Goal: Task Accomplishment & Management: Use online tool/utility

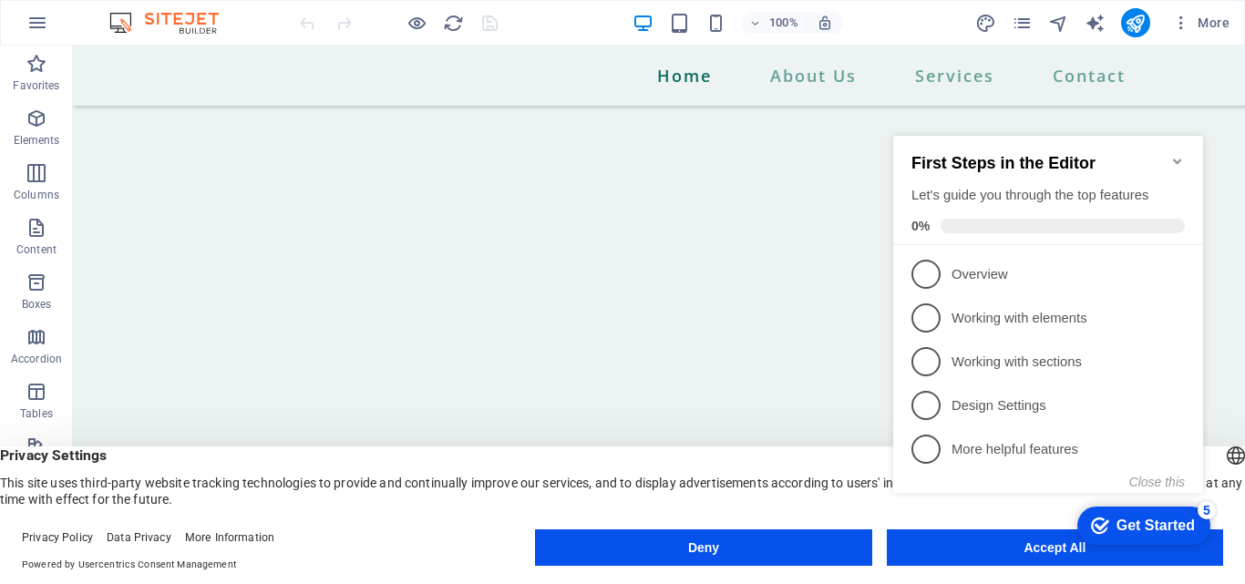
scroll to position [840, 0]
click at [36, 344] on icon "button" at bounding box center [37, 337] width 22 height 22
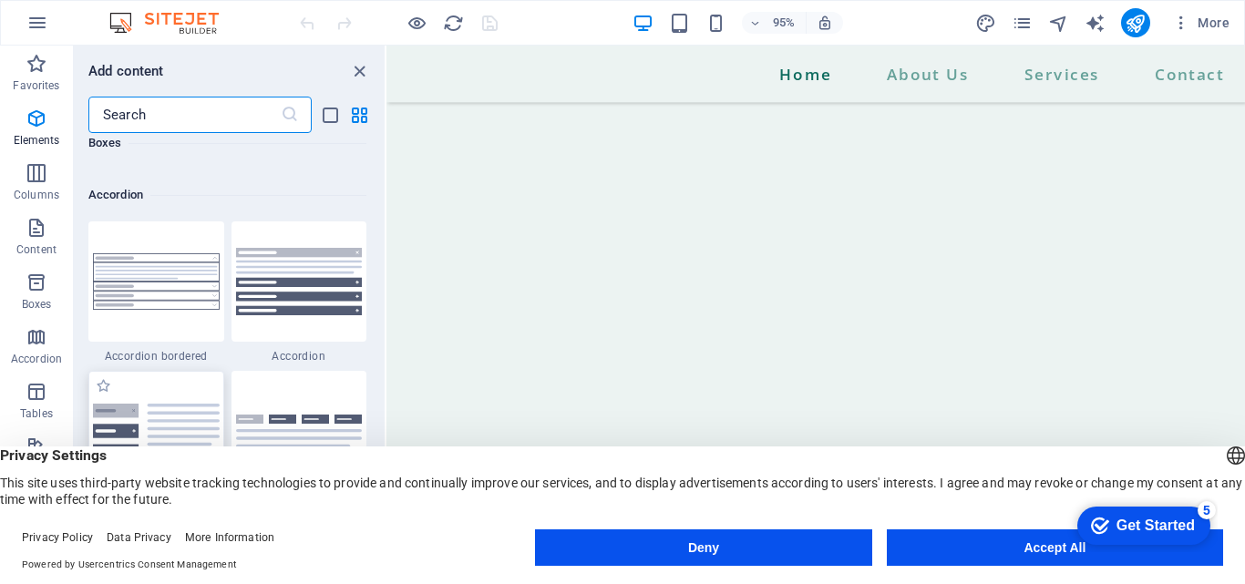
scroll to position [5819, 0]
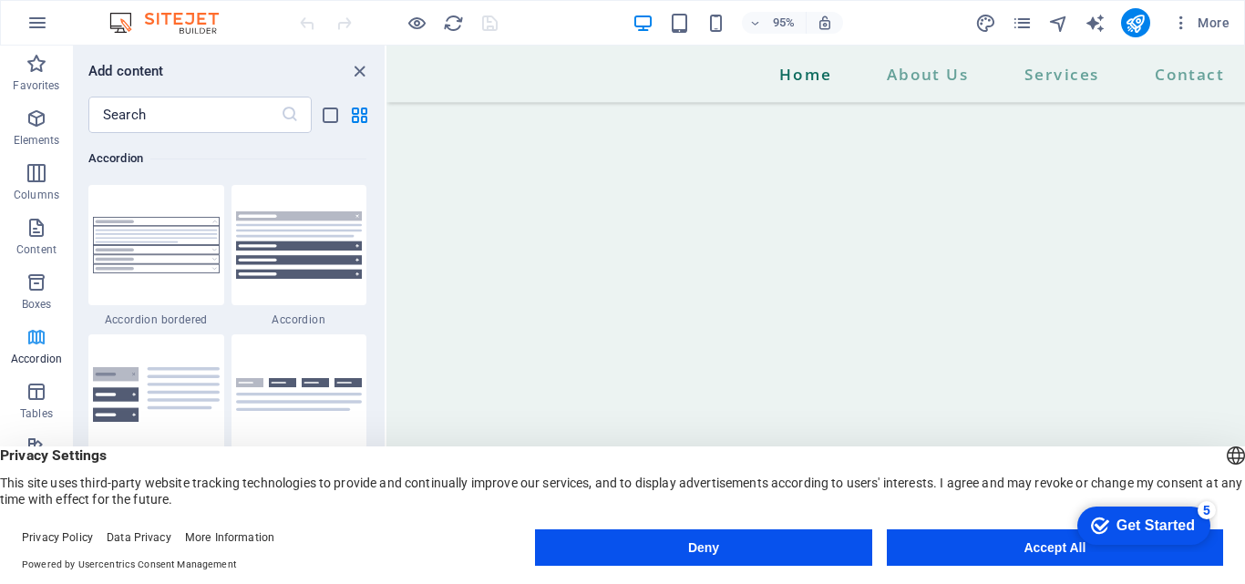
click at [34, 332] on icon "button" at bounding box center [37, 337] width 22 height 22
click at [356, 71] on icon "close panel" at bounding box center [359, 71] width 21 height 21
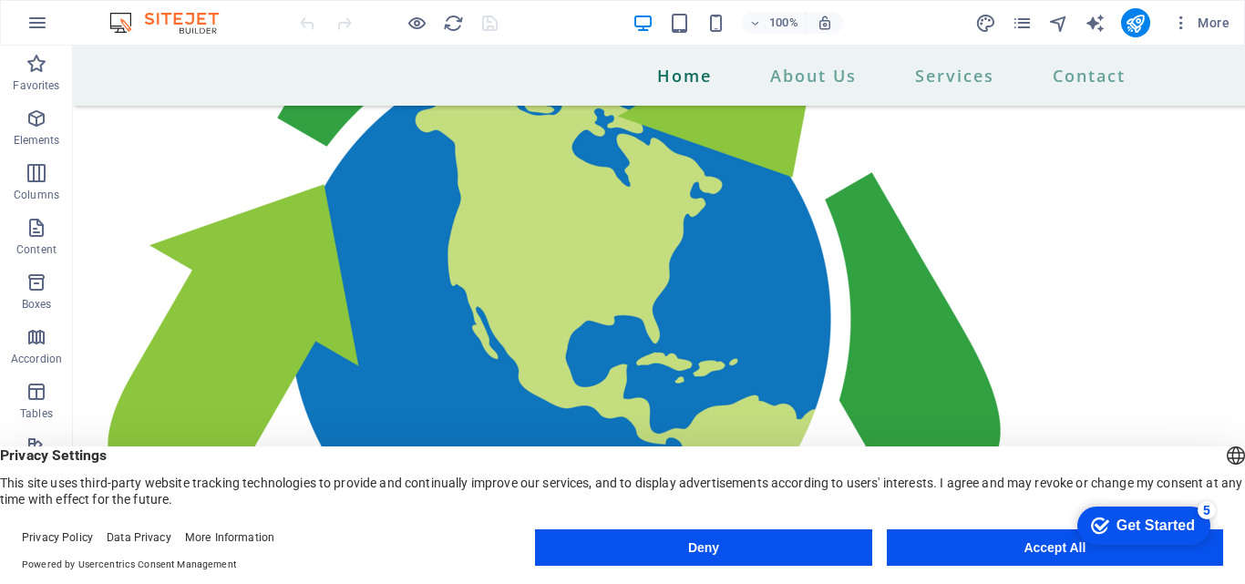
scroll to position [2446, 0]
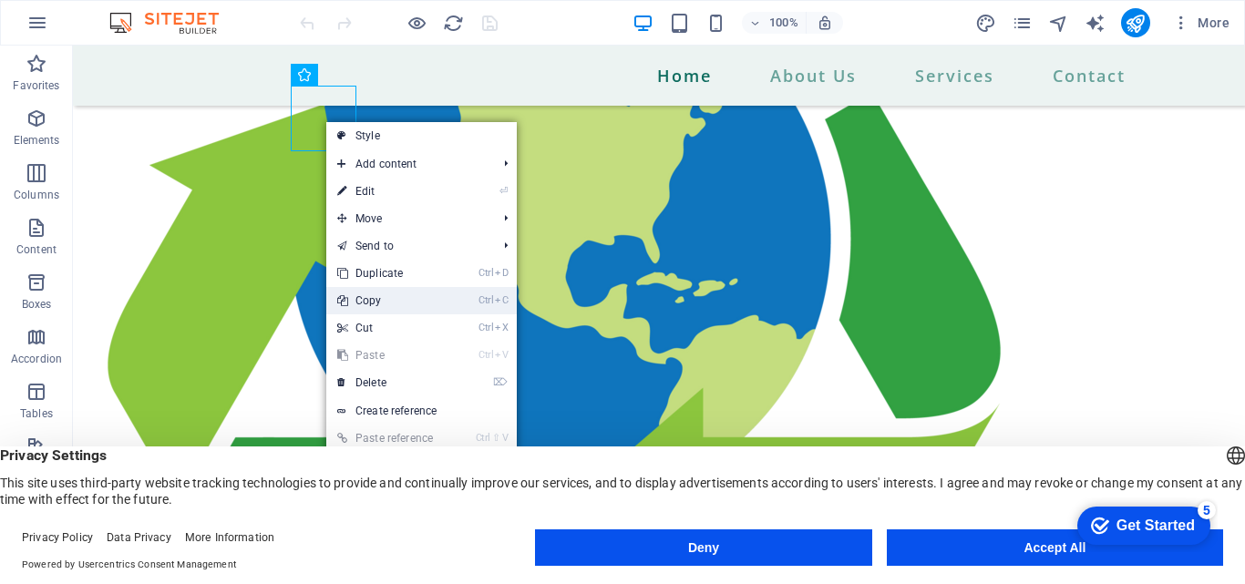
click at [383, 305] on link "Ctrl C Copy" at bounding box center [387, 300] width 122 height 27
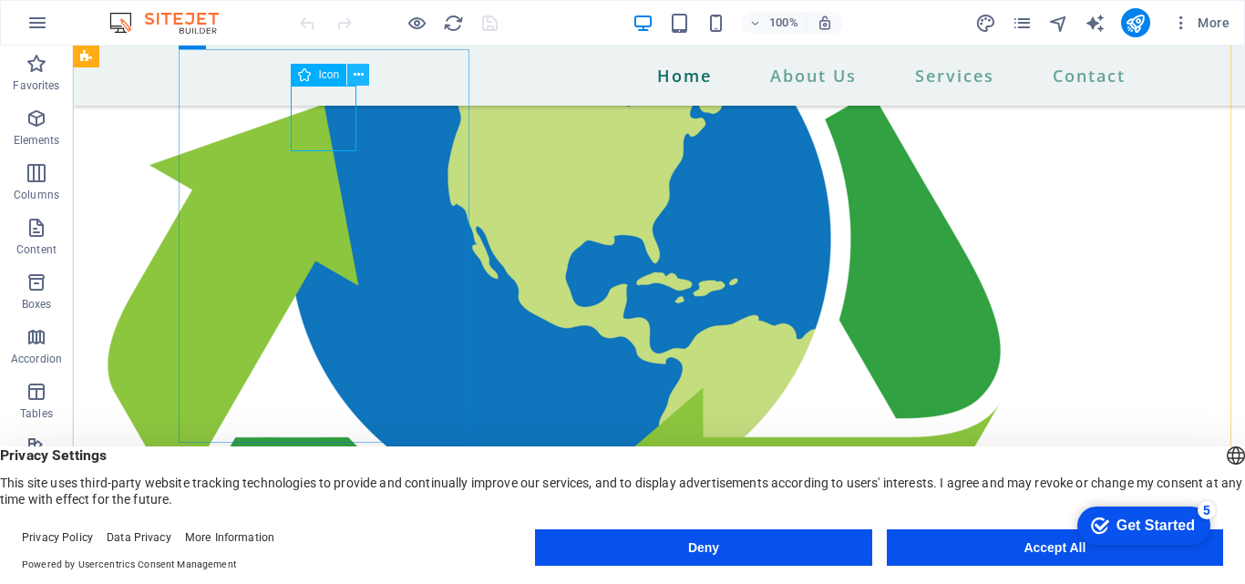
click at [356, 73] on icon at bounding box center [359, 75] width 10 height 19
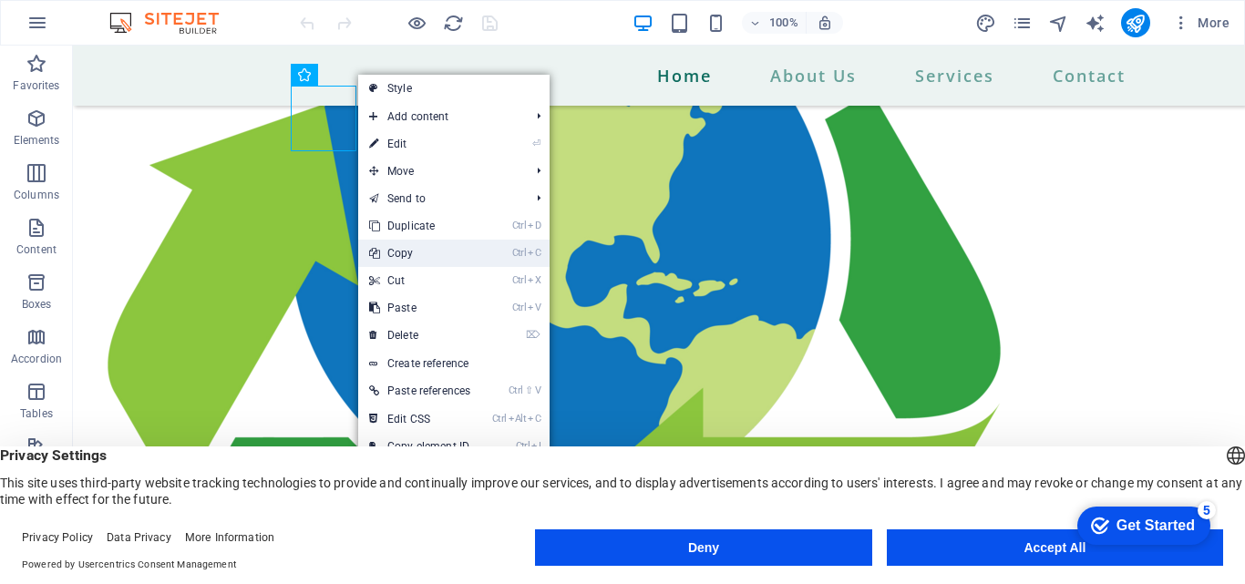
click at [409, 246] on link "Ctrl C Copy" at bounding box center [419, 253] width 123 height 27
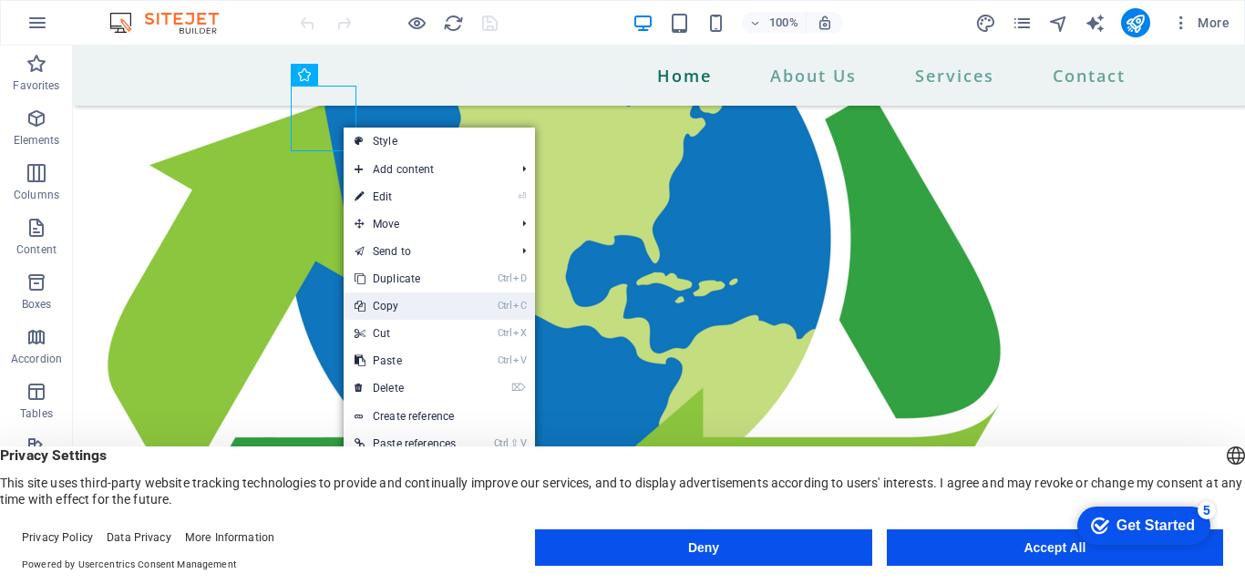
click at [393, 312] on link "Ctrl C Copy" at bounding box center [405, 306] width 123 height 27
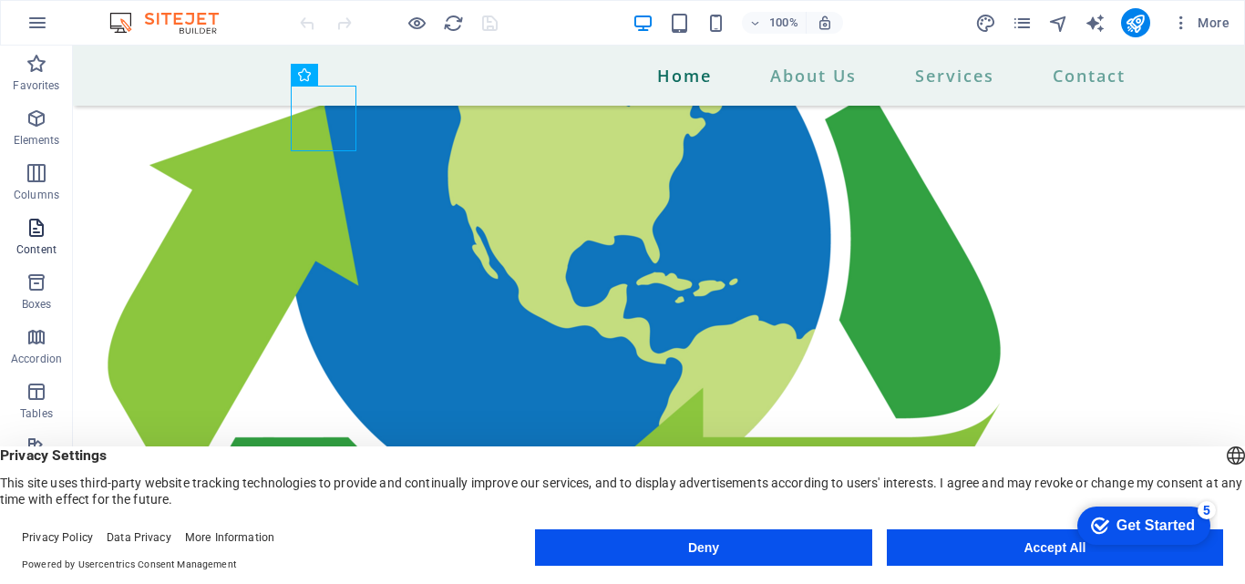
click at [43, 250] on p "Content" at bounding box center [36, 249] width 40 height 15
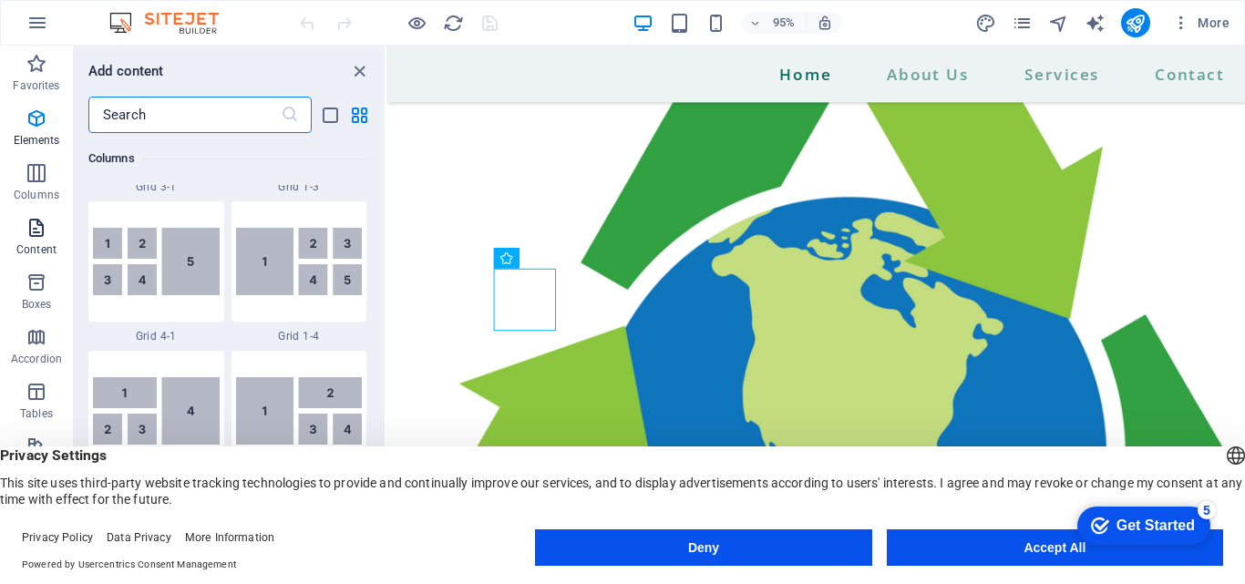
scroll to position [3189, 0]
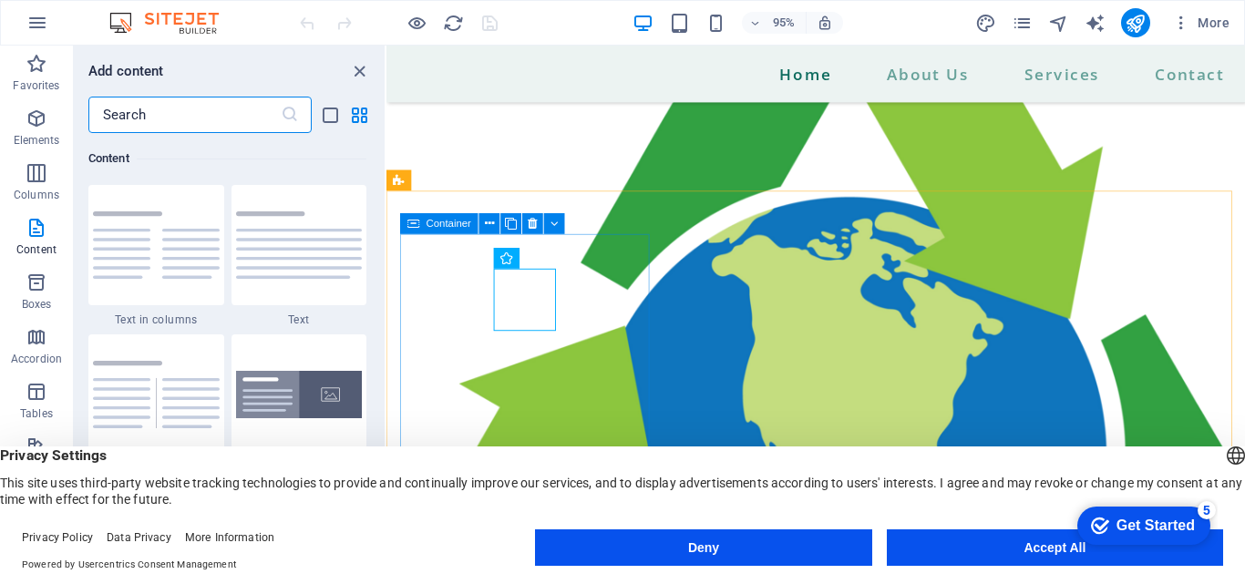
click at [441, 223] on span "Container" at bounding box center [448, 224] width 45 height 10
click at [489, 224] on icon at bounding box center [489, 224] width 9 height 18
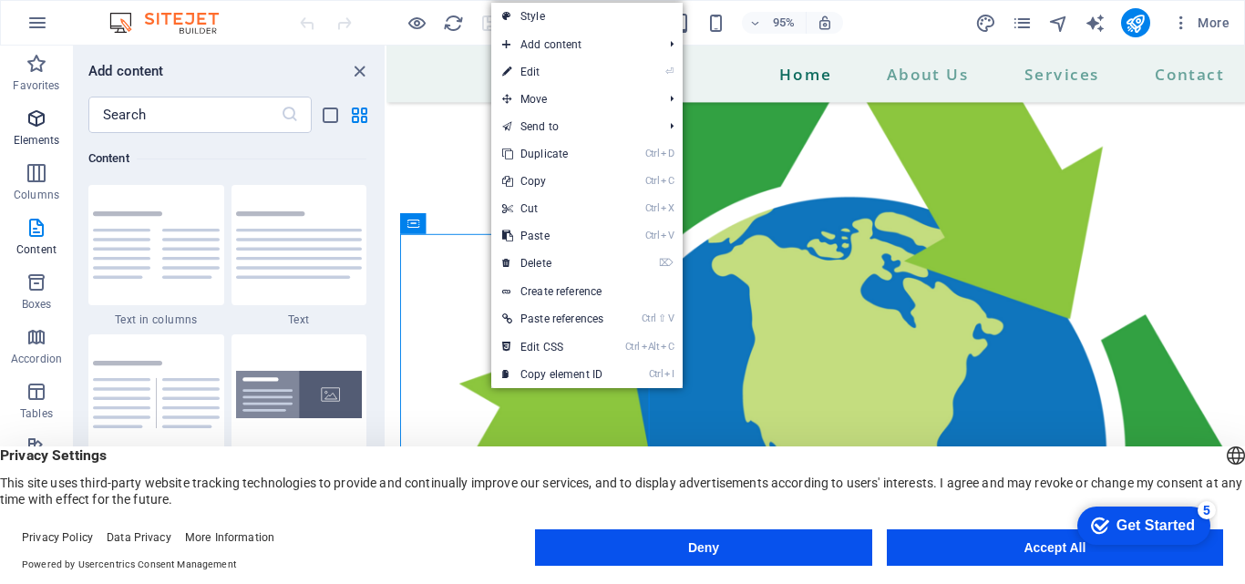
click at [46, 131] on span "Elements" at bounding box center [36, 130] width 73 height 44
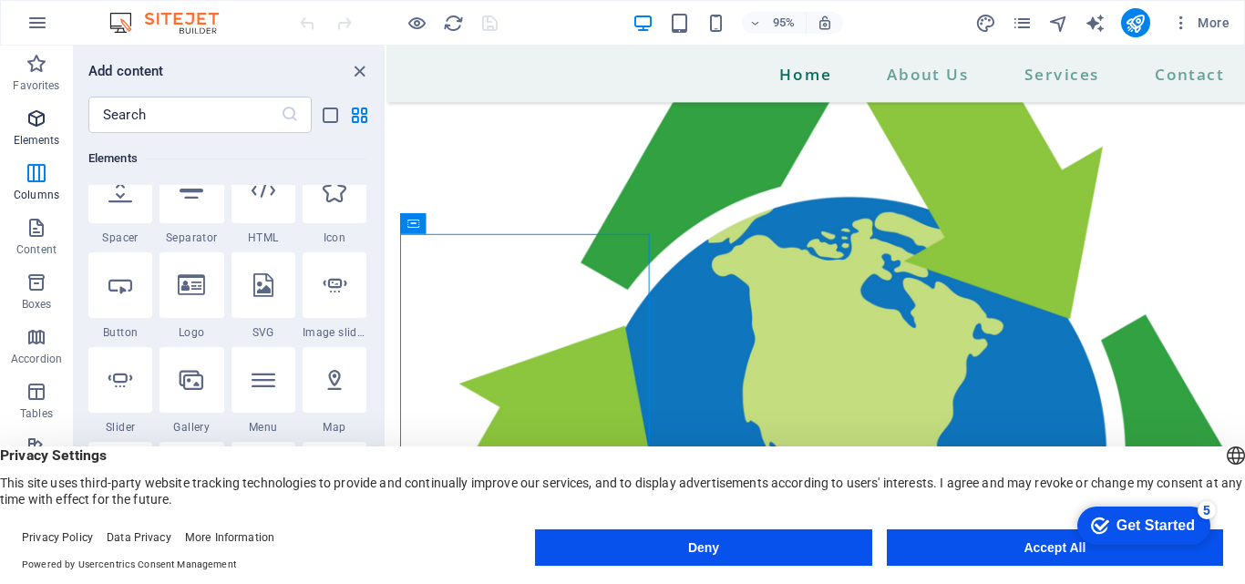
scroll to position [194, 0]
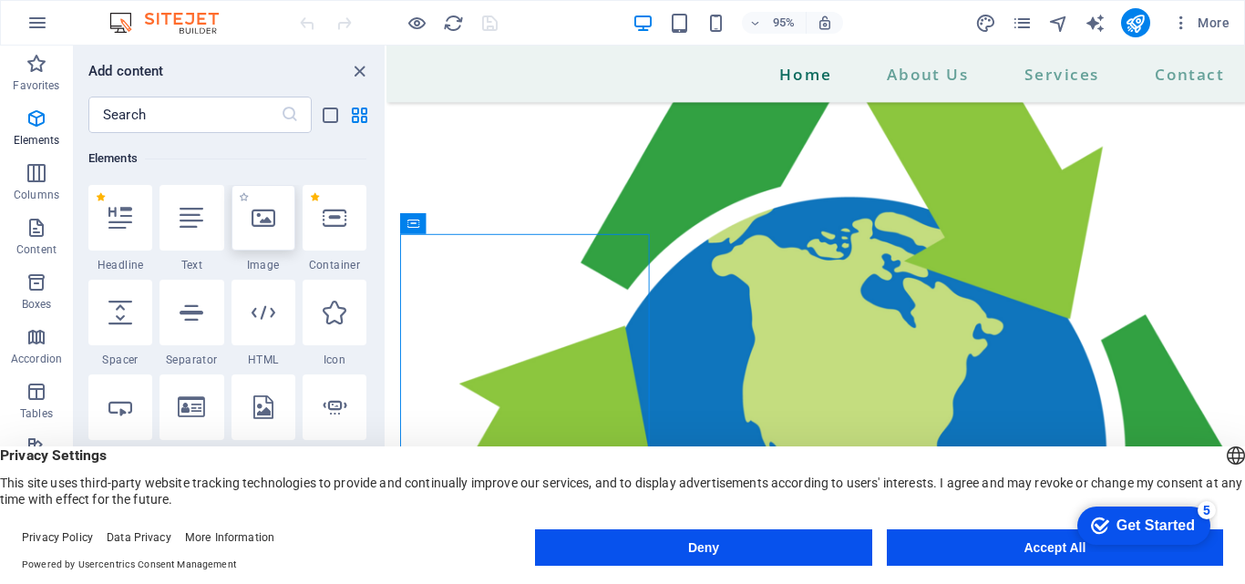
click at [246, 225] on div at bounding box center [263, 218] width 64 height 66
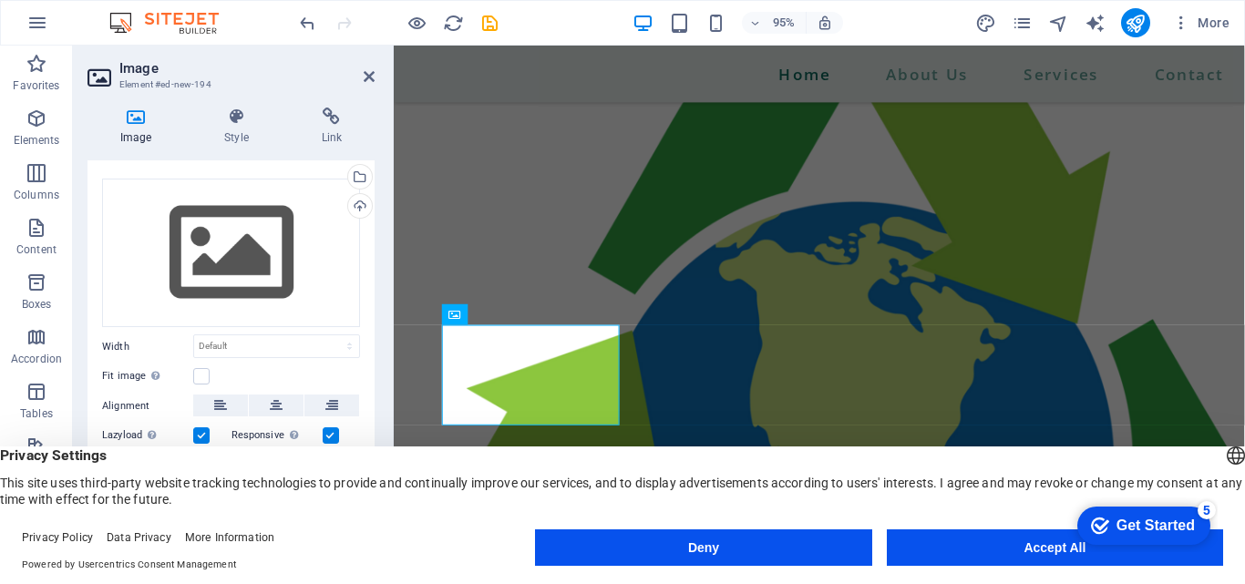
scroll to position [0, 0]
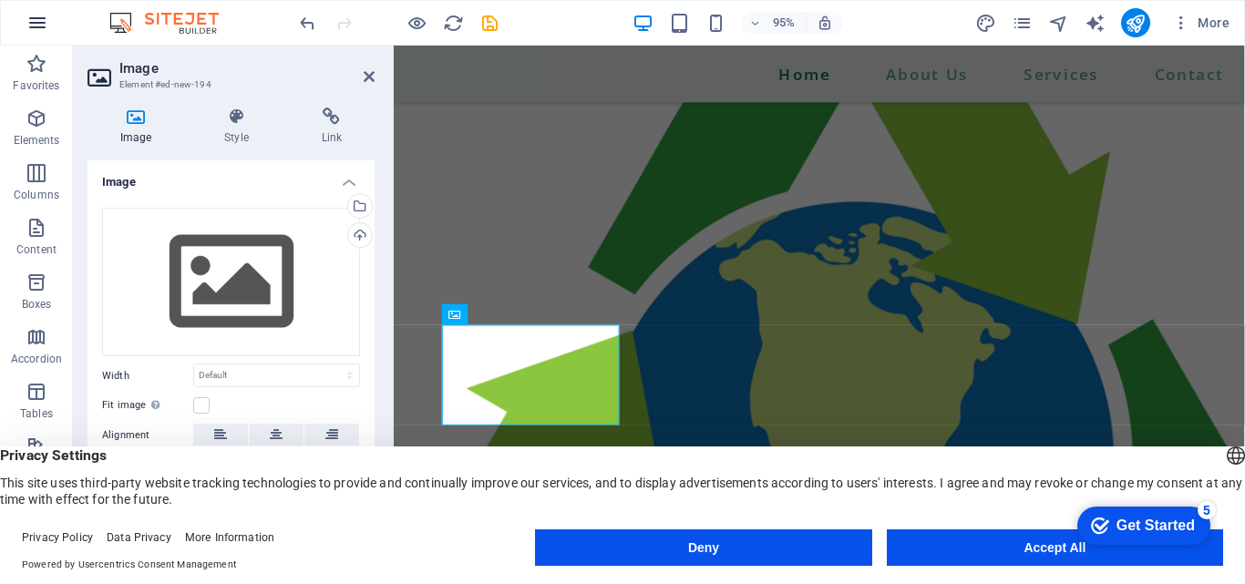
click at [25, 26] on button "button" at bounding box center [37, 23] width 44 height 44
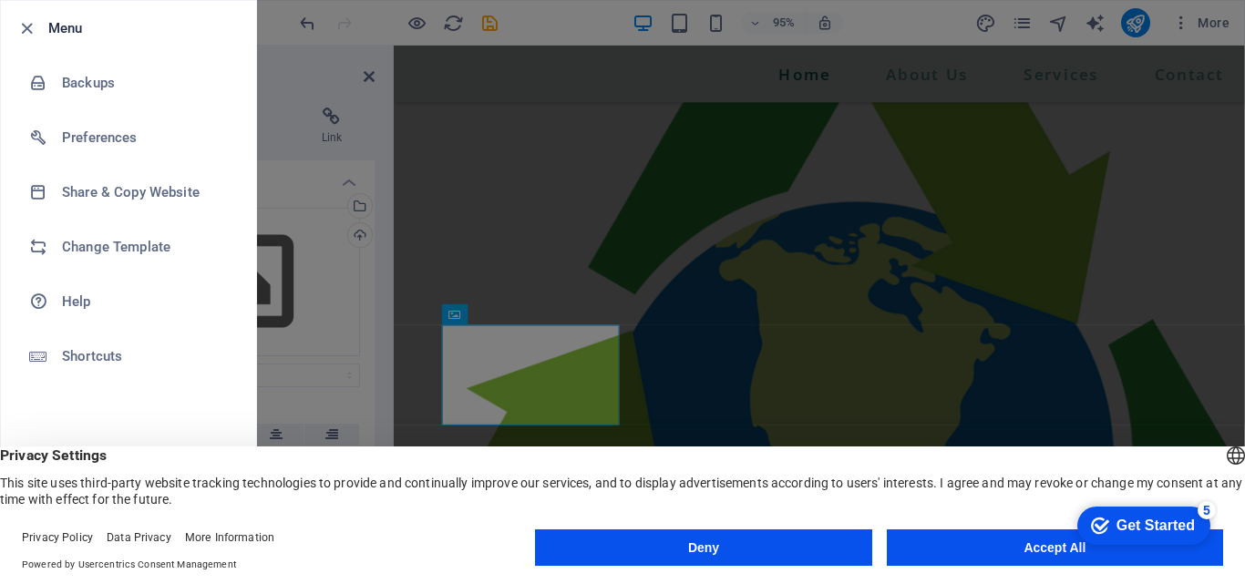
click at [188, 405] on ul "Menu Backups Preferences Share & Copy Website Change Template Help Shortcuts Ex…" at bounding box center [128, 292] width 255 height 582
click at [469, 230] on div at bounding box center [622, 292] width 1245 height 584
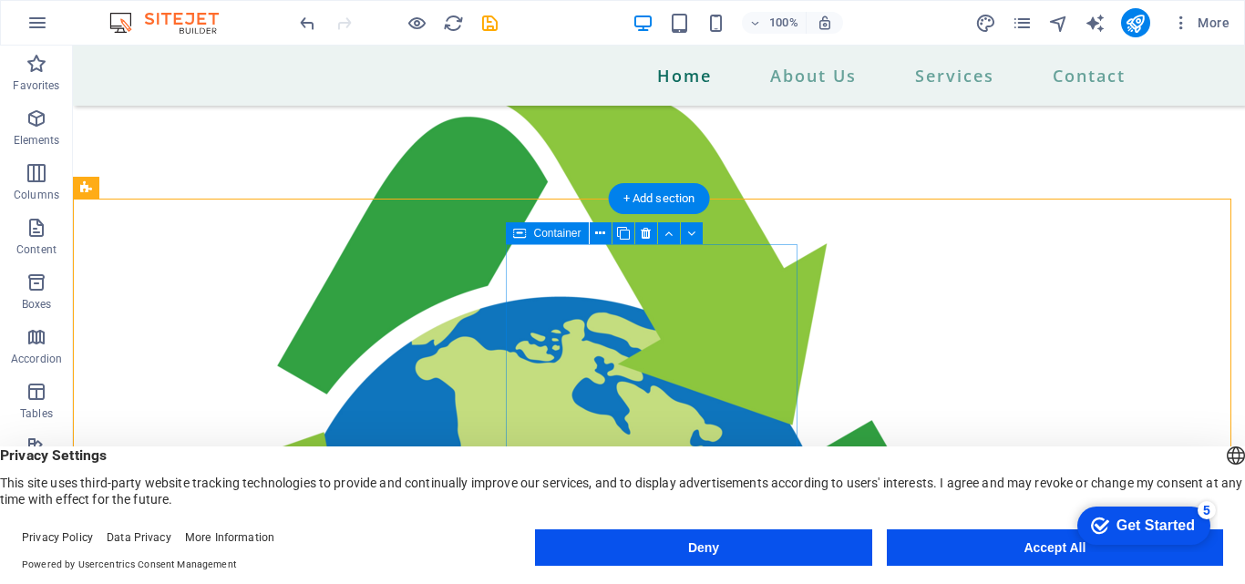
scroll to position [2251, 0]
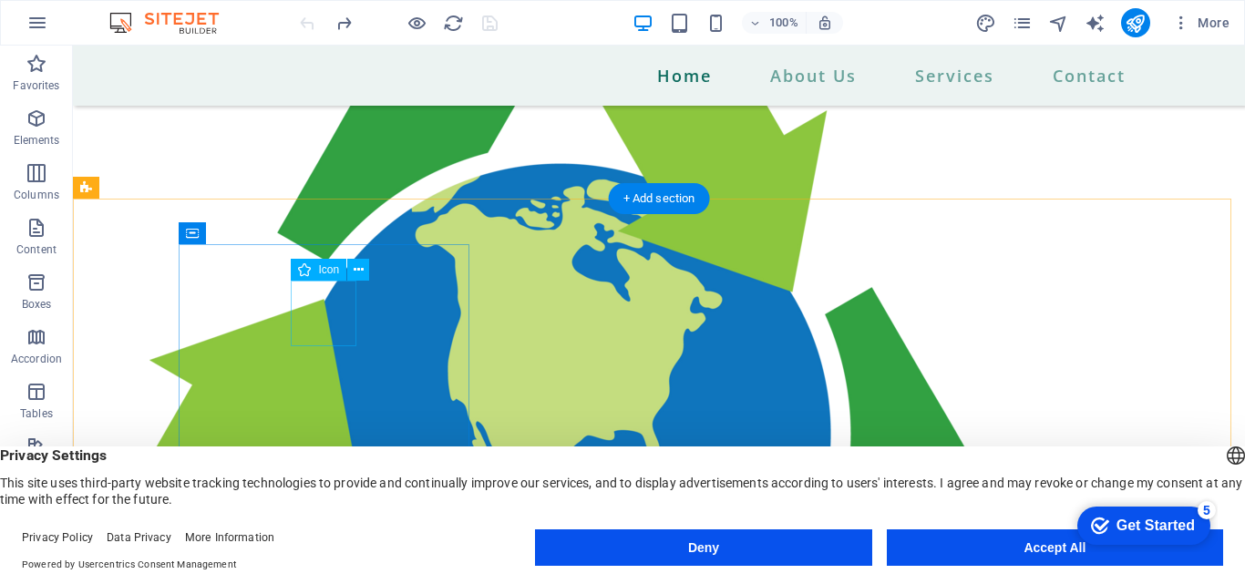
select select "xMidYMid"
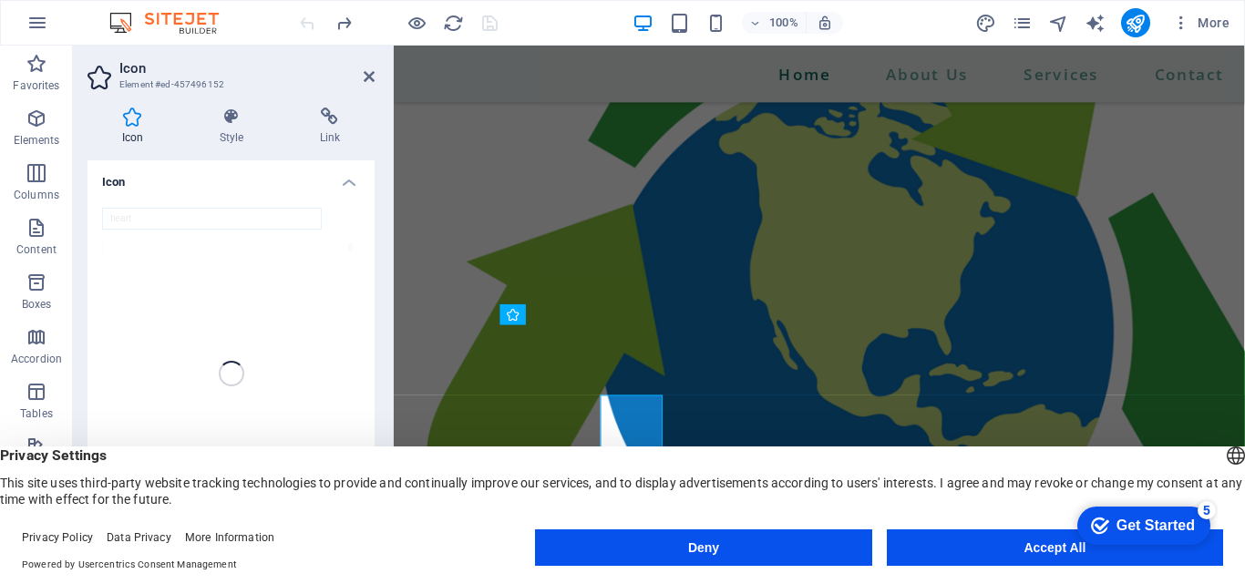
scroll to position [2118, 0]
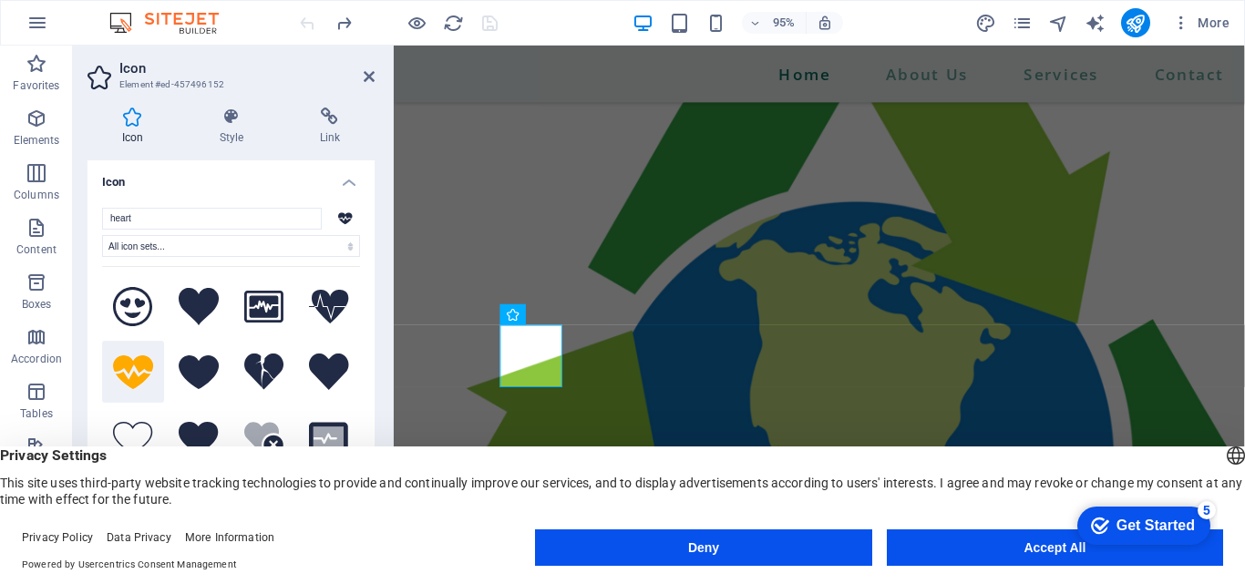
drag, startPoint x: 370, startPoint y: 272, endPoint x: 364, endPoint y: 303, distance: 30.7
click at [364, 303] on div "heart All icon sets... IcoFont Ionicons FontAwesome Brands FontAwesome Duotone …" at bounding box center [230, 373] width 287 height 361
click at [272, 226] on input "heart" at bounding box center [212, 219] width 220 height 22
drag, startPoint x: 272, startPoint y: 226, endPoint x: 28, endPoint y: 214, distance: 244.5
click at [28, 214] on section "Favorites Elements Columns Content Boxes Accordion Tables Features Images Slide…" at bounding box center [622, 300] width 1245 height 509
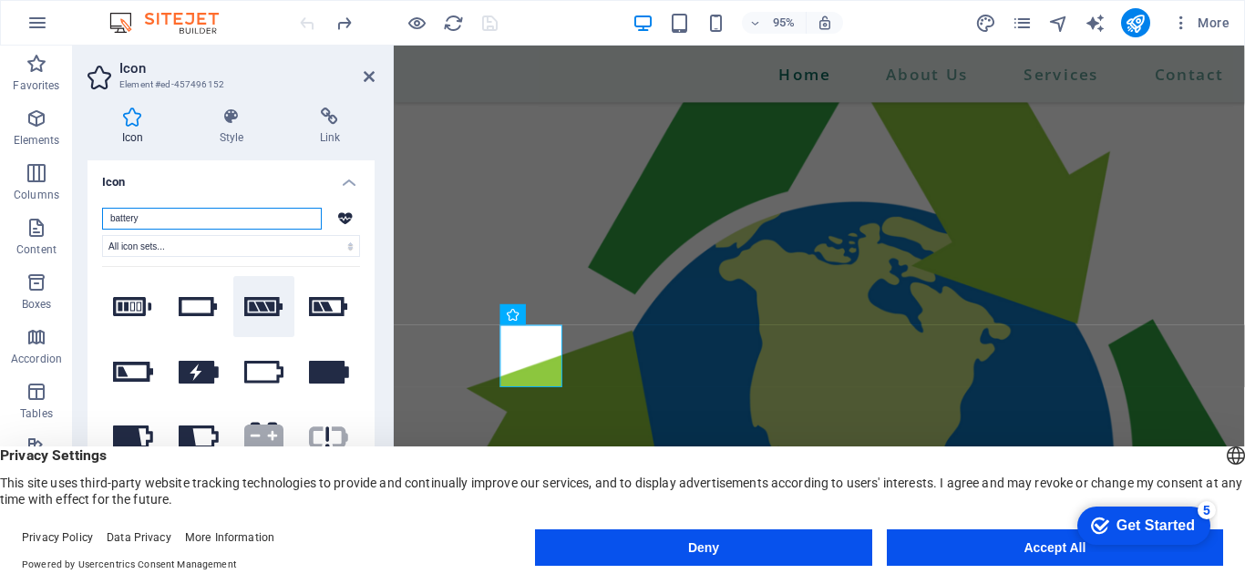
type input "battery"
click at [247, 303] on icon at bounding box center [264, 306] width 40 height 20
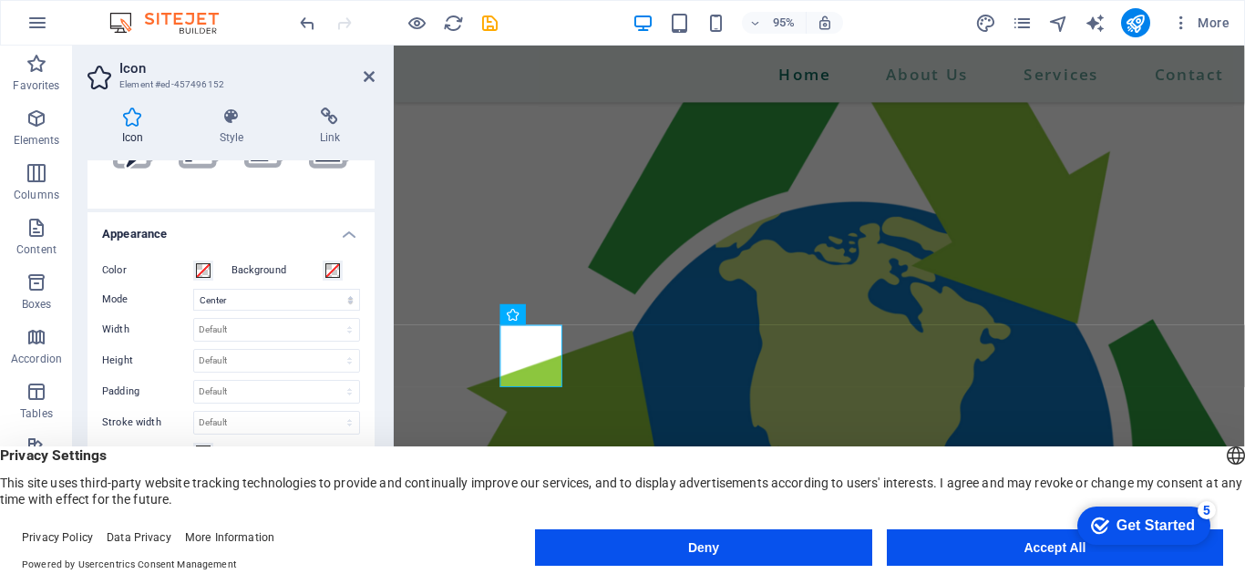
scroll to position [354, 0]
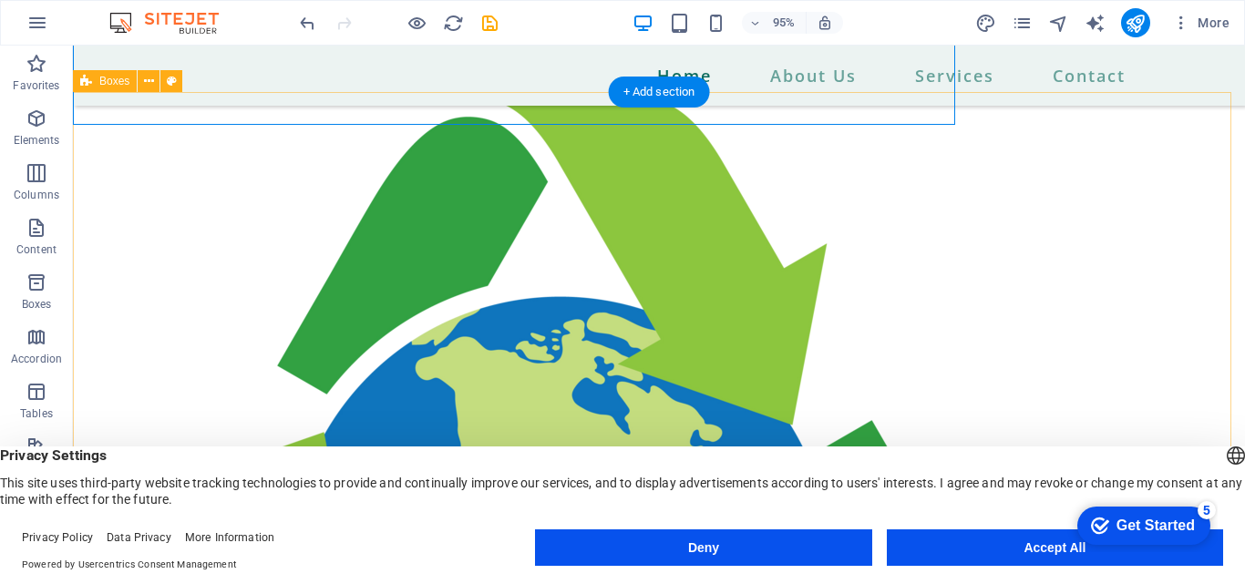
scroll to position [2251, 0]
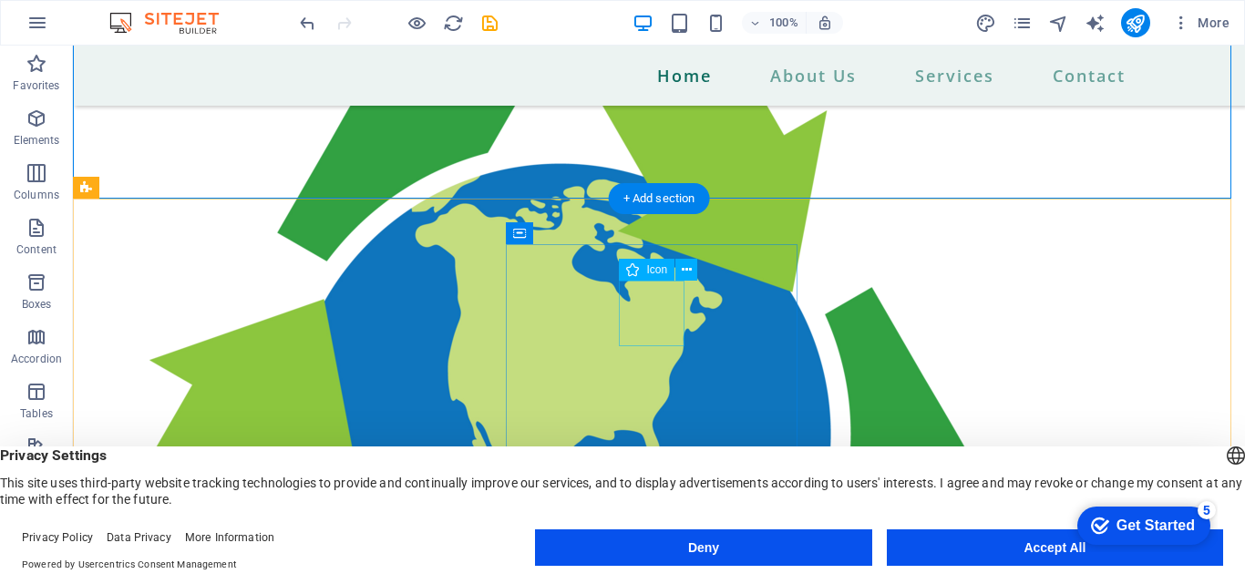
select select "xMidYMid"
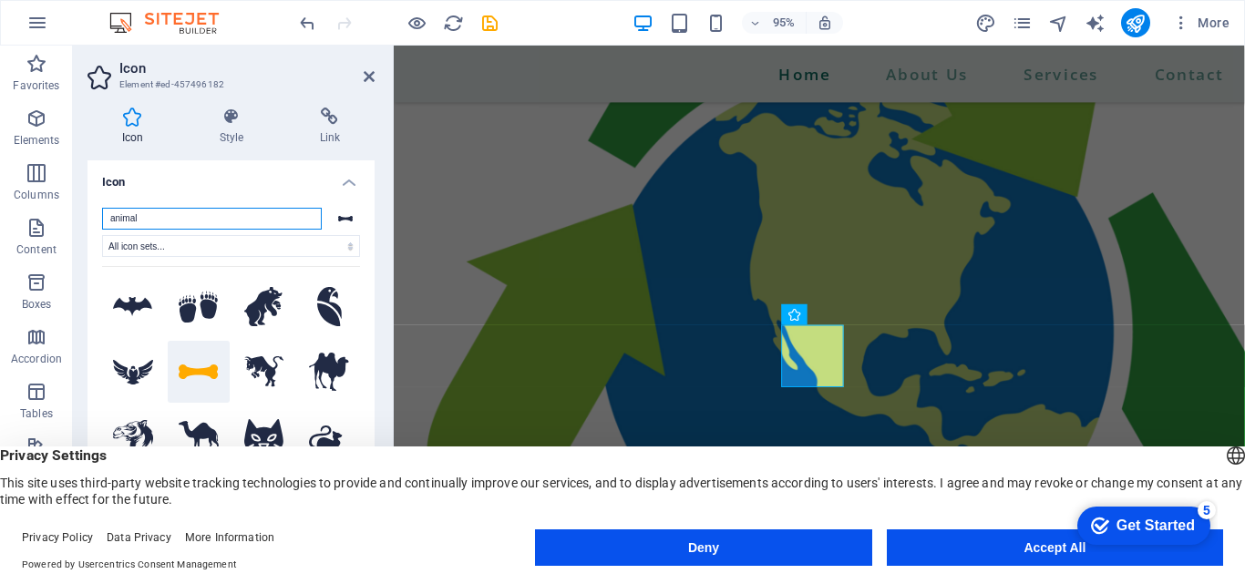
scroll to position [2118, 0]
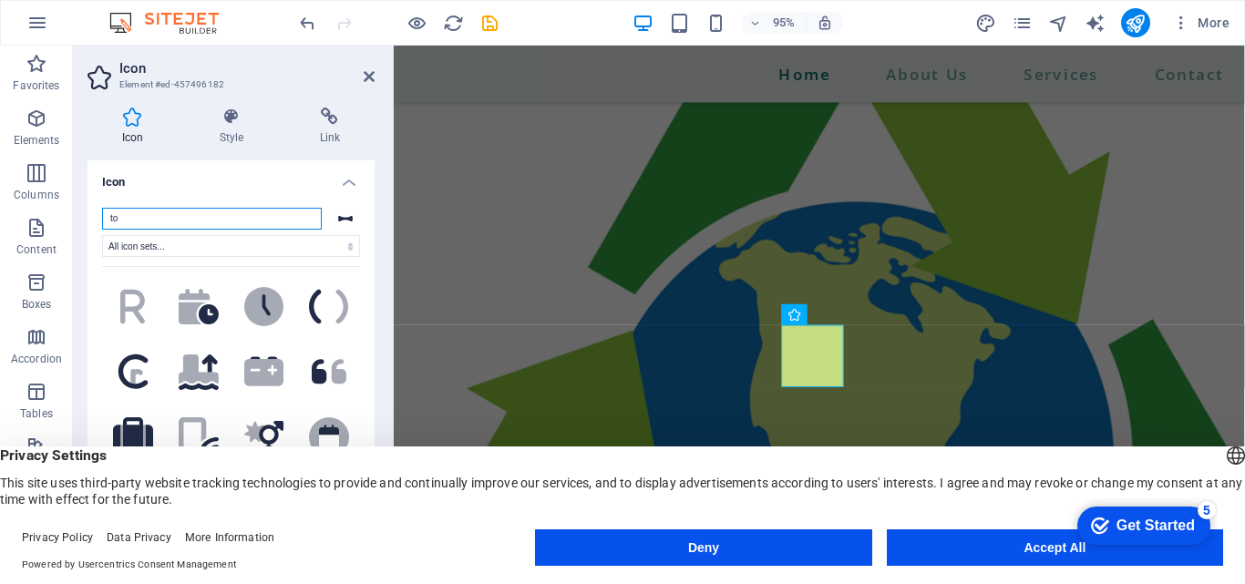
type input "t"
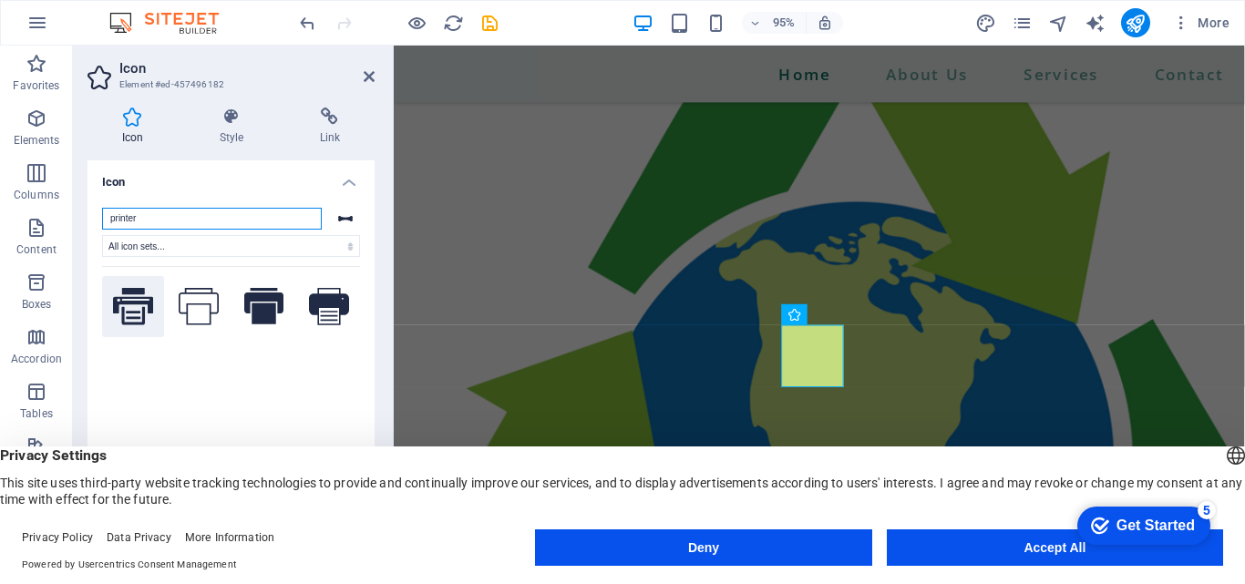
type input "printer"
click at [129, 302] on icon at bounding box center [133, 306] width 40 height 36
drag, startPoint x: 365, startPoint y: 80, endPoint x: 275, endPoint y: 46, distance: 95.5
click at [365, 80] on icon at bounding box center [369, 76] width 11 height 15
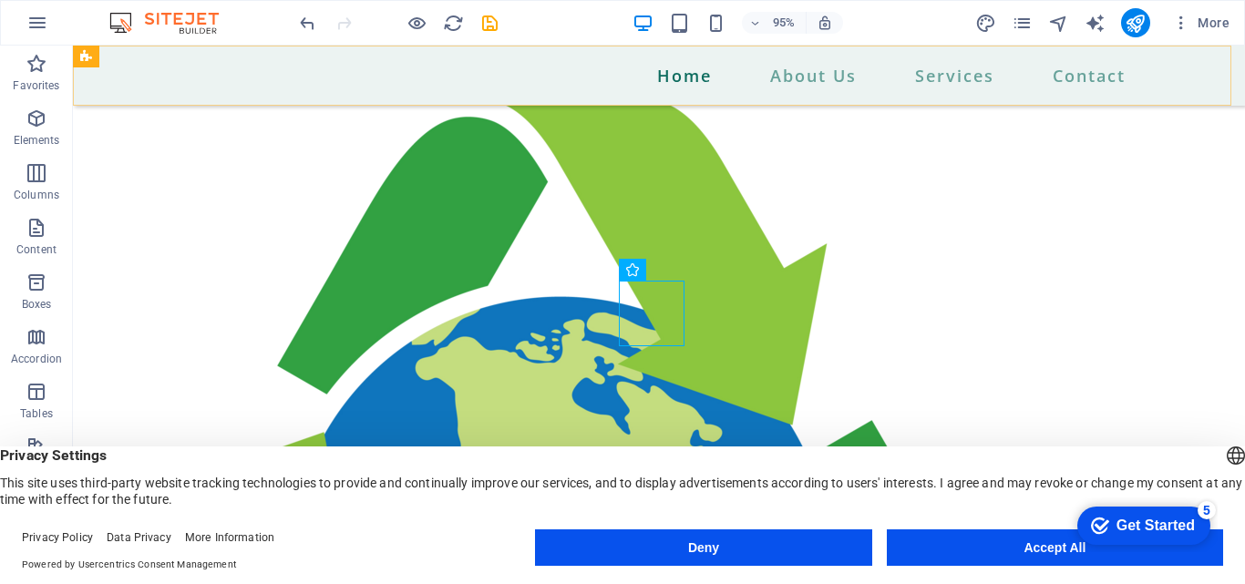
scroll to position [2251, 0]
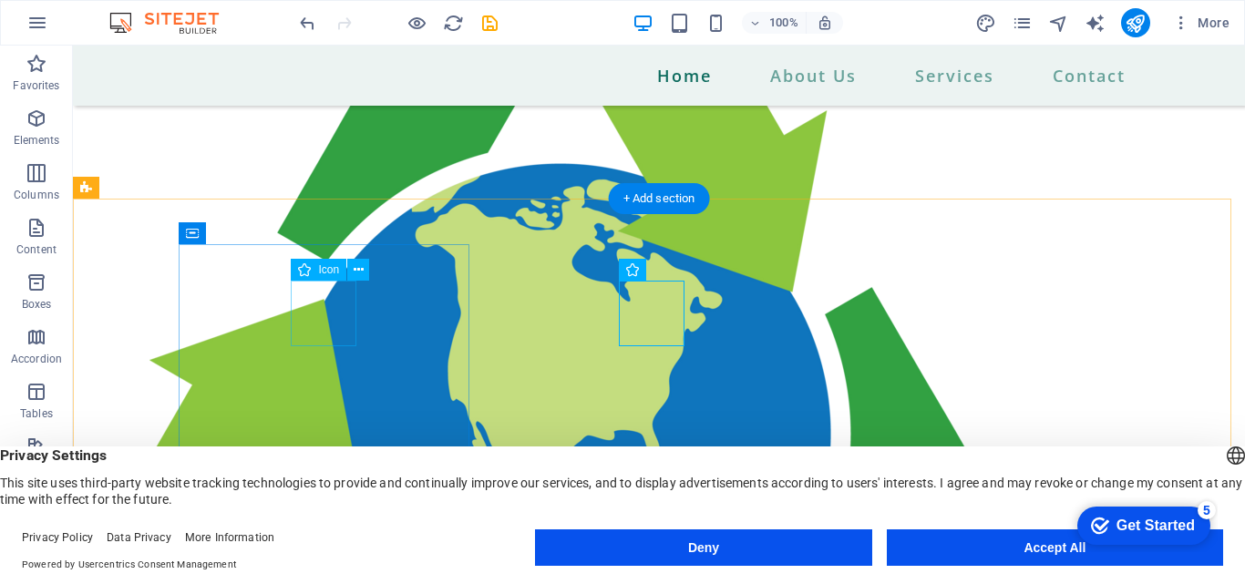
select select "xMidYMid"
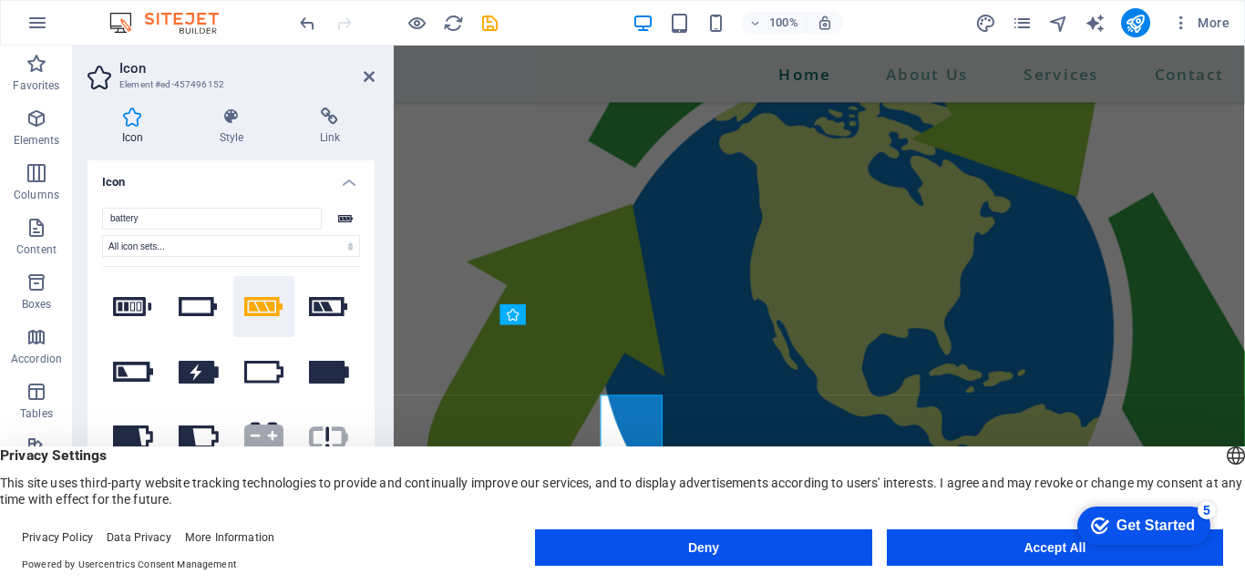
scroll to position [2118, 0]
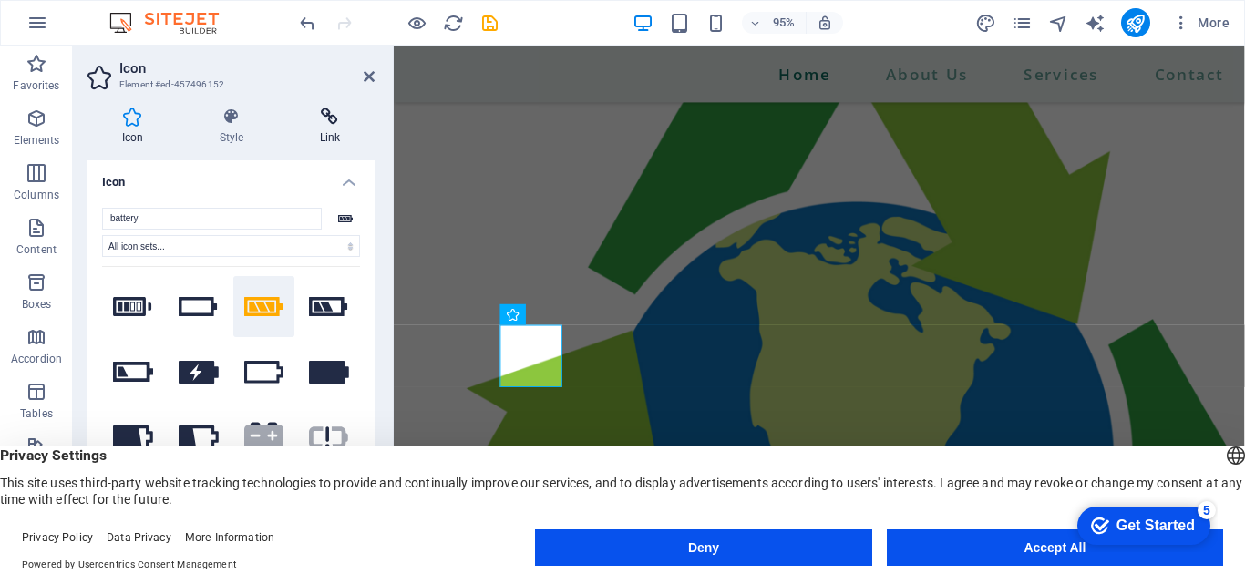
click at [336, 125] on icon at bounding box center [329, 117] width 89 height 18
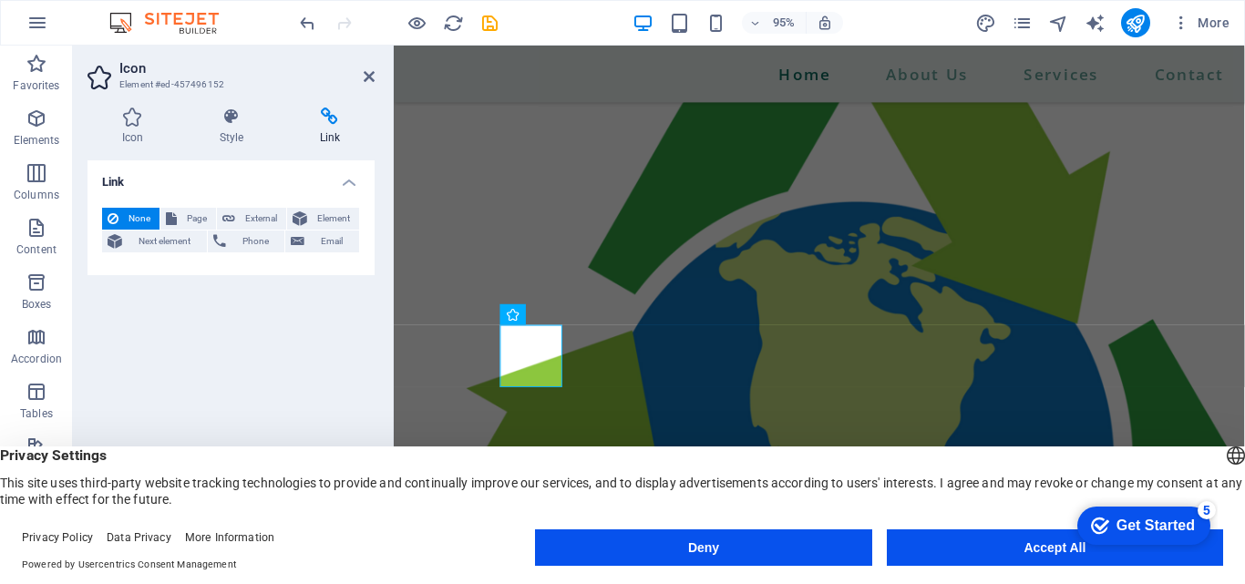
click at [336, 125] on icon at bounding box center [329, 117] width 89 height 18
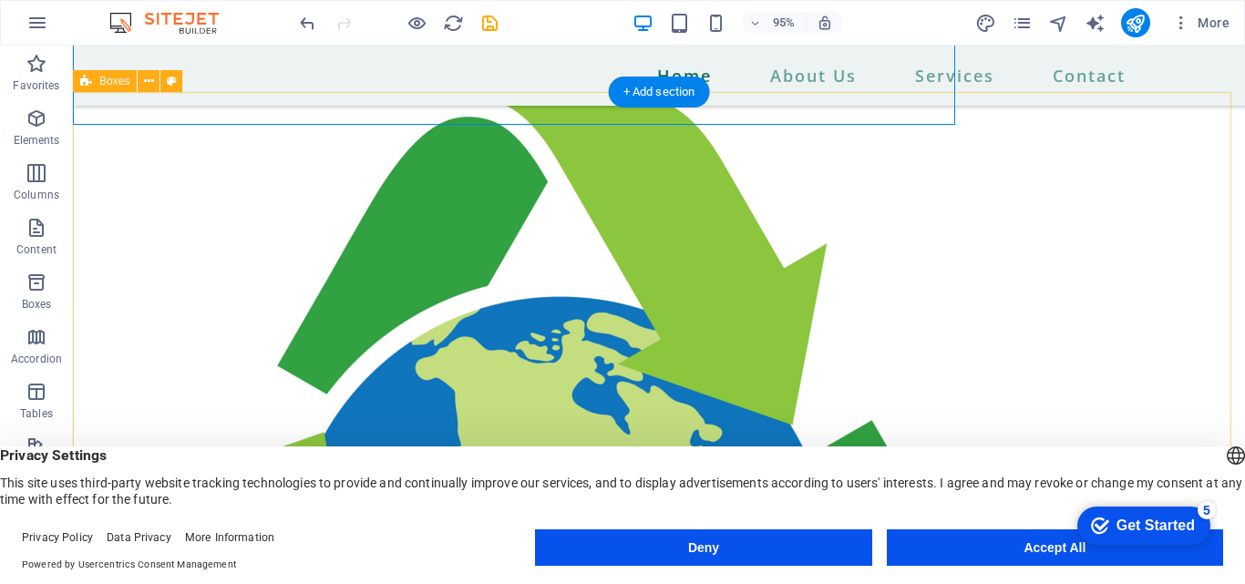
scroll to position [2251, 0]
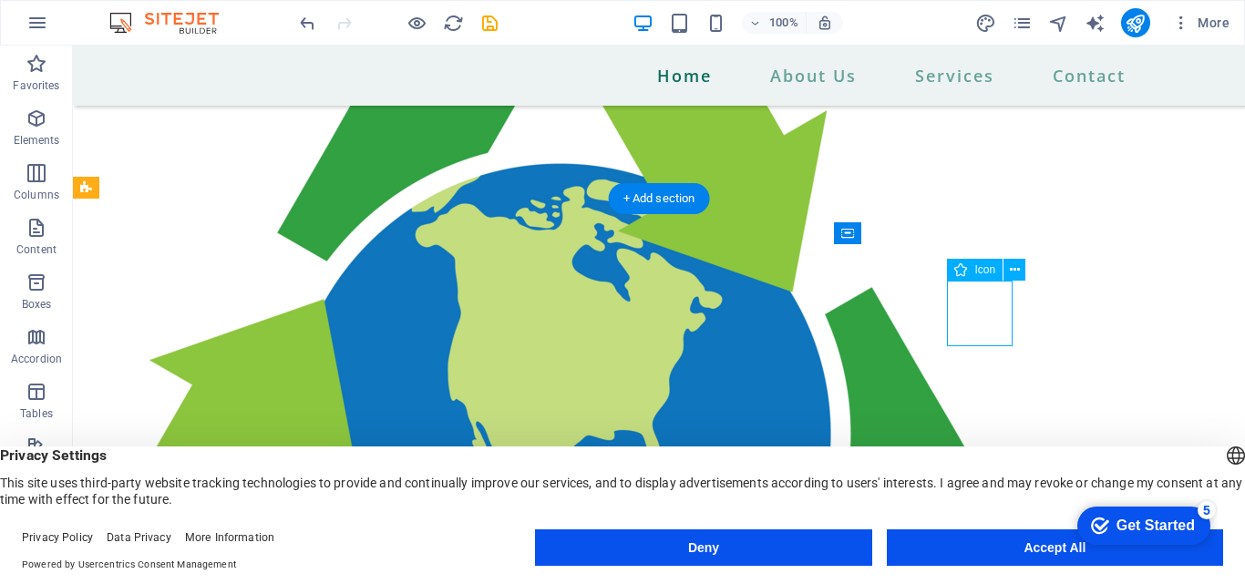
select select "xMidYMid"
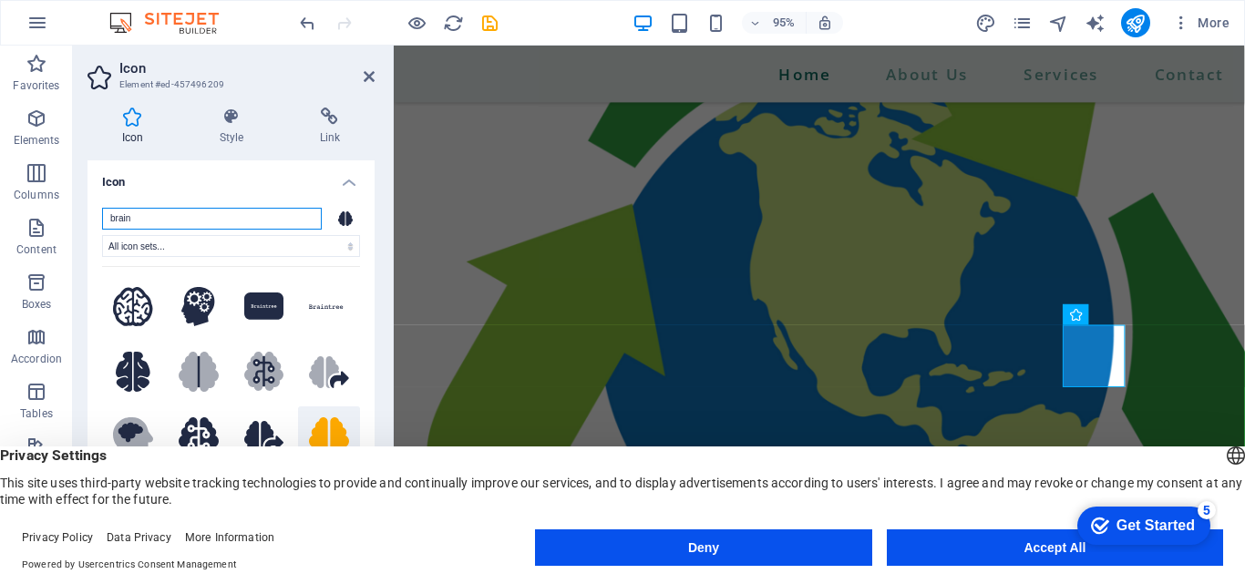
scroll to position [2118, 0]
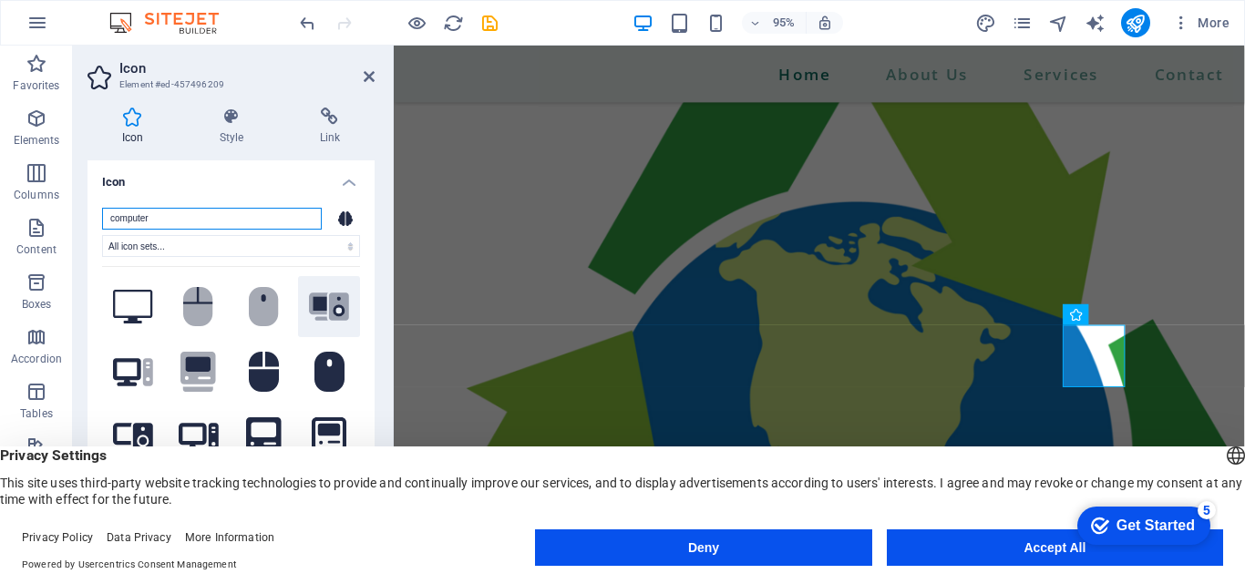
type input "computer"
click at [332, 304] on icon at bounding box center [329, 307] width 32 height 20
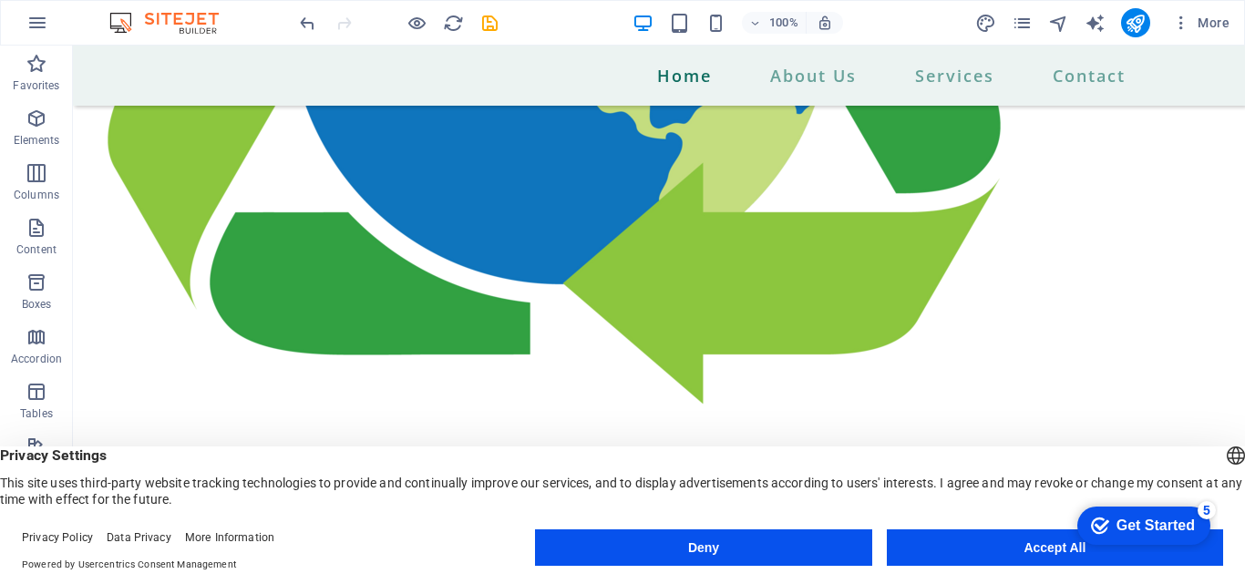
scroll to position [2701, 0]
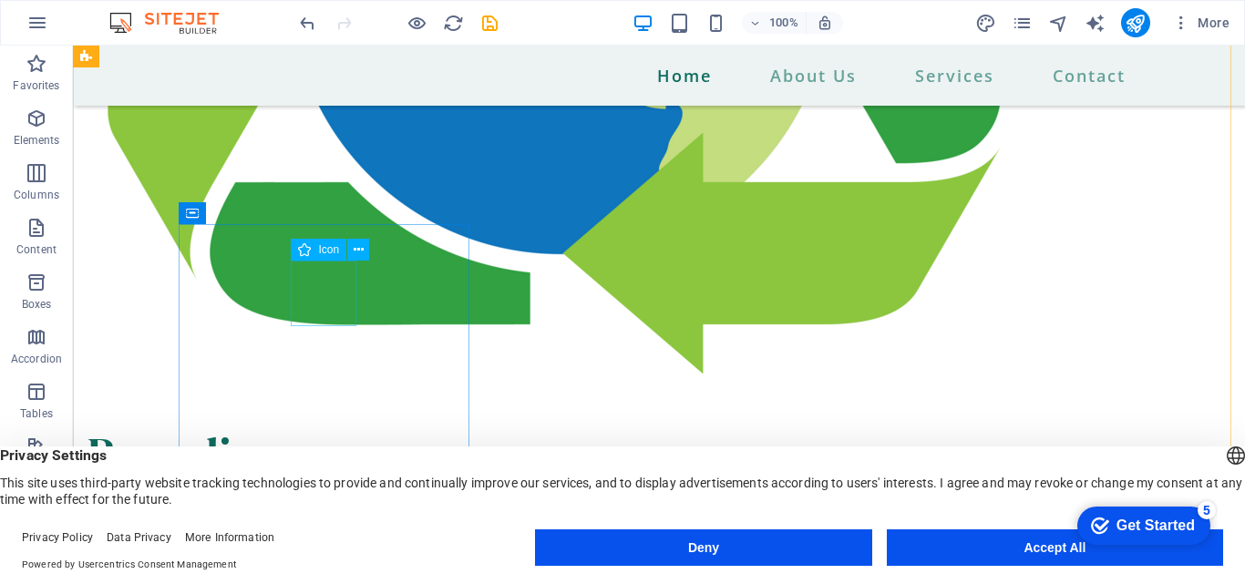
select select "xMidYMid"
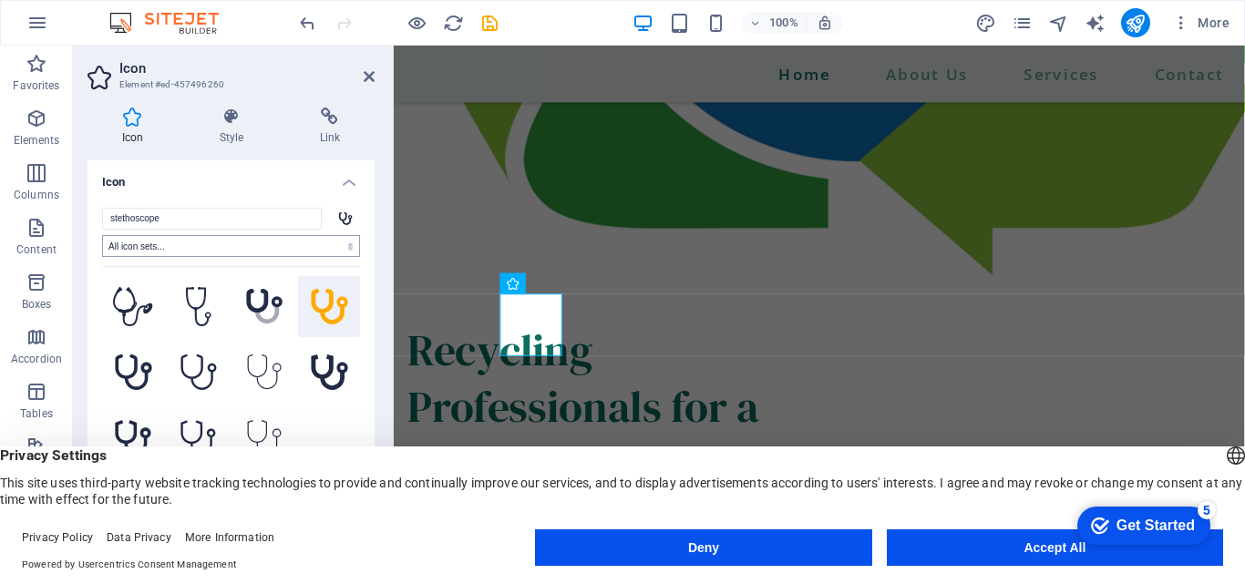
scroll to position [2627, 0]
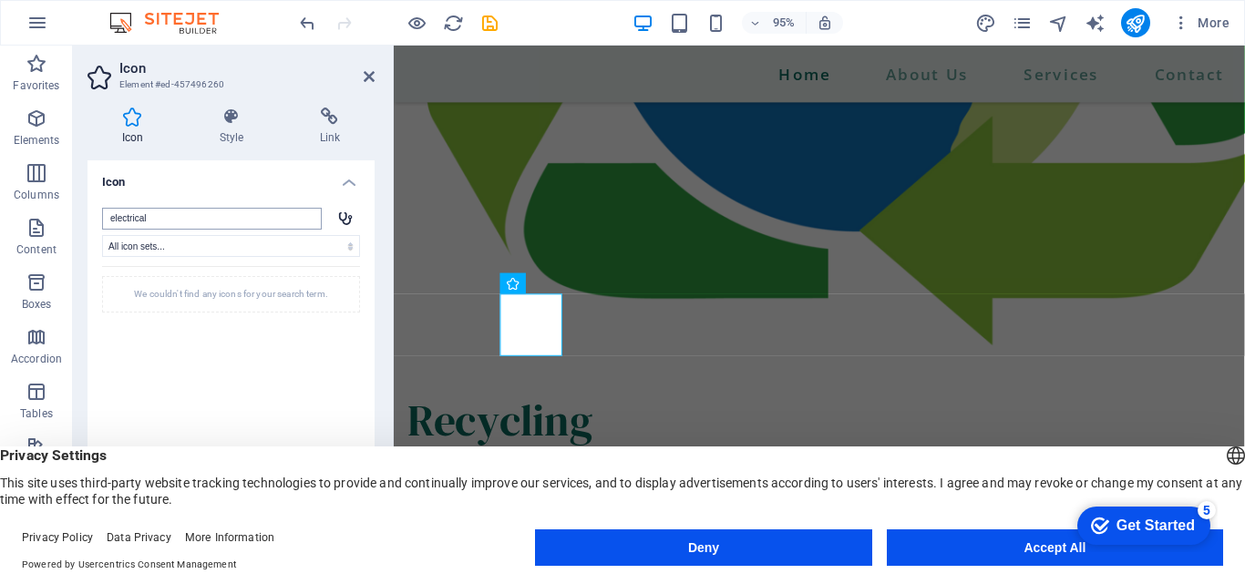
type input "electrical"
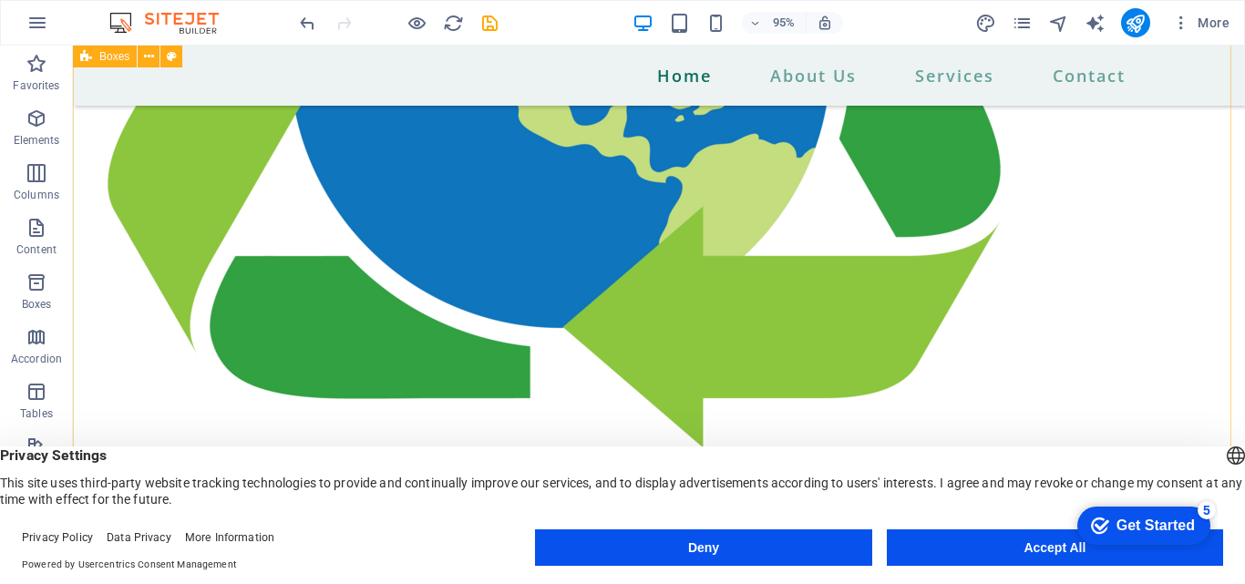
scroll to position [2701, 0]
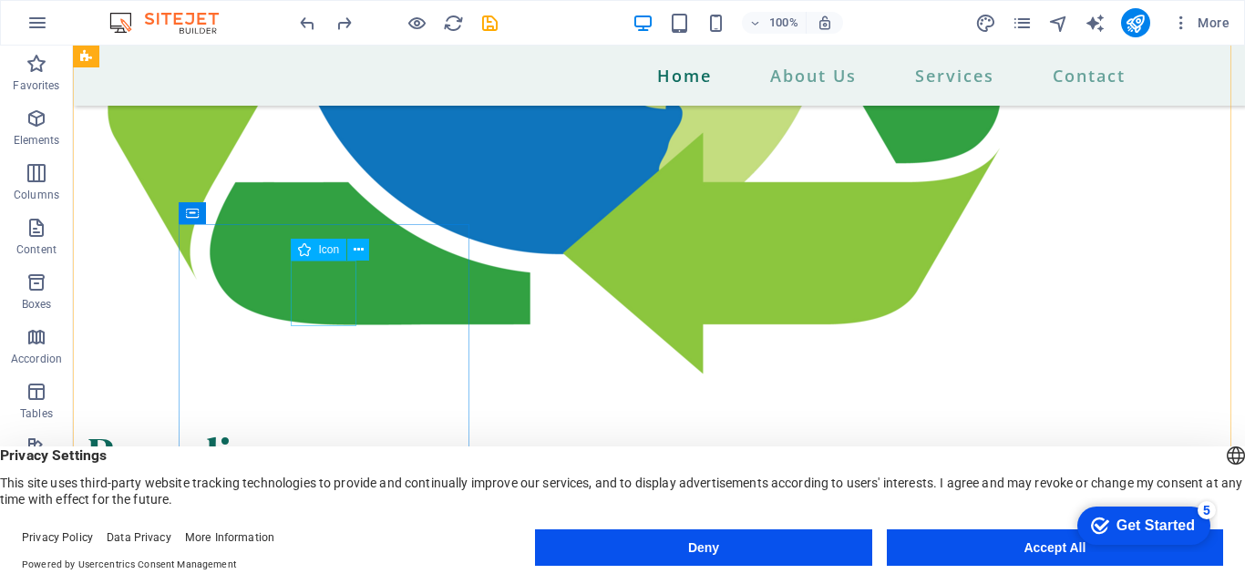
select select "xMidYMid"
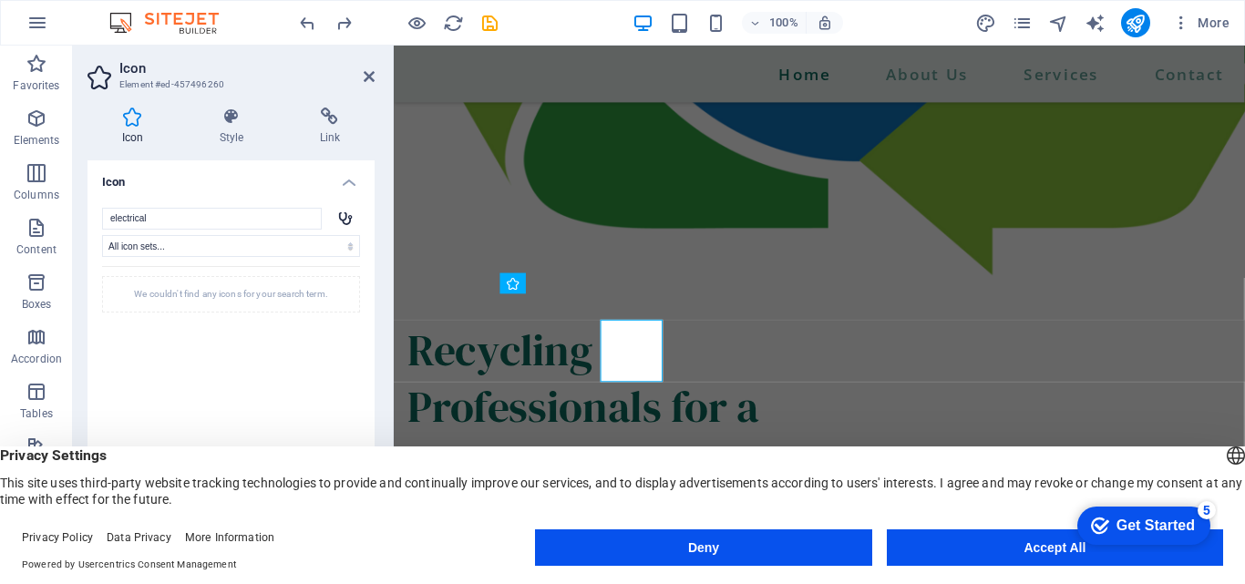
scroll to position [2627, 0]
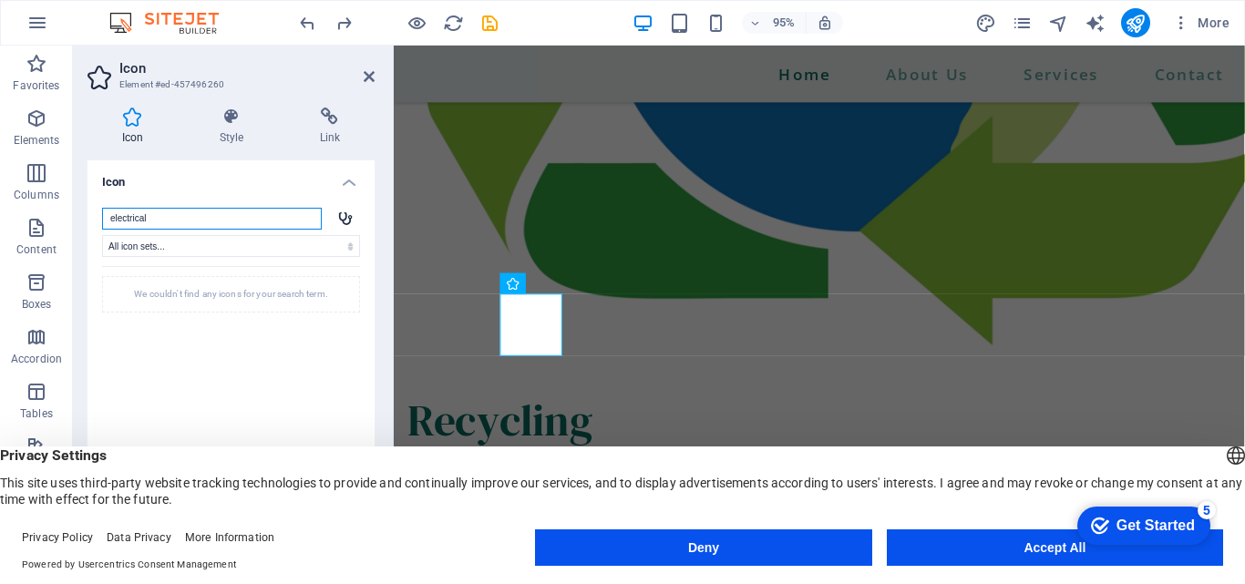
drag, startPoint x: 199, startPoint y: 217, endPoint x: 103, endPoint y: 210, distance: 96.0
click at [103, 210] on input "electrical" at bounding box center [212, 219] width 220 height 22
type input "e"
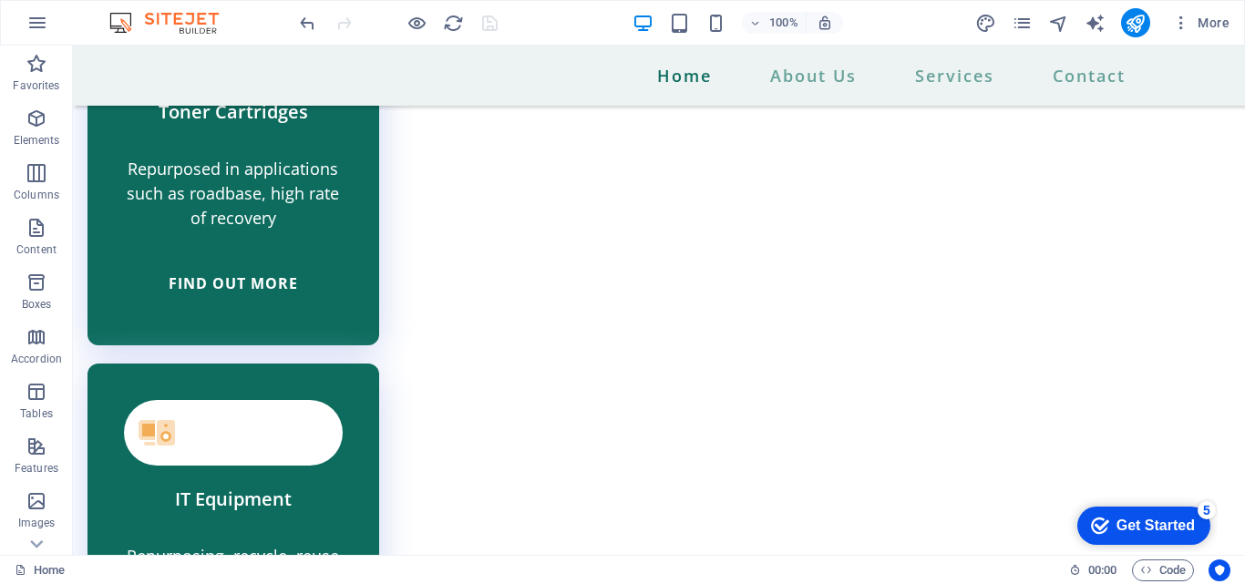
scroll to position [4244, 0]
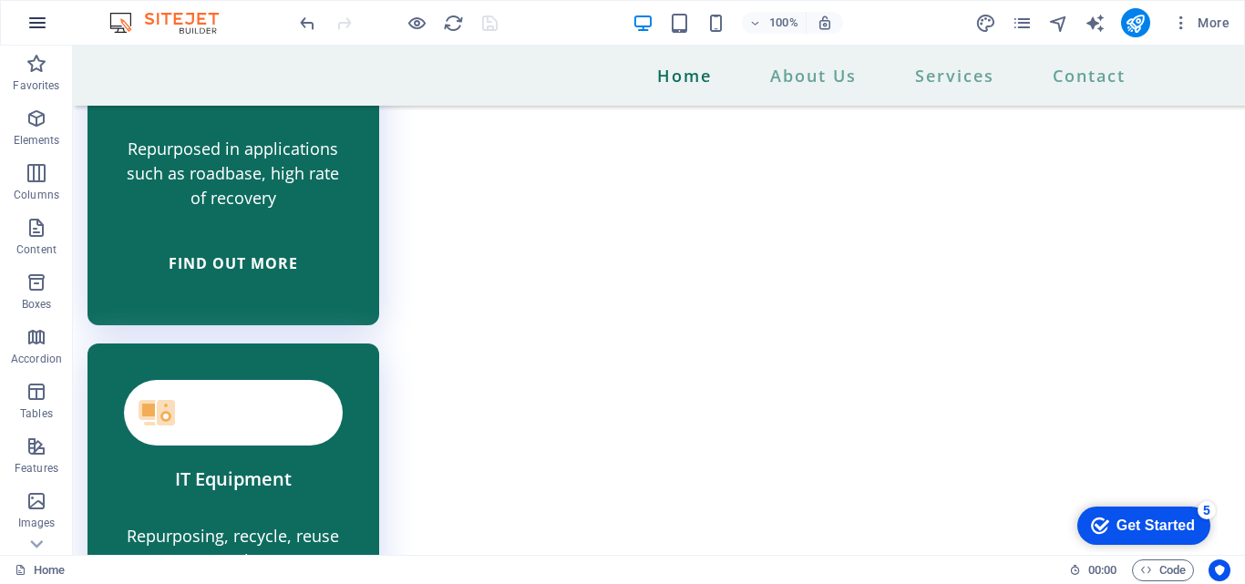
click at [36, 19] on icon "button" at bounding box center [37, 23] width 22 height 22
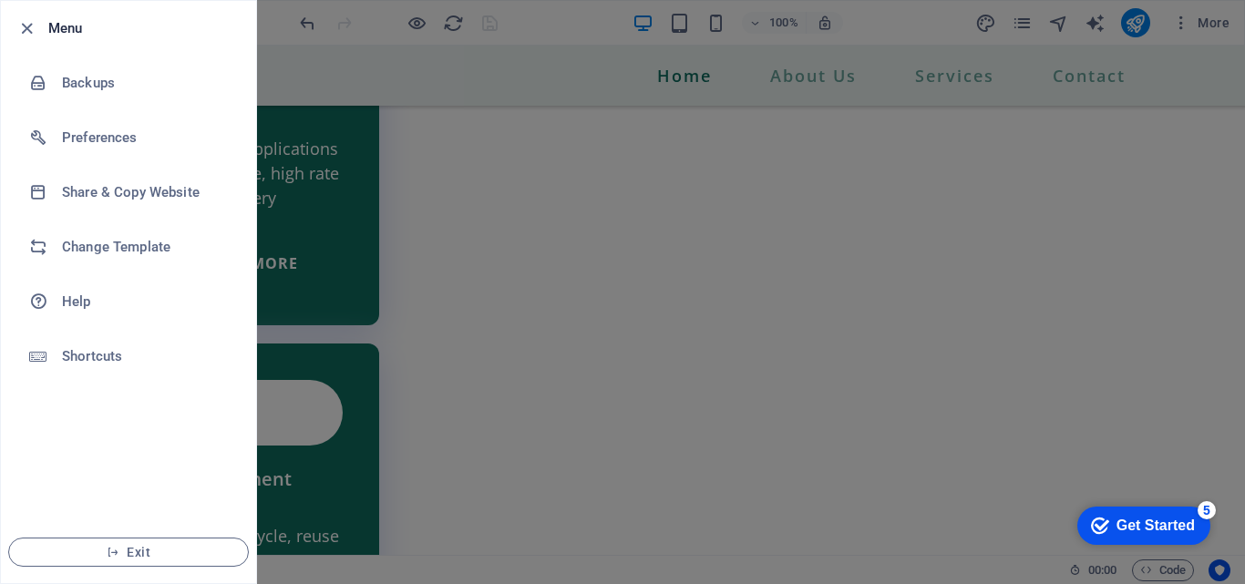
click at [346, 90] on div at bounding box center [622, 292] width 1245 height 584
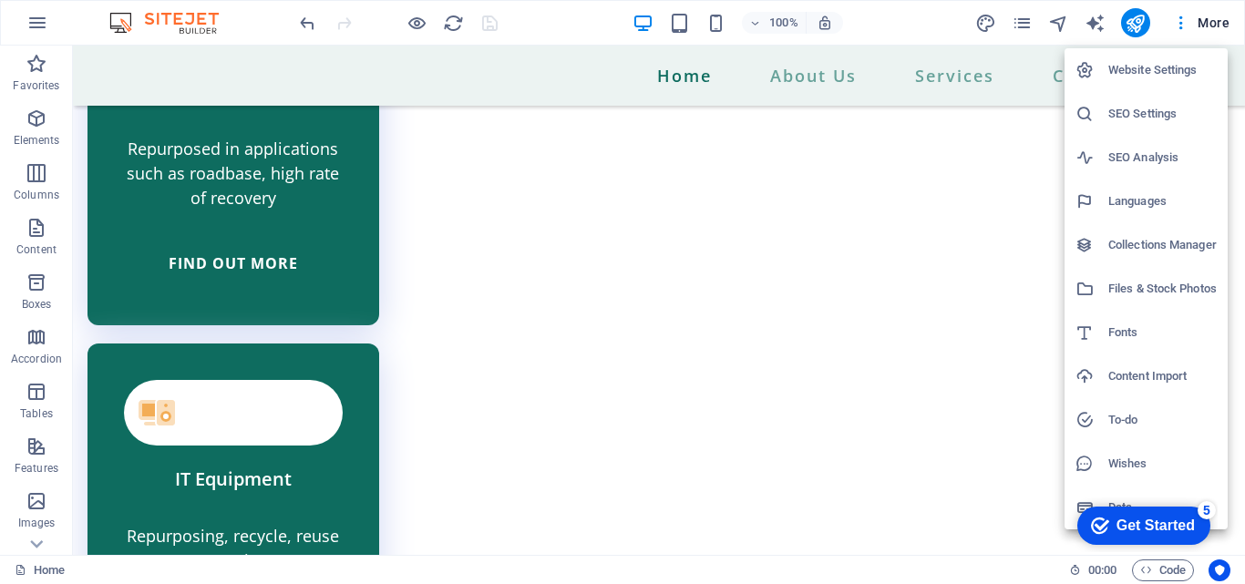
click at [1207, 20] on div at bounding box center [622, 292] width 1245 height 584
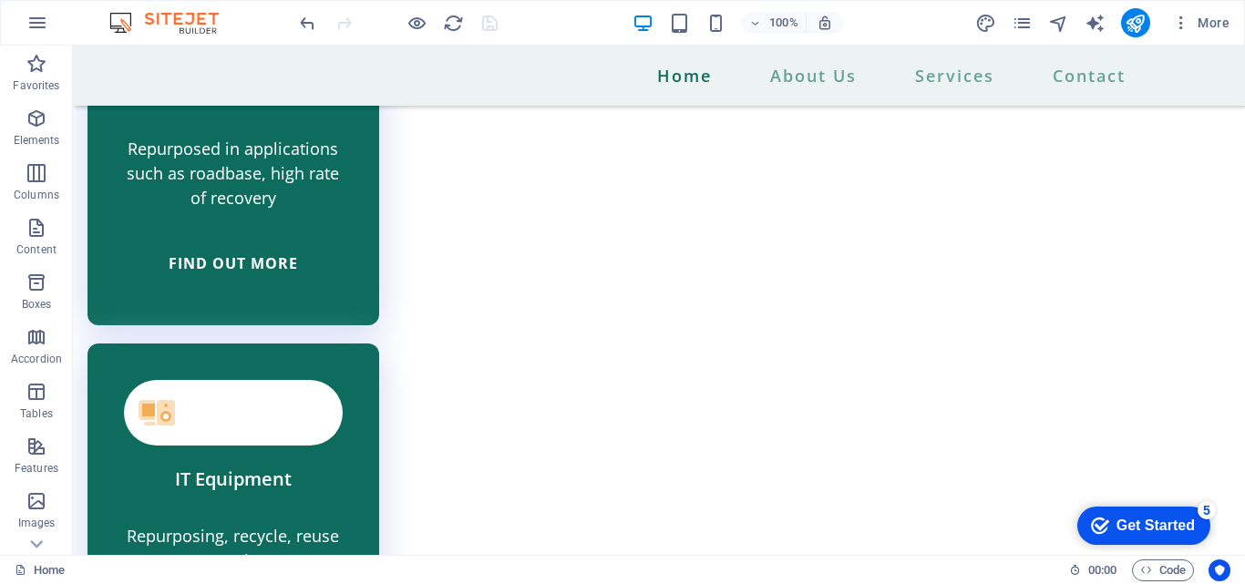
click at [0, 0] on span "More" at bounding box center [0, 0] width 0 height 0
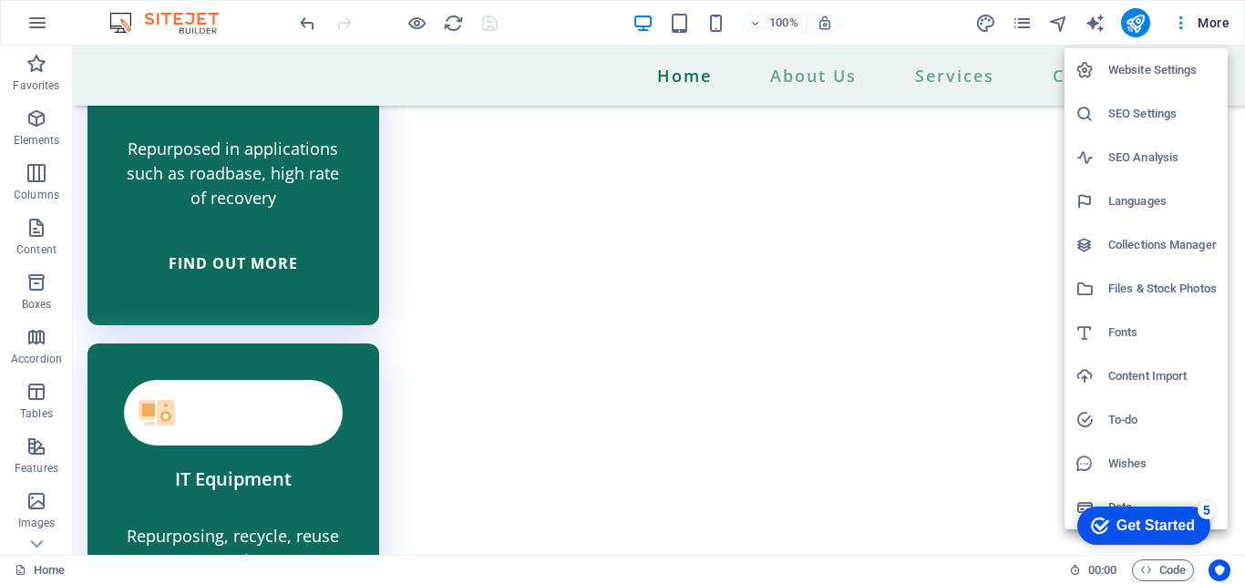
click at [877, 113] on div at bounding box center [622, 292] width 1245 height 584
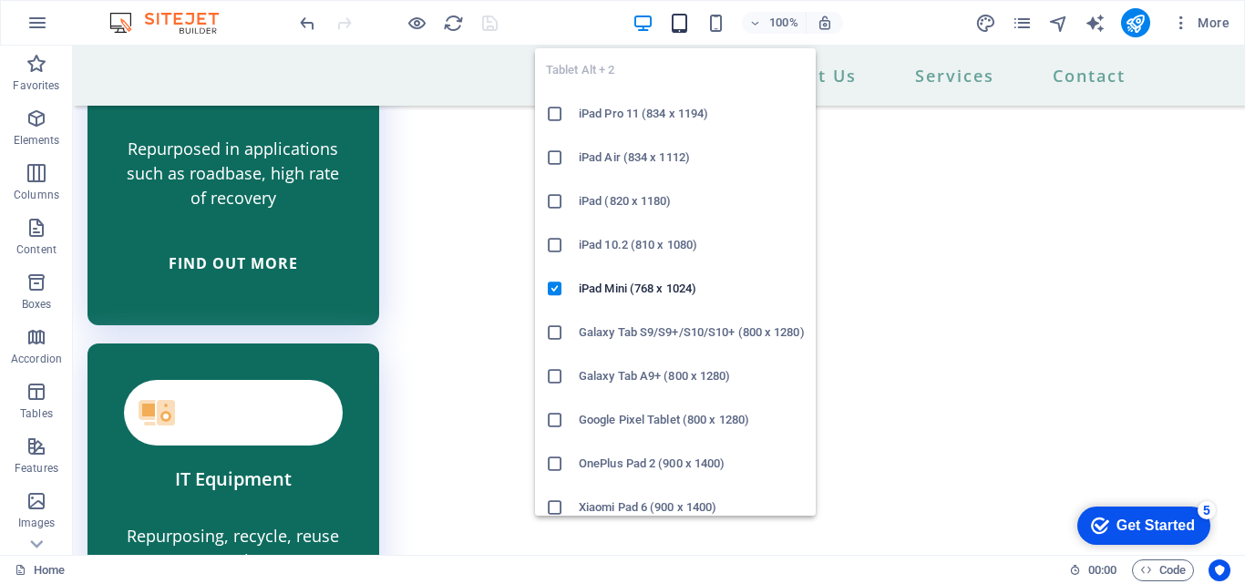
click at [670, 30] on icon "button" at bounding box center [679, 23] width 21 height 21
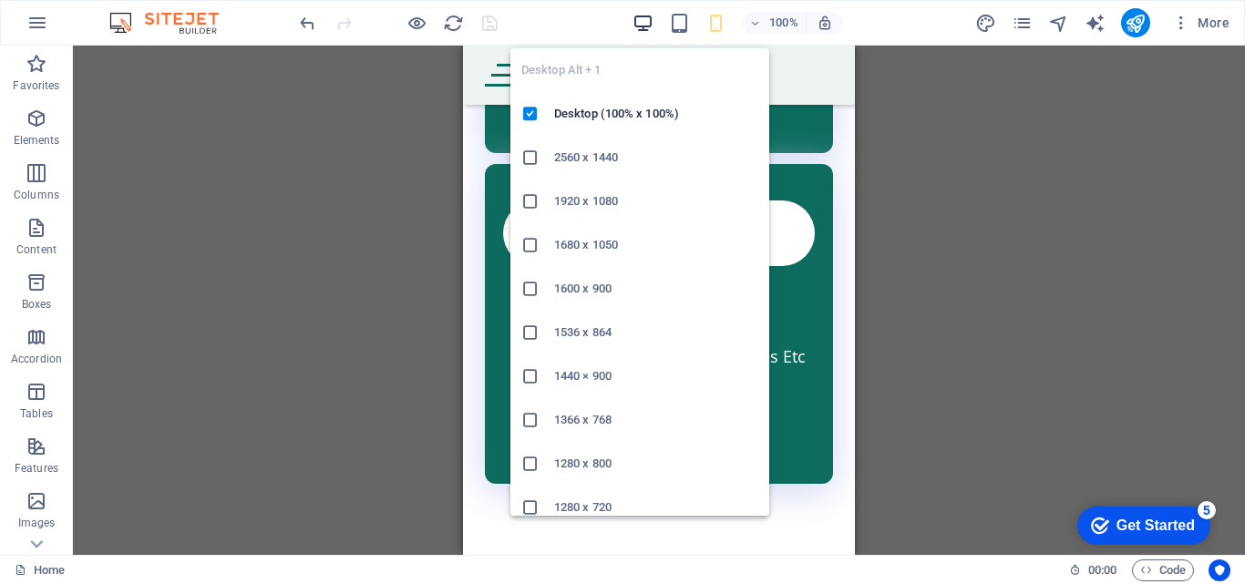
click at [640, 20] on icon "button" at bounding box center [642, 23] width 21 height 21
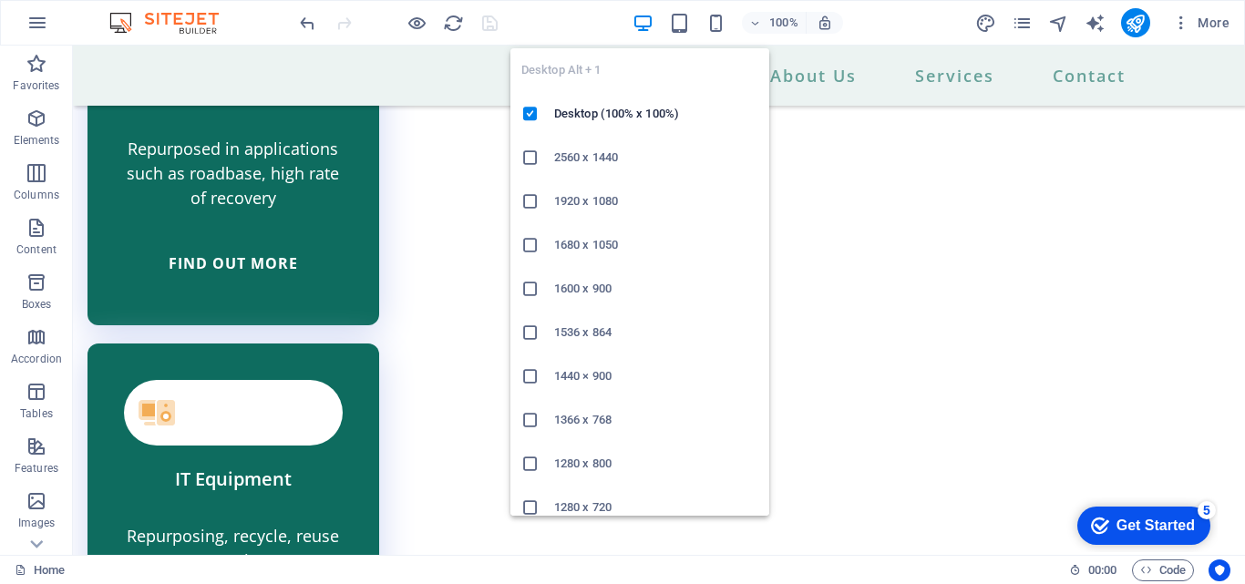
scroll to position [4555, 0]
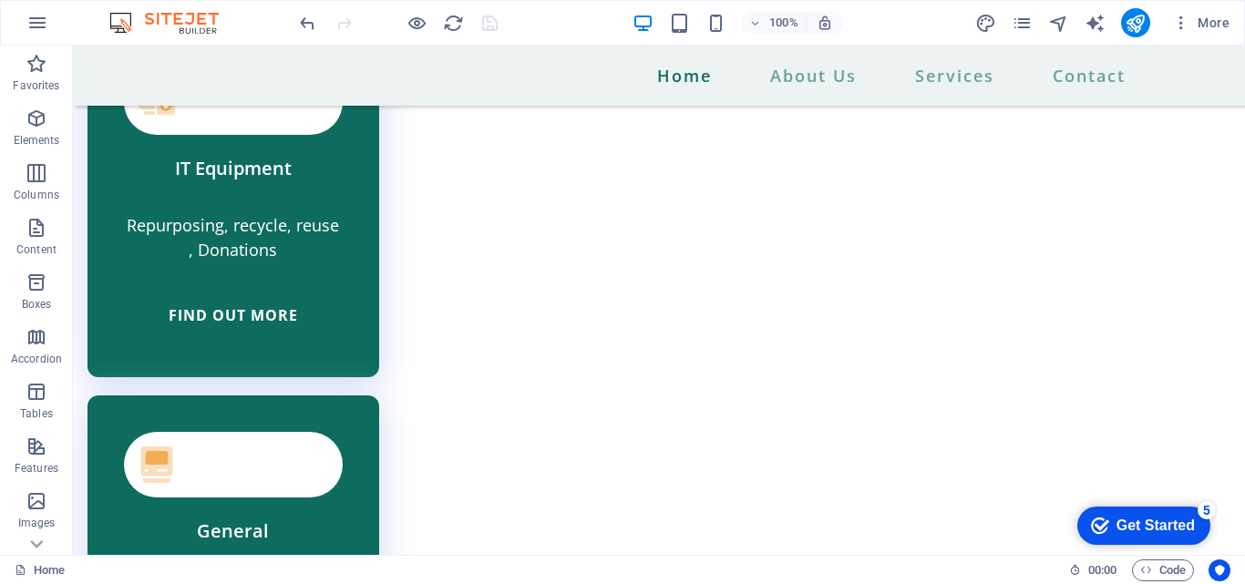
click at [486, 29] on div at bounding box center [398, 22] width 204 height 29
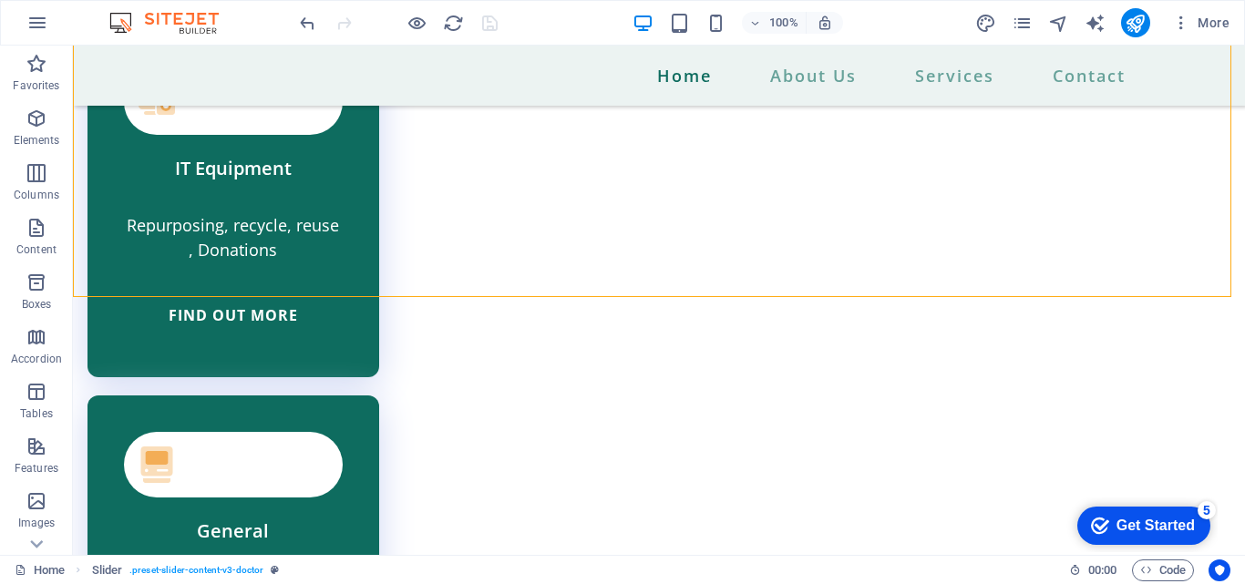
scroll to position [4525, 0]
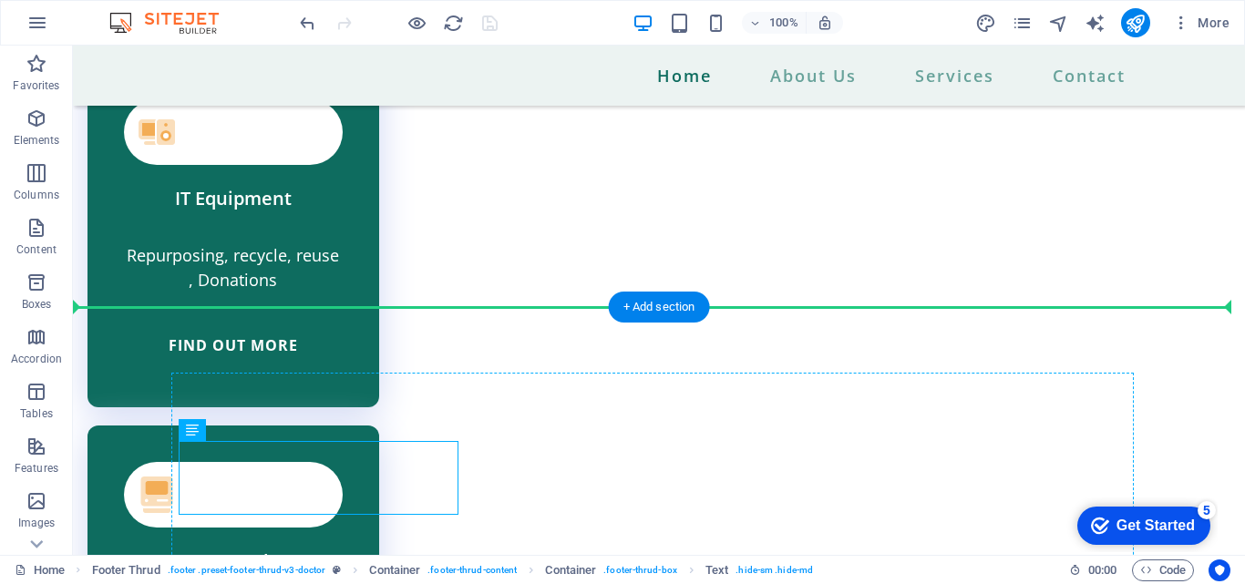
drag, startPoint x: 392, startPoint y: 470, endPoint x: 494, endPoint y: 470, distance: 102.1
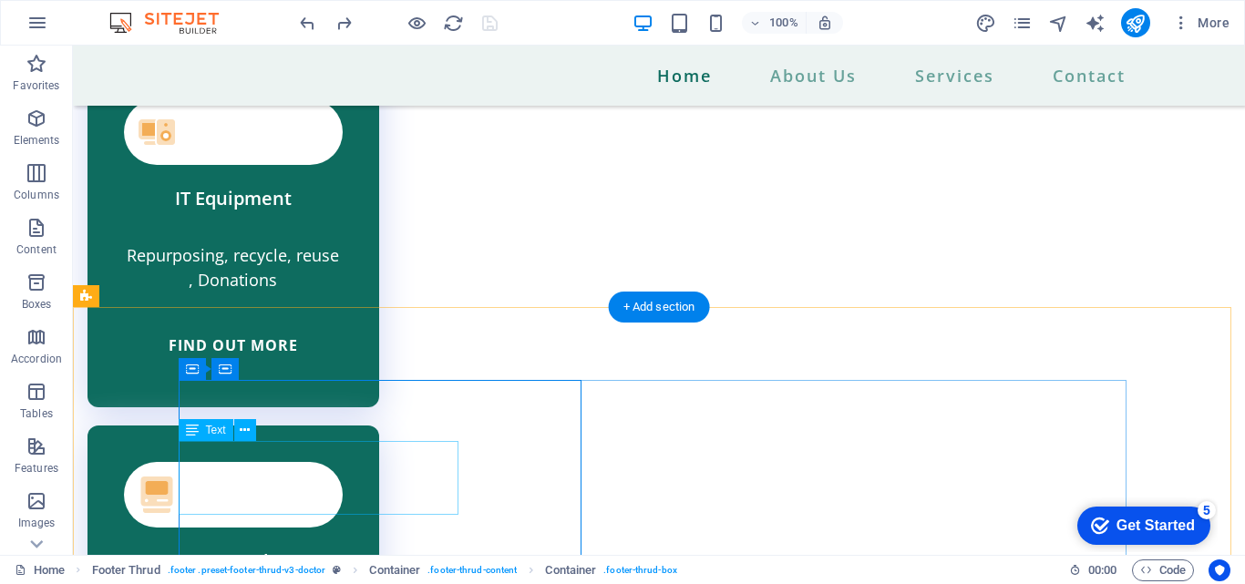
click at [190, 431] on icon at bounding box center [192, 430] width 13 height 22
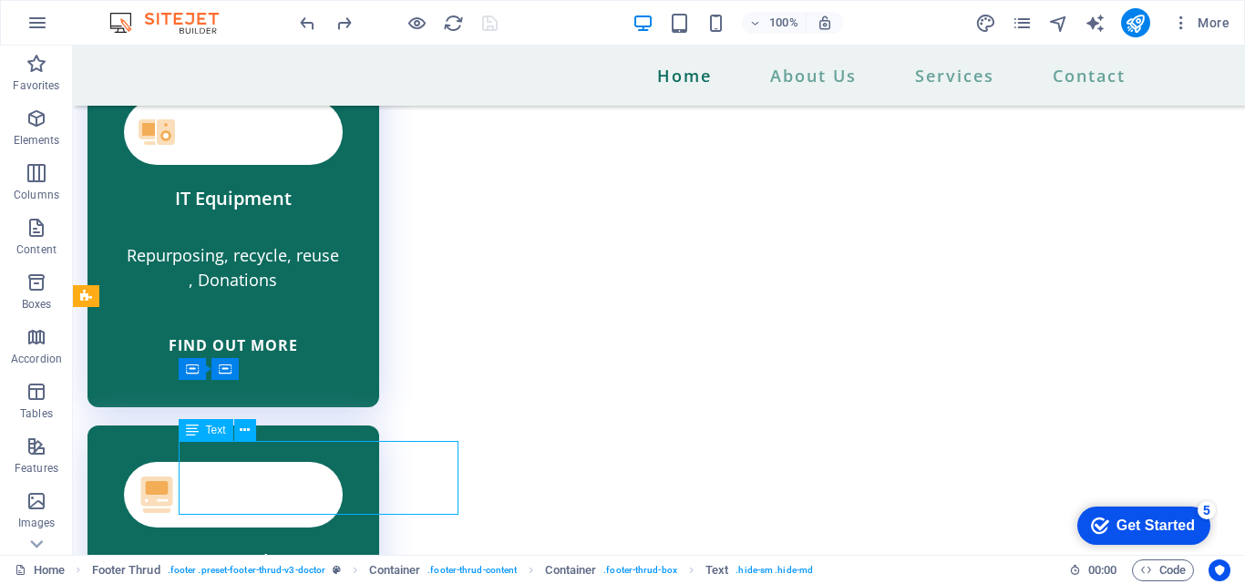
scroll to position [4526, 0]
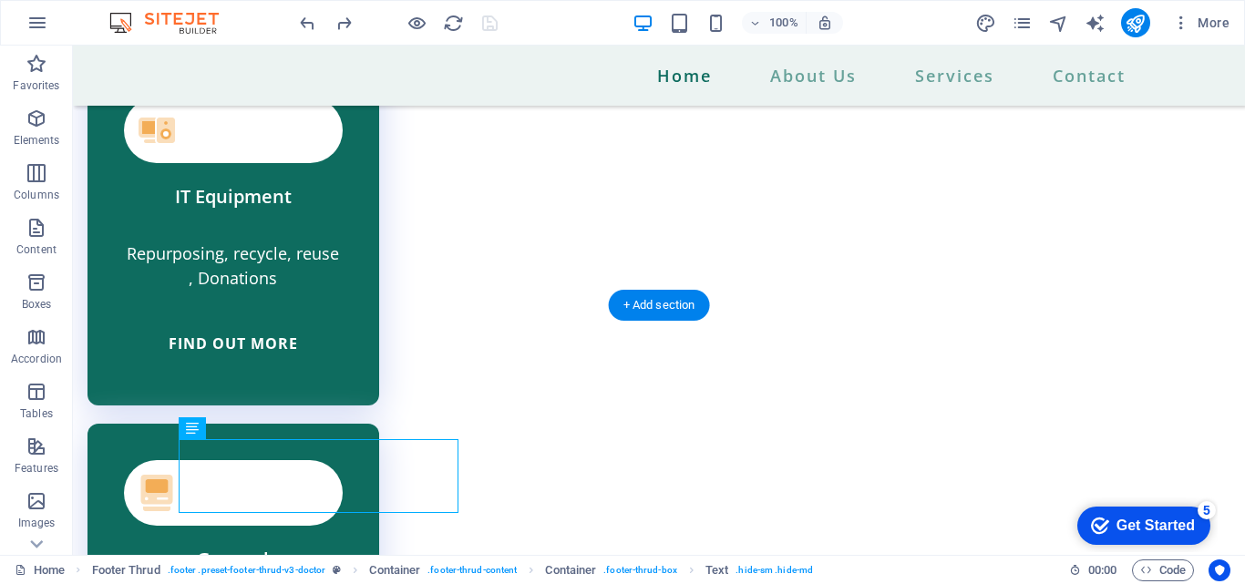
drag, startPoint x: 265, startPoint y: 481, endPoint x: 277, endPoint y: 449, distance: 34.0
drag, startPoint x: 277, startPoint y: 449, endPoint x: 254, endPoint y: 458, distance: 24.5
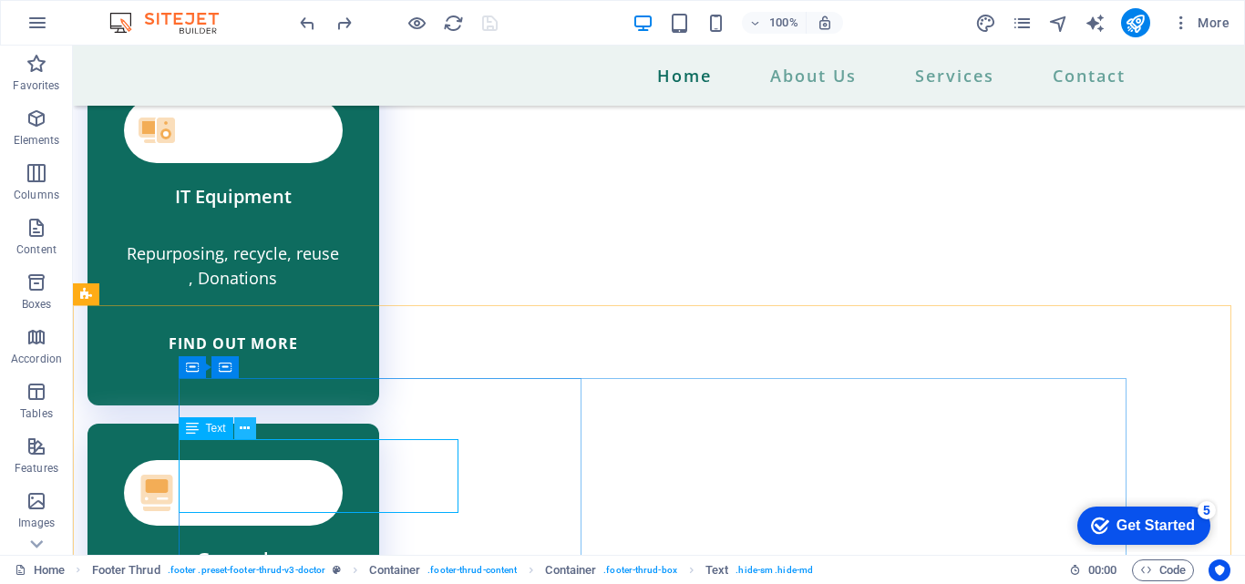
click at [243, 426] on icon at bounding box center [245, 428] width 10 height 19
click at [242, 427] on icon at bounding box center [245, 428] width 10 height 19
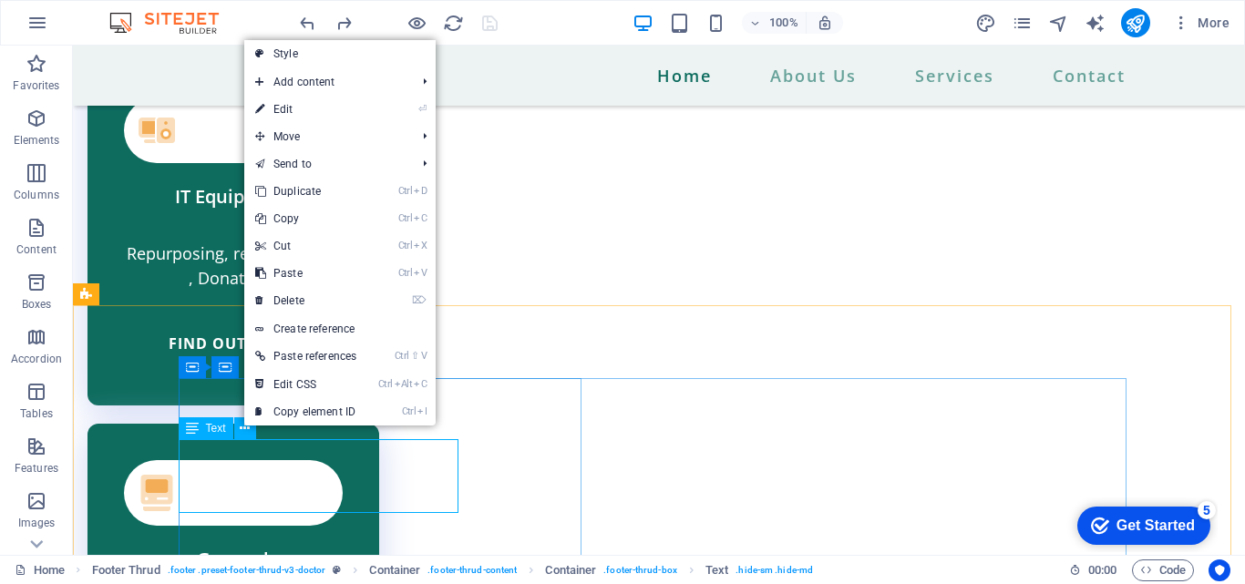
click at [186, 433] on icon at bounding box center [192, 428] width 13 height 22
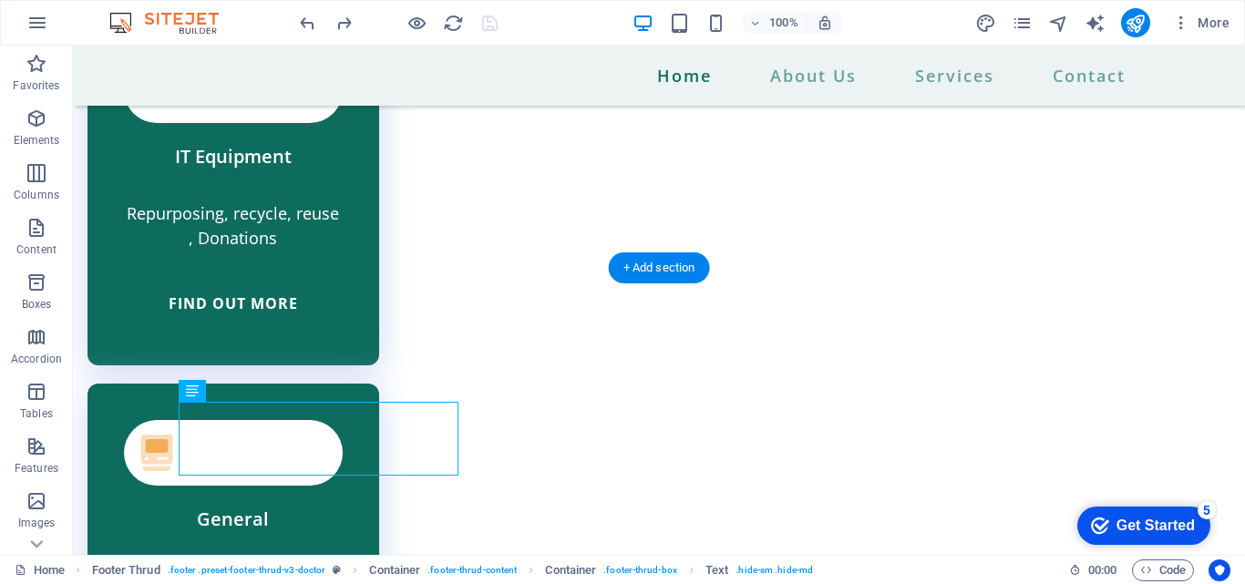
scroll to position [4574, 0]
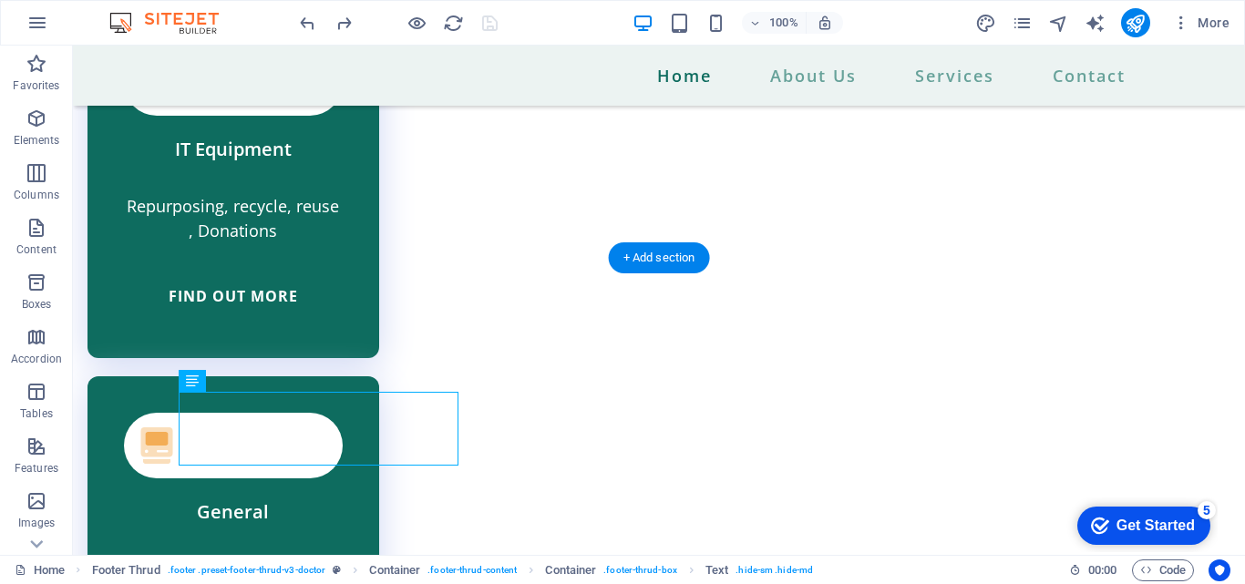
drag, startPoint x: 259, startPoint y: 478, endPoint x: 201, endPoint y: 424, distance: 79.3
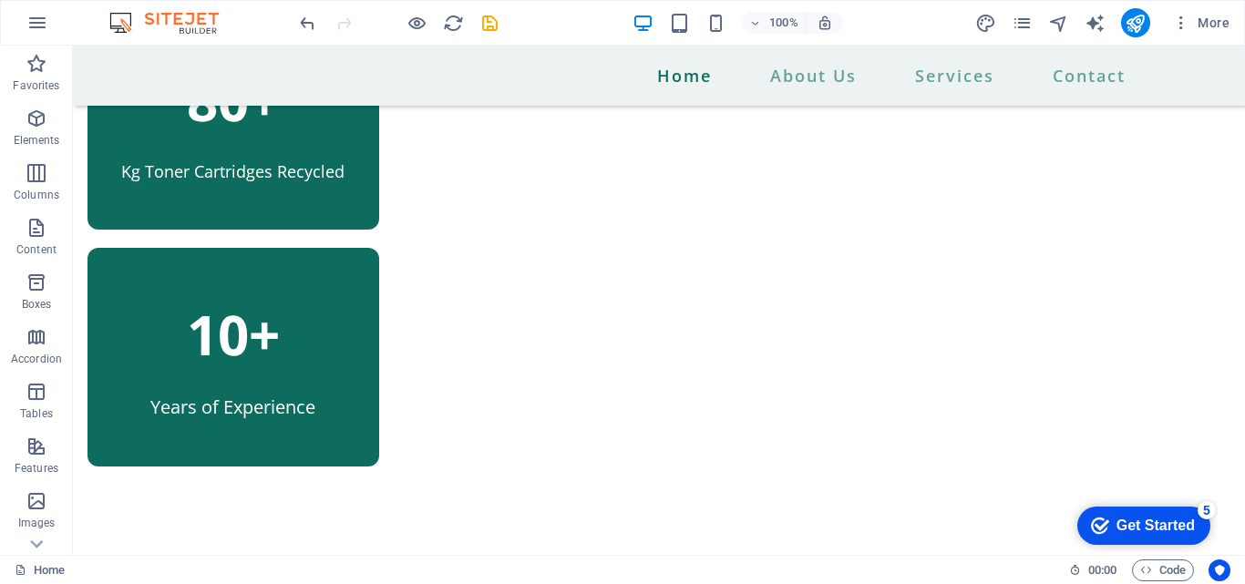
scroll to position [1601, 0]
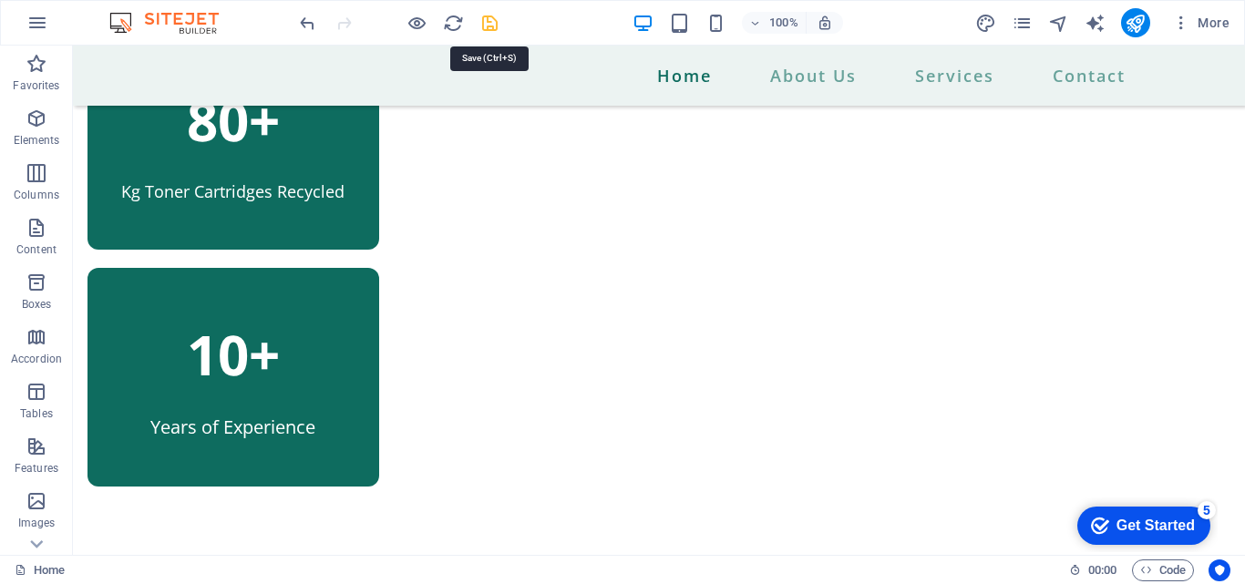
click at [492, 26] on icon "save" at bounding box center [489, 23] width 21 height 21
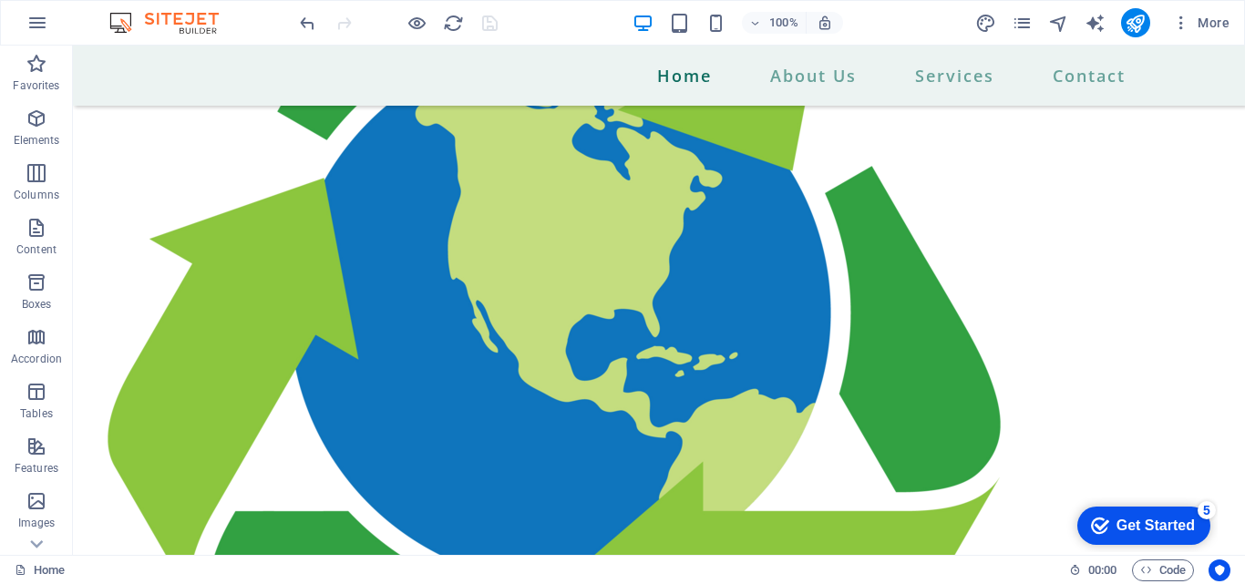
scroll to position [2382, 0]
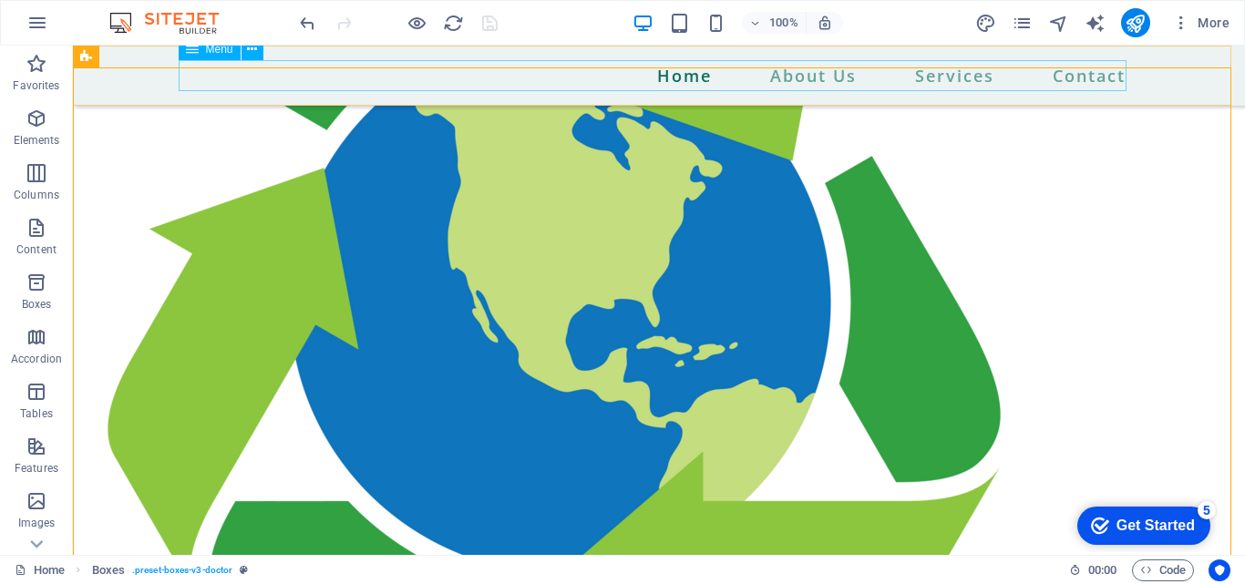
click at [487, 84] on nav "Home About Us Services Contact" at bounding box center [659, 75] width 948 height 31
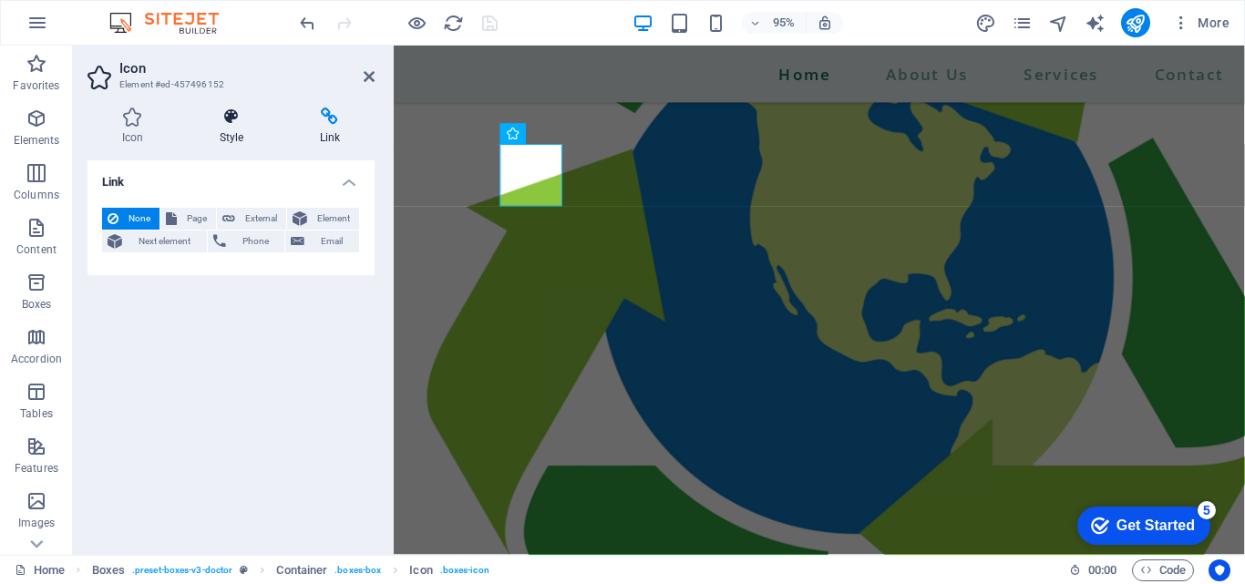
click at [231, 127] on h4 "Style" at bounding box center [235, 127] width 100 height 38
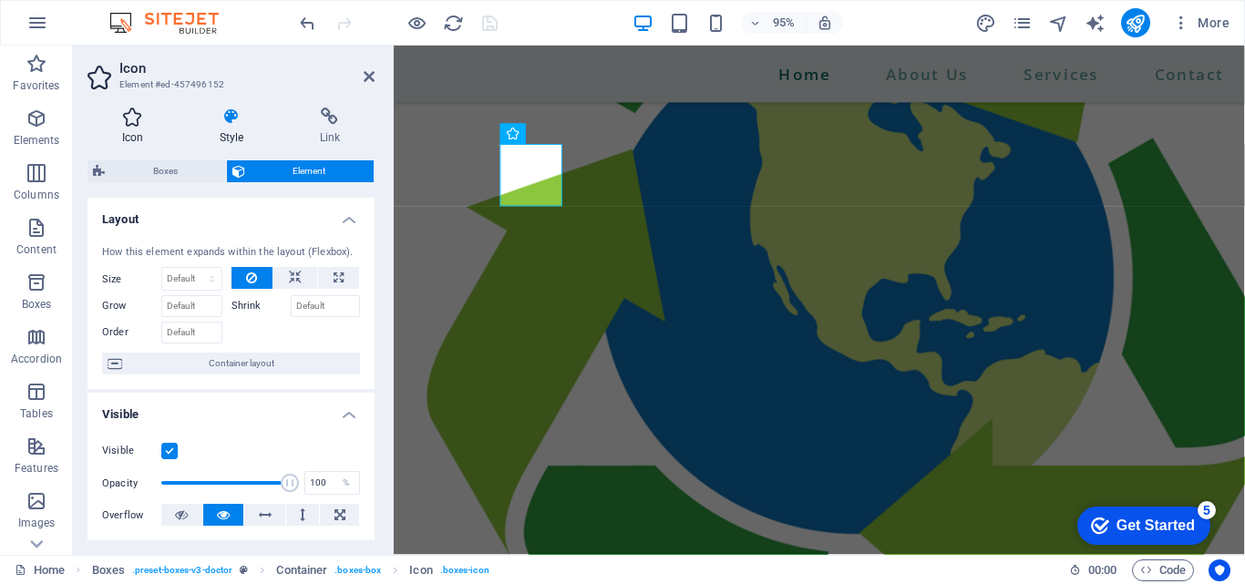
click at [147, 126] on h4 "Icon" at bounding box center [136, 127] width 98 height 38
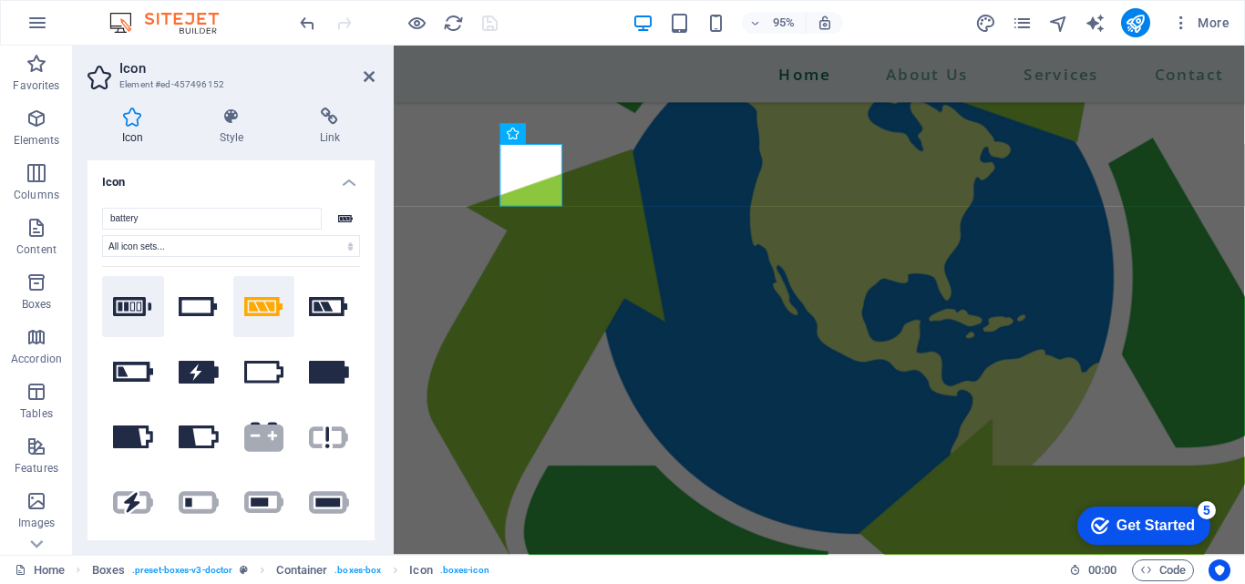
click at [137, 303] on icon at bounding box center [133, 307] width 40 height 20
drag, startPoint x: 266, startPoint y: 188, endPoint x: 491, endPoint y: 22, distance: 279.6
click at [491, 46] on section "Favorites Elements Columns Content Boxes Accordion Tables Features Images Slide…" at bounding box center [622, 300] width 1245 height 509
click at [491, 22] on icon "save" at bounding box center [489, 23] width 21 height 21
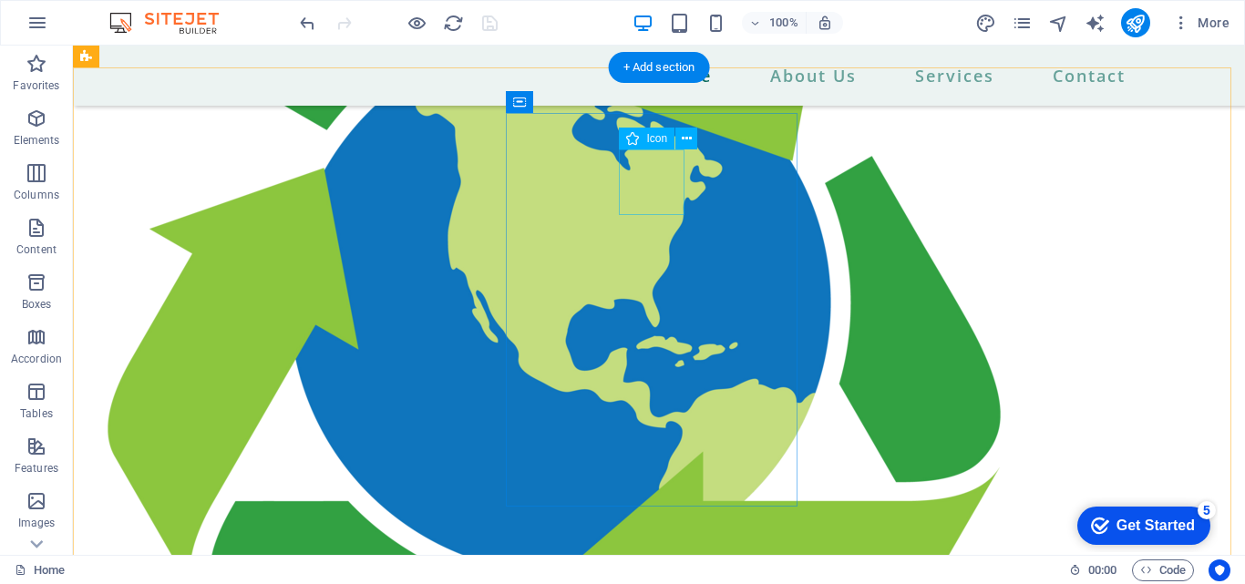
select select "xMidYMid"
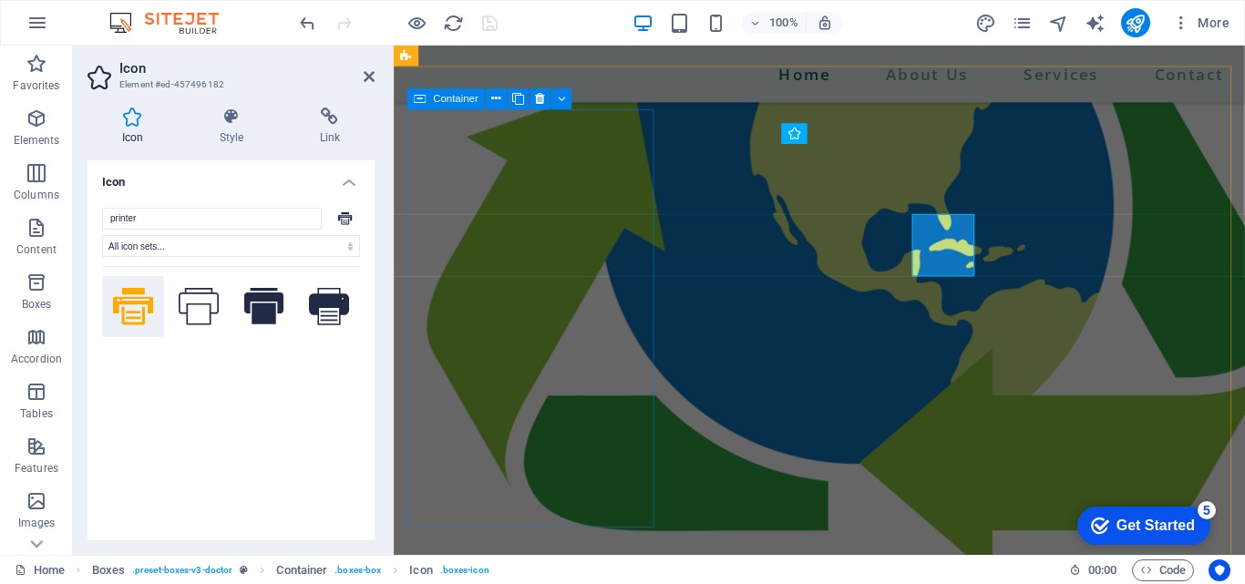
scroll to position [2308, 0]
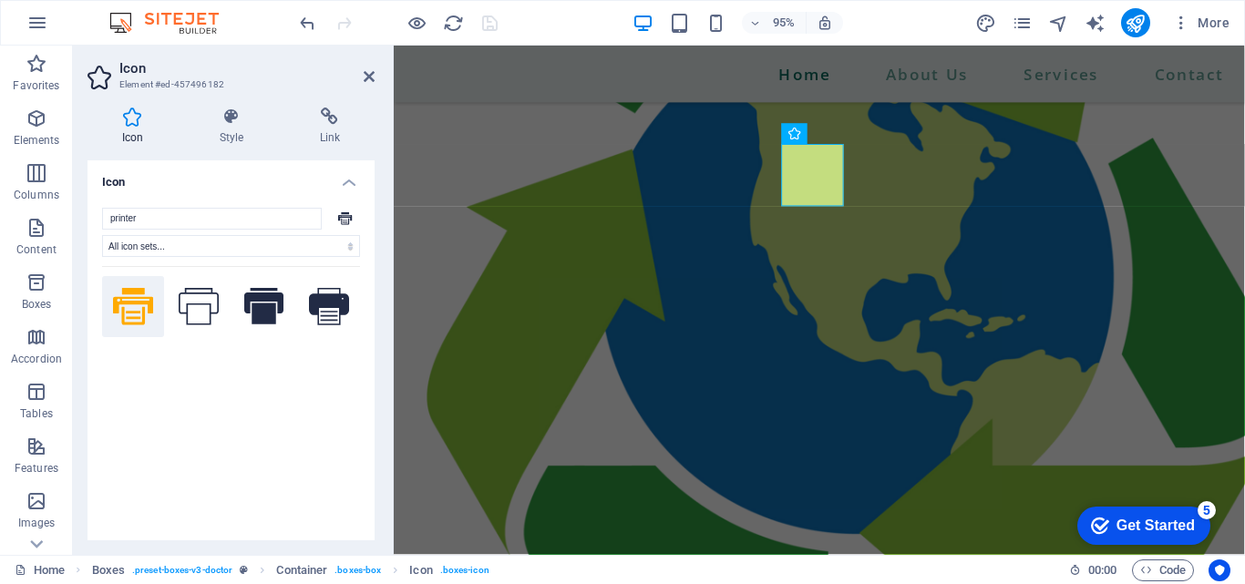
click at [139, 307] on icon at bounding box center [133, 306] width 40 height 36
click at [187, 303] on icon at bounding box center [199, 306] width 40 height 36
click at [137, 301] on icon at bounding box center [133, 306] width 40 height 36
click at [488, 26] on icon "save" at bounding box center [489, 23] width 21 height 21
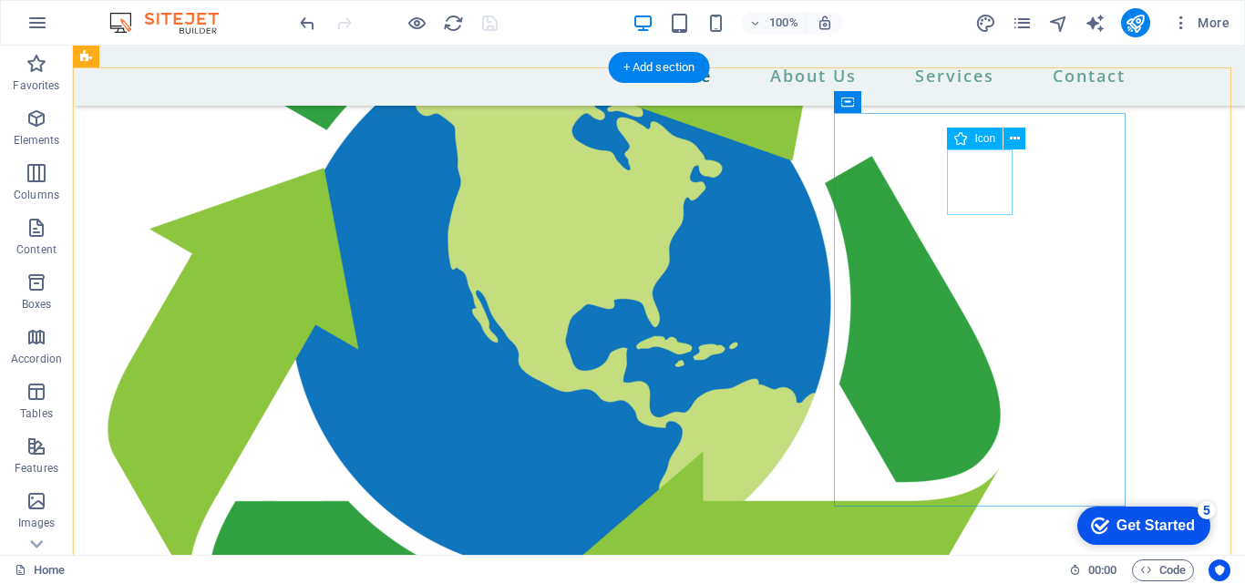
select select "xMidYMid"
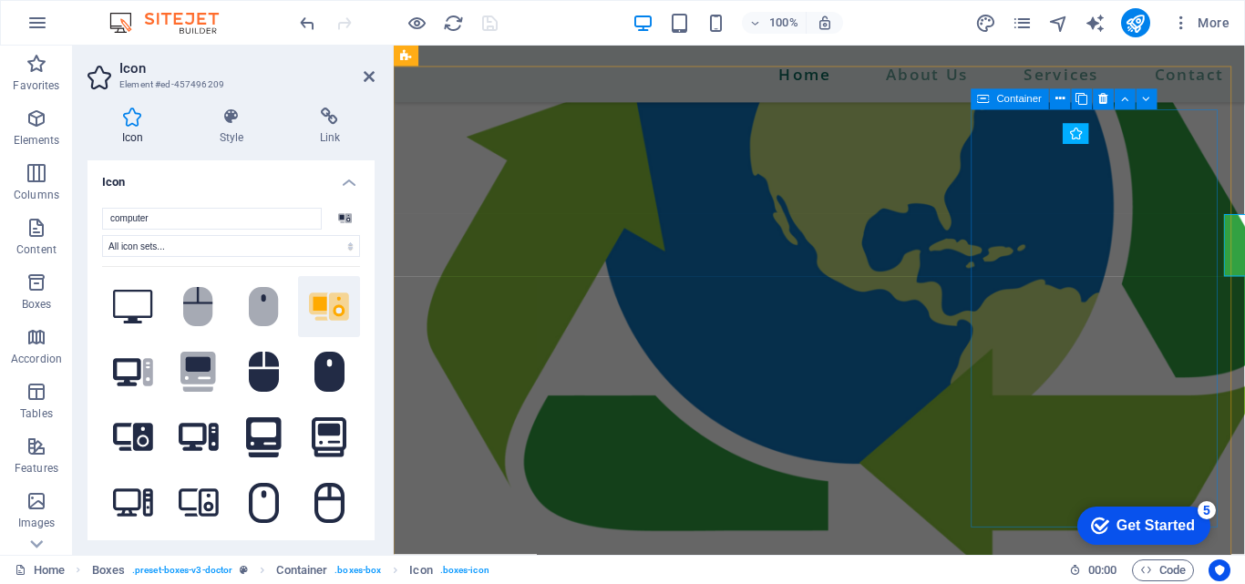
scroll to position [2308, 0]
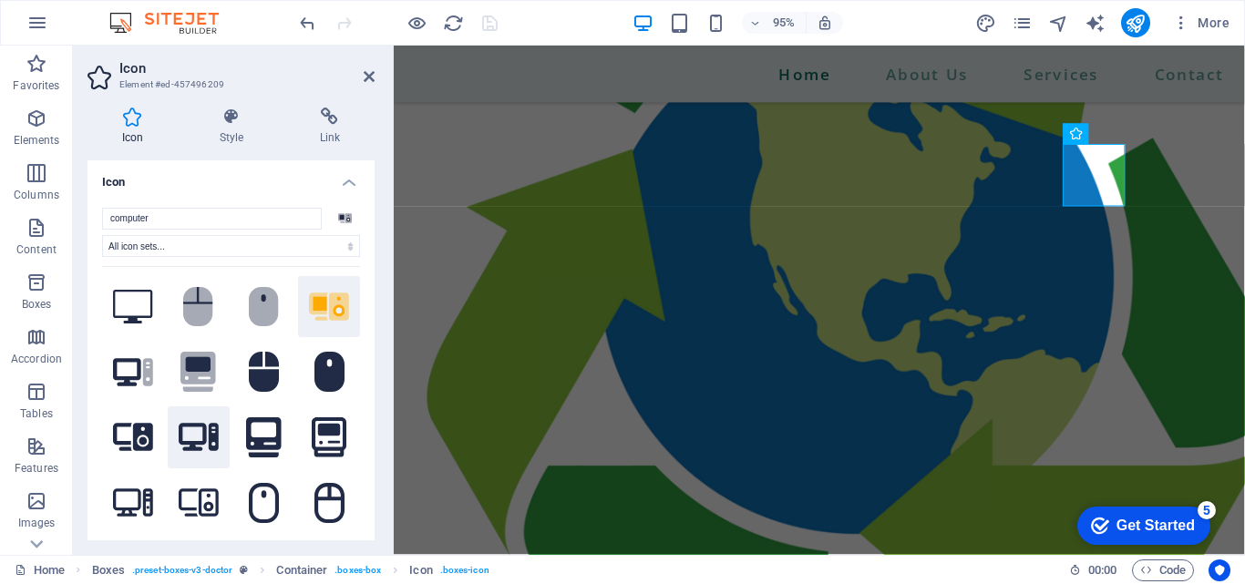
click at [192, 427] on icon at bounding box center [199, 437] width 40 height 32
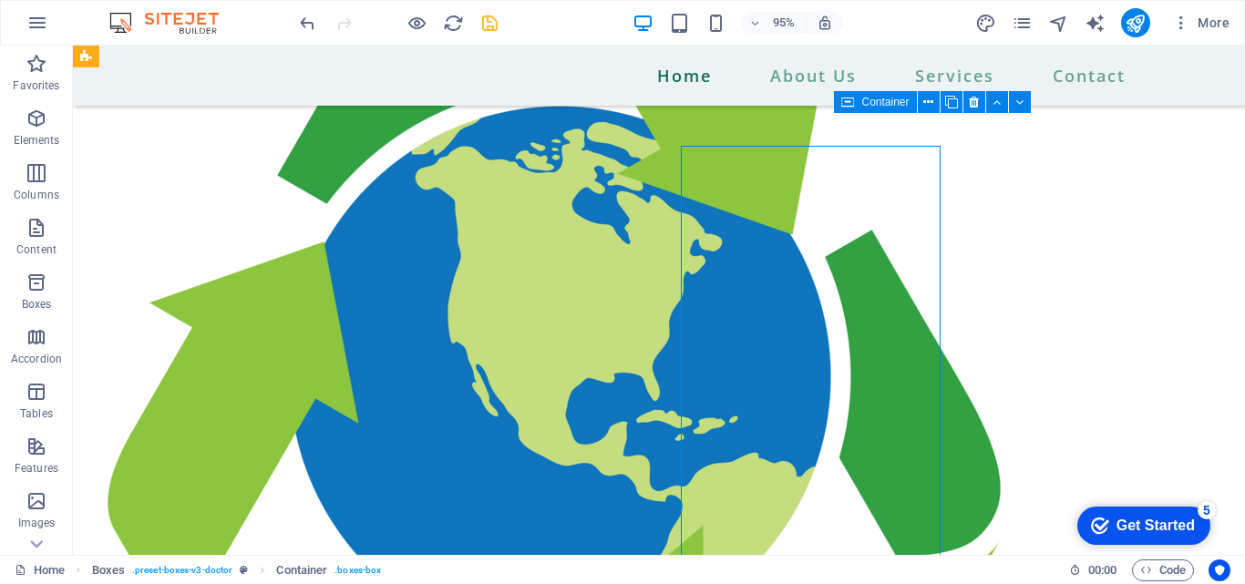
scroll to position [2382, 0]
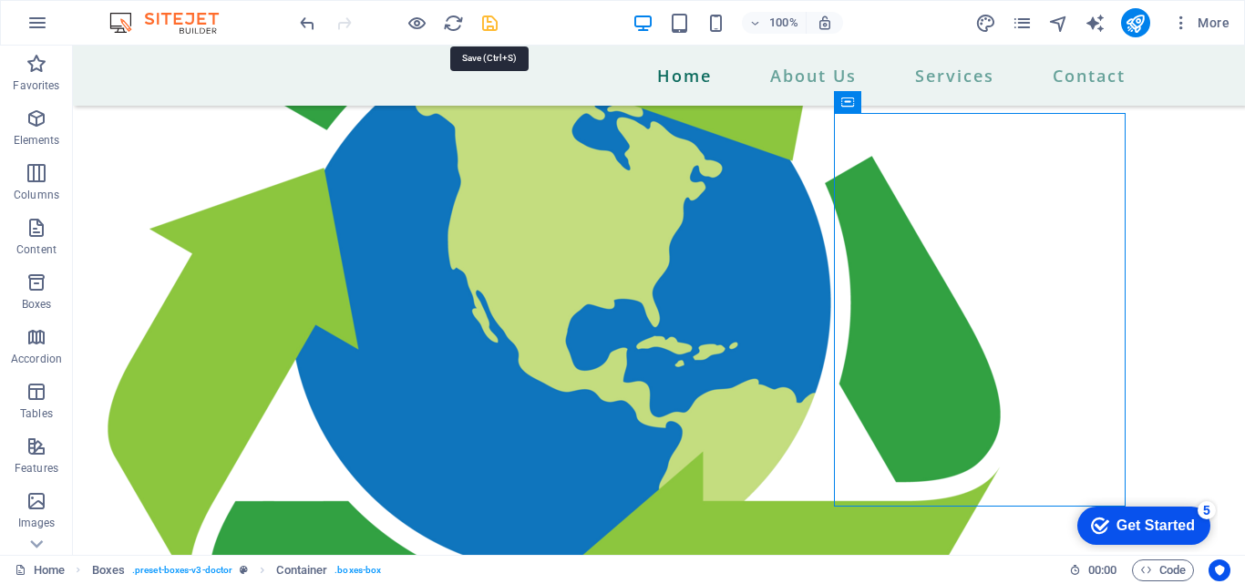
click at [488, 23] on icon "save" at bounding box center [489, 23] width 21 height 21
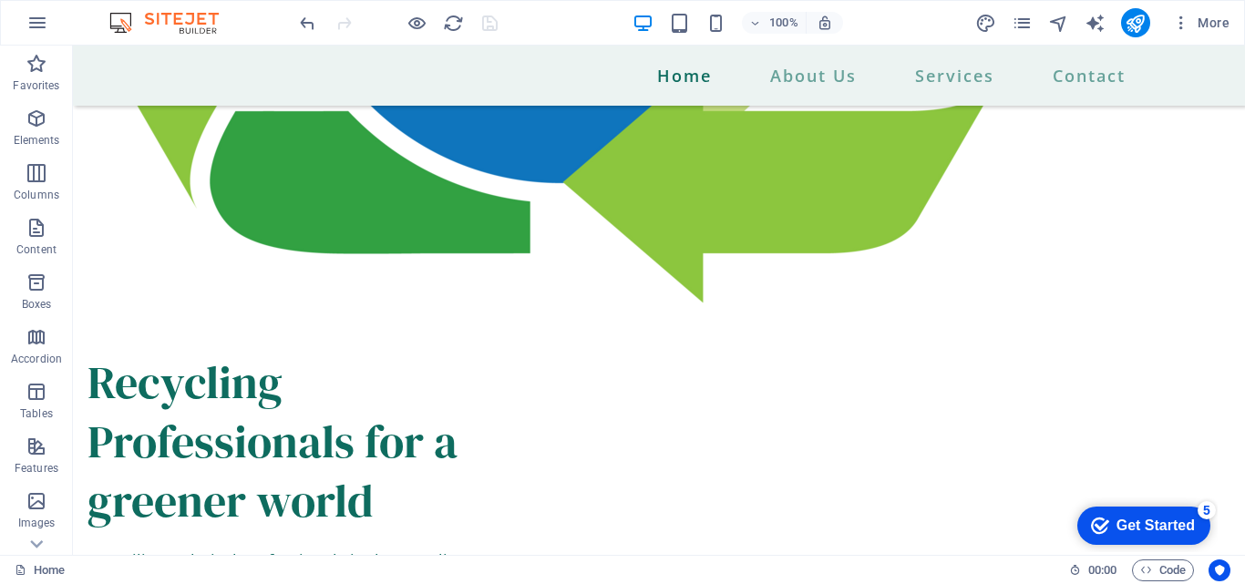
scroll to position [2792, 0]
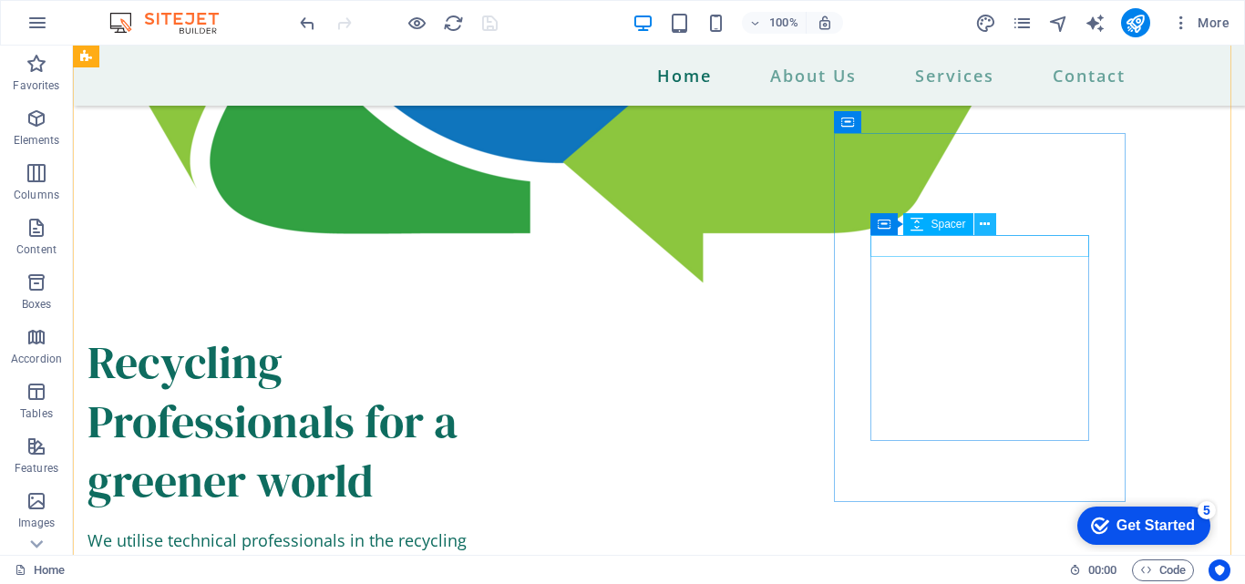
click at [987, 227] on icon at bounding box center [985, 224] width 10 height 19
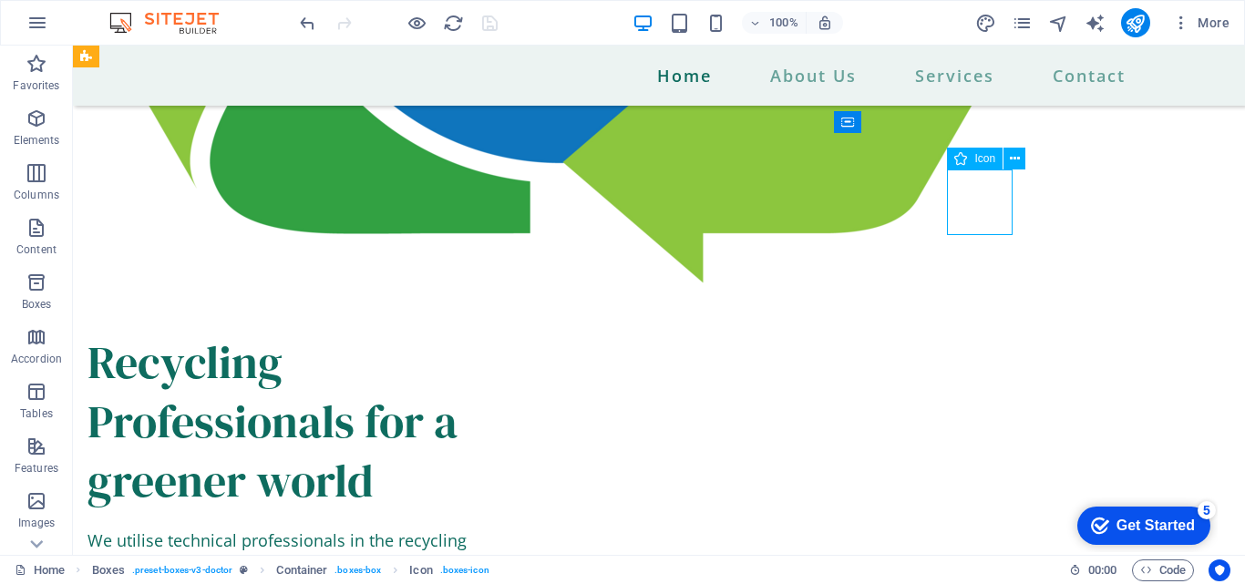
select select "xMidYMid"
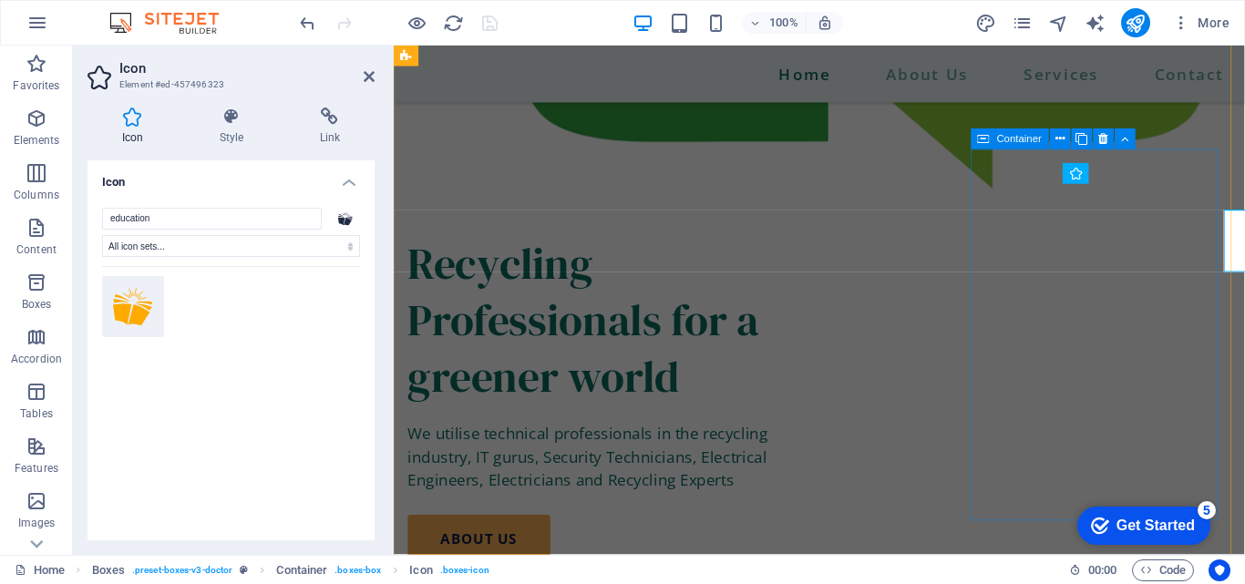
scroll to position [2743, 0]
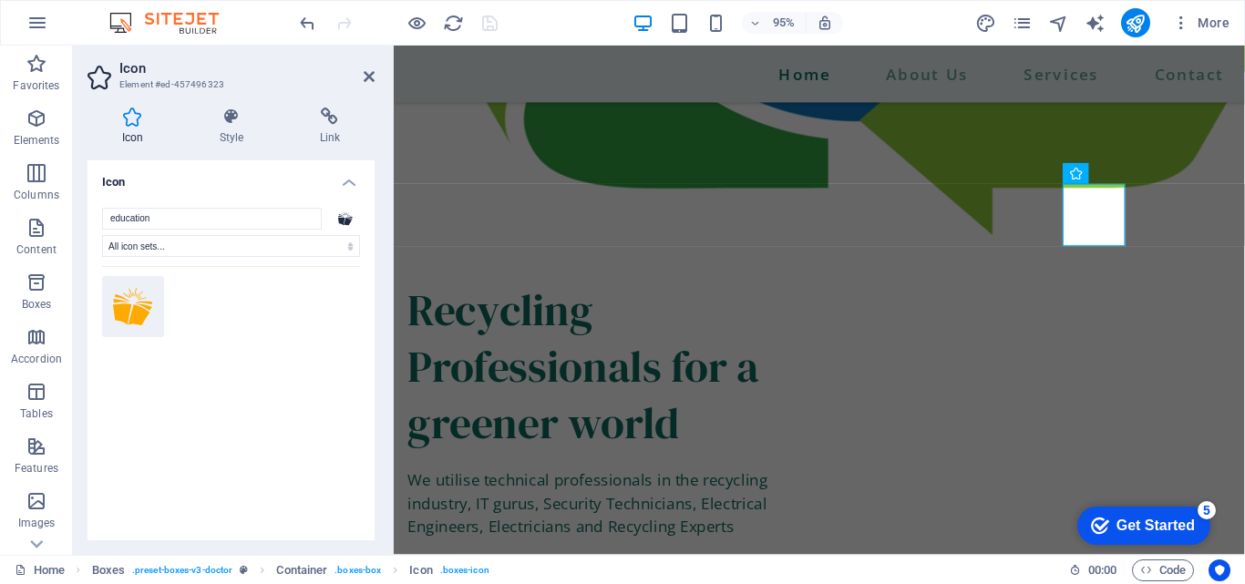
click at [124, 300] on icon at bounding box center [133, 307] width 40 height 38
drag, startPoint x: 180, startPoint y: 224, endPoint x: 81, endPoint y: 226, distance: 98.4
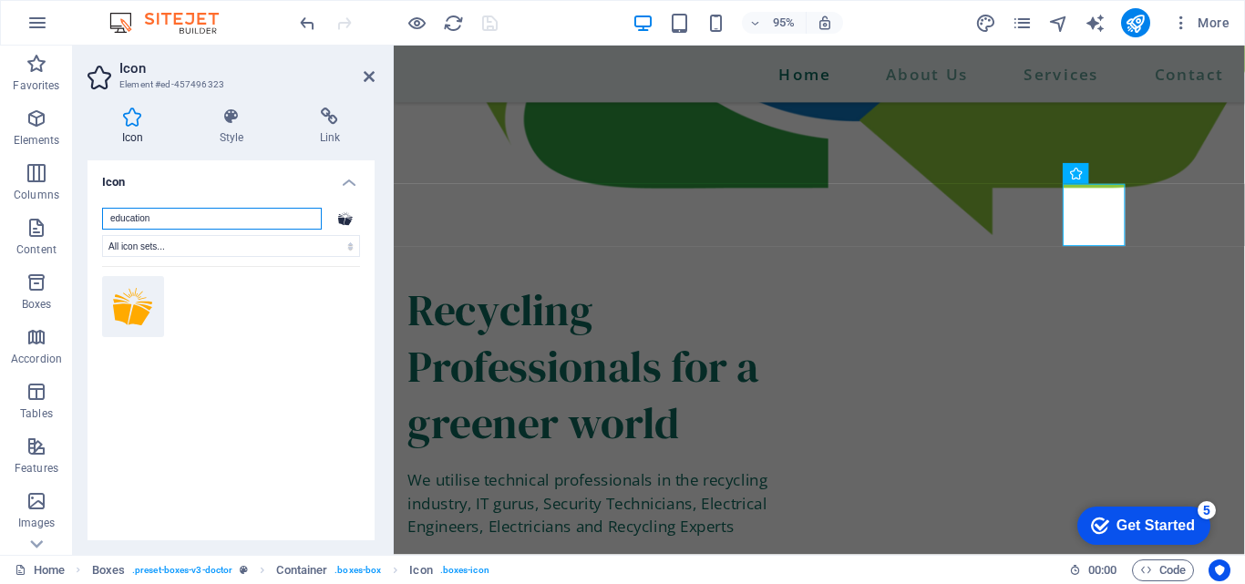
click at [81, 226] on div "Icon Style Link Icon education All icon sets... IcoFont Ionicons FontAwesome Br…" at bounding box center [231, 324] width 316 height 462
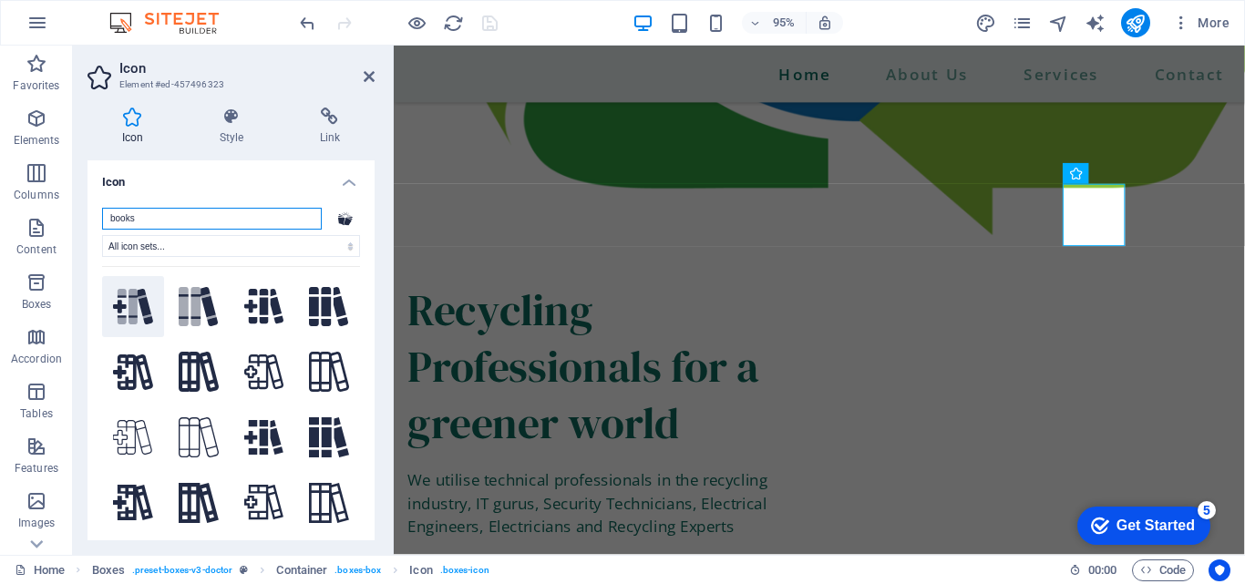
type input "books"
click at [130, 299] on icon at bounding box center [135, 307] width 35 height 36
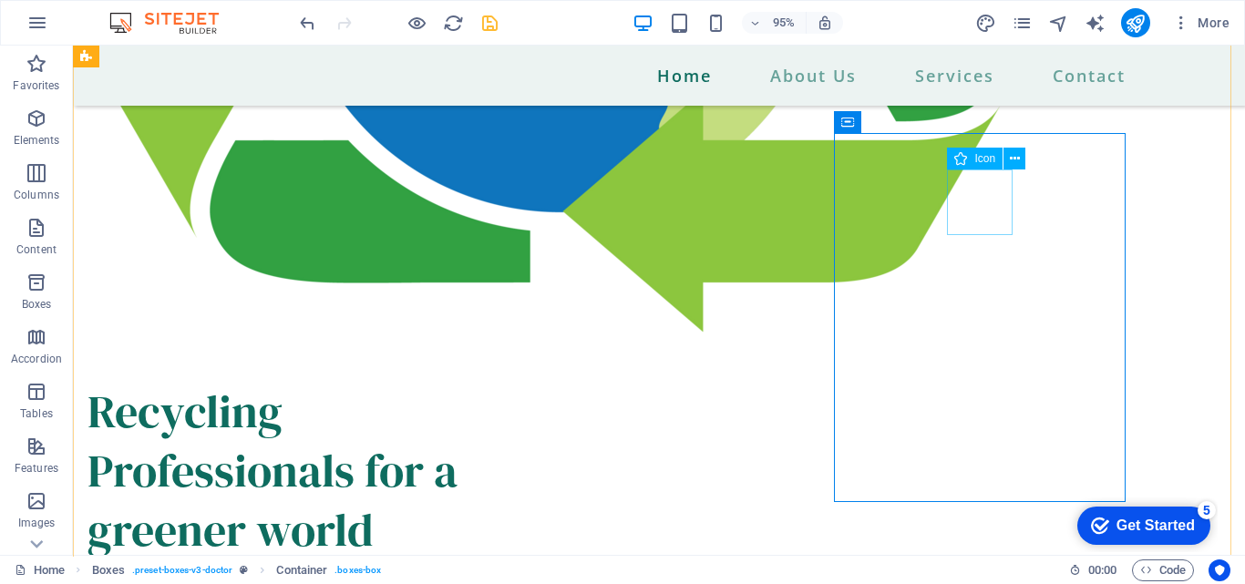
scroll to position [2792, 0]
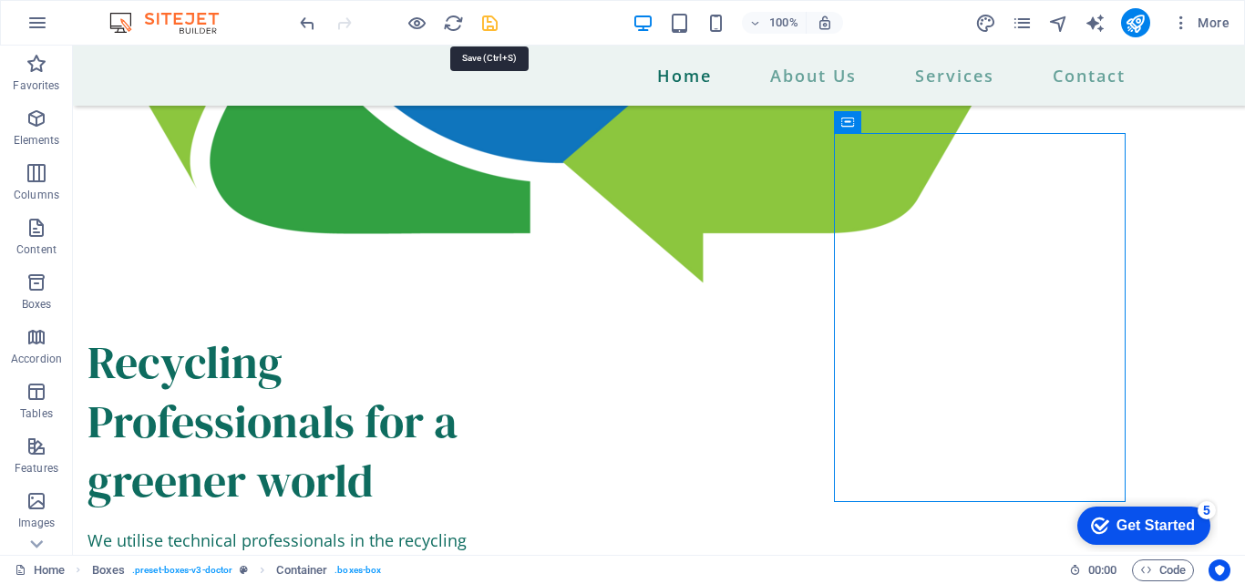
click at [485, 29] on icon "save" at bounding box center [489, 23] width 21 height 21
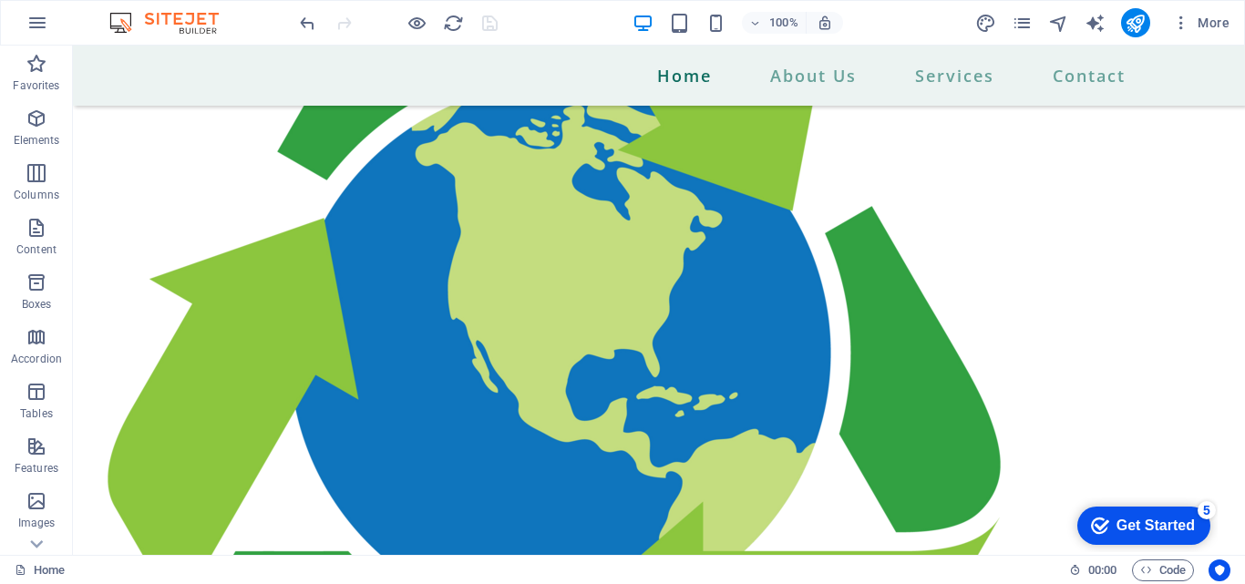
scroll to position [2782, 0]
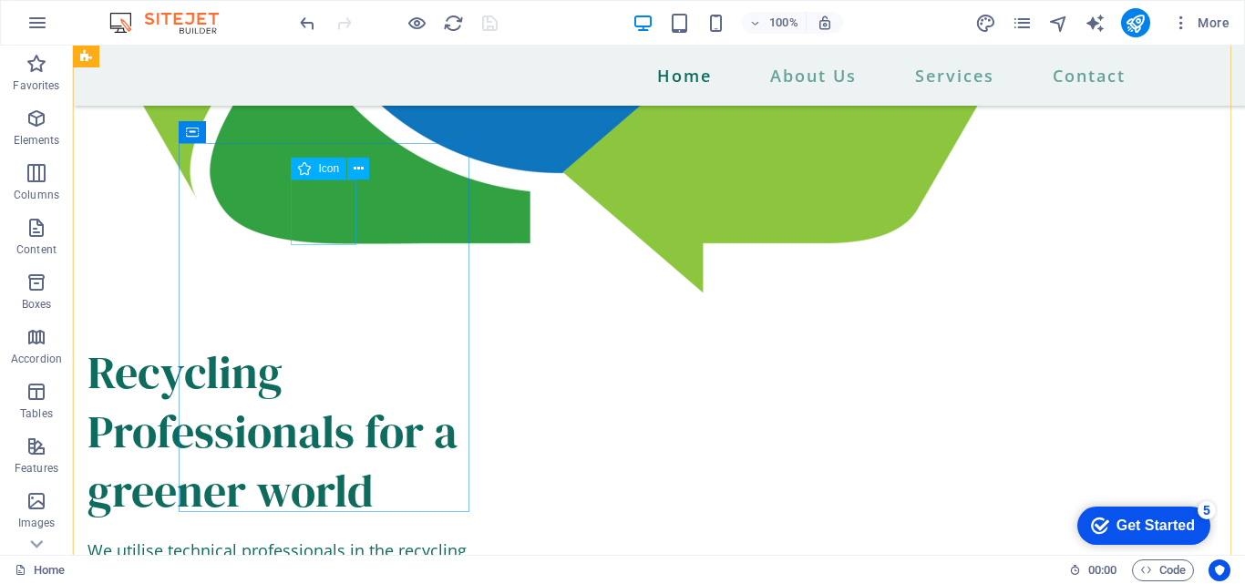
select select "xMidYMid"
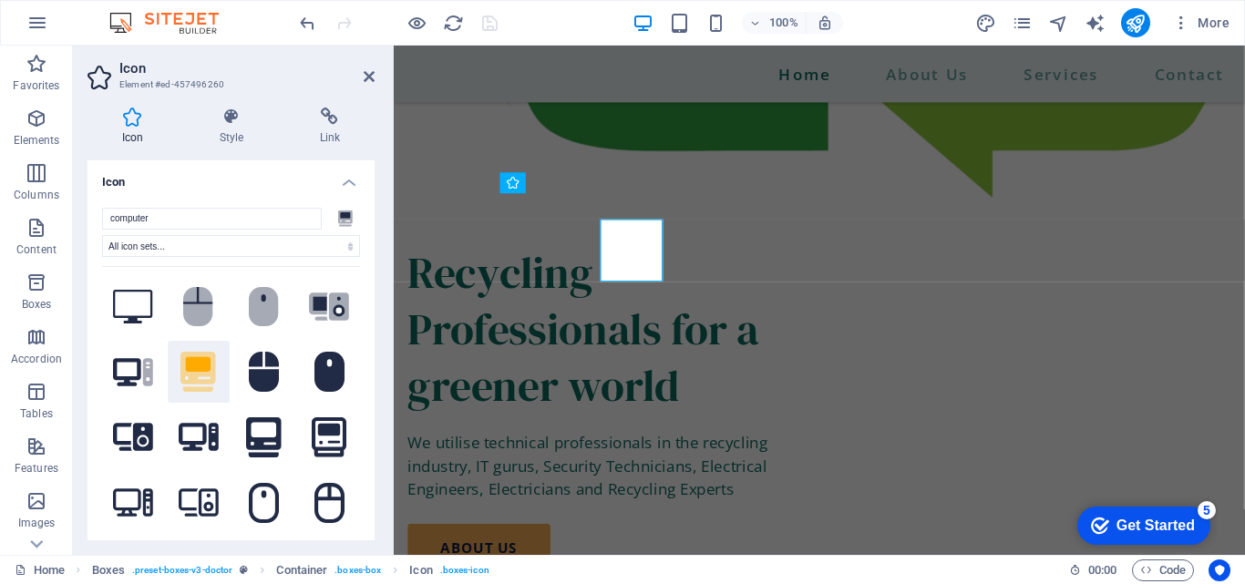
scroll to position [2733, 0]
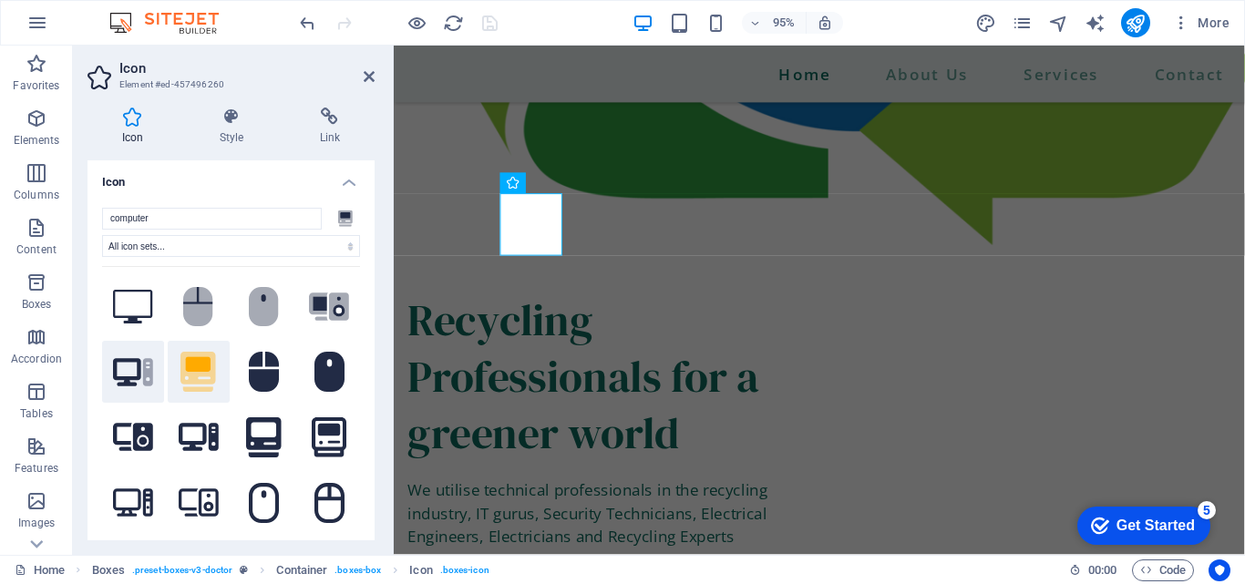
click at [143, 362] on icon at bounding box center [148, 372] width 10 height 28
click at [191, 369] on icon at bounding box center [198, 364] width 25 height 15
click at [489, 25] on icon "save" at bounding box center [489, 23] width 21 height 21
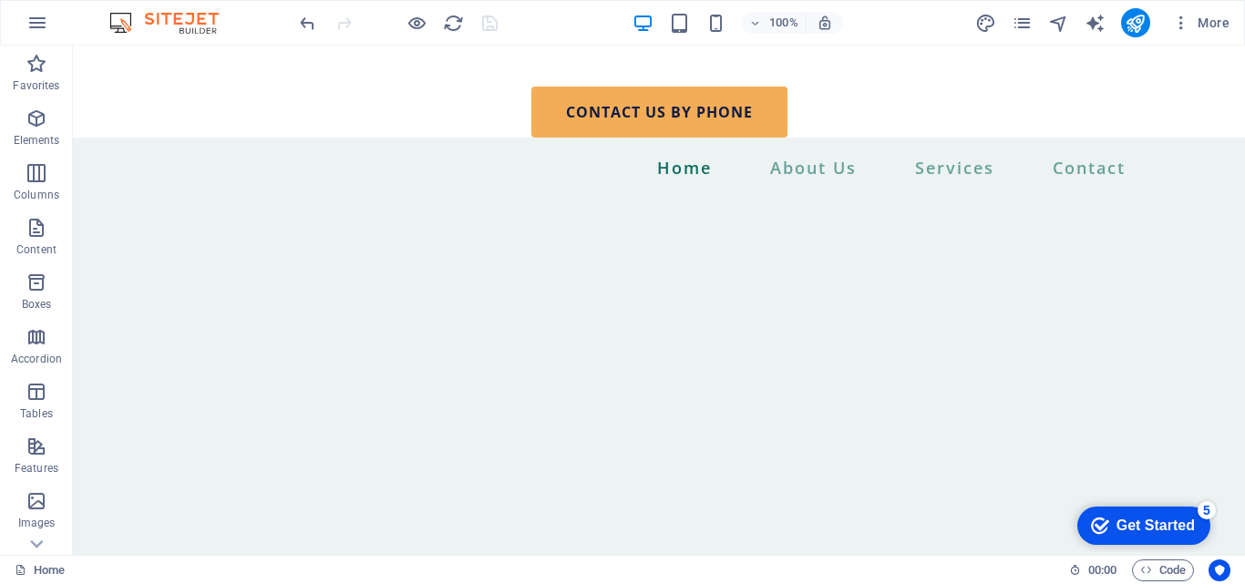
scroll to position [530, 0]
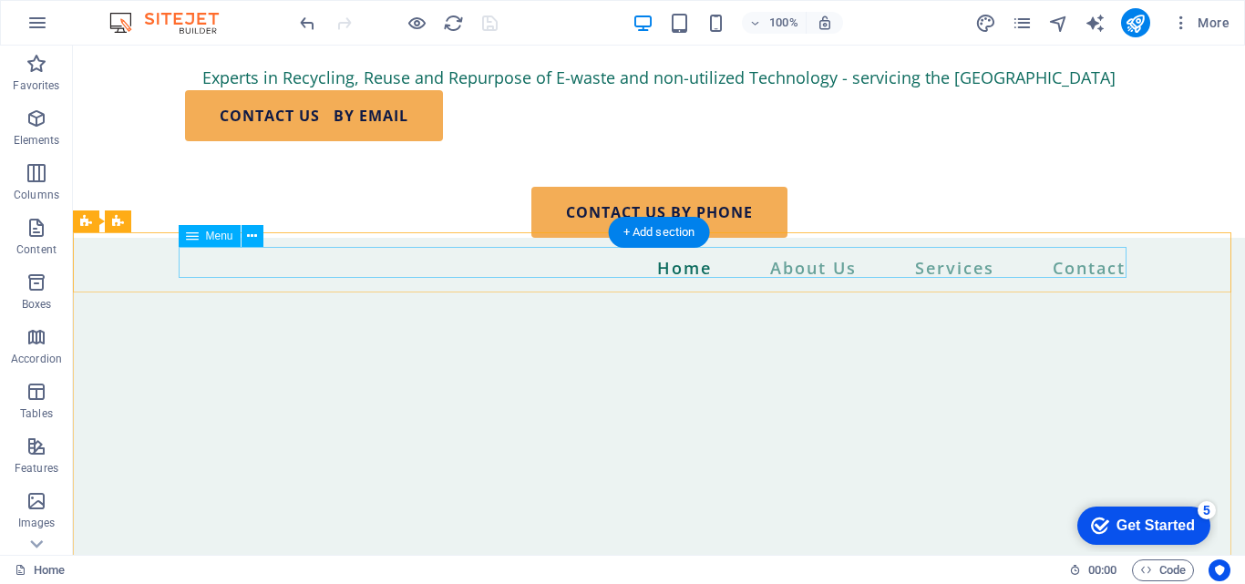
click at [775, 259] on nav "Home About Us Services Contact" at bounding box center [659, 267] width 948 height 31
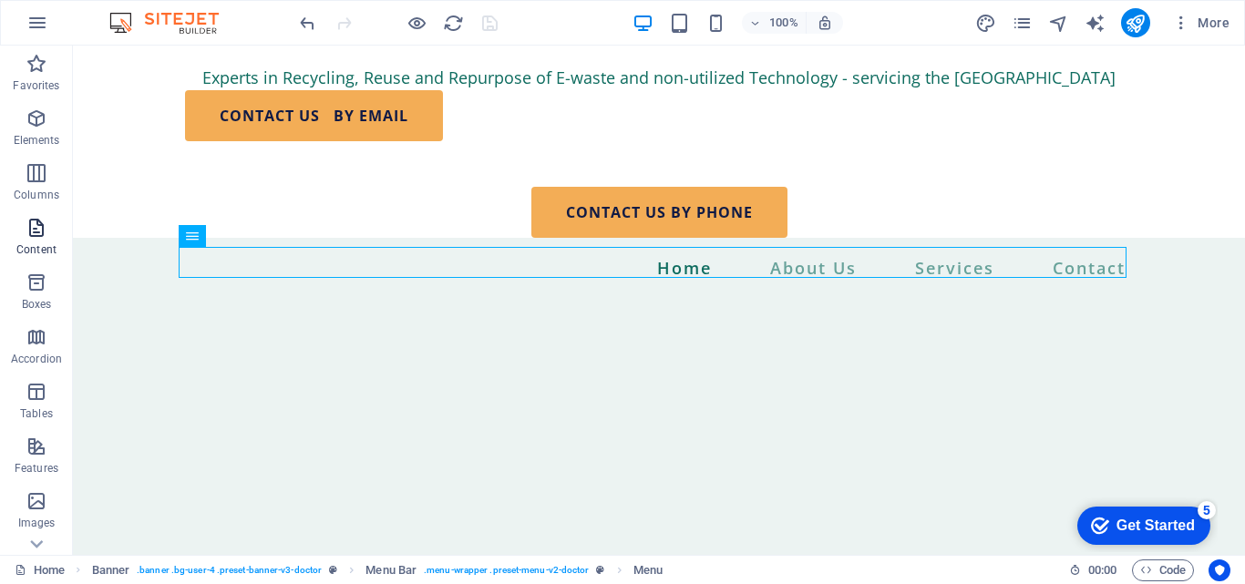
click at [29, 232] on icon "button" at bounding box center [37, 228] width 22 height 22
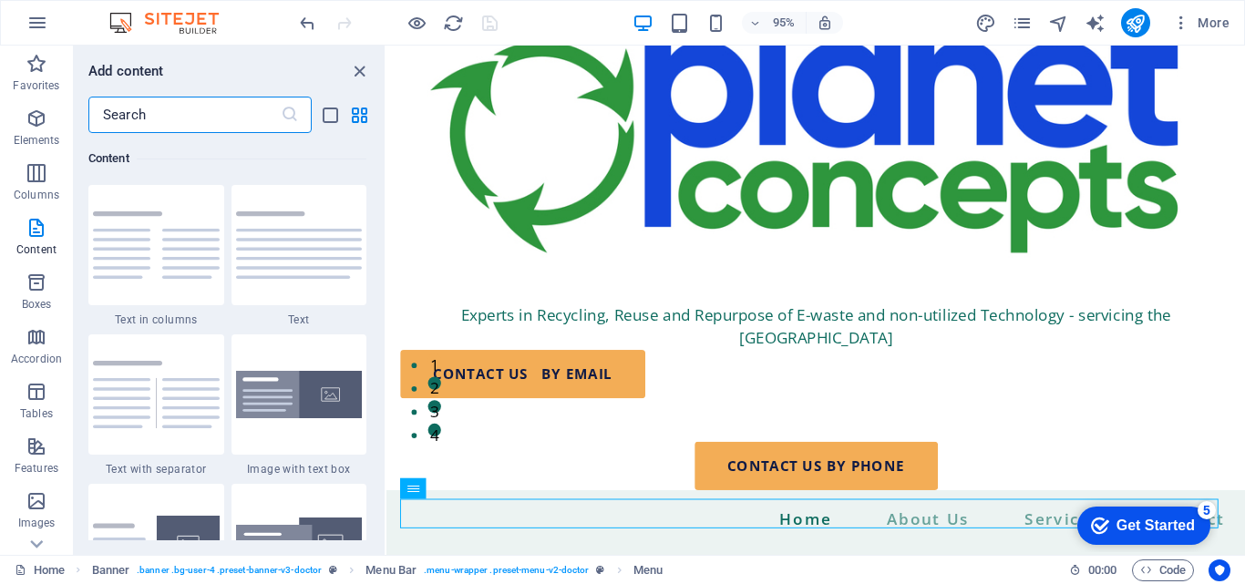
scroll to position [0, 0]
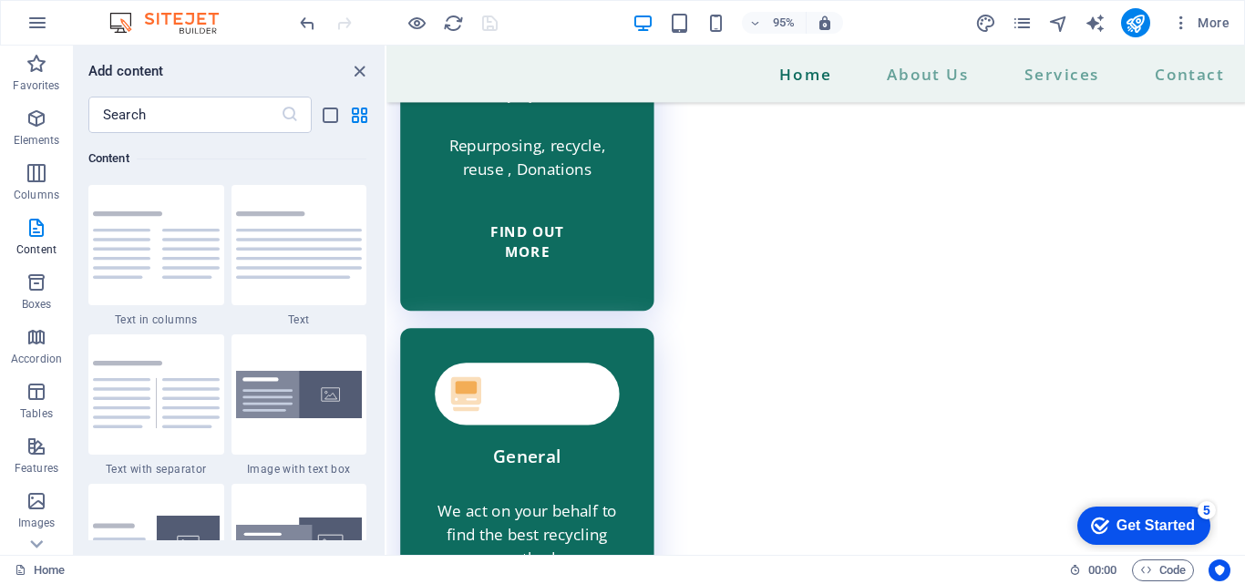
scroll to position [4690, 0]
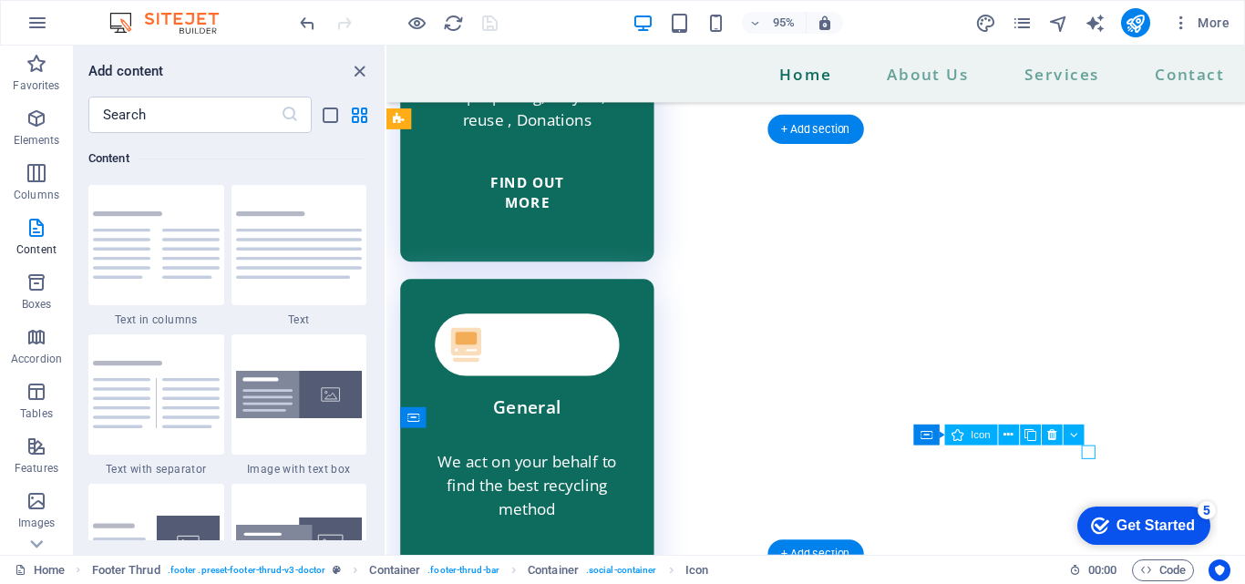
select select "xMidYMid"
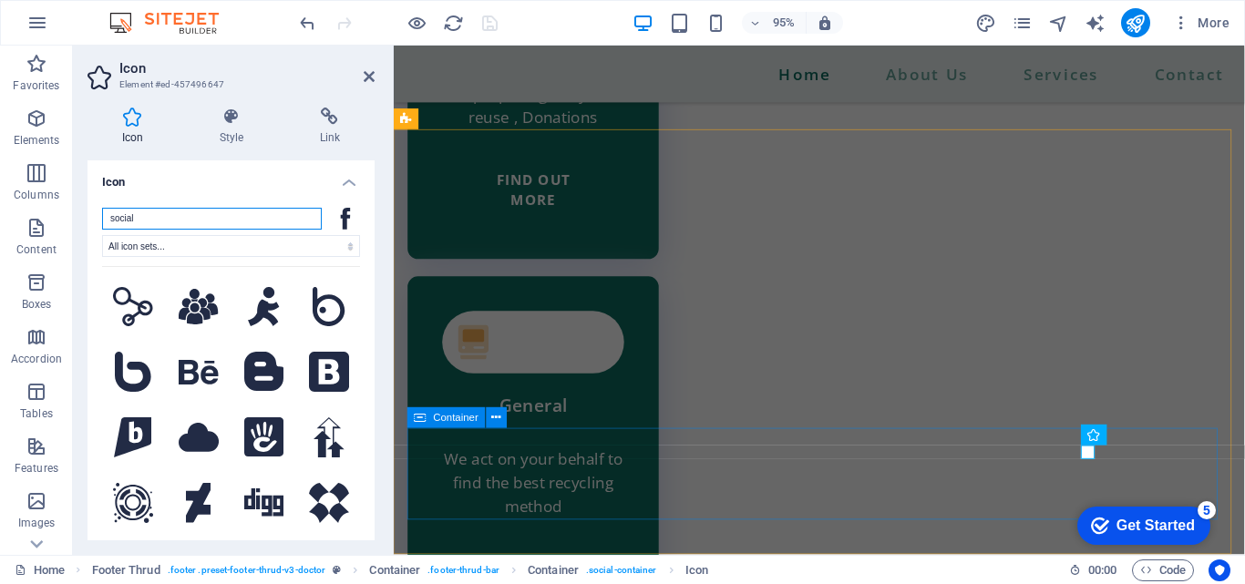
scroll to position [4741, 0]
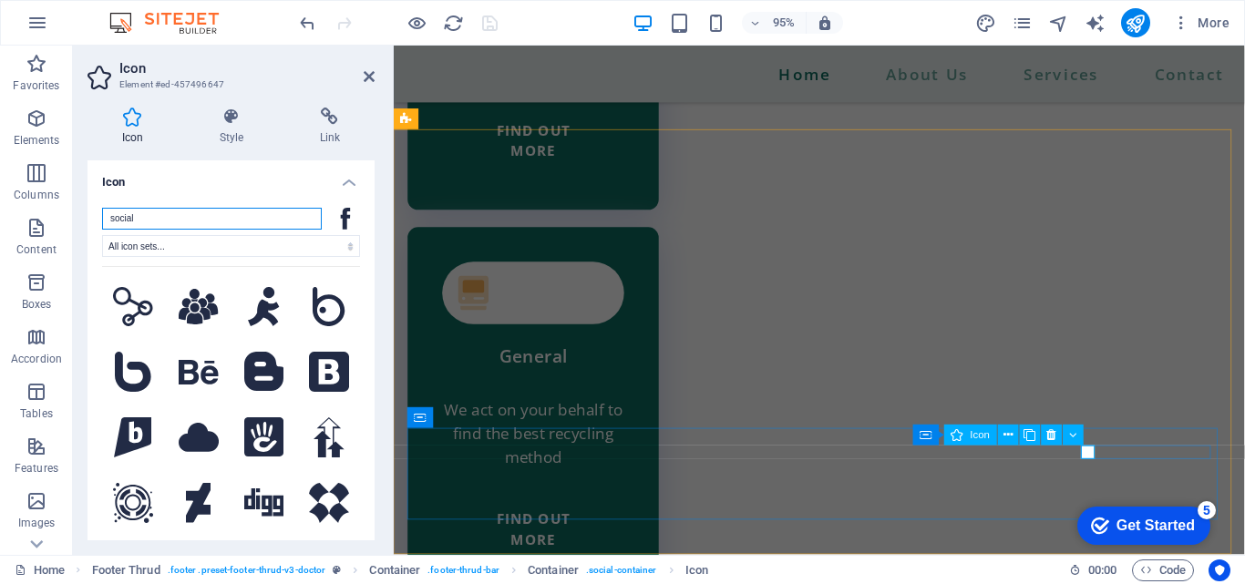
click at [981, 437] on span "Icon" at bounding box center [981, 435] width 20 height 10
click at [1005, 437] on icon at bounding box center [1007, 435] width 9 height 18
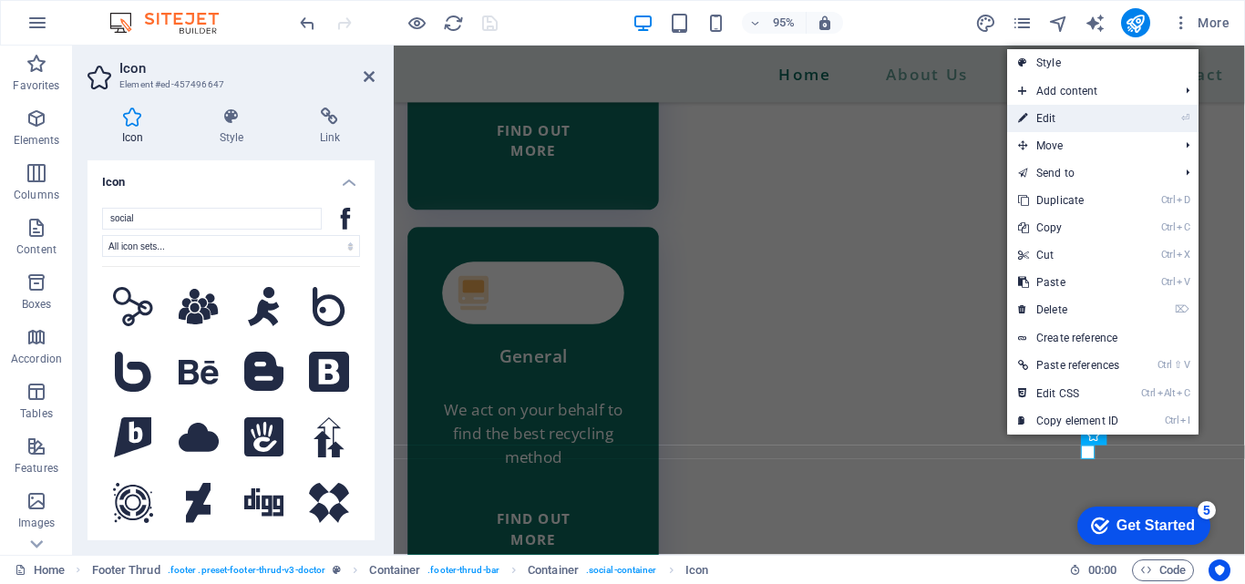
click at [1043, 113] on link "⏎ Edit" at bounding box center [1068, 118] width 123 height 27
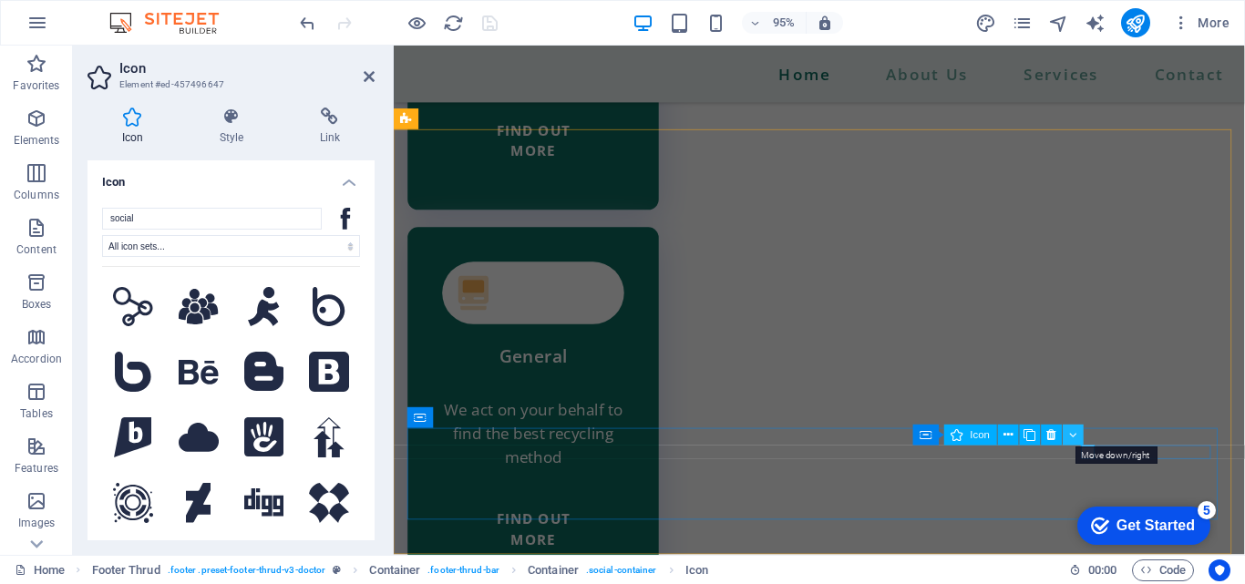
click at [1072, 435] on icon at bounding box center [1073, 435] width 8 height 18
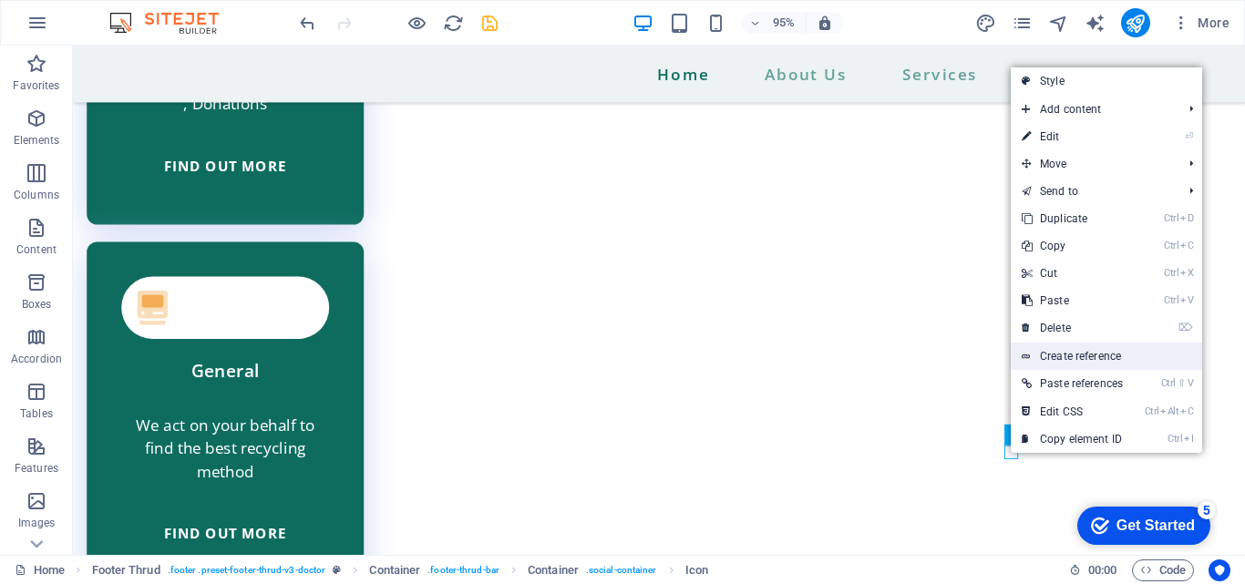
click at [1070, 354] on link "Create reference" at bounding box center [1106, 356] width 191 height 27
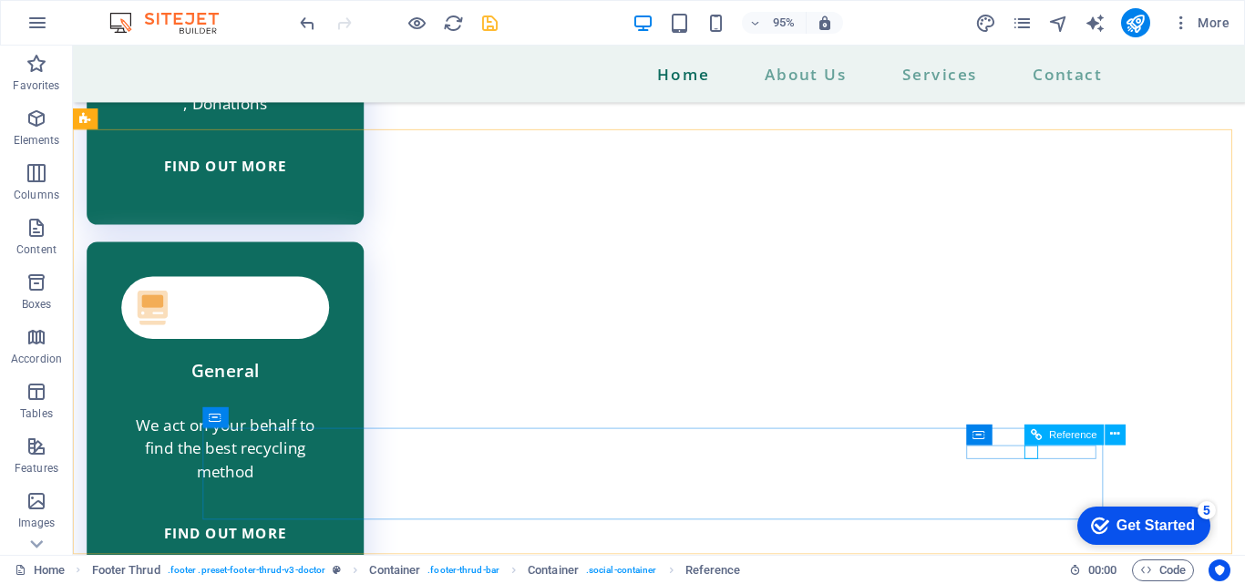
click at [1037, 437] on icon at bounding box center [1036, 435] width 11 height 21
click at [1113, 434] on icon at bounding box center [1114, 435] width 9 height 18
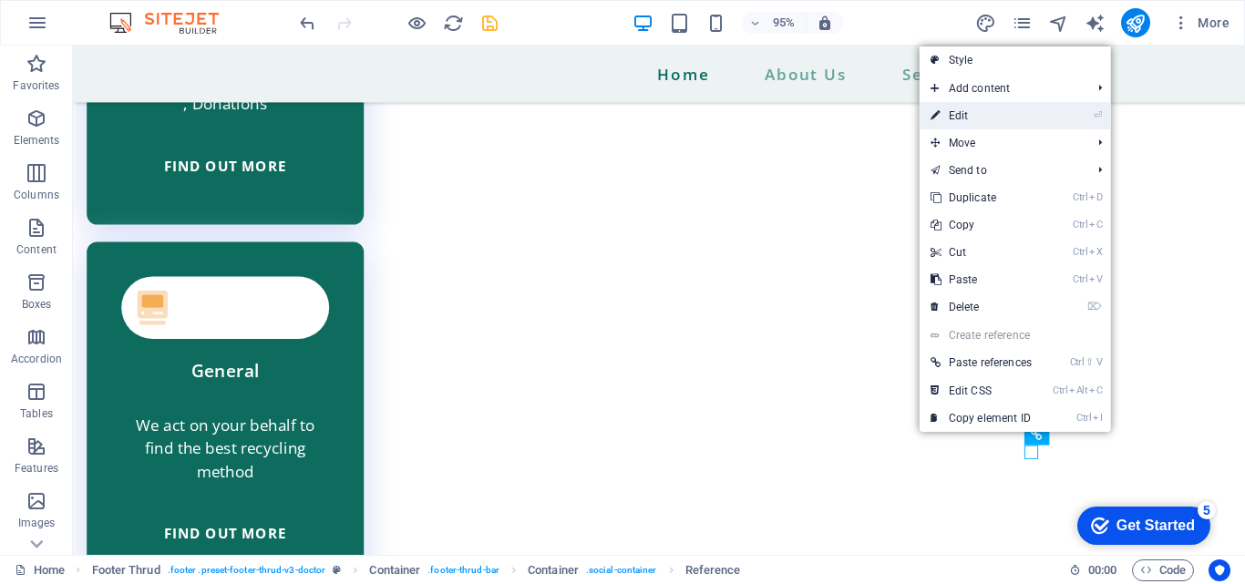
click at [953, 111] on link "⏎ Edit" at bounding box center [980, 115] width 123 height 27
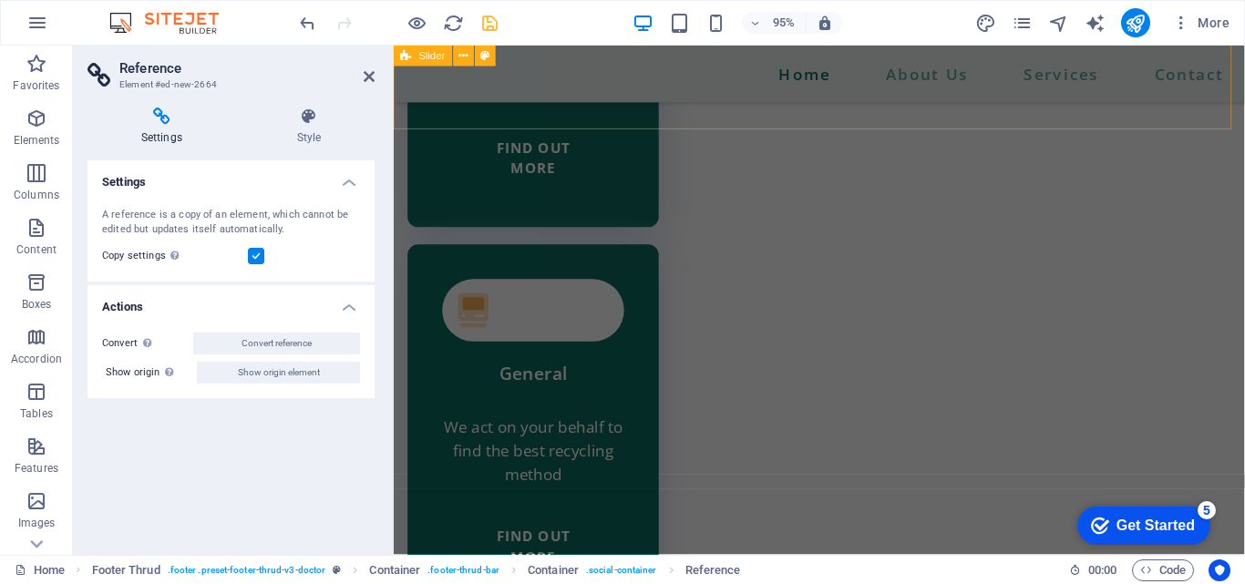
scroll to position [4741, 0]
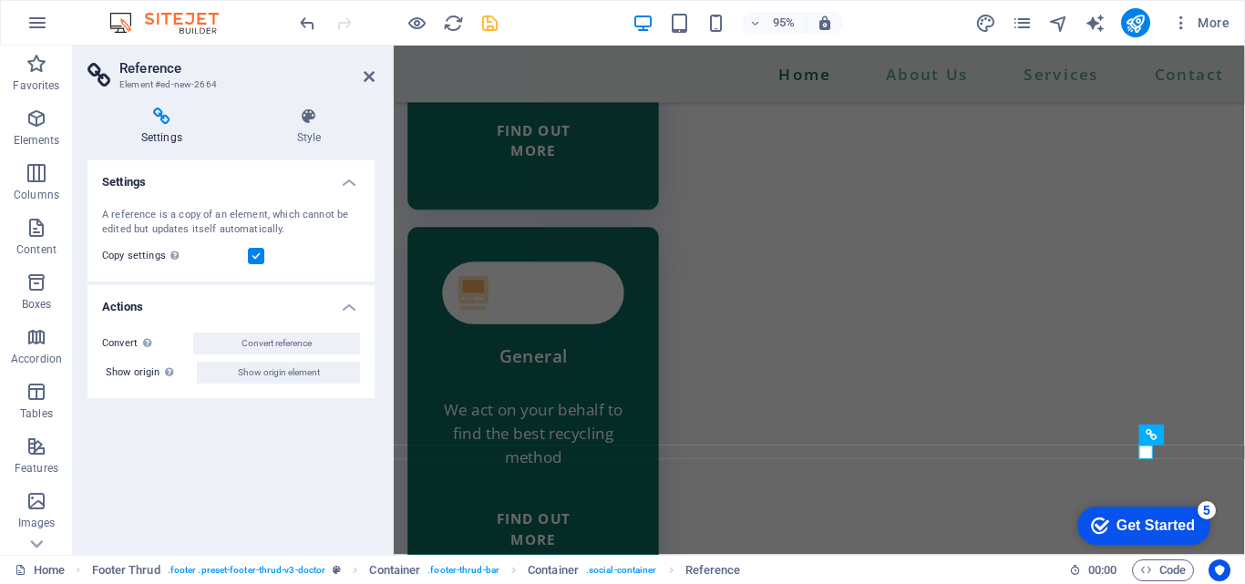
click at [366, 67] on h2 "Reference" at bounding box center [246, 68] width 255 height 16
click at [366, 82] on icon at bounding box center [369, 76] width 11 height 15
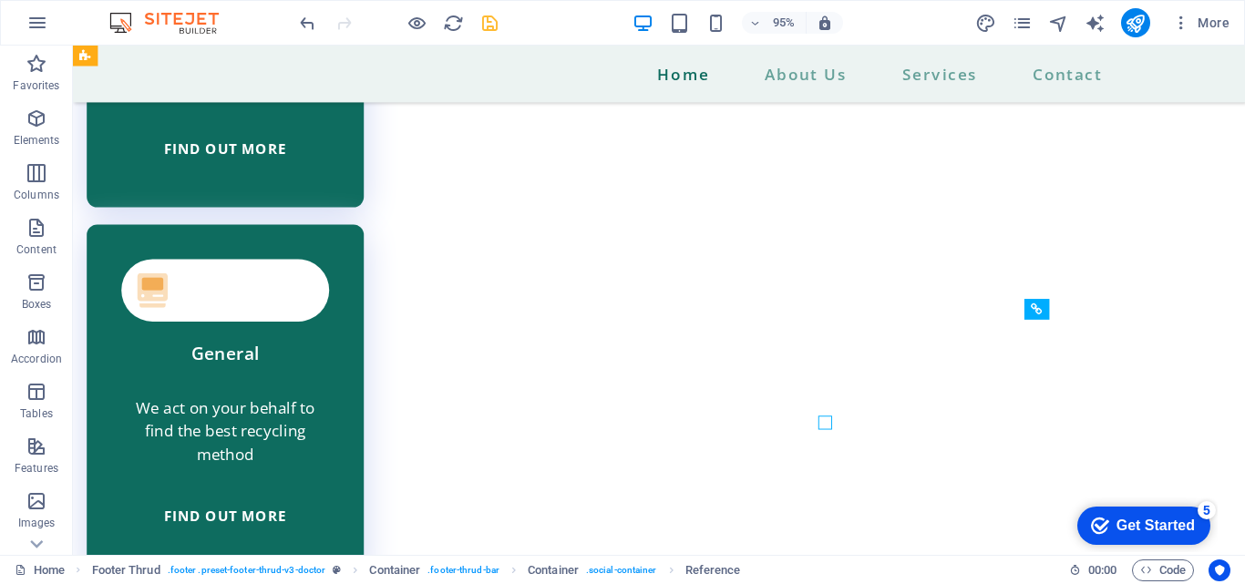
scroll to position [4723, 0]
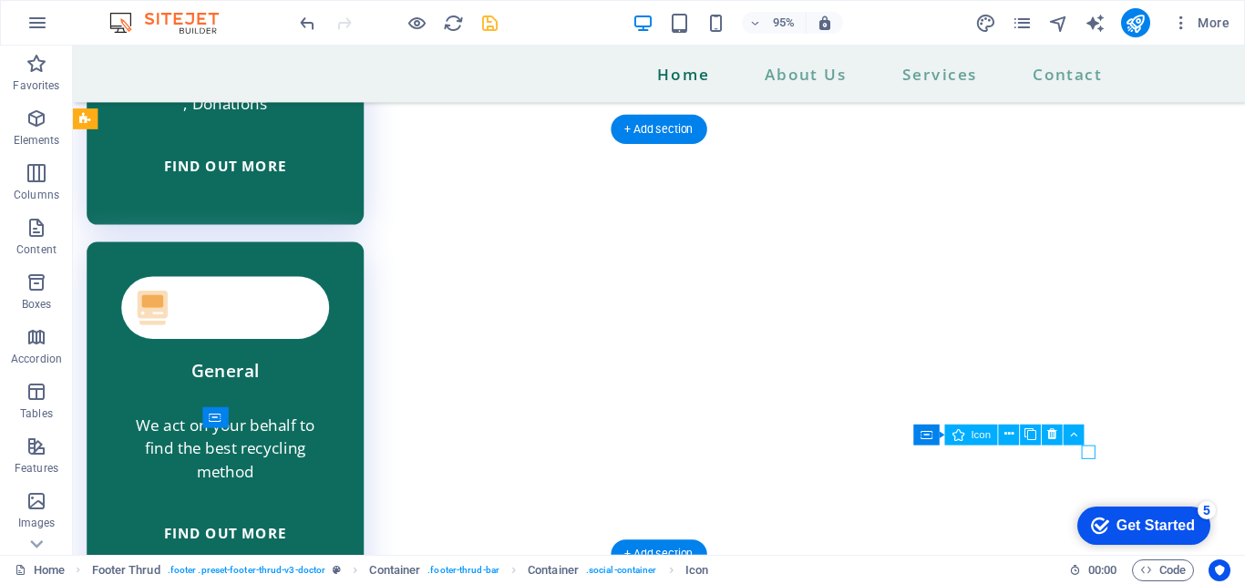
select select "xMidYMid"
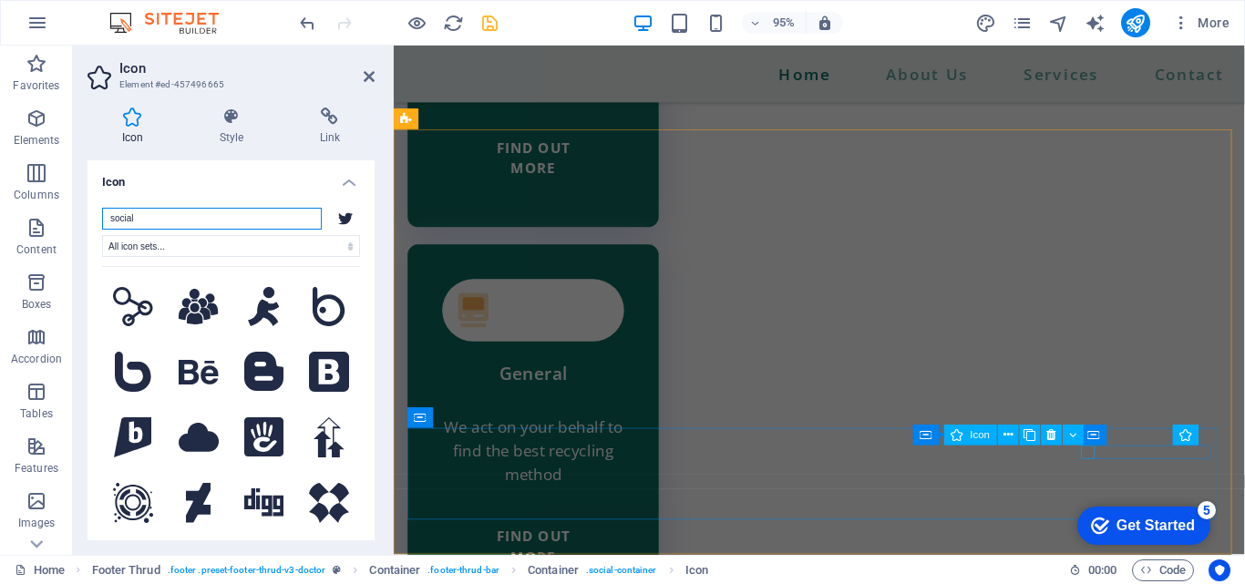
scroll to position [4741, 0]
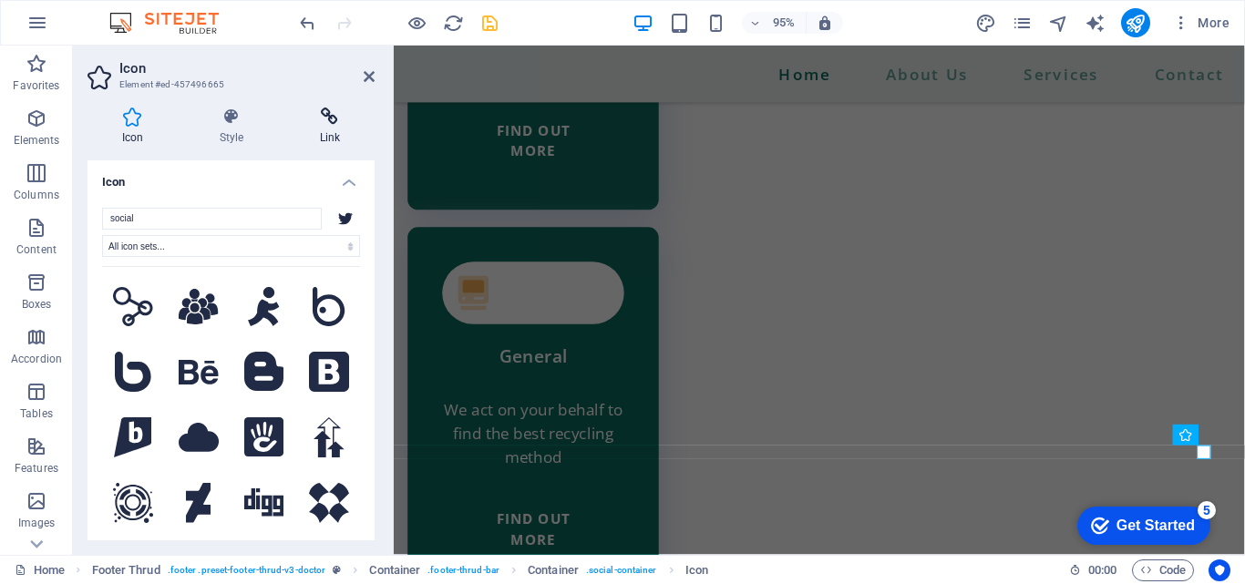
click at [330, 122] on icon at bounding box center [329, 117] width 89 height 18
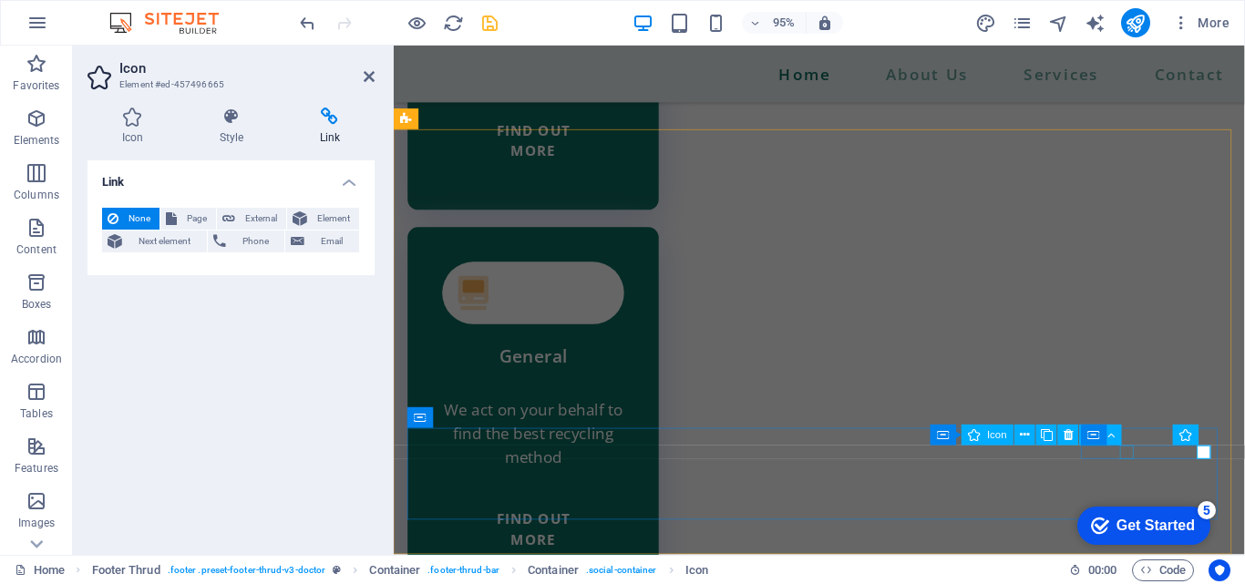
select select "xMidYMid"
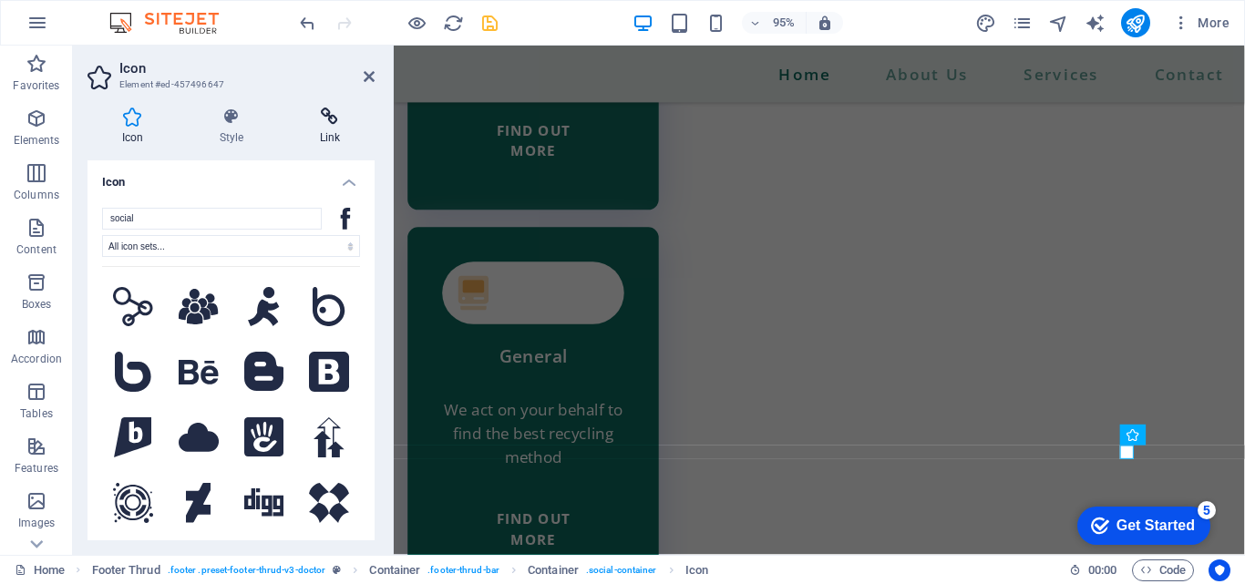
click at [336, 123] on icon at bounding box center [329, 117] width 89 height 18
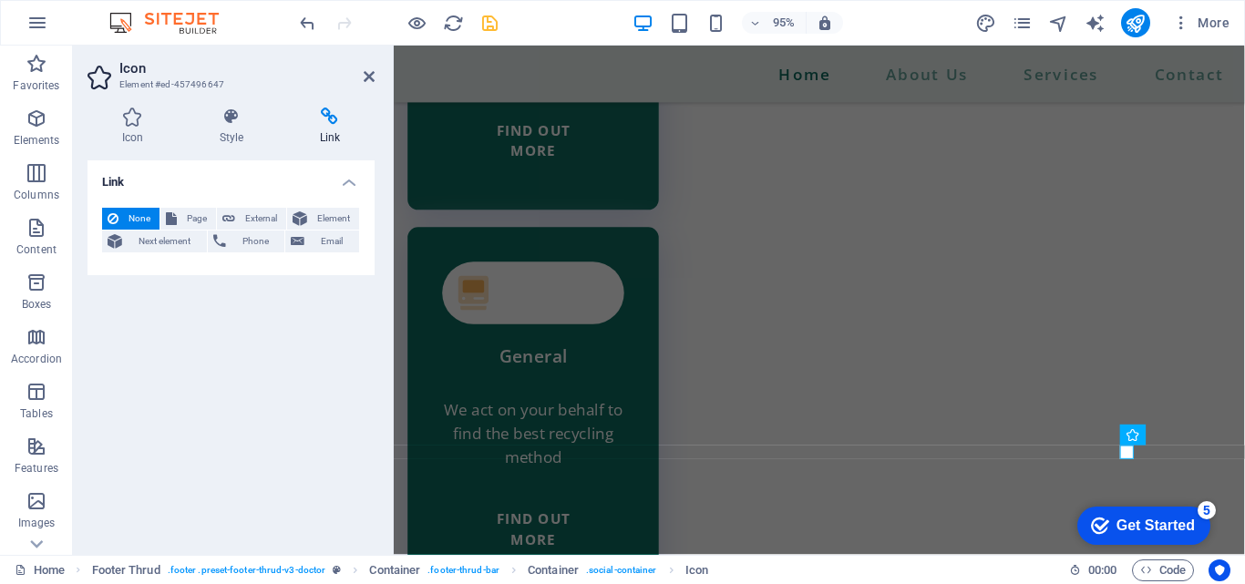
click at [324, 129] on h4 "Link" at bounding box center [329, 127] width 89 height 38
click at [231, 213] on icon at bounding box center [228, 219] width 13 height 22
select select "blank"
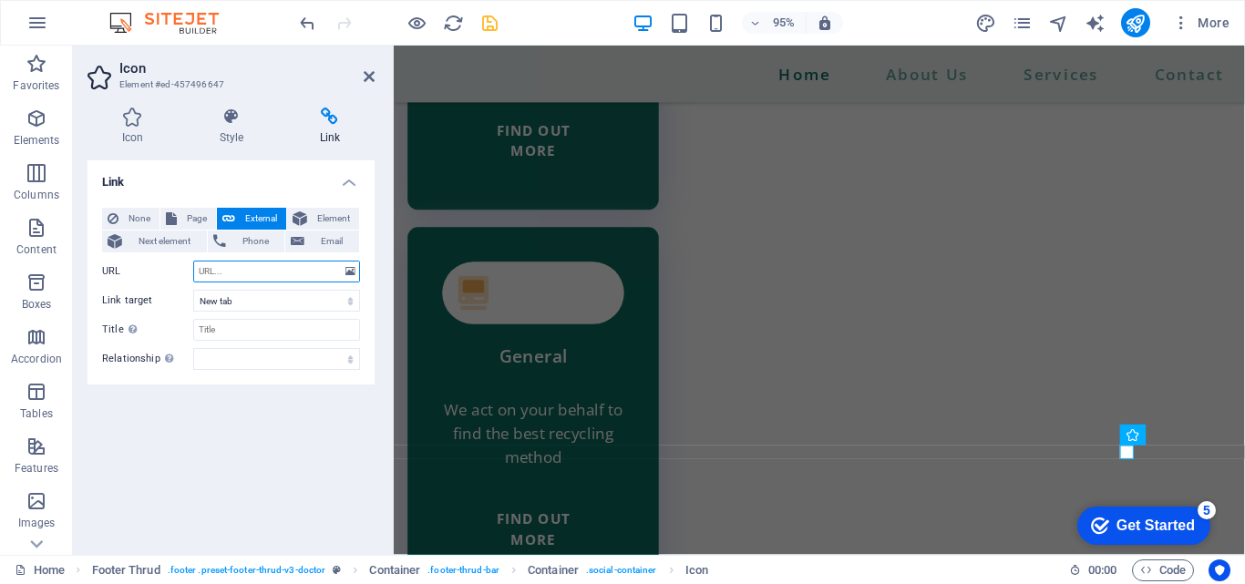
click at [220, 274] on input "URL" at bounding box center [276, 272] width 167 height 22
paste input "https://www.facebook.com/"
drag, startPoint x: 317, startPoint y: 273, endPoint x: 180, endPoint y: 262, distance: 137.2
click at [180, 262] on div "URL https://www.facebook.com/" at bounding box center [231, 272] width 258 height 22
paste input "8tek1"
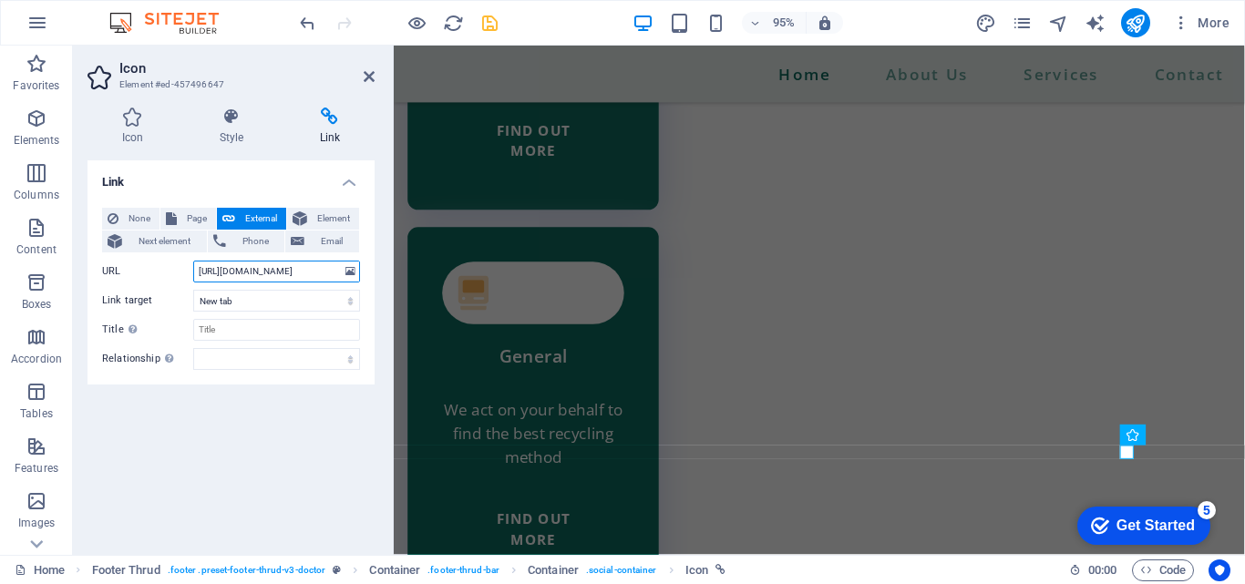
type input "https://www.facebook.com/8tek1"
click at [303, 467] on div "Link None Page External Element Next element Phone Email Page Home About Us Ser…" at bounding box center [230, 350] width 287 height 380
click at [484, 19] on icon "save" at bounding box center [489, 23] width 21 height 21
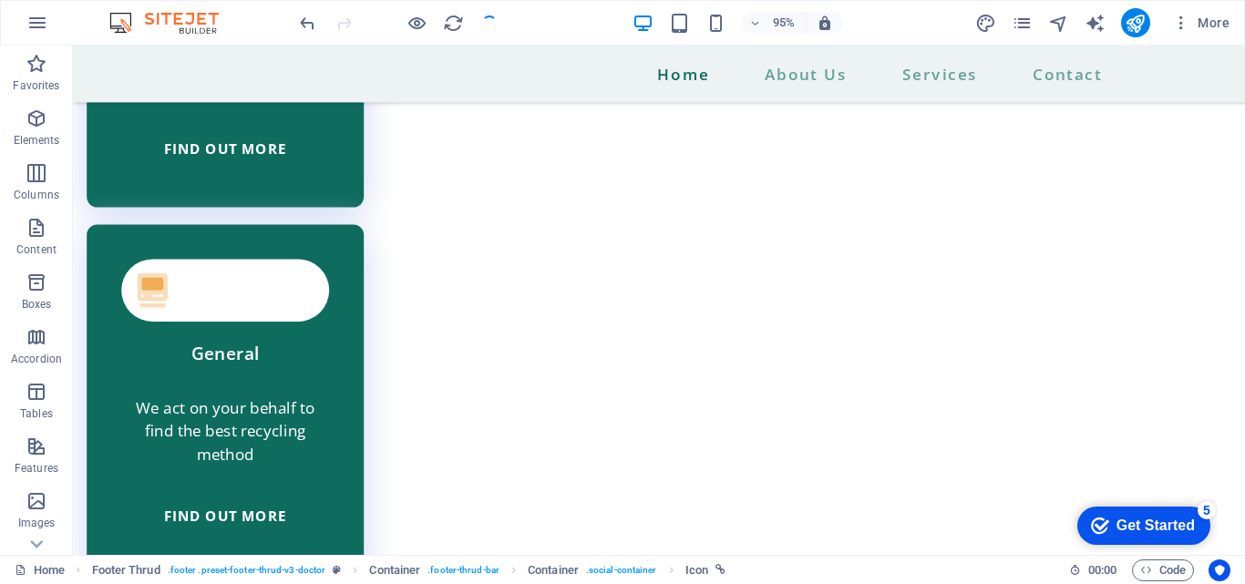
scroll to position [4723, 0]
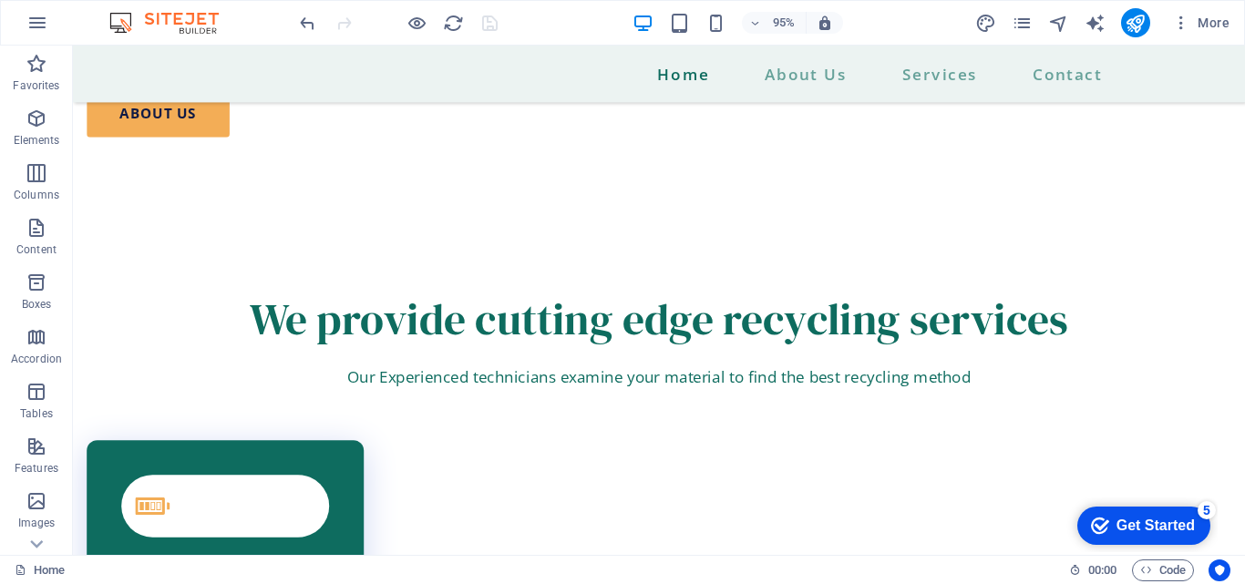
scroll to position [3371, 0]
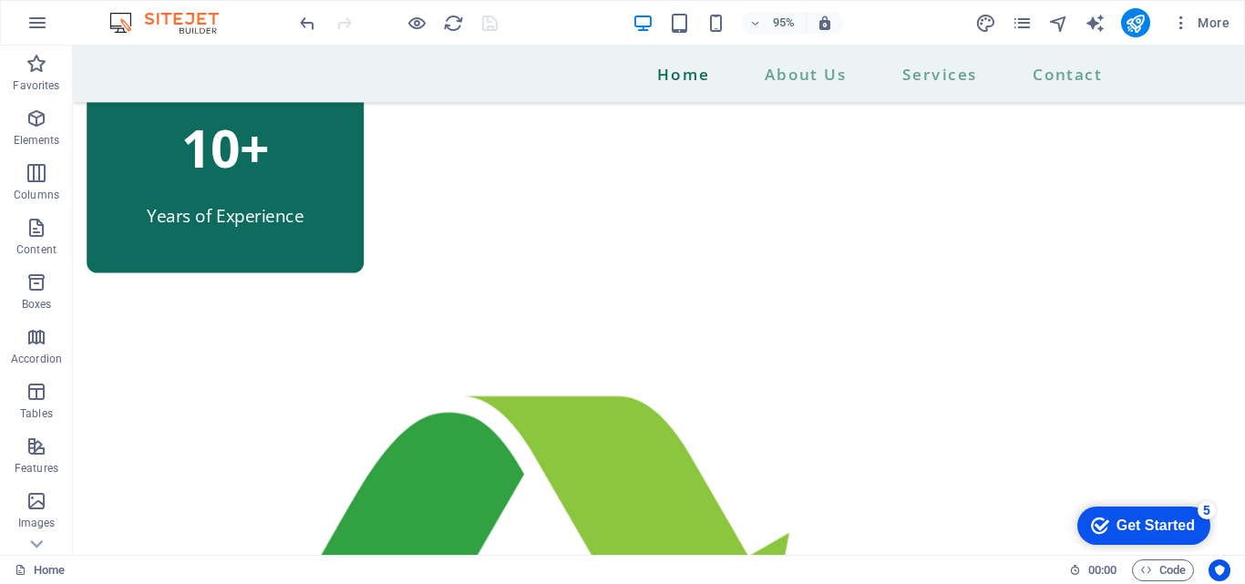
scroll to position [1838, 0]
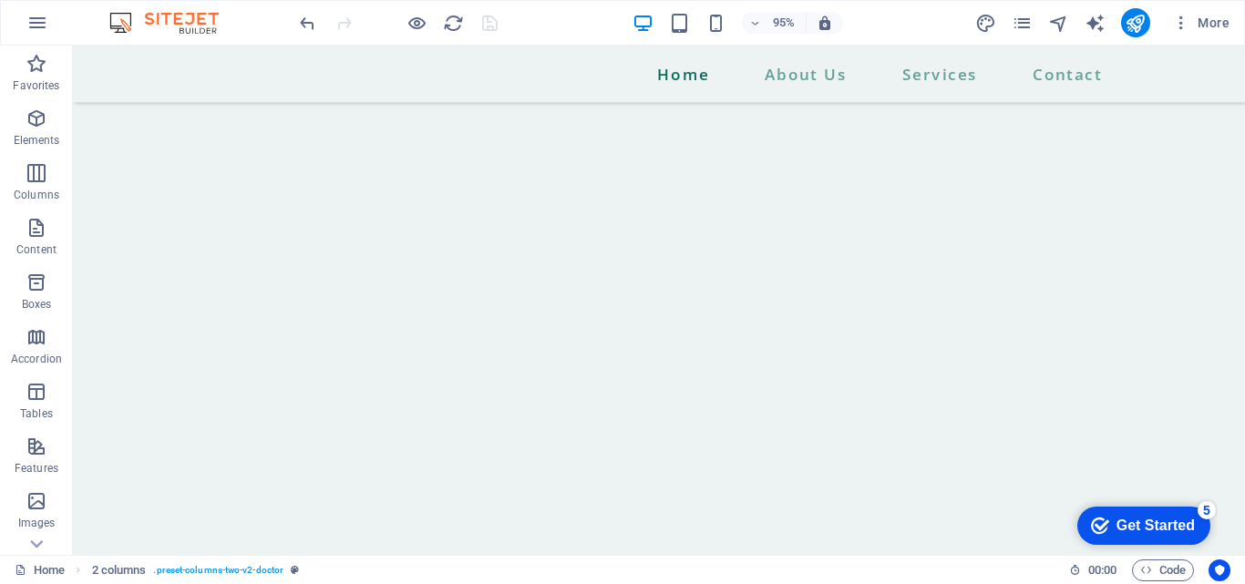
scroll to position [1046, 0]
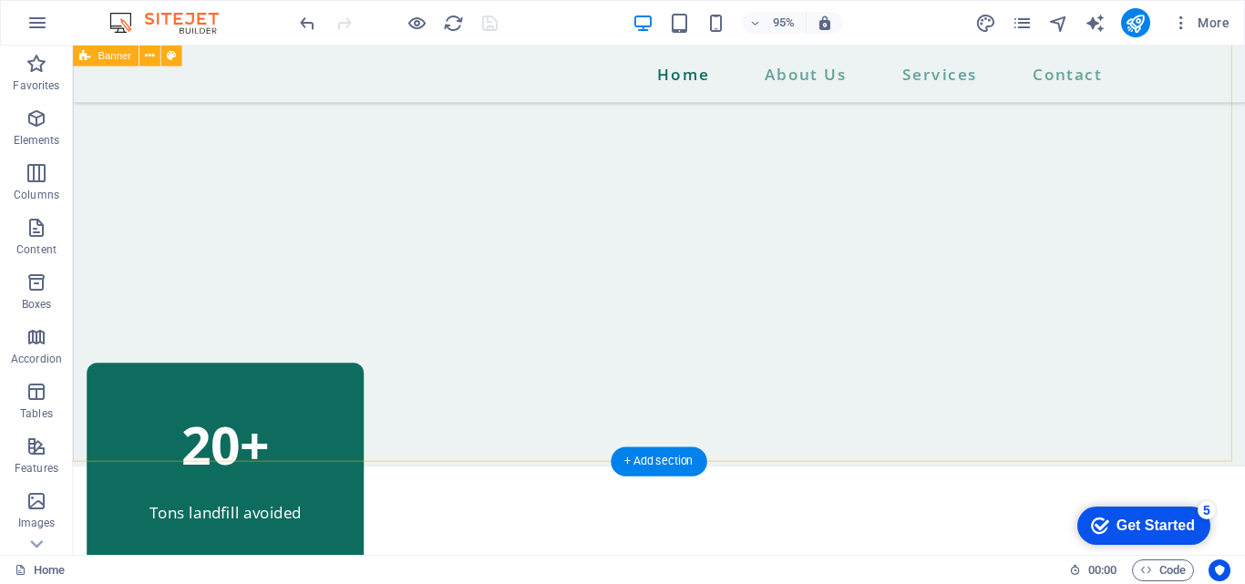
click at [885, 213] on div "Home About Us Services Contact" at bounding box center [690, 119] width 1234 height 742
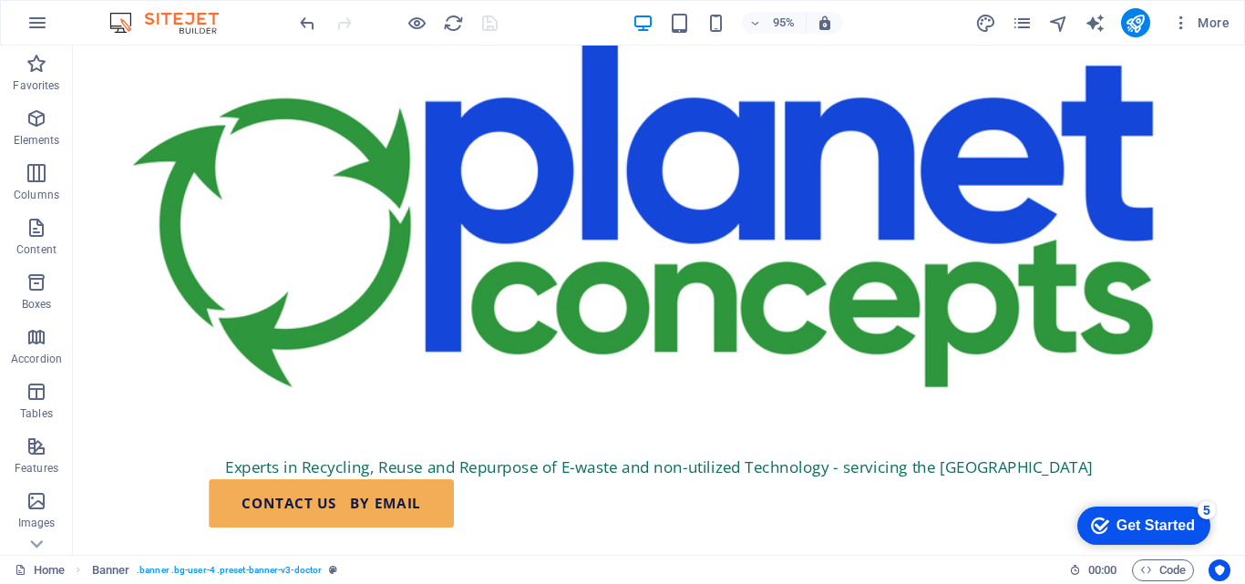
scroll to position [0, 0]
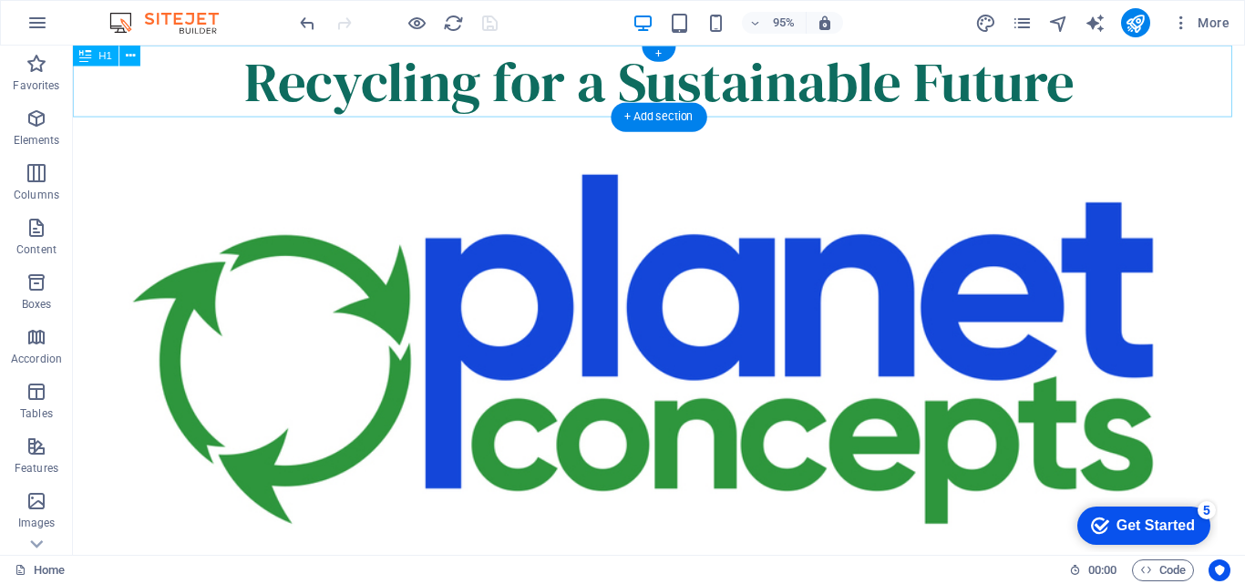
click at [1125, 94] on div "Recycling for a Sustainable Future" at bounding box center [690, 84] width 1234 height 76
click at [1089, 90] on div "Recycling for a Sustainable Future" at bounding box center [690, 84] width 1234 height 76
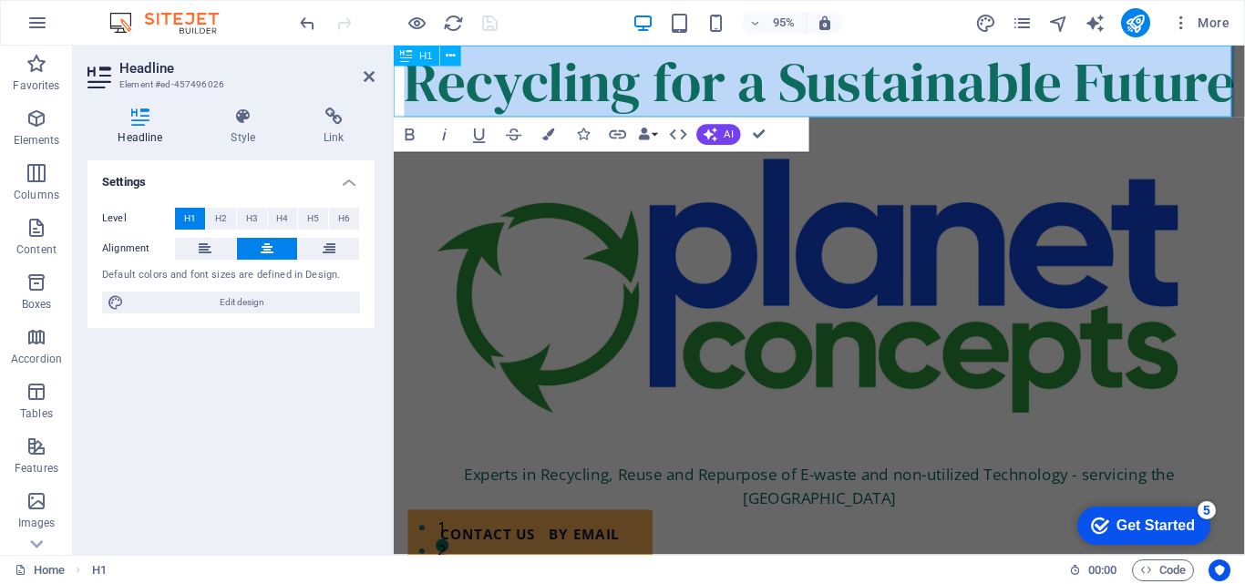
click at [744, 85] on h1 "Recycling for a Sustainable Future" at bounding box center [842, 84] width 896 height 76
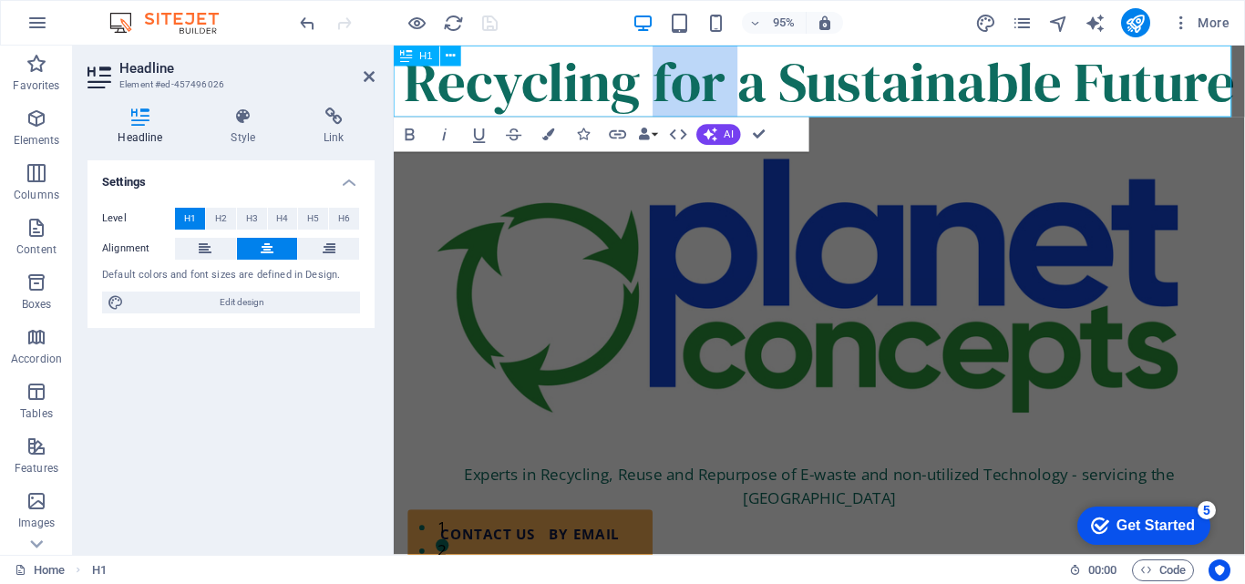
drag, startPoint x: 744, startPoint y: 85, endPoint x: 664, endPoint y: 80, distance: 79.4
click at [664, 80] on h1 "Recycling for a Sustainable Future" at bounding box center [842, 84] width 896 height 76
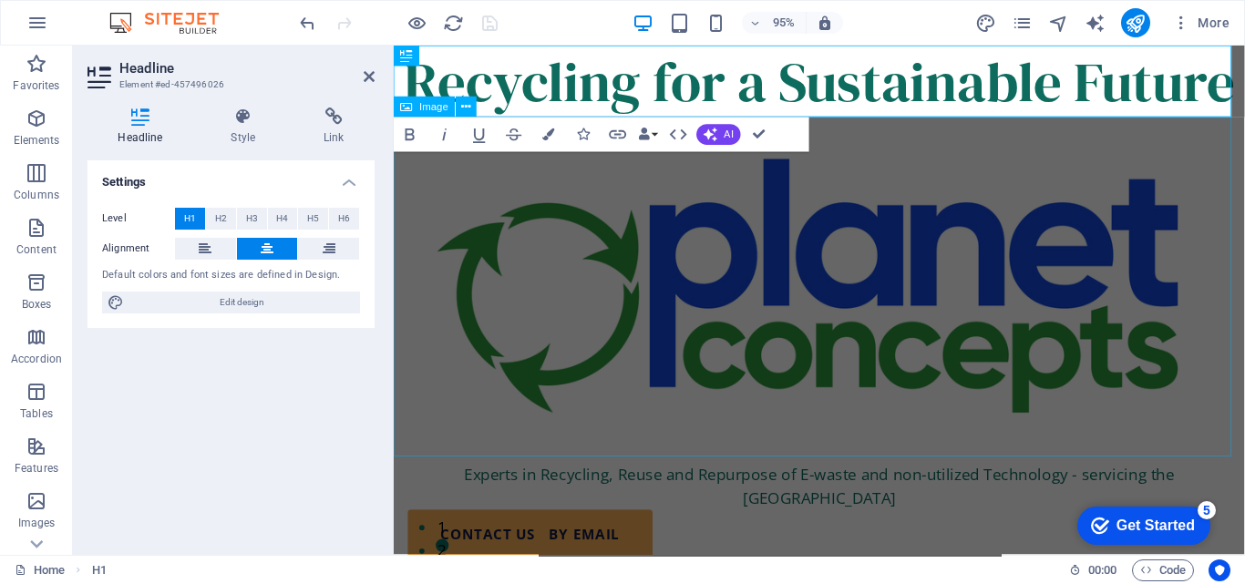
click at [475, 325] on figure at bounding box center [842, 302] width 896 height 363
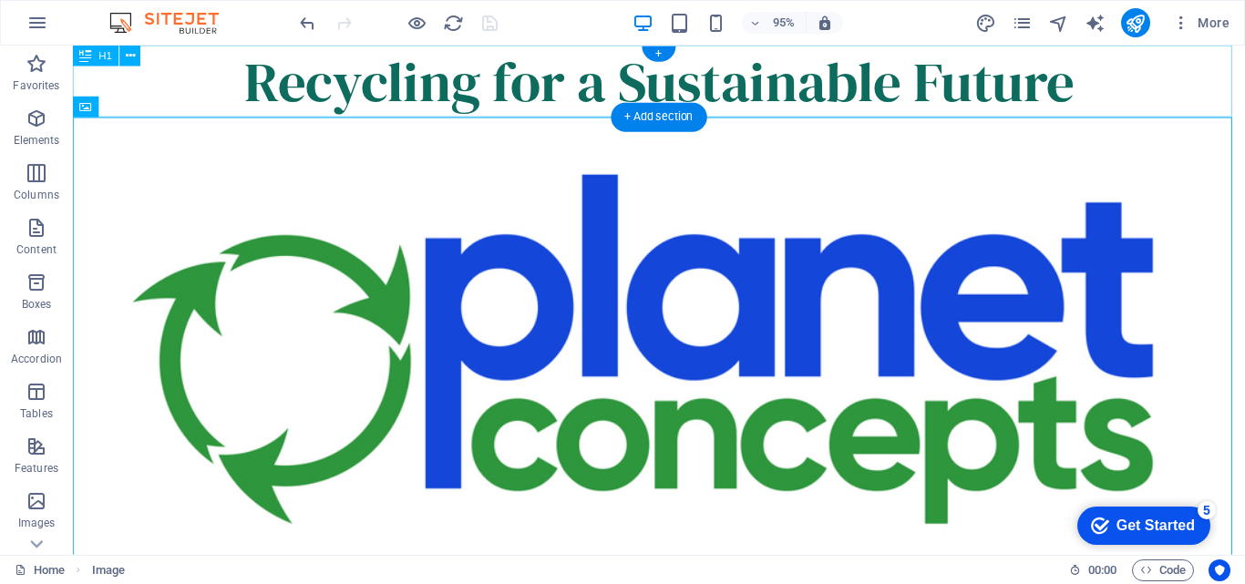
click at [579, 86] on div "Recycling for a Sustainable Future" at bounding box center [690, 84] width 1234 height 76
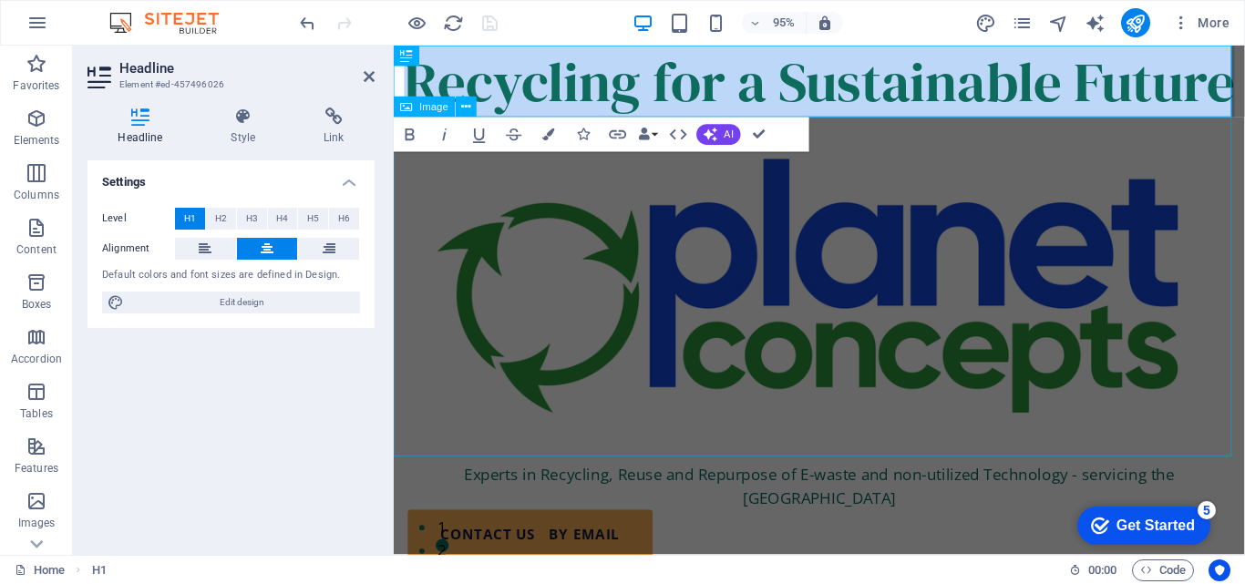
click at [714, 200] on figure at bounding box center [842, 302] width 896 height 363
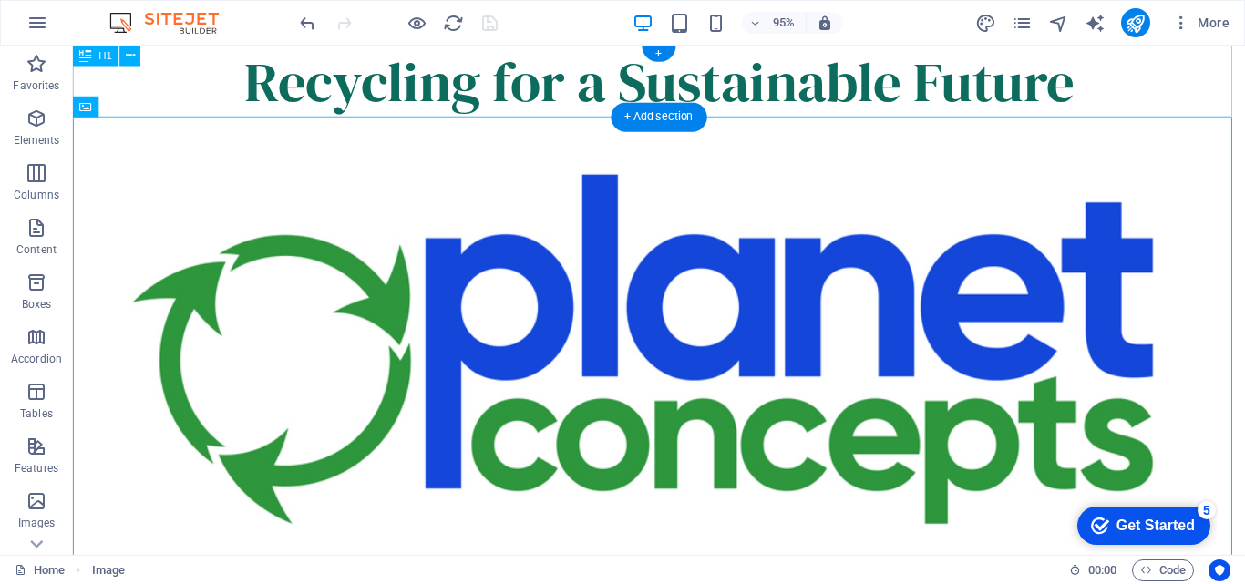
click at [539, 71] on div "Recycling for a Sustainable Future" at bounding box center [690, 84] width 1234 height 76
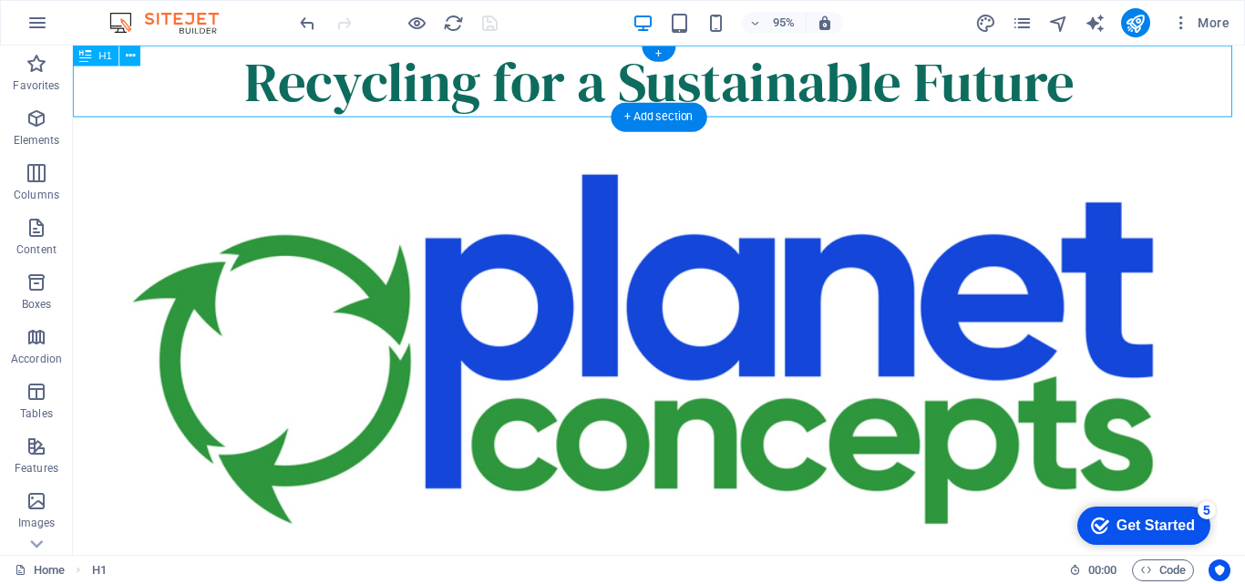
click at [539, 71] on div "Recycling for a Sustainable Future" at bounding box center [690, 84] width 1234 height 76
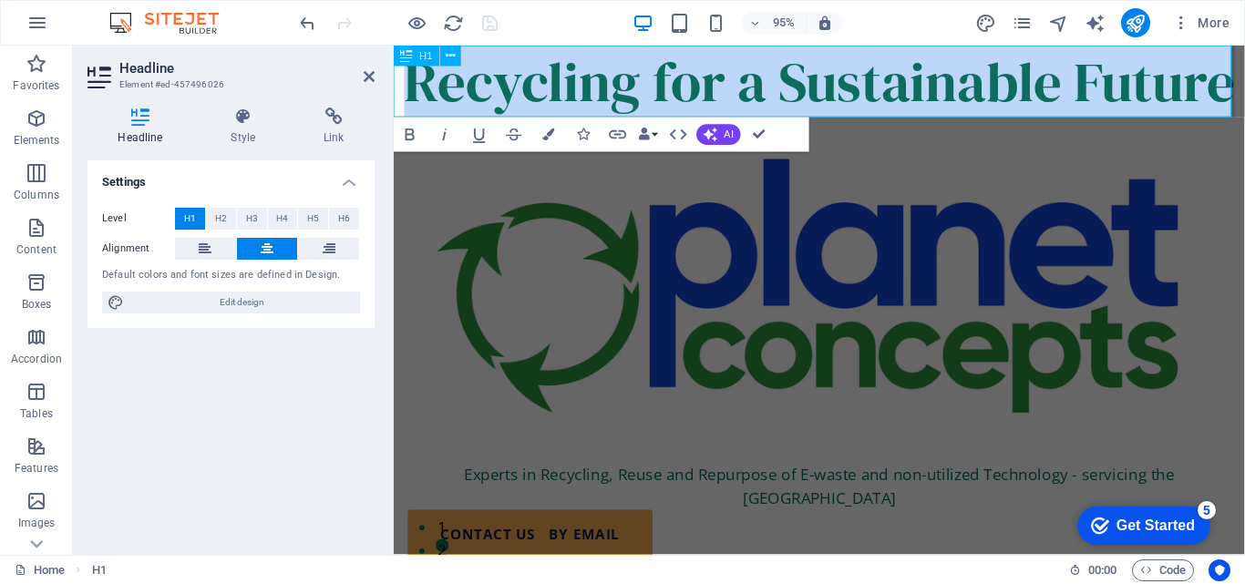
click at [1045, 87] on h1 "Recycling for a Sustainable Future" at bounding box center [842, 84] width 896 height 76
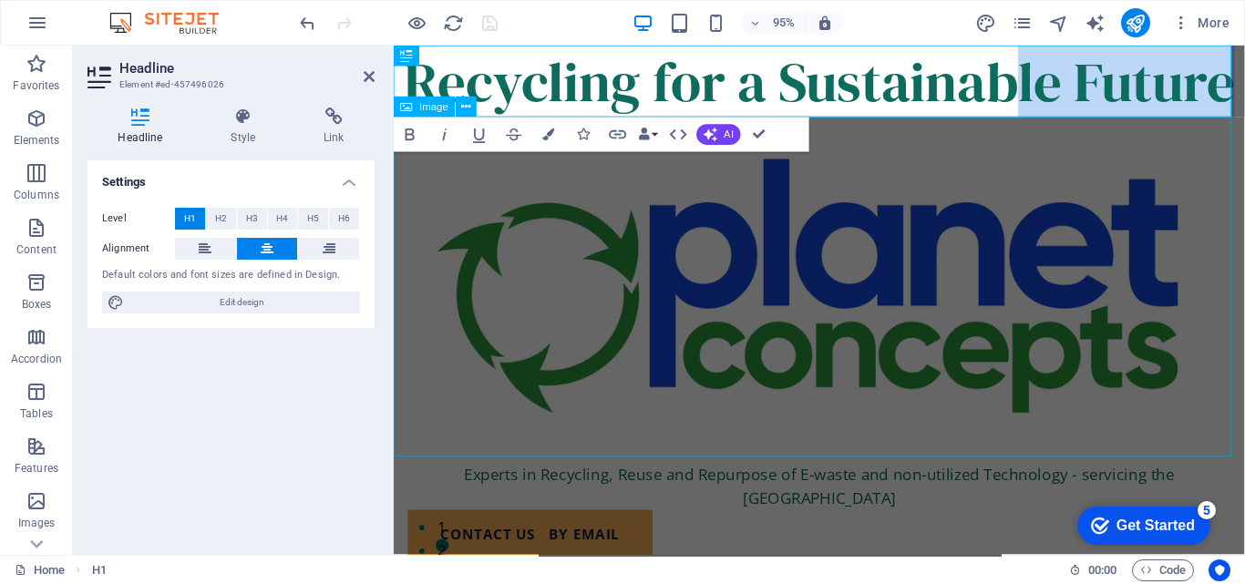
drag, startPoint x: 1045, startPoint y: 87, endPoint x: 1263, endPoint y: 149, distance: 226.4
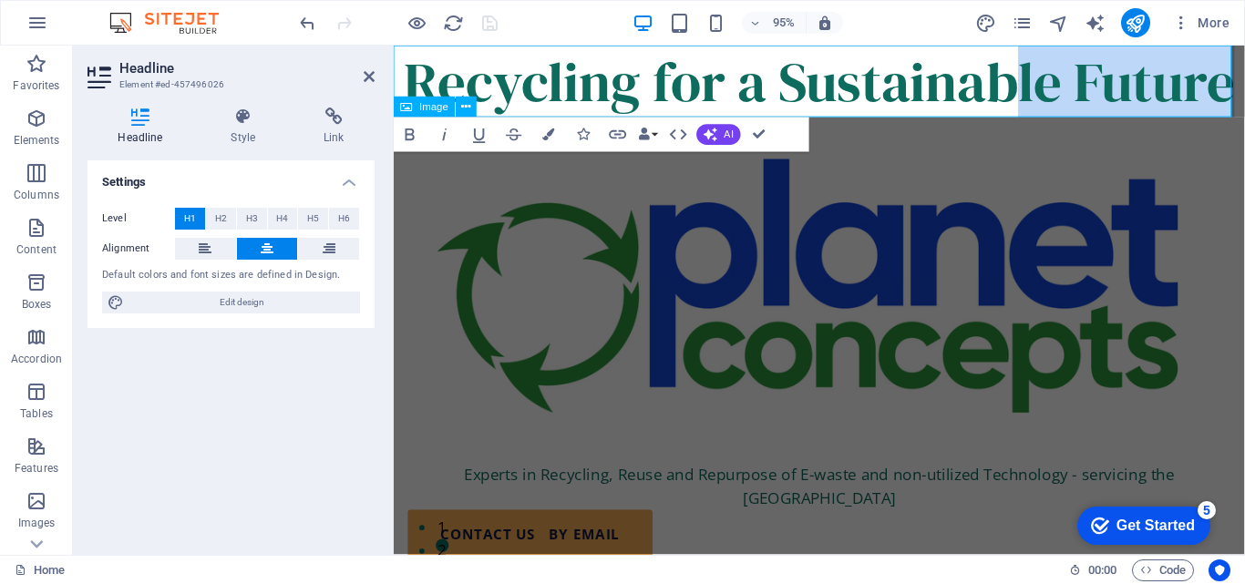
click at [1244, 149] on figure at bounding box center [842, 302] width 896 height 363
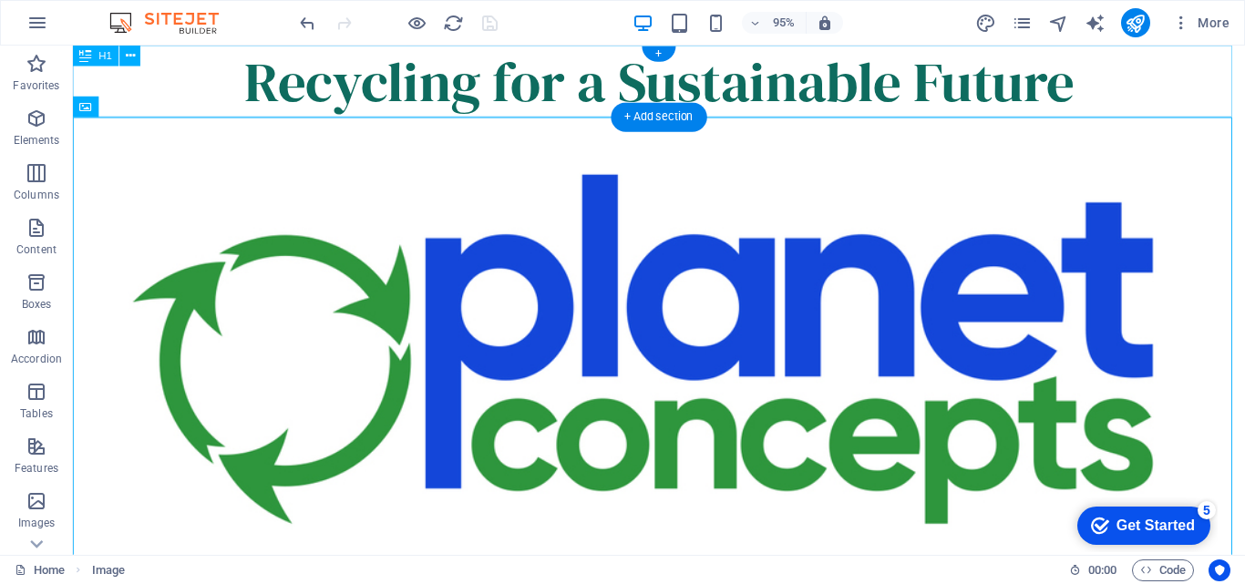
click at [1104, 87] on div "Recycling for a Sustainable Future" at bounding box center [690, 84] width 1234 height 76
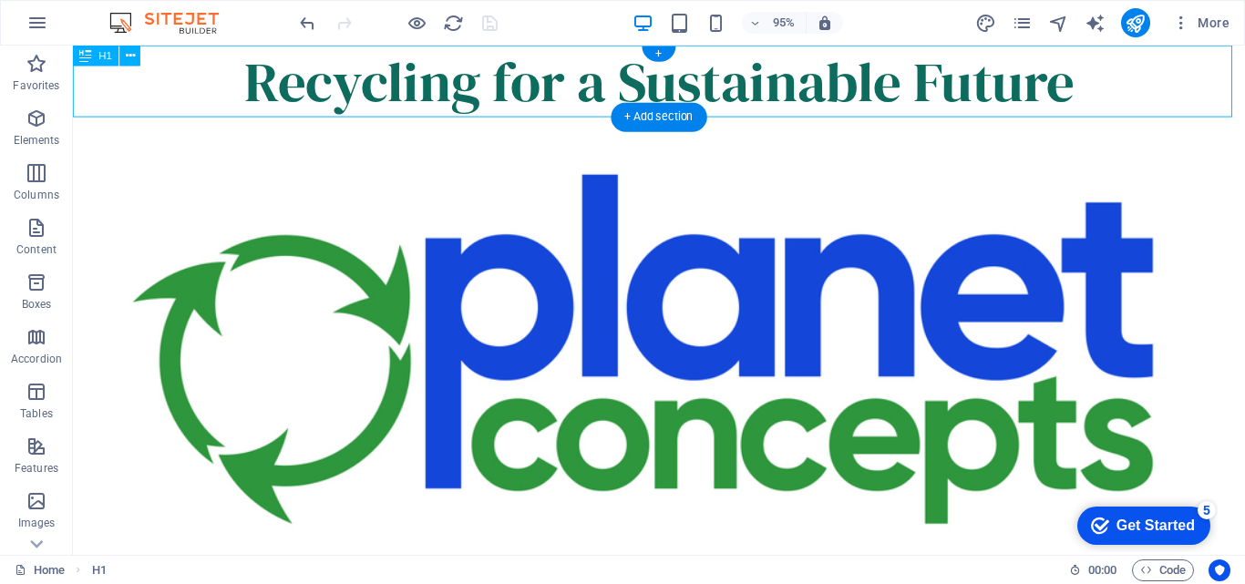
click at [1104, 87] on div "Recycling for a Sustainable Future" at bounding box center [690, 84] width 1234 height 76
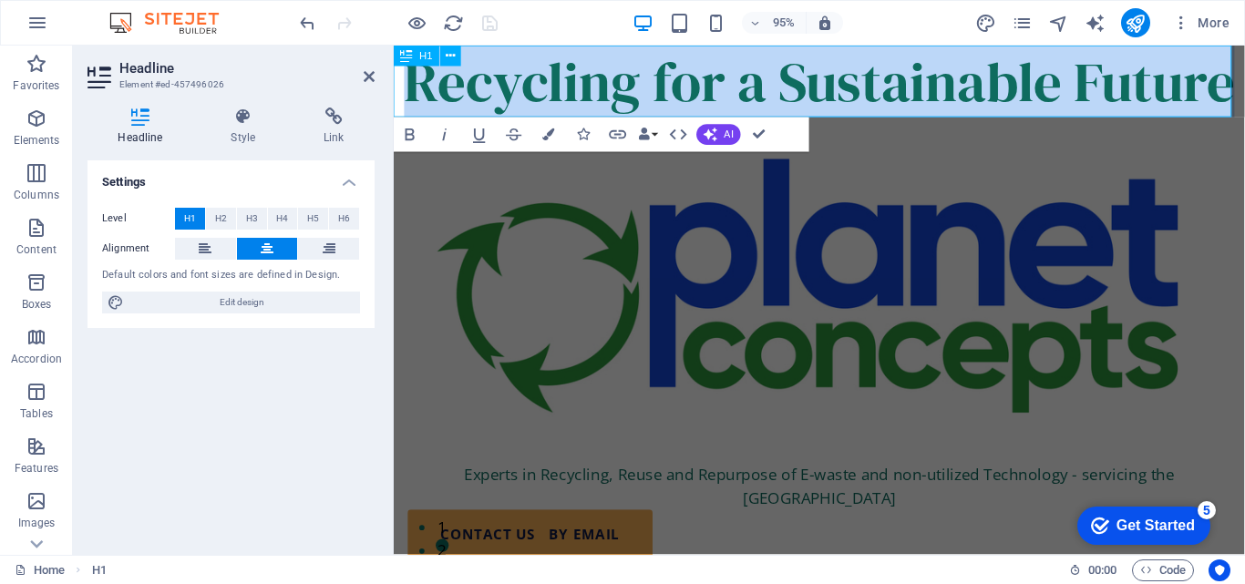
click at [1081, 94] on h1 "Recycling for a Sustainable Future" at bounding box center [842, 84] width 896 height 76
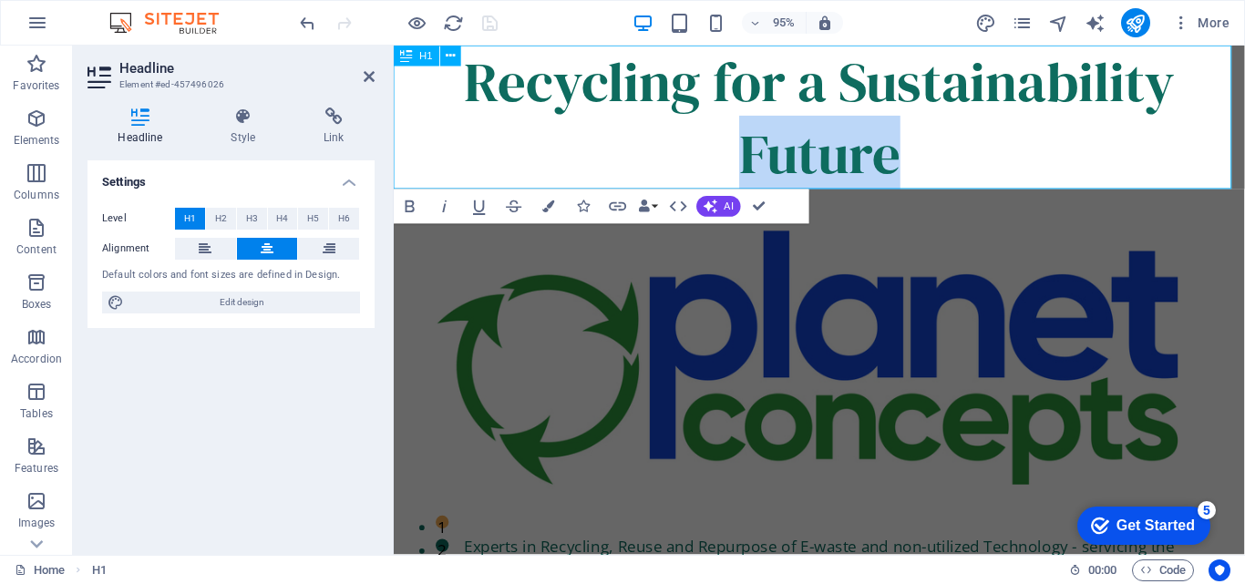
drag, startPoint x: 989, startPoint y: 156, endPoint x: 751, endPoint y: 159, distance: 237.9
click at [751, 159] on h1 "Recycling for a Sustainability Future" at bounding box center [842, 121] width 896 height 151
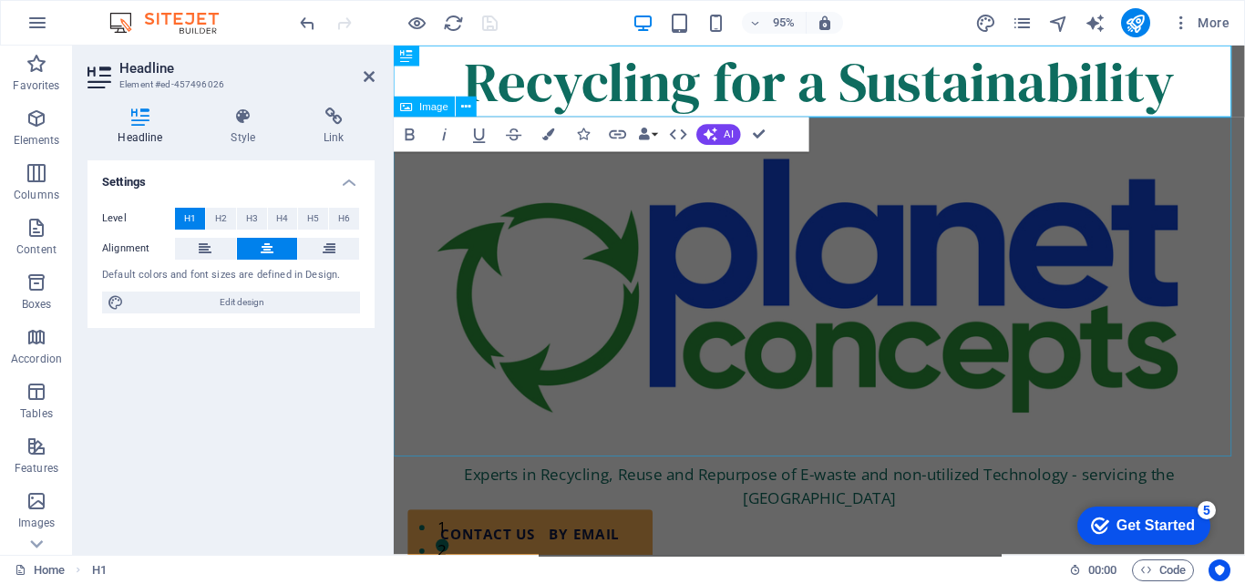
click at [424, 381] on figure at bounding box center [842, 302] width 896 height 363
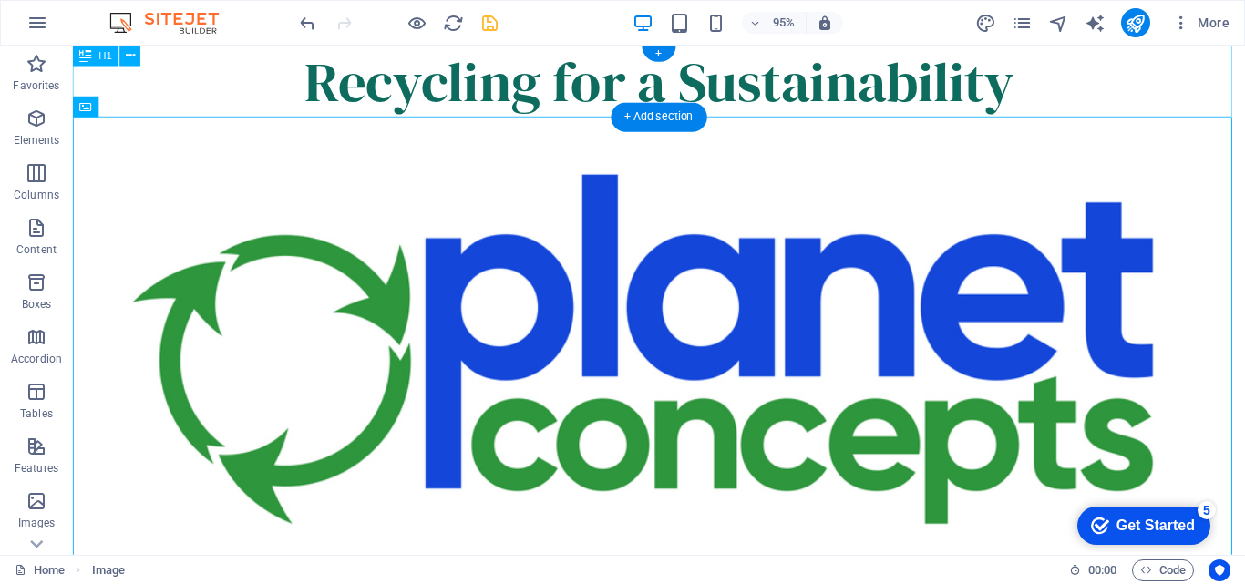
click at [686, 87] on div "Recycling for a Sustainability" at bounding box center [690, 84] width 1234 height 76
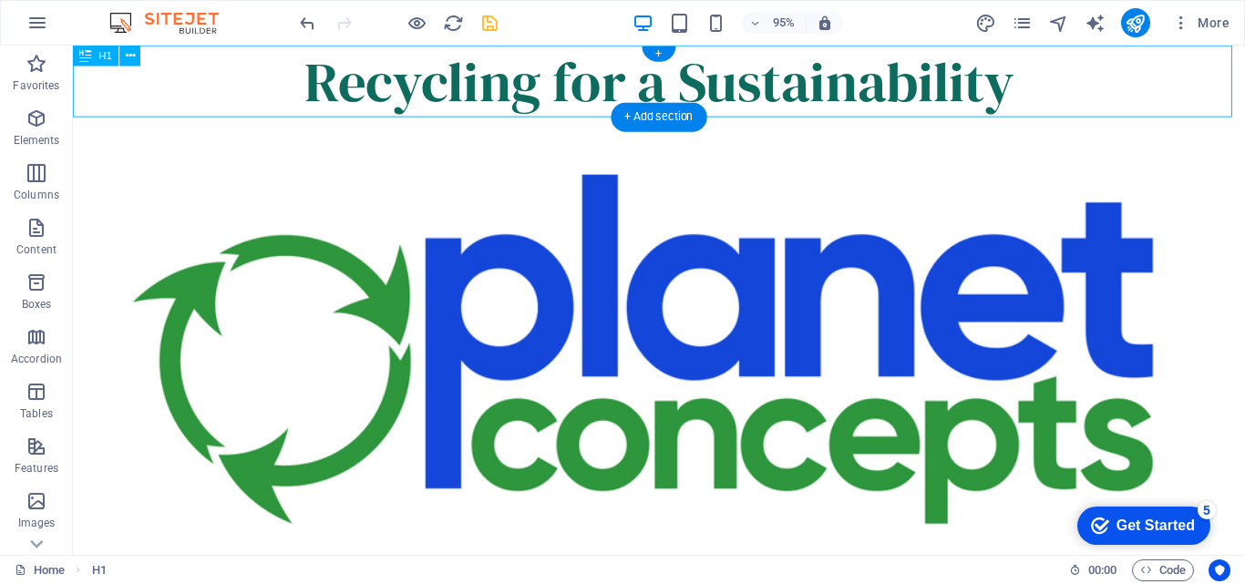
click at [686, 87] on div "Recycling for a Sustainability" at bounding box center [690, 84] width 1234 height 76
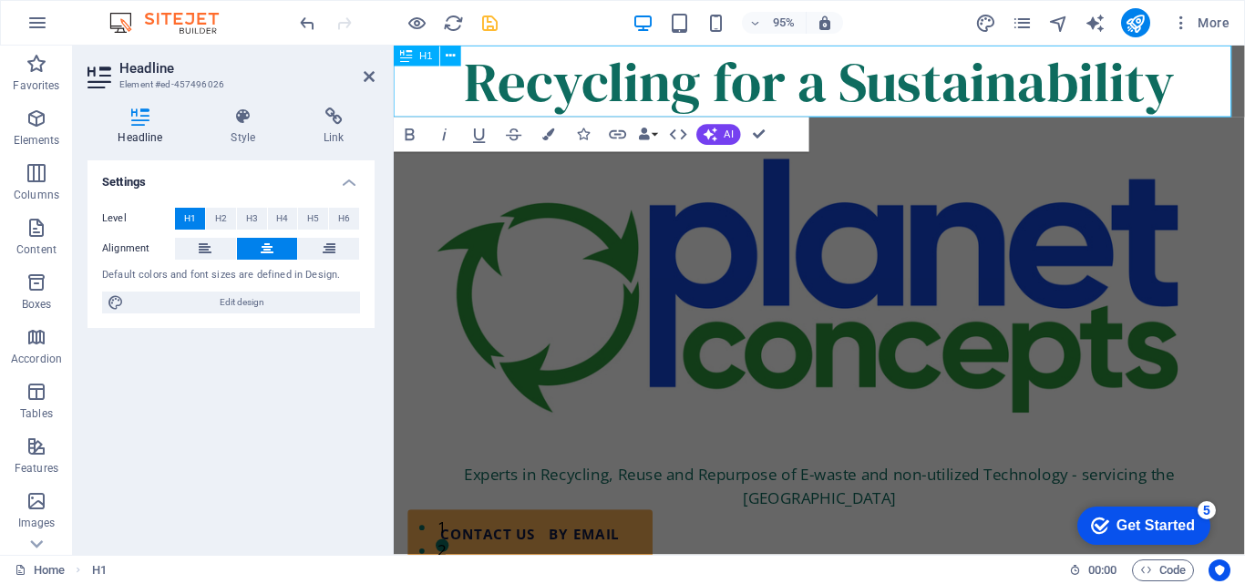
click at [844, 86] on h1 "Recycling for a Sustainability" at bounding box center [842, 84] width 896 height 76
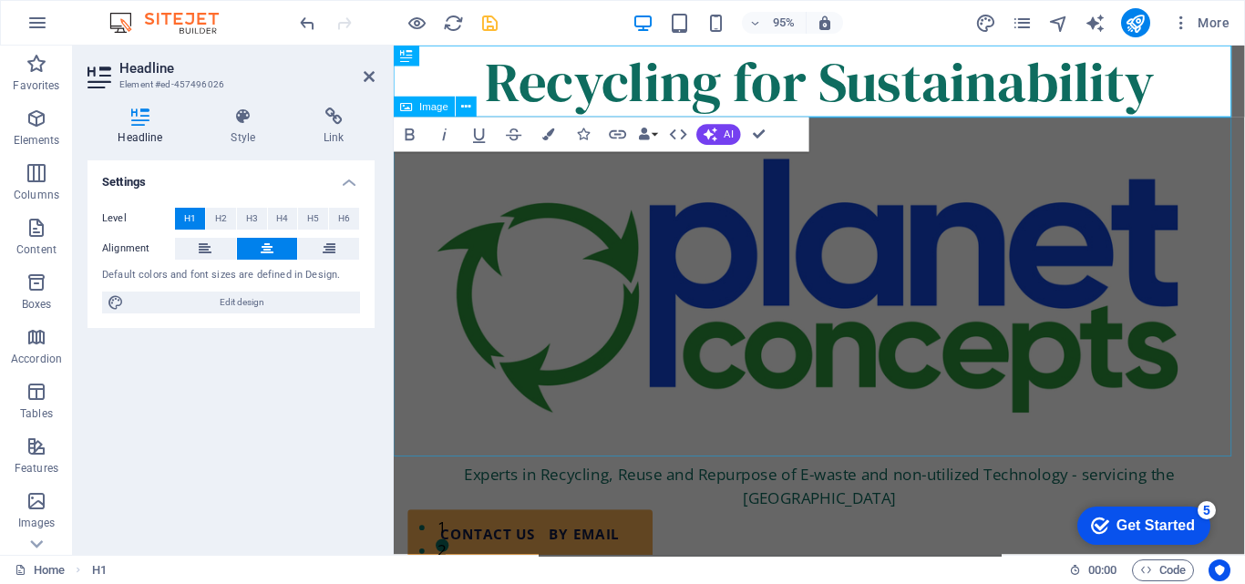
click at [490, 249] on figure at bounding box center [842, 302] width 896 height 363
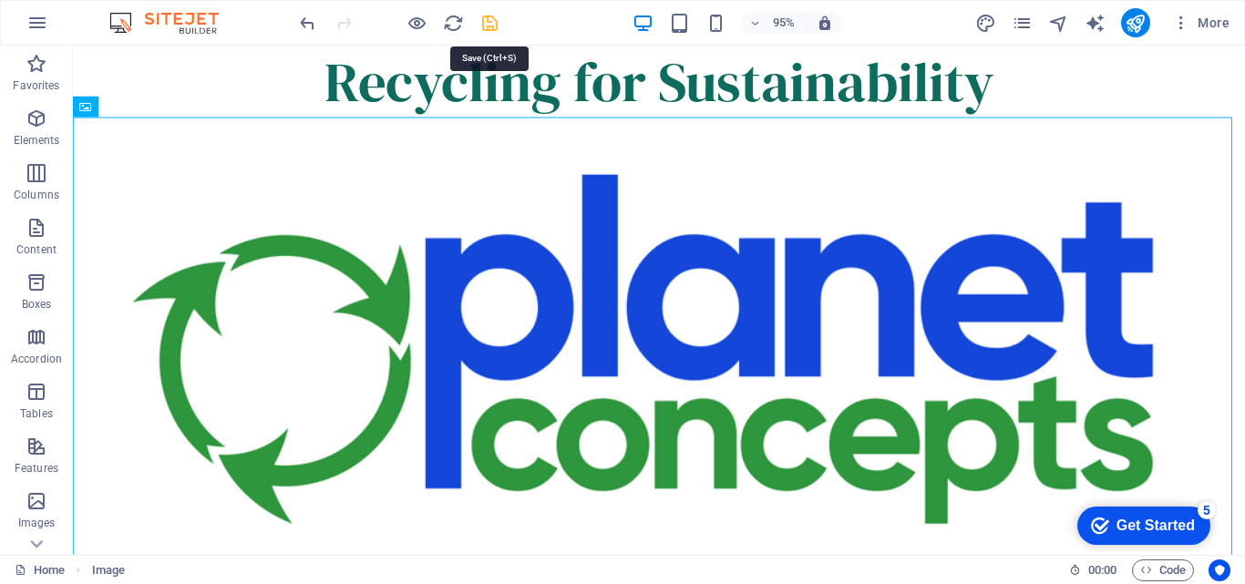
click at [486, 22] on icon "save" at bounding box center [489, 23] width 21 height 21
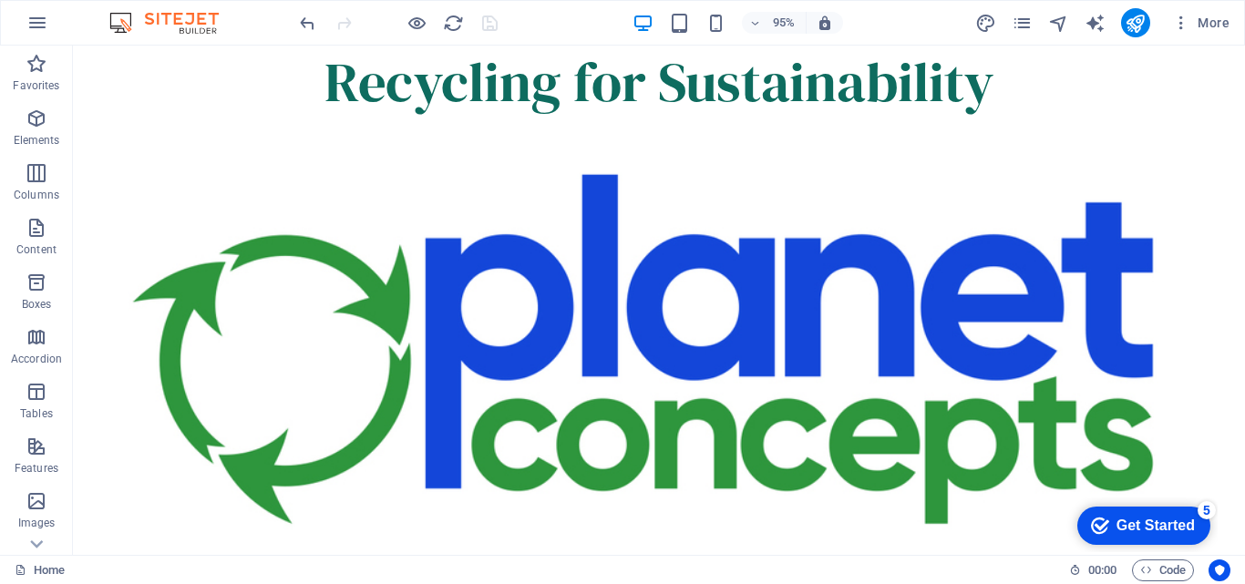
click at [187, 23] on img at bounding box center [173, 23] width 137 height 22
click at [33, 24] on icon "button" at bounding box center [37, 23] width 22 height 22
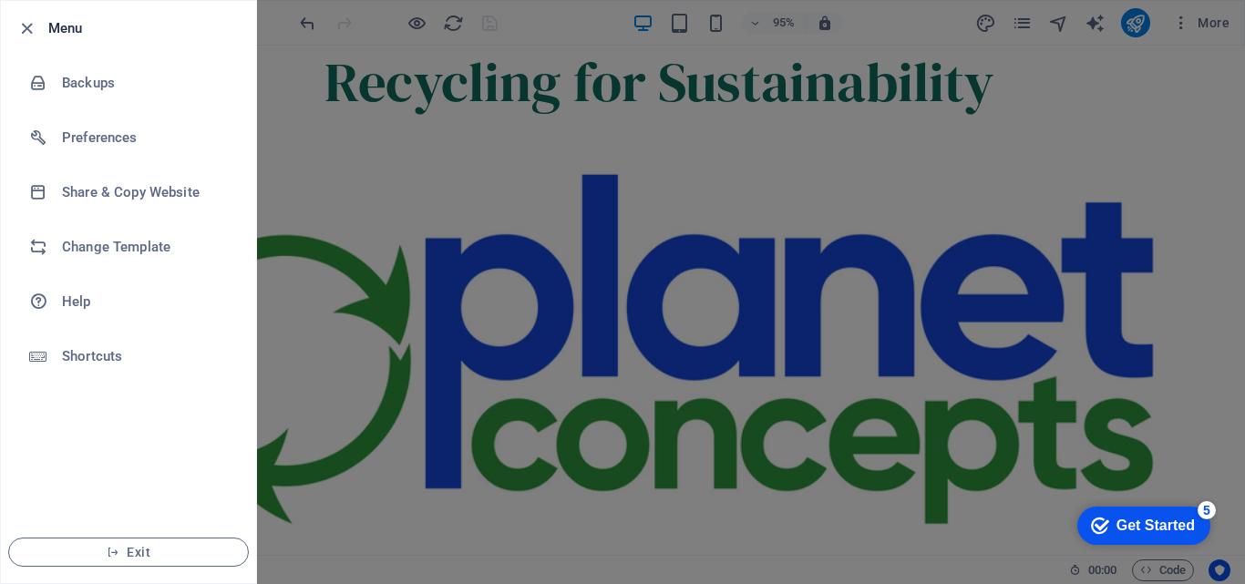
click at [90, 434] on ul "Menu Backups Preferences Share & Copy Website Change Template Help Shortcuts Ex…" at bounding box center [128, 292] width 255 height 582
click at [152, 552] on span "Exit" at bounding box center [129, 552] width 210 height 15
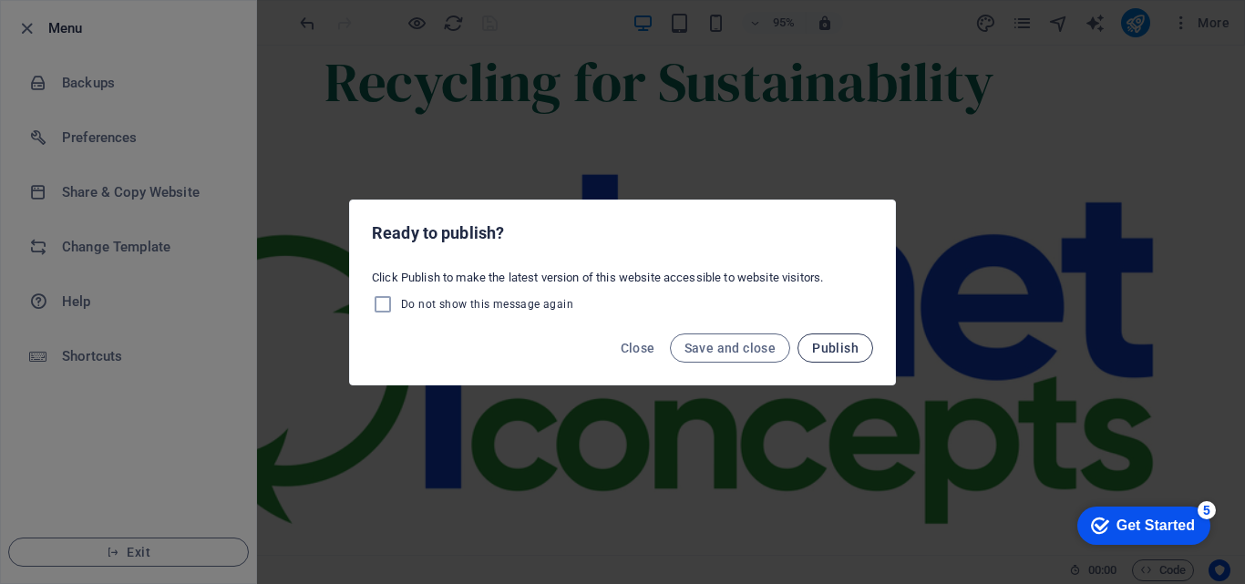
click at [820, 341] on span "Publish" at bounding box center [835, 348] width 46 height 15
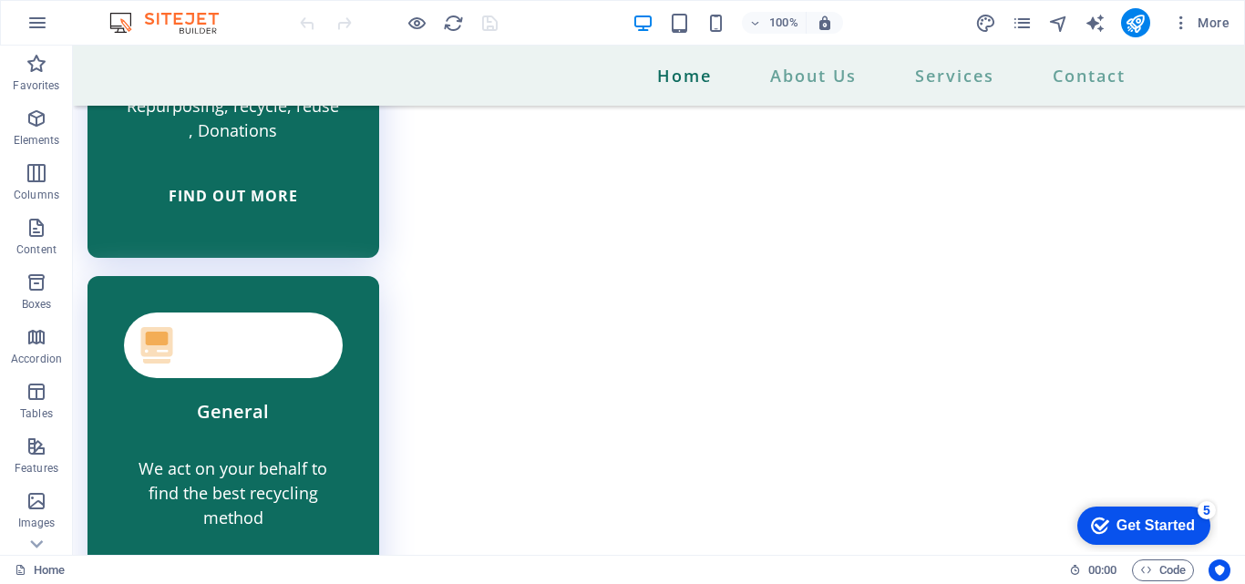
scroll to position [4724, 0]
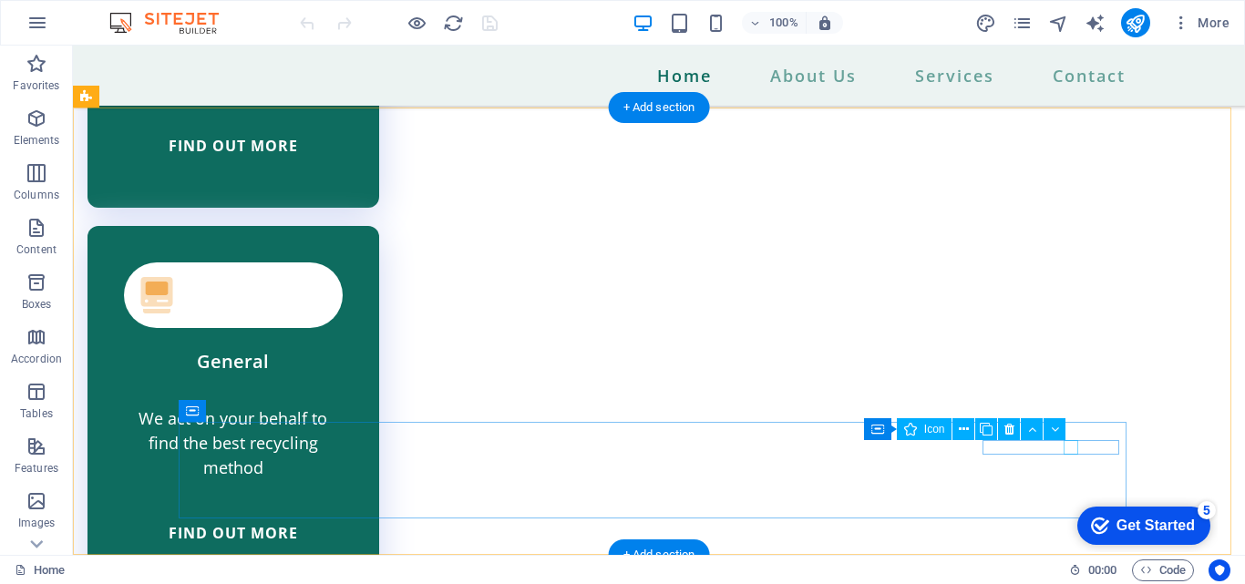
select select "xMidYMid"
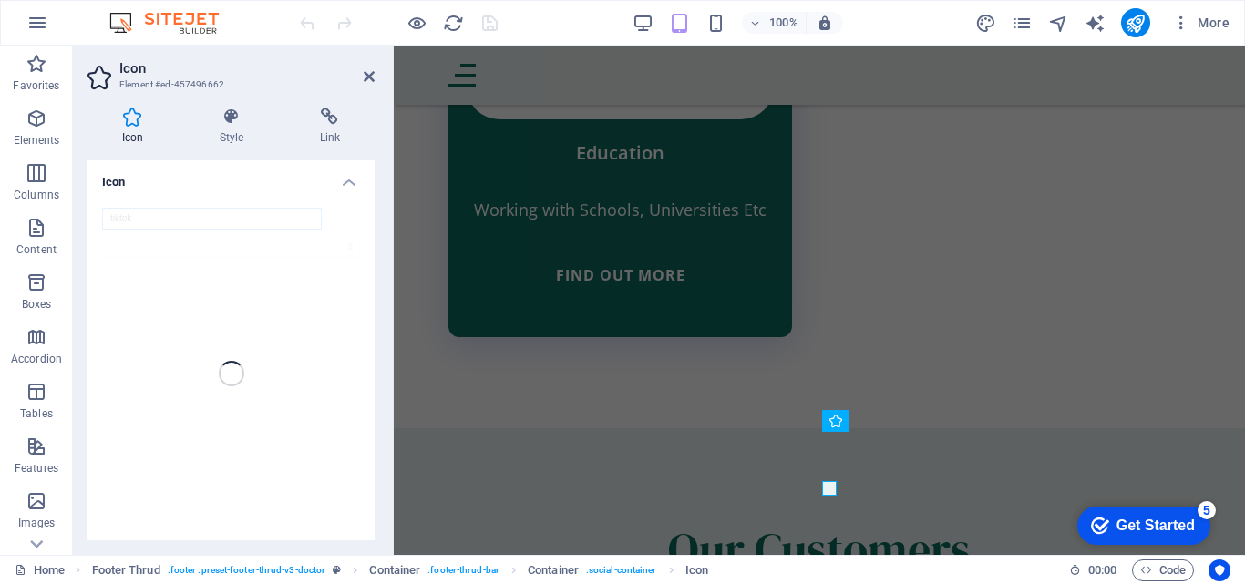
scroll to position [5083, 0]
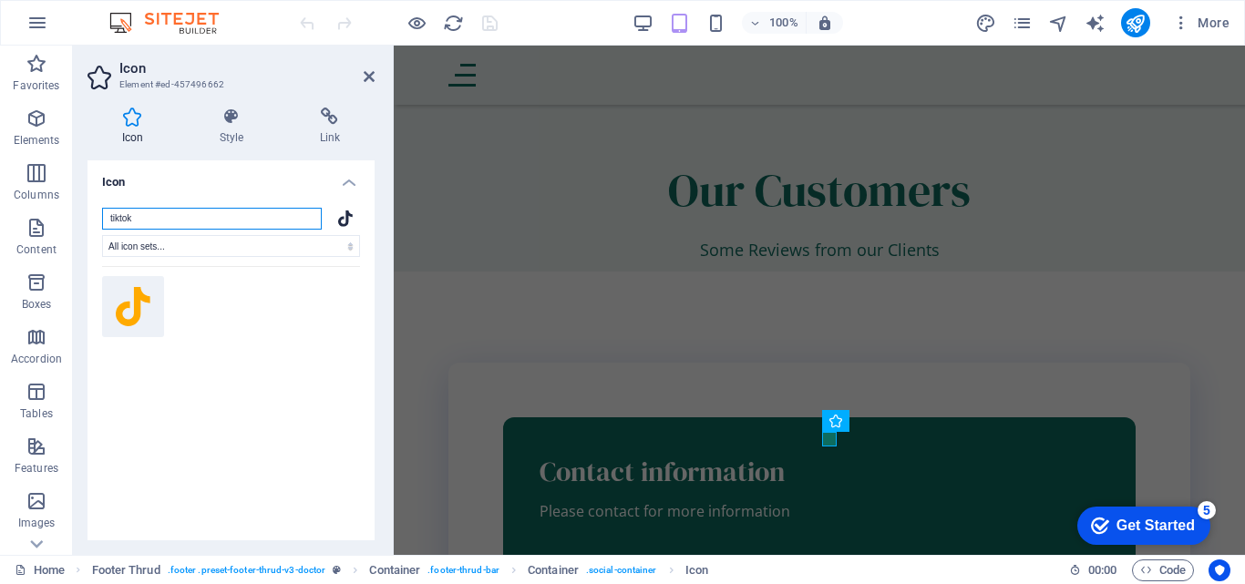
click at [193, 218] on input "tiktok" at bounding box center [212, 219] width 220 height 22
drag, startPoint x: 193, startPoint y: 218, endPoint x: 31, endPoint y: 227, distance: 162.5
click at [31, 227] on section "Favorites Elements Columns Content Boxes Accordion Tables Features Images Slide…" at bounding box center [622, 300] width 1245 height 509
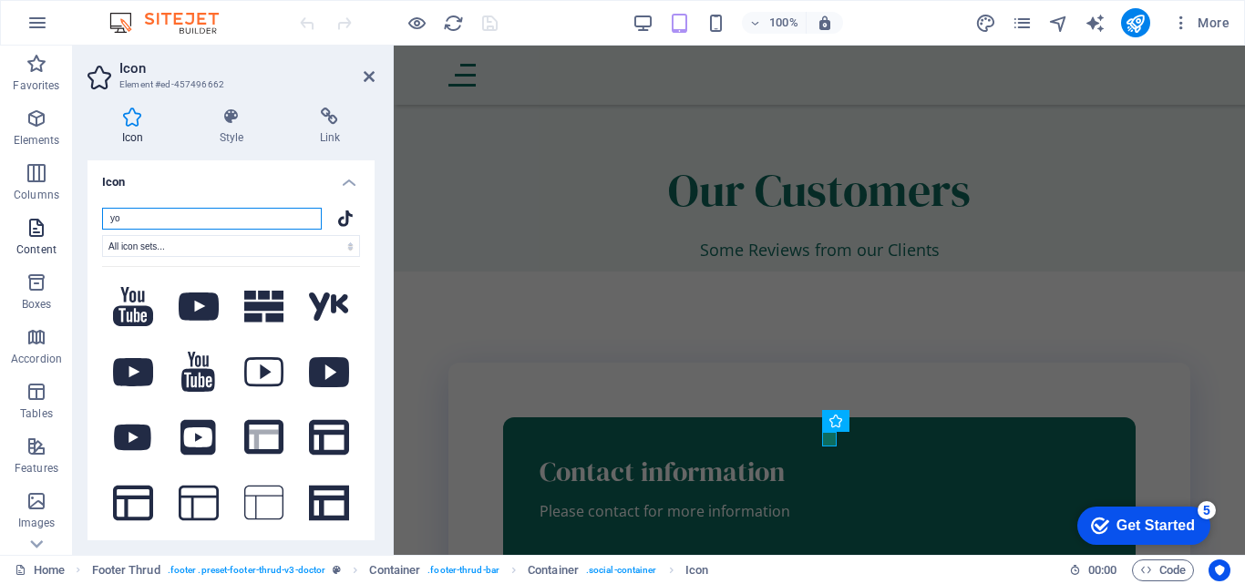
type input "y"
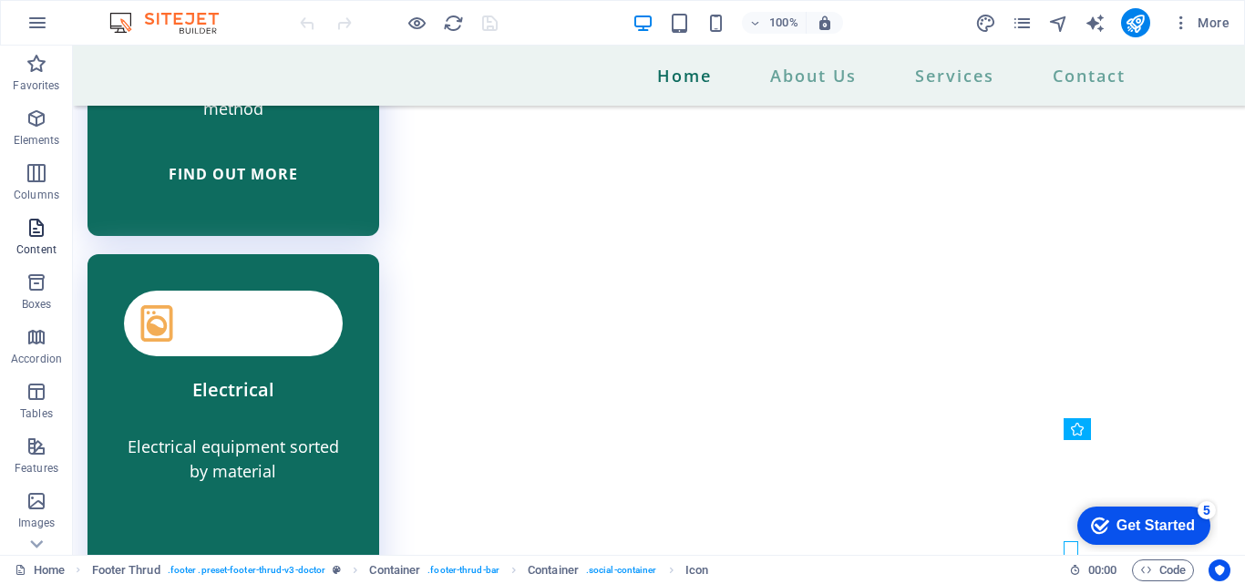
scroll to position [4724, 0]
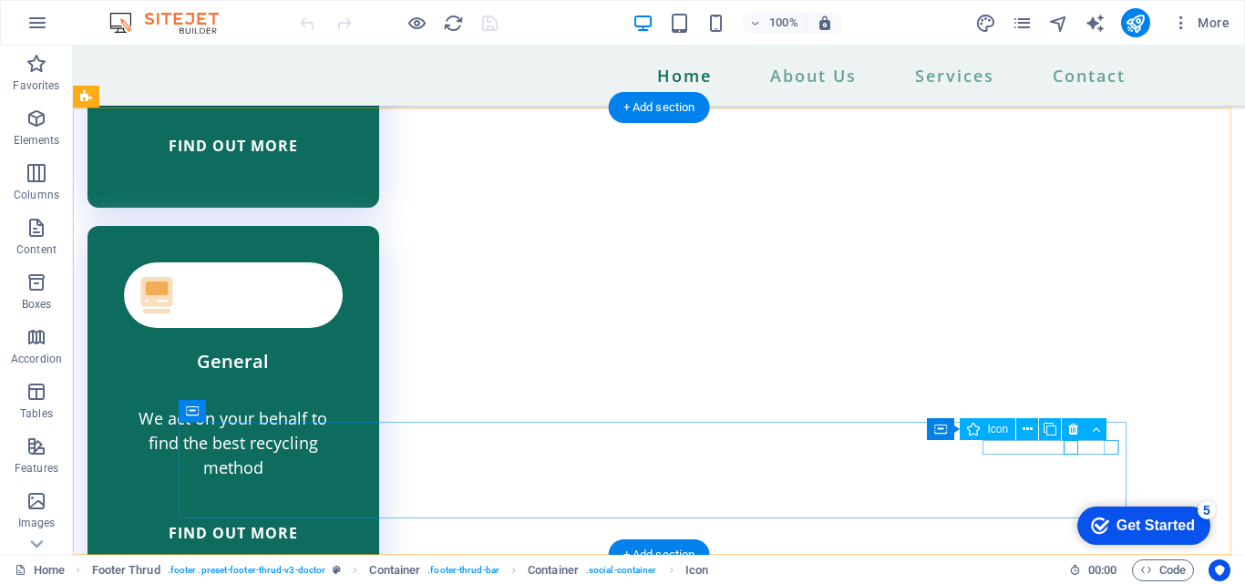
select select "xMidYMid"
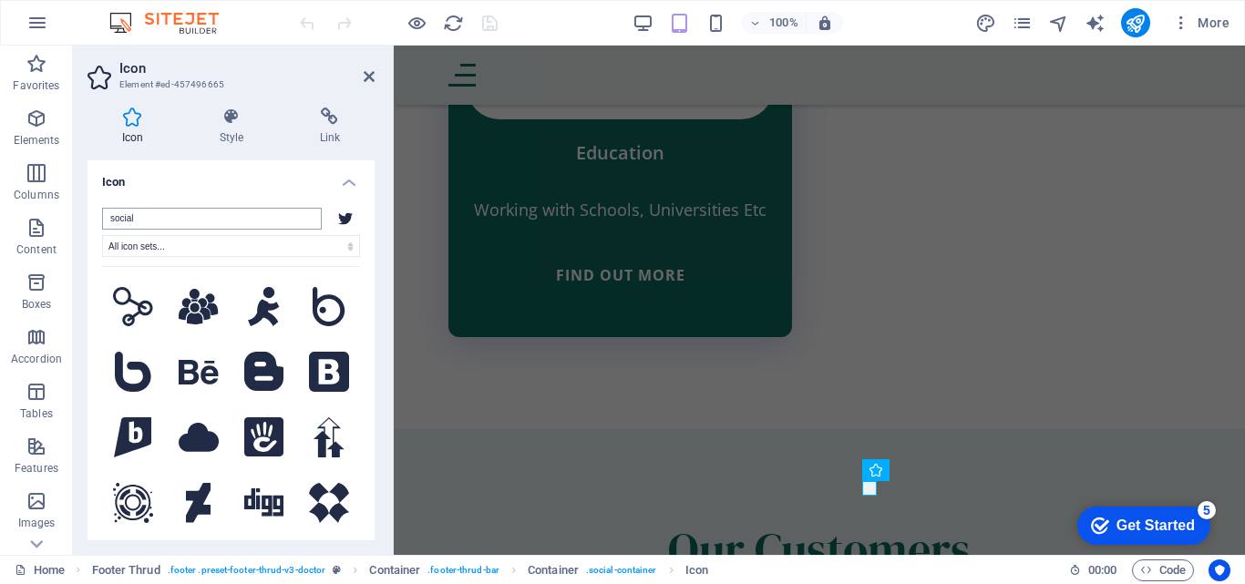
scroll to position [5083, 0]
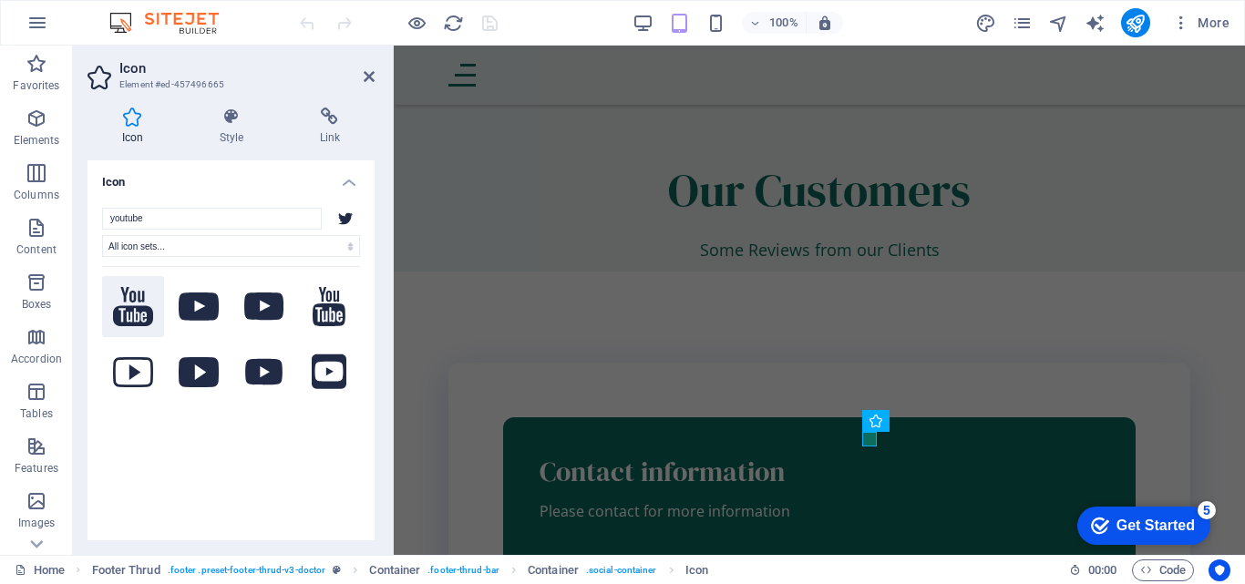
type input "youtube"
click at [133, 313] on icon at bounding box center [133, 306] width 40 height 39
click at [227, 463] on div "Your search returned more icons than we are able to display. Please narrow your…" at bounding box center [231, 398] width 258 height 264
click at [323, 119] on icon at bounding box center [329, 117] width 89 height 18
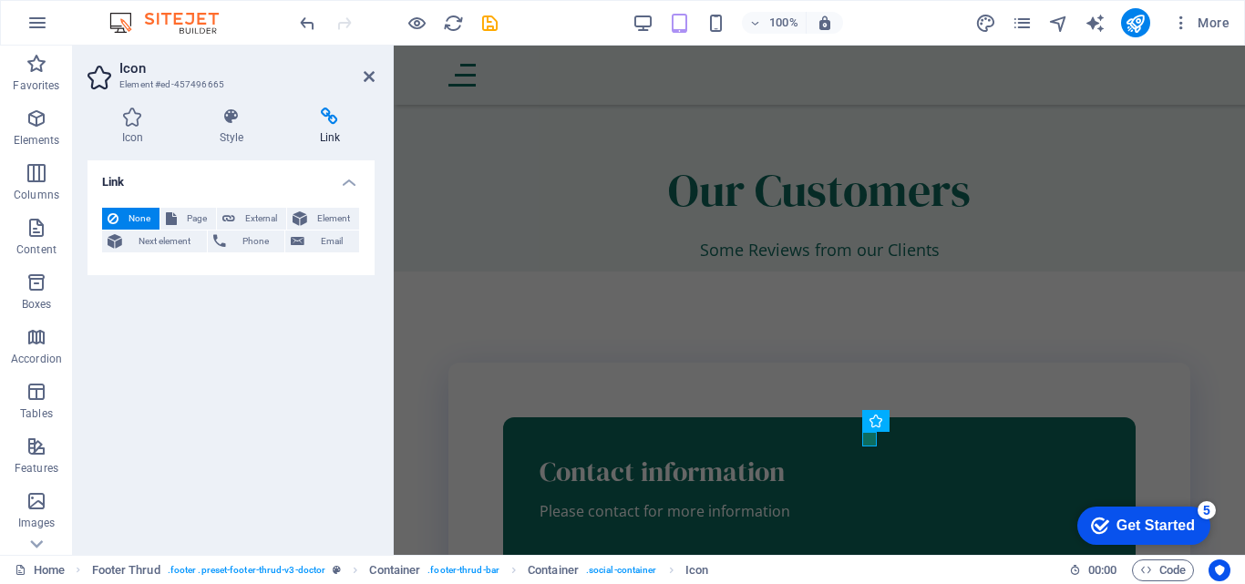
click at [323, 119] on icon at bounding box center [329, 117] width 89 height 18
click at [335, 120] on icon at bounding box center [329, 117] width 89 height 18
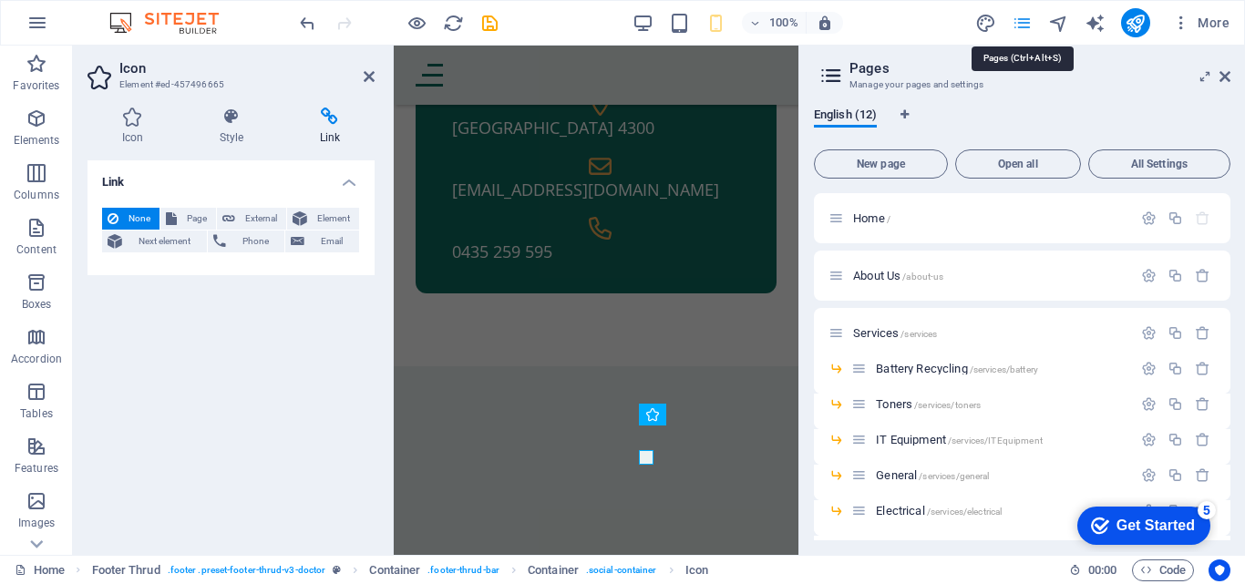
scroll to position [5507, 0]
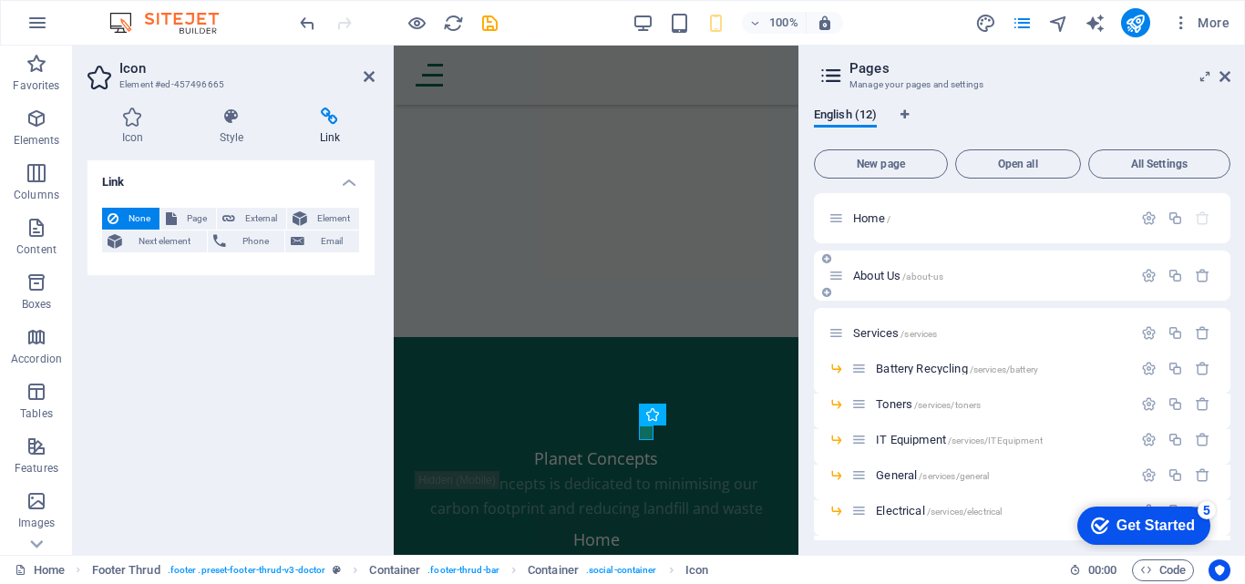
click at [873, 268] on div "About Us /about-us" at bounding box center [979, 275] width 303 height 21
click at [879, 280] on span "About Us /about-us" at bounding box center [898, 276] width 90 height 14
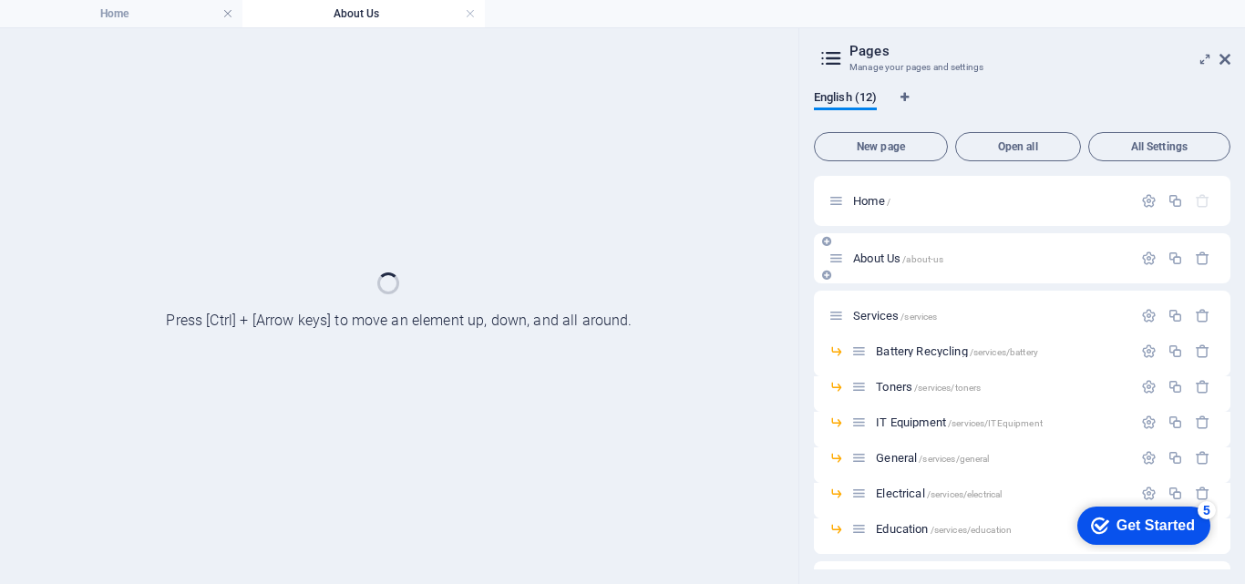
click at [879, 280] on div "About Us /about-us" at bounding box center [1022, 258] width 416 height 50
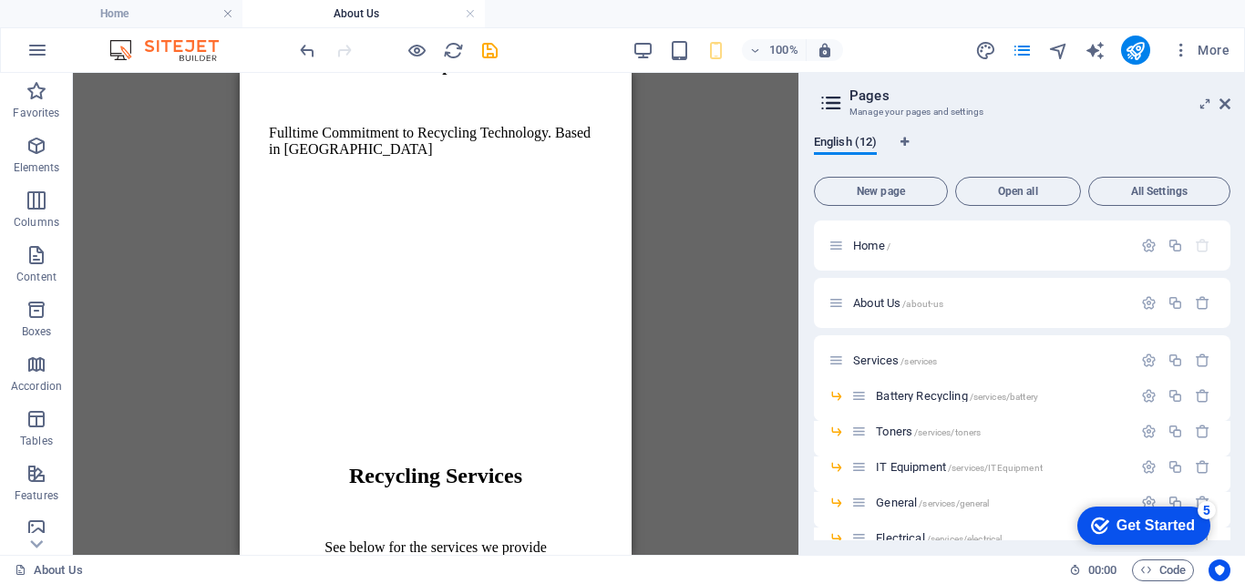
scroll to position [3436, 0]
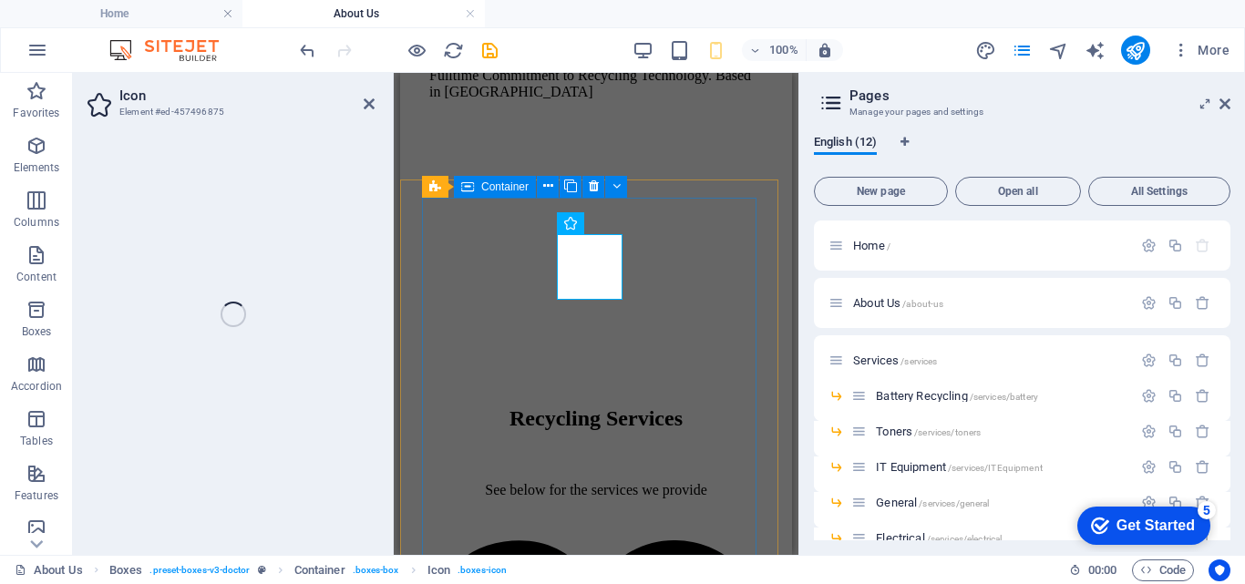
select select "xMidYMid"
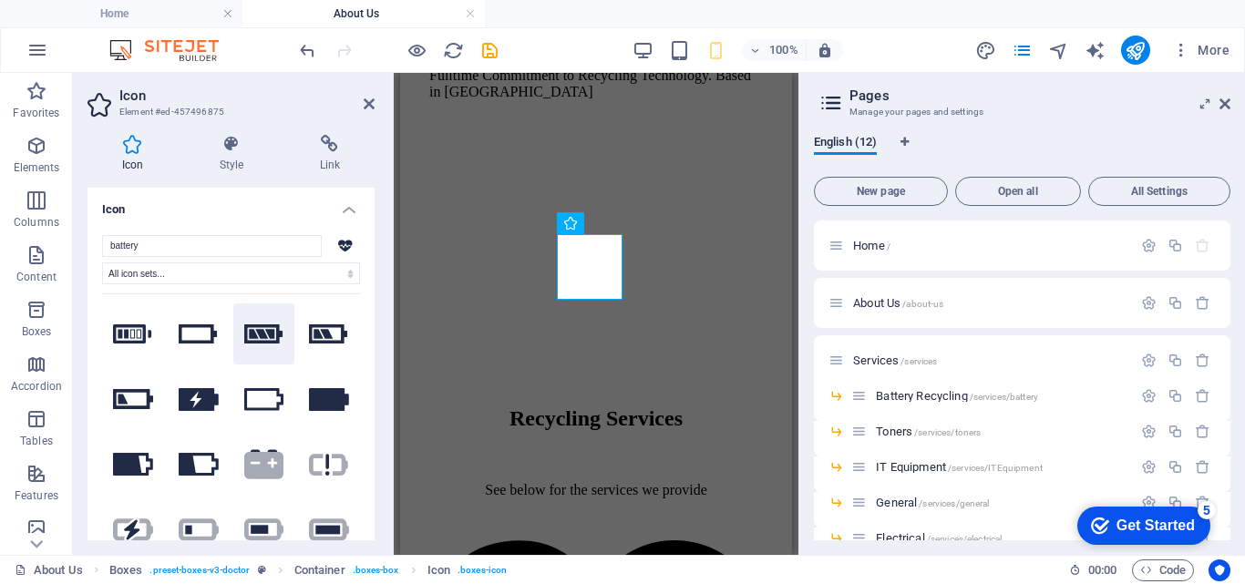
type input "battery"
click at [259, 322] on button at bounding box center [264, 334] width 62 height 62
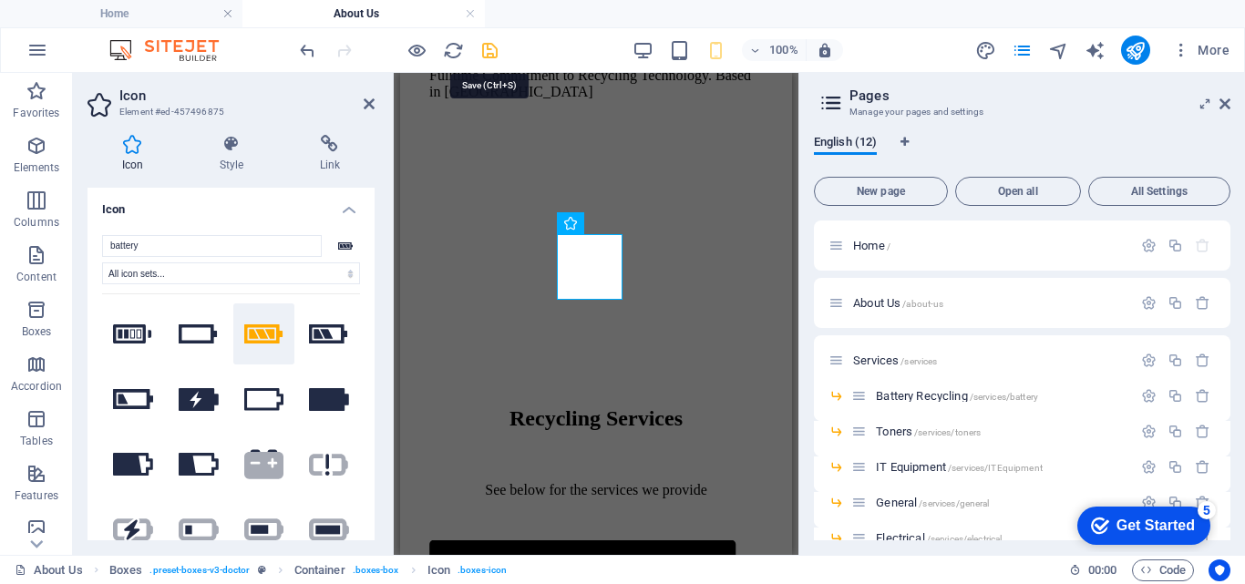
click at [489, 46] on icon "save" at bounding box center [489, 50] width 21 height 21
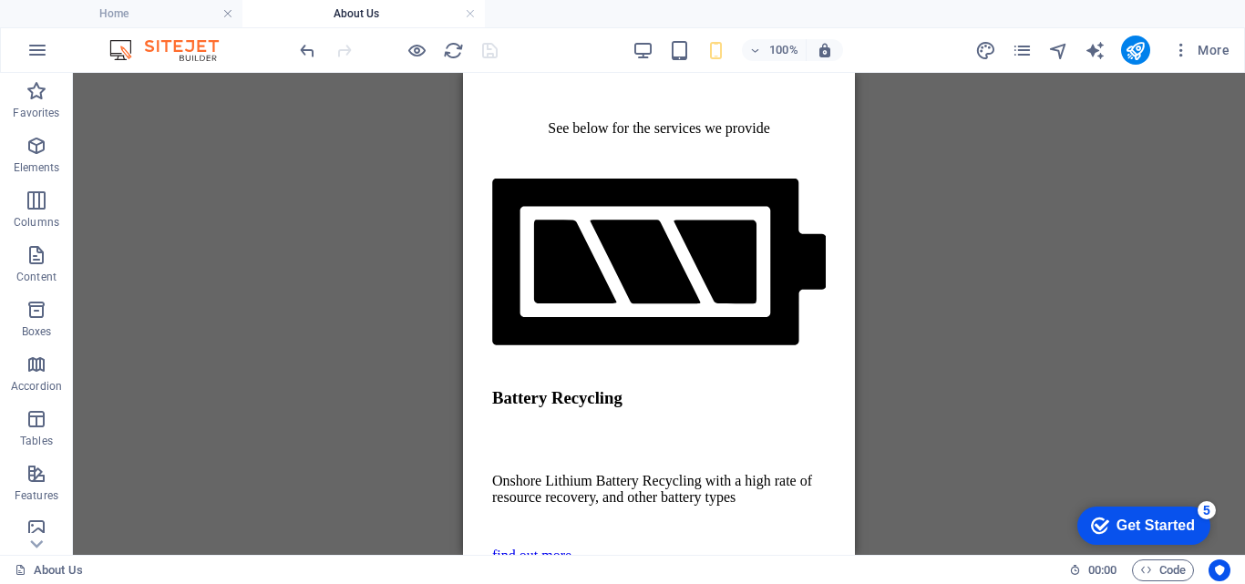
scroll to position [3832, 0]
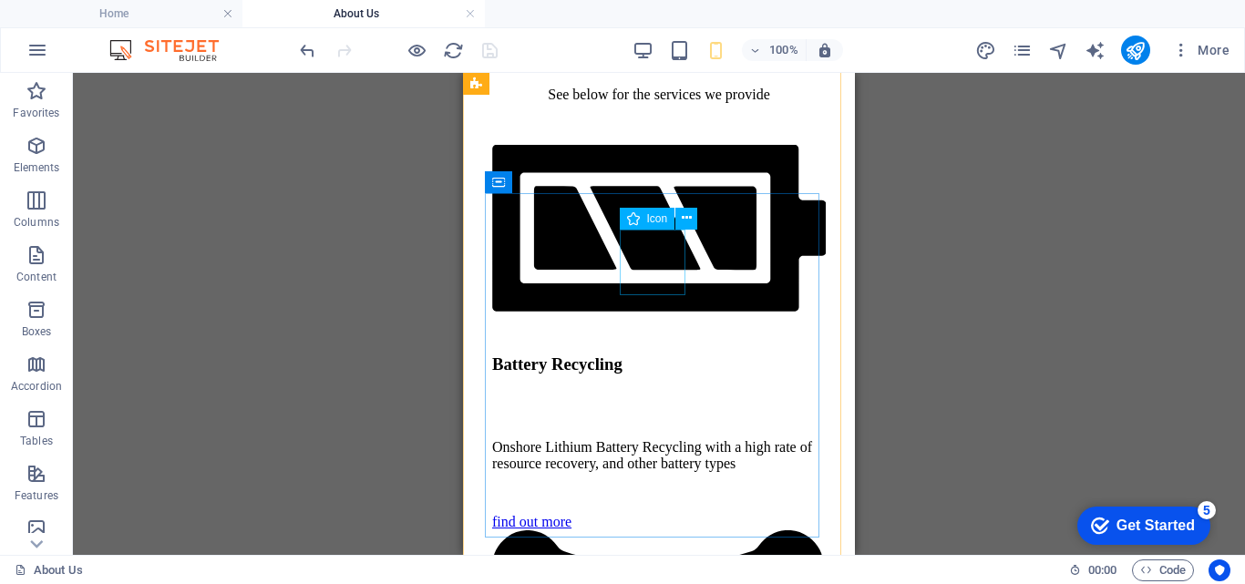
click at [659, 530] on figure at bounding box center [659, 594] width 334 height 128
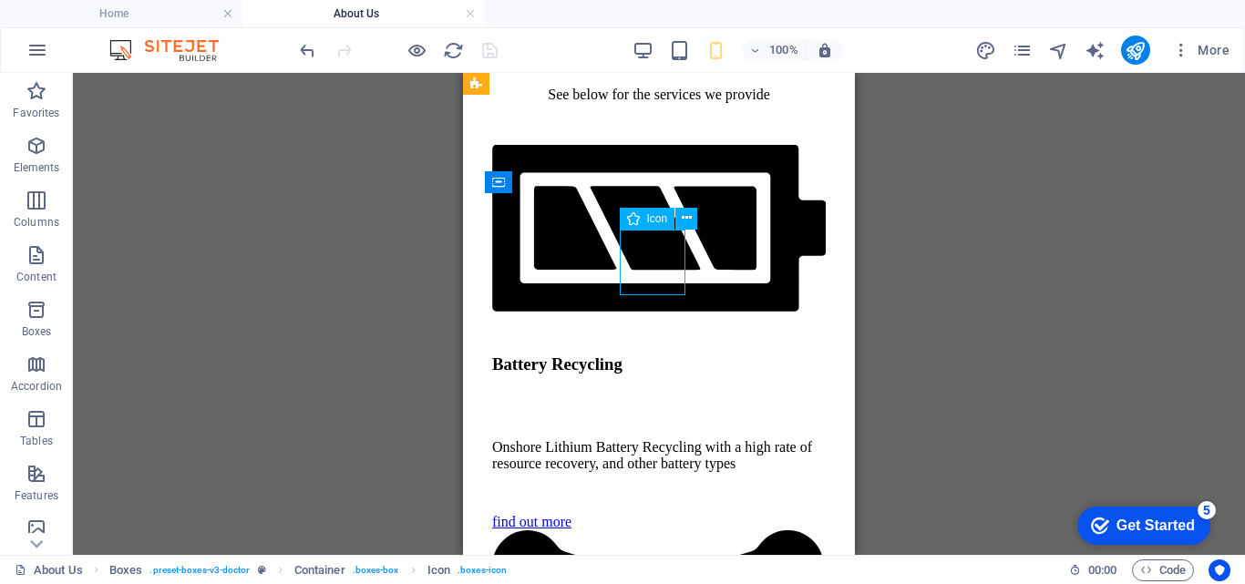
click at [657, 530] on figure at bounding box center [659, 594] width 334 height 128
select select "xMidYMid"
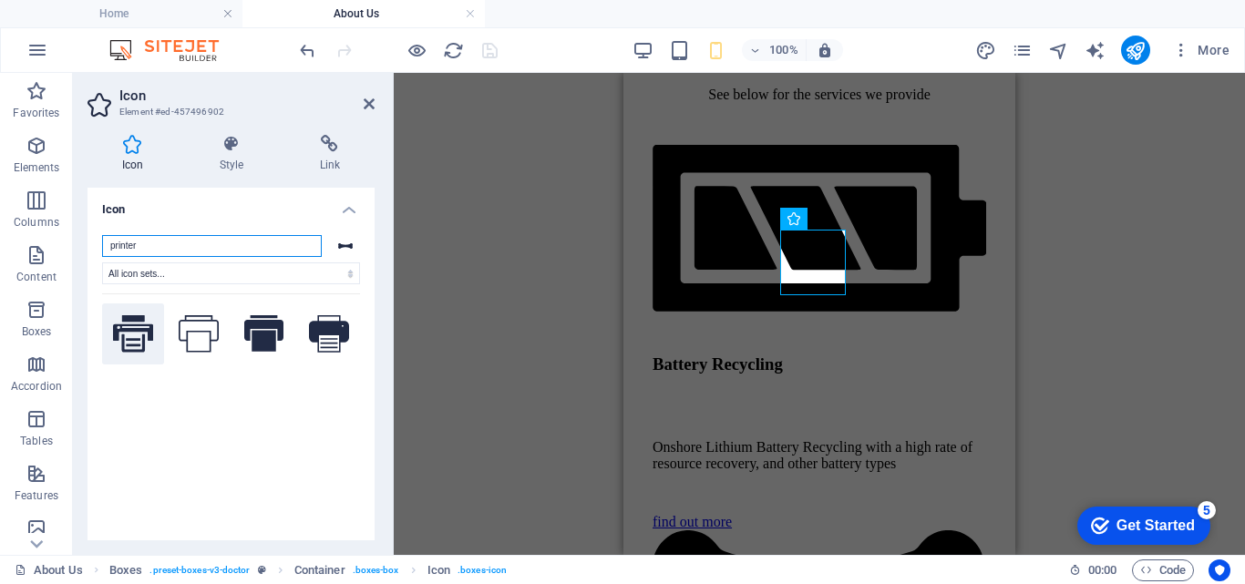
type input "printer"
click at [128, 329] on icon at bounding box center [133, 333] width 40 height 36
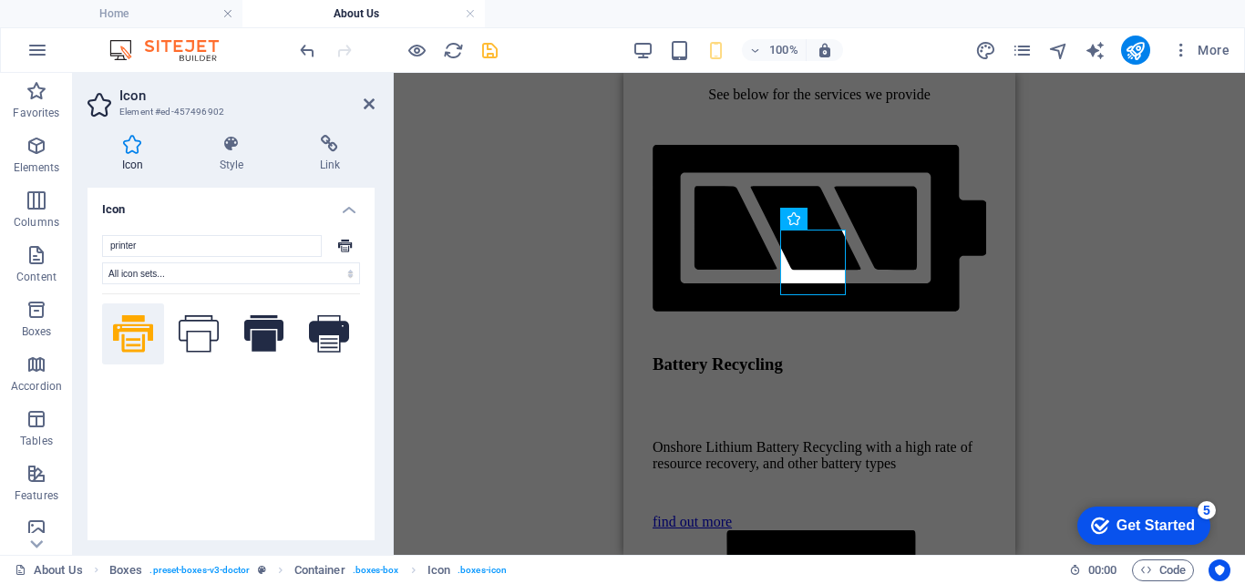
click at [502, 316] on div "H1 Banner Container Unequal Columns Container Boxes Container H3 Container Cont…" at bounding box center [819, 314] width 851 height 482
click at [492, 51] on icon "save" at bounding box center [489, 50] width 21 height 21
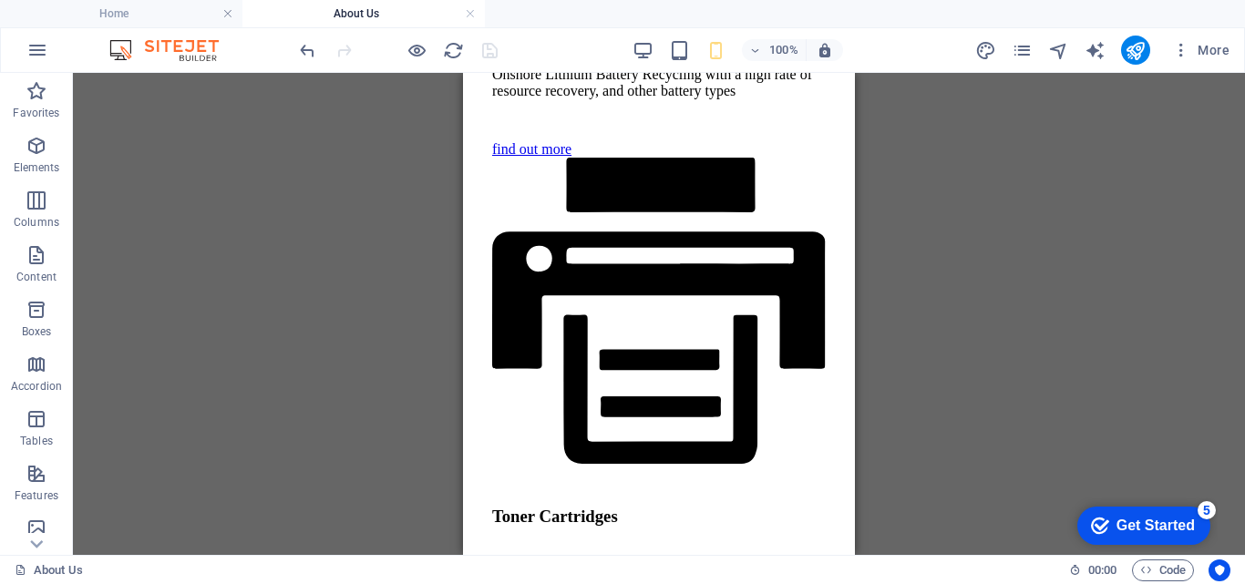
scroll to position [4227, 0]
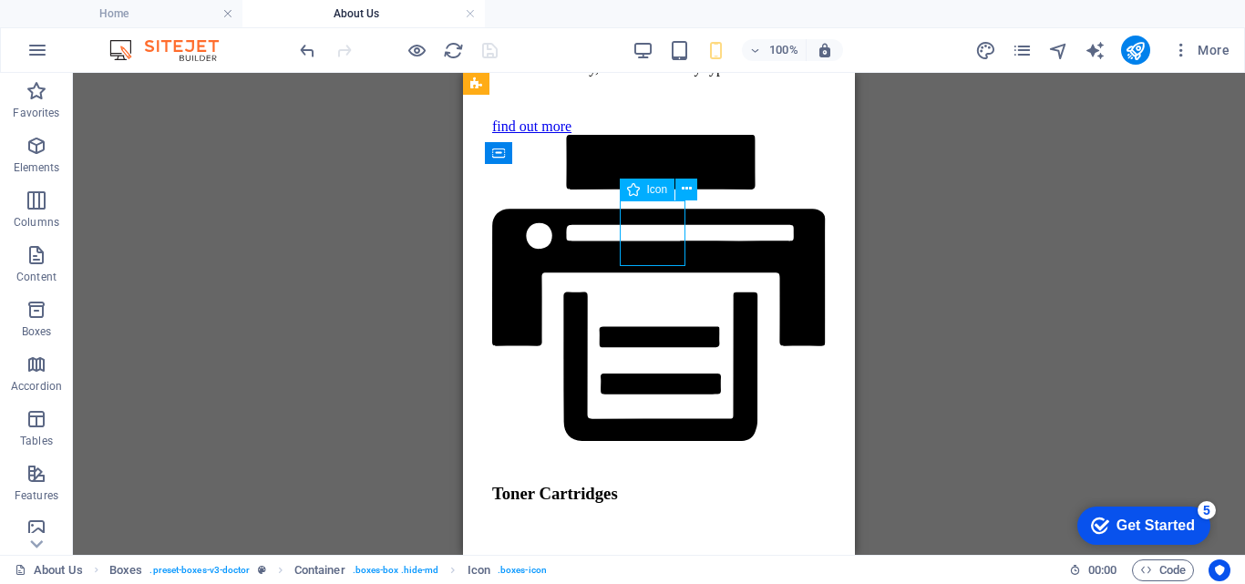
select select "xMidYMid"
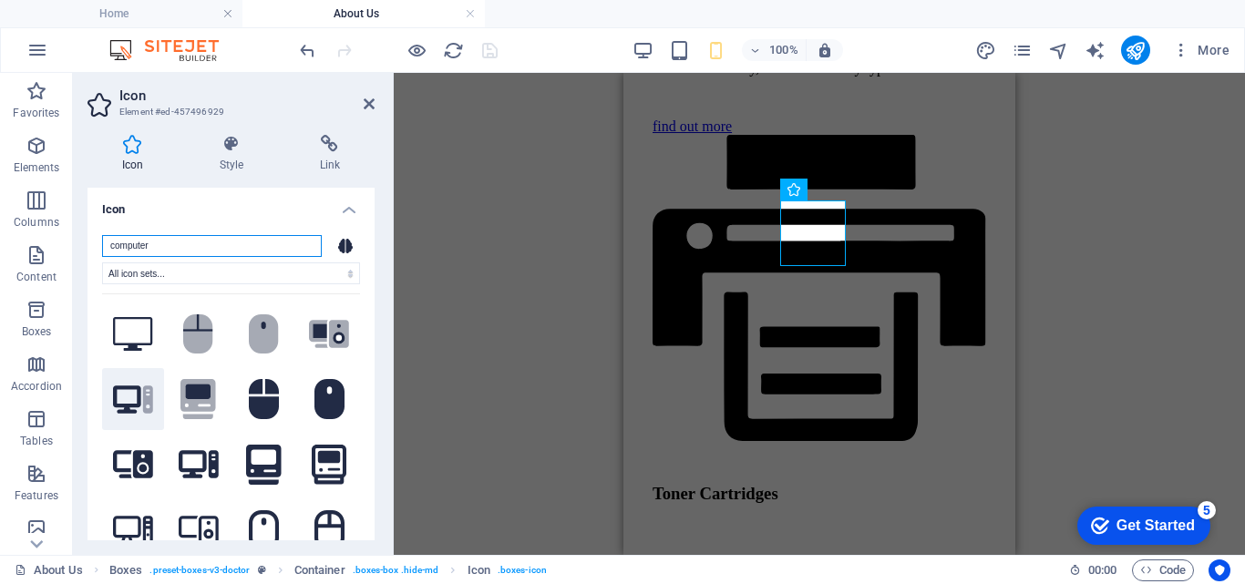
type input "computer"
click at [133, 385] on icon at bounding box center [127, 399] width 28 height 28
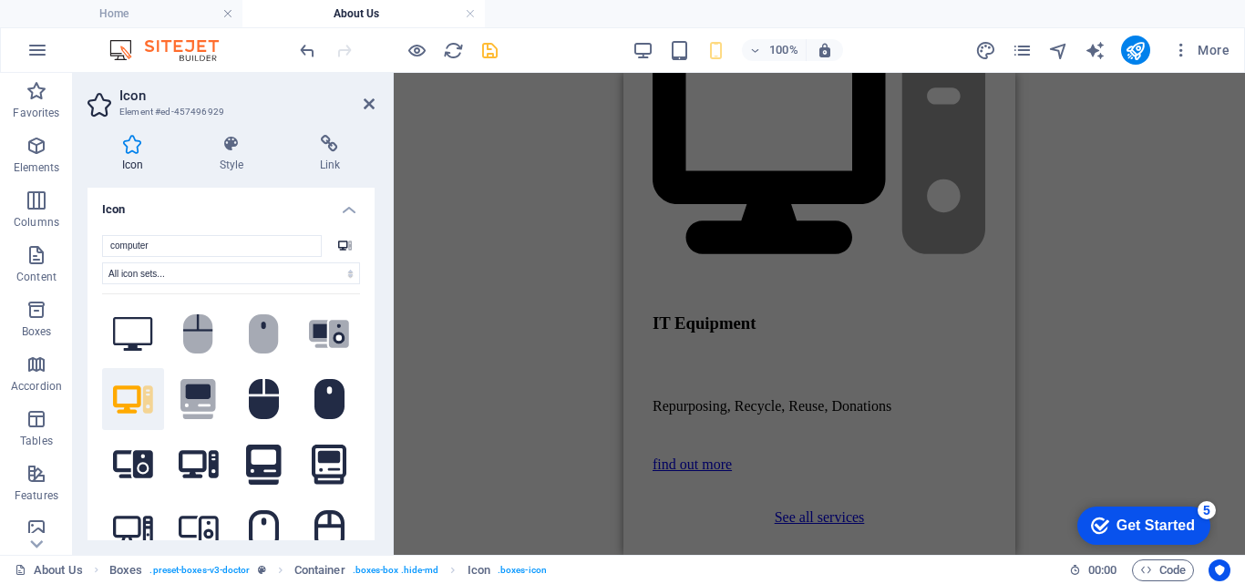
scroll to position [4973, 0]
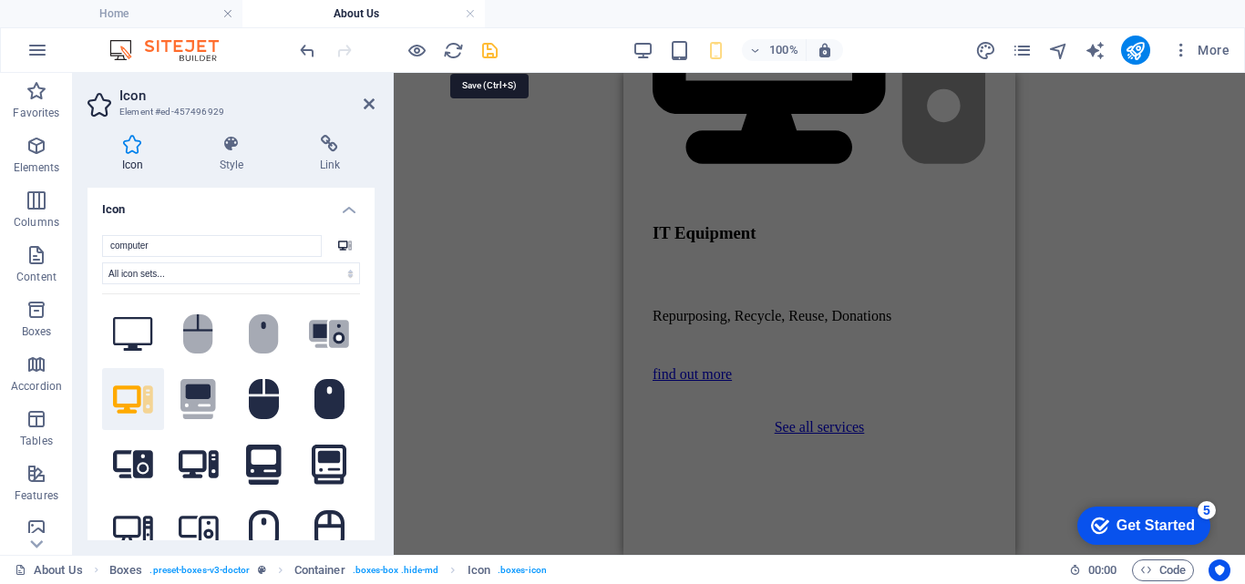
click at [492, 48] on icon "save" at bounding box center [489, 50] width 21 height 21
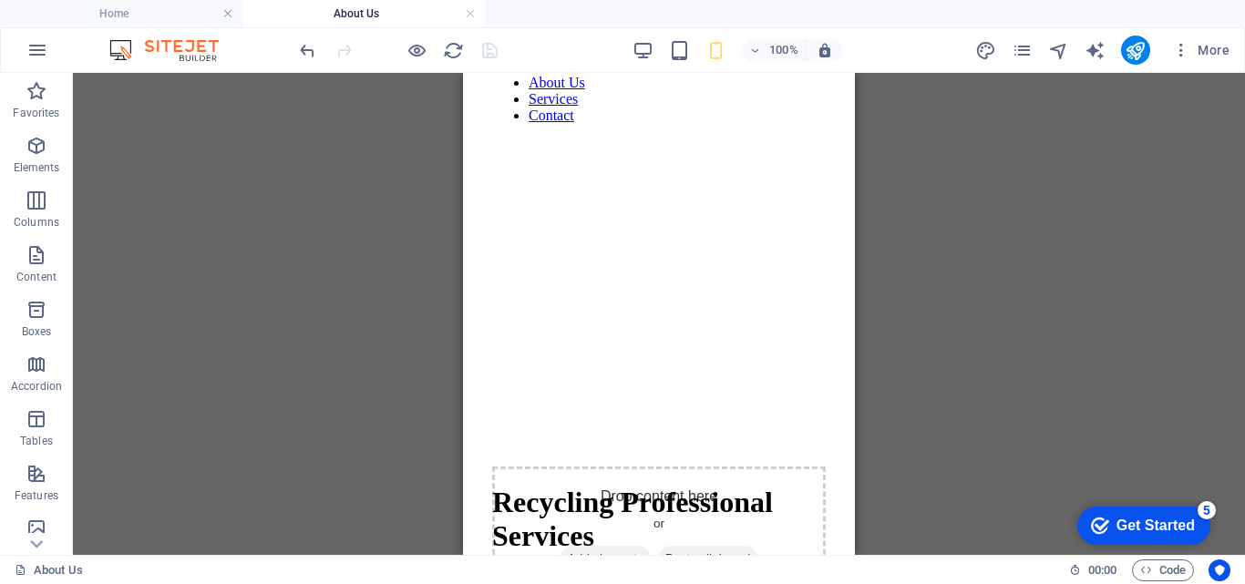
scroll to position [0, 0]
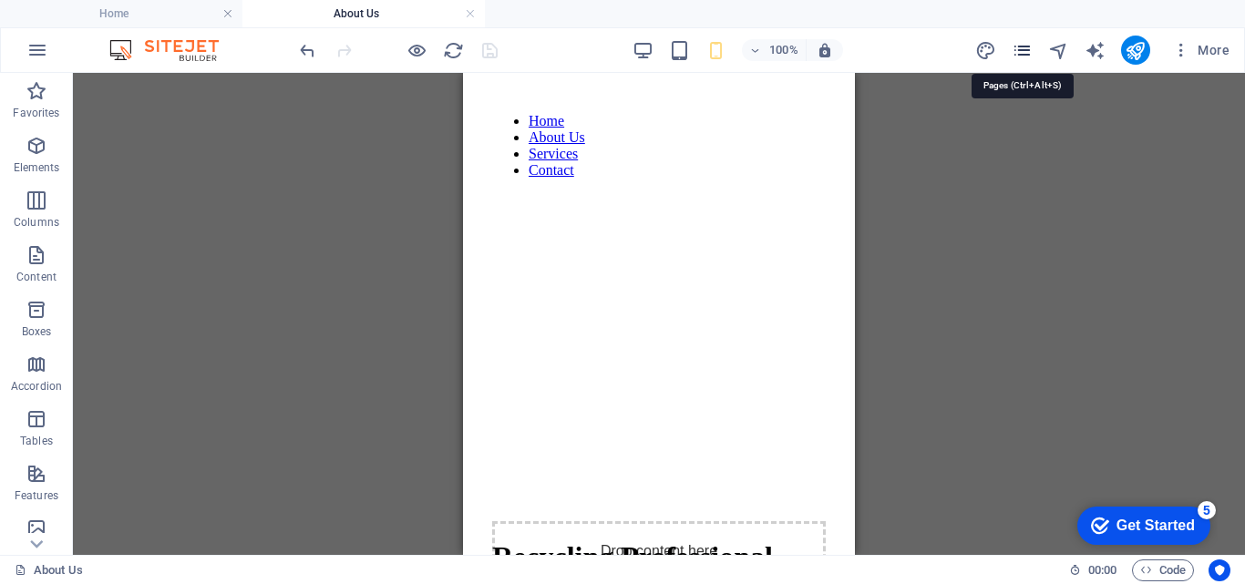
click at [1018, 59] on icon "pages" at bounding box center [1022, 50] width 21 height 21
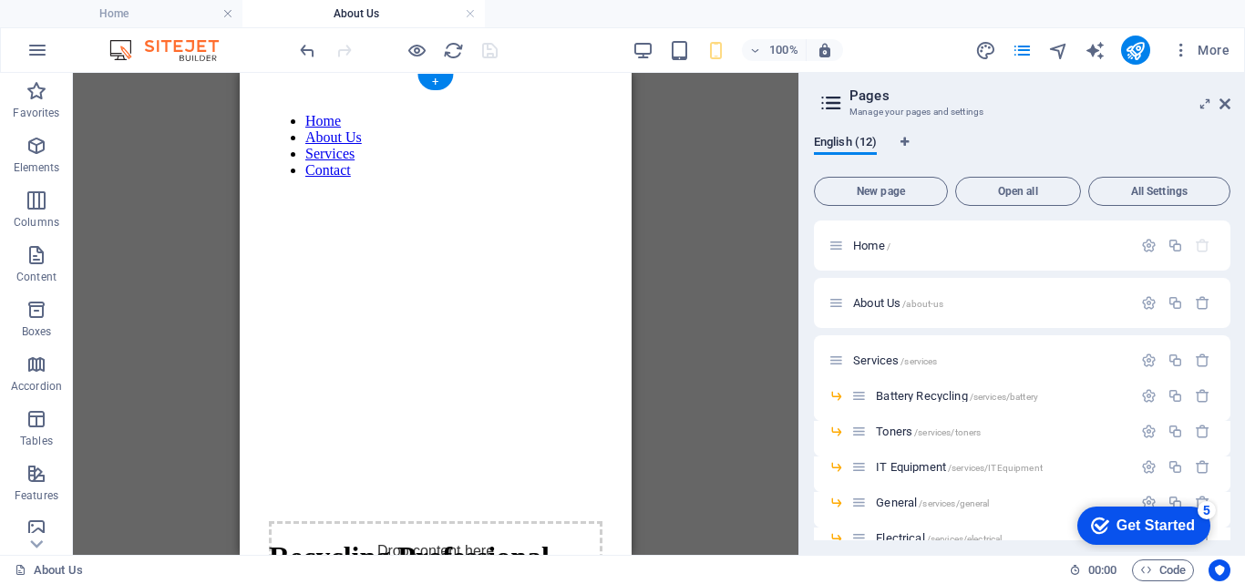
click at [391, 266] on figure at bounding box center [436, 266] width 334 height 0
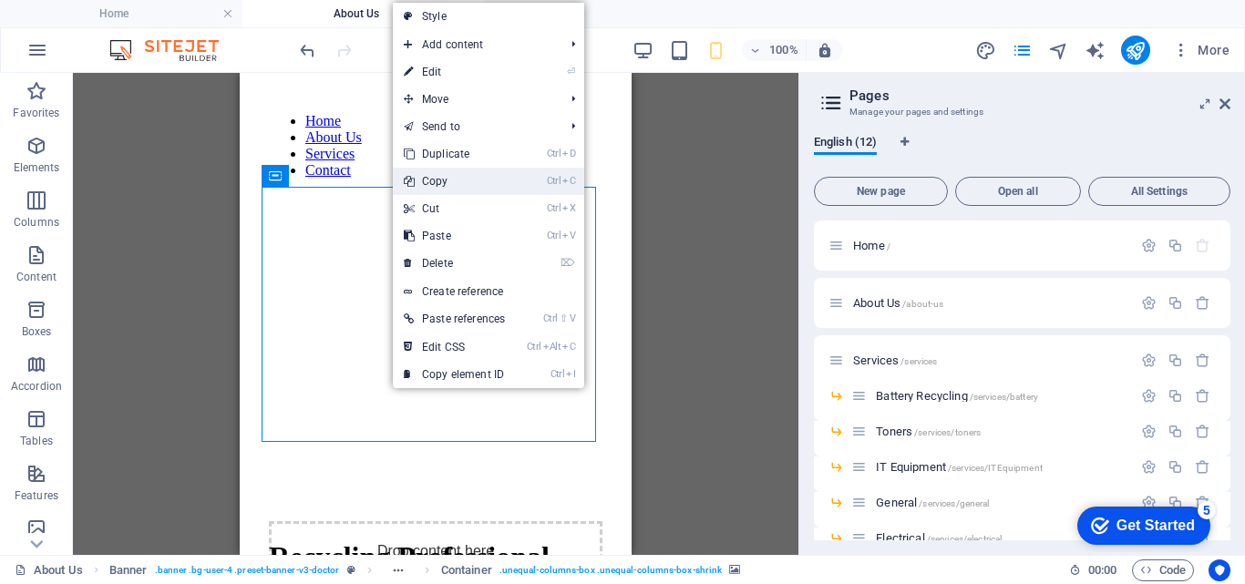
click at [427, 180] on link "Ctrl C Copy" at bounding box center [454, 181] width 123 height 27
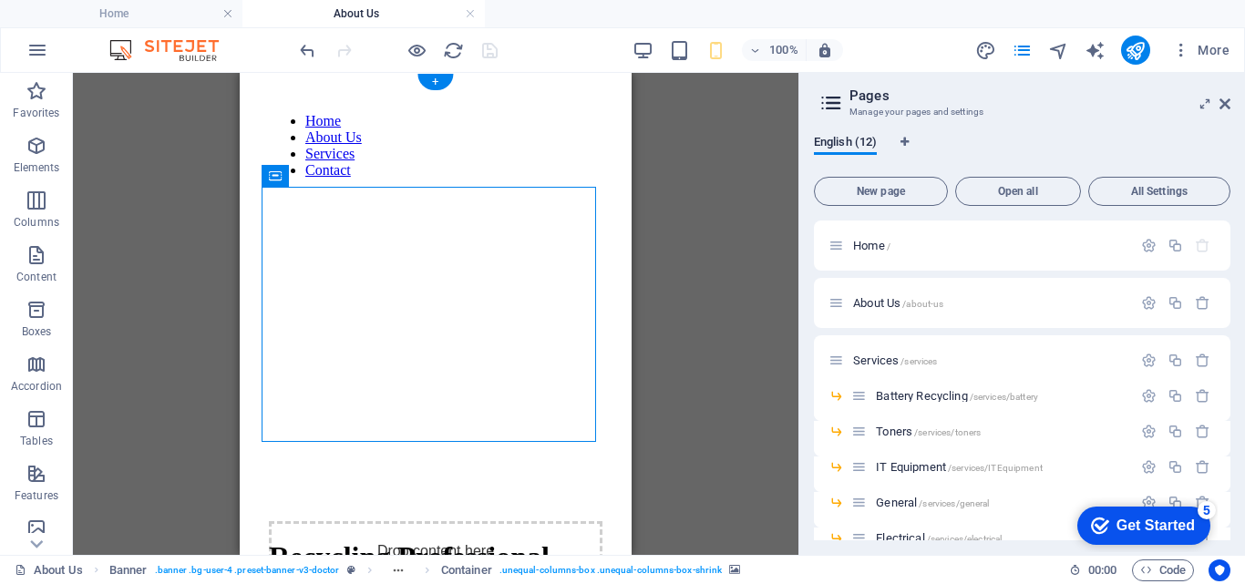
click at [408, 266] on figure at bounding box center [436, 266] width 334 height 0
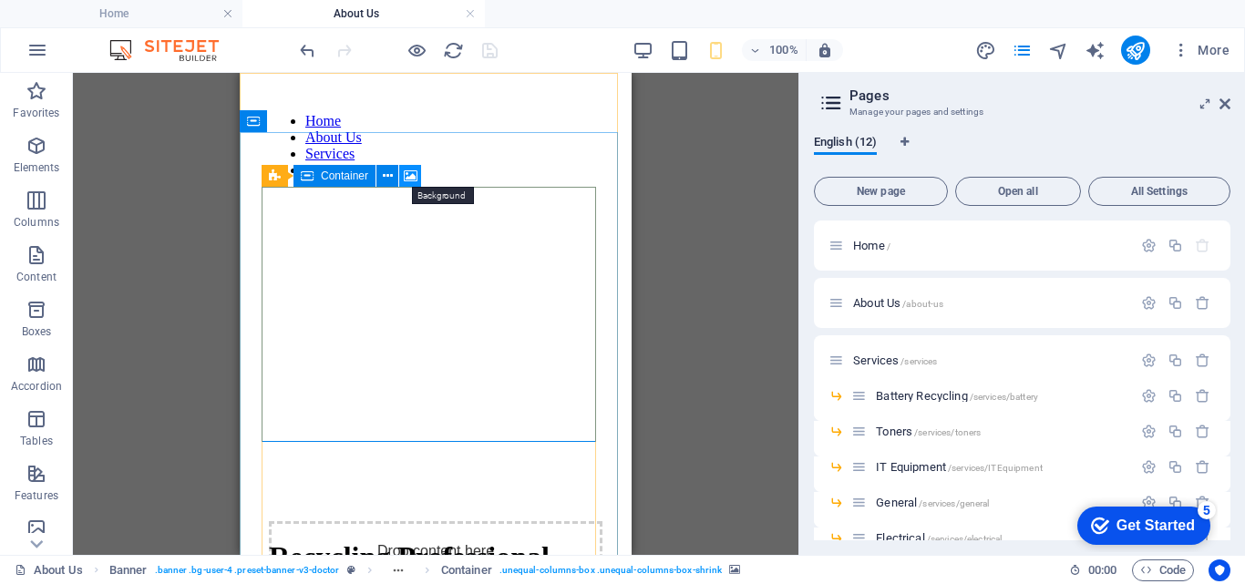
click at [411, 176] on icon at bounding box center [411, 176] width 14 height 19
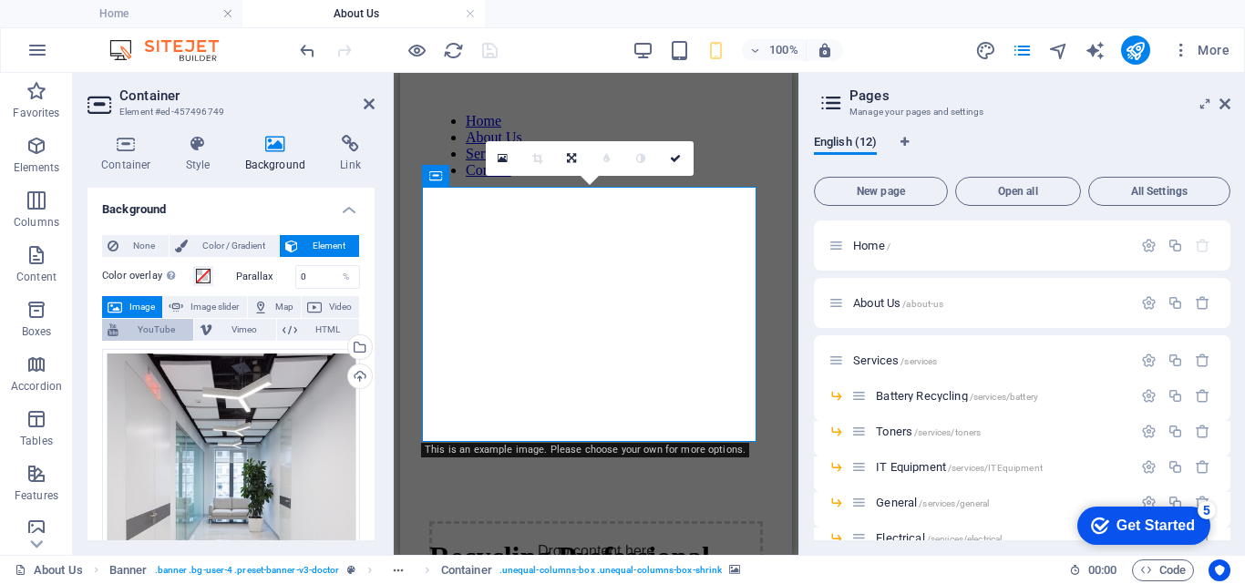
click at [142, 323] on span "YouTube" at bounding box center [156, 330] width 64 height 22
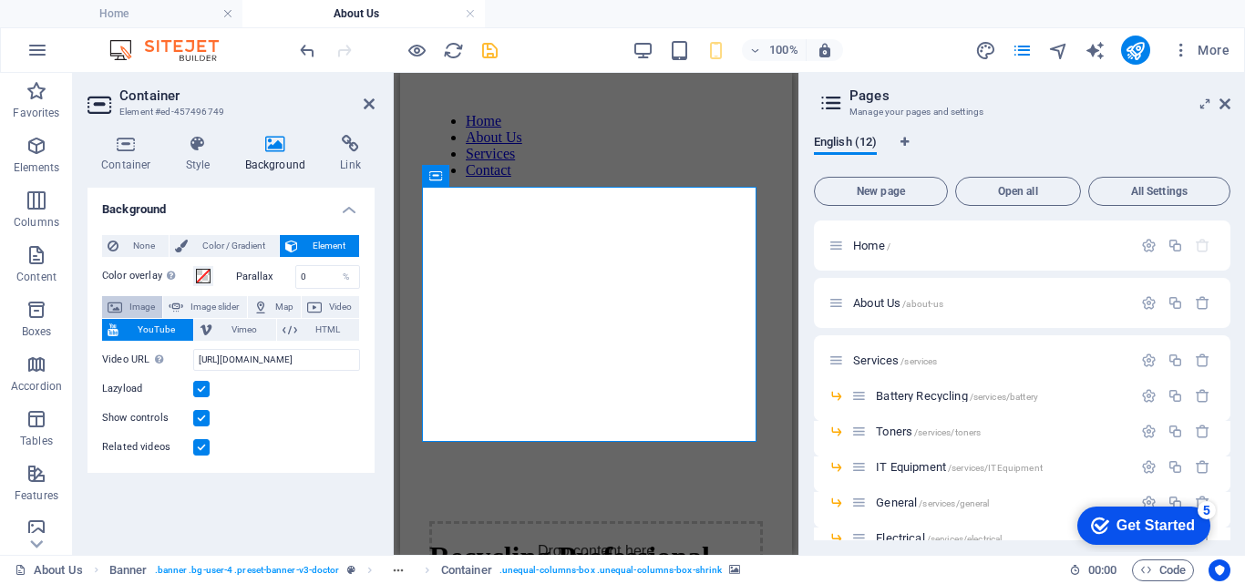
click at [136, 308] on span "Image" at bounding box center [142, 307] width 29 height 22
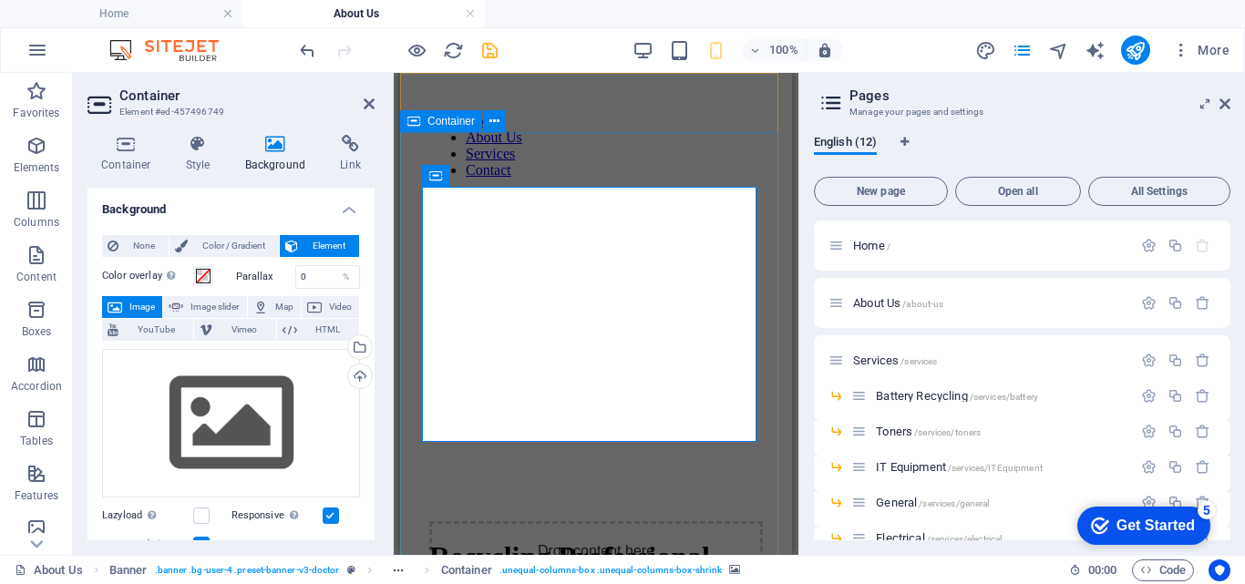
click at [675, 211] on div "Drop content here or Add elements Paste clipboard Recycling Professional Servic…" at bounding box center [595, 527] width 377 height 632
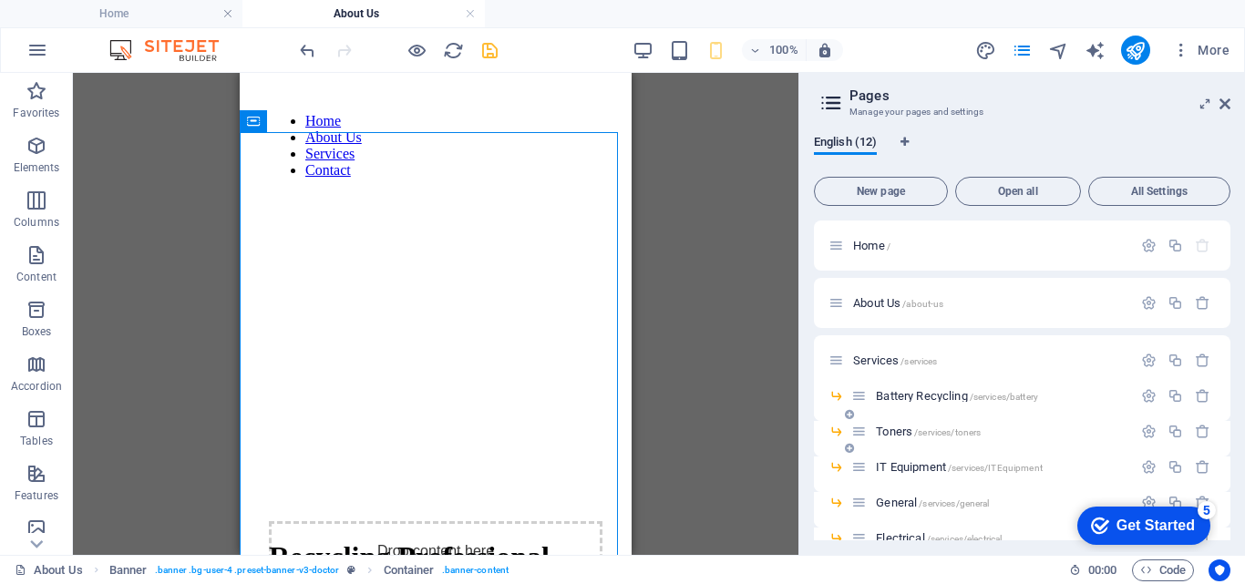
click at [898, 434] on span "Toners /services/toners" at bounding box center [928, 432] width 105 height 14
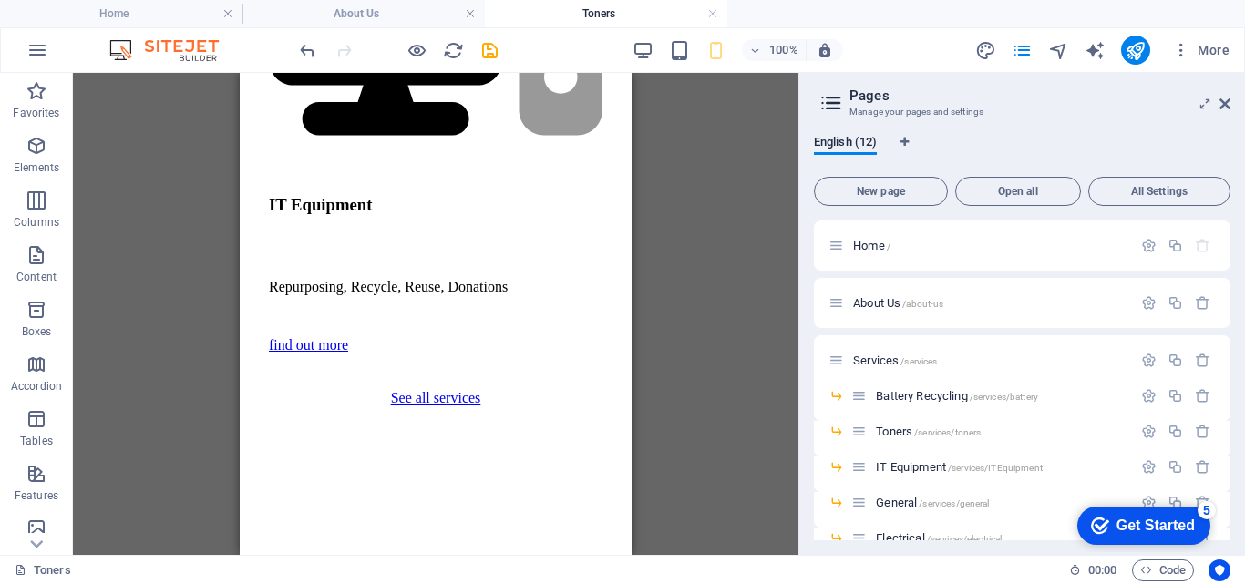
scroll to position [2507, 0]
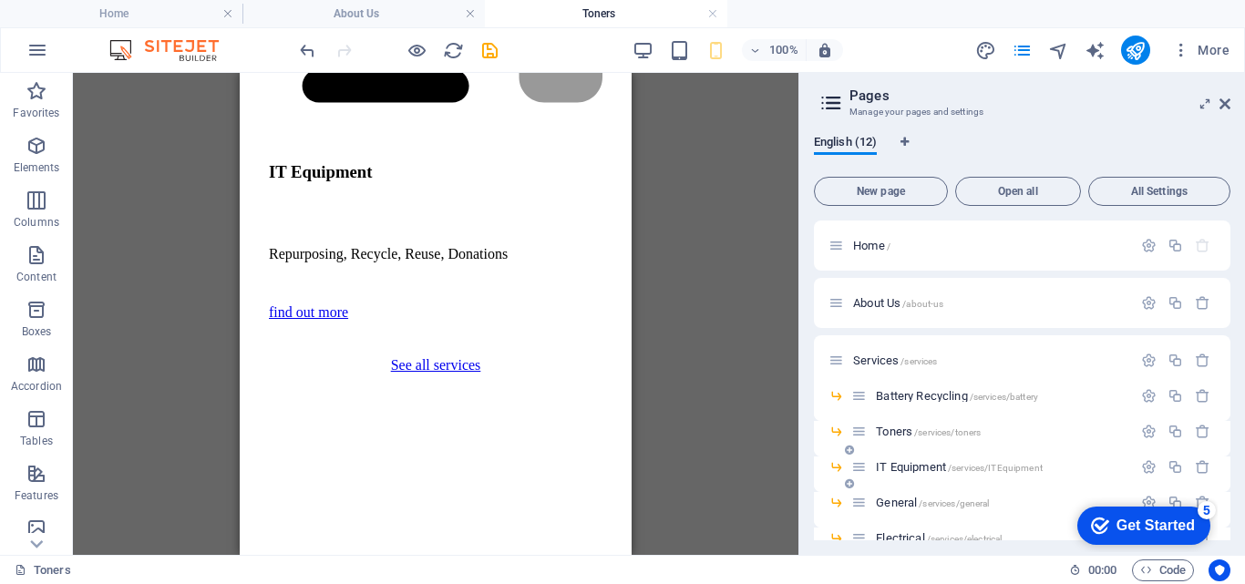
click at [935, 466] on span "IT Equipment /services/ITEquipment" at bounding box center [959, 467] width 167 height 14
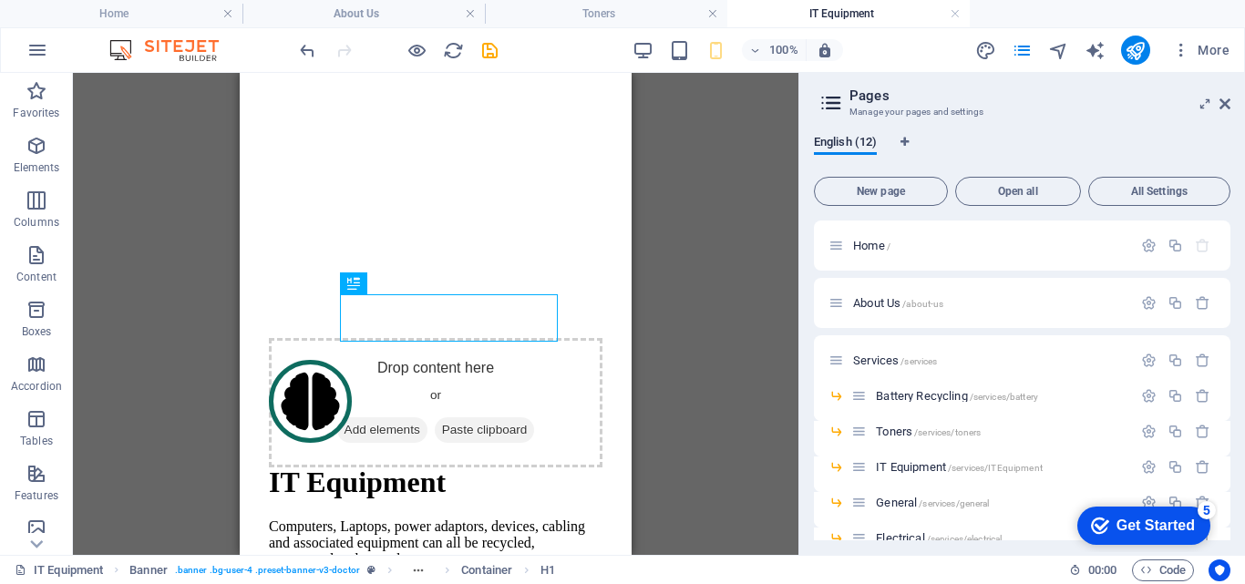
scroll to position [236, 0]
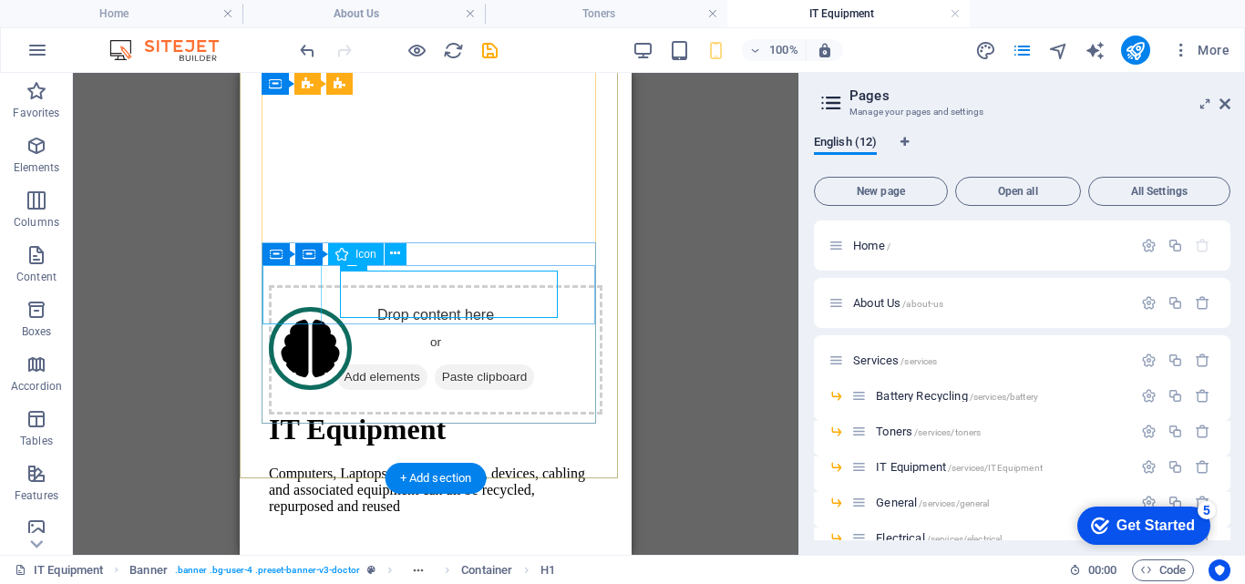
click at [285, 307] on figure at bounding box center [426, 350] width 315 height 87
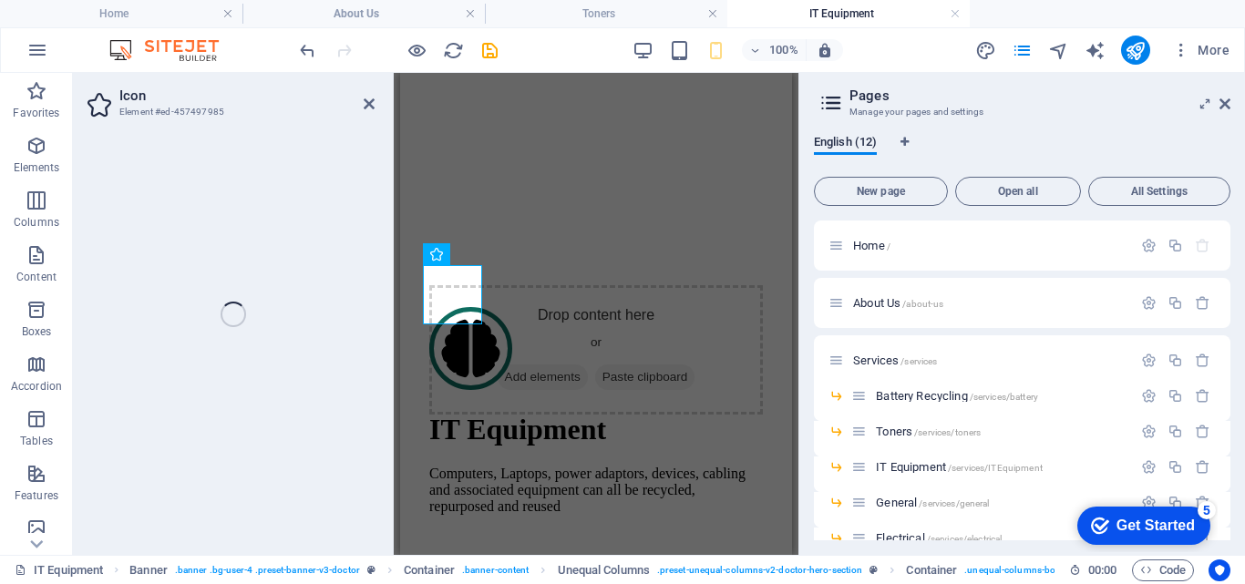
select select "xMidYMid"
select select "px"
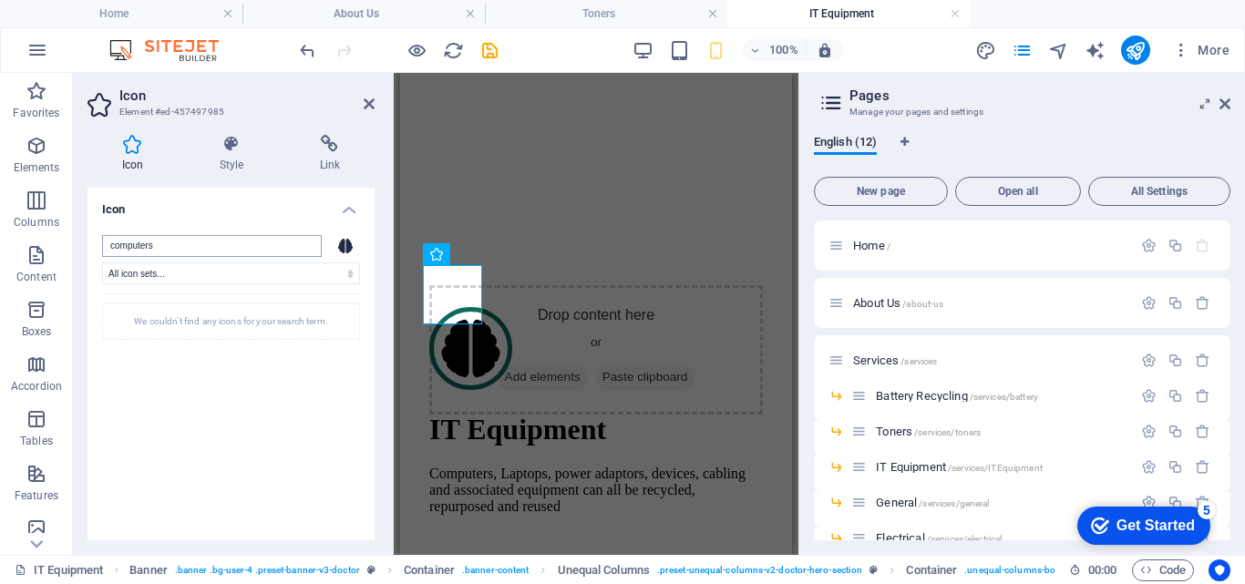
click at [184, 247] on input "computers" at bounding box center [212, 246] width 220 height 22
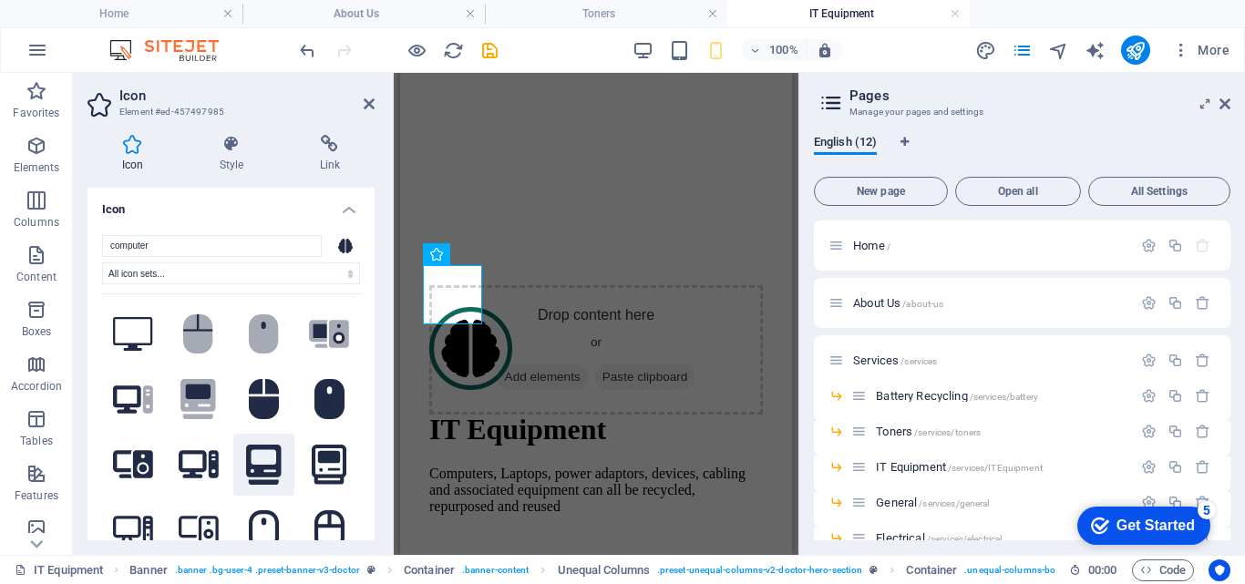
type input "computer"
click at [261, 447] on icon at bounding box center [263, 465] width 35 height 40
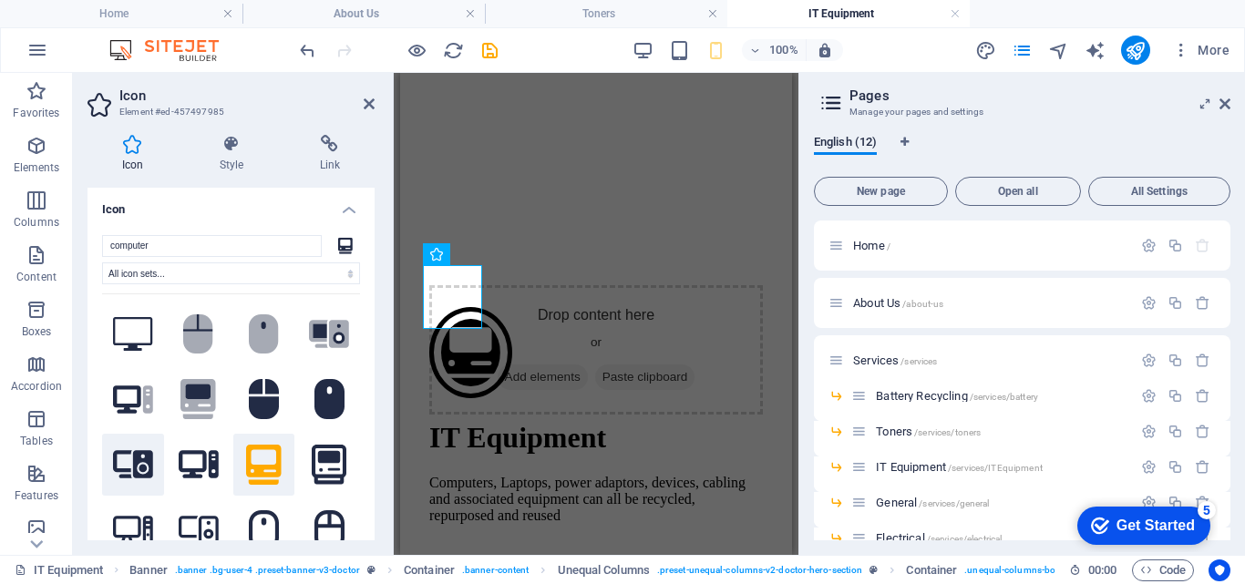
click at [148, 455] on icon at bounding box center [133, 465] width 40 height 28
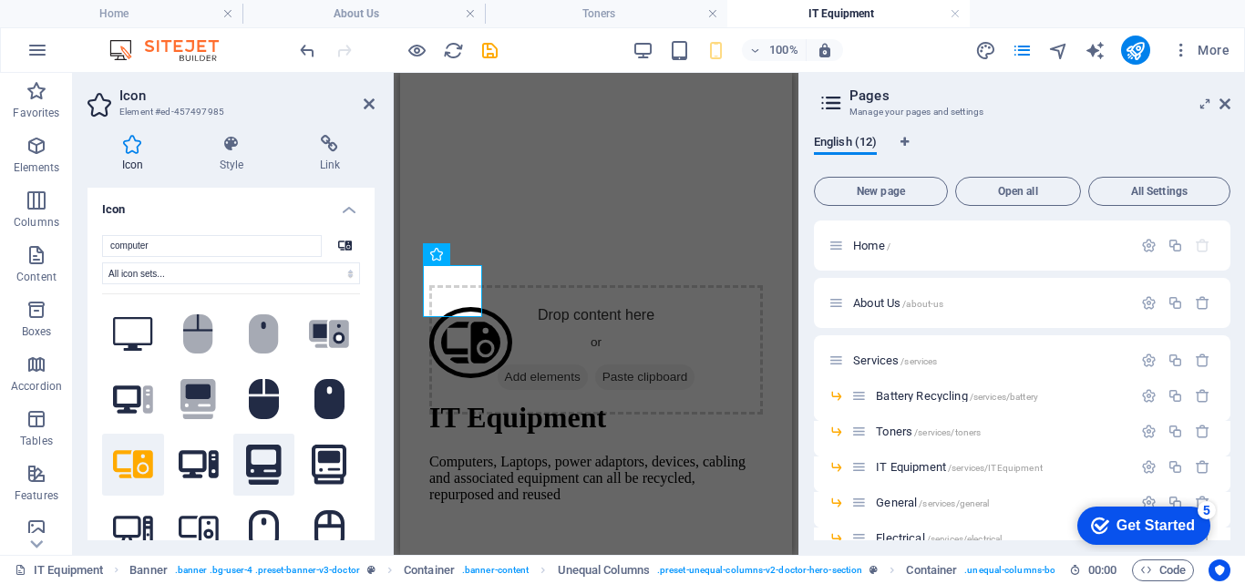
click at [264, 458] on icon at bounding box center [263, 465] width 35 height 40
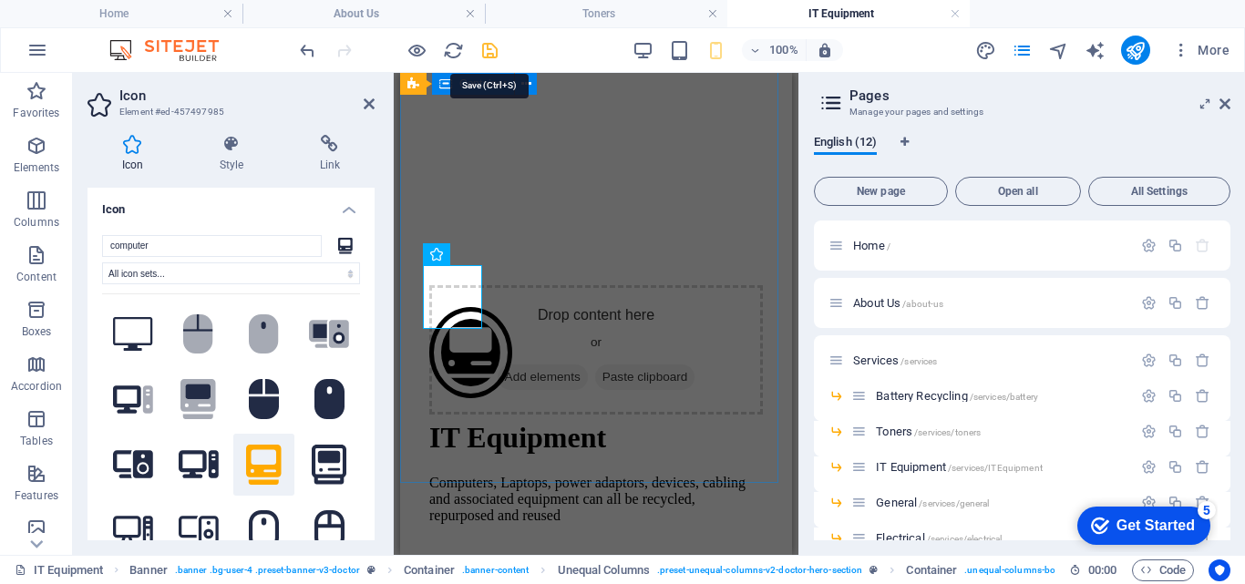
click at [484, 50] on icon "save" at bounding box center [489, 50] width 21 height 21
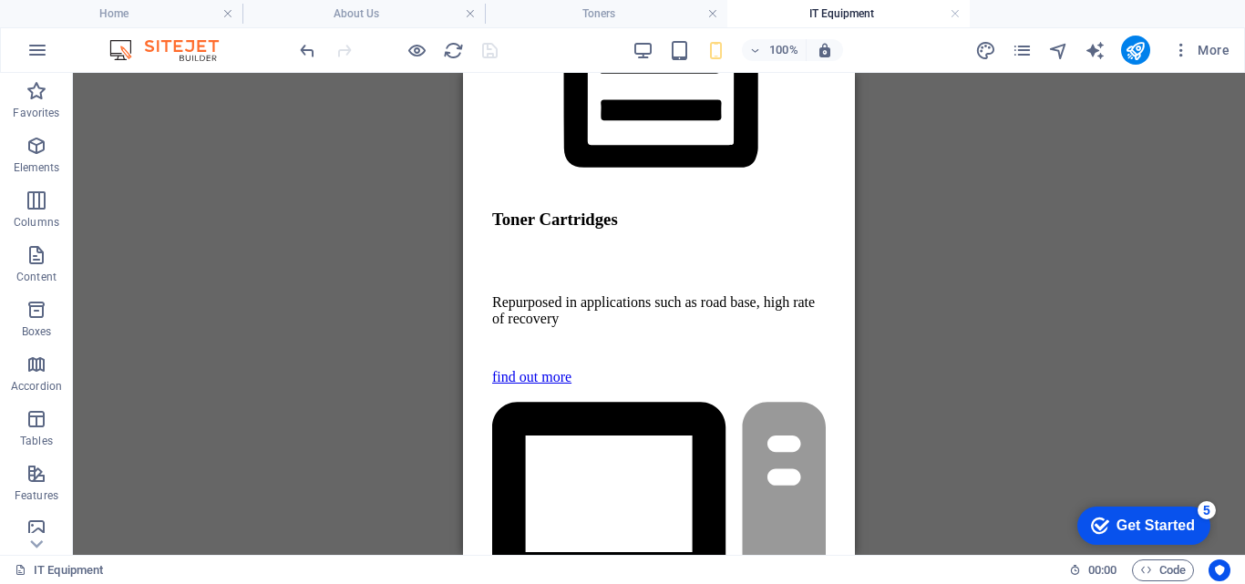
scroll to position [0, 0]
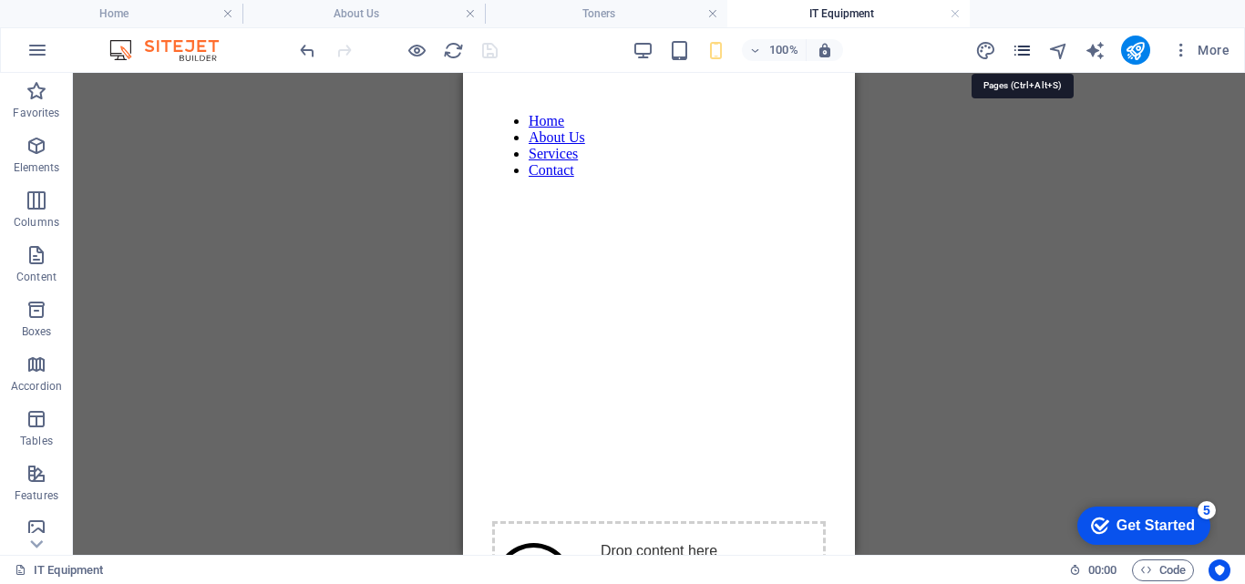
click at [1031, 46] on icon "pages" at bounding box center [1022, 50] width 21 height 21
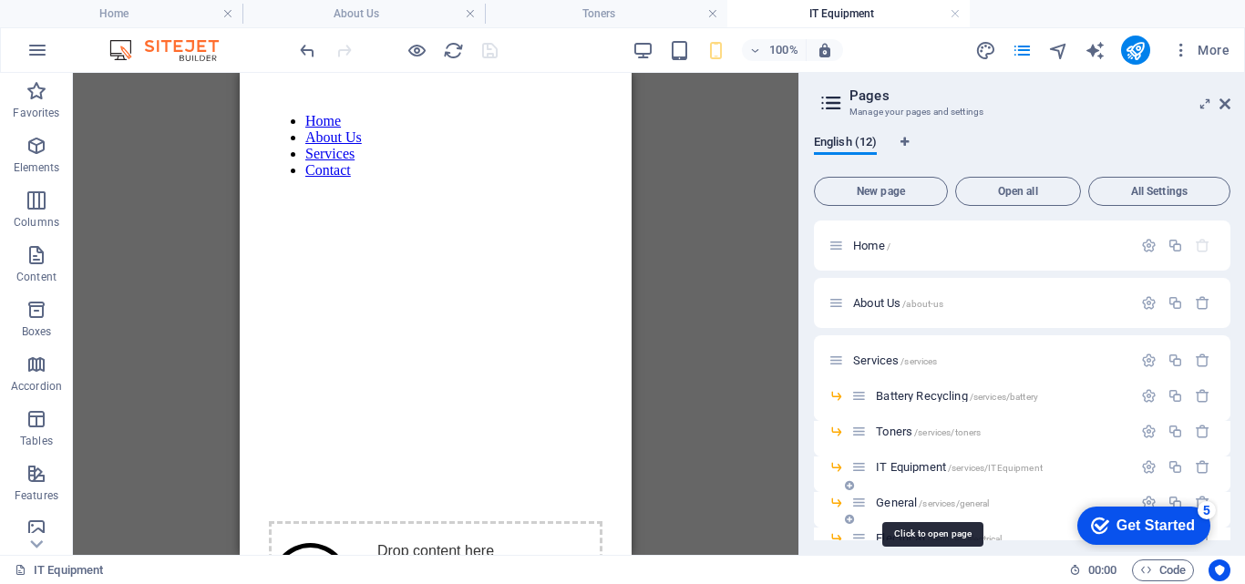
click at [900, 507] on span "General /services/general" at bounding box center [932, 503] width 113 height 14
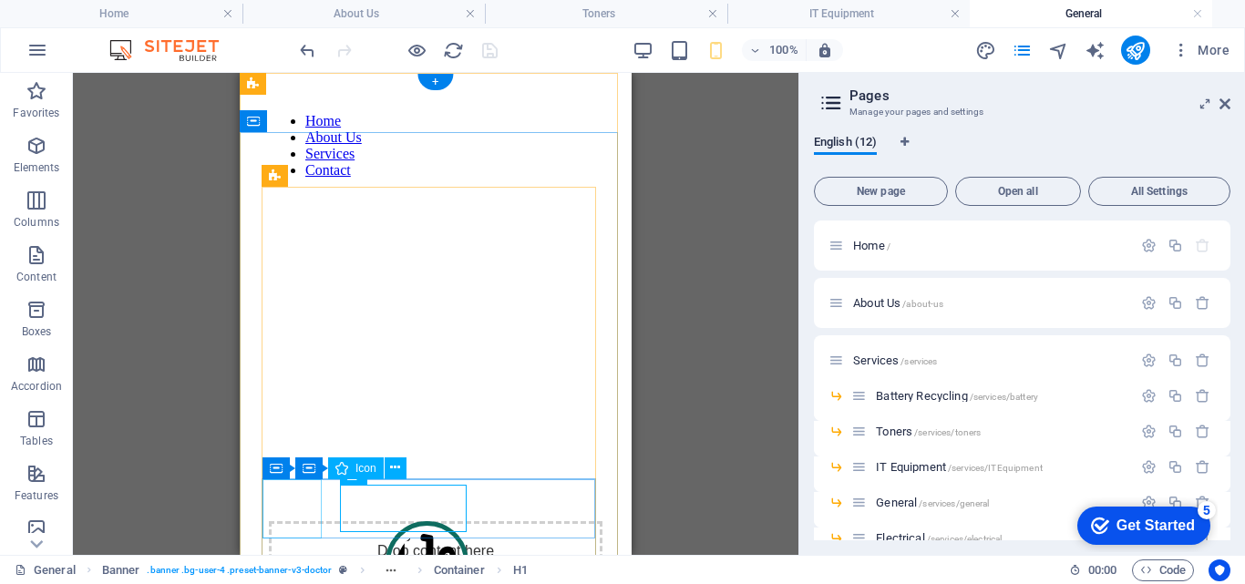
click at [303, 521] on figure at bounding box center [426, 564] width 315 height 87
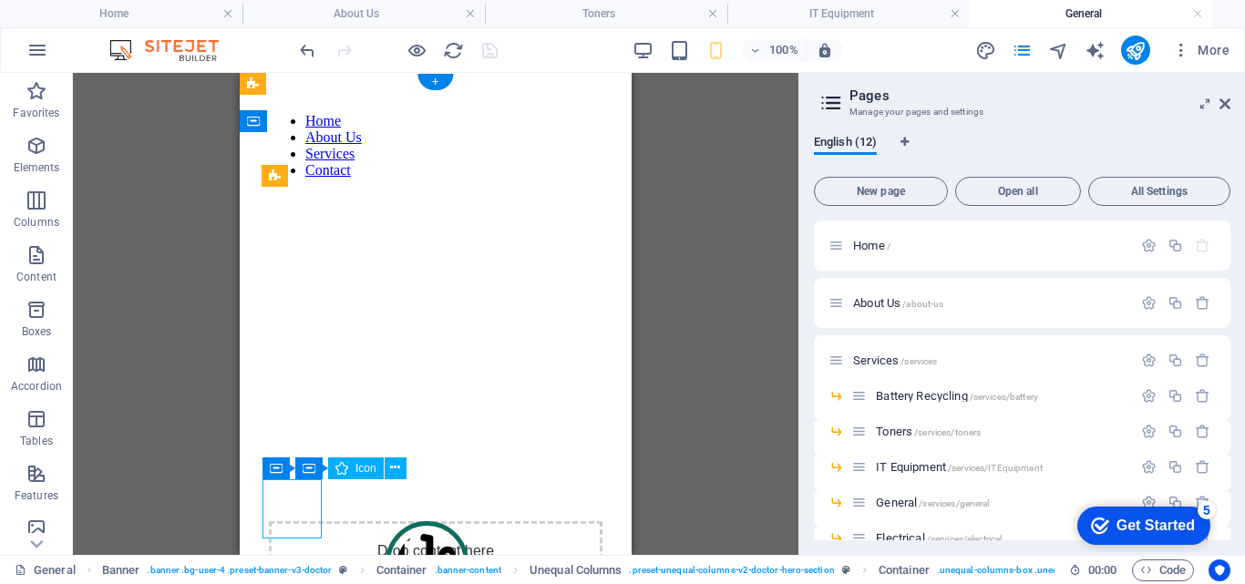
click at [303, 521] on figure at bounding box center [426, 564] width 315 height 87
select select "xMidYMid"
select select "px"
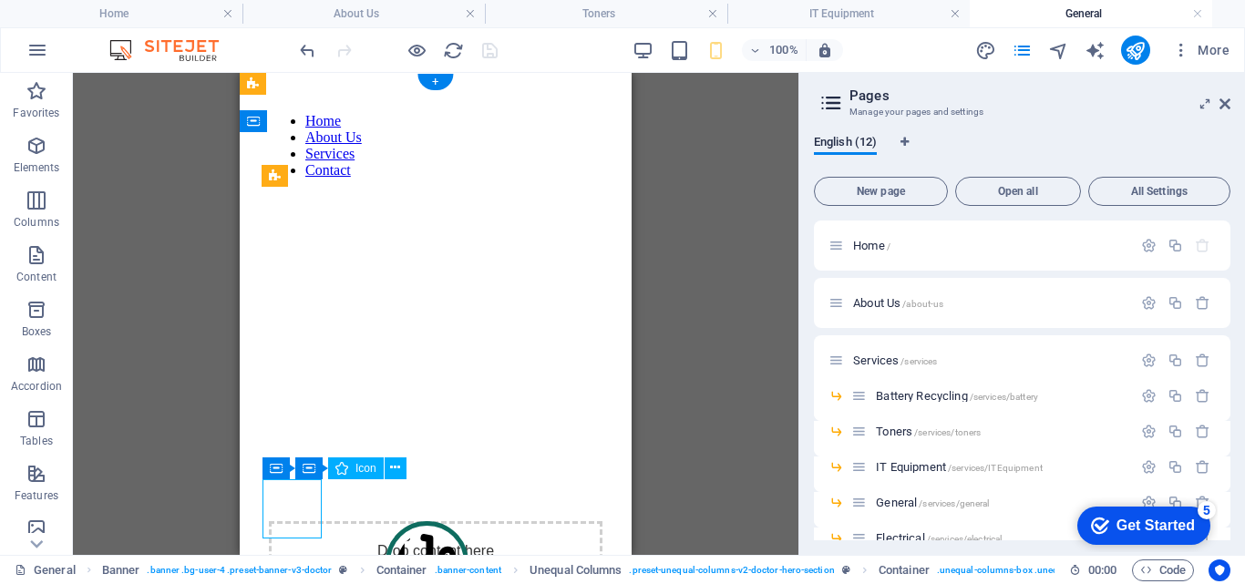
select select "px"
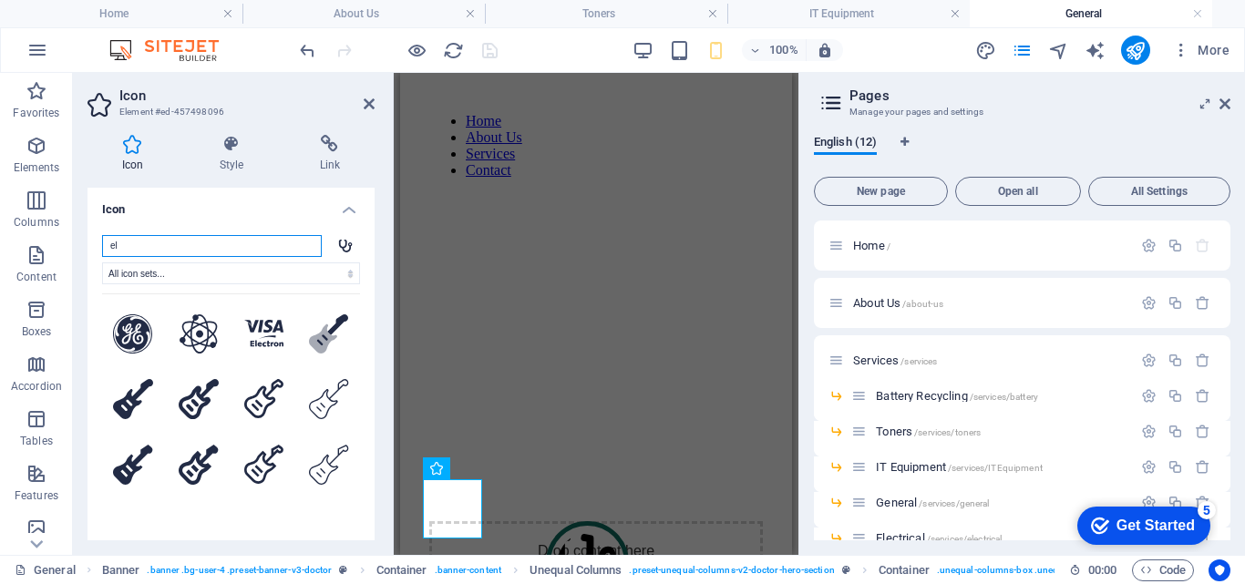
type input "e"
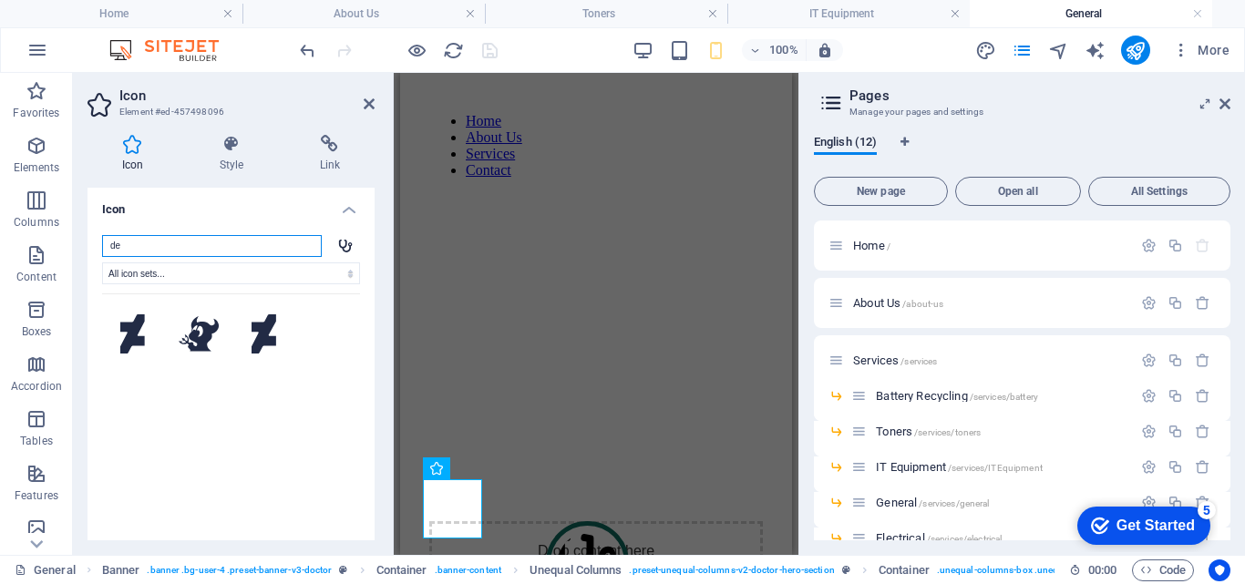
type input "d"
type input "app"
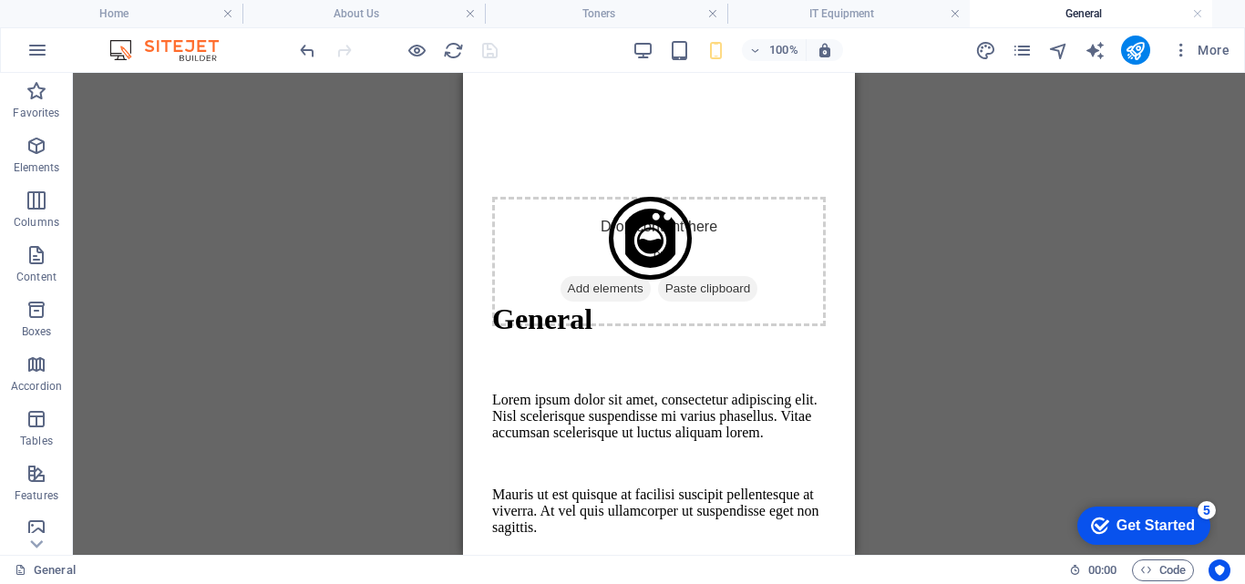
scroll to position [324, 0]
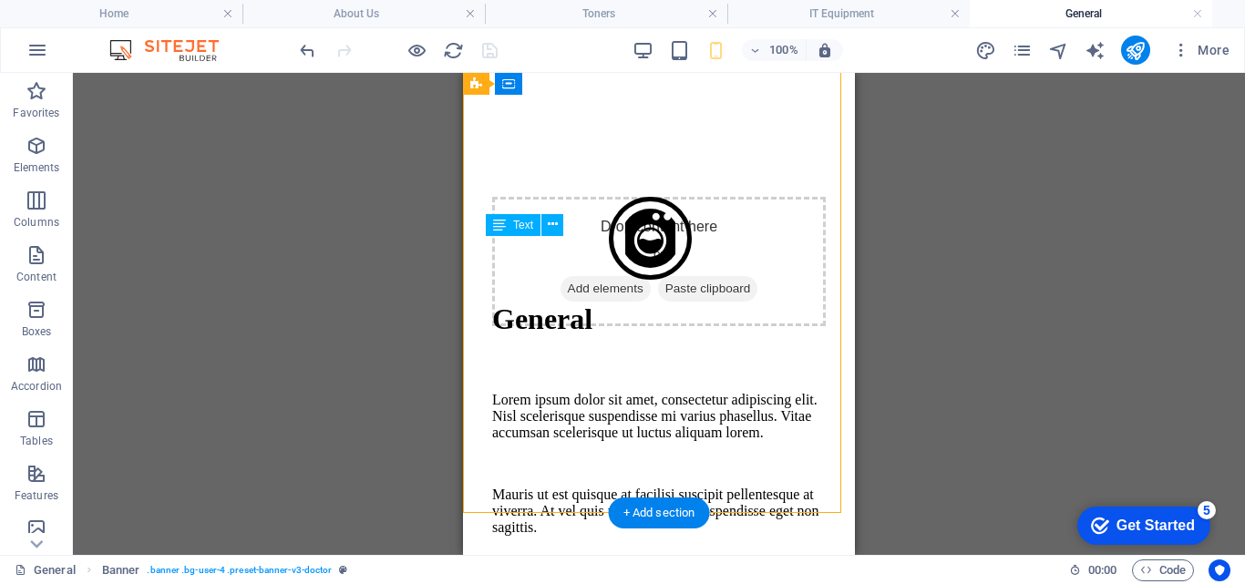
drag, startPoint x: 601, startPoint y: 442, endPoint x: 518, endPoint y: 357, distance: 119.2
click at [518, 392] on div "Lorem ipsum dolor sit amet, consectetur adipiscing elit. Nisl scelerisque suspe…" at bounding box center [659, 464] width 334 height 144
click at [504, 392] on div "Lorem ipsum dolor sit amet, consectetur adipiscing elit. Nisl scelerisque suspe…" at bounding box center [659, 464] width 334 height 144
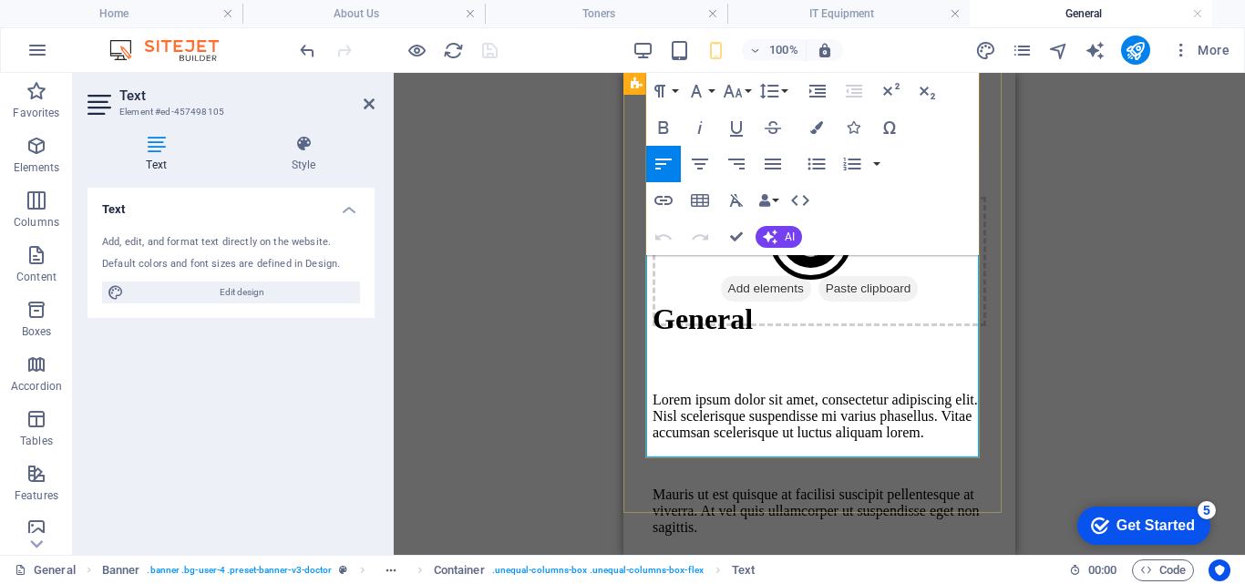
click at [717, 392] on p "Lorem ipsum dolor sit amet, consectetur adipiscing elit. Nisl scelerisque suspe…" at bounding box center [819, 416] width 334 height 49
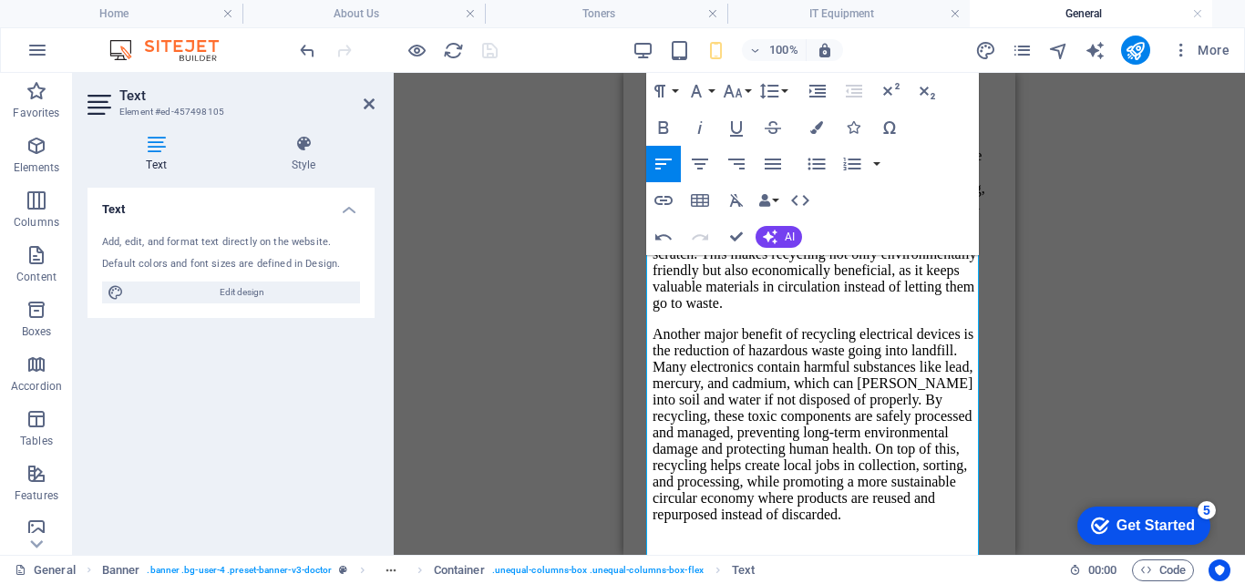
scroll to position [640, 0]
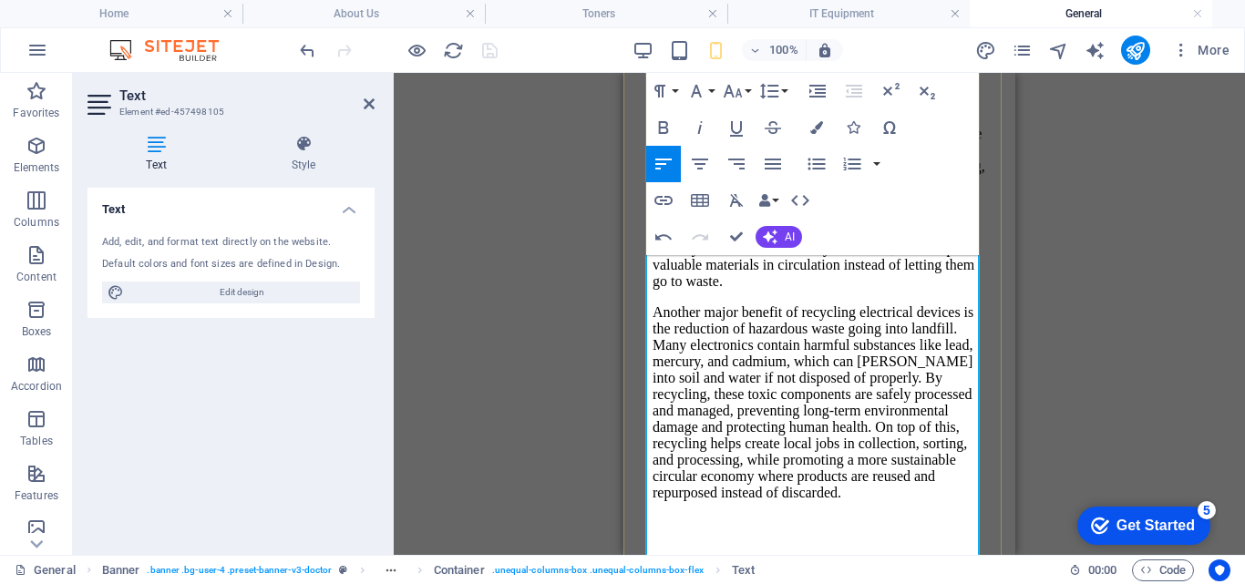
click at [846, 290] on p "Recycling general electrical devices is important because it helps recover valu…" at bounding box center [819, 183] width 334 height 213
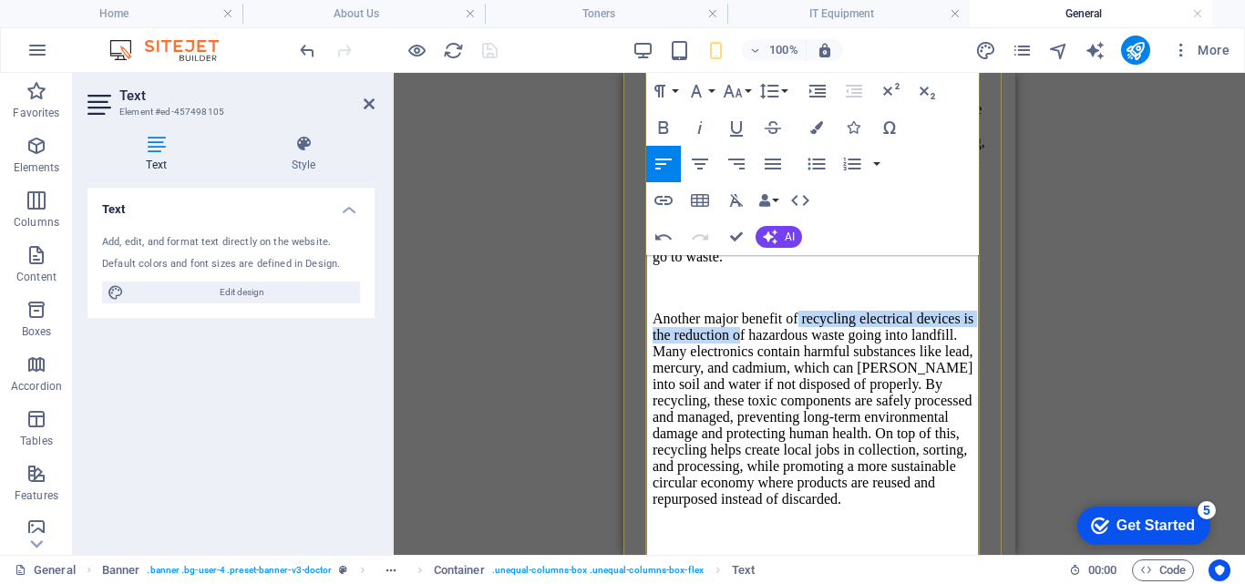
drag, startPoint x: 915, startPoint y: 377, endPoint x: 835, endPoint y: 356, distance: 82.9
click at [835, 356] on p "Another major benefit of recycling electrical devices is the reduction of hazar…" at bounding box center [819, 409] width 334 height 197
click at [822, 377] on p "Another major benefit of recycling electrical devices is the reduction of hazar…" at bounding box center [819, 409] width 334 height 197
drag, startPoint x: 775, startPoint y: 375, endPoint x: 818, endPoint y: 360, distance: 46.1
click at [818, 360] on p "Another major benefit of recycling electrical devices is the reduction of hazar…" at bounding box center [819, 409] width 334 height 197
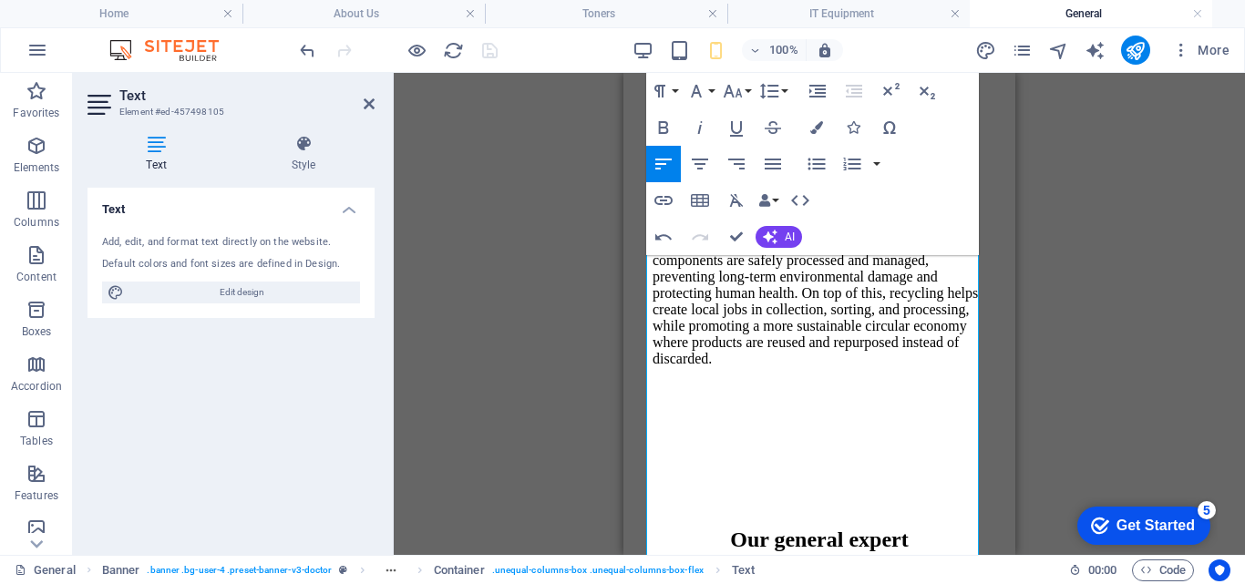
scroll to position [817, 0]
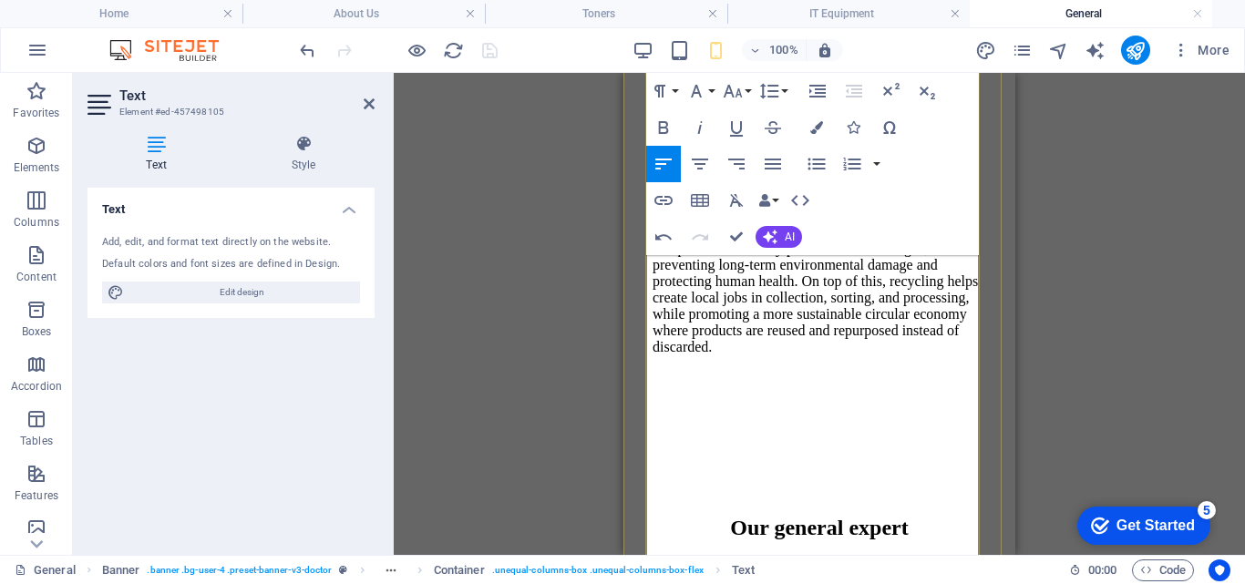
click at [720, 322] on p "Another major benefit is the reduction of hazardous waste going into landfill. …" at bounding box center [819, 257] width 334 height 197
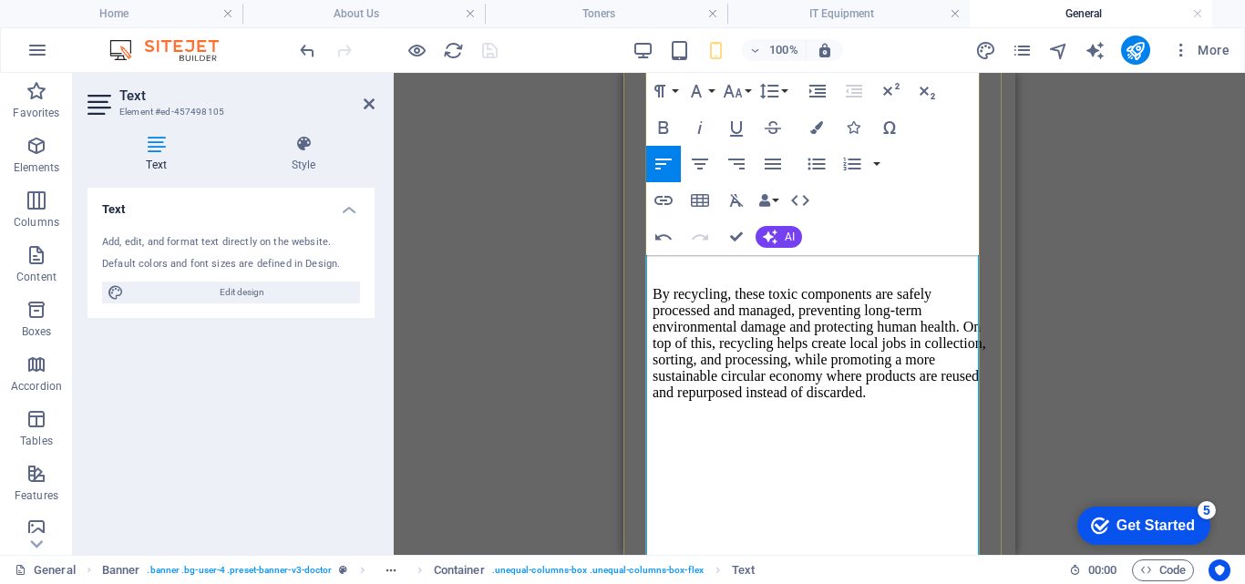
click at [843, 401] on p "By recycling, these toxic components are safely processed and managed, preventi…" at bounding box center [819, 343] width 334 height 115
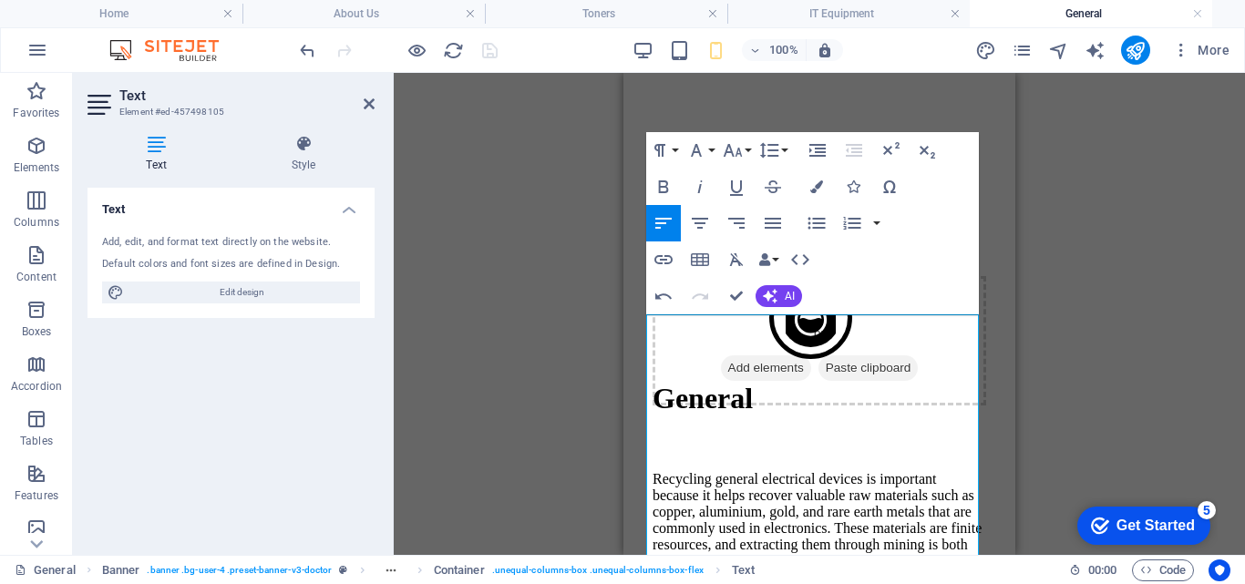
scroll to position [257, 0]
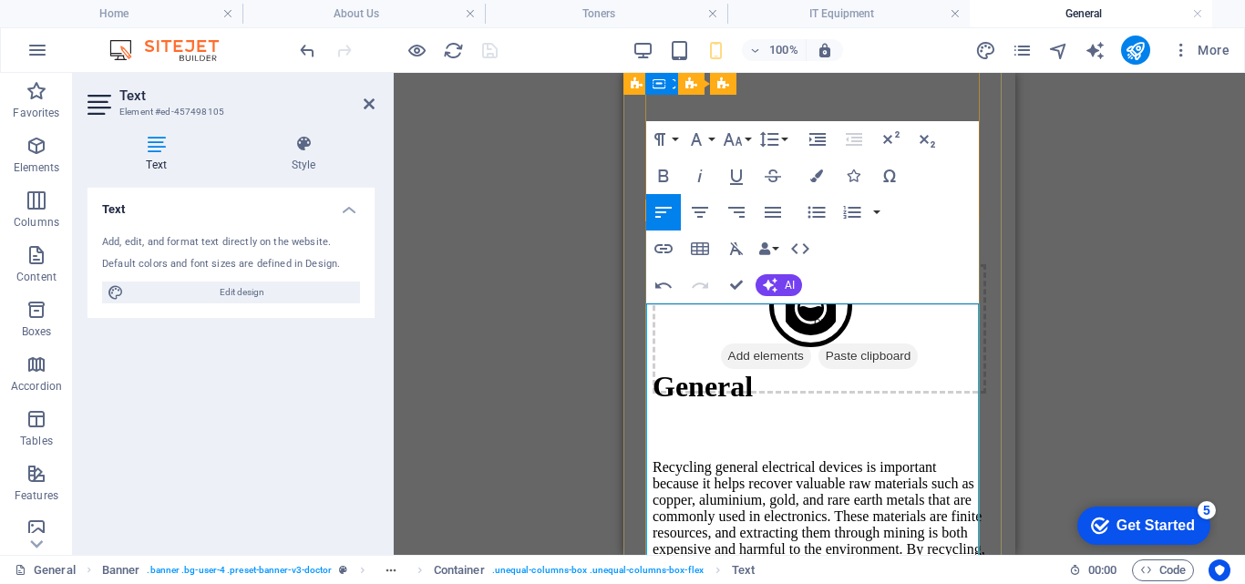
click at [942, 459] on p "Recycling general electrical devices is important because it helps recover valu…" at bounding box center [819, 565] width 334 height 213
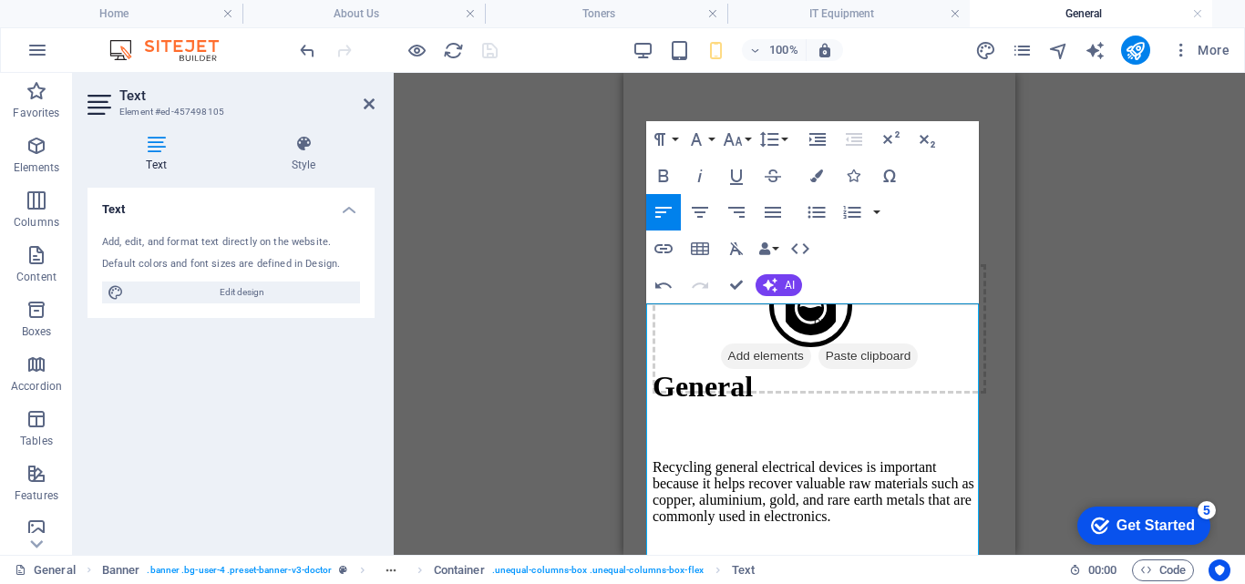
click at [597, 147] on div "Drag here to replace the existing content. Press “Ctrl” if you want to create a…" at bounding box center [819, 314] width 851 height 482
click at [577, 231] on div "Drag here to replace the existing content. Press “Ctrl” if you want to create a…" at bounding box center [819, 314] width 851 height 482
click at [1019, 198] on div "Drag here to replace the existing content. Press “Ctrl” if you want to create a…" at bounding box center [819, 314] width 851 height 482
click at [573, 343] on div "Drag here to replace the existing content. Press “Ctrl” if you want to create a…" at bounding box center [819, 314] width 851 height 482
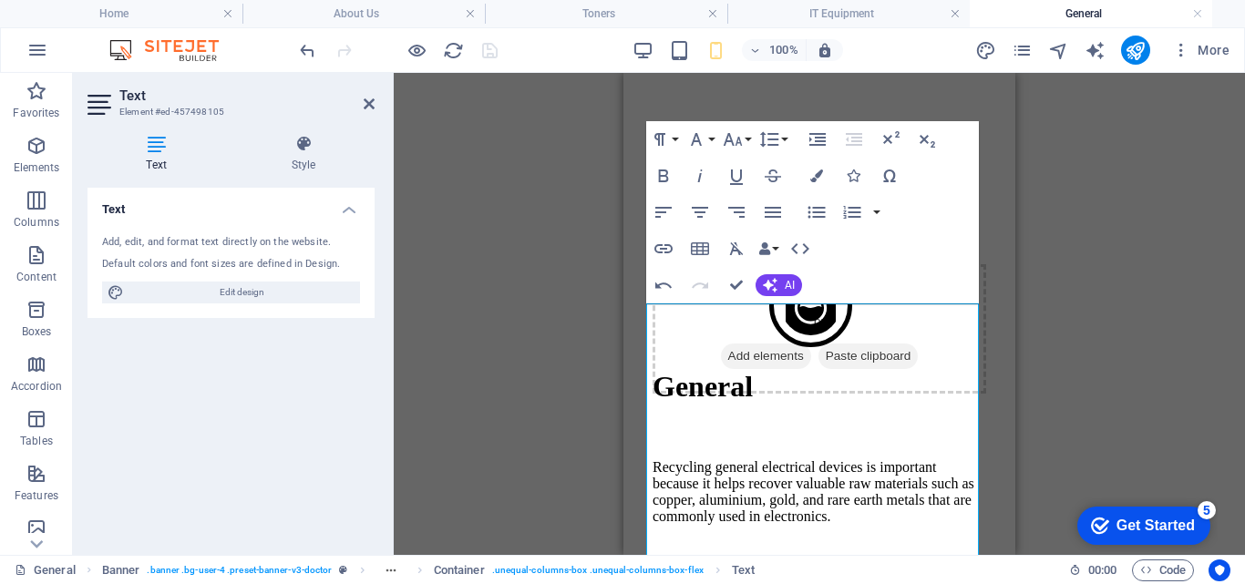
click at [573, 343] on div "Drag here to replace the existing content. Press “Ctrl” if you want to create a…" at bounding box center [819, 314] width 851 height 482
click at [215, 231] on div "Add, edit, and format text directly on the website. Default colors and font siz…" at bounding box center [230, 270] width 287 height 98
drag, startPoint x: 204, startPoint y: 243, endPoint x: 469, endPoint y: 339, distance: 281.9
click at [469, 339] on div "Text Element #ed-457498105 Text Style Text Add, edit, and format text directly …" at bounding box center [659, 314] width 1172 height 482
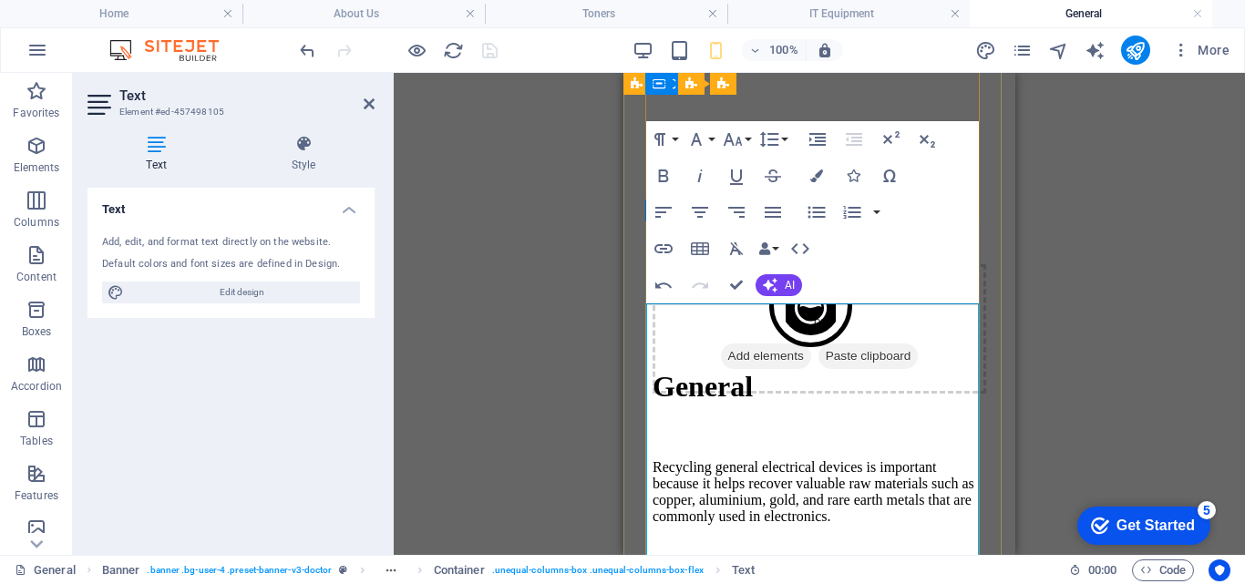
click at [903, 459] on p "Recycling general electrical devices is important because it helps recover valu…" at bounding box center [819, 492] width 334 height 66
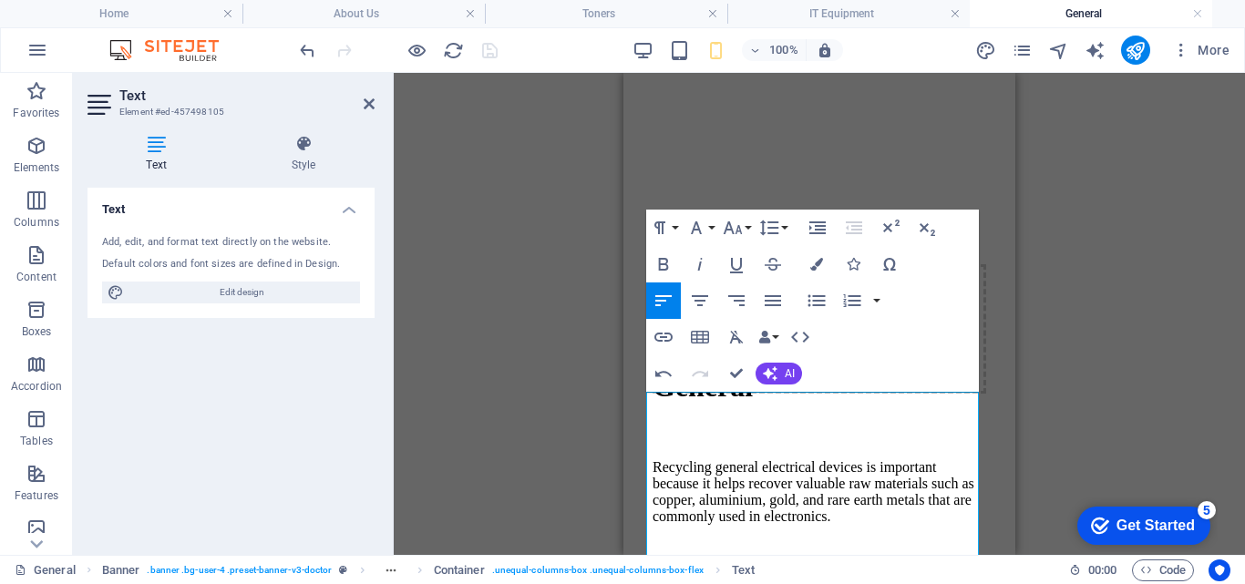
scroll to position [0, 0]
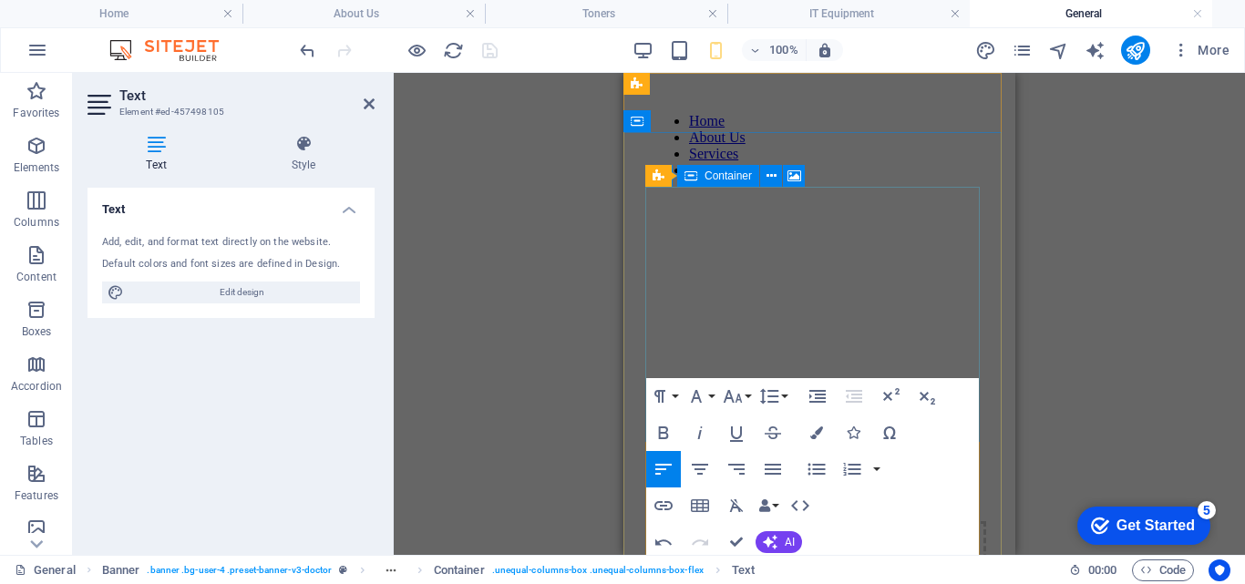
click at [801, 187] on div "Unequal Columns Container" at bounding box center [730, 176] width 171 height 23
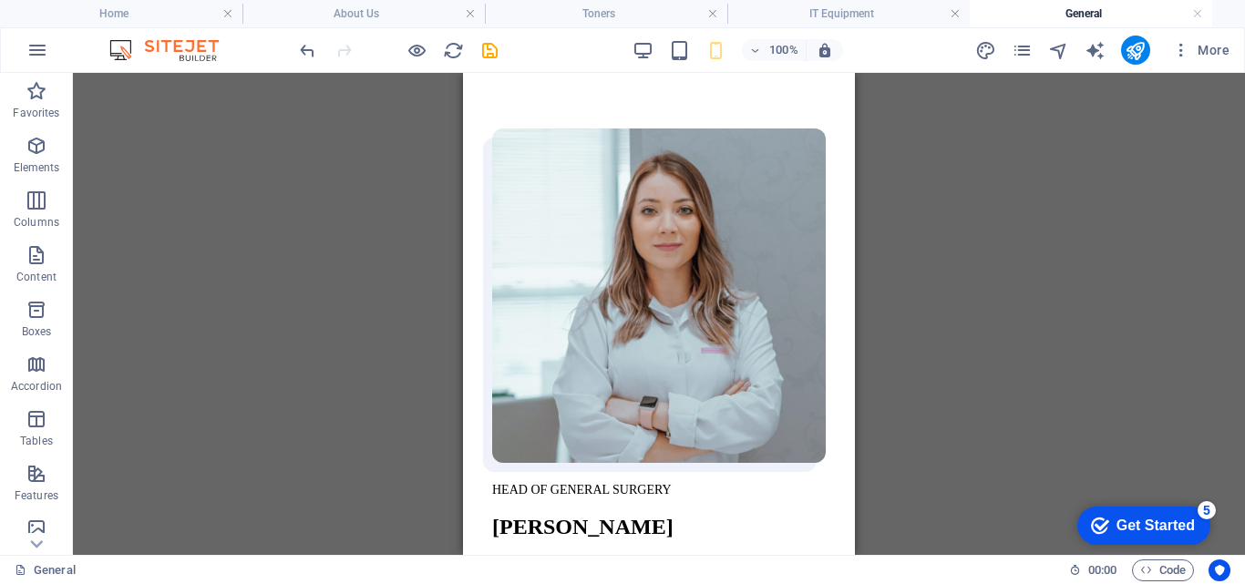
scroll to position [1363, 0]
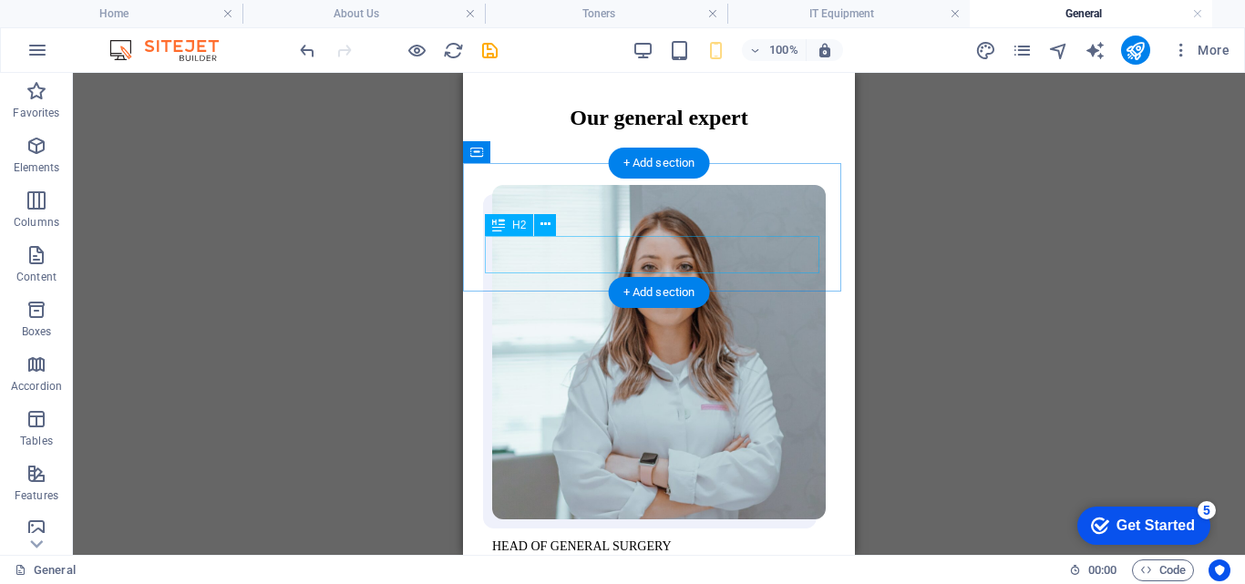
click at [776, 130] on div "Our general expert" at bounding box center [659, 118] width 334 height 25
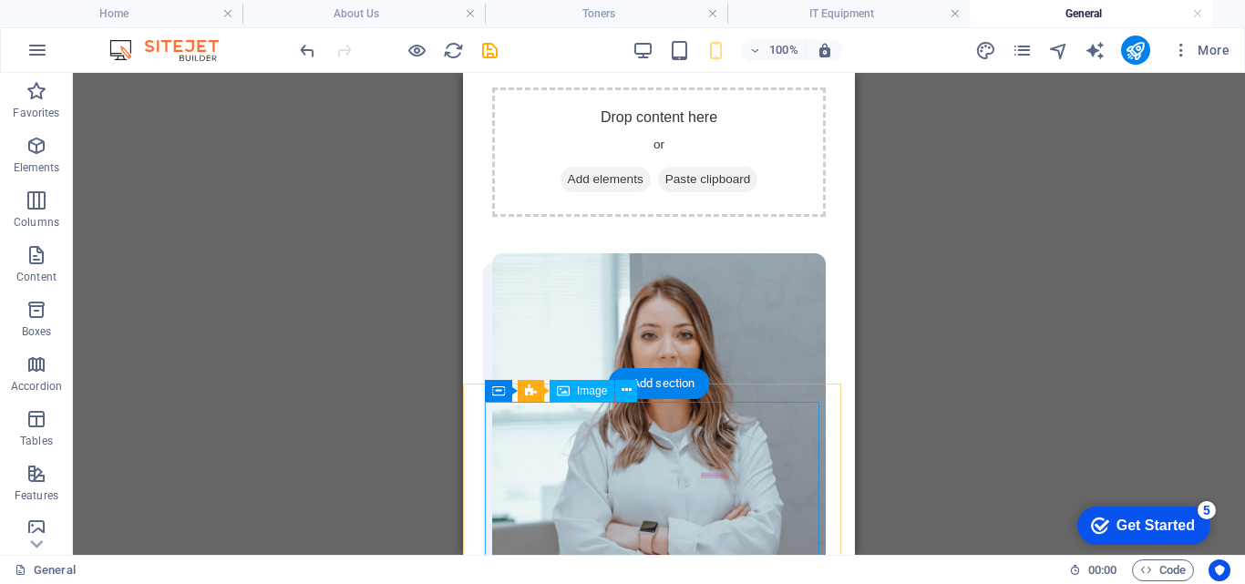
click at [727, 437] on figure at bounding box center [659, 421] width 334 height 337
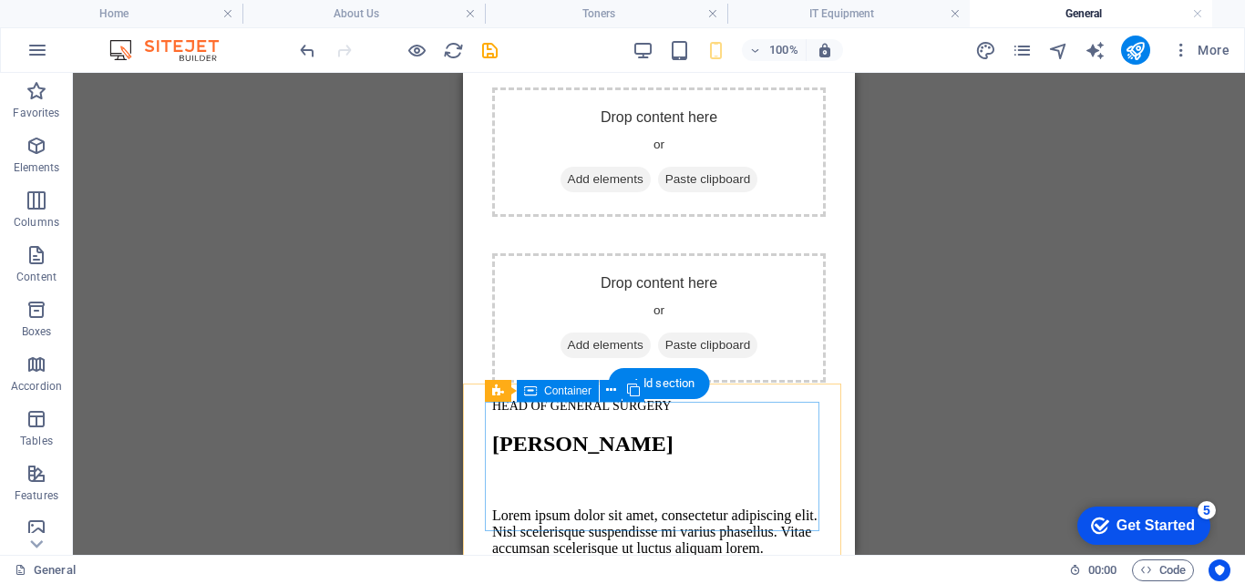
click at [725, 383] on div "Drop content here or Add elements Paste clipboard" at bounding box center [659, 317] width 334 height 129
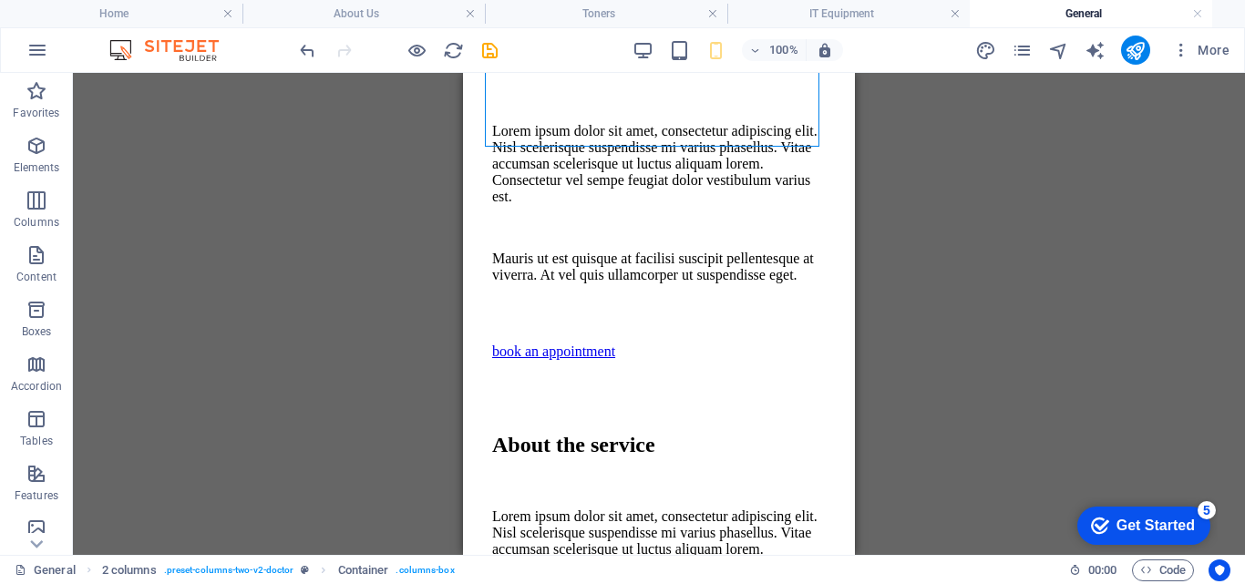
scroll to position [1770, 0]
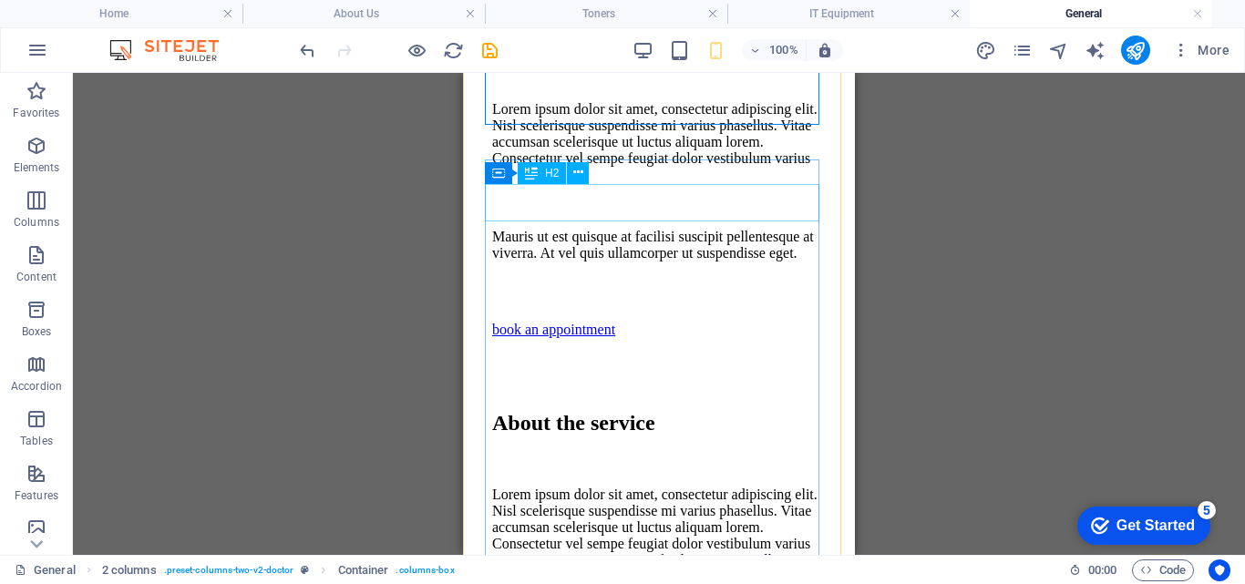
click at [494, 50] on div "Dr. Meridith Gray" at bounding box center [659, 38] width 334 height 25
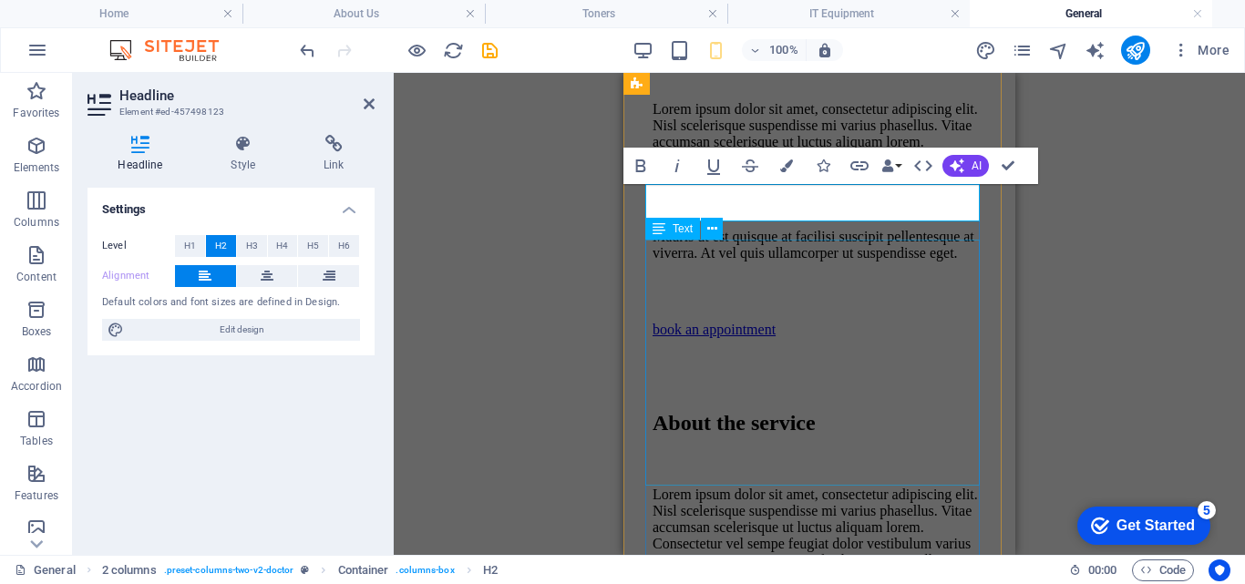
click at [652, 249] on div "Lorem ipsum dolor sit amet, consectetur adipiscing elit. Nisl scelerisque suspe…" at bounding box center [819, 181] width 334 height 160
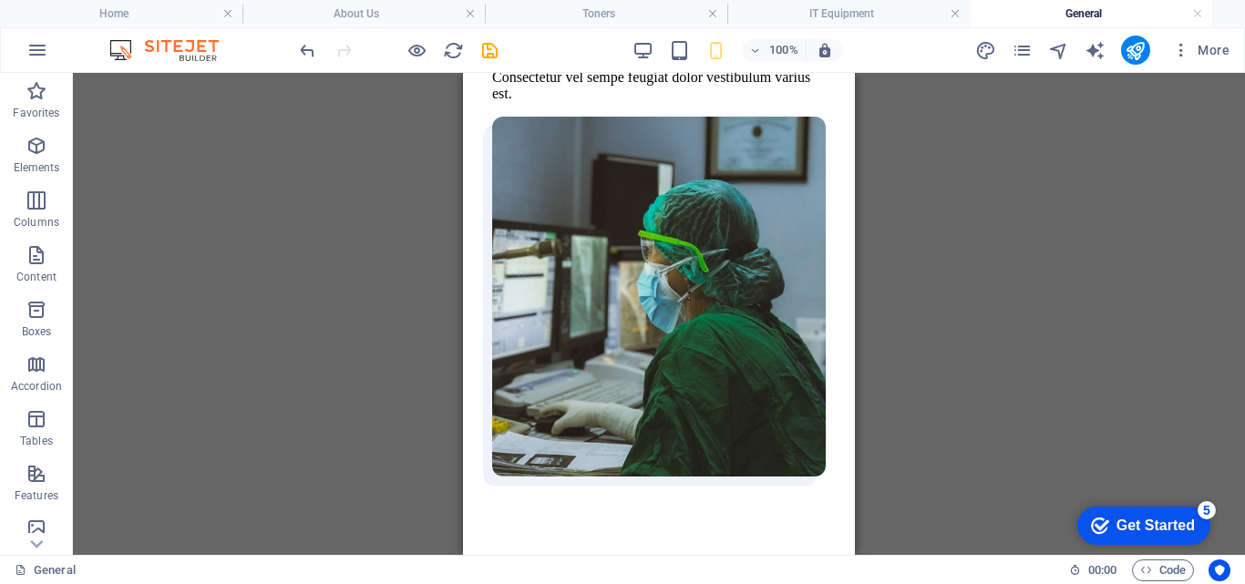
scroll to position [2133, 0]
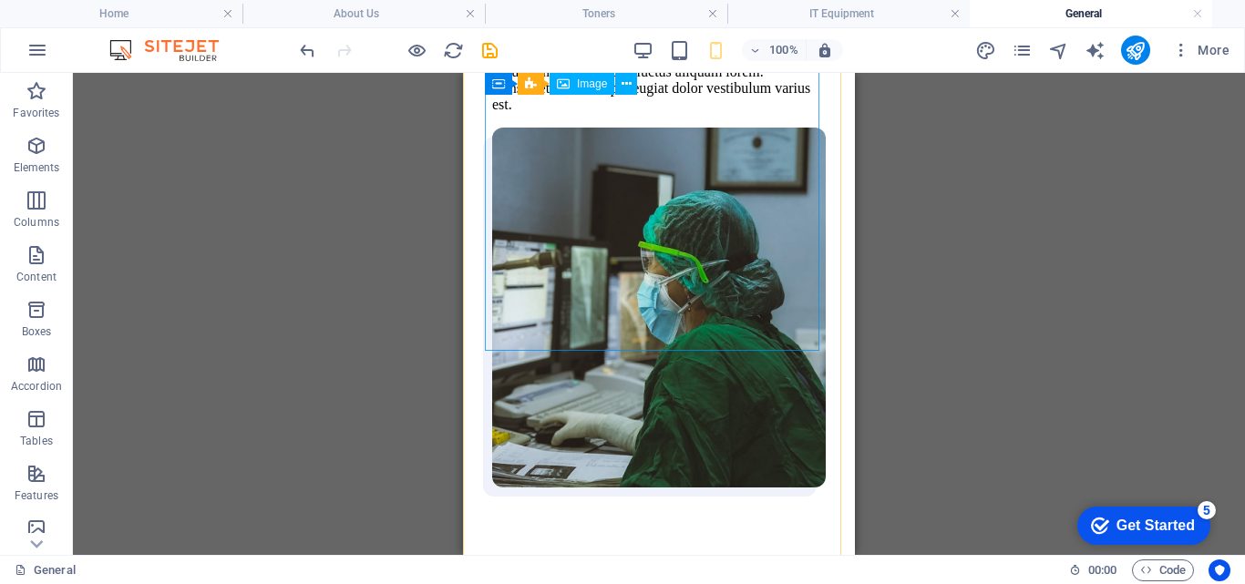
click at [636, 279] on figure at bounding box center [659, 310] width 334 height 364
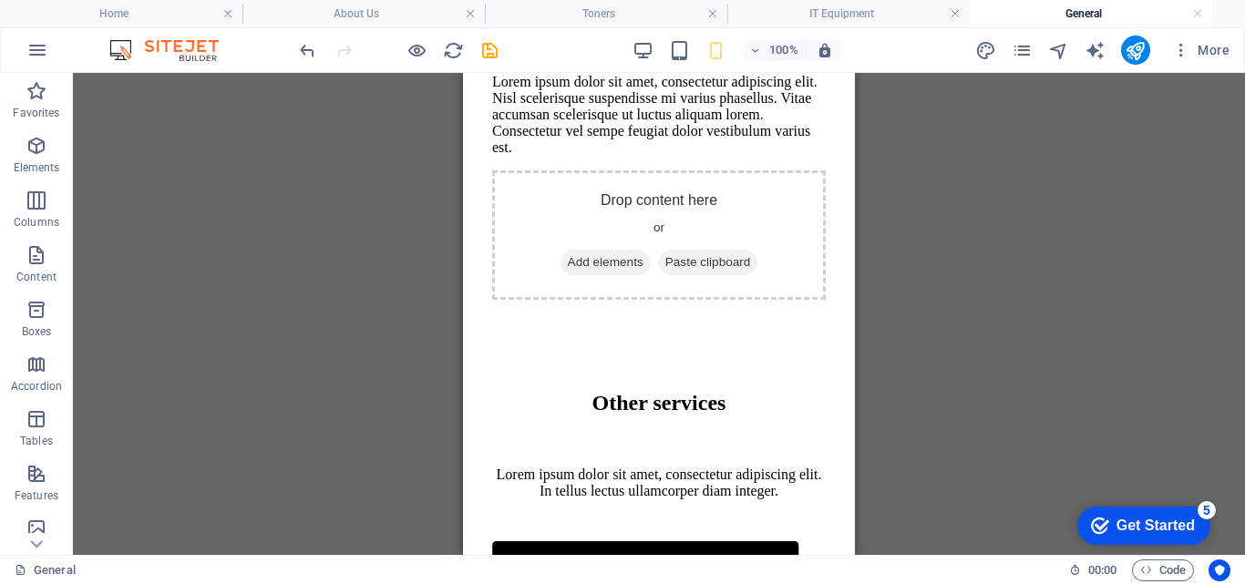
scroll to position [2071, 0]
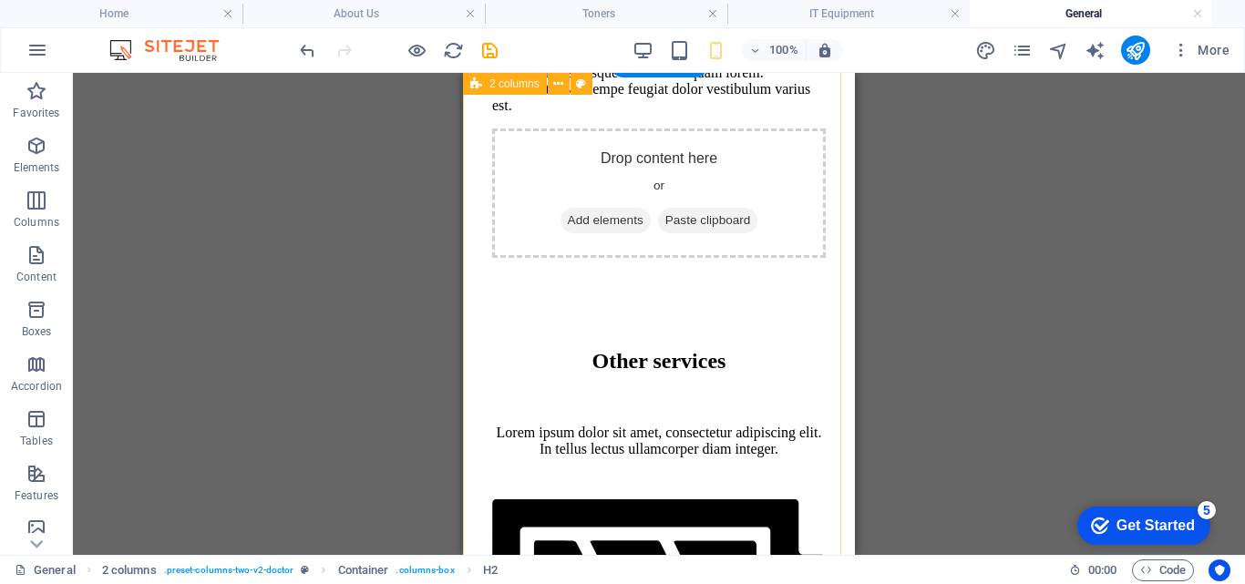
scroll to position [2034, 0]
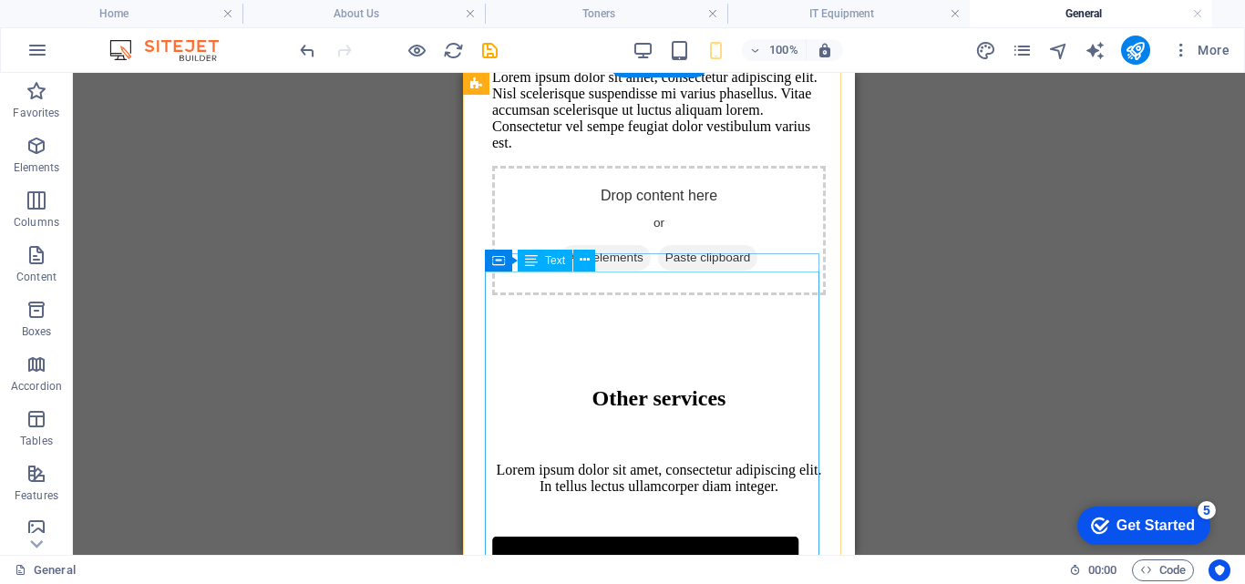
click at [498, 151] on div "Lorem ipsum dolor sit amet, consectetur adipiscing elit. Nisl scelerisque suspe…" at bounding box center [659, 38] width 334 height 226
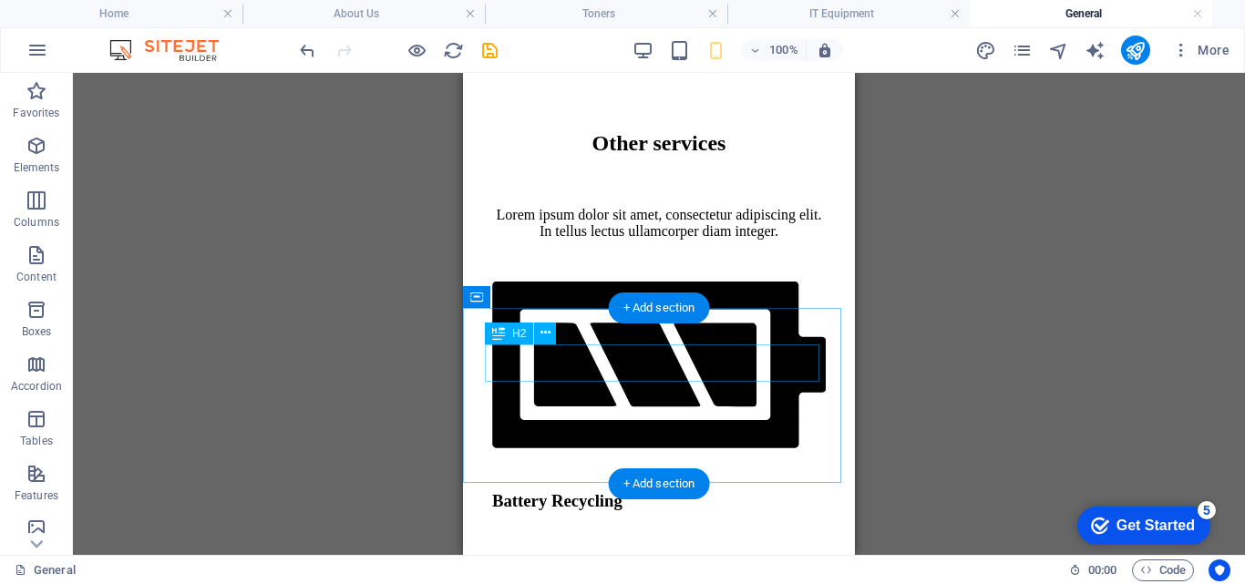
click at [599, 156] on div "Other services" at bounding box center [659, 143] width 334 height 25
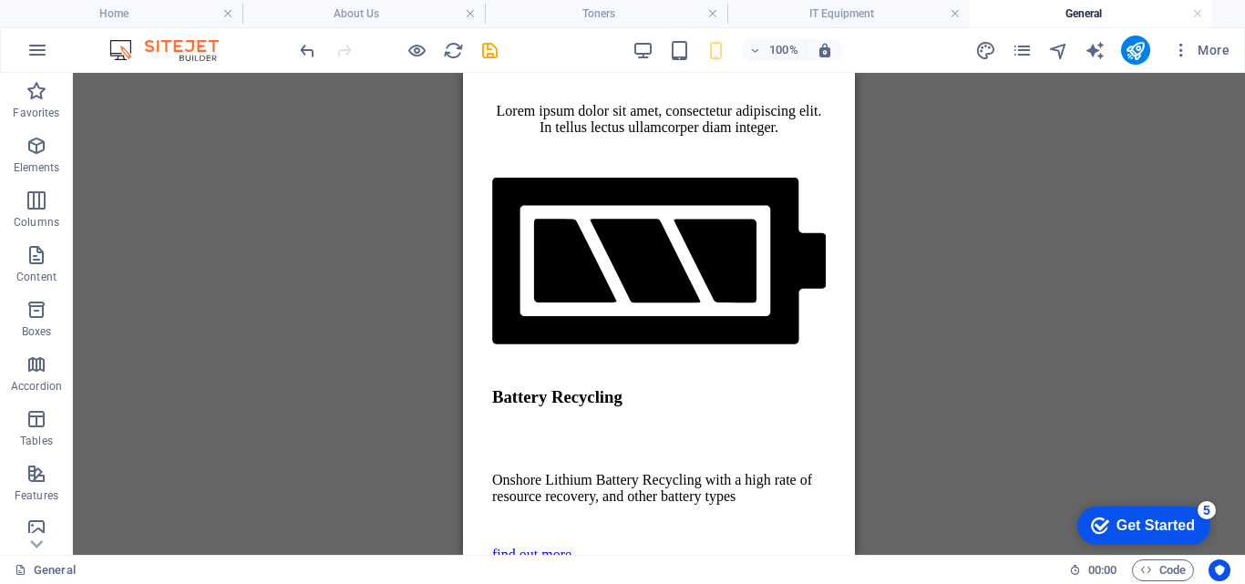
scroll to position [2039, 0]
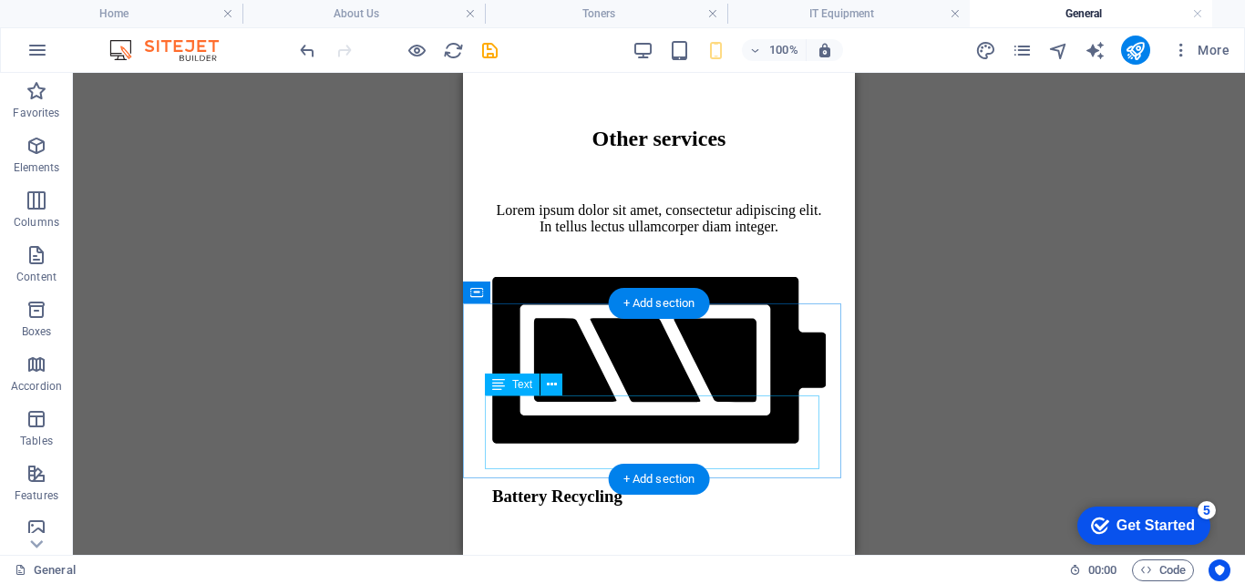
click at [710, 235] on div "Lorem ipsum dolor sit amet, consectetur adipiscing elit. In tellus lectus ullam…" at bounding box center [659, 218] width 334 height 33
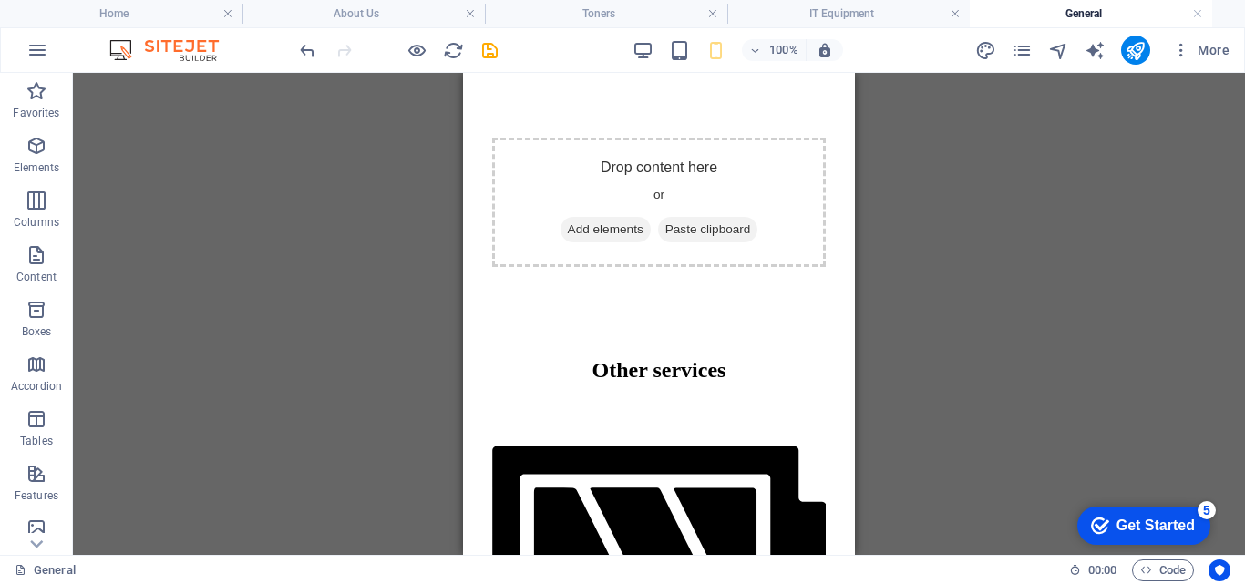
scroll to position [1789, 0]
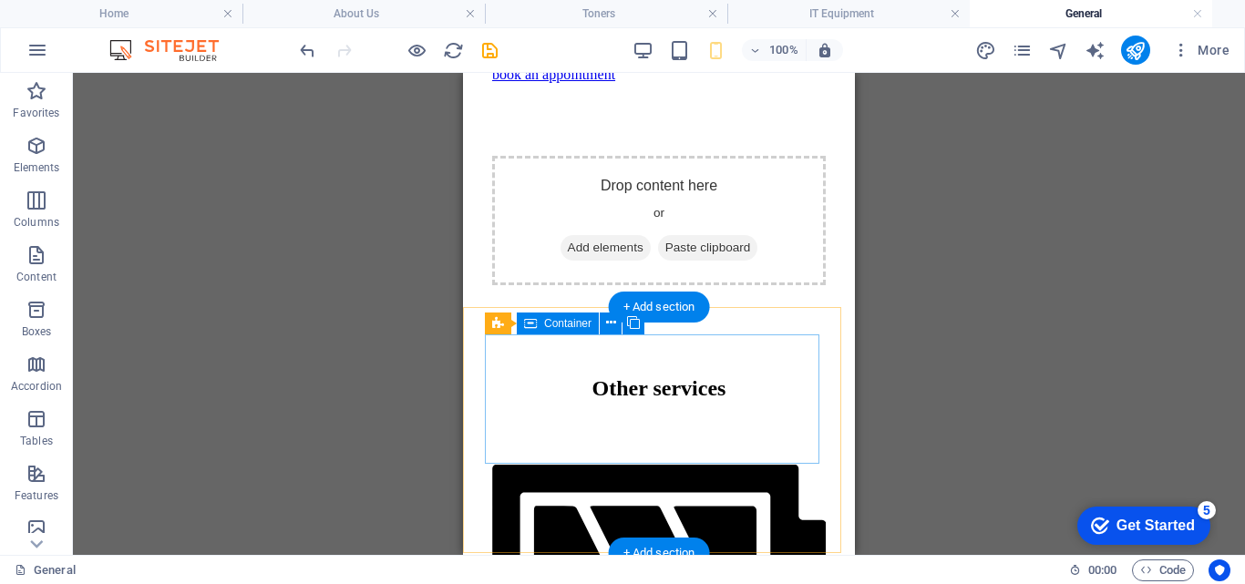
click at [582, 285] on div "Drop content here or Add elements Paste clipboard" at bounding box center [659, 220] width 334 height 129
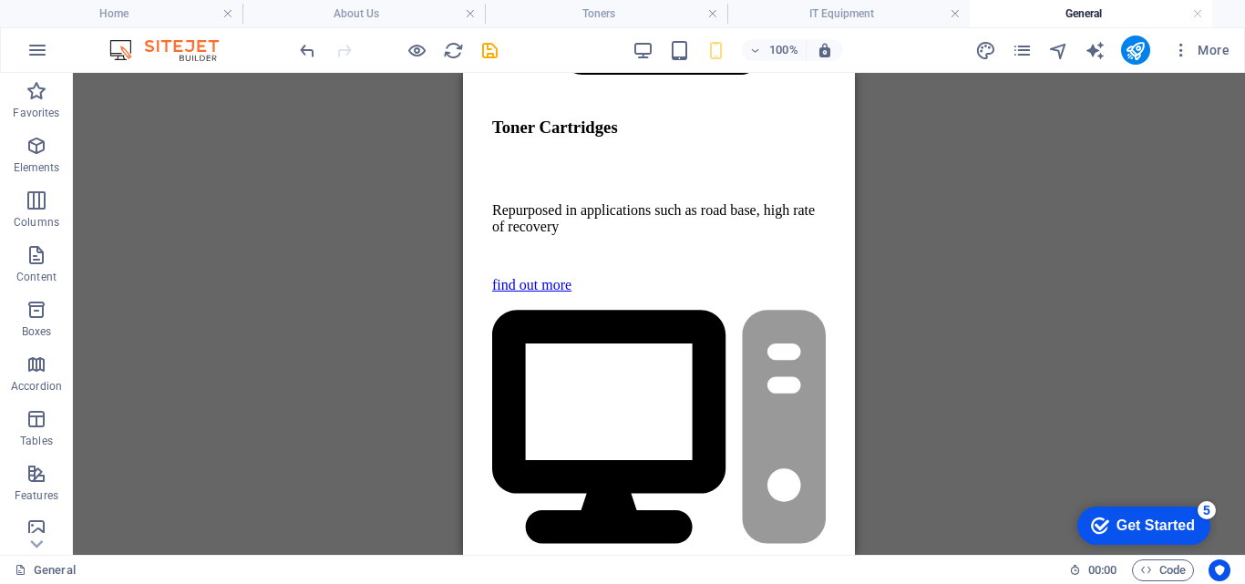
scroll to position [537, 0]
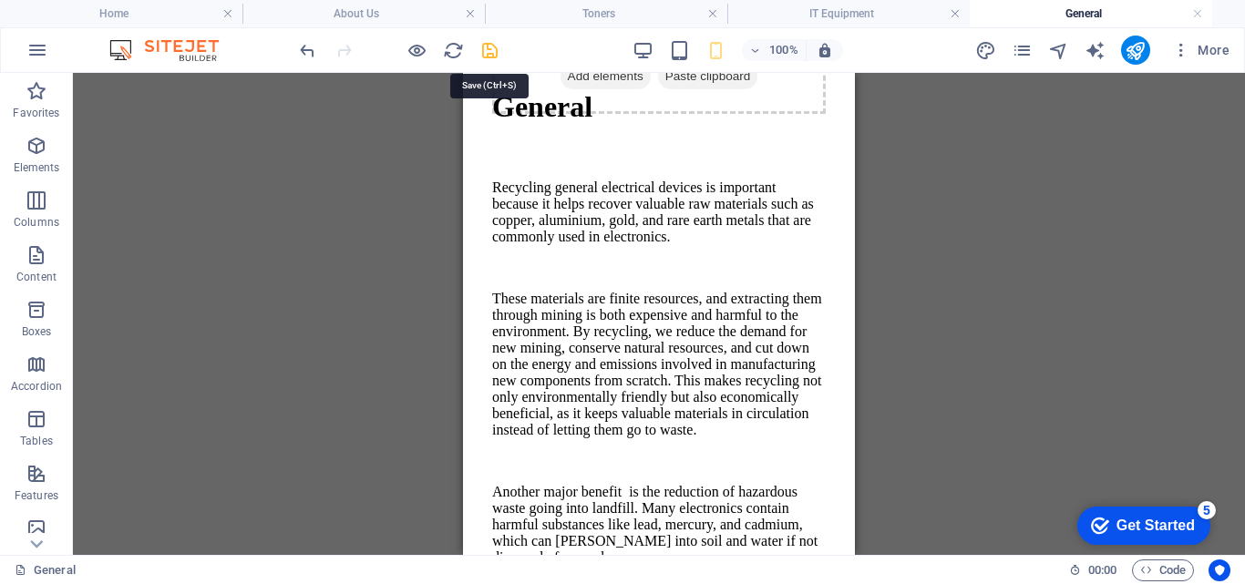
click at [488, 48] on icon "save" at bounding box center [489, 50] width 21 height 21
click at [1020, 49] on icon "pages" at bounding box center [1022, 50] width 21 height 21
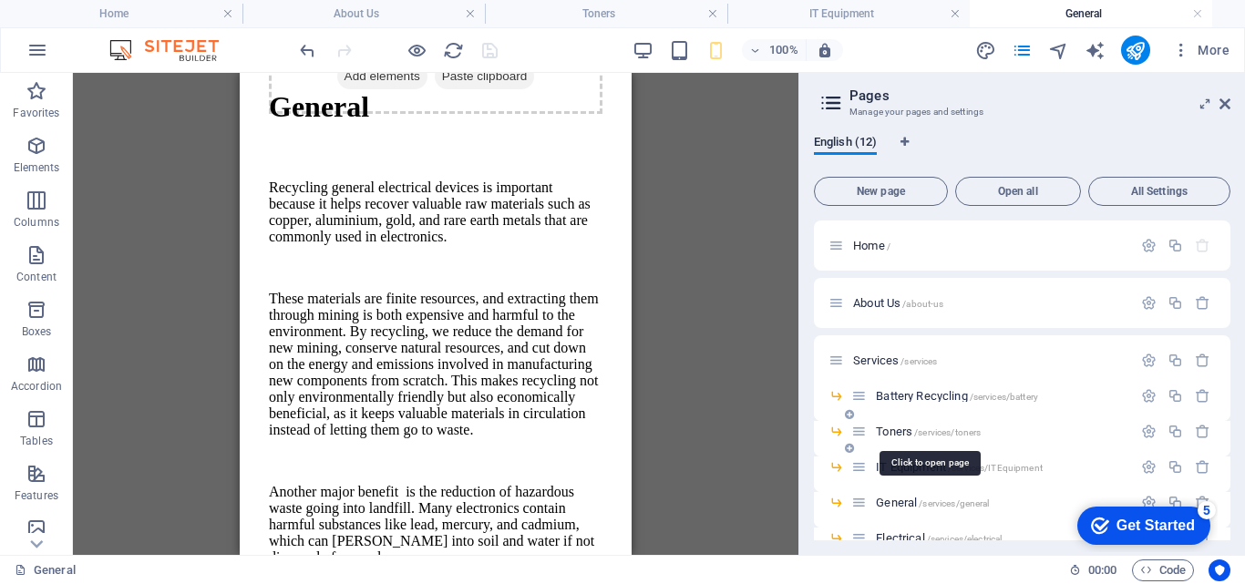
click at [898, 431] on span "Toners /services/toners" at bounding box center [928, 432] width 105 height 14
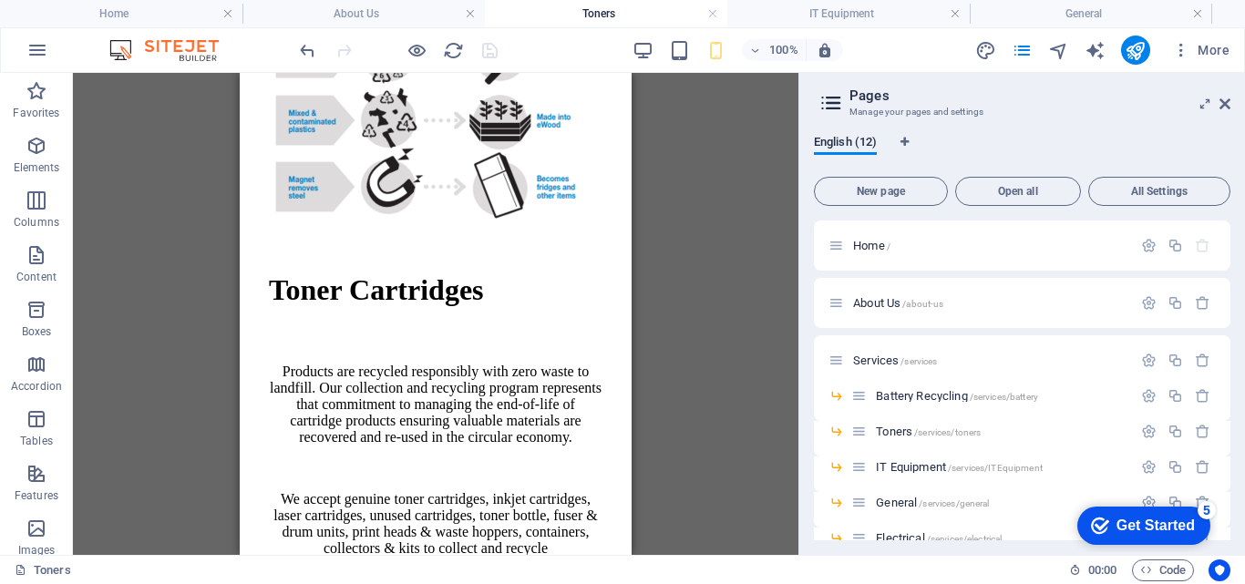
scroll to position [353, 0]
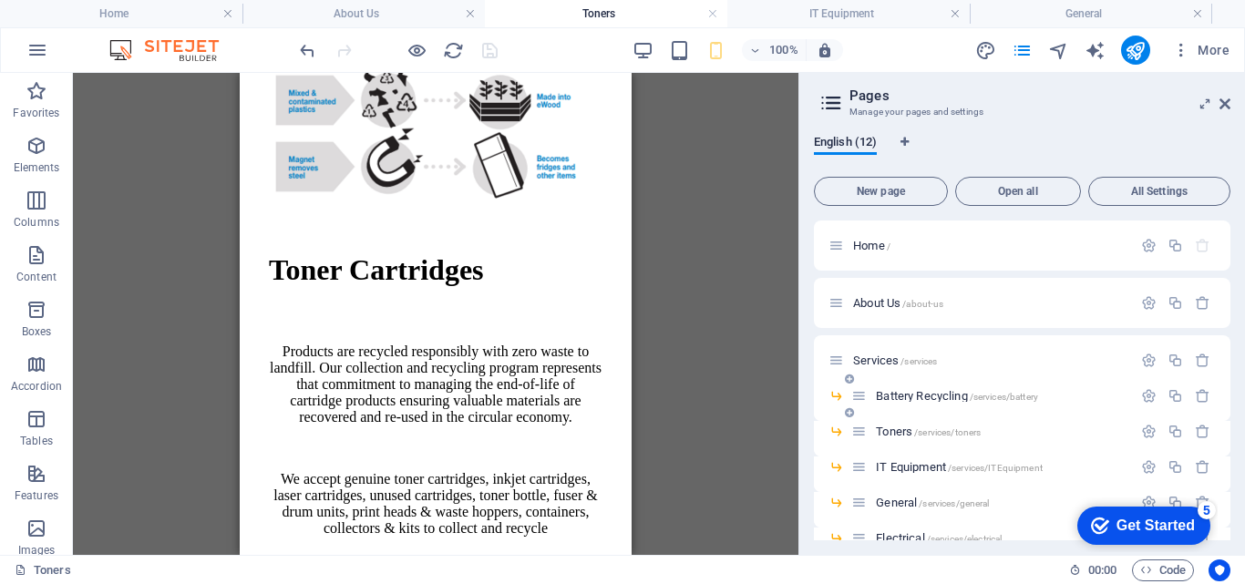
click at [930, 400] on span "Battery Recycling /services/battery" at bounding box center [957, 396] width 162 height 14
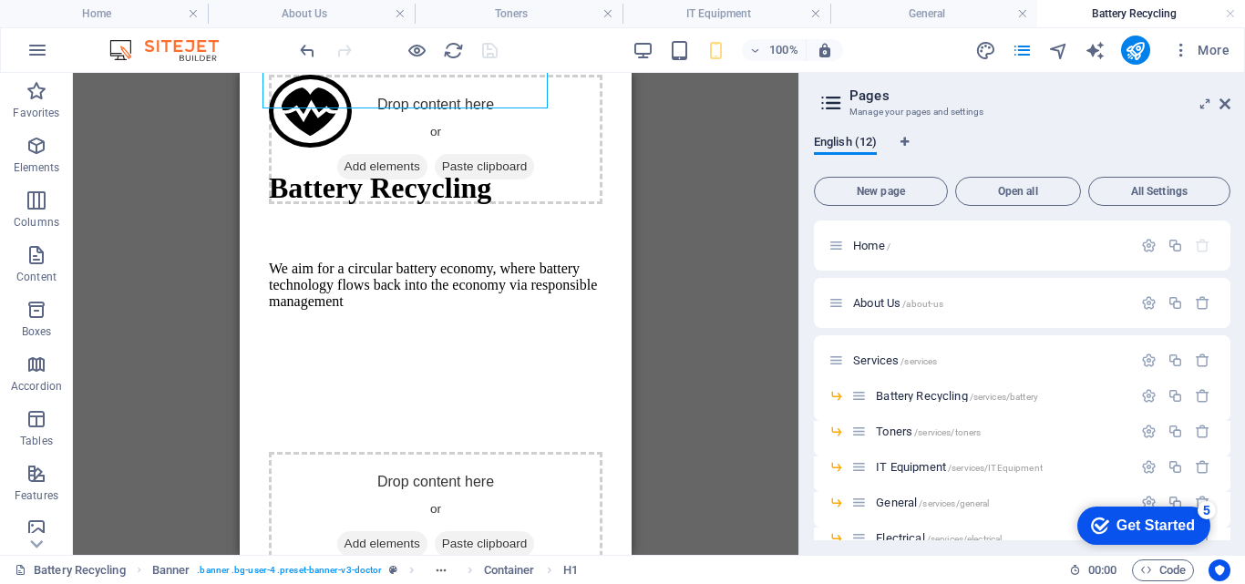
scroll to position [471, 0]
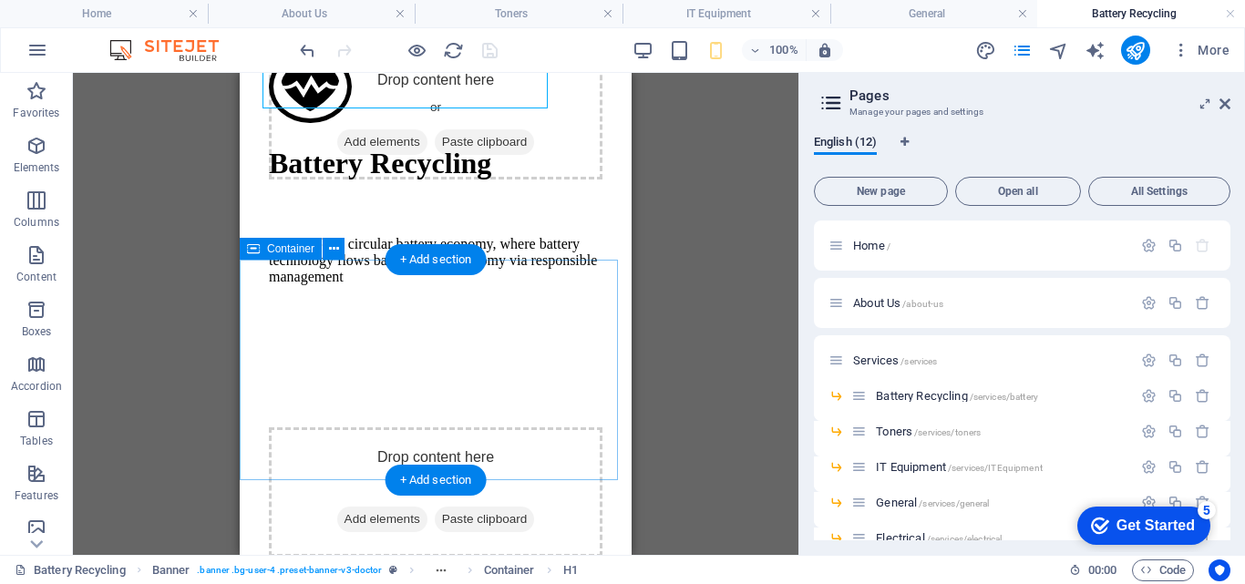
click at [415, 427] on div "Drop content here or Add elements Paste clipboard" at bounding box center [436, 491] width 334 height 129
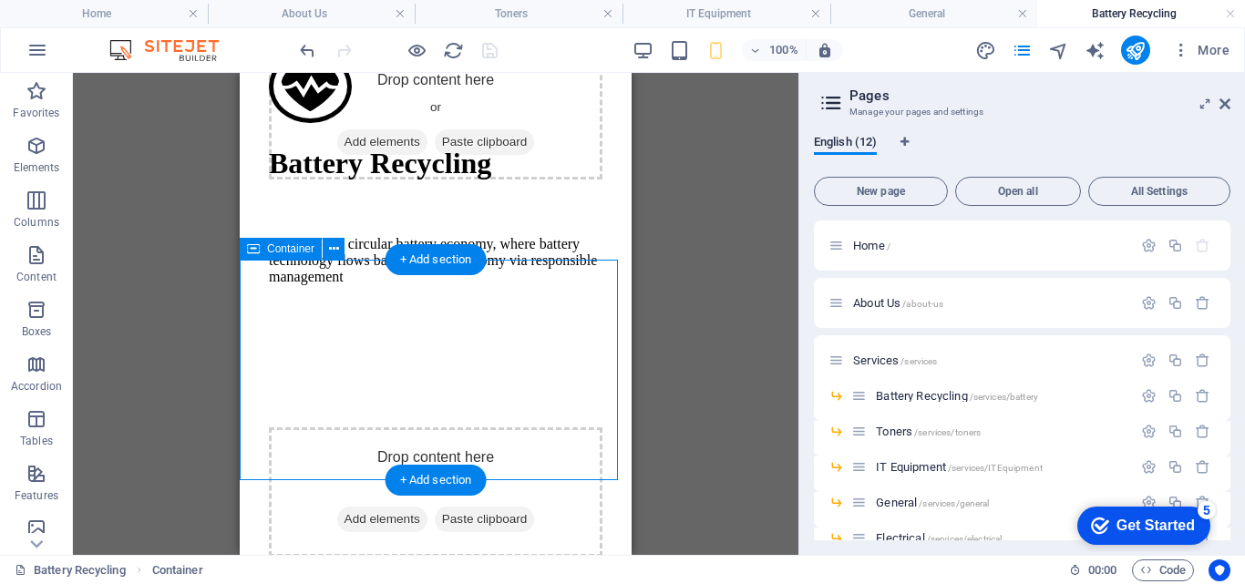
click at [367, 507] on span "Add elements" at bounding box center [382, 520] width 90 height 26
click at [334, 427] on div "Drop content here or Add elements Paste clipboard" at bounding box center [436, 491] width 334 height 129
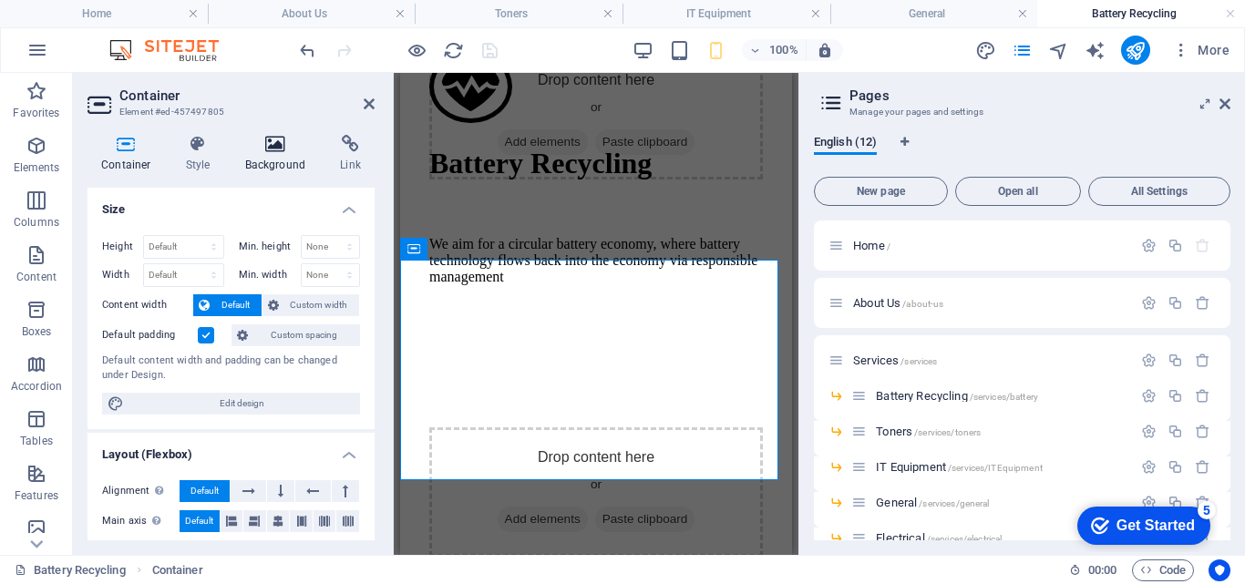
click at [279, 148] on icon at bounding box center [275, 144] width 88 height 18
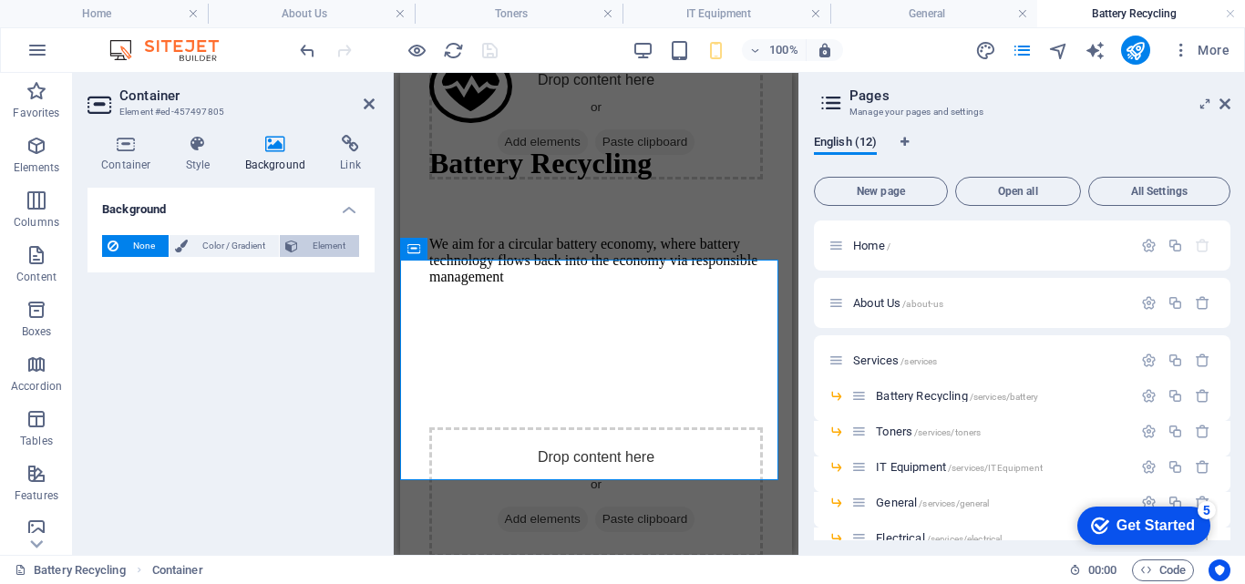
click at [320, 239] on span "Element" at bounding box center [328, 246] width 50 height 22
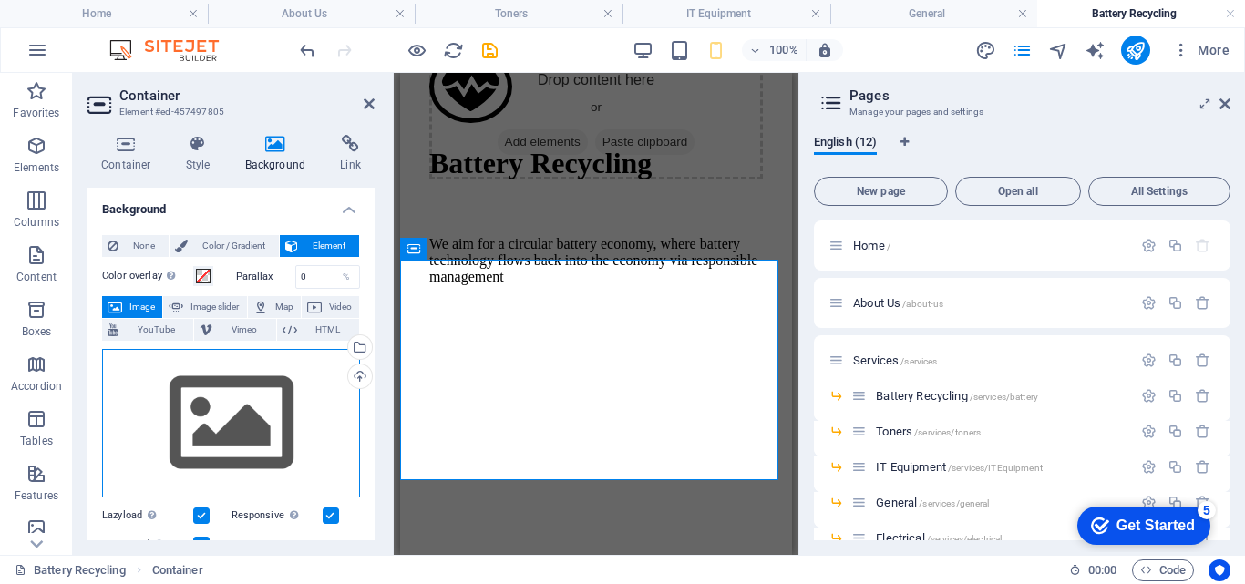
click at [213, 417] on div "Drag files here, click to choose files or select files from Files or our free s…" at bounding box center [231, 423] width 258 height 149
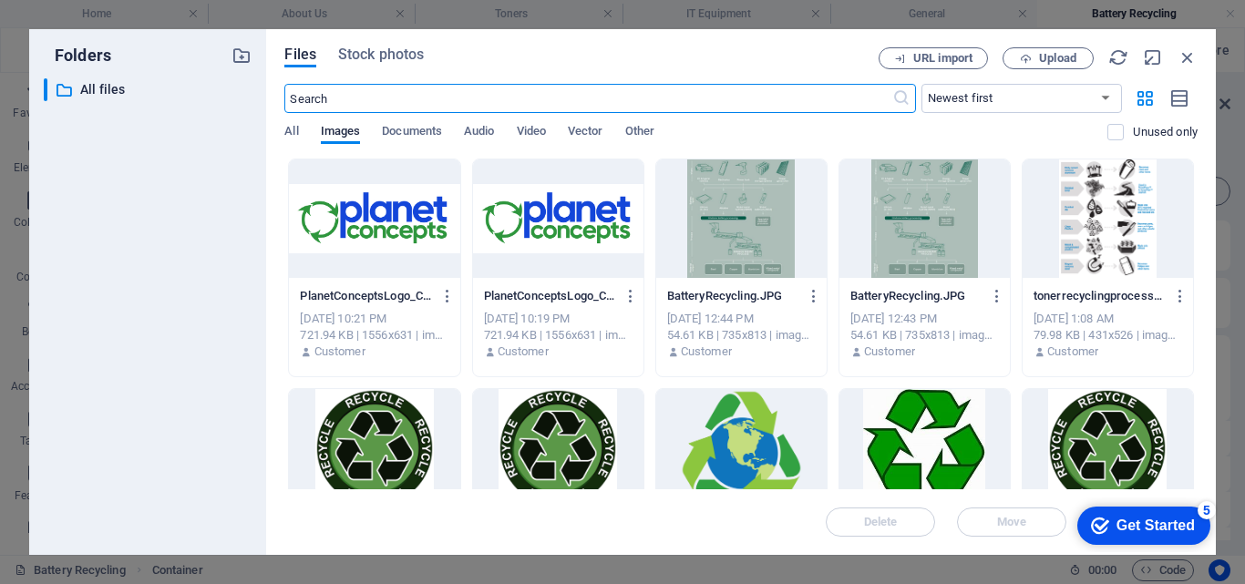
scroll to position [708, 0]
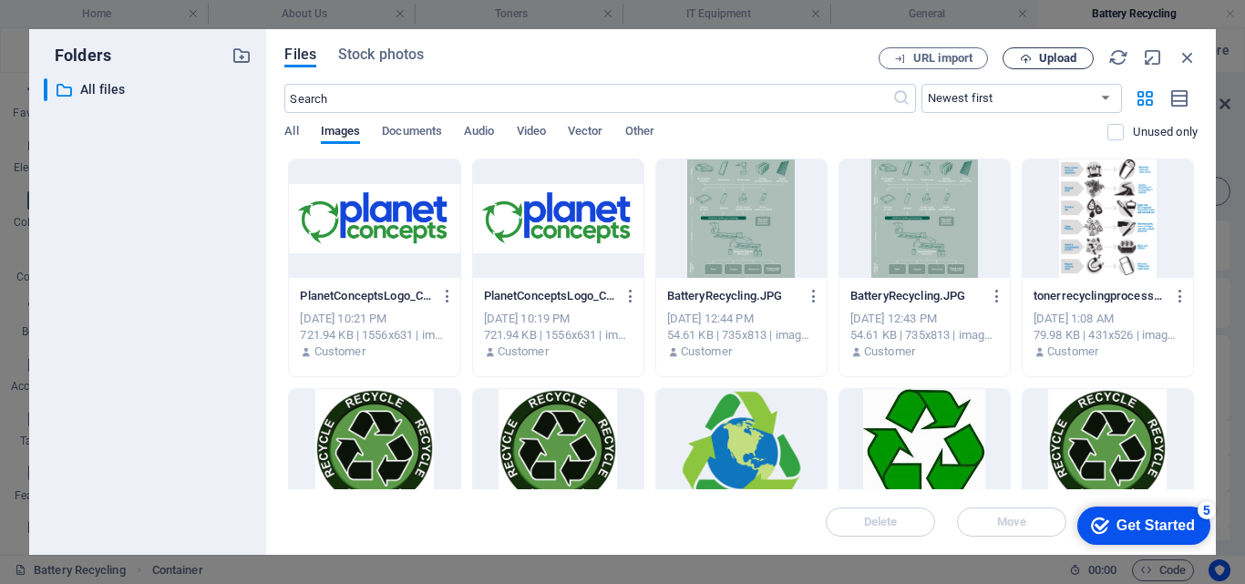
drag, startPoint x: 1184, startPoint y: 57, endPoint x: 1057, endPoint y: 55, distance: 126.7
click at [1057, 55] on div "URL import Upload" at bounding box center [1037, 58] width 319 height 22
click at [1057, 55] on span "Upload" at bounding box center [1057, 58] width 37 height 11
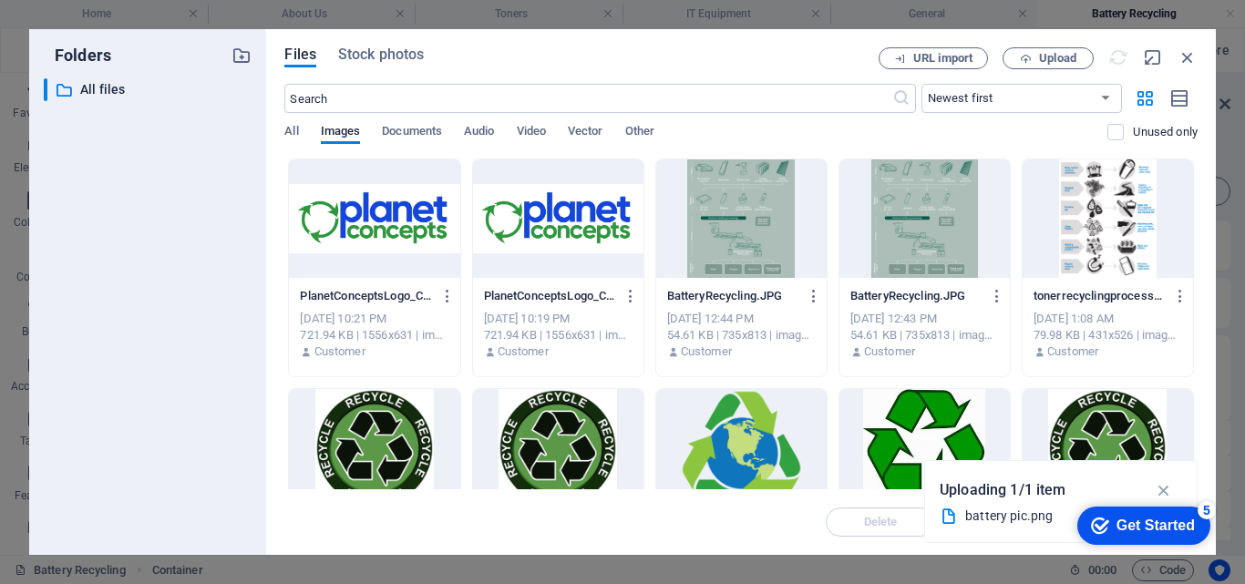
drag, startPoint x: 1197, startPoint y: 197, endPoint x: 1193, endPoint y: 271, distance: 74.0
click at [1193, 271] on div "Files Stock photos URL import Upload ​ Newest first Oldest first Name (A-Z) Nam…" at bounding box center [741, 292] width 950 height 526
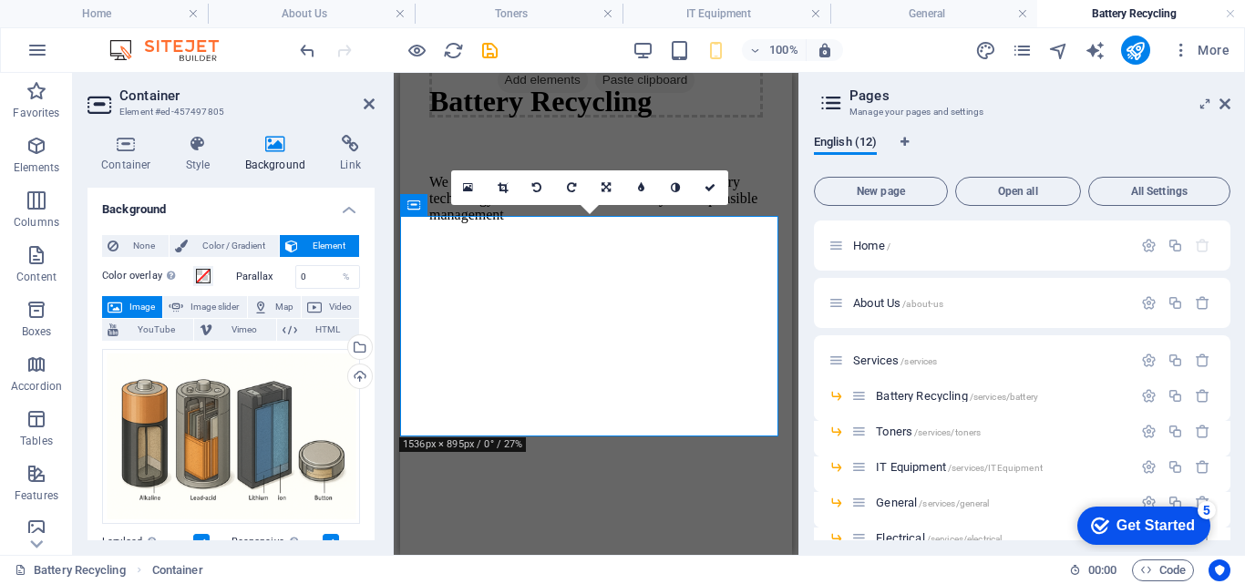
scroll to position [515, 0]
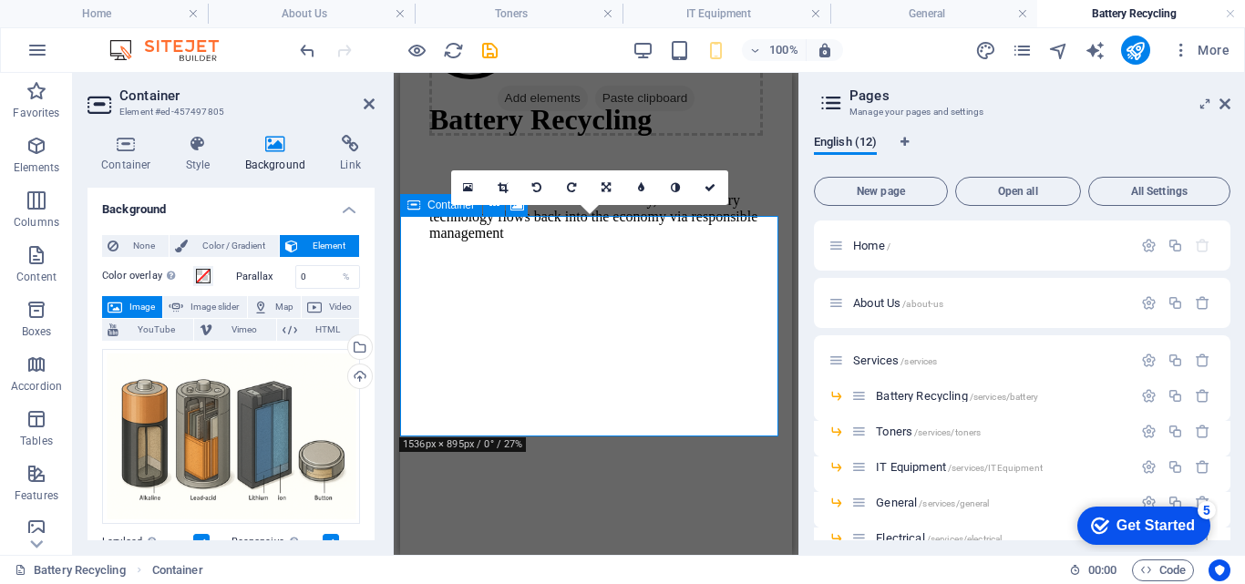
click at [488, 54] on icon "save" at bounding box center [489, 50] width 21 height 21
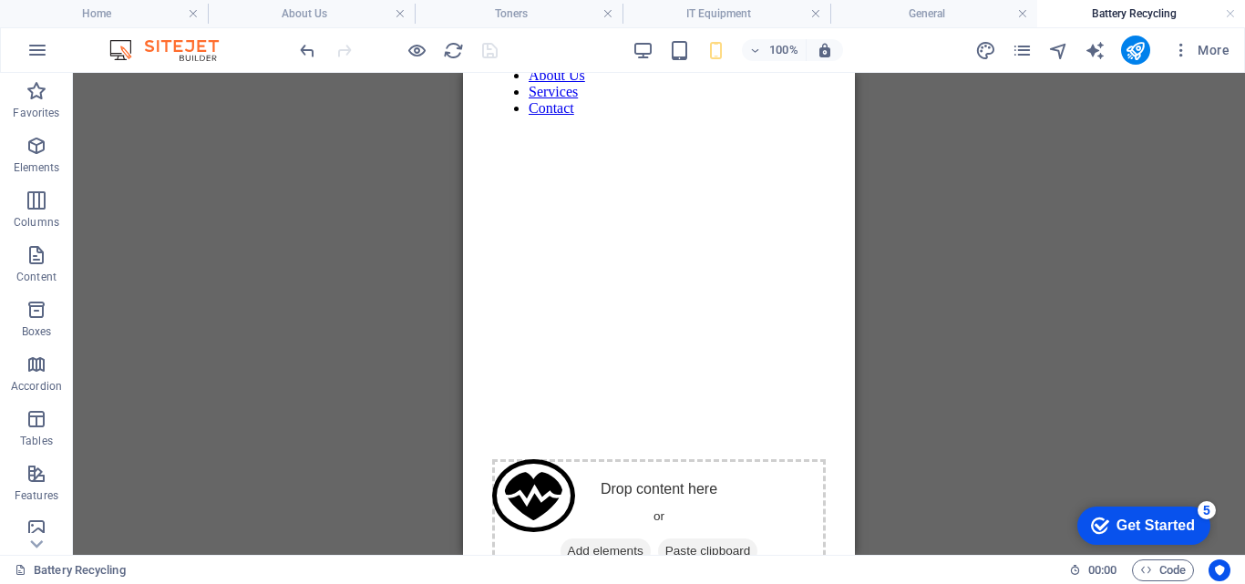
scroll to position [0, 0]
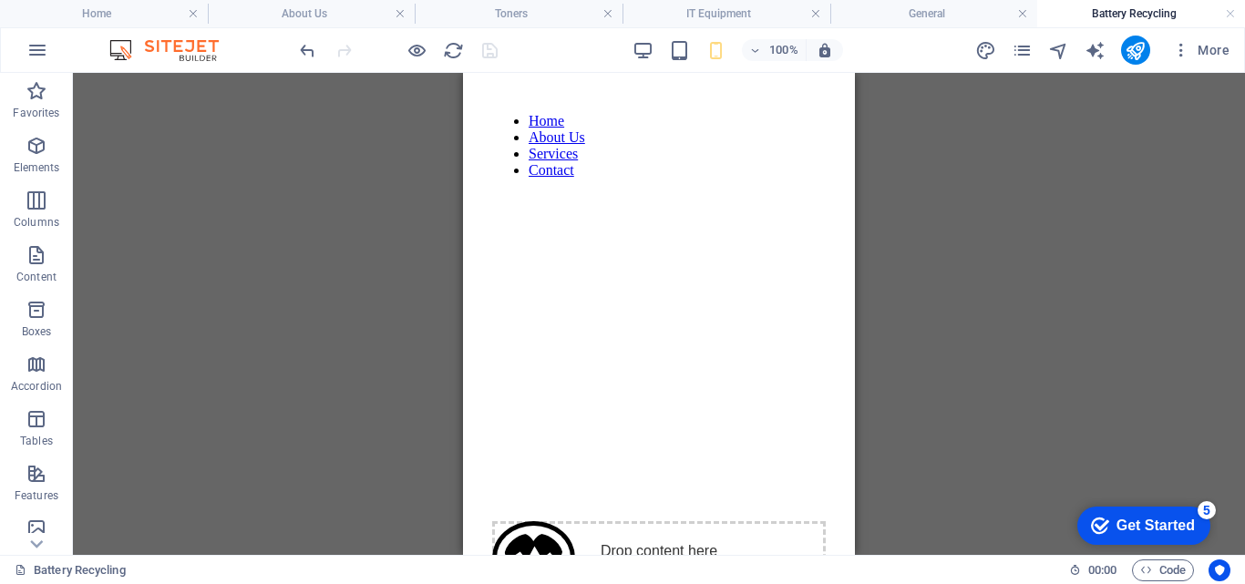
drag, startPoint x: 840, startPoint y: 81, endPoint x: 1016, endPoint y: 50, distance: 178.6
click at [1016, 50] on icon "pages" at bounding box center [1022, 50] width 21 height 21
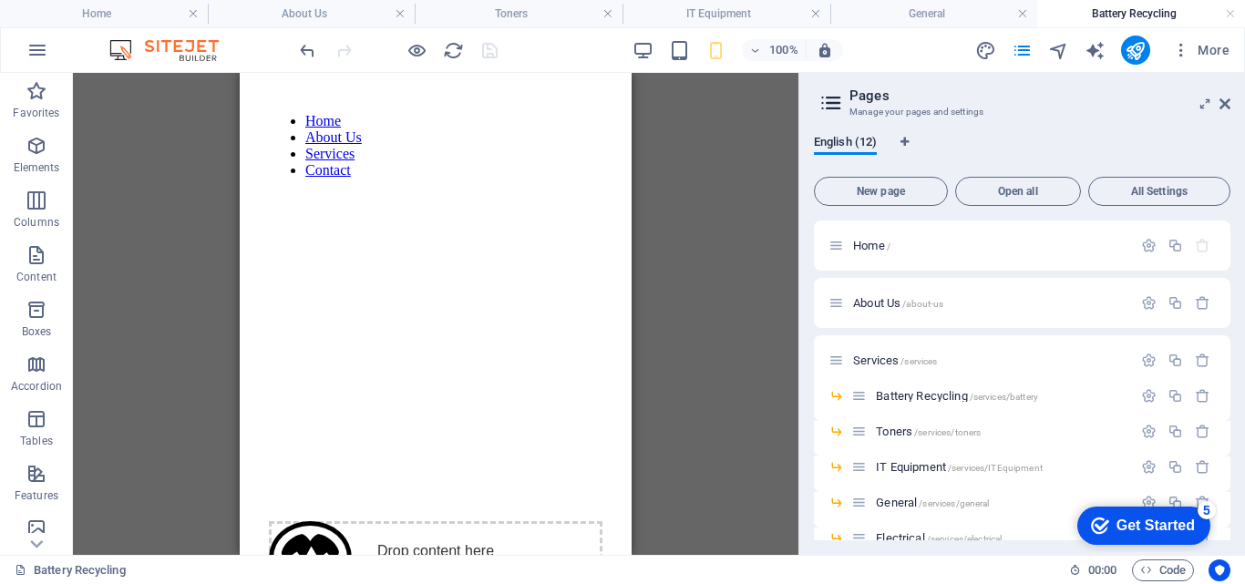
drag, startPoint x: 1226, startPoint y: 273, endPoint x: 1221, endPoint y: 332, distance: 58.5
click at [1221, 332] on div "Home / About Us /about-us Services /services Battery Recycling /services/batter…" at bounding box center [1022, 496] width 416 height 550
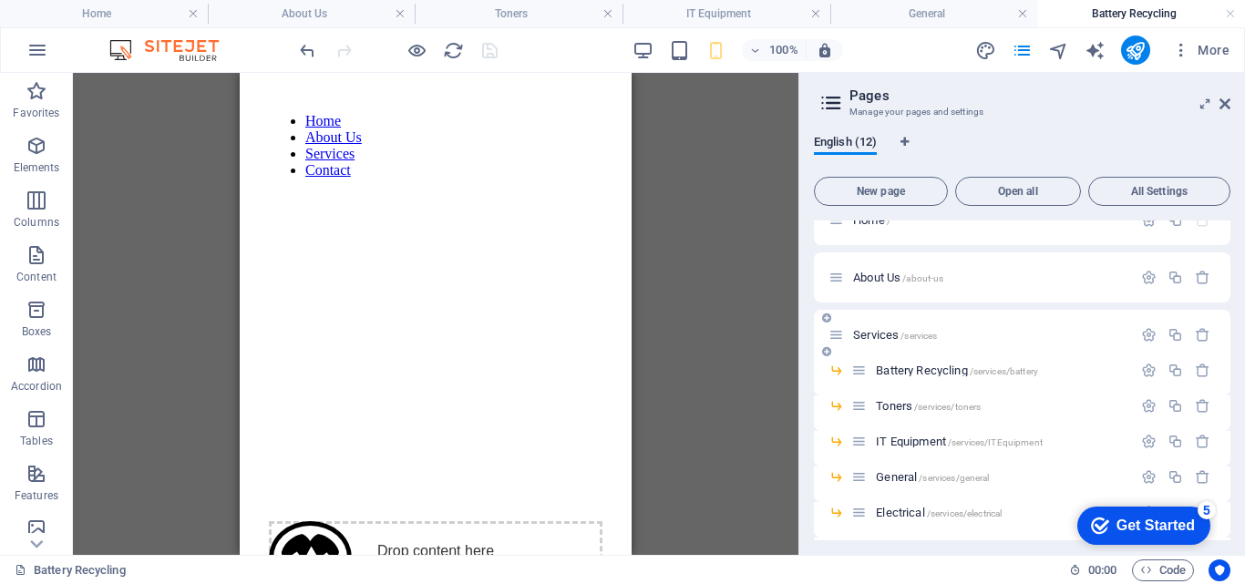
scroll to position [45, 0]
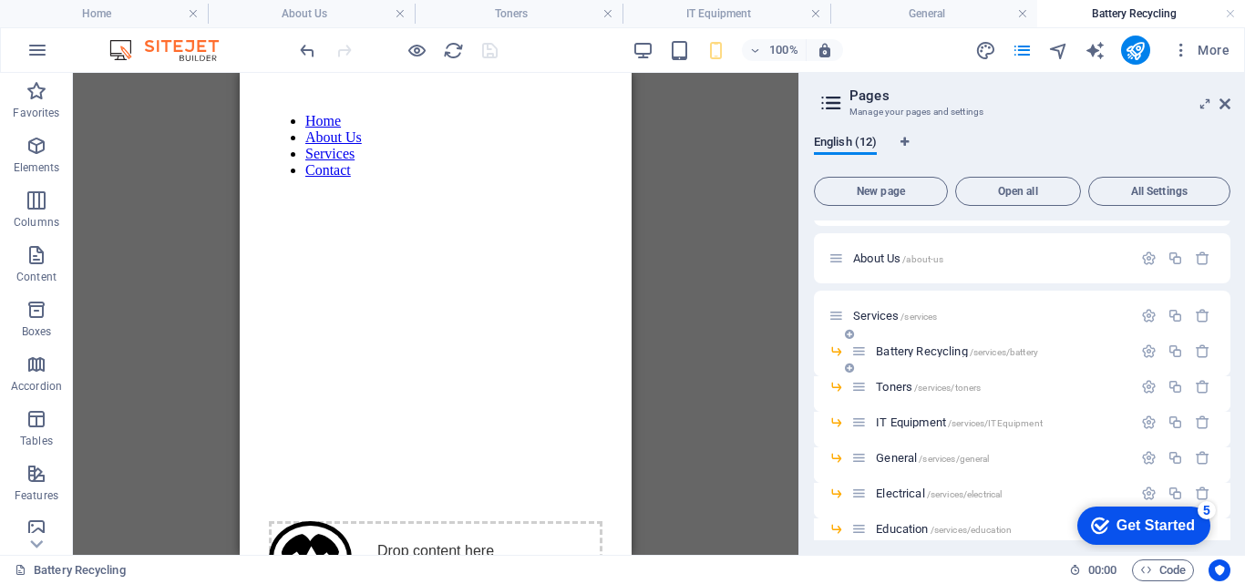
drag, startPoint x: 1225, startPoint y: 334, endPoint x: 1225, endPoint y: 355, distance: 21.0
click at [1225, 355] on div "Home / About Us /about-us Services /services Battery Recycling /services/batter…" at bounding box center [1022, 451] width 416 height 550
click at [914, 528] on span "Education /services/education" at bounding box center [944, 529] width 136 height 14
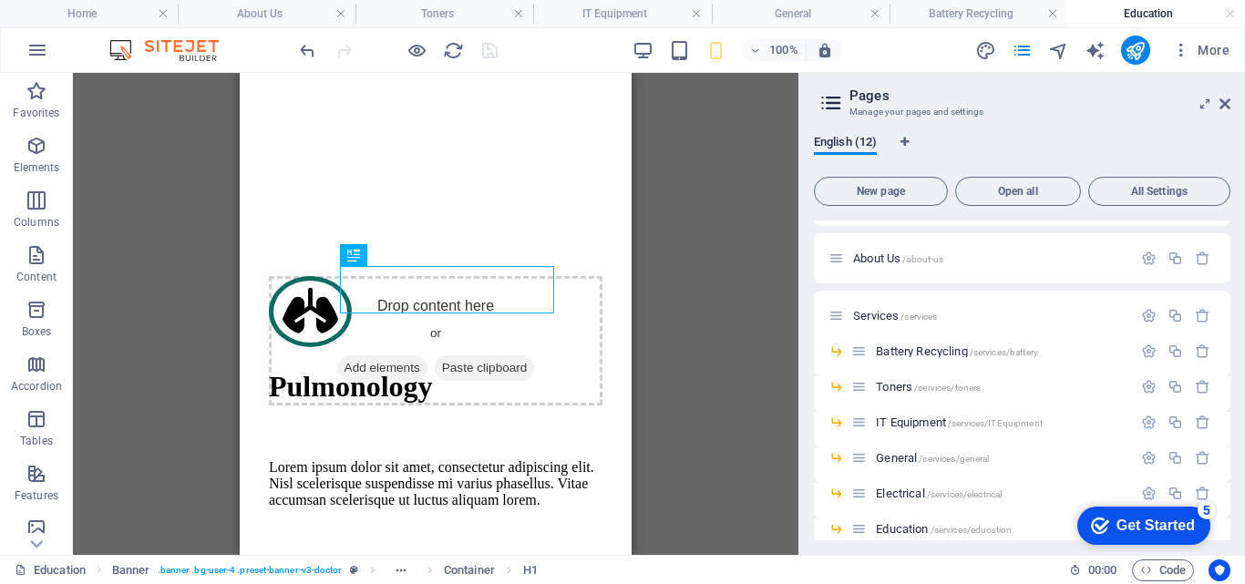
scroll to position [274, 0]
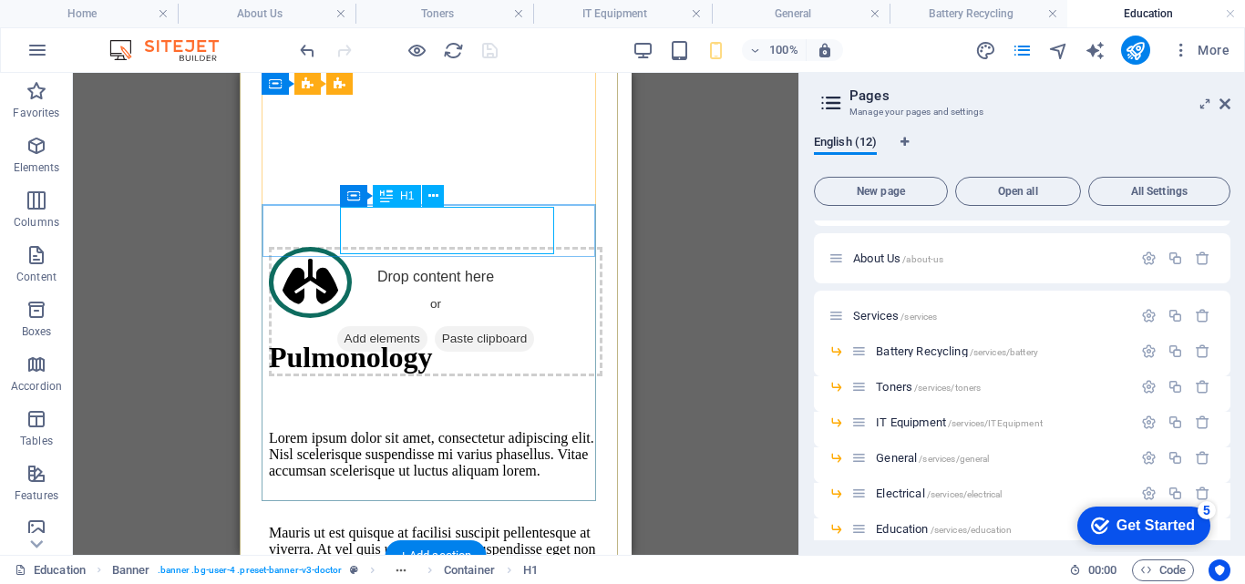
click at [476, 341] on div "Pulmonology" at bounding box center [436, 358] width 334 height 34
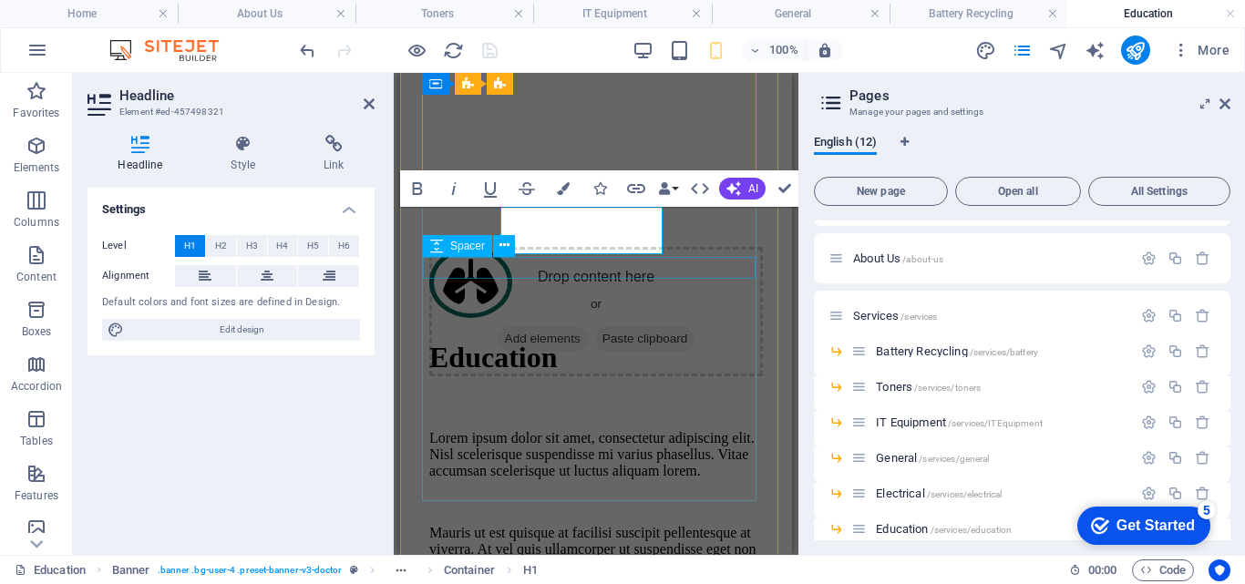
click at [450, 241] on span "Spacer" at bounding box center [467, 246] width 35 height 11
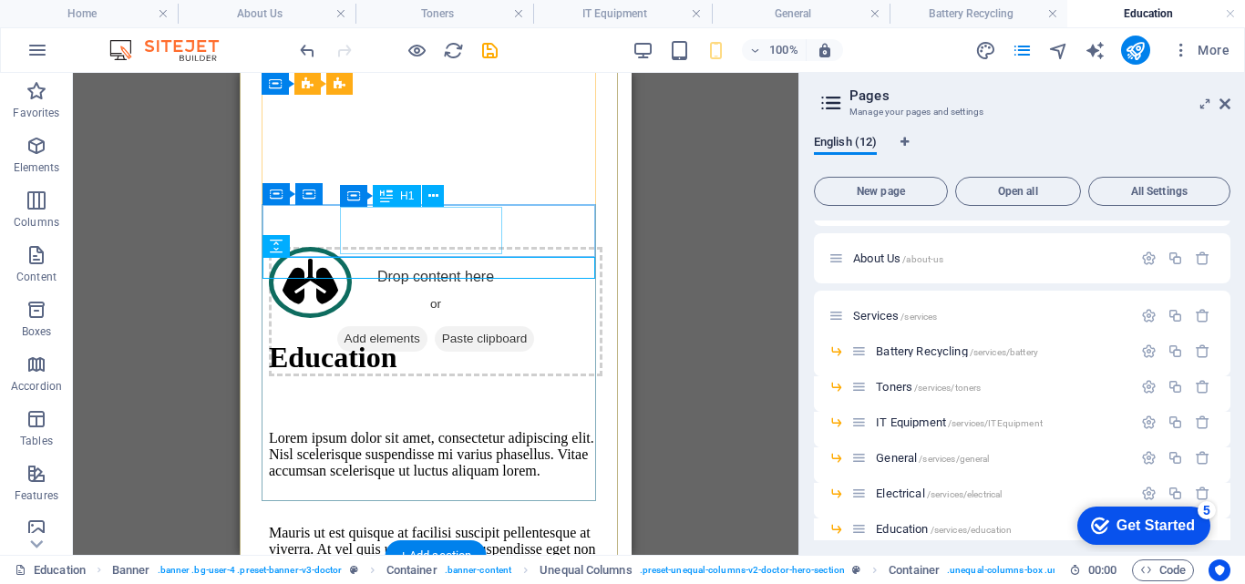
click at [452, 341] on div "Education" at bounding box center [436, 358] width 334 height 34
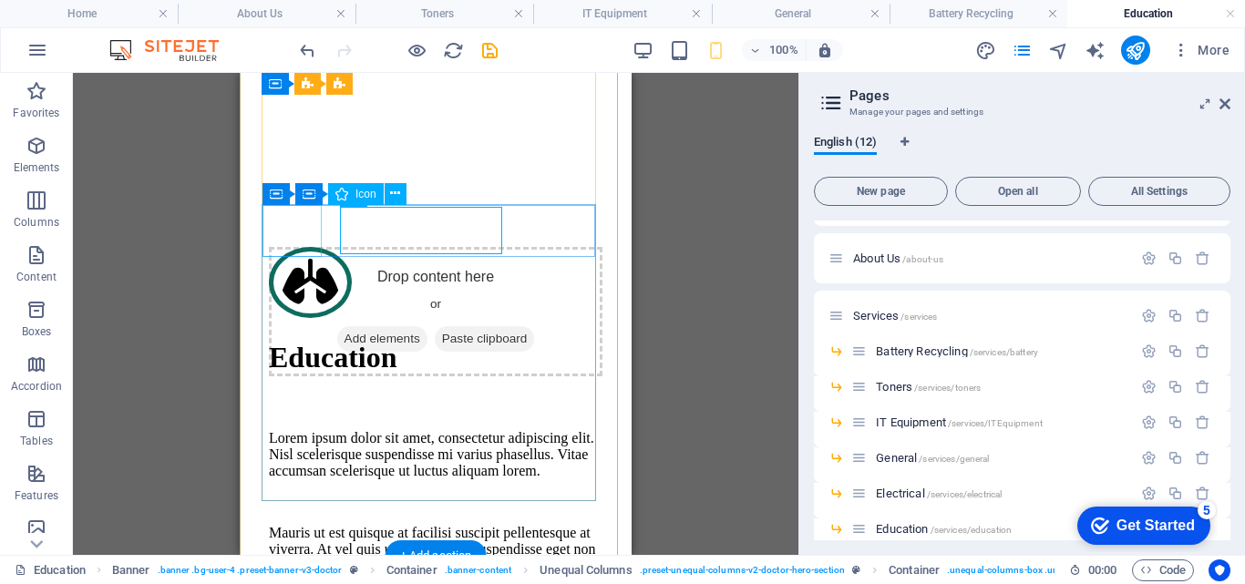
click at [273, 247] on figure at bounding box center [426, 284] width 315 height 75
select select "xMidYMid"
select select "px"
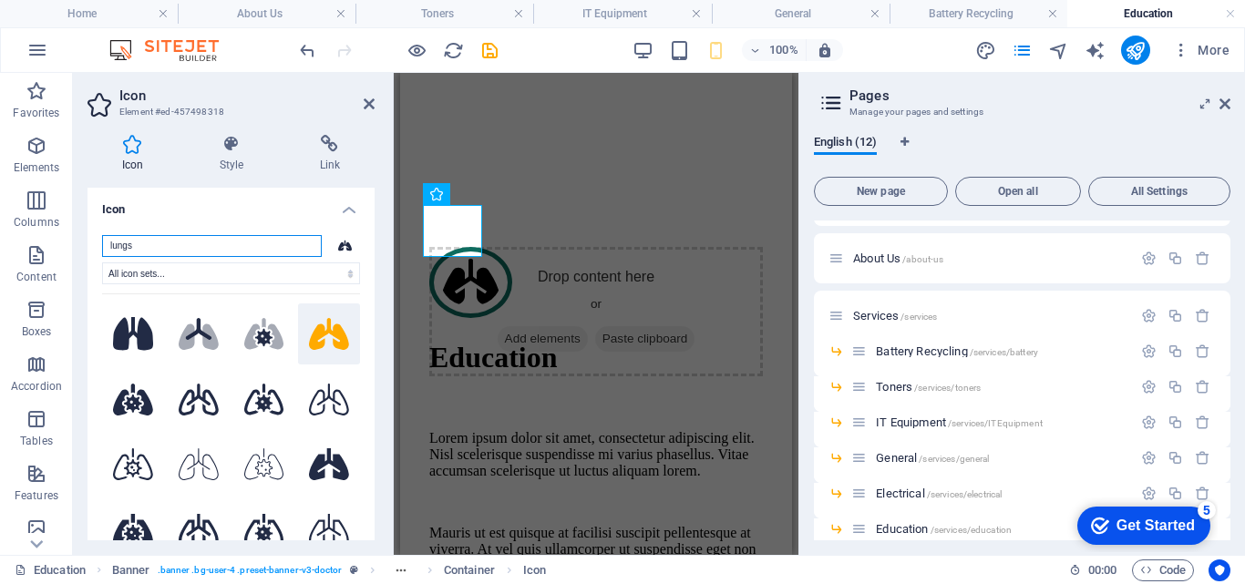
click at [174, 244] on input "lungs" at bounding box center [212, 246] width 220 height 22
drag, startPoint x: 174, startPoint y: 244, endPoint x: 21, endPoint y: 221, distance: 154.9
click at [21, 221] on section "Favorites Elements Columns Content Boxes Accordion Tables Features Images Slide…" at bounding box center [399, 314] width 798 height 482
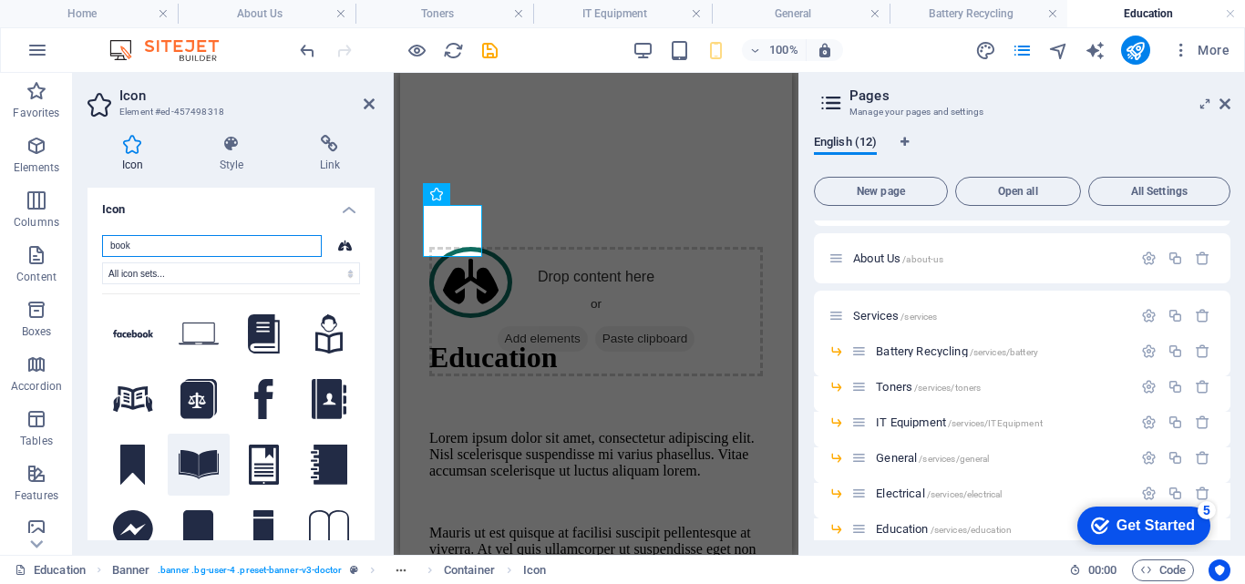
type input "book"
click at [190, 456] on icon at bounding box center [199, 464] width 40 height 29
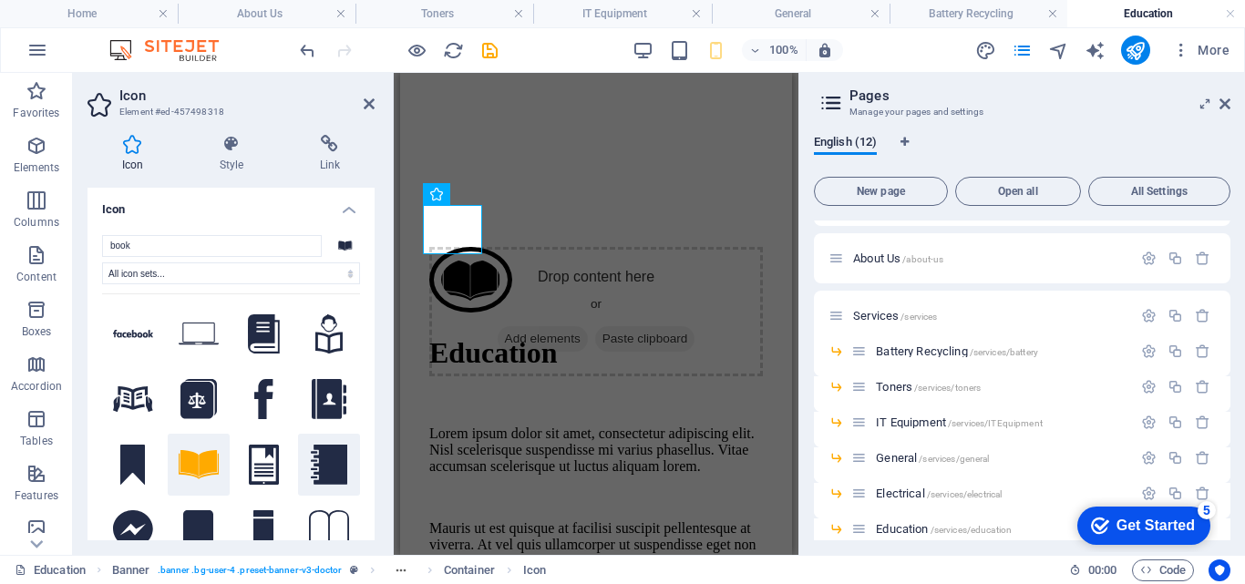
click at [328, 454] on icon at bounding box center [329, 465] width 36 height 40
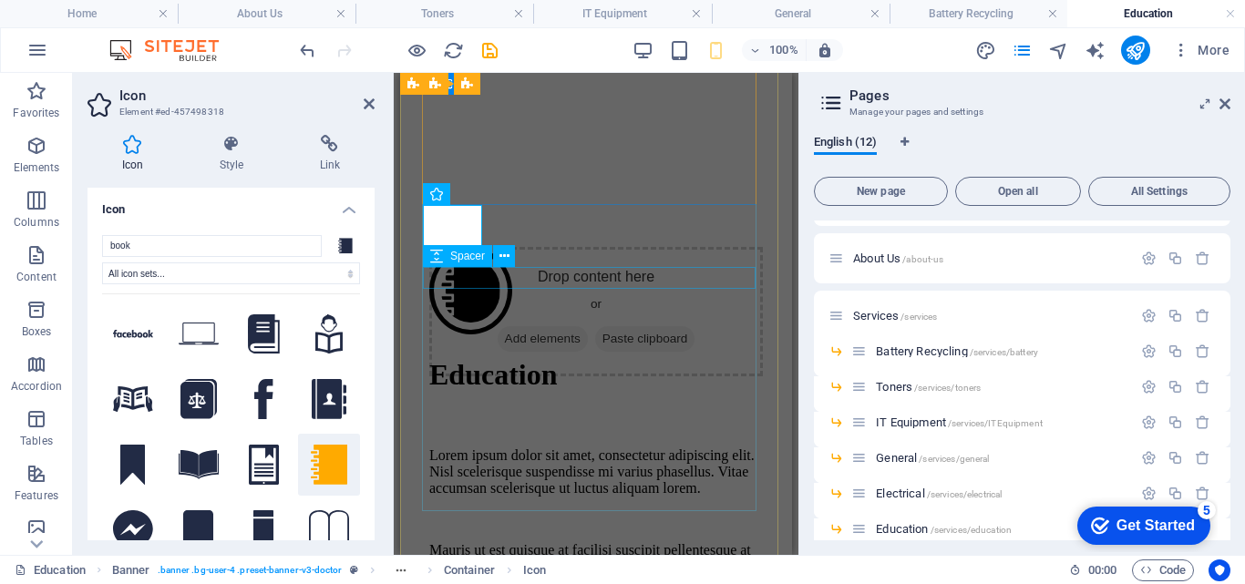
click at [509, 411] on div at bounding box center [596, 422] width 334 height 22
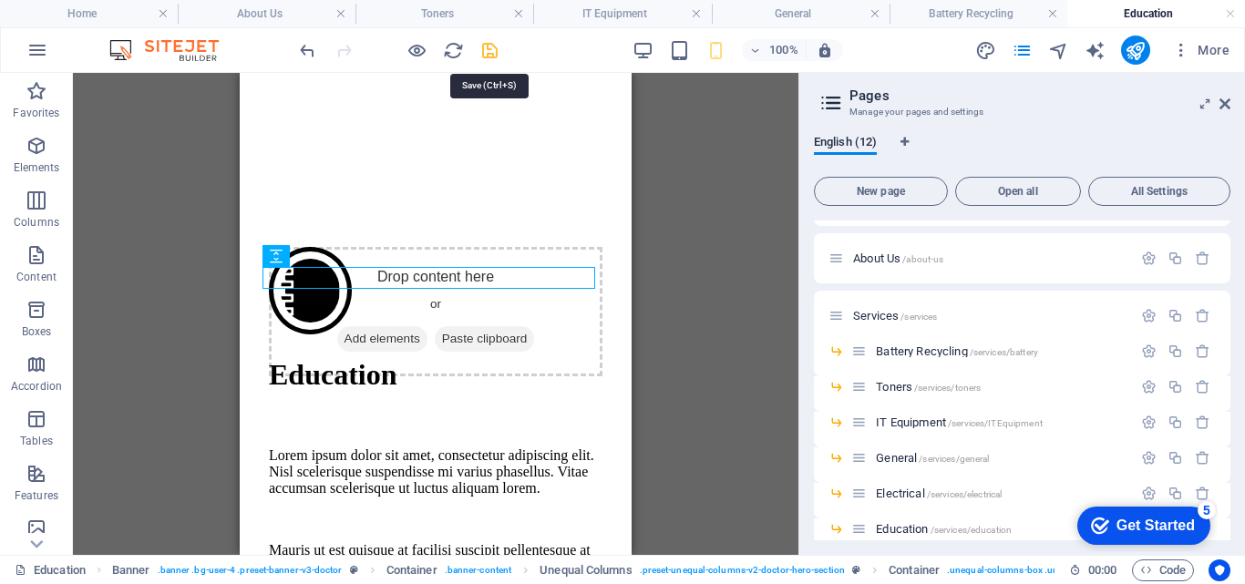
click at [489, 47] on icon "save" at bounding box center [489, 50] width 21 height 21
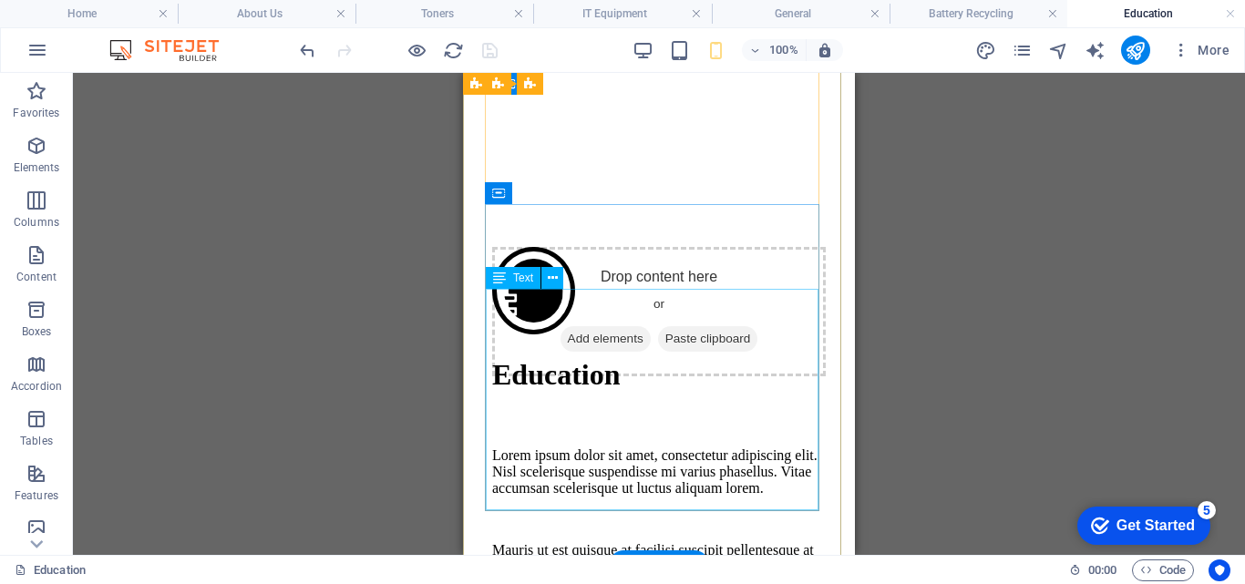
click at [509, 447] on div "Lorem ipsum dolor sit amet, consectetur adipiscing elit. Nisl scelerisque suspe…" at bounding box center [659, 519] width 334 height 144
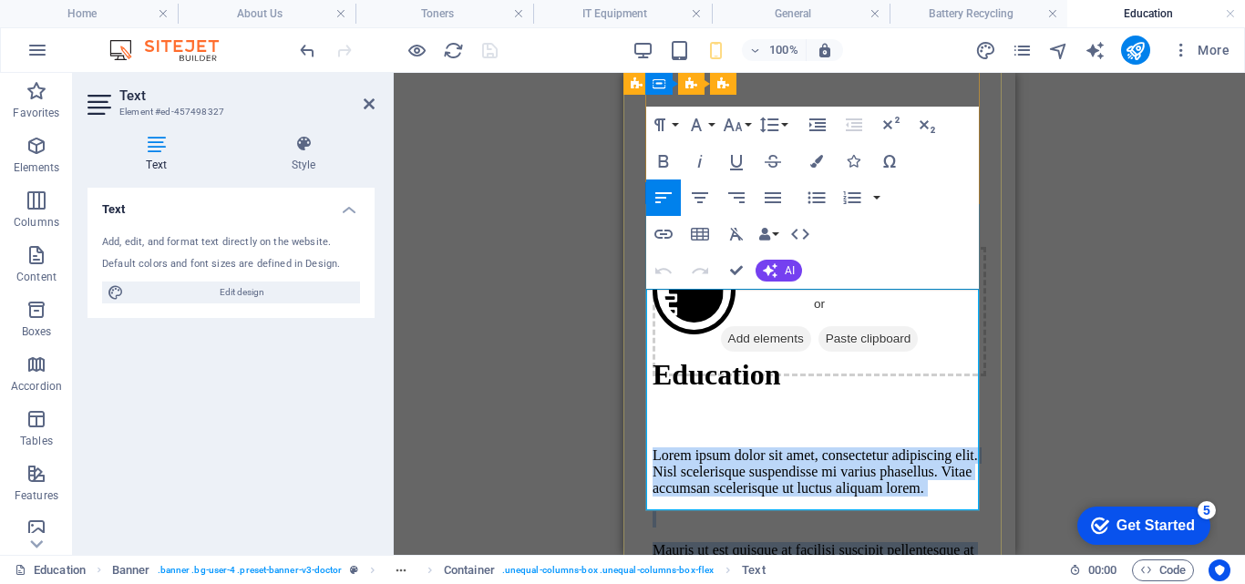
drag, startPoint x: 649, startPoint y: 304, endPoint x: 743, endPoint y: 498, distance: 214.8
click at [743, 498] on div "Lorem ipsum dolor sit amet, consectetur adipiscing elit. Nisl scelerisque suspe…" at bounding box center [819, 519] width 334 height 144
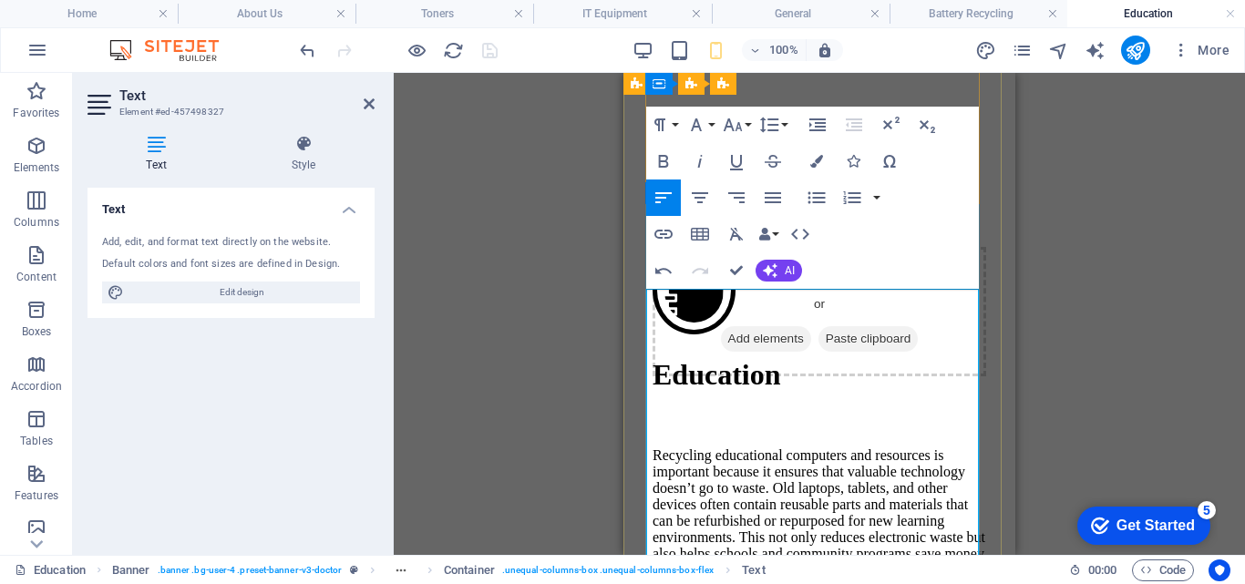
click at [697, 447] on p "Recycling educational computers and resources is important because it ensures t…" at bounding box center [819, 512] width 334 height 131
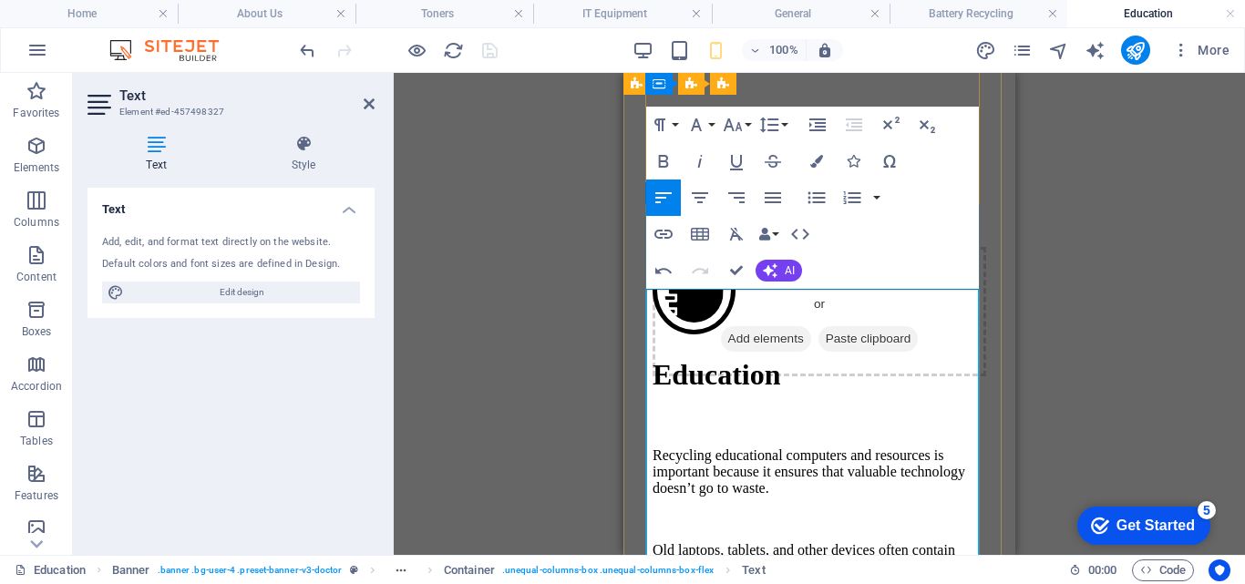
click at [866, 542] on p "Old laptops, tablets, and other devices often contain reusable parts and materi…" at bounding box center [819, 591] width 334 height 98
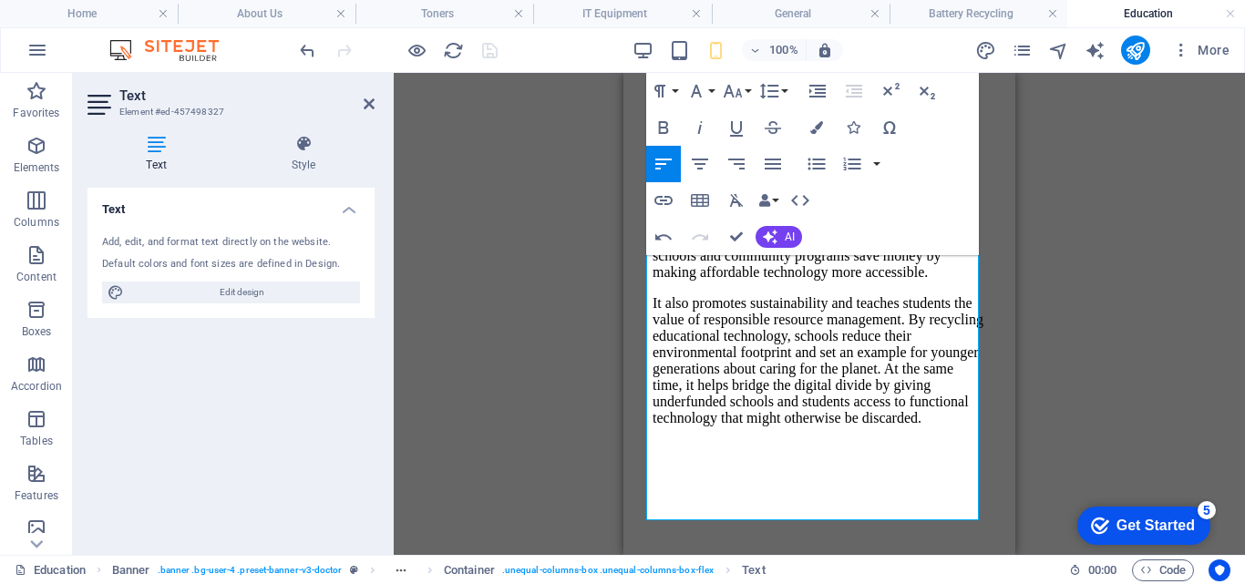
scroll to position [637, 0]
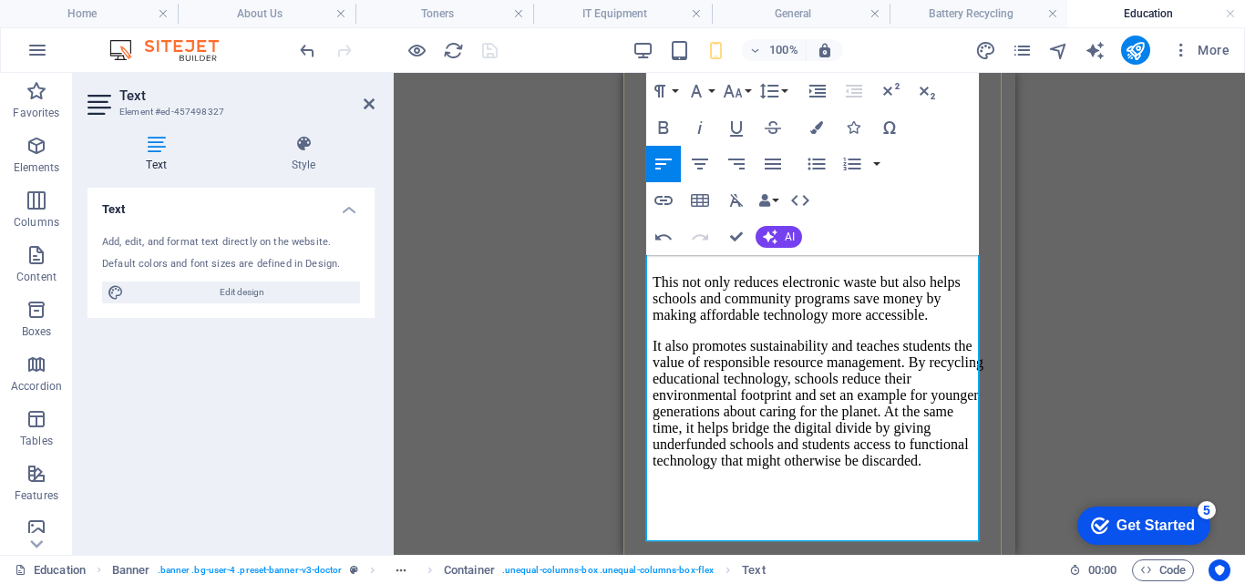
click at [756, 338] on p "It also promotes sustainability and teaches students the value of responsible r…" at bounding box center [819, 403] width 334 height 131
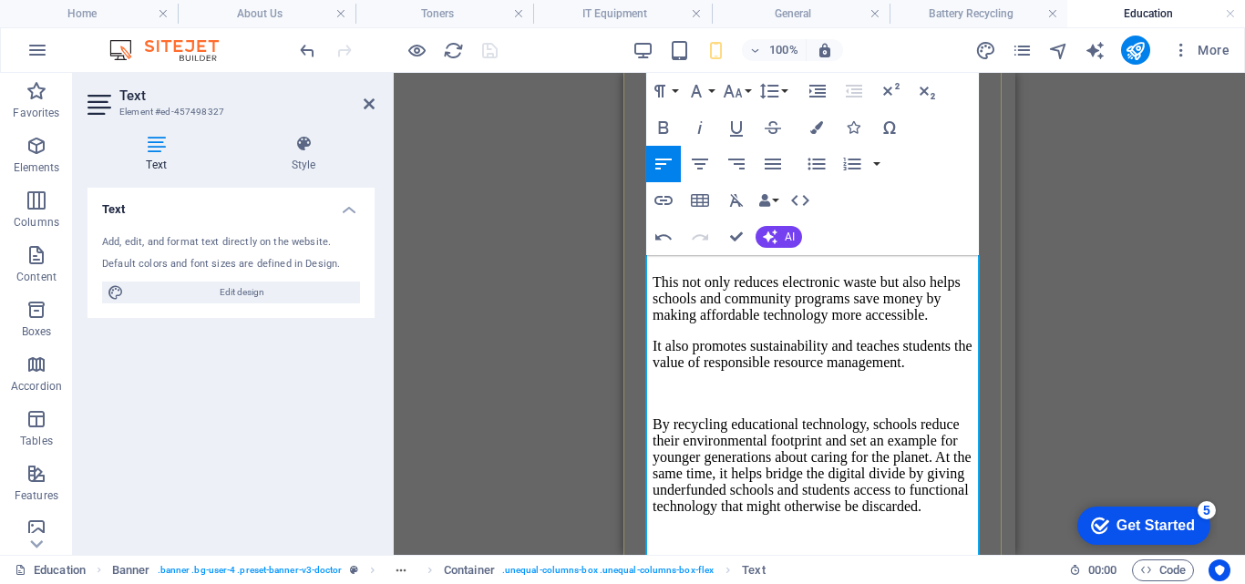
click at [957, 449] on p "By recycling educational technology, schools reduce their environmental footpri…" at bounding box center [819, 465] width 334 height 98
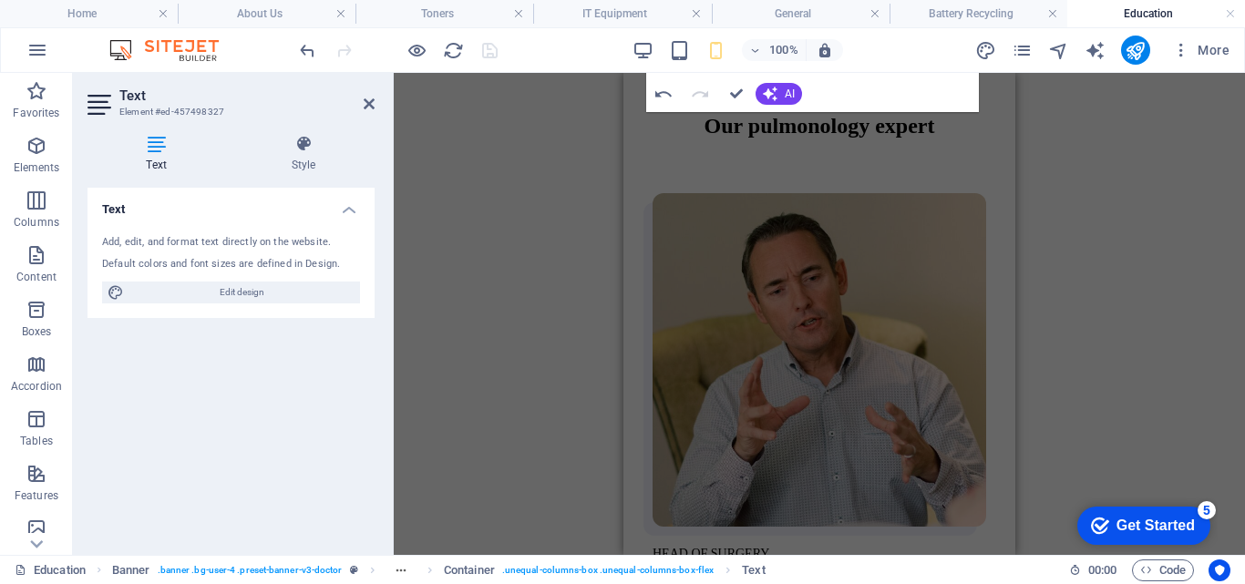
scroll to position [1309, 0]
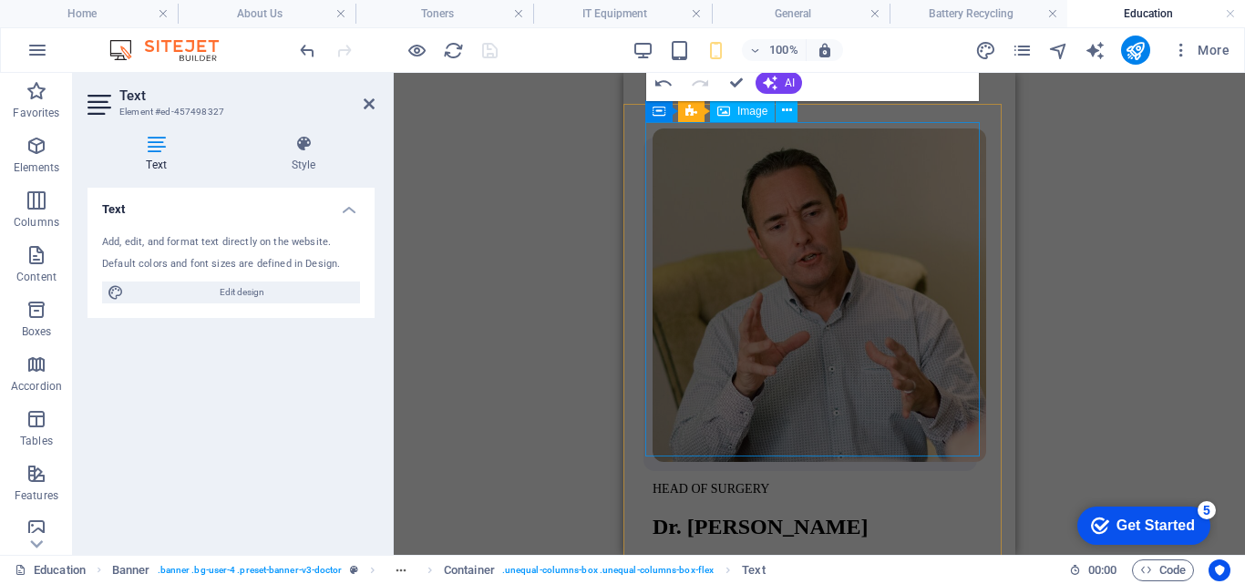
click at [893, 241] on figure at bounding box center [819, 296] width 334 height 337
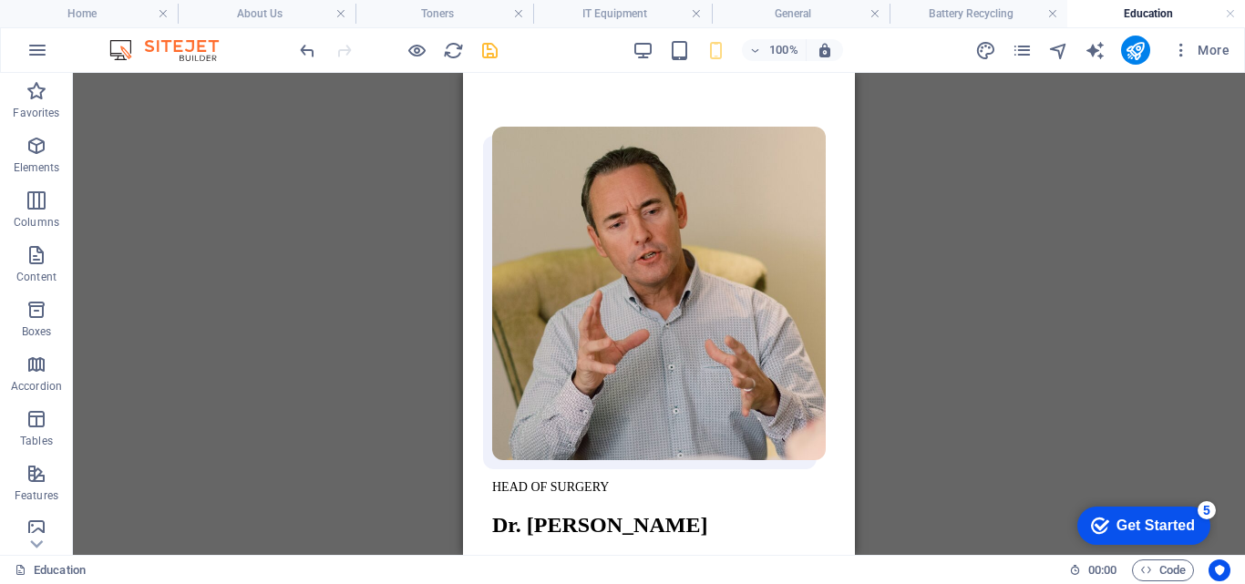
scroll to position [1343, 0]
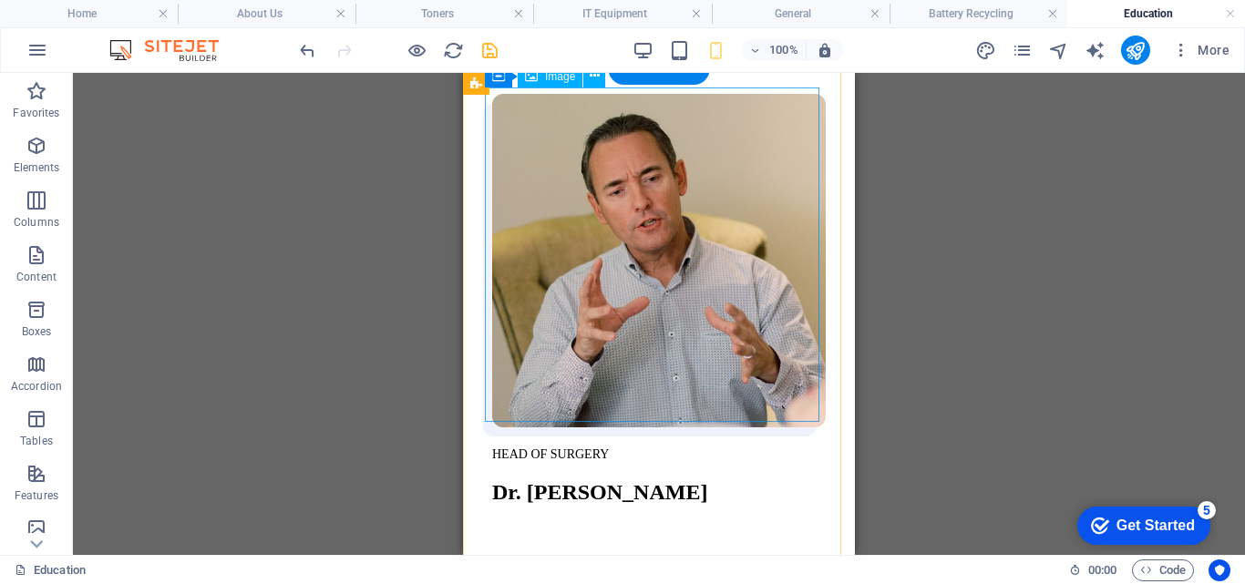
click at [721, 253] on figure at bounding box center [659, 262] width 334 height 337
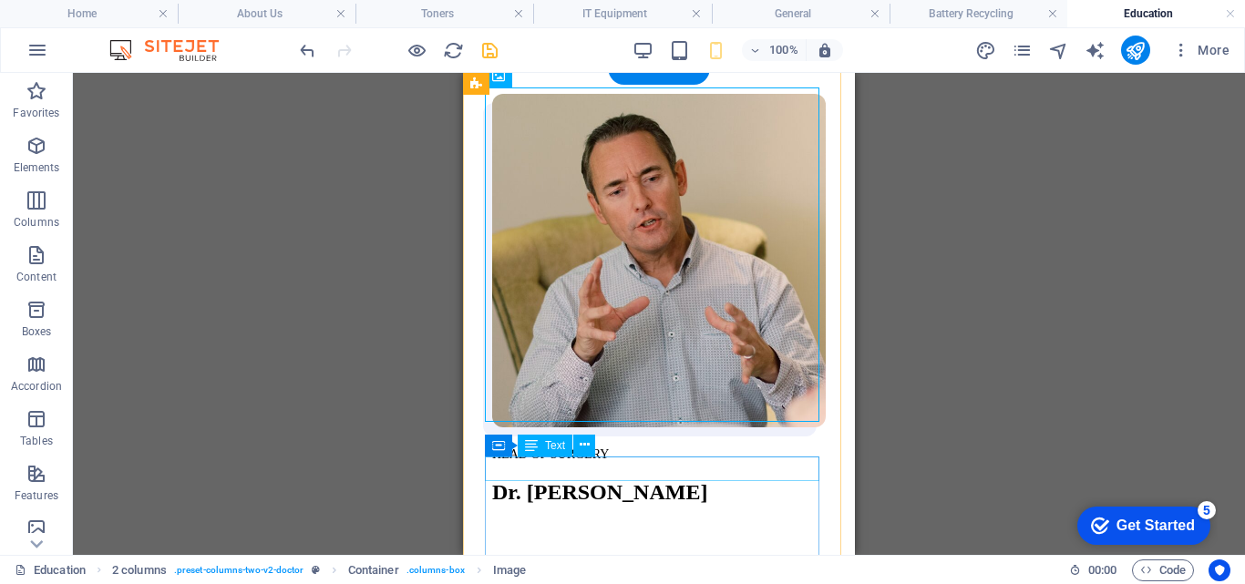
click at [509, 462] on div "HEAD OF SURGERY" at bounding box center [659, 454] width 334 height 16
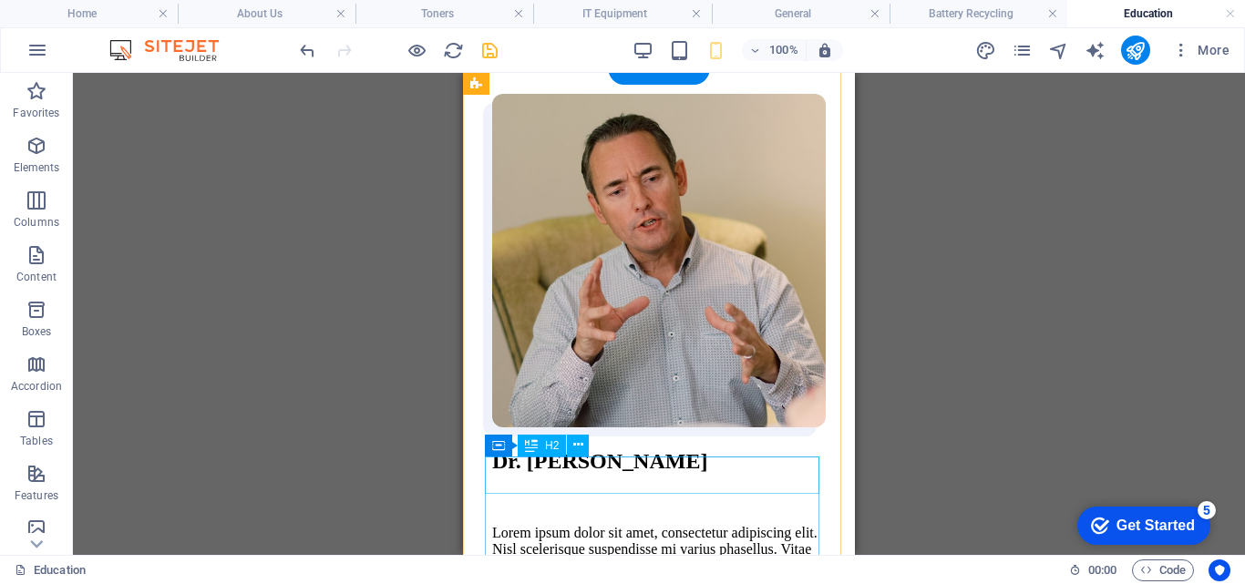
click at [521, 474] on div "Dr. Marcus Green" at bounding box center [659, 461] width 334 height 25
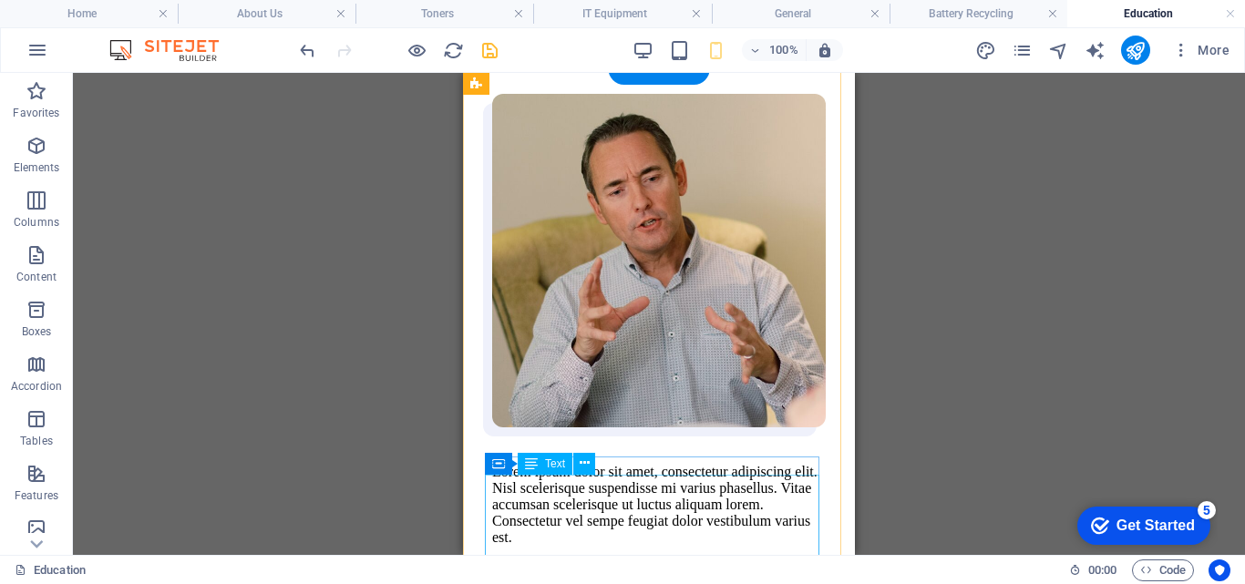
click at [521, 484] on div "Lorem ipsum dolor sit amet, consectetur adipiscing elit. Nisl scelerisque suspe…" at bounding box center [659, 544] width 334 height 160
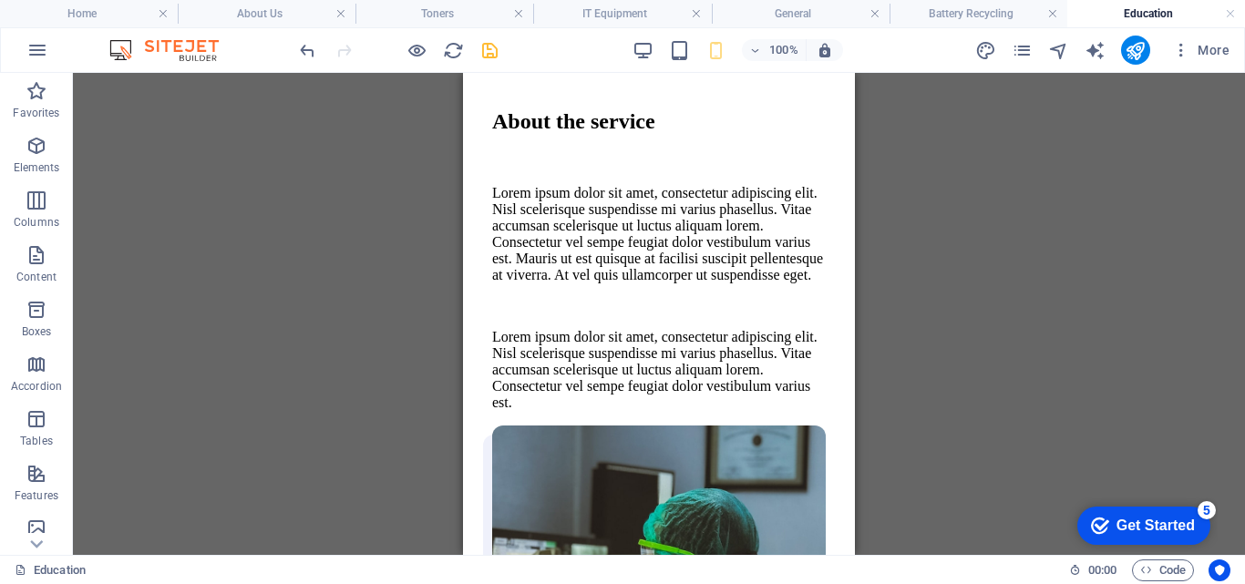
scroll to position [1828, 0]
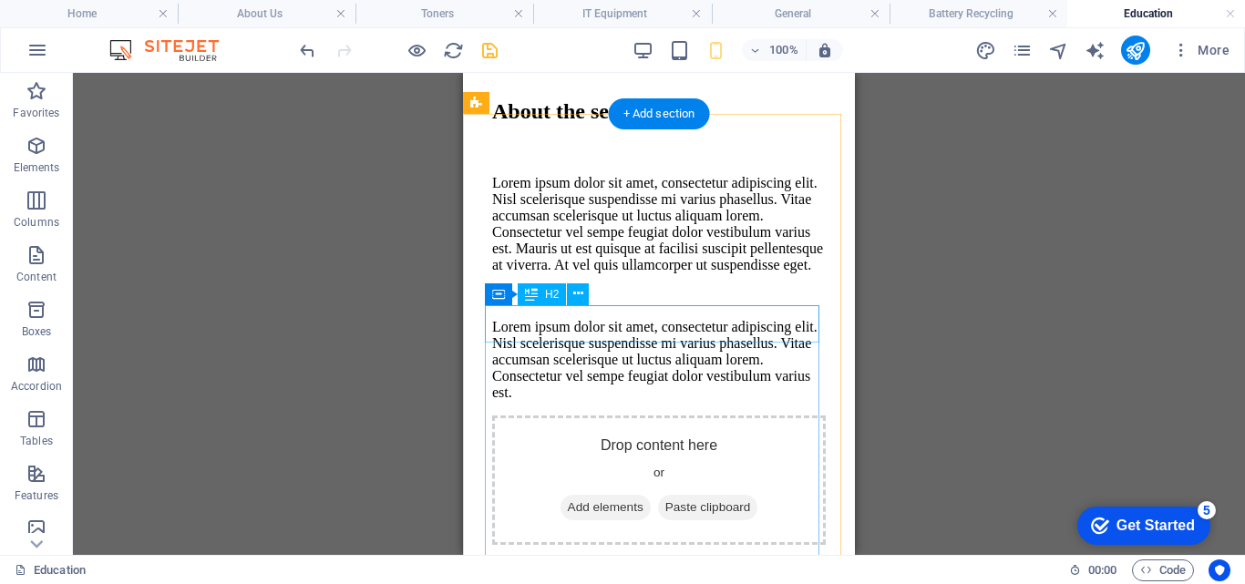
click at [631, 124] on div "About the service" at bounding box center [659, 111] width 334 height 25
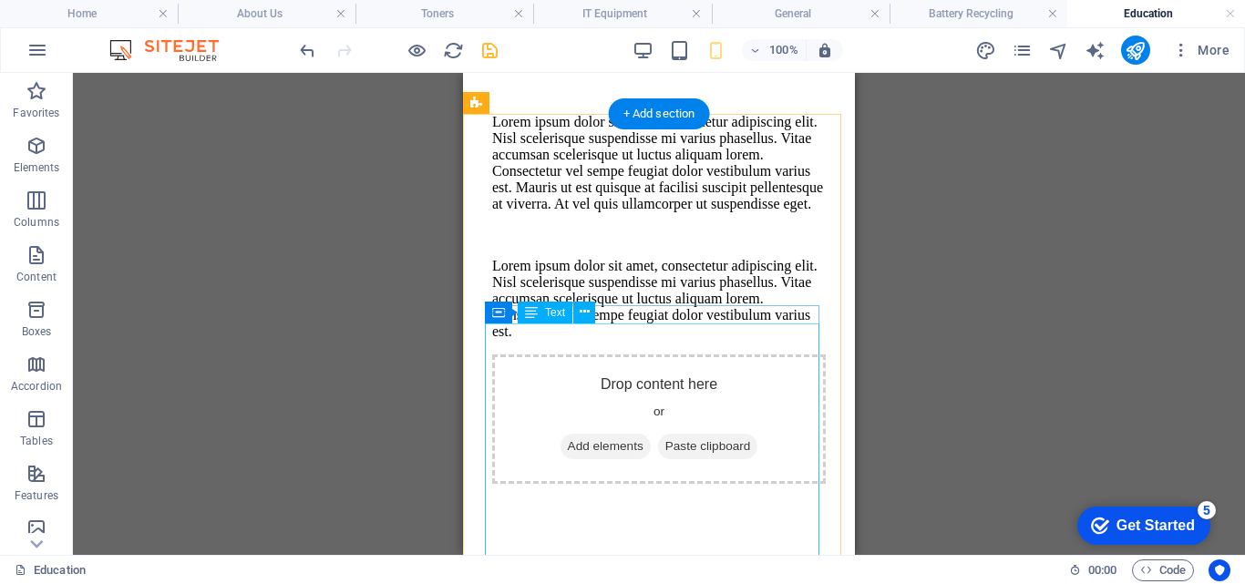
click at [606, 340] on div "Lorem ipsum dolor sit amet, consectetur adipiscing elit. Nisl scelerisque suspe…" at bounding box center [659, 227] width 334 height 226
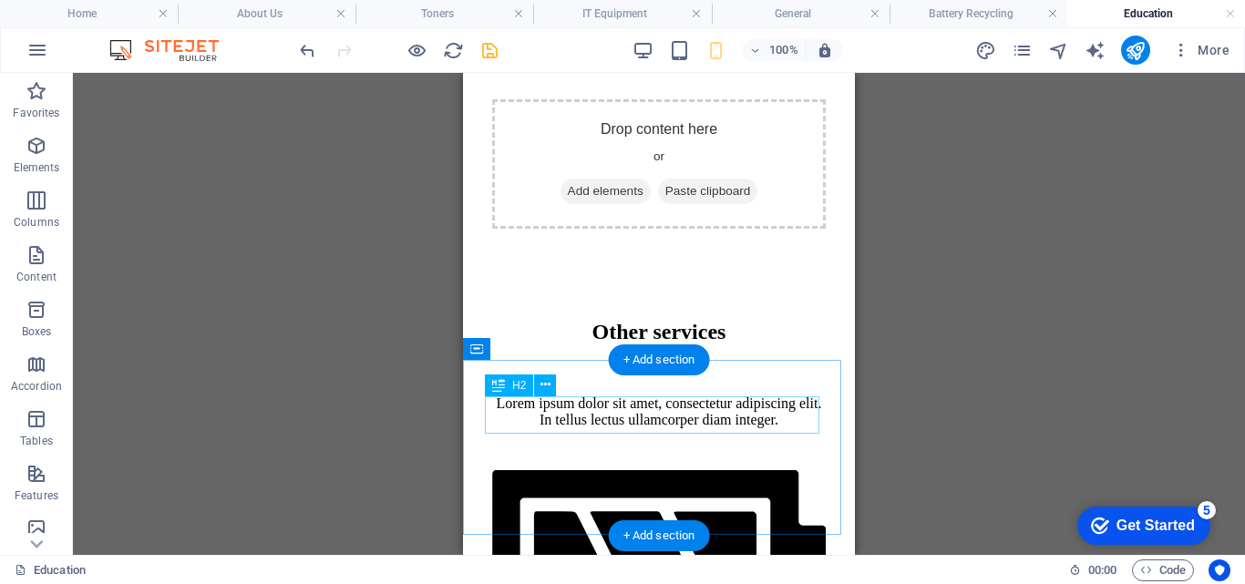
click at [600, 344] on div "Other services" at bounding box center [659, 332] width 334 height 25
click at [575, 428] on div "Lorem ipsum dolor sit amet, consectetur adipiscing elit. In tellus lectus ullam…" at bounding box center [659, 412] width 334 height 33
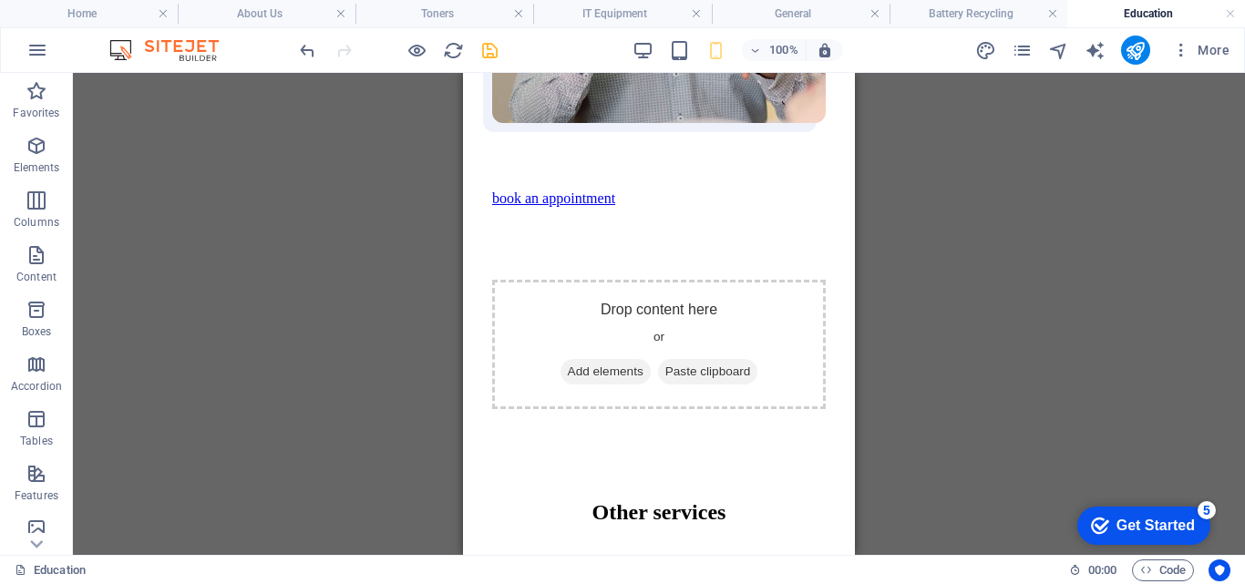
scroll to position [1656, 0]
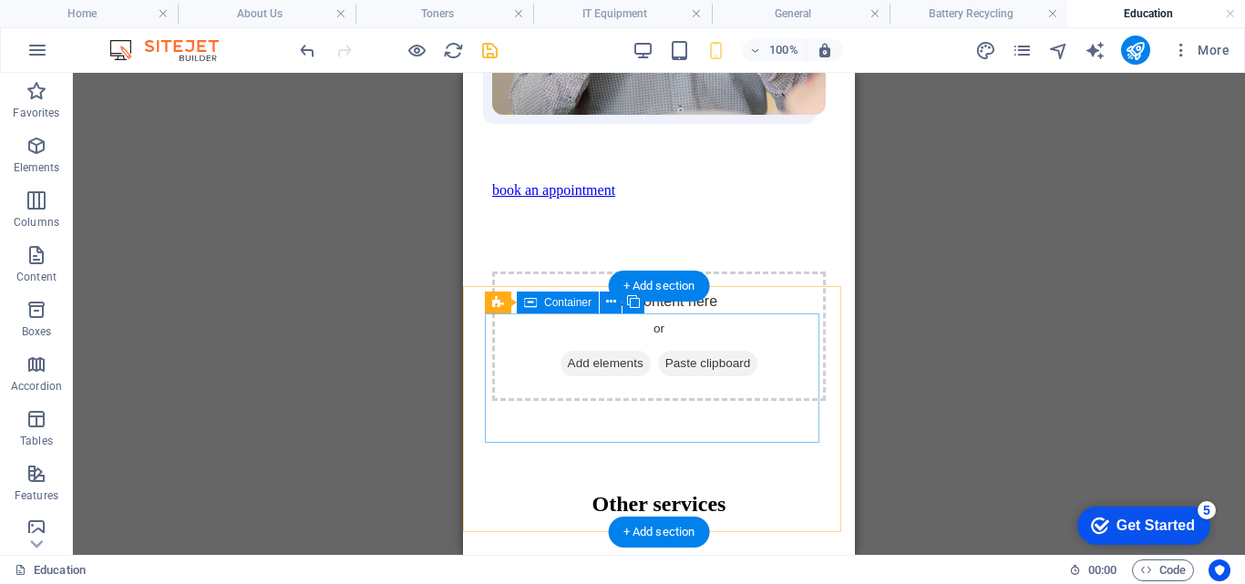
click at [604, 380] on div "Drop content here or Add elements Paste clipboard" at bounding box center [659, 336] width 334 height 129
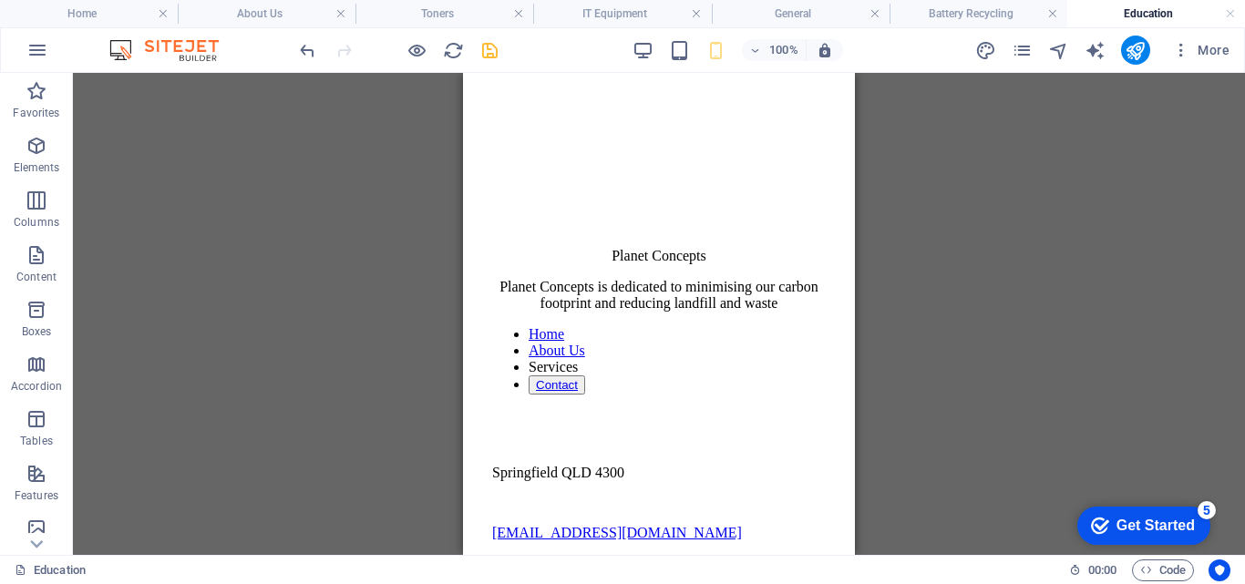
scroll to position [3565, 0]
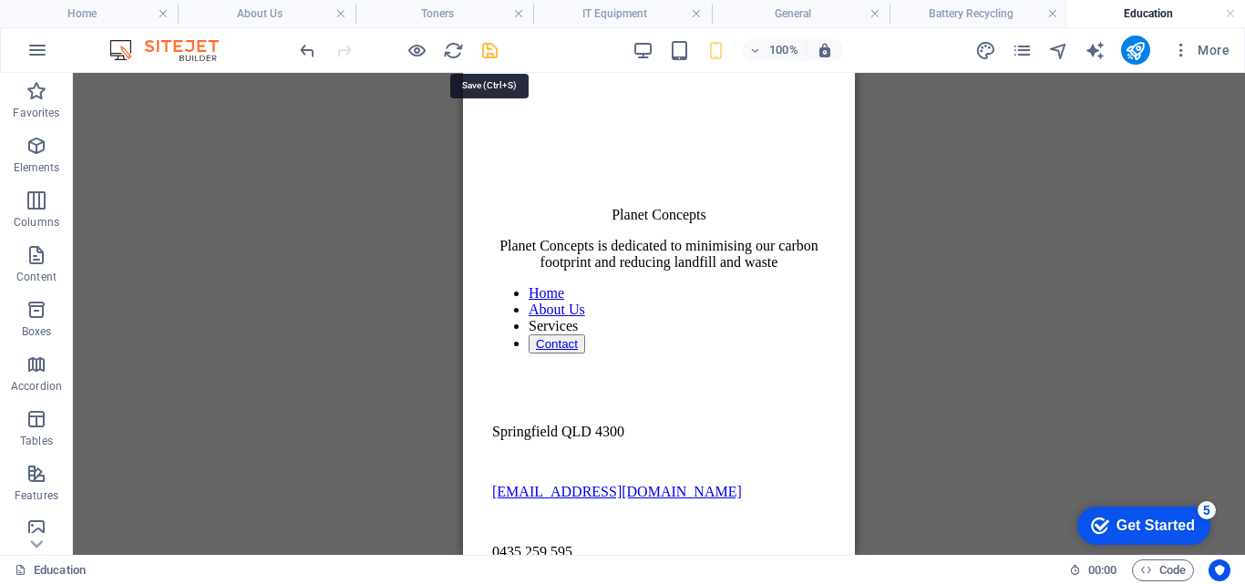
click at [491, 56] on icon "save" at bounding box center [489, 50] width 21 height 21
click at [1020, 52] on icon "pages" at bounding box center [1022, 50] width 21 height 21
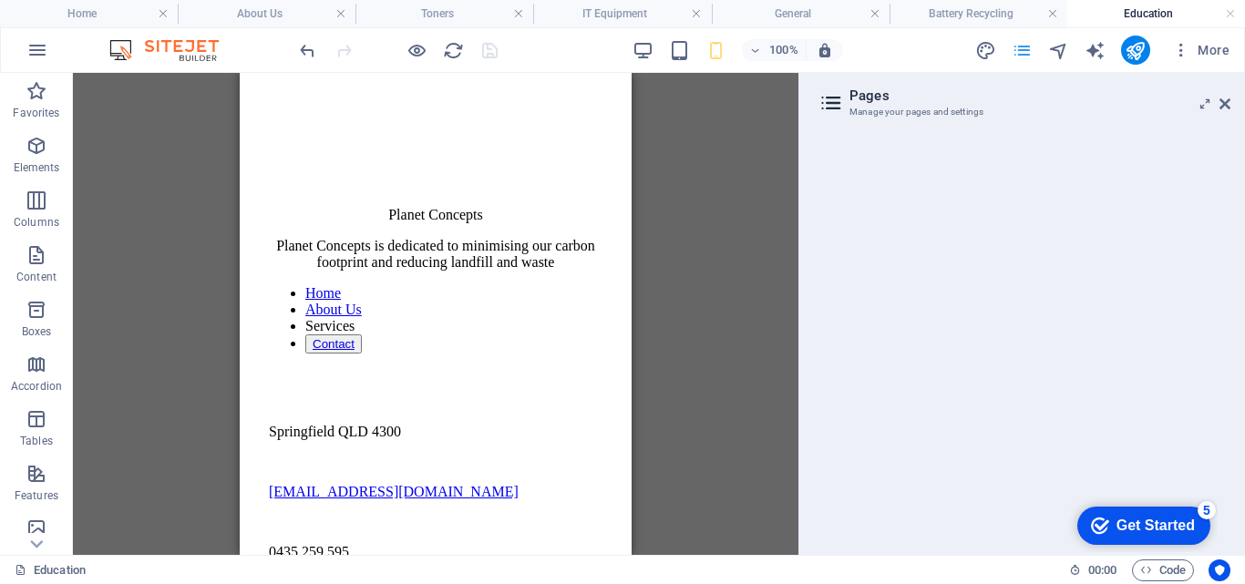
click at [1026, 48] on icon "pages" at bounding box center [1022, 50] width 21 height 21
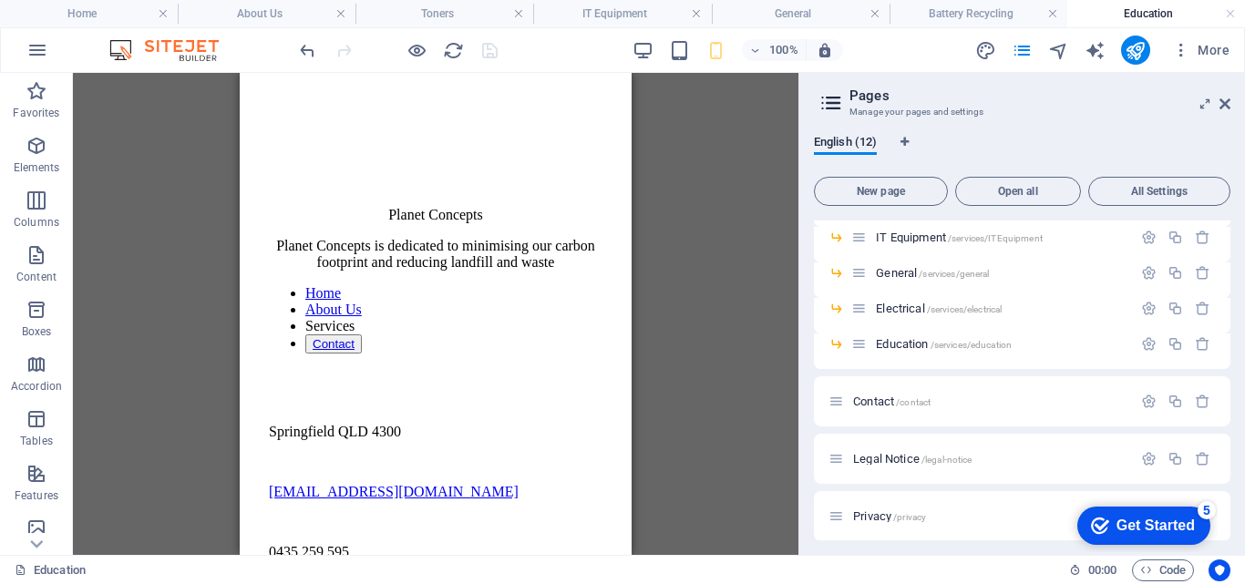
scroll to position [238, 0]
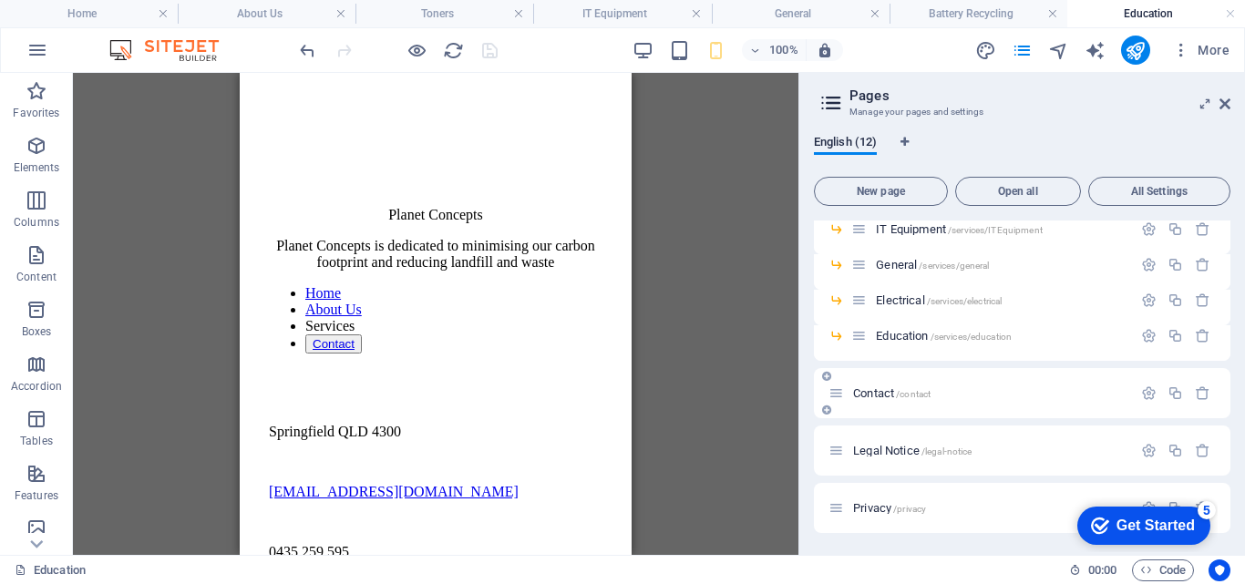
click at [874, 393] on span "Contact /contact" at bounding box center [891, 393] width 77 height 14
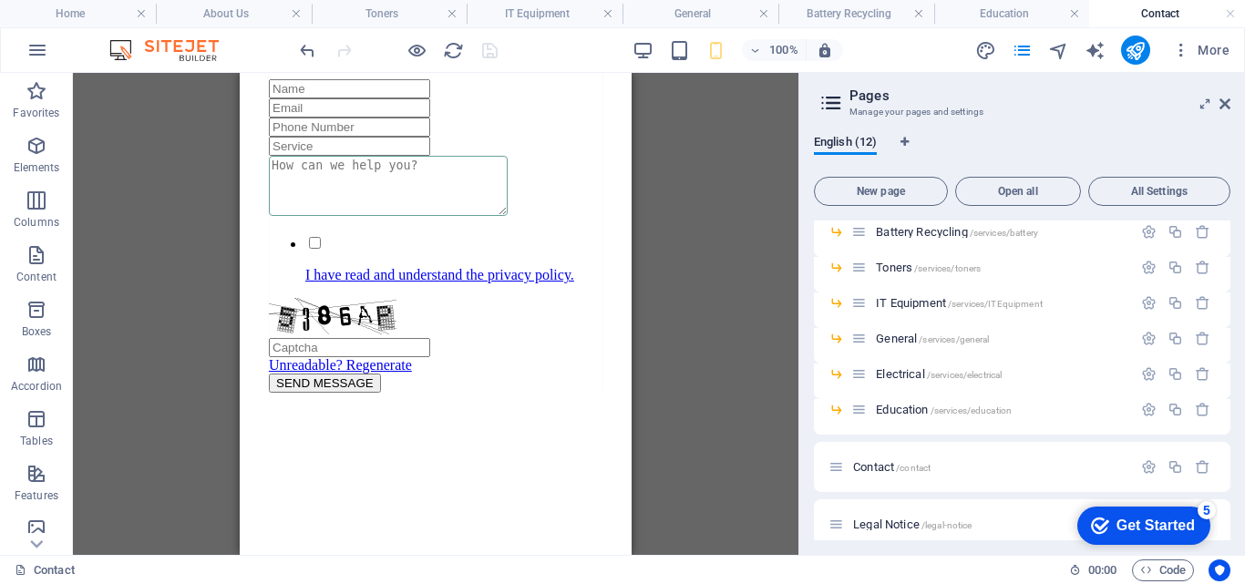
scroll to position [1536, 0]
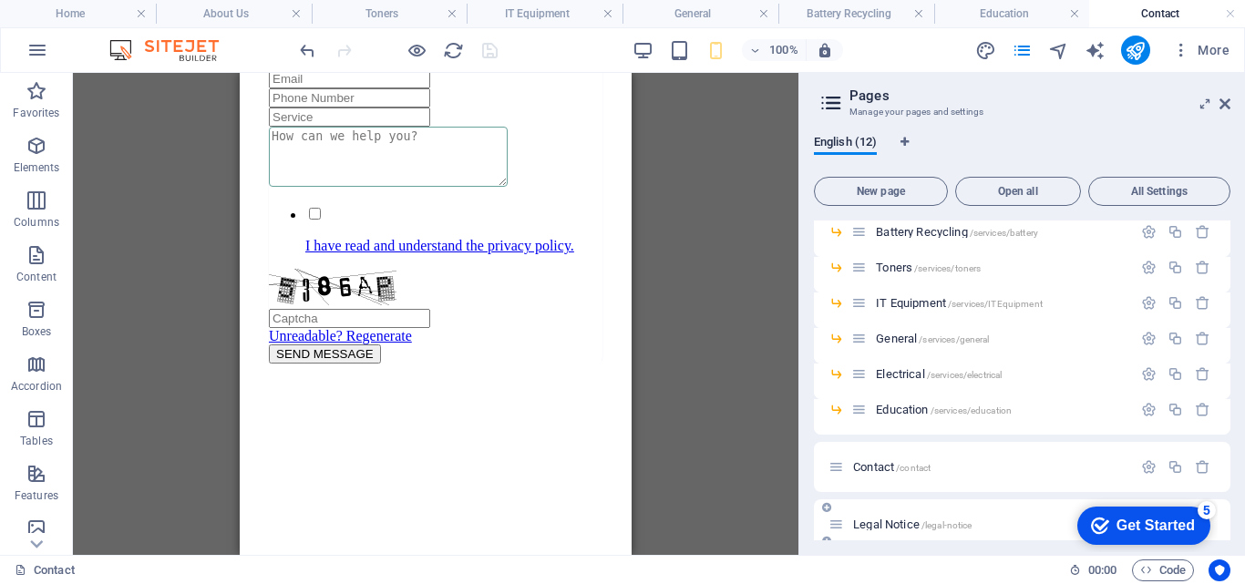
click at [875, 521] on span "Legal Notice /legal-notice" at bounding box center [912, 525] width 118 height 14
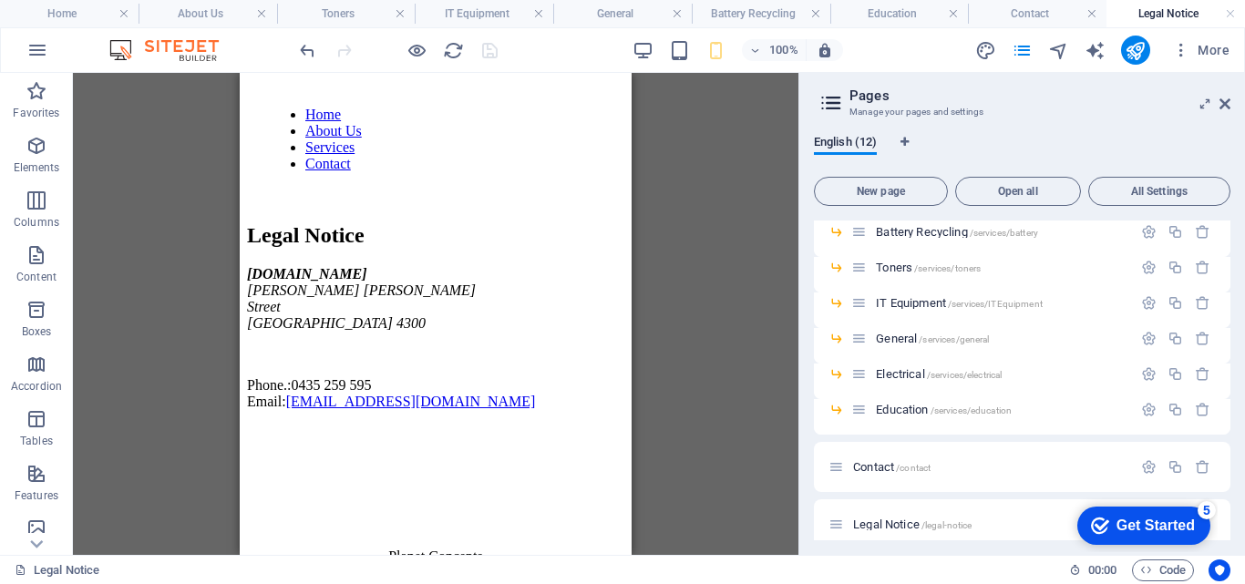
scroll to position [0, 0]
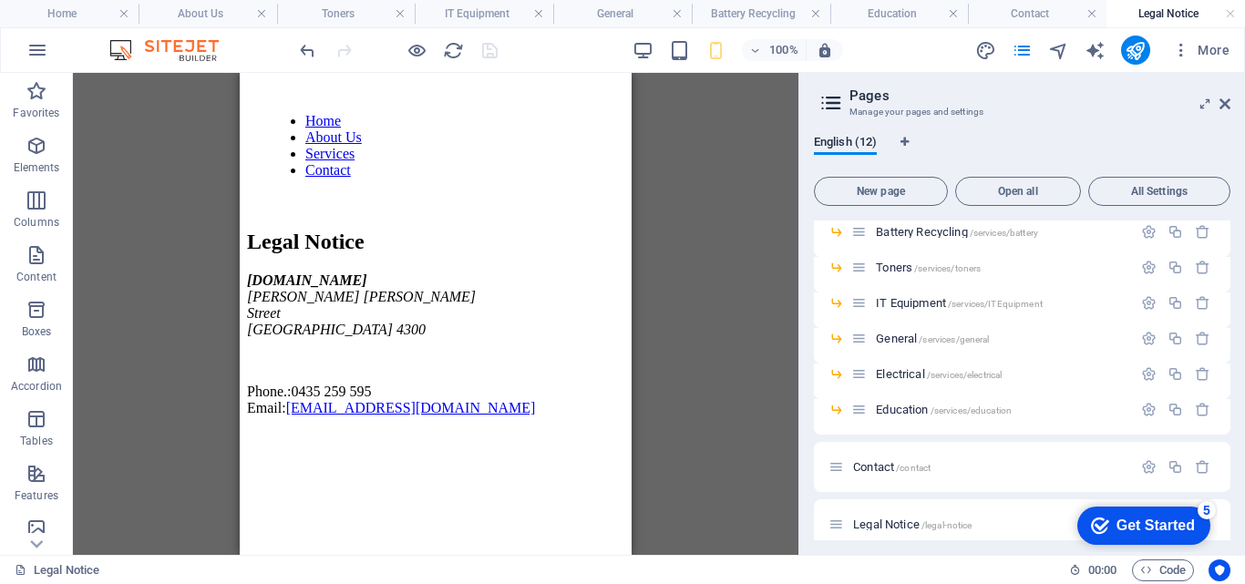
drag, startPoint x: 625, startPoint y: 221, endPoint x: 890, endPoint y: 289, distance: 273.6
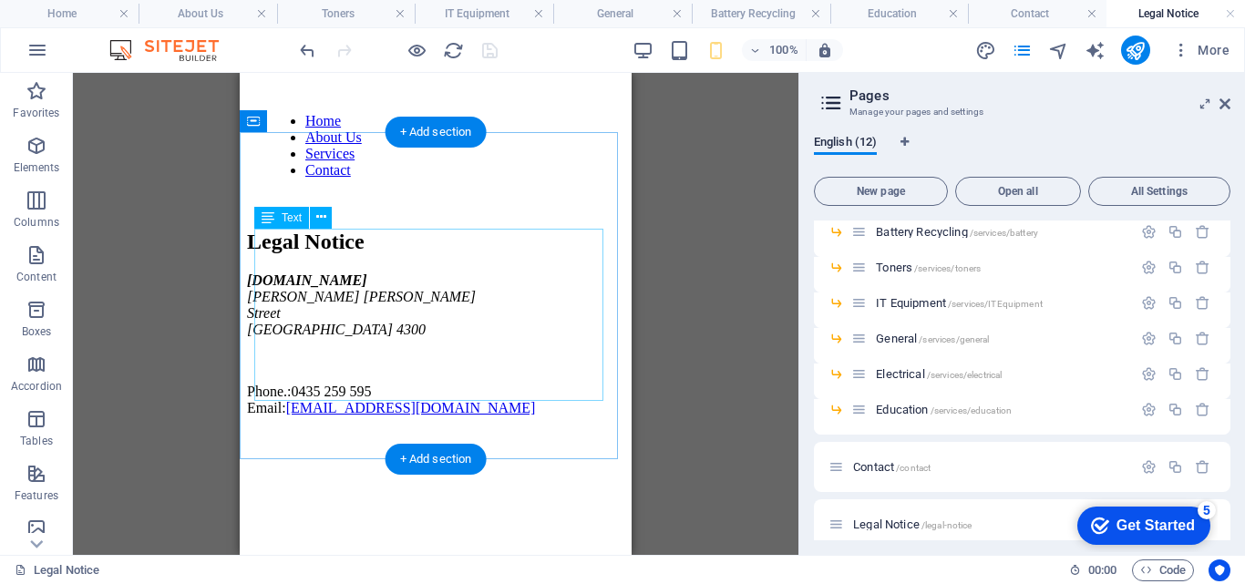
click at [317, 286] on div "planetconcepts.com.au Shannon Horton Street Springfield Central 4300 Phone.: 04…" at bounding box center [435, 344] width 377 height 144
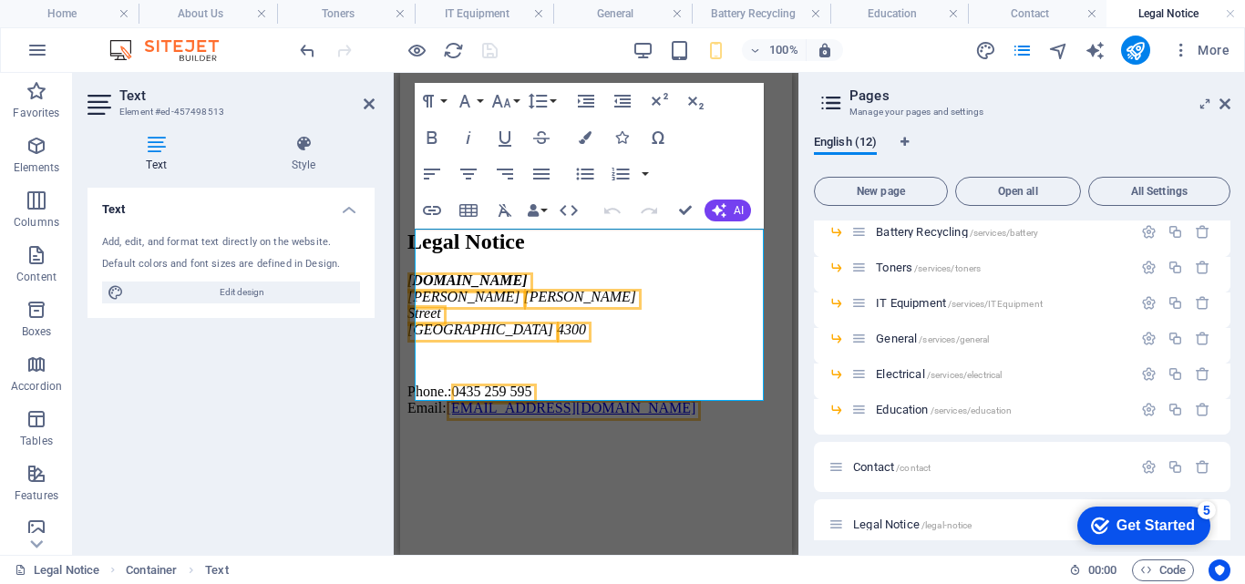
click at [483, 291] on address "planetconcepts.com.au Shannon Horton Street Springfield Central 4300" at bounding box center [595, 305] width 377 height 66
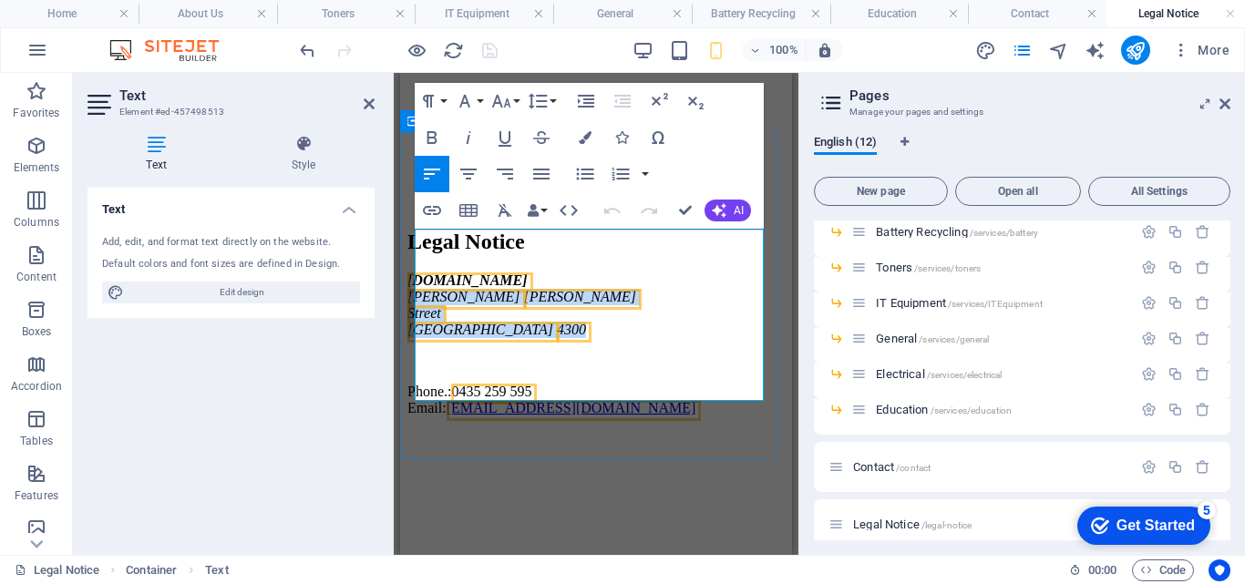
drag, startPoint x: 606, startPoint y: 313, endPoint x: 414, endPoint y: 264, distance: 198.3
click at [414, 264] on div "Legal Notice planetconcepts.com.au Shannon Horton Street Springfield Central 43…" at bounding box center [595, 323] width 377 height 187
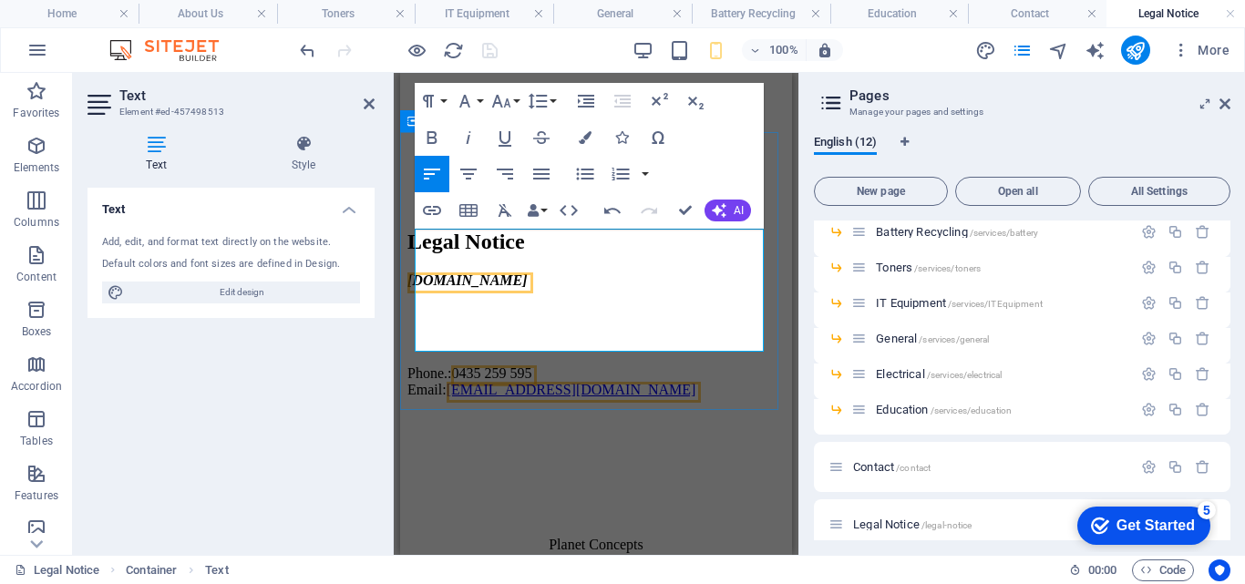
click at [515, 303] on p at bounding box center [595, 311] width 377 height 16
drag, startPoint x: 642, startPoint y: 337, endPoint x: 416, endPoint y: 239, distance: 246.5
click at [416, 272] on div "planetconcepts.com.au Phone.: 0435 259 595 Email: Swiclab@hotmail.com" at bounding box center [595, 335] width 377 height 126
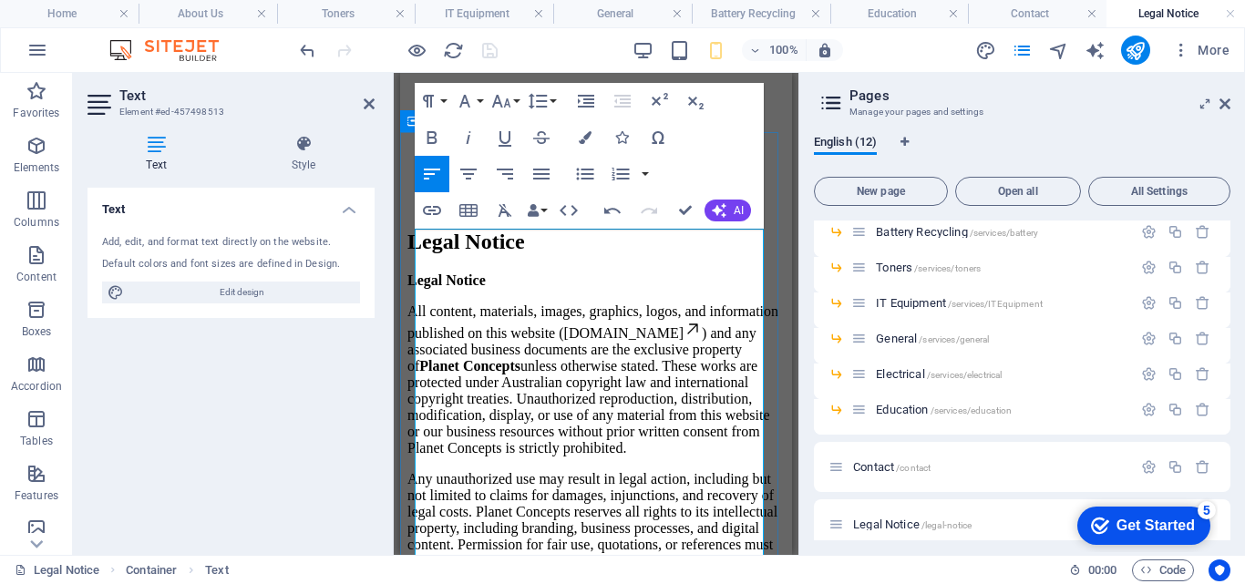
click at [658, 438] on p "All content, materials, images, graphics, logos, and information published on t…" at bounding box center [595, 379] width 377 height 153
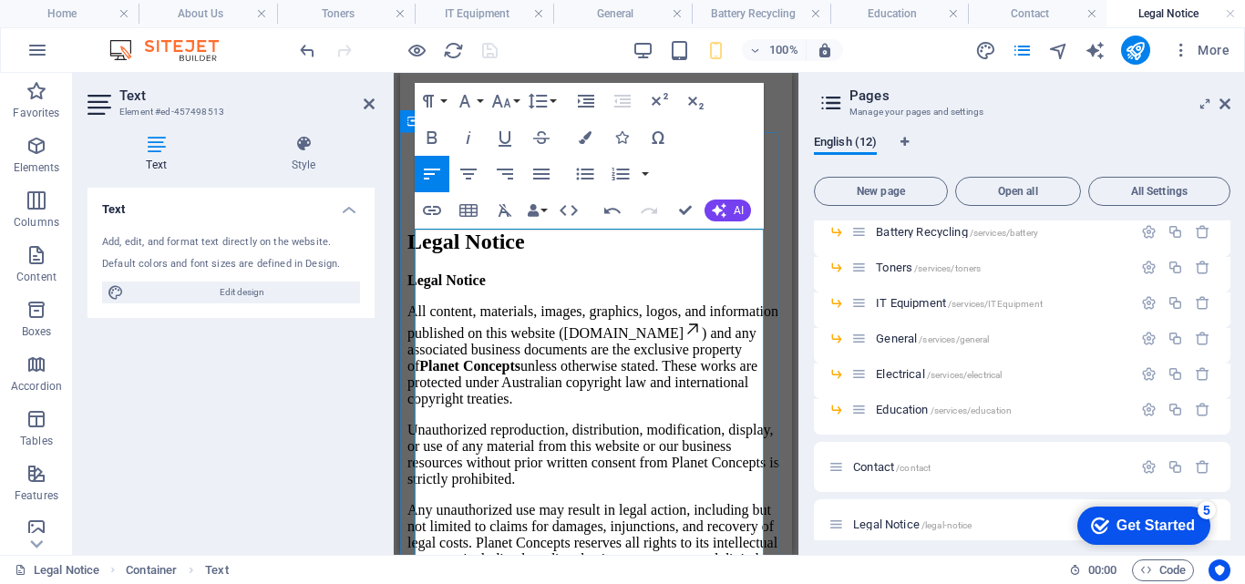
click at [658, 407] on p "All content, materials, images, graphics, logos, and information published on t…" at bounding box center [595, 355] width 377 height 104
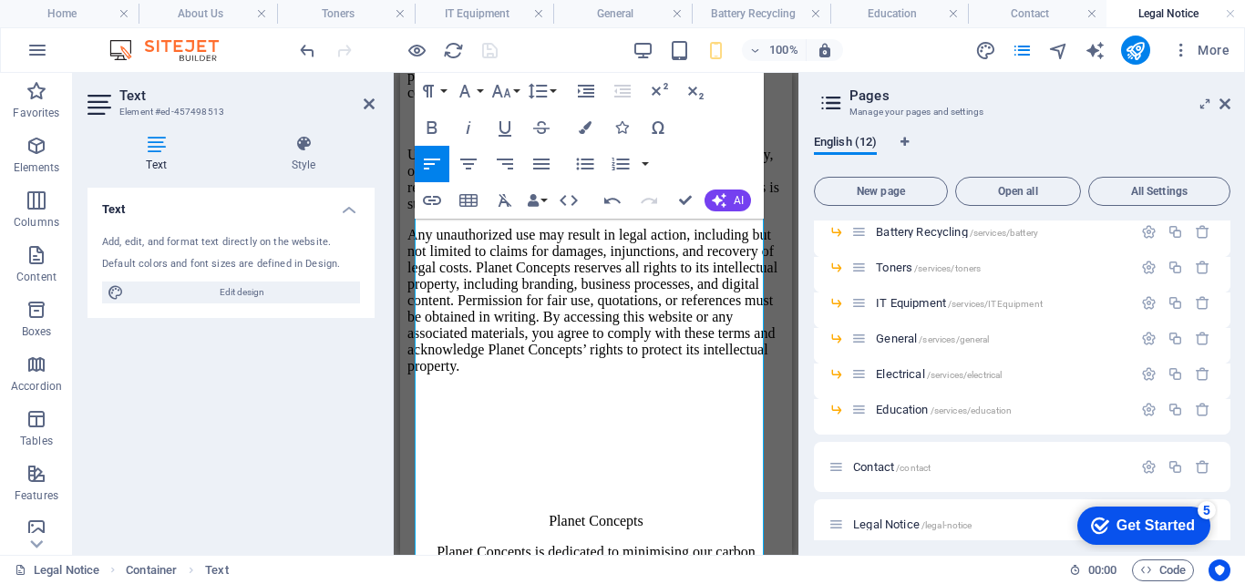
scroll to position [309, 0]
click at [464, 372] on p "Any unauthorized use may result in legal action, including but not limited to c…" at bounding box center [595, 298] width 377 height 148
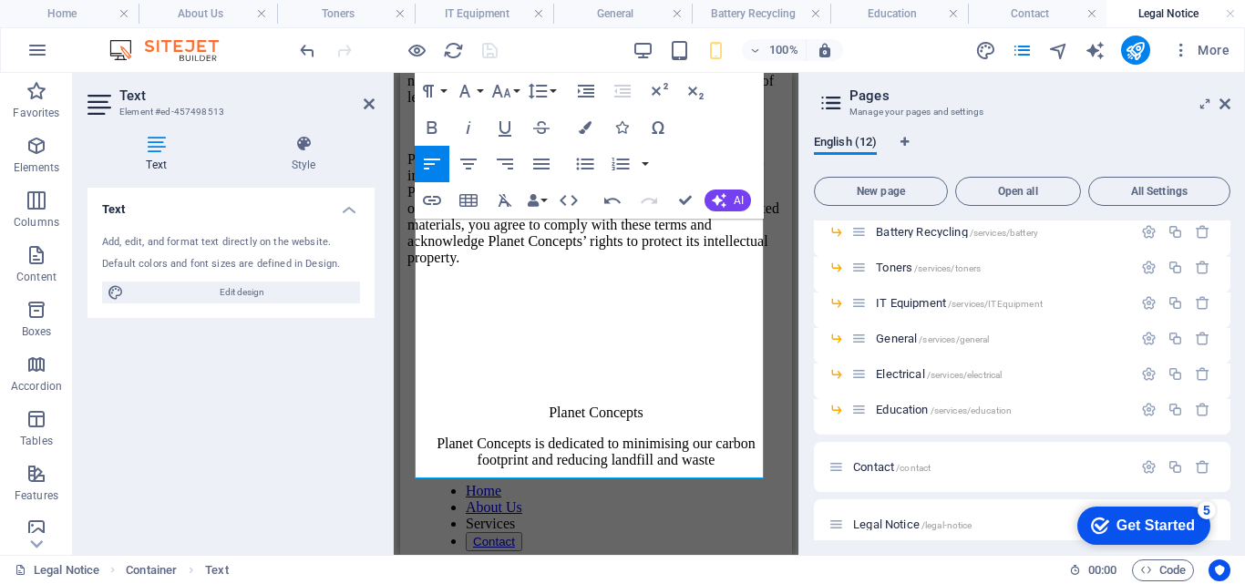
scroll to position [478, 0]
click at [719, 265] on p "Planet Concepts reserves all rights to its intellectual property, including bra…" at bounding box center [595, 207] width 377 height 115
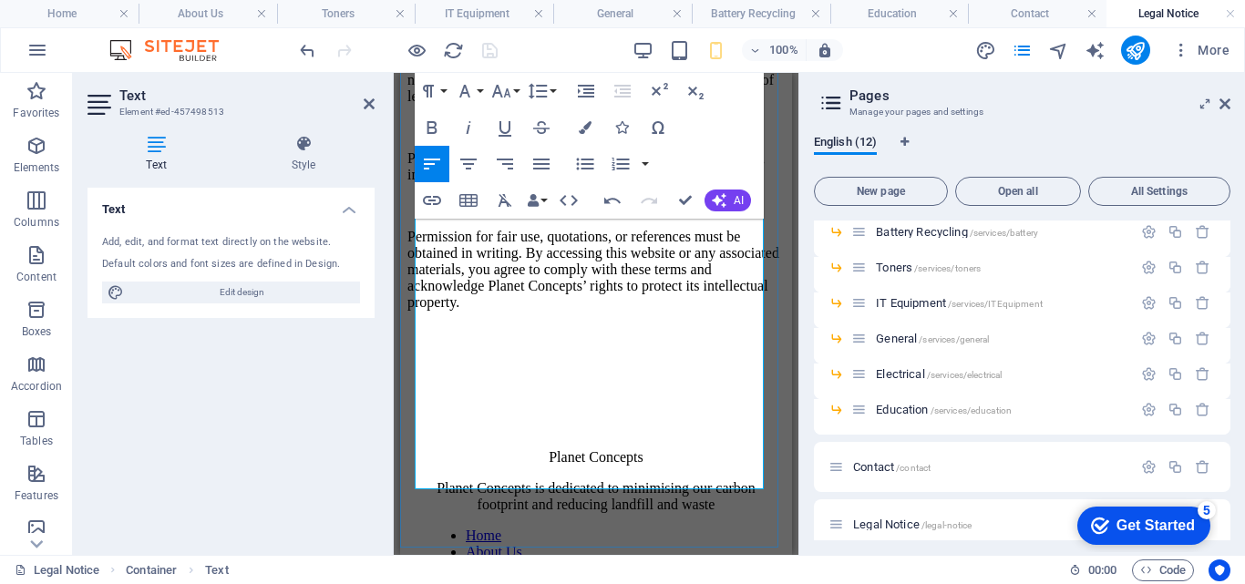
click at [722, 311] on p "Permission for fair use, quotations, or references must be obtained in writing.…" at bounding box center [595, 270] width 377 height 82
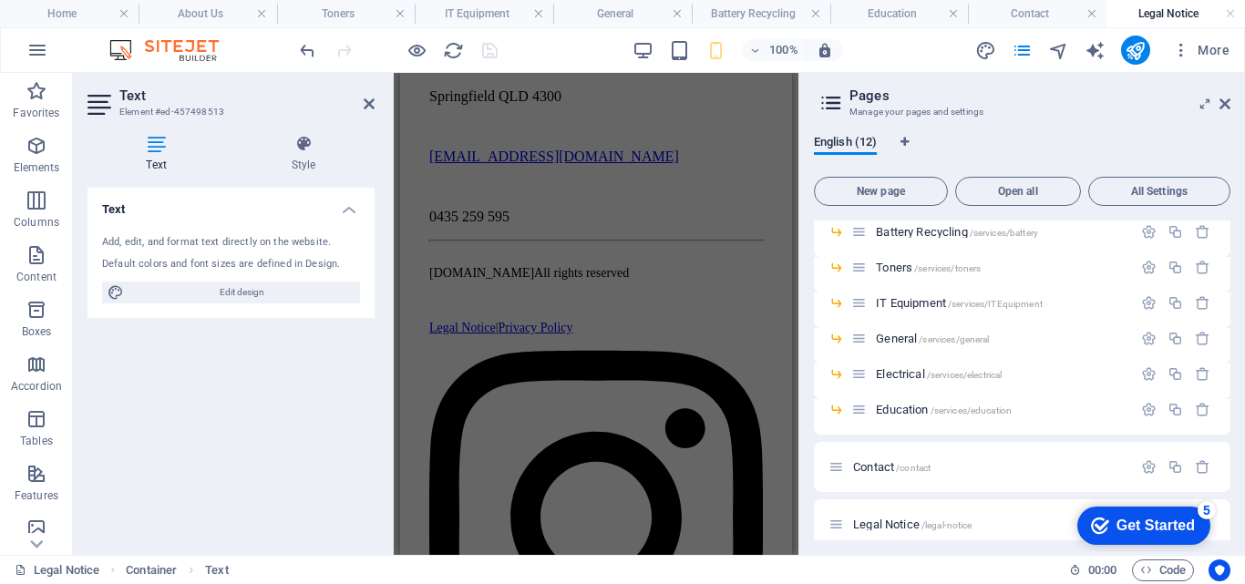
scroll to position [1107, 0]
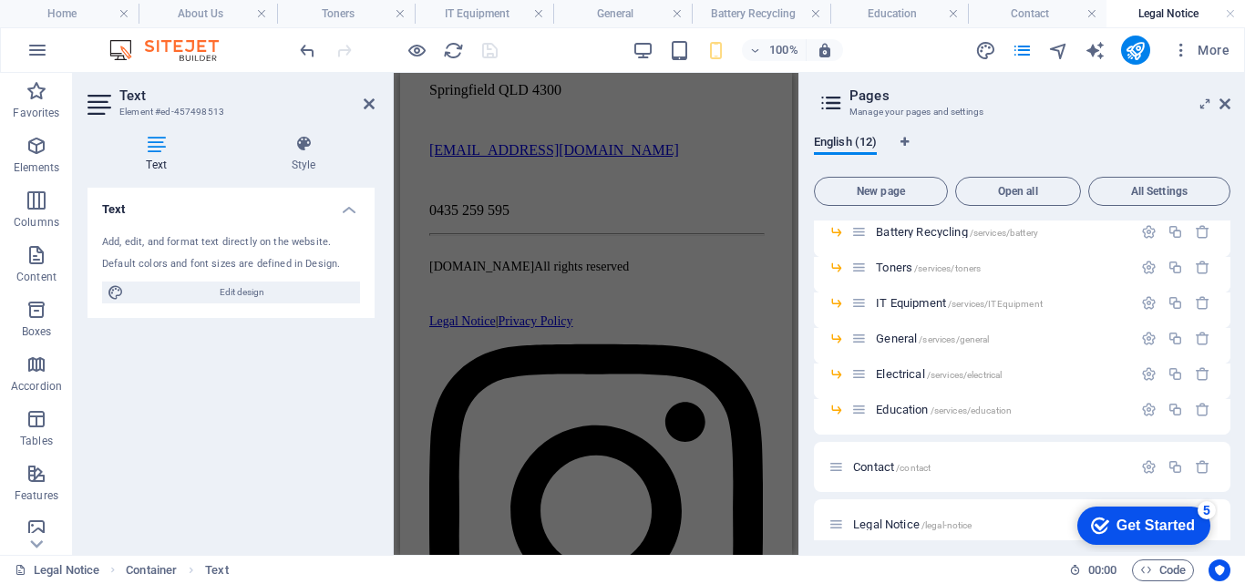
click at [344, 339] on div "Text Add, edit, and format text directly on the website. Default colors and fon…" at bounding box center [230, 364] width 287 height 353
click at [956, 142] on div "English (12)" at bounding box center [1022, 152] width 416 height 35
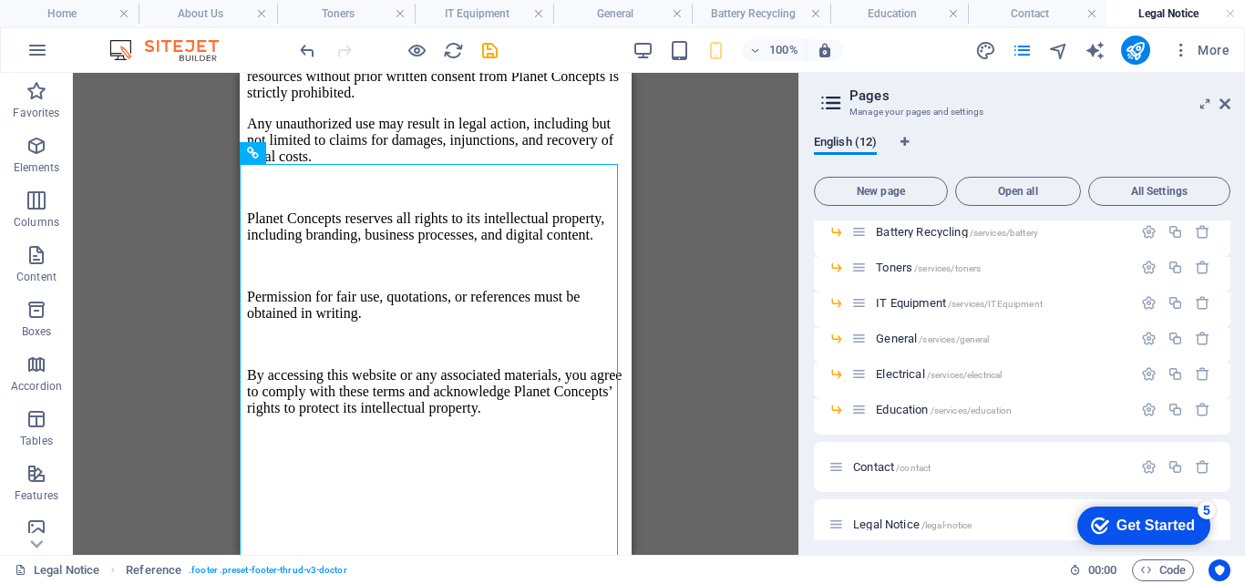
scroll to position [296, 0]
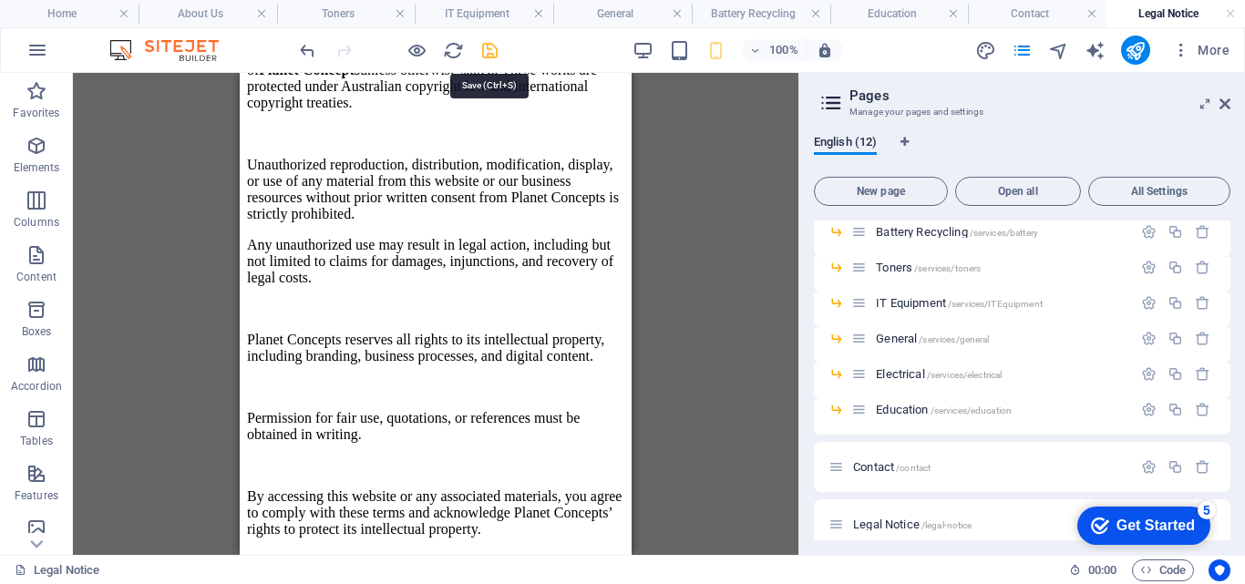
click at [490, 56] on icon "save" at bounding box center [489, 50] width 21 height 21
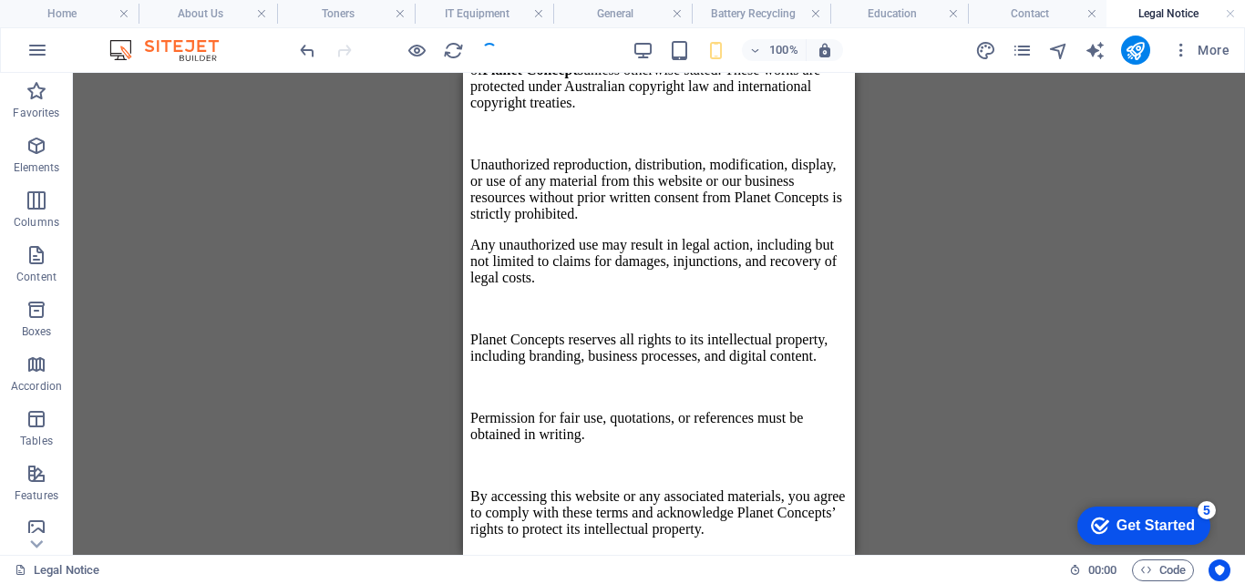
click at [33, 47] on icon "button" at bounding box center [37, 50] width 22 height 22
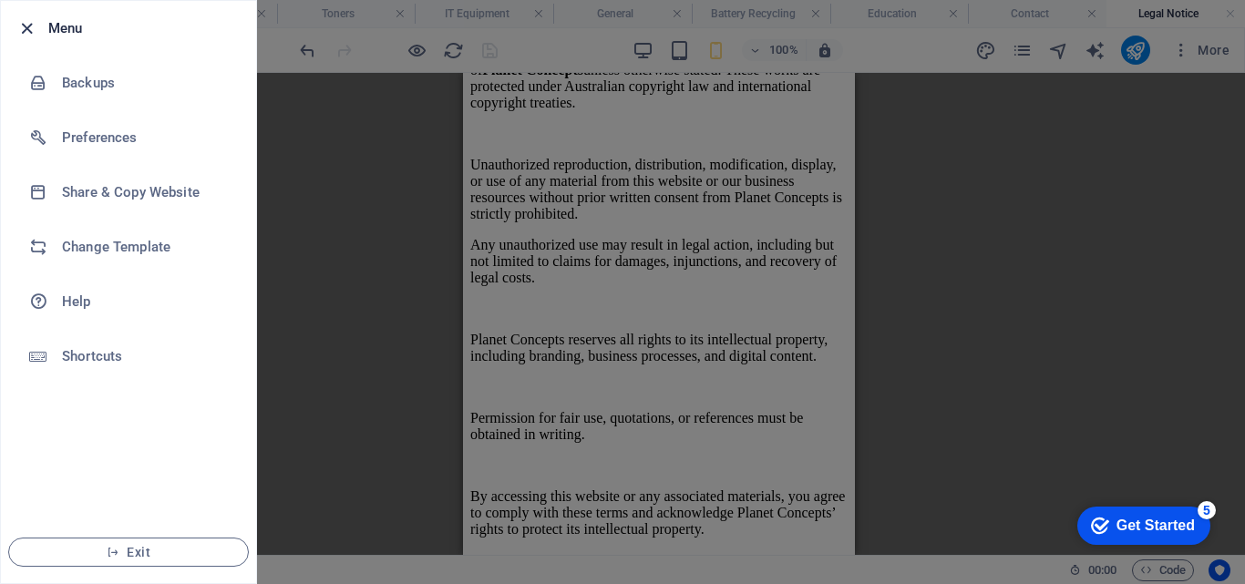
click at [27, 26] on icon "button" at bounding box center [26, 28] width 21 height 21
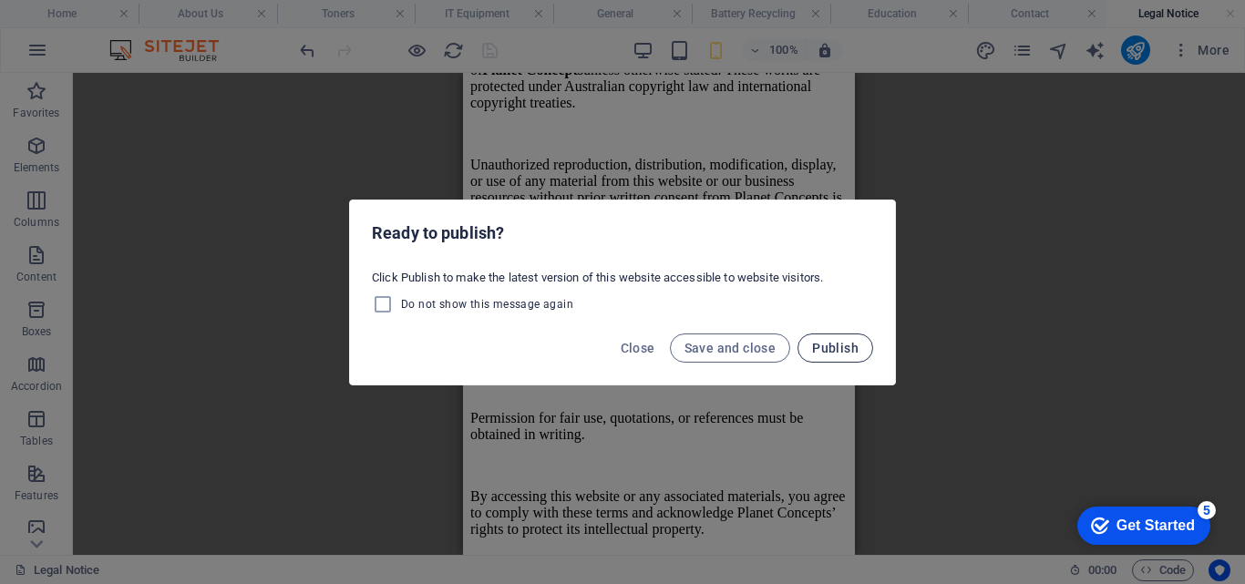
click at [827, 344] on span "Publish" at bounding box center [835, 348] width 46 height 15
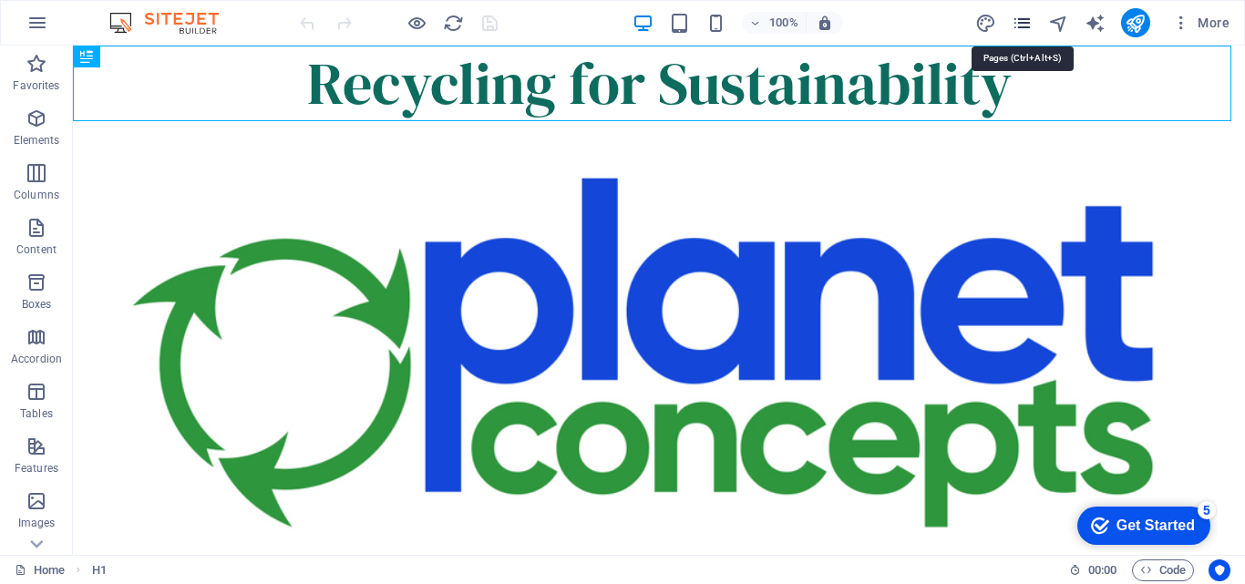
click at [0, 0] on icon "pages" at bounding box center [0, 0] width 0 height 0
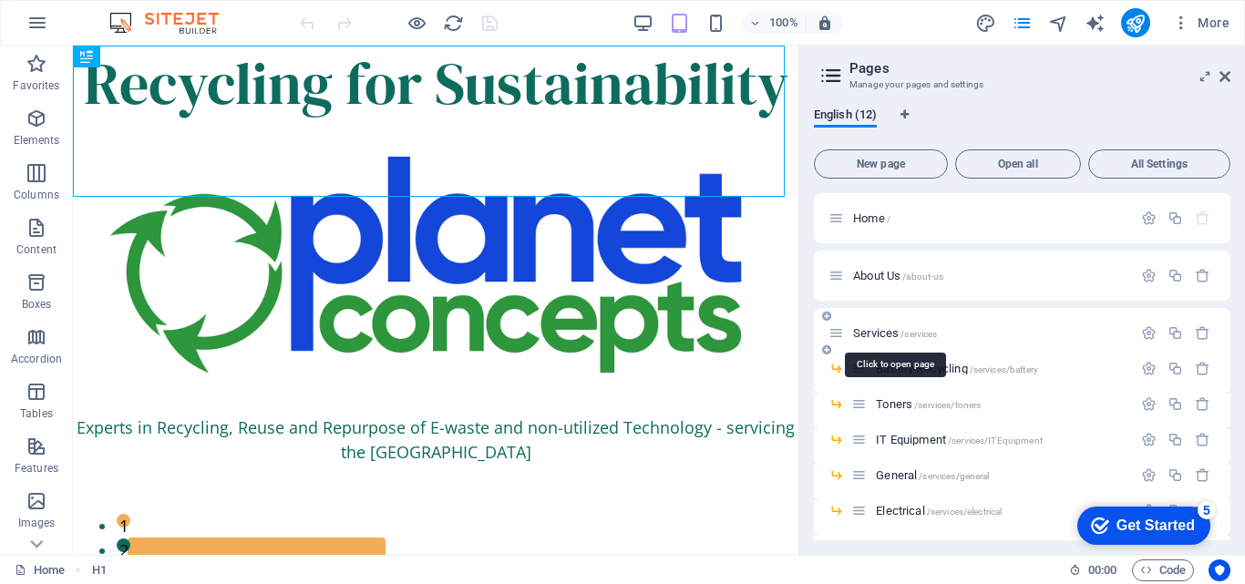
click at [887, 334] on span "Services /services" at bounding box center [895, 333] width 84 height 14
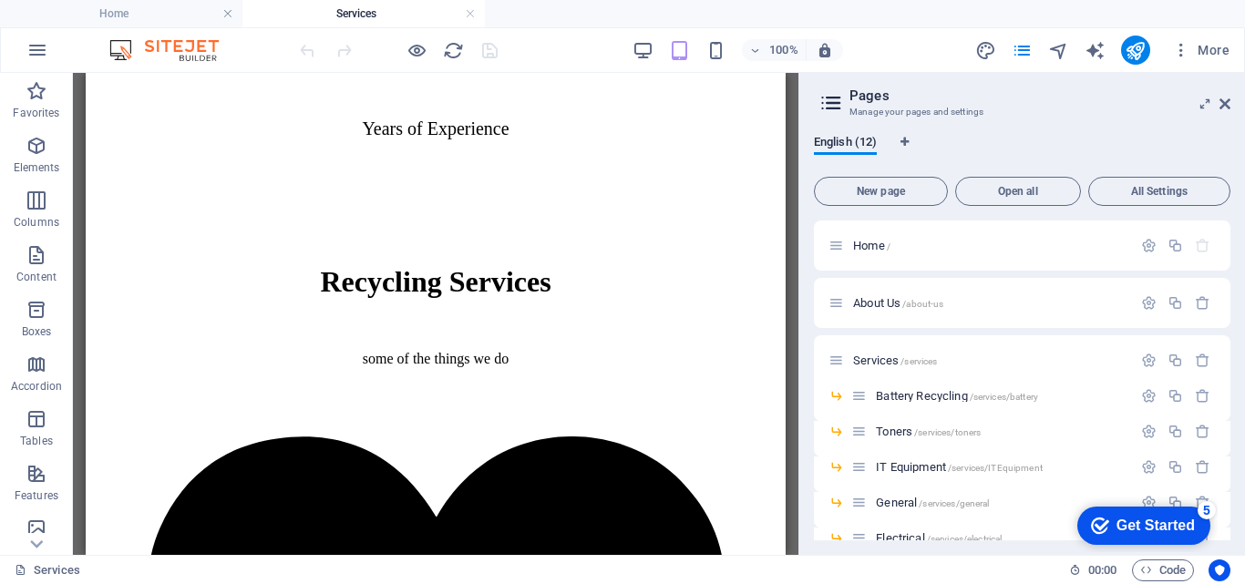
scroll to position [1062, 0]
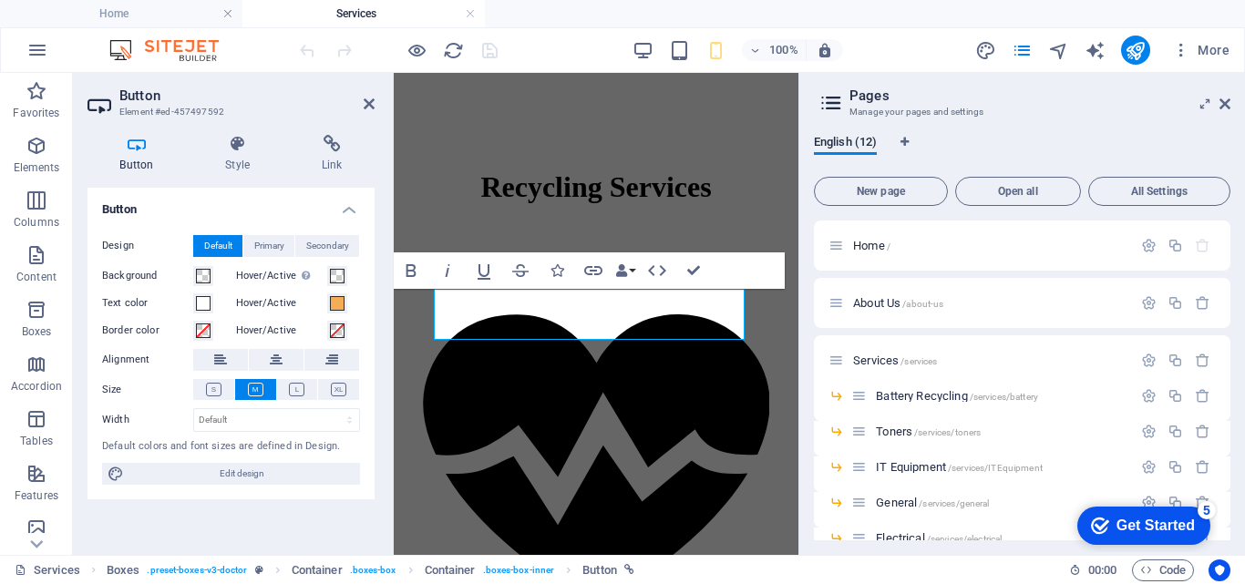
scroll to position [1369, 0]
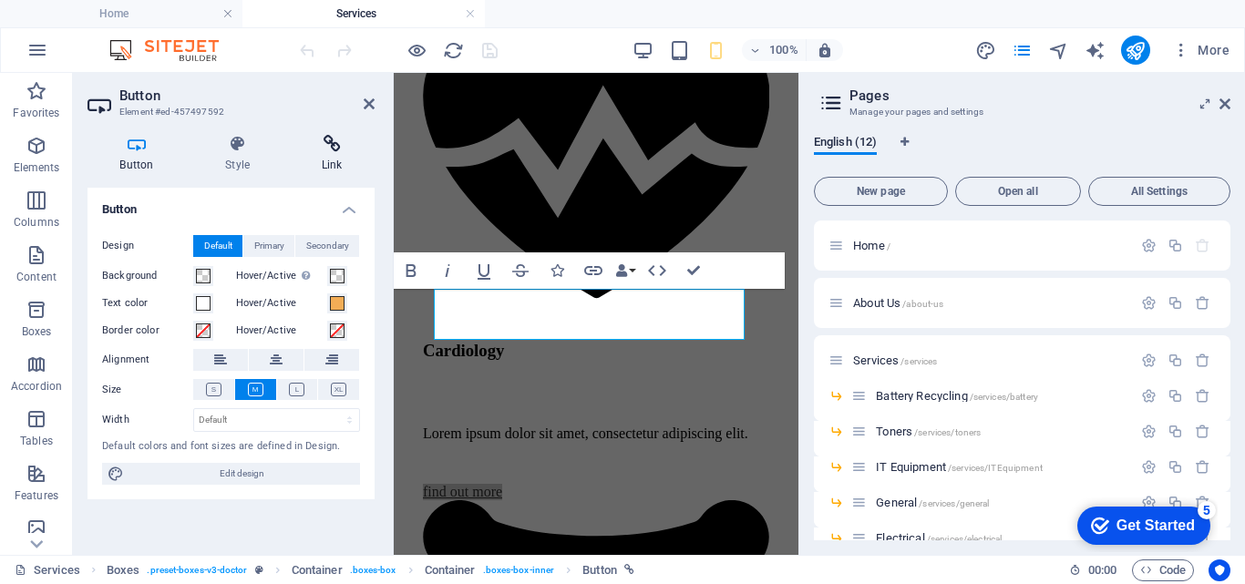
click at [322, 156] on h4 "Link" at bounding box center [332, 154] width 86 height 38
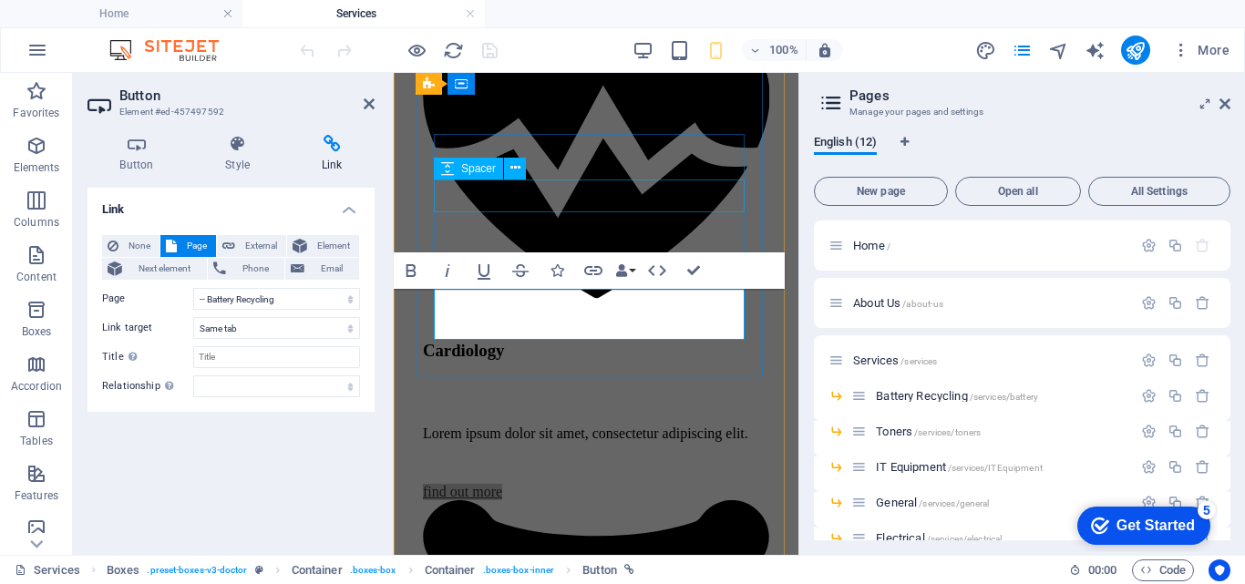
click at [632, 378] on div at bounding box center [596, 394] width 346 height 33
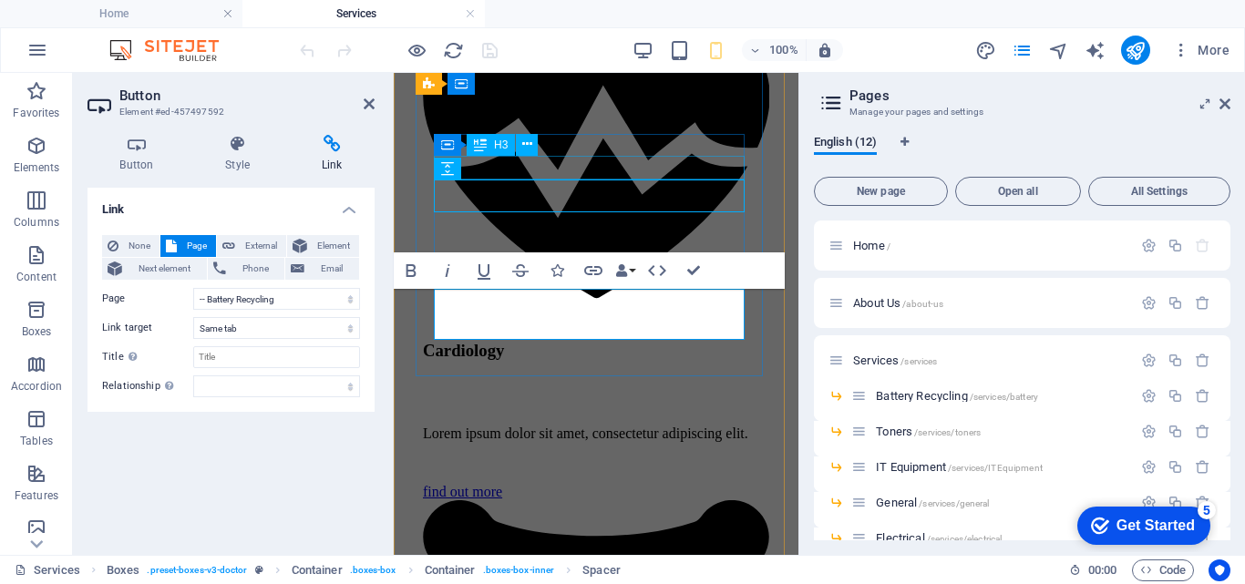
scroll to position [1022, 0]
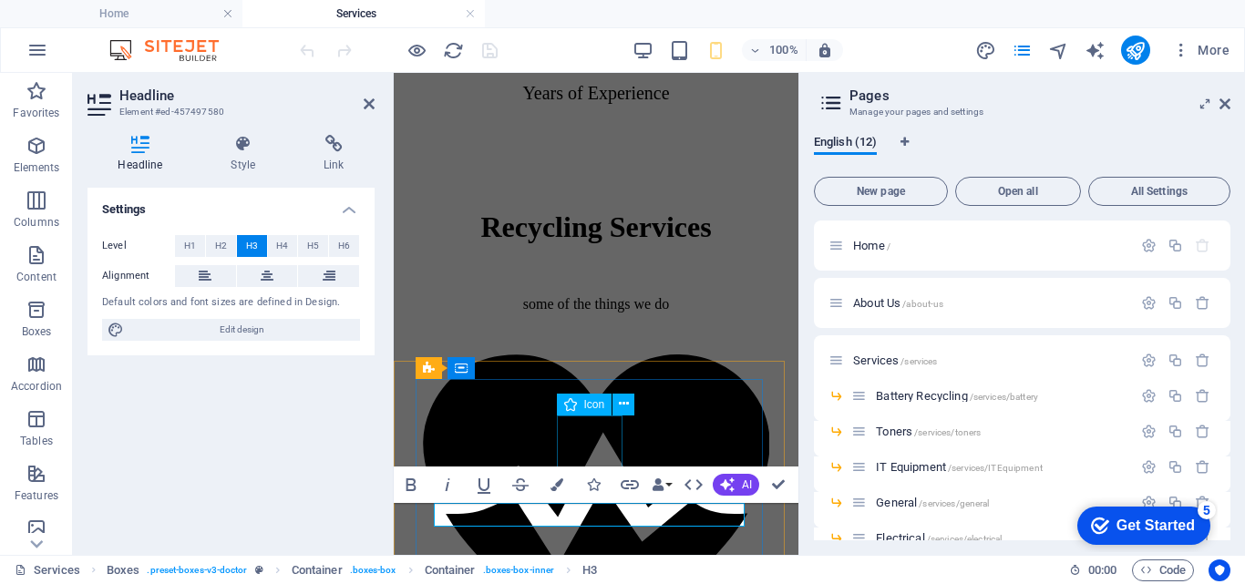
click at [587, 445] on figure at bounding box center [596, 501] width 346 height 294
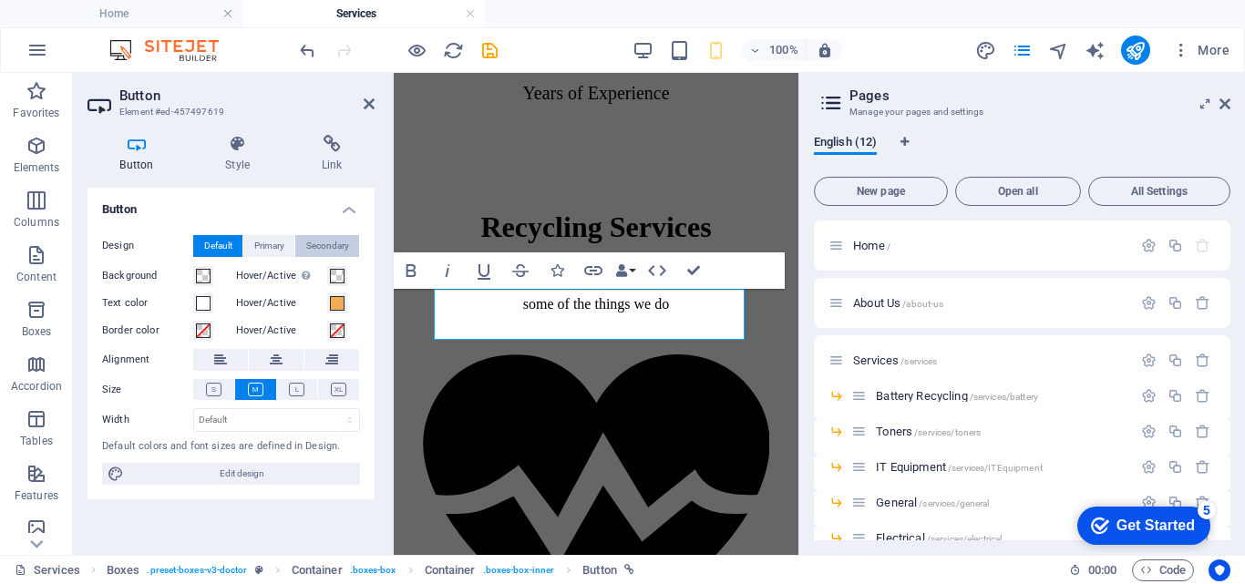
scroll to position [1735, 0]
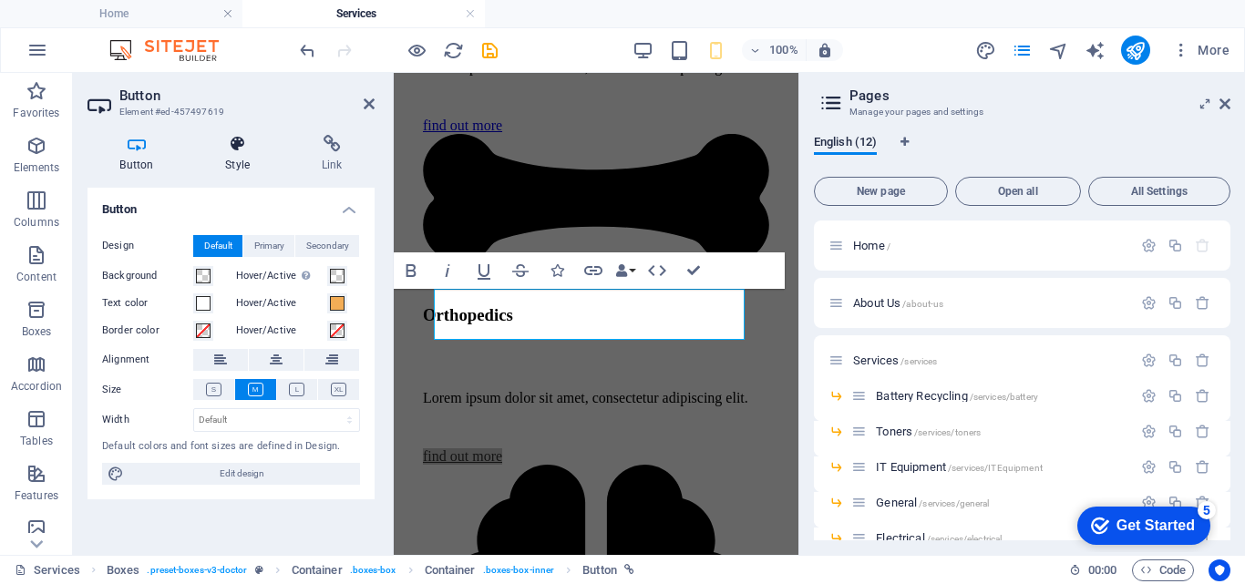
click at [244, 149] on icon at bounding box center [237, 144] width 89 height 18
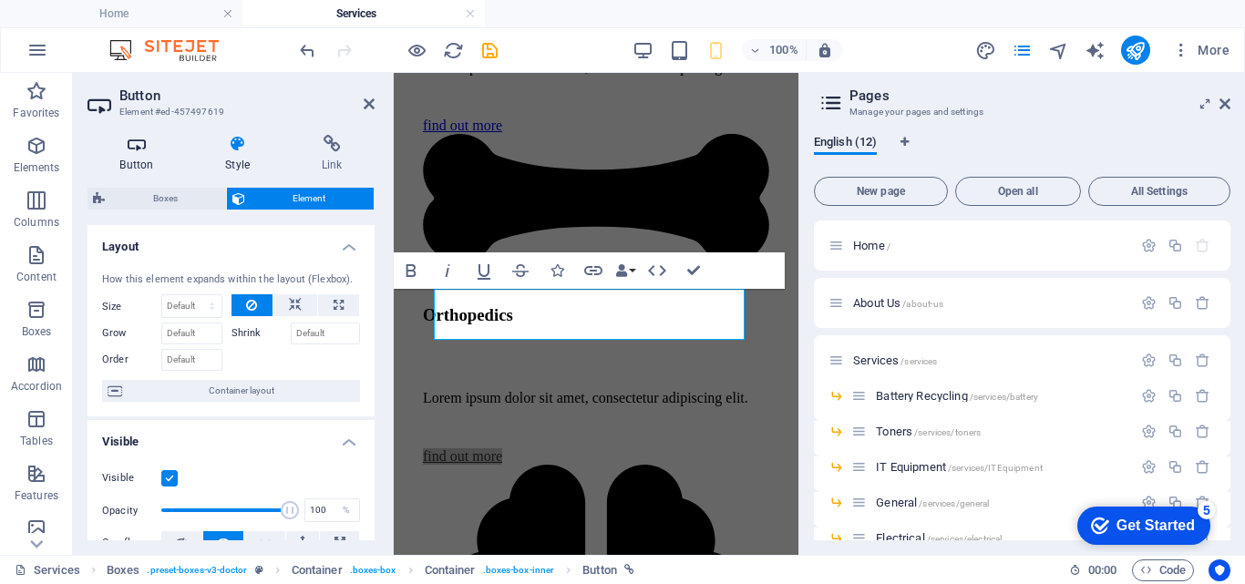
click at [144, 153] on h4 "Button" at bounding box center [140, 154] width 106 height 38
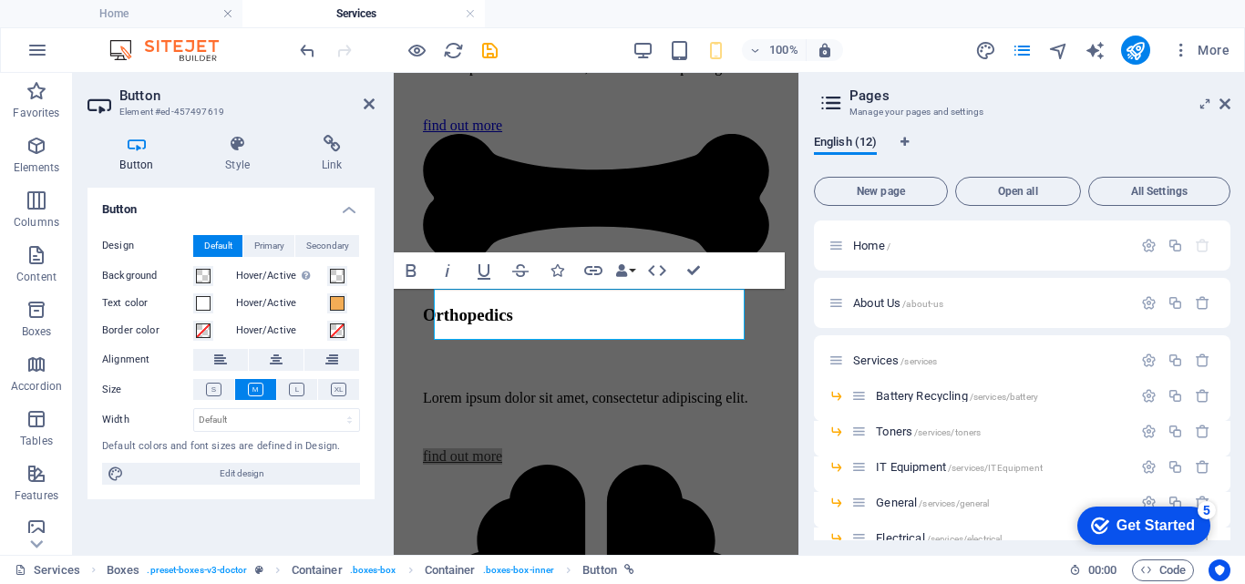
click at [203, 492] on div "Design Default Primary Secondary Background Hover/Active Switch to preview mode…" at bounding box center [230, 361] width 287 height 280
click at [219, 518] on div "Button Design Default Primary Secondary Background Hover/Active Switch to previ…" at bounding box center [230, 364] width 287 height 353
select select "xMidYMid"
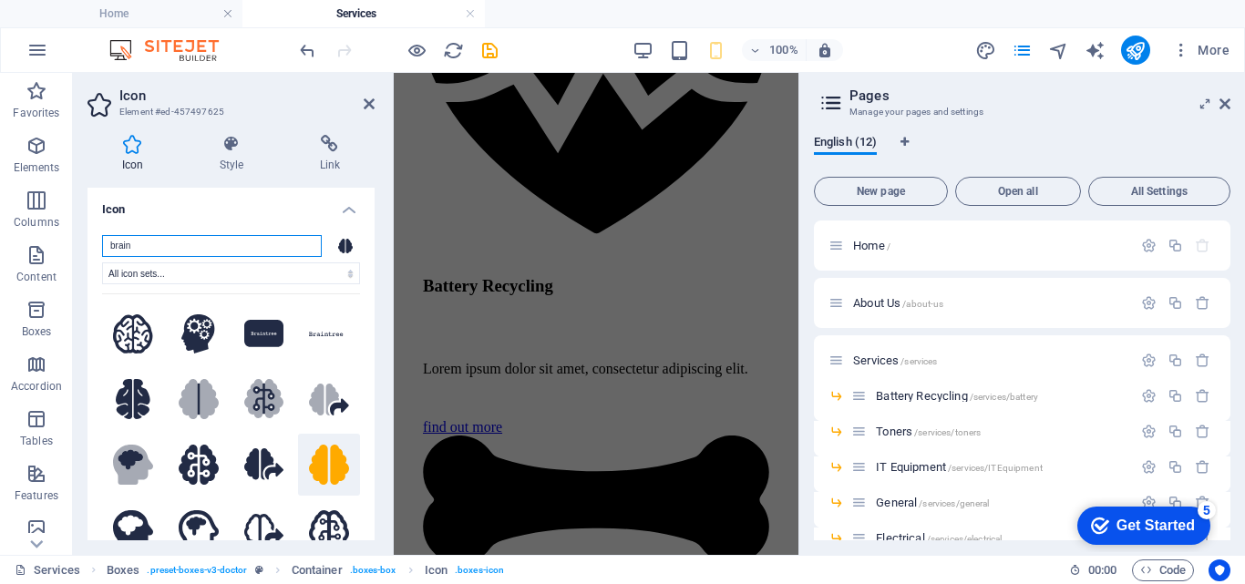
scroll to position [1149, 0]
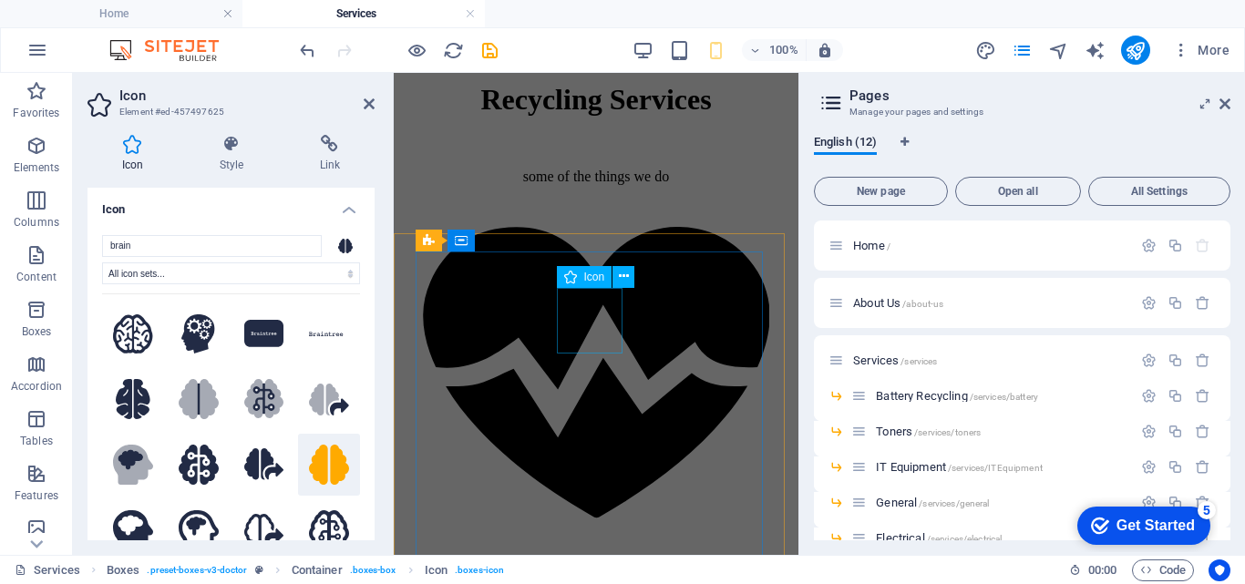
click at [575, 316] on figure at bounding box center [596, 374] width 346 height 294
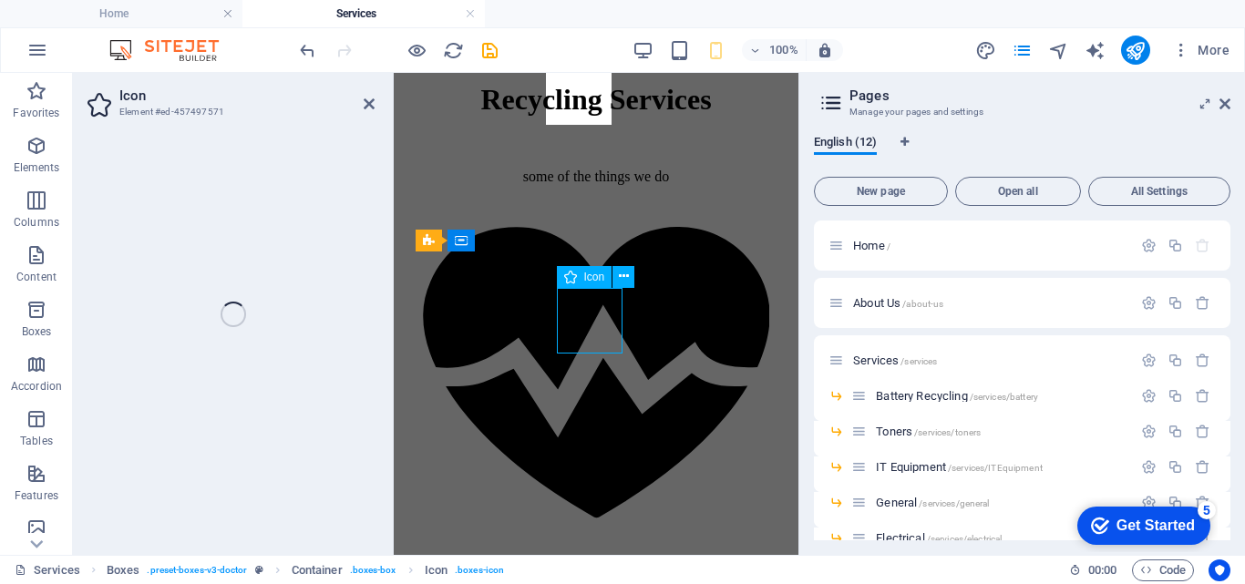
select select "xMidYMid"
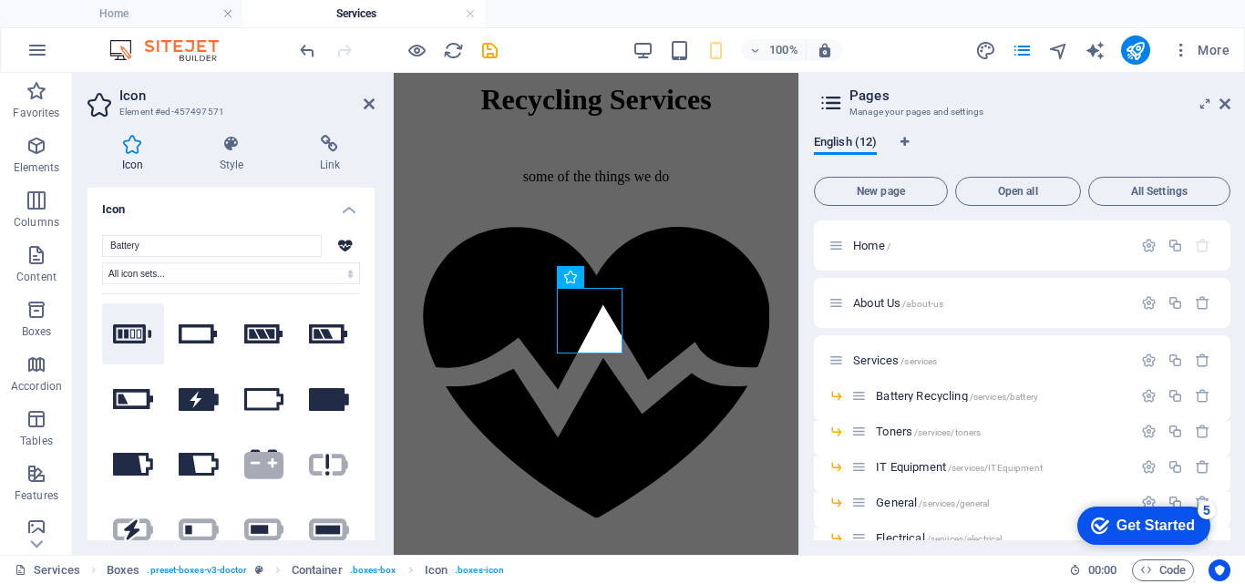
type input "Battery"
click at [124, 325] on icon at bounding box center [133, 334] width 40 height 20
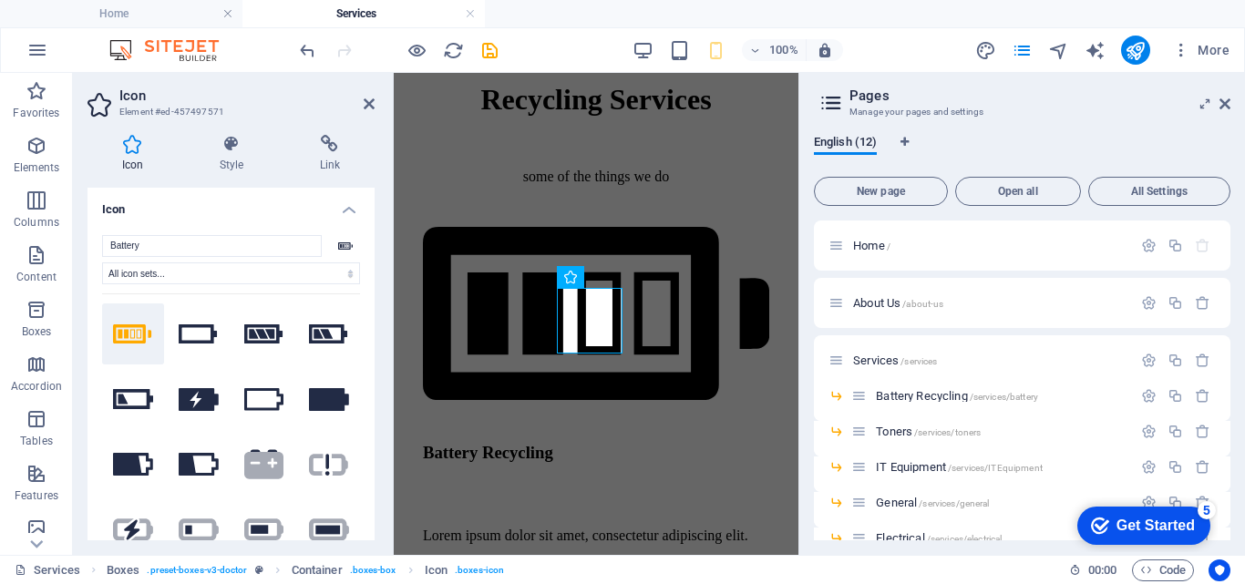
click at [124, 325] on icon at bounding box center [133, 334] width 40 height 20
click at [642, 528] on div "Lorem ipsum dolor sit amet, consectetur adipiscing elit." at bounding box center [596, 536] width 346 height 16
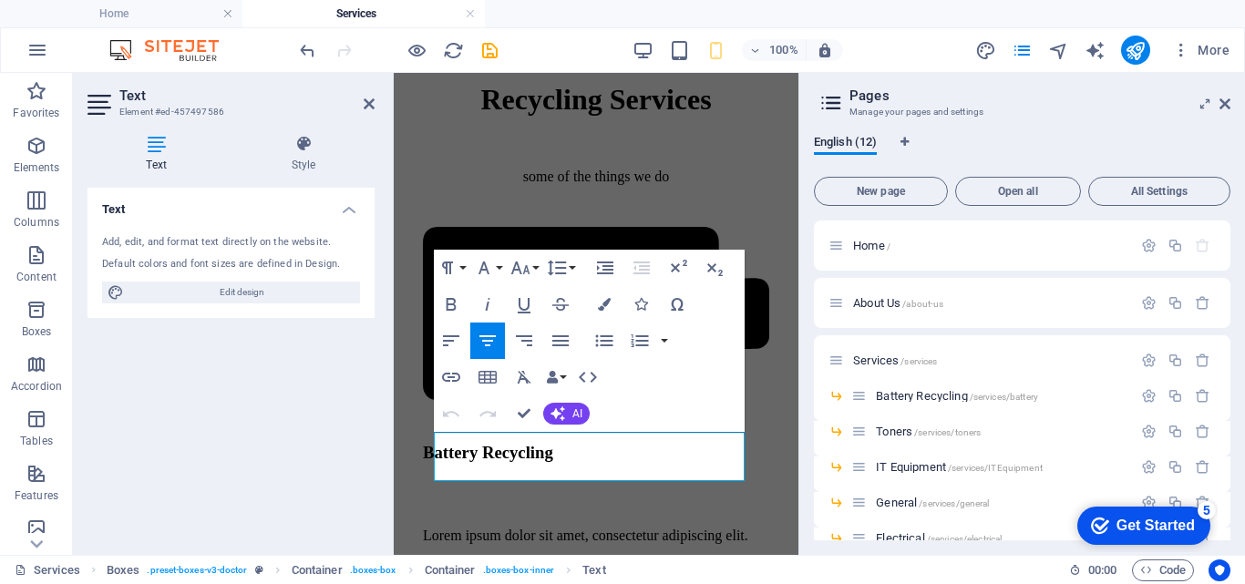
click at [317, 400] on div "Text Add, edit, and format text directly on the website. Default colors and fon…" at bounding box center [230, 364] width 287 height 353
drag, startPoint x: 652, startPoint y: 473, endPoint x: 436, endPoint y: 442, distance: 218.2
click at [436, 528] on p "Lorem ipsum dolor sit amet, consectetur adipiscing elit." at bounding box center [596, 536] width 346 height 16
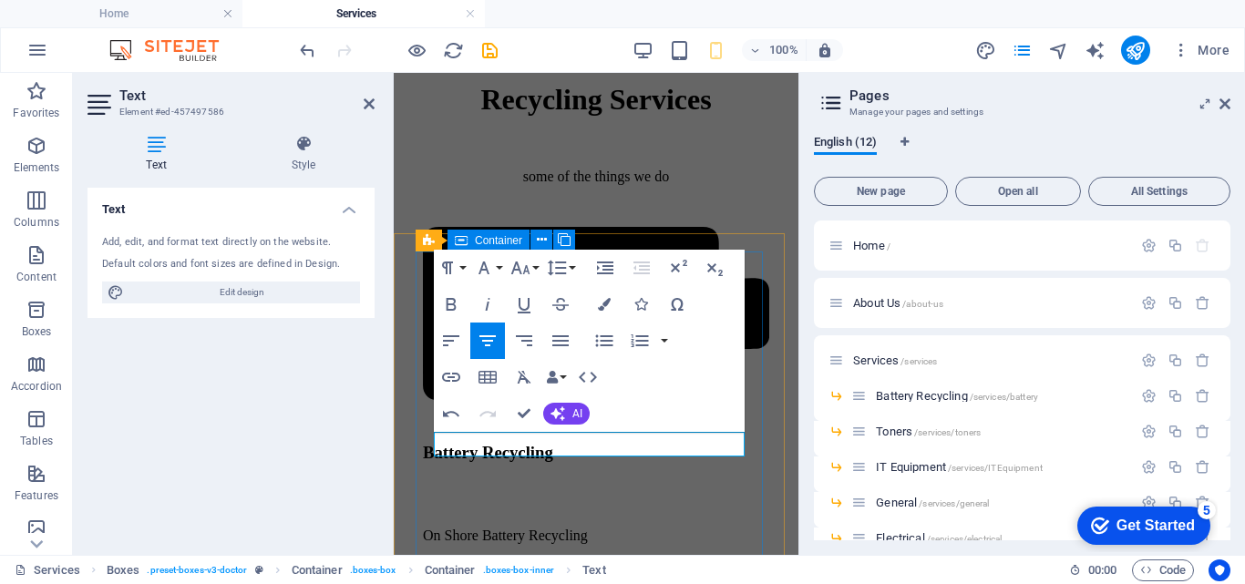
click at [426, 516] on div "Battery Recycling On Shore Battery Recycling find out more" at bounding box center [596, 414] width 346 height 375
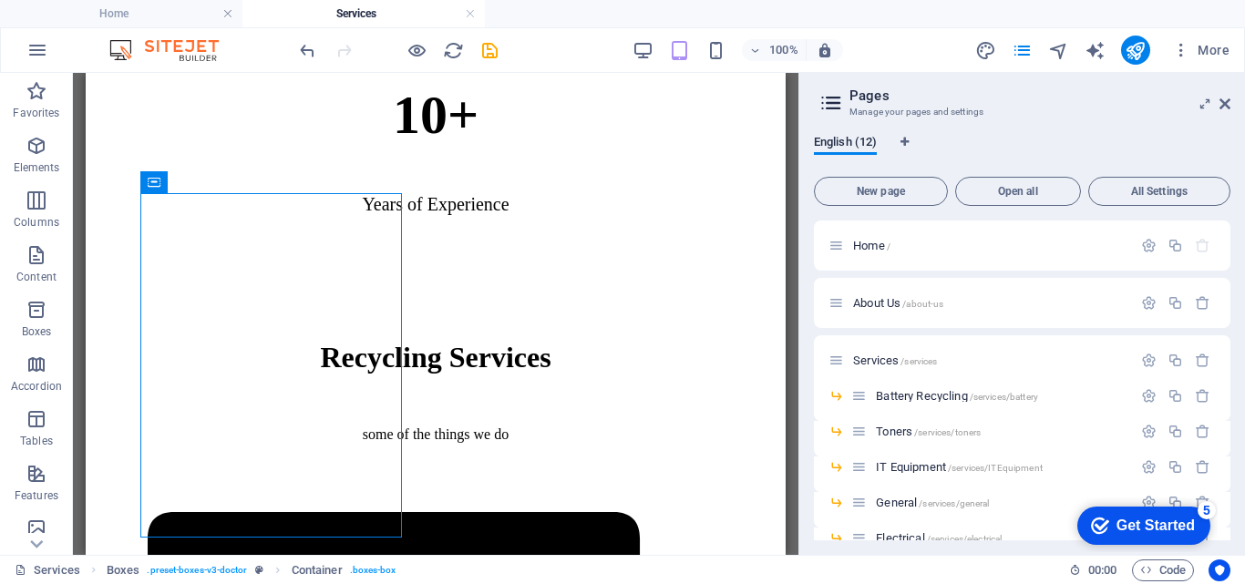
scroll to position [986, 0]
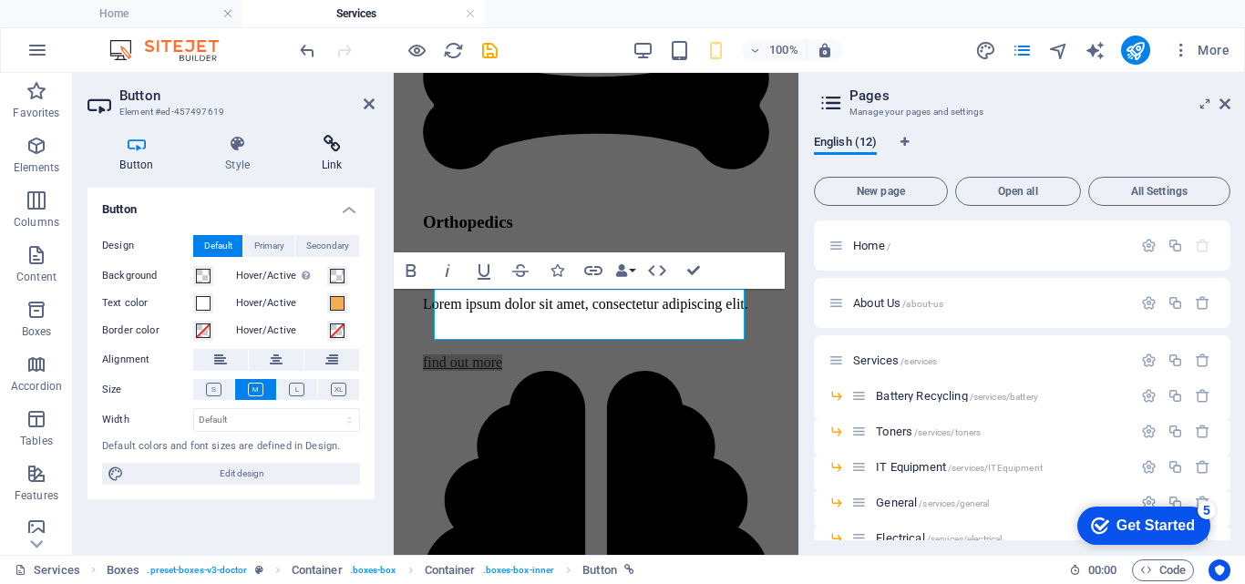
click at [327, 149] on icon at bounding box center [332, 144] width 86 height 18
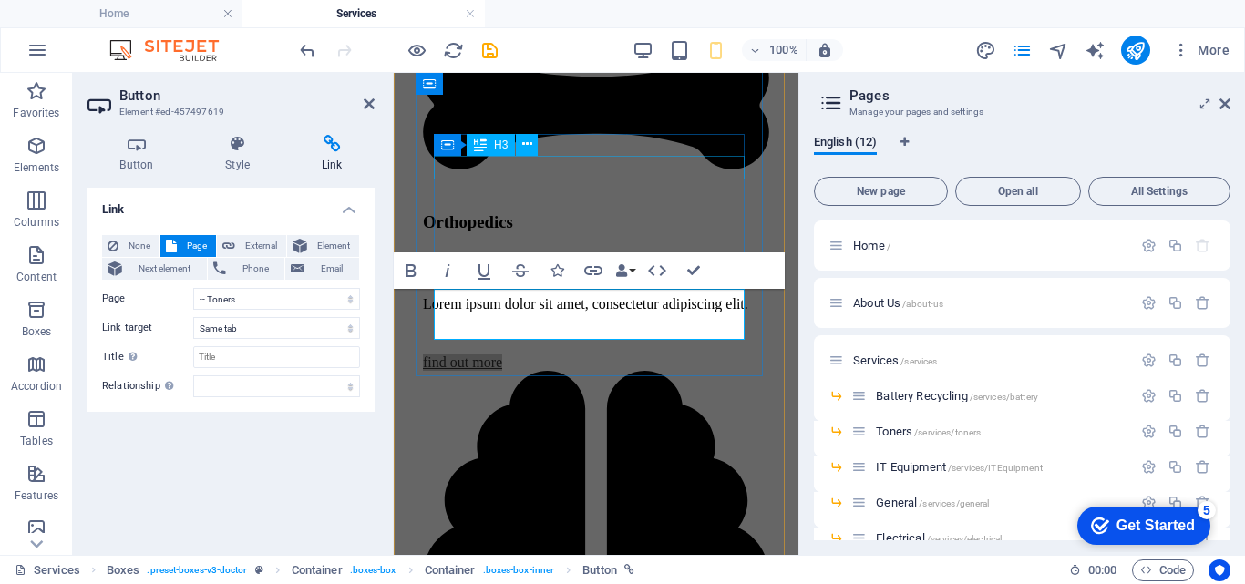
click at [602, 212] on div "Orthopedics" at bounding box center [596, 222] width 346 height 20
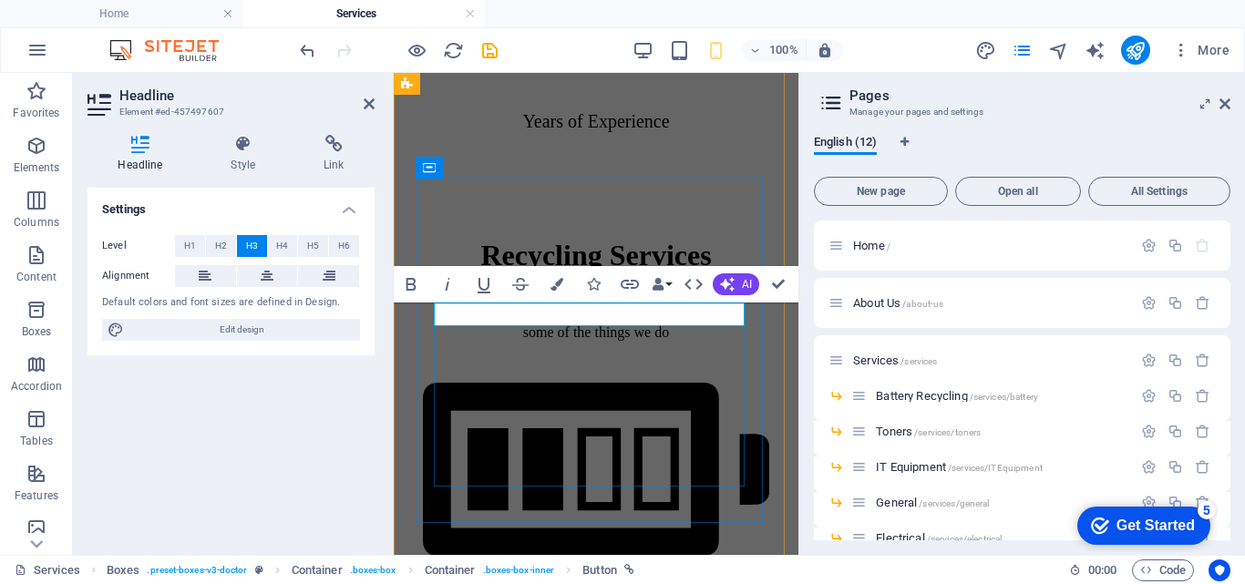
scroll to position [1564, 0]
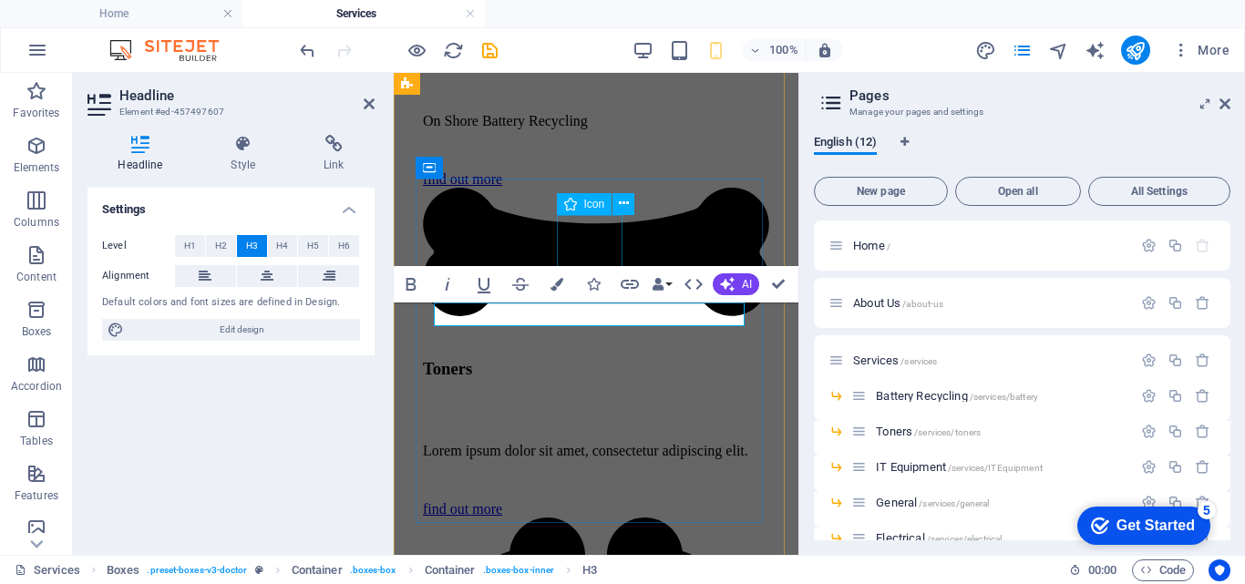
click at [593, 241] on figure at bounding box center [596, 254] width 346 height 132
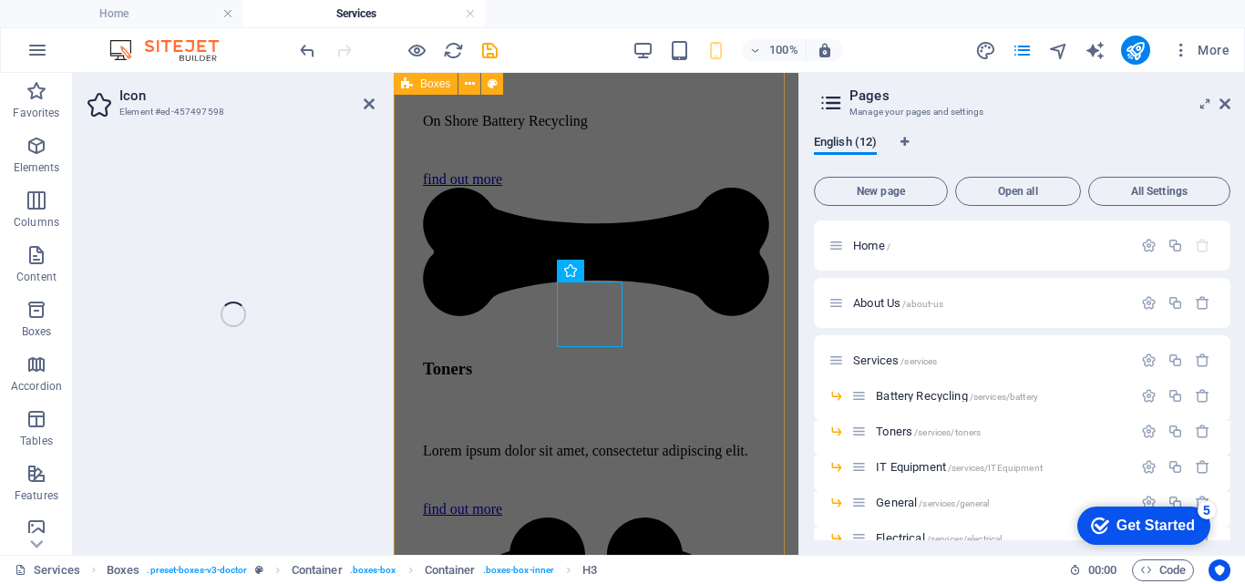
scroll to position [1497, 0]
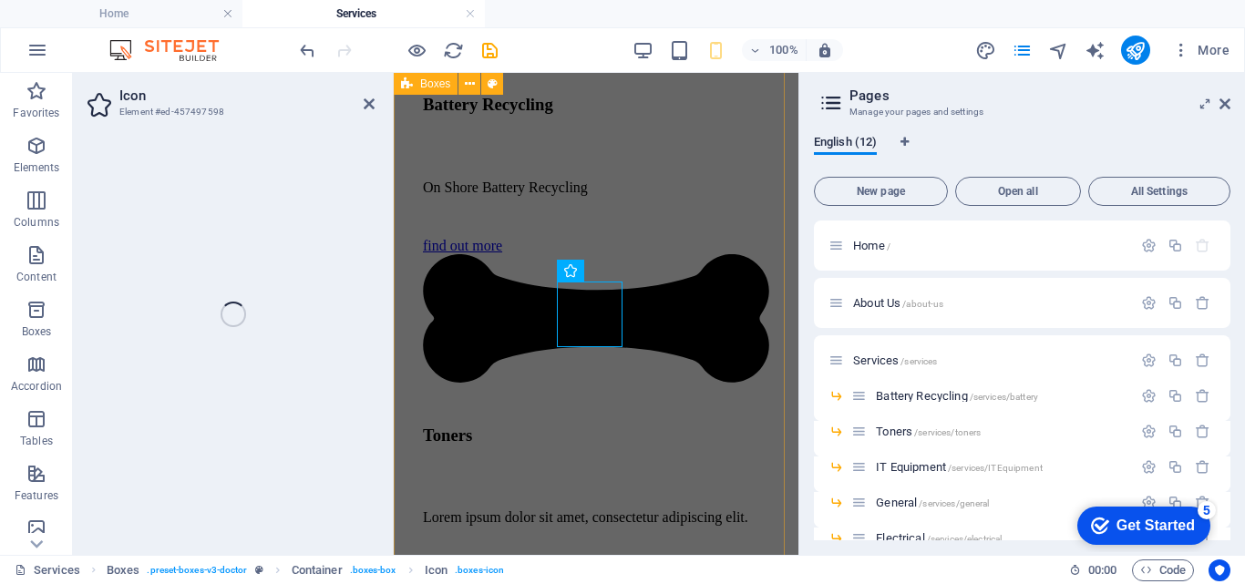
select select "xMidYMid"
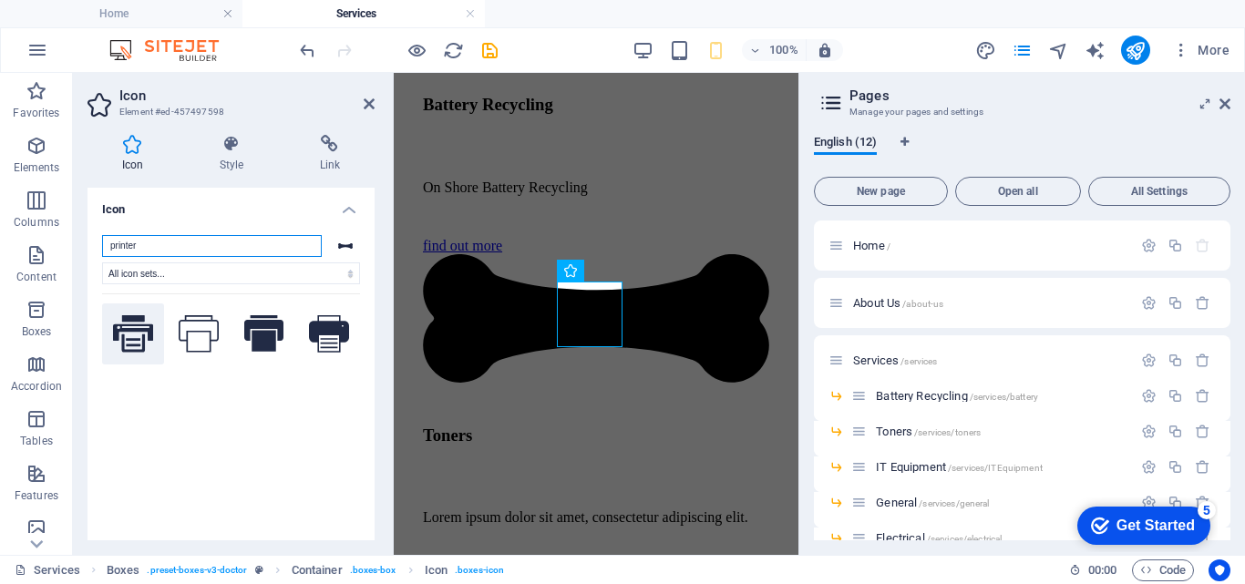
type input "printer"
click at [127, 326] on icon at bounding box center [133, 333] width 40 height 36
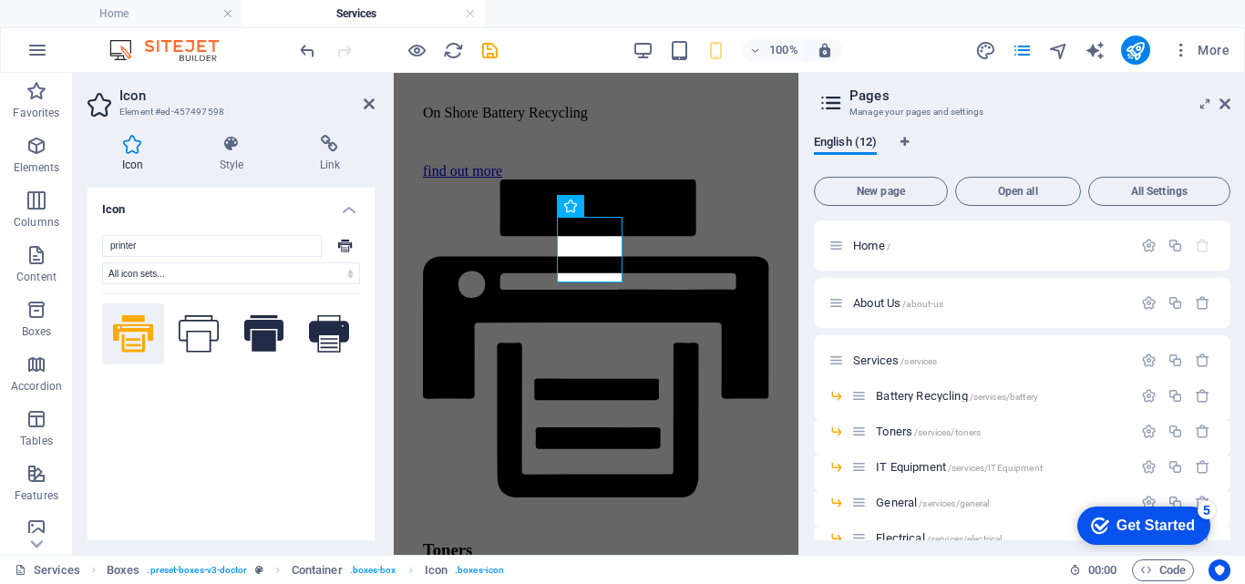
scroll to position [1640, 0]
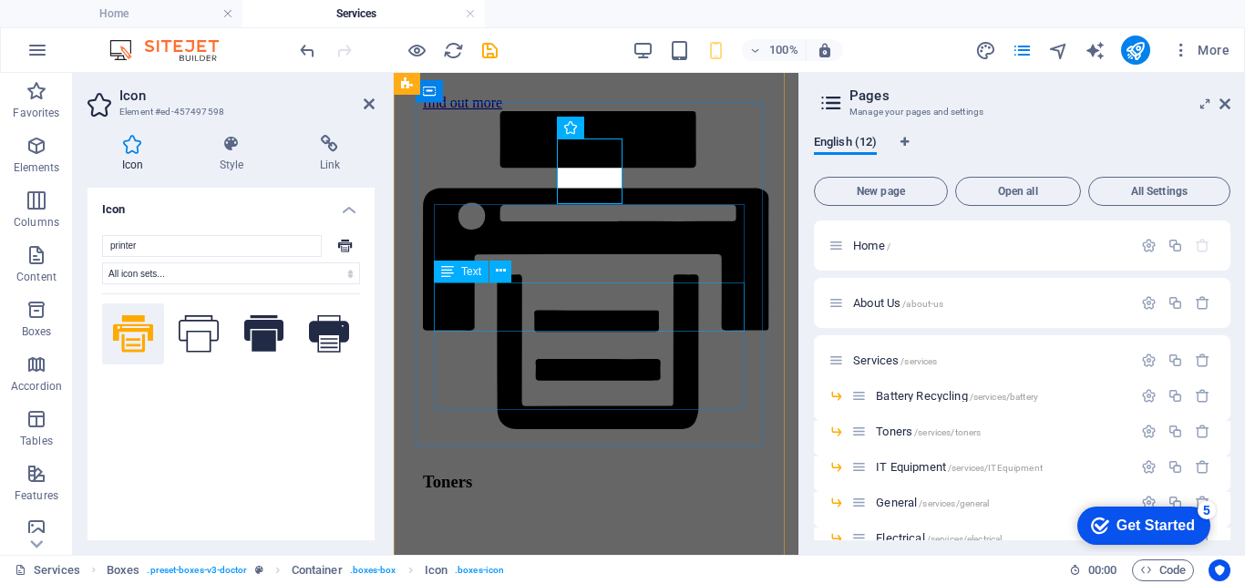
click at [654, 557] on div "Lorem ipsum dolor sit amet, consectetur adipiscing elit." at bounding box center [596, 565] width 346 height 16
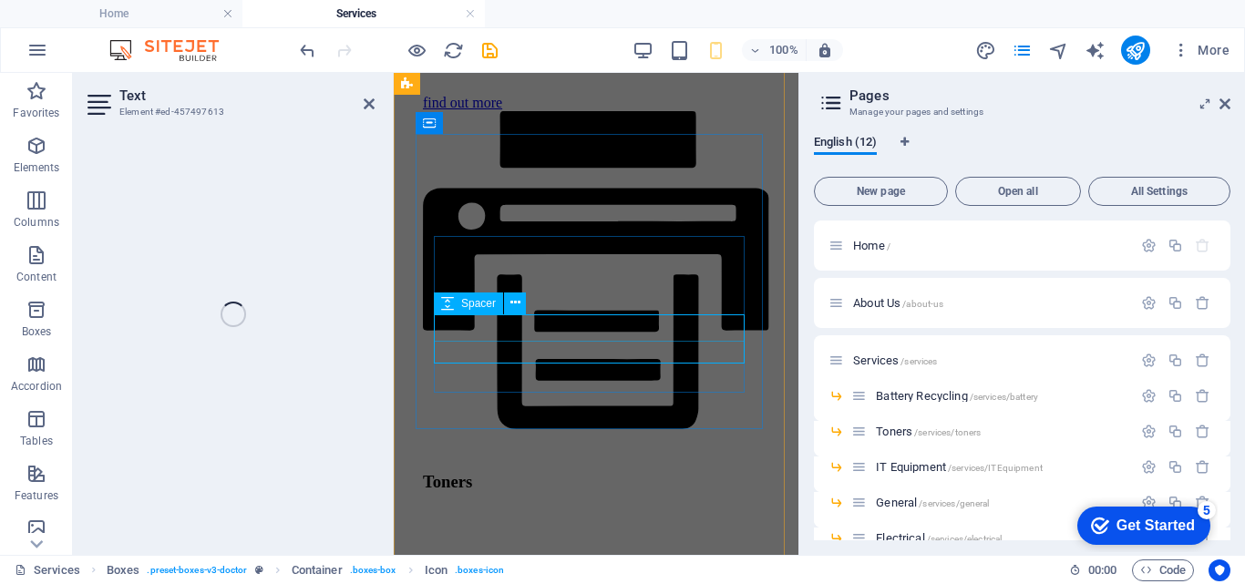
scroll to position [1608, 0]
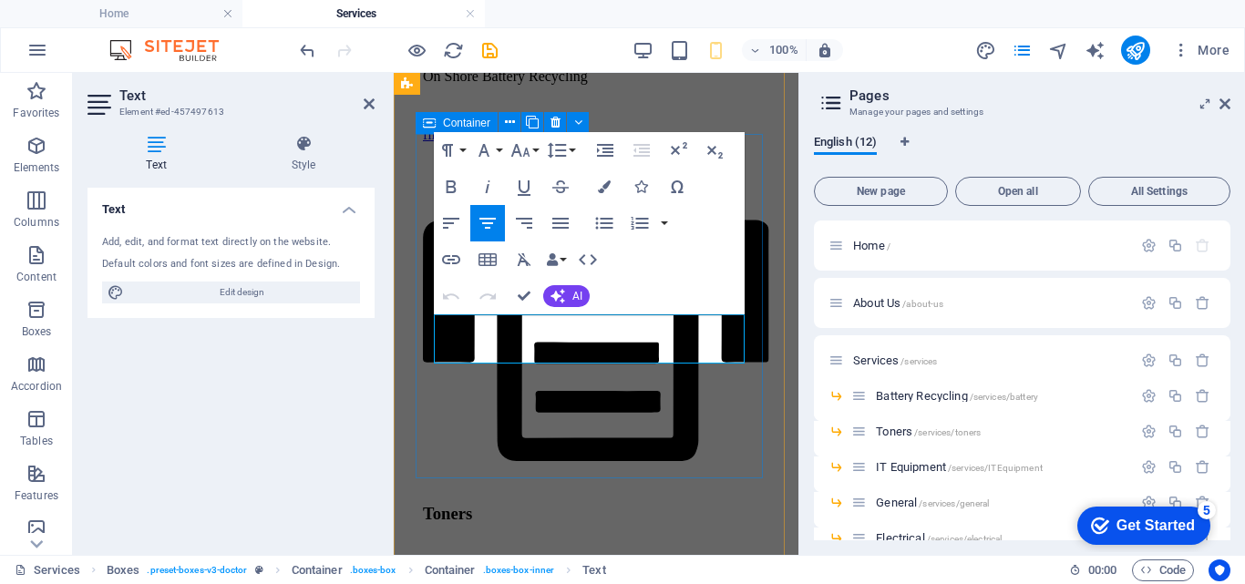
drag, startPoint x: 641, startPoint y: 354, endPoint x: 431, endPoint y: 328, distance: 211.1
click at [431, 328] on div "Toners Lorem ipsum dolor sit amet, consectetur adipiscing elit. find out more" at bounding box center [596, 403] width 346 height 520
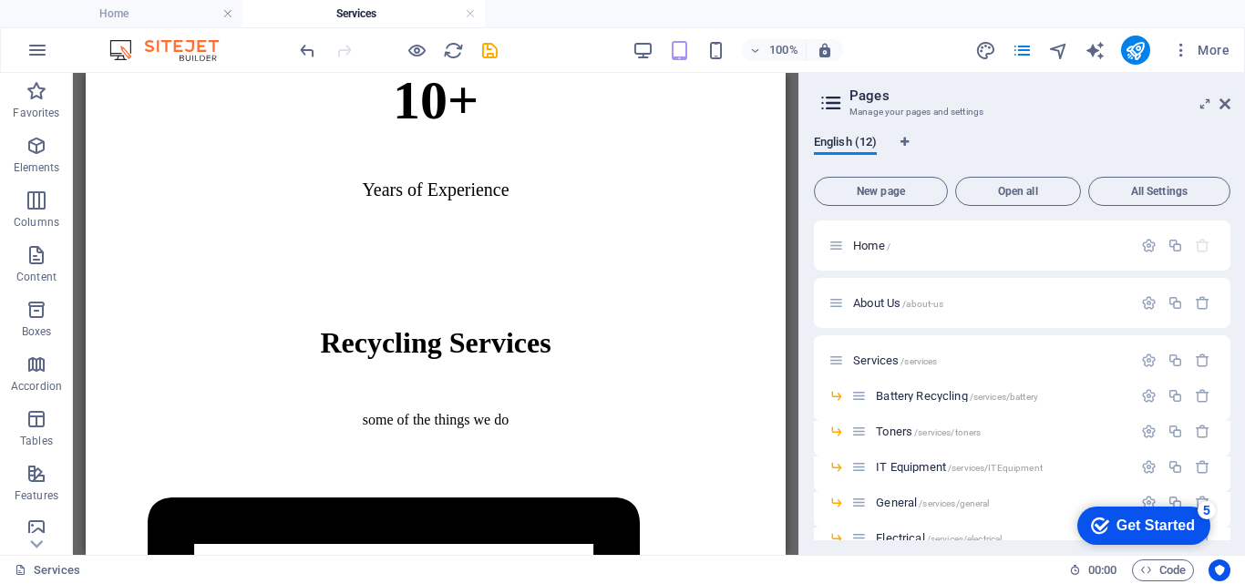
scroll to position [1053, 0]
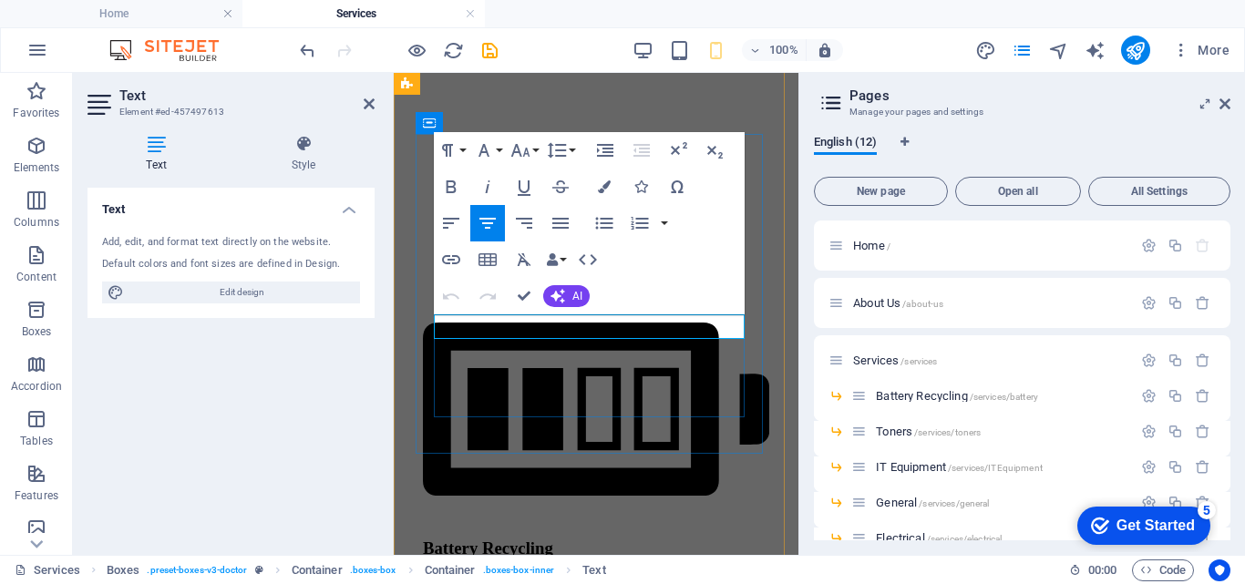
scroll to position [1608, 0]
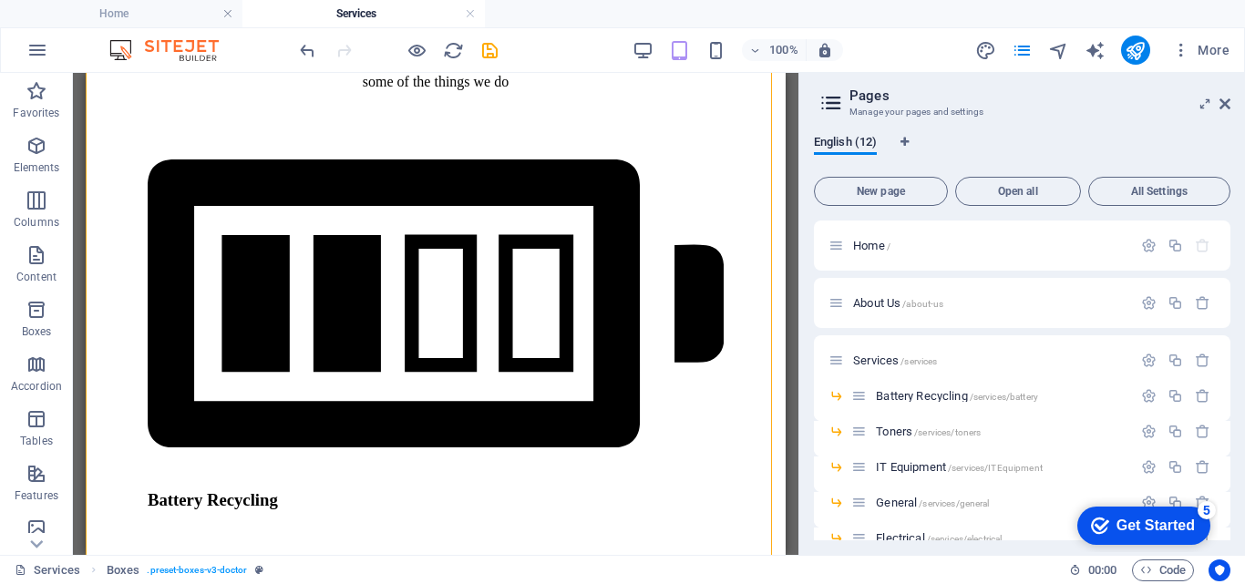
scroll to position [1392, 0]
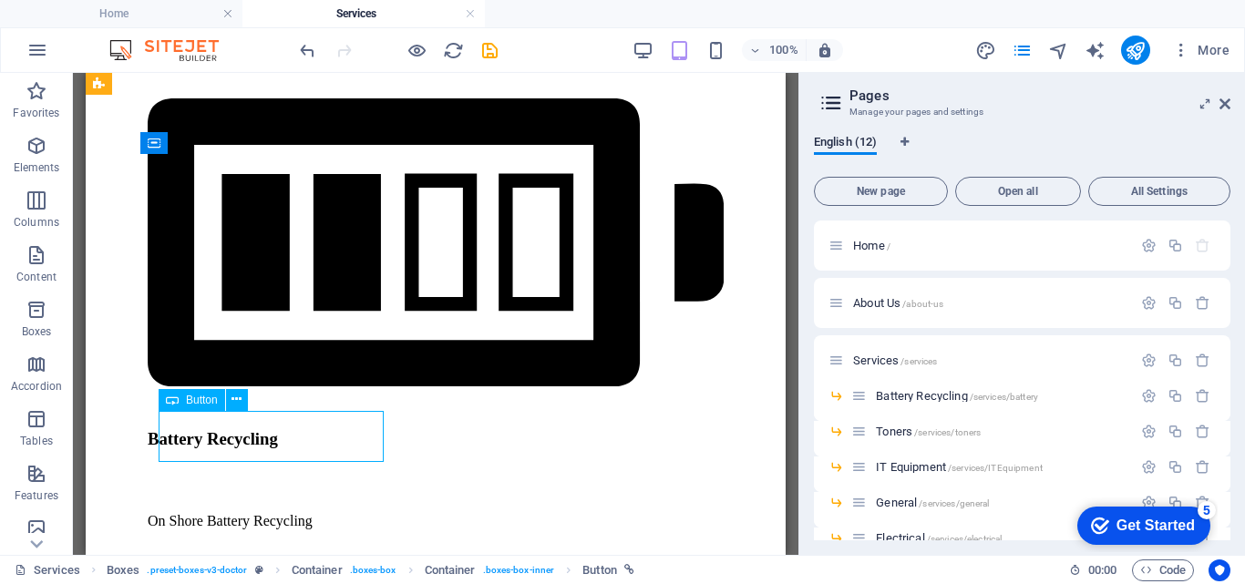
select select "5"
select select
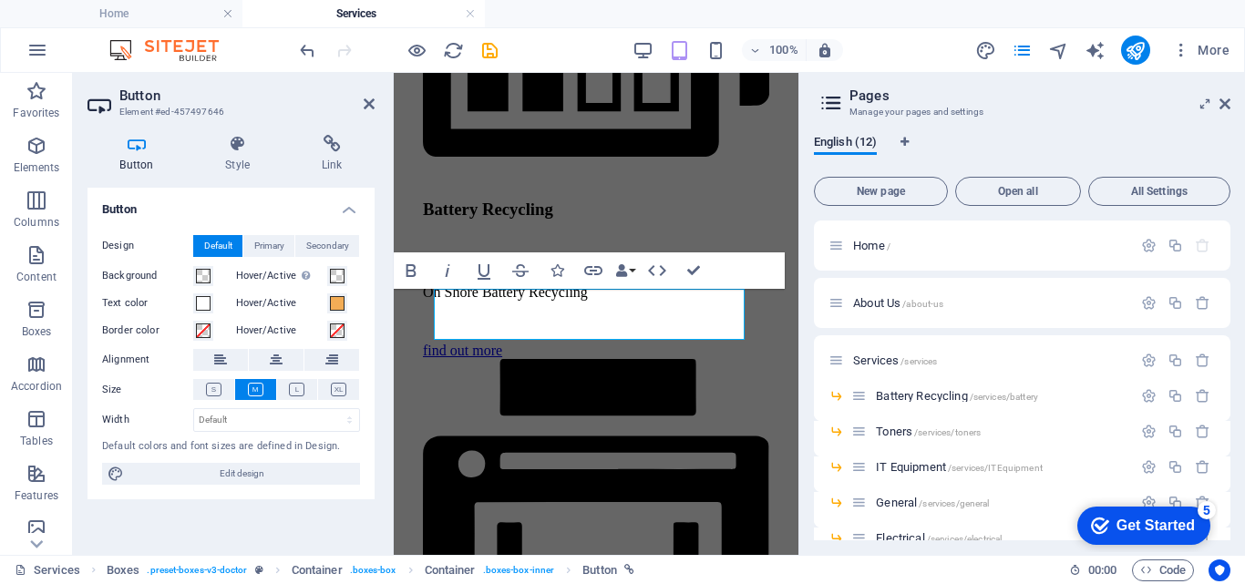
scroll to position [2052, 0]
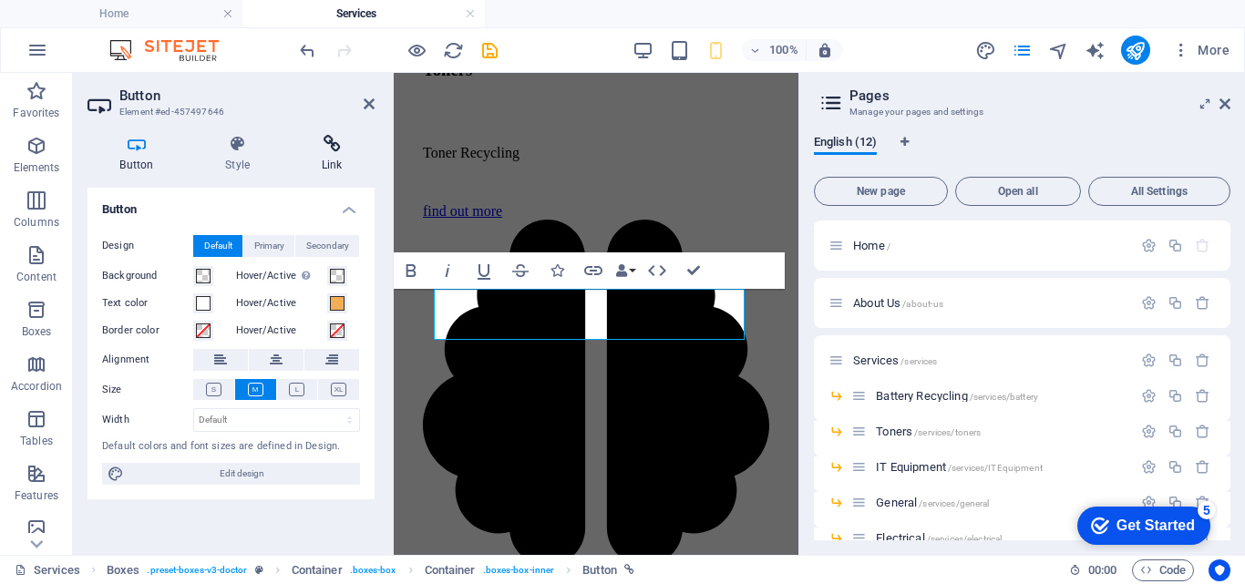
click at [335, 153] on h4 "Link" at bounding box center [332, 154] width 86 height 38
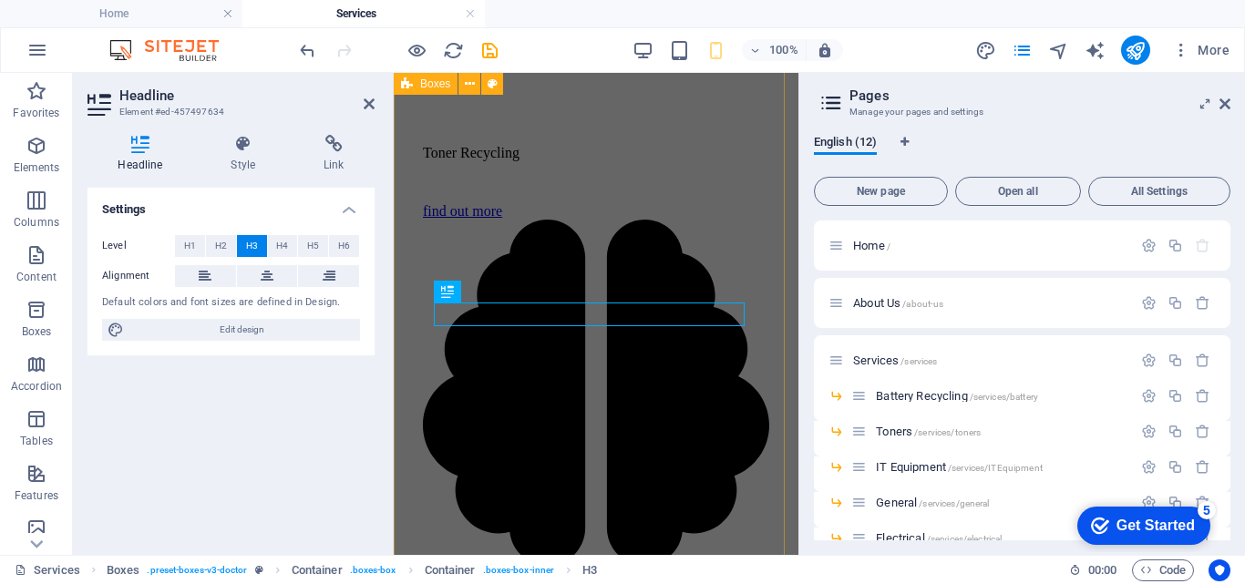
scroll to position [1906, 0]
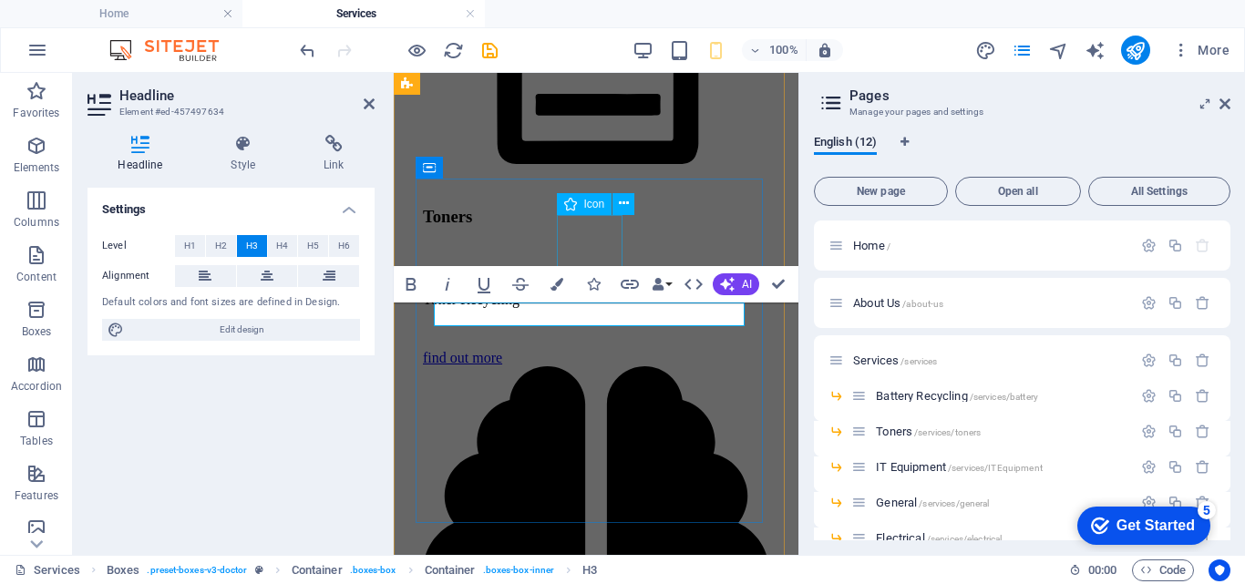
click at [598, 366] on figure at bounding box center [596, 541] width 346 height 350
select select "xMidYMid"
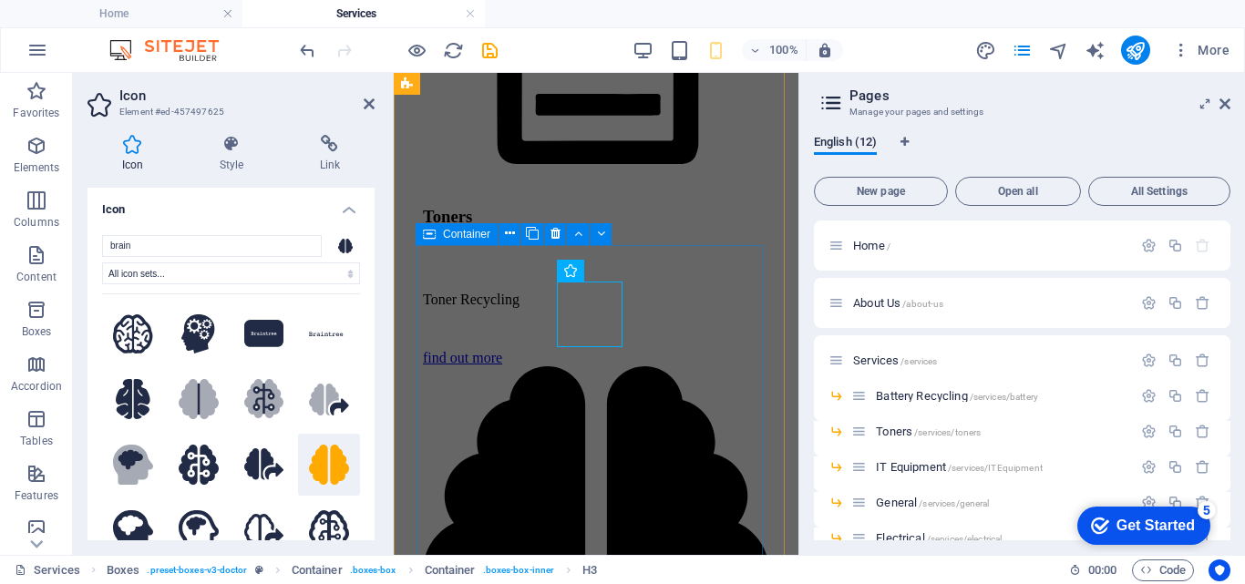
scroll to position [1839, 0]
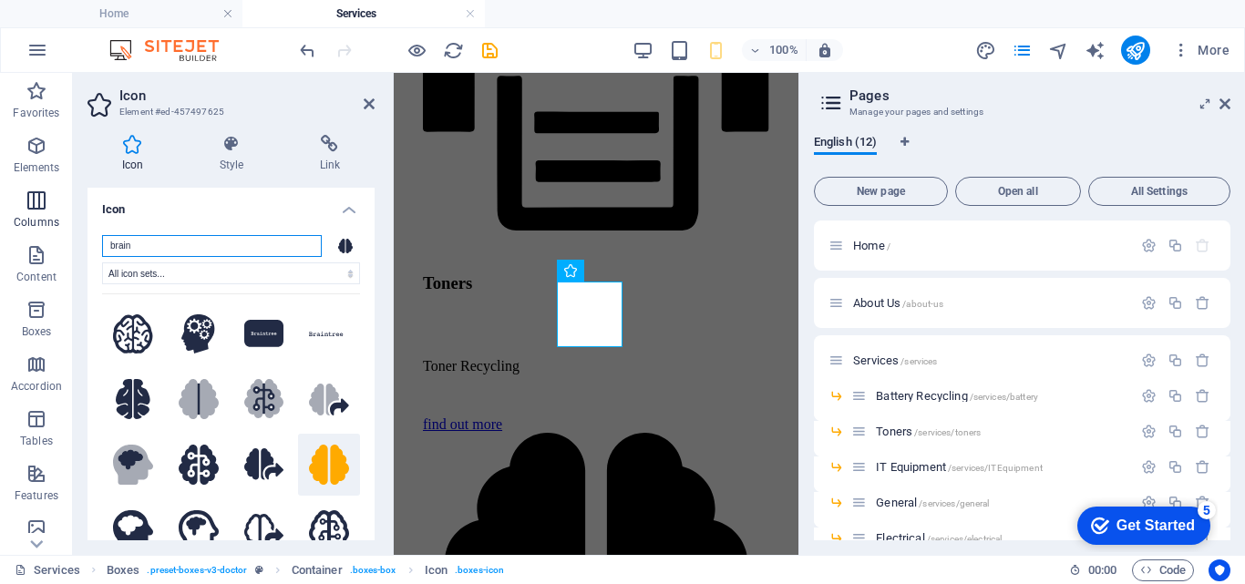
drag, startPoint x: 191, startPoint y: 252, endPoint x: 46, endPoint y: 223, distance: 148.5
click at [0, 0] on section "Favorites Elements Columns Content Boxes Accordion Tables Features Images Slide…" at bounding box center [0, 0] width 0 height 0
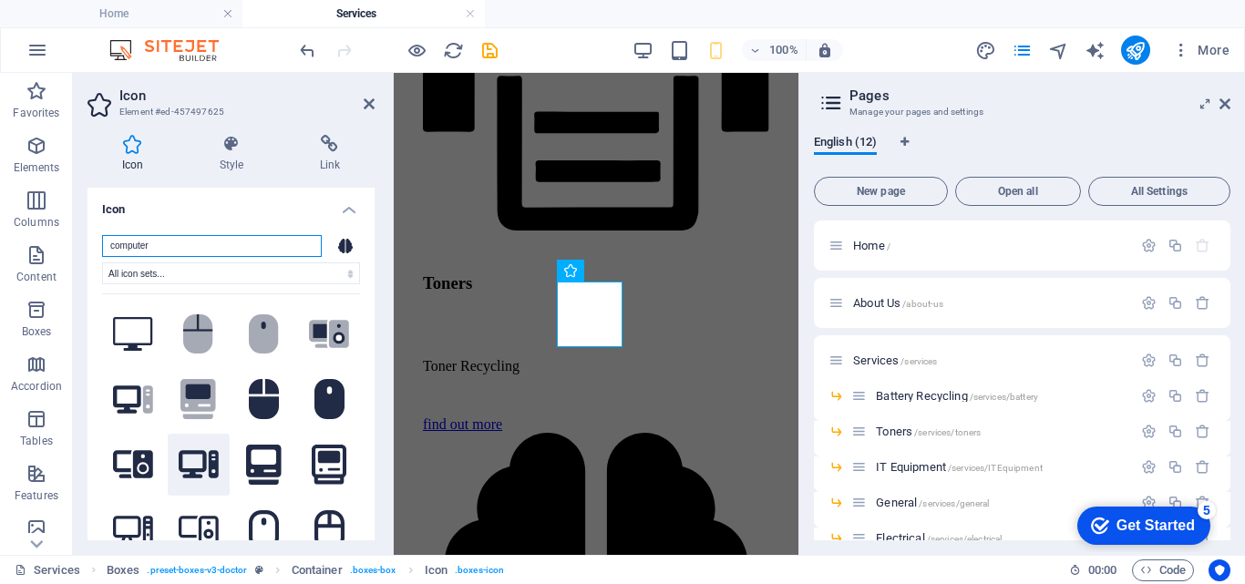
type input "computer"
click at [202, 462] on icon at bounding box center [199, 465] width 40 height 28
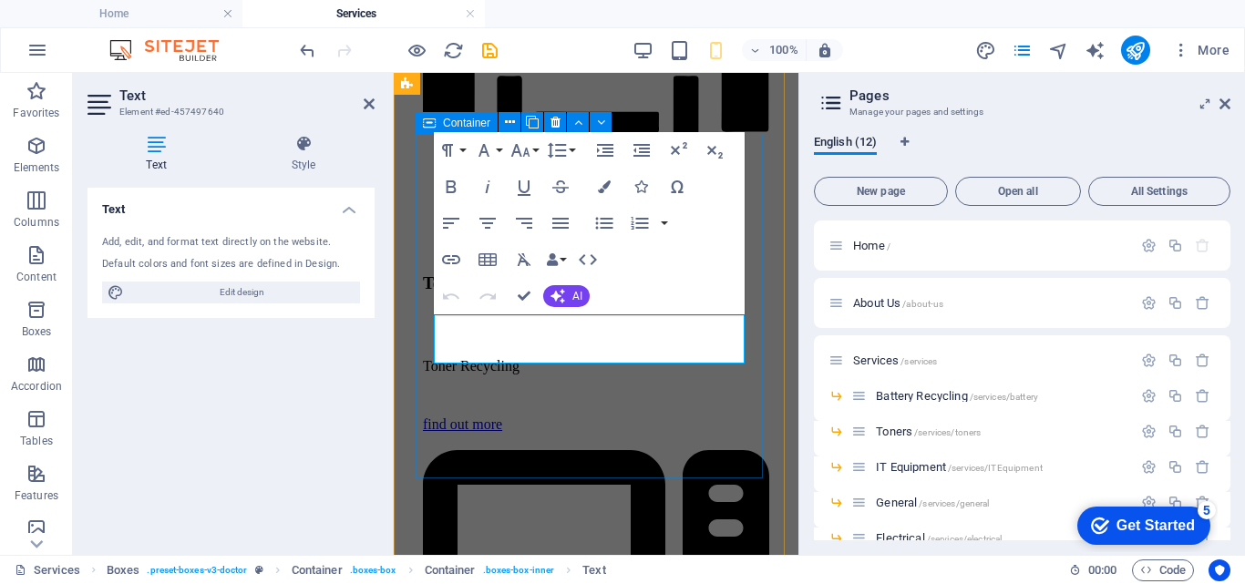
scroll to position [1950, 0]
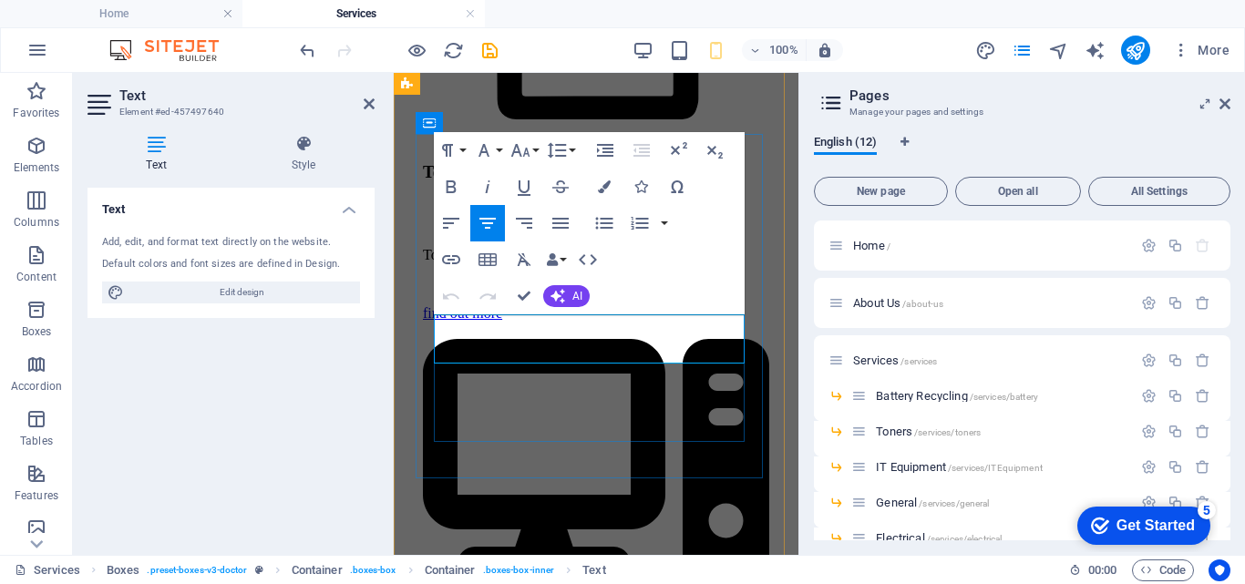
drag, startPoint x: 649, startPoint y: 348, endPoint x: 437, endPoint y: 321, distance: 214.1
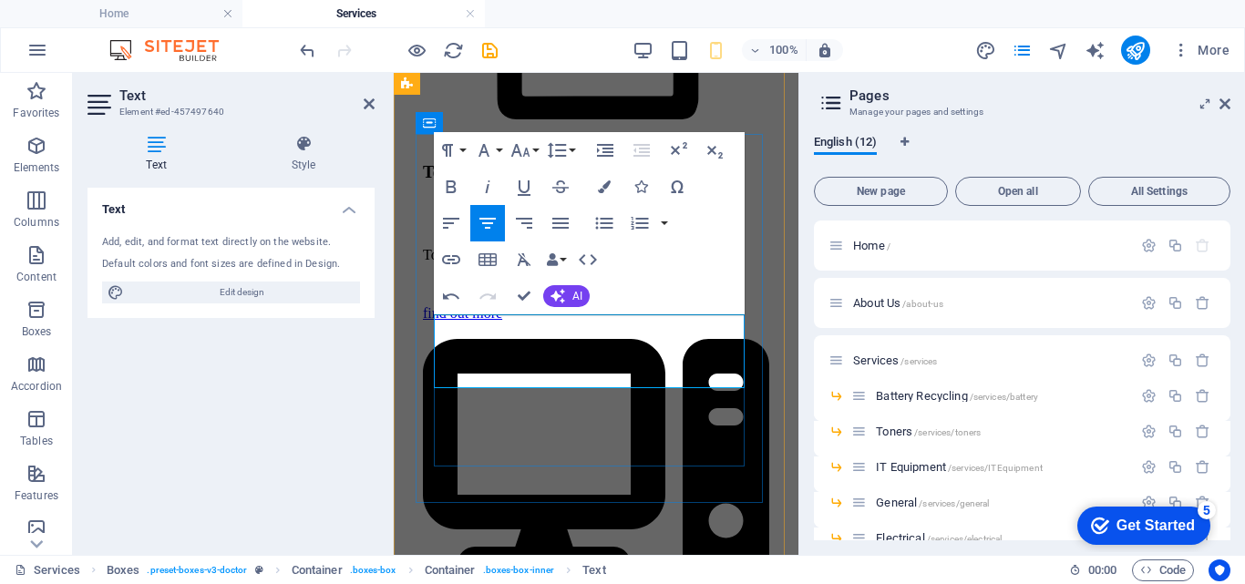
click at [423, 487] on div "IT Equipment Experts in repair/ repurposing and recycling find out more" at bounding box center [596, 576] width 346 height 509
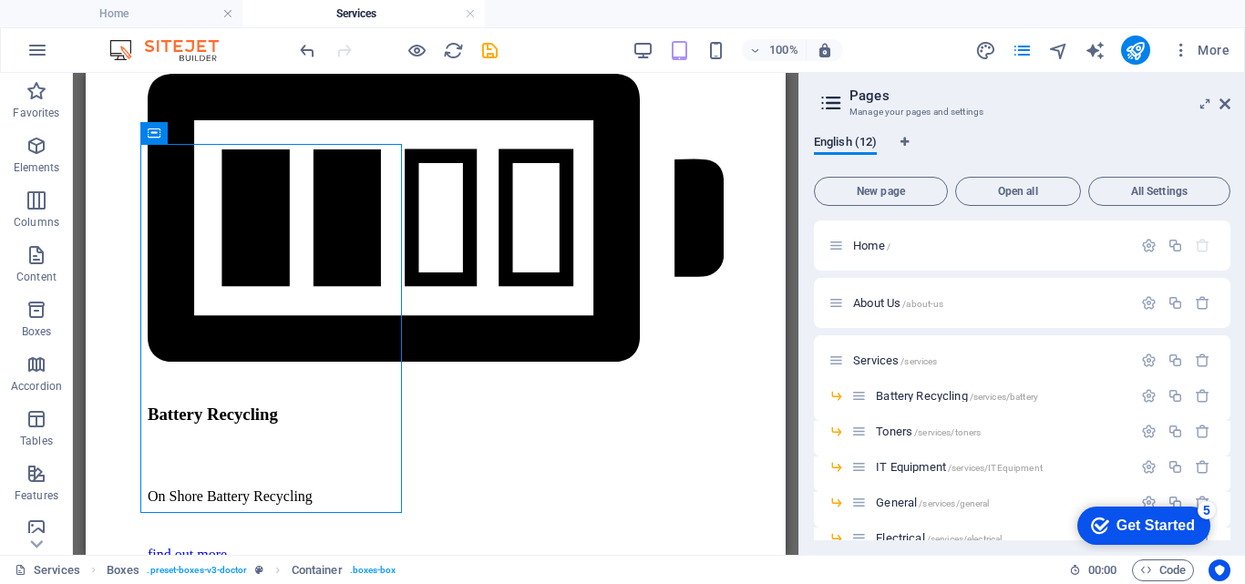
scroll to position [1373, 0]
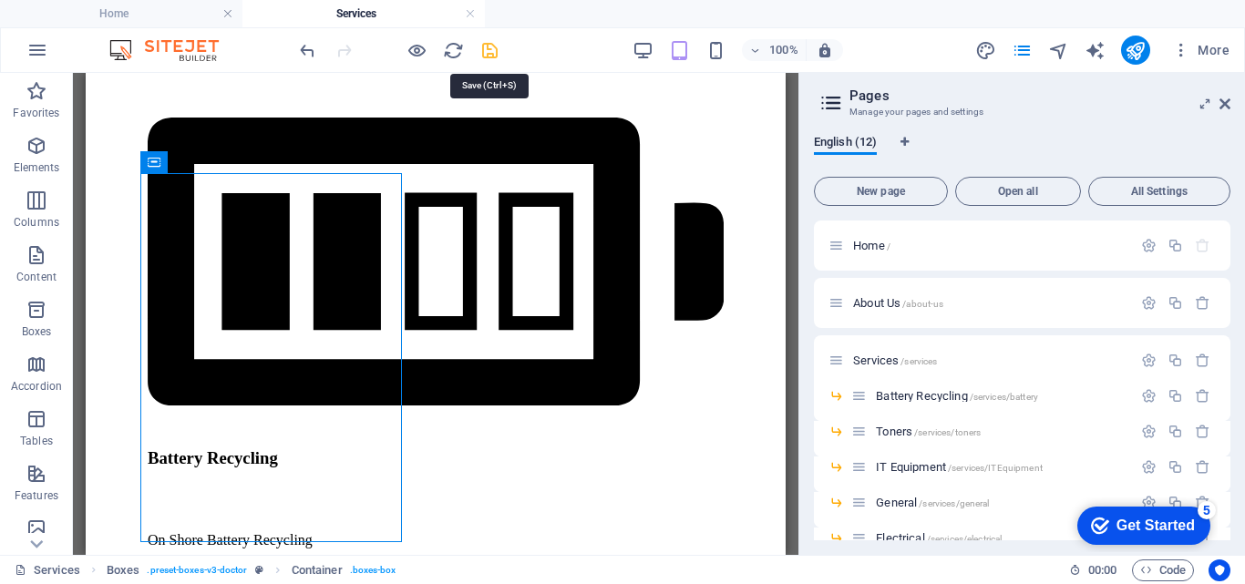
click at [0, 0] on icon "save" at bounding box center [0, 0] width 0 height 0
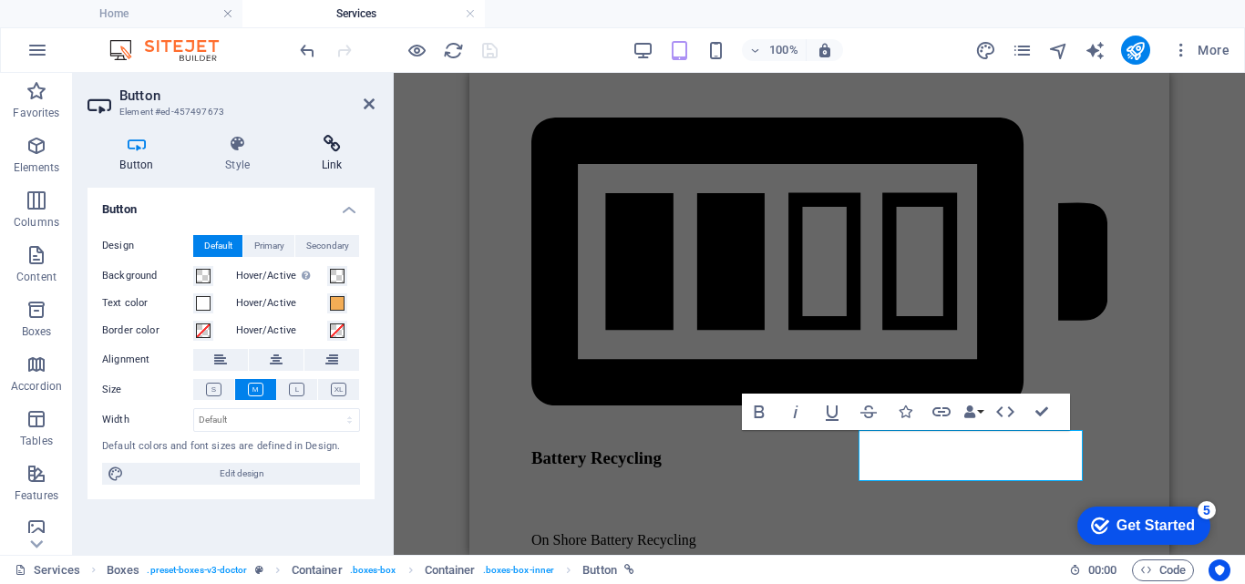
click at [342, 149] on icon at bounding box center [332, 144] width 86 height 18
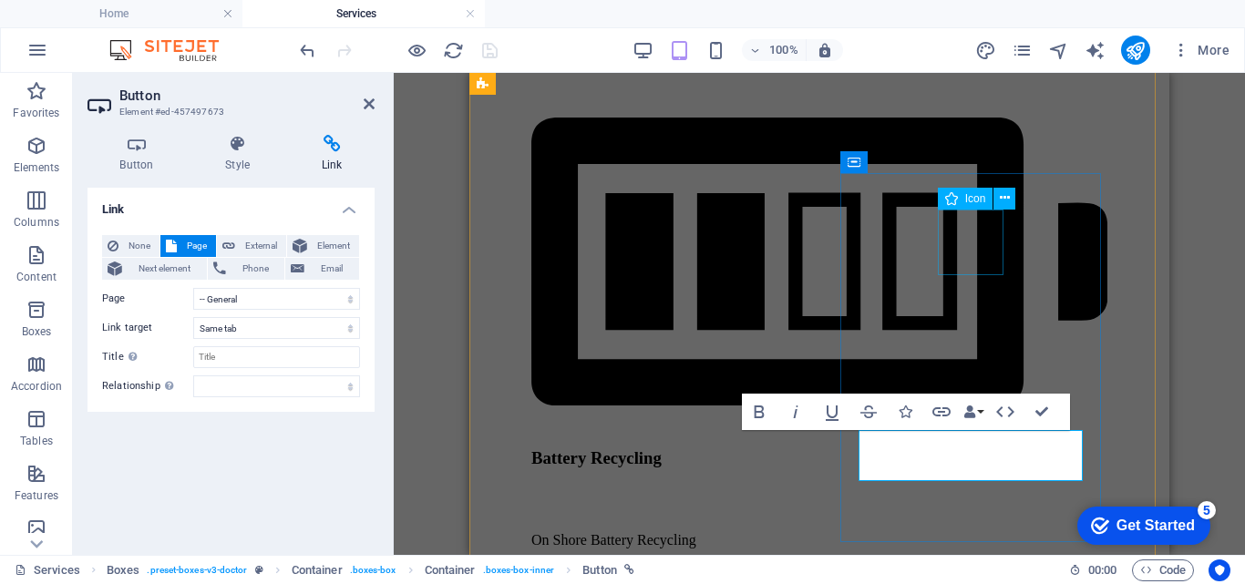
select select "xMidYMid"
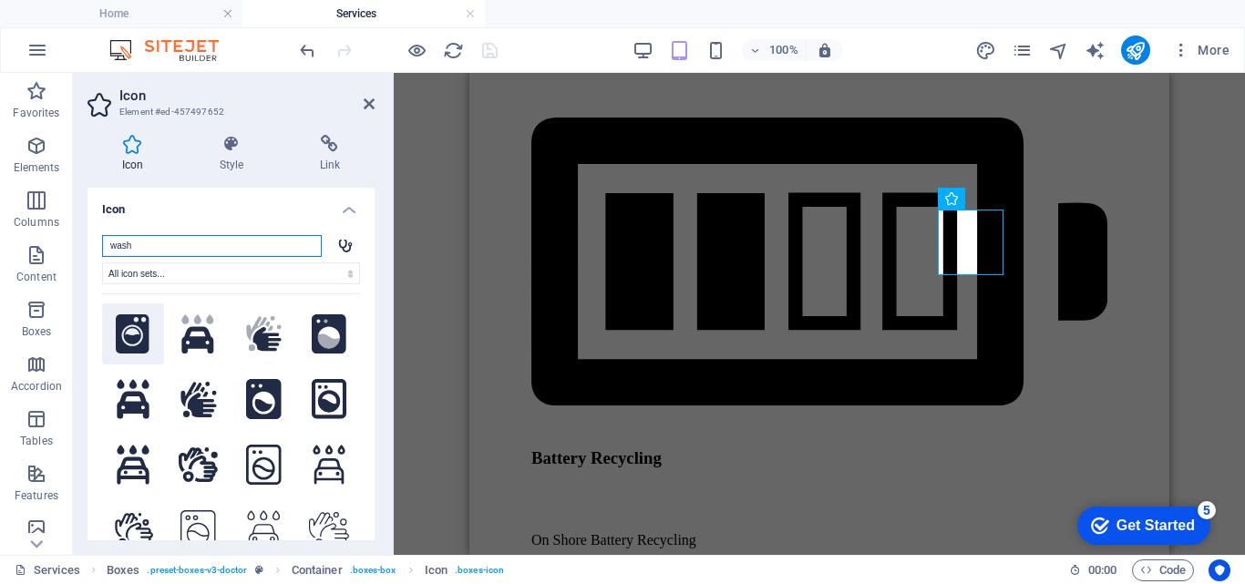
type input "wash"
click at [127, 324] on icon at bounding box center [133, 334] width 34 height 40
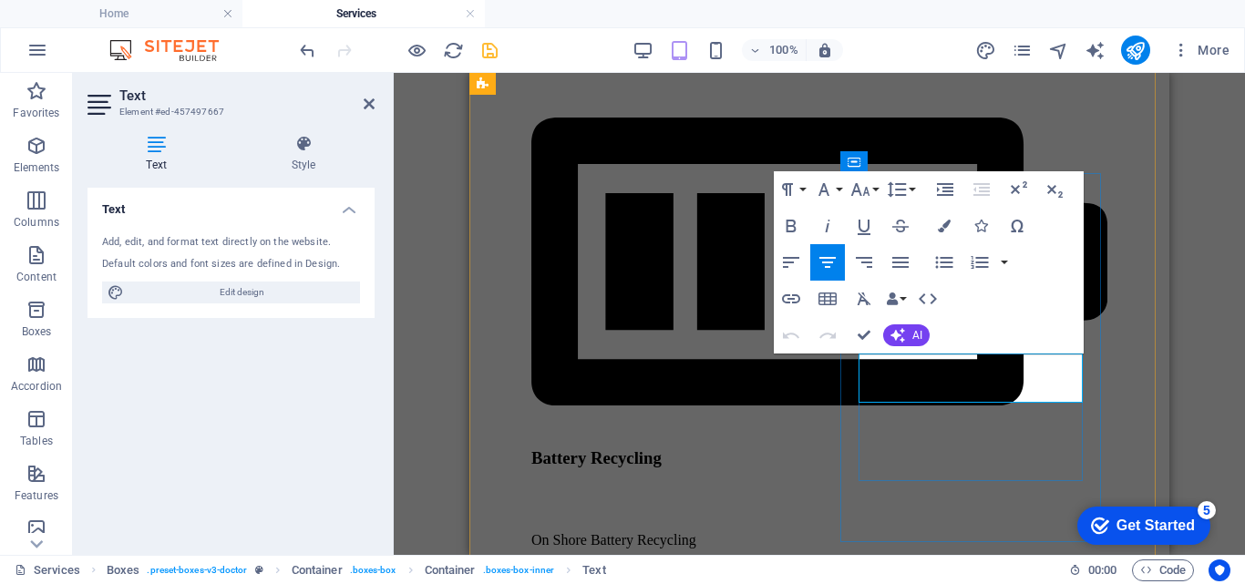
drag, startPoint x: 1069, startPoint y: 392, endPoint x: 848, endPoint y: 370, distance: 221.6
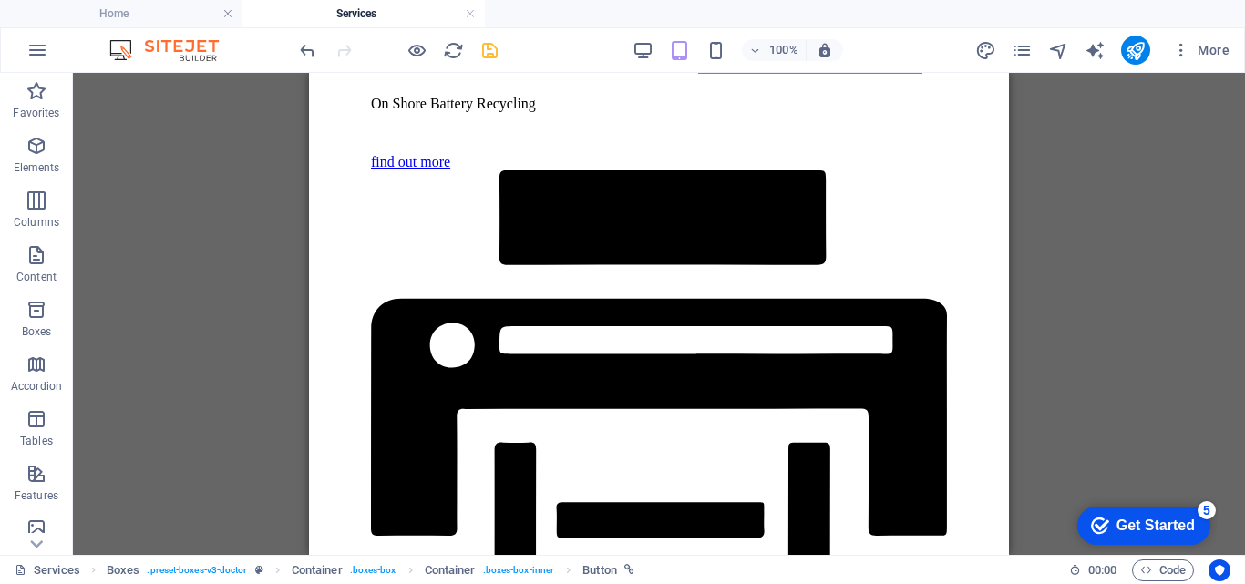
scroll to position [1811, 0]
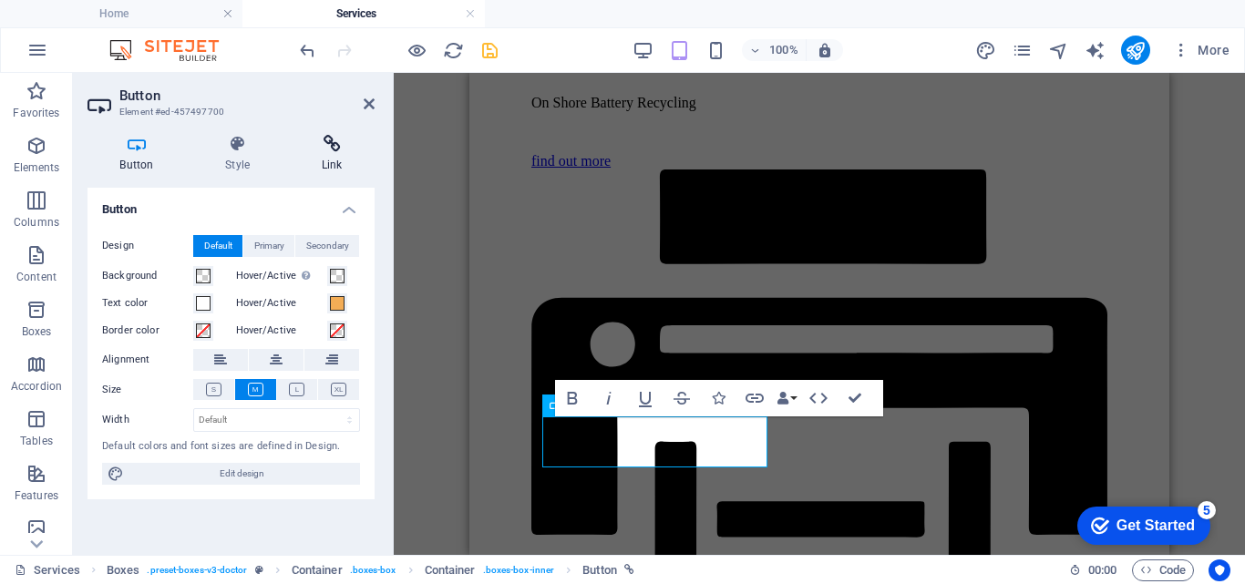
click at [336, 159] on h4 "Link" at bounding box center [332, 154] width 86 height 38
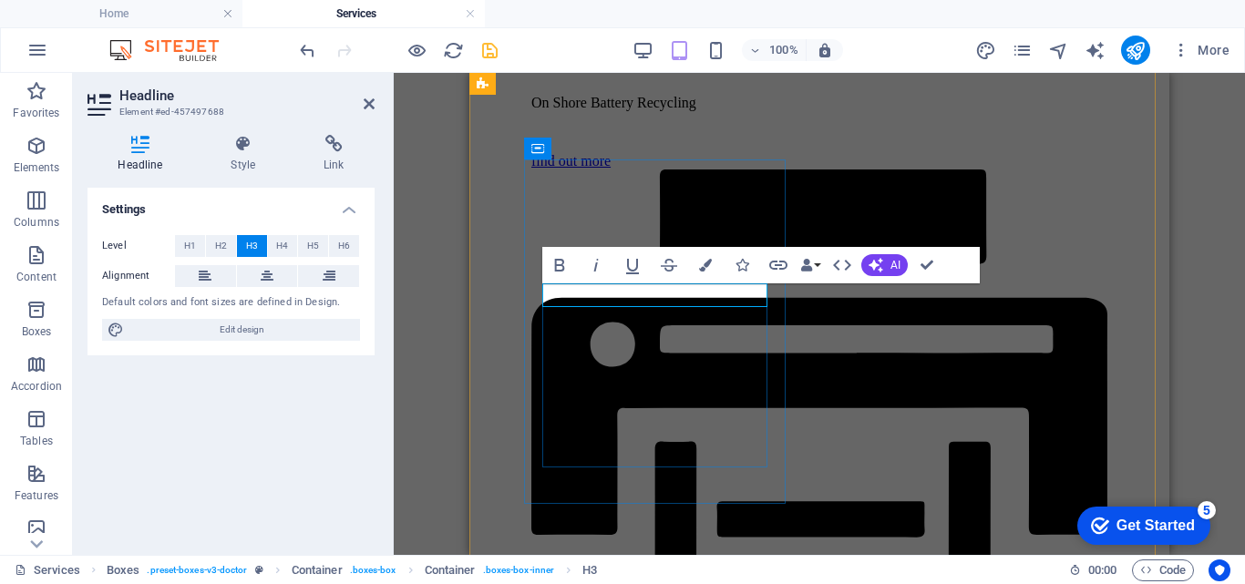
drag, startPoint x: 721, startPoint y: 300, endPoint x: 591, endPoint y: 287, distance: 130.0
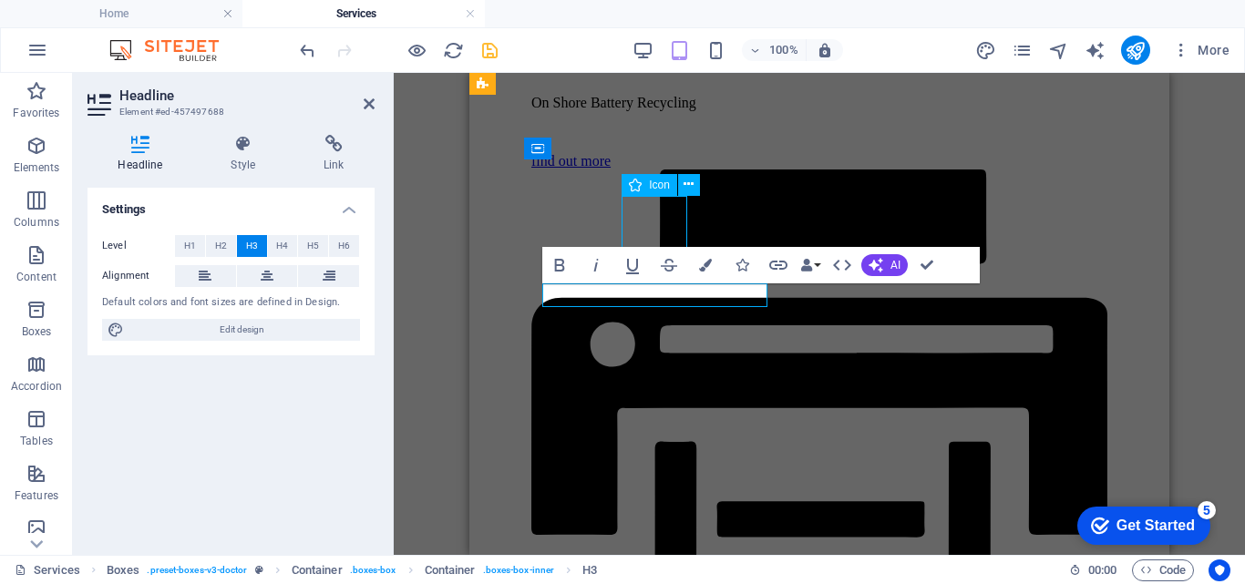
select select "xMidYMid"
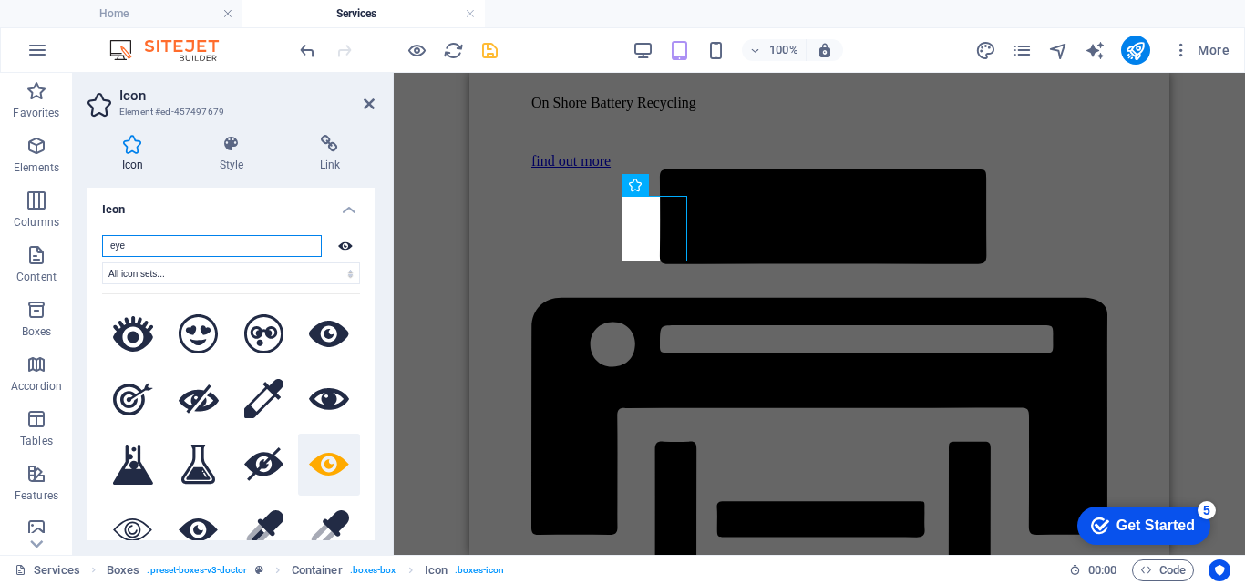
click at [159, 245] on input "eye" at bounding box center [212, 246] width 220 height 22
drag, startPoint x: 159, startPoint y: 245, endPoint x: 49, endPoint y: 244, distance: 109.4
click at [0, 0] on section "Favorites Elements Columns Content Boxes Accordion Tables Features Images Slide…" at bounding box center [0, 0] width 0 height 0
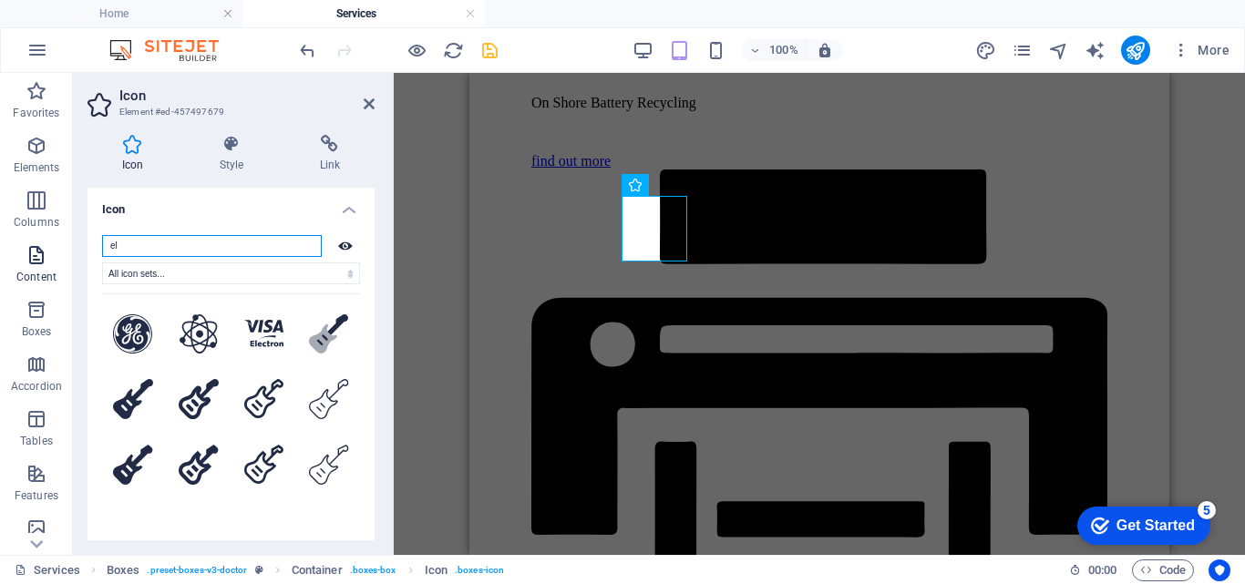
type input "e"
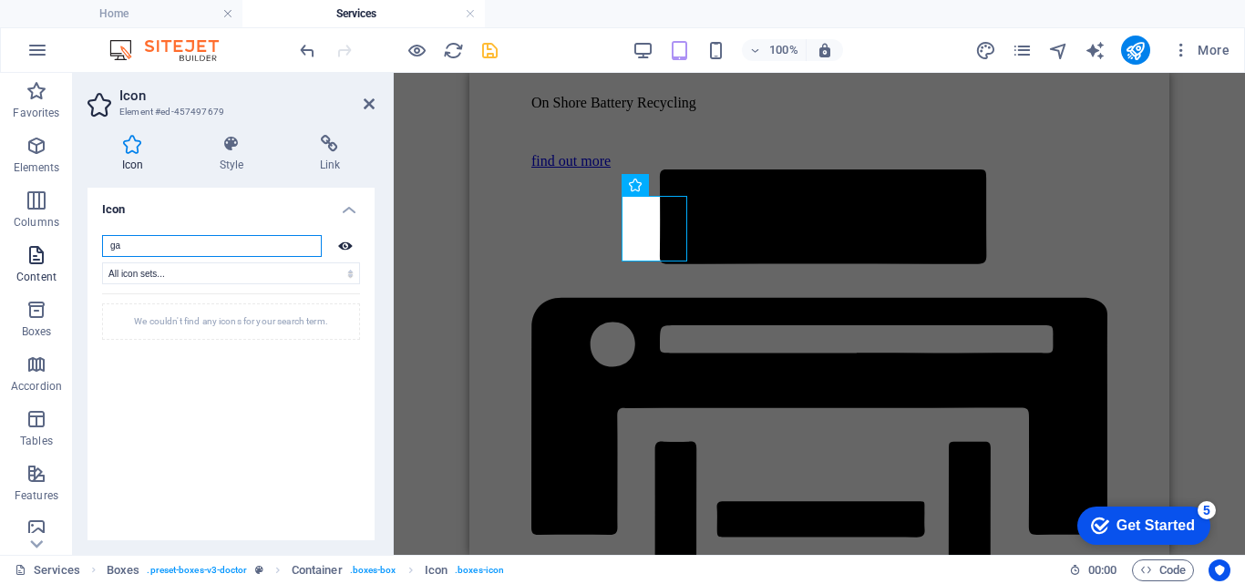
type input "g"
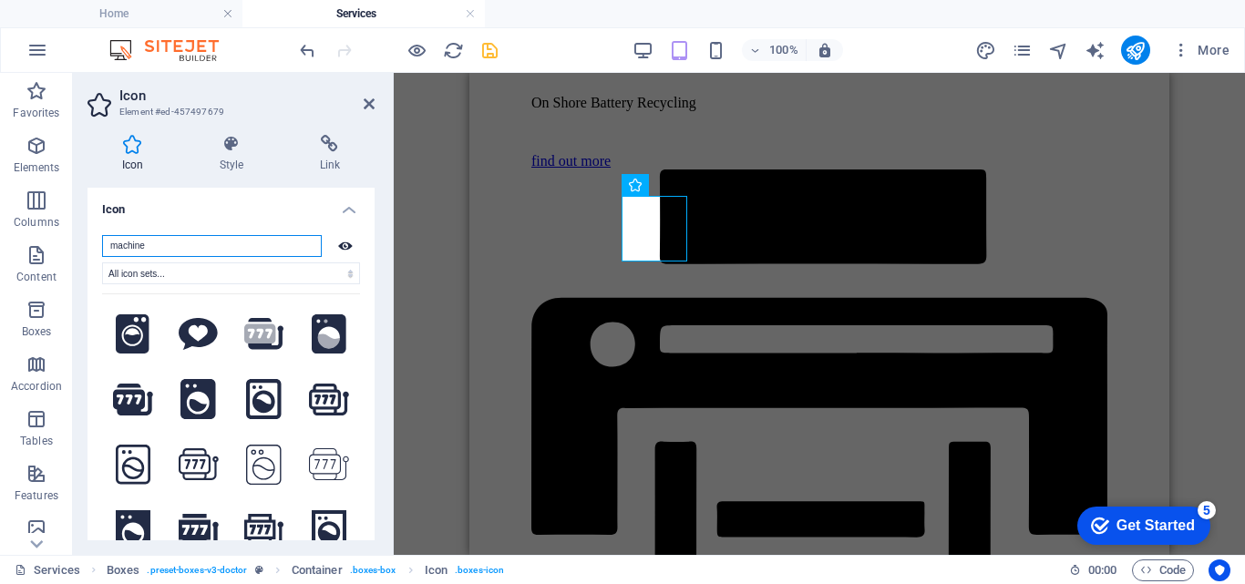
type input "machine"
drag, startPoint x: 370, startPoint y: 278, endPoint x: 366, endPoint y: 344, distance: 65.7
click at [366, 344] on div "machine All icon sets... IcoFont Ionicons FontAwesome Brands FontAwesome Duoton…" at bounding box center [230, 401] width 287 height 361
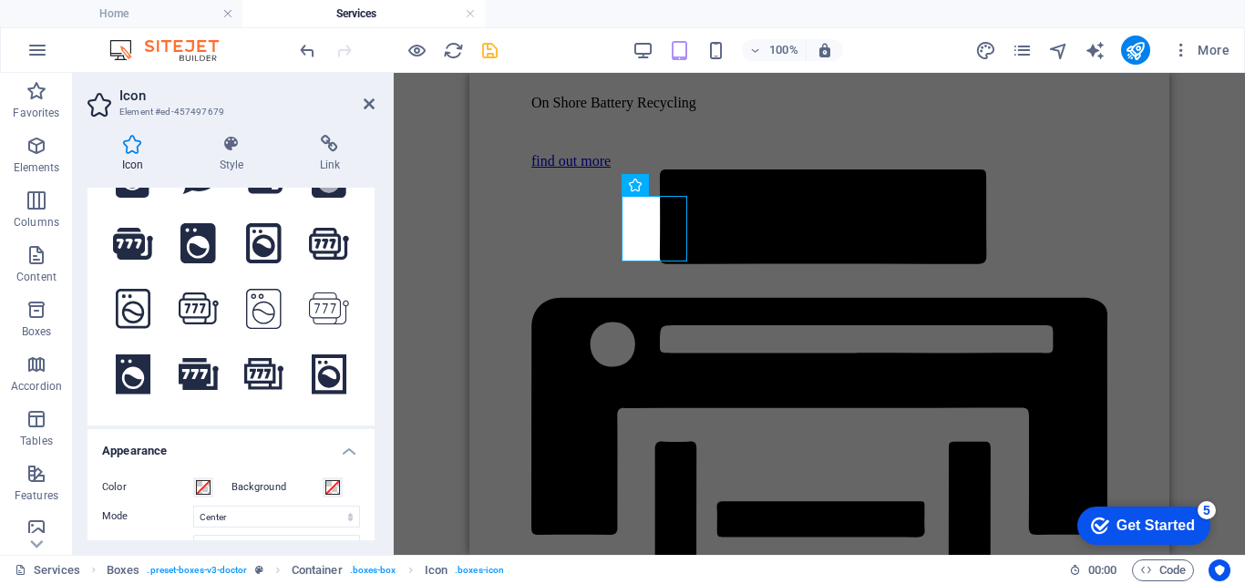
scroll to position [128, 0]
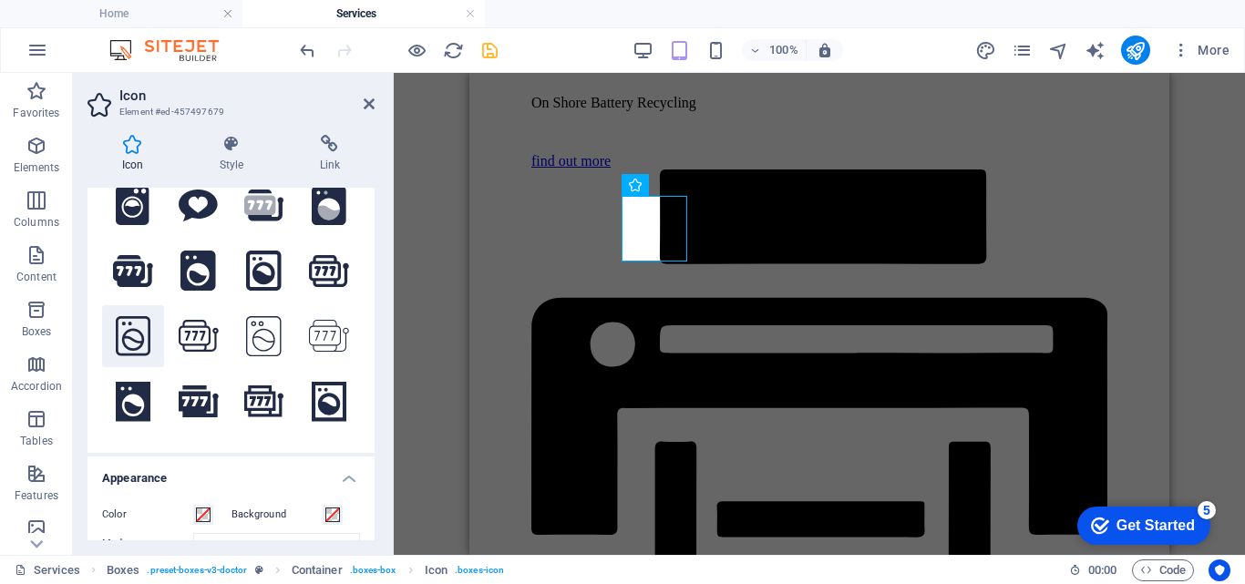
drag, startPoint x: 370, startPoint y: 346, endPoint x: 120, endPoint y: 331, distance: 250.2
click at [120, 331] on div "machine All icon sets... IcoFont Ionicons FontAwesome Brands FontAwesome Duoton…" at bounding box center [230, 272] width 287 height 361
click at [195, 328] on icon at bounding box center [199, 336] width 40 height 32
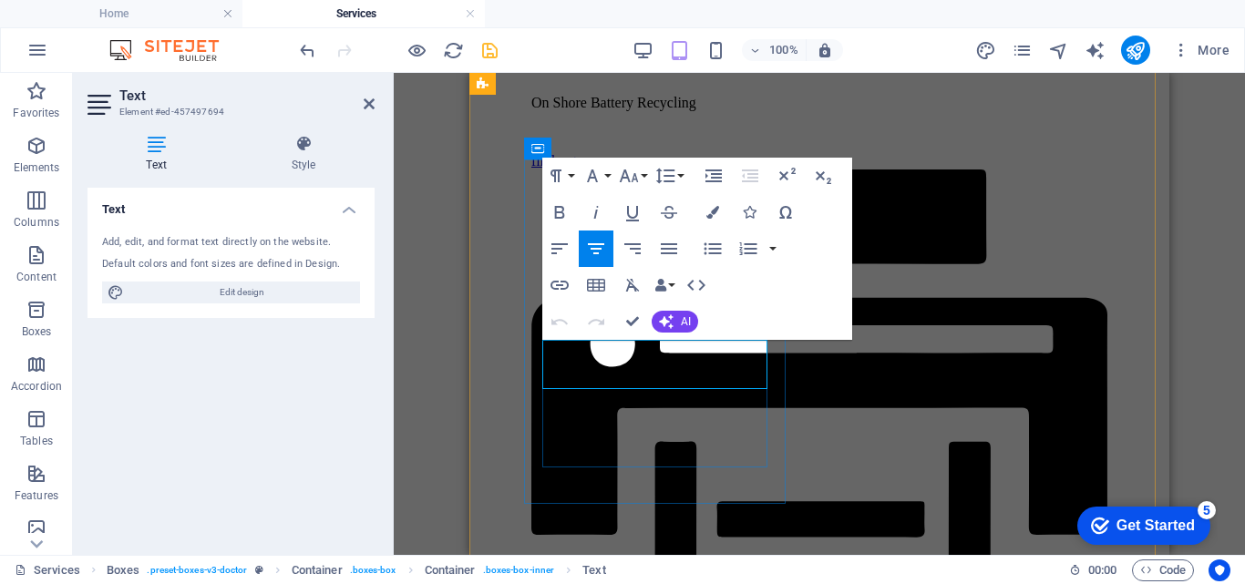
drag, startPoint x: 757, startPoint y: 378, endPoint x: 531, endPoint y: 343, distance: 228.8
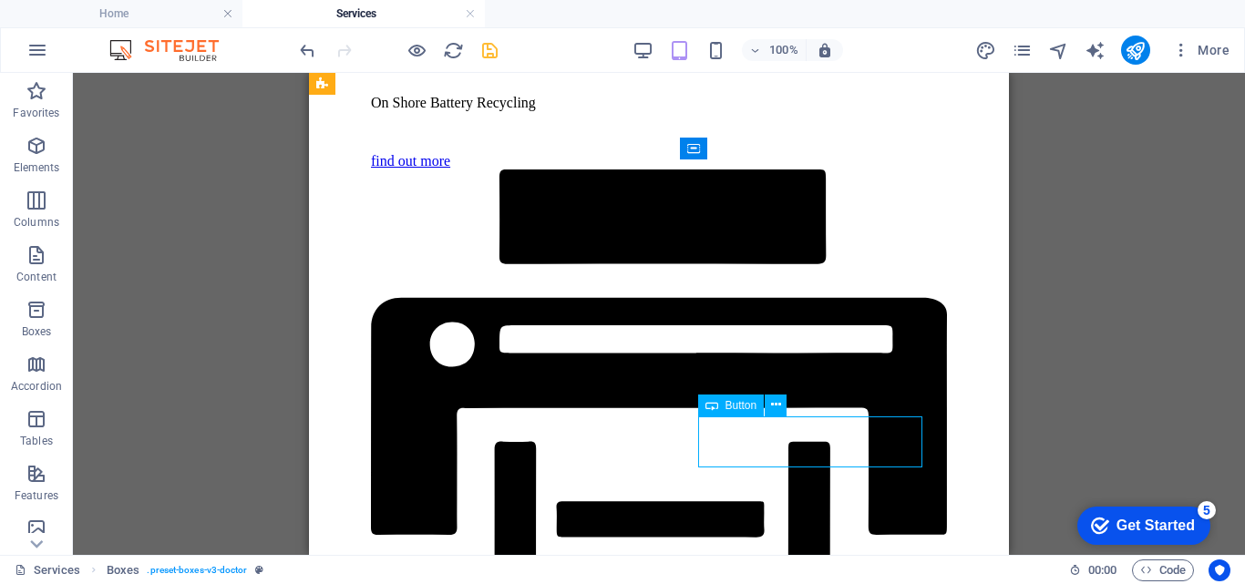
drag, startPoint x: 805, startPoint y: 437, endPoint x: 712, endPoint y: 275, distance: 186.2
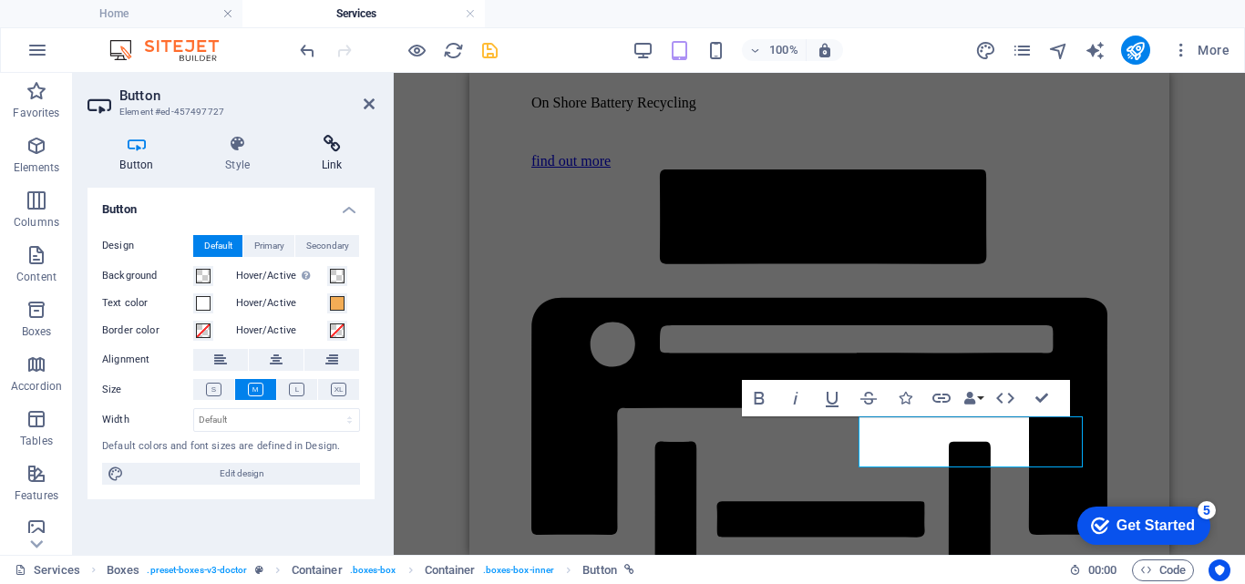
click at [333, 151] on icon at bounding box center [332, 144] width 86 height 18
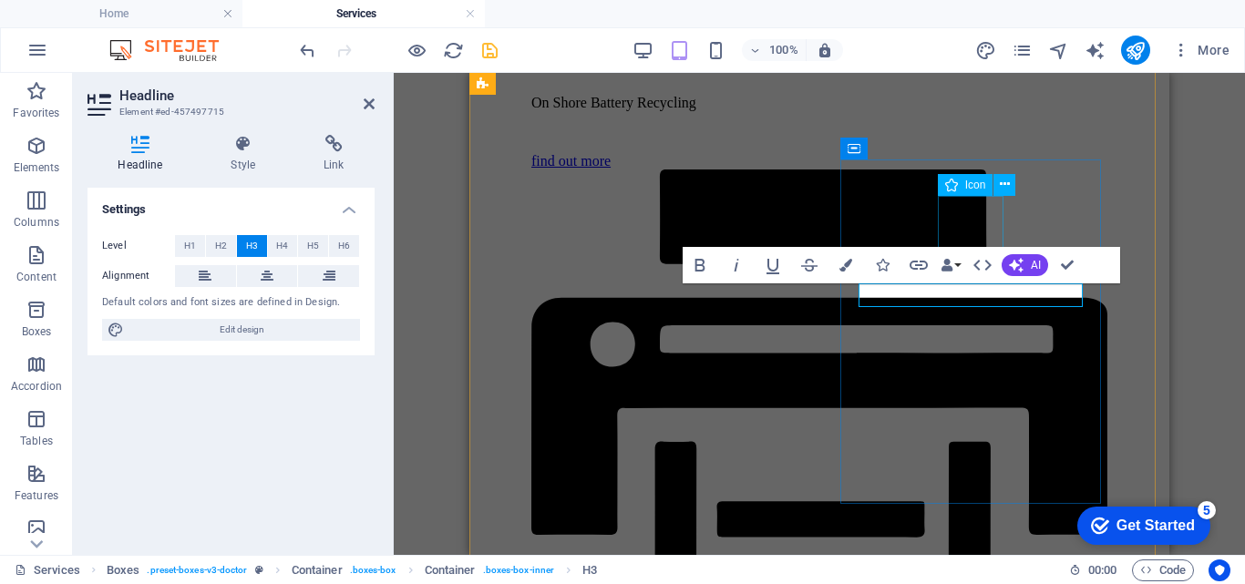
drag, startPoint x: 975, startPoint y: 234, endPoint x: 902, endPoint y: 333, distance: 122.5
select select "xMidYMid"
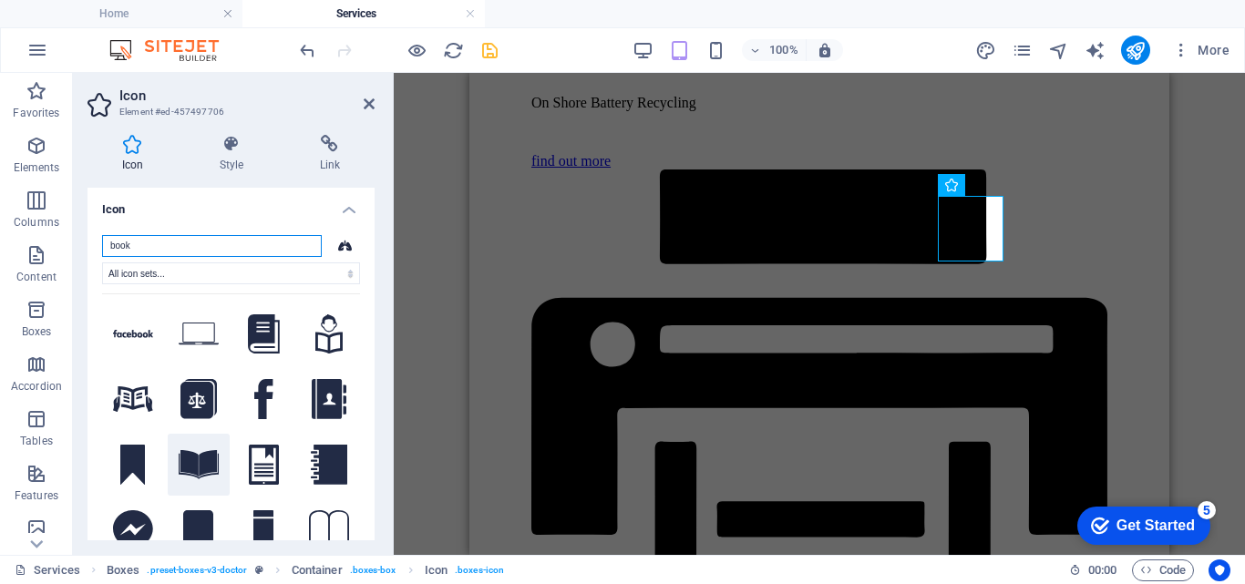
type input "book"
click at [191, 462] on icon at bounding box center [199, 464] width 40 height 29
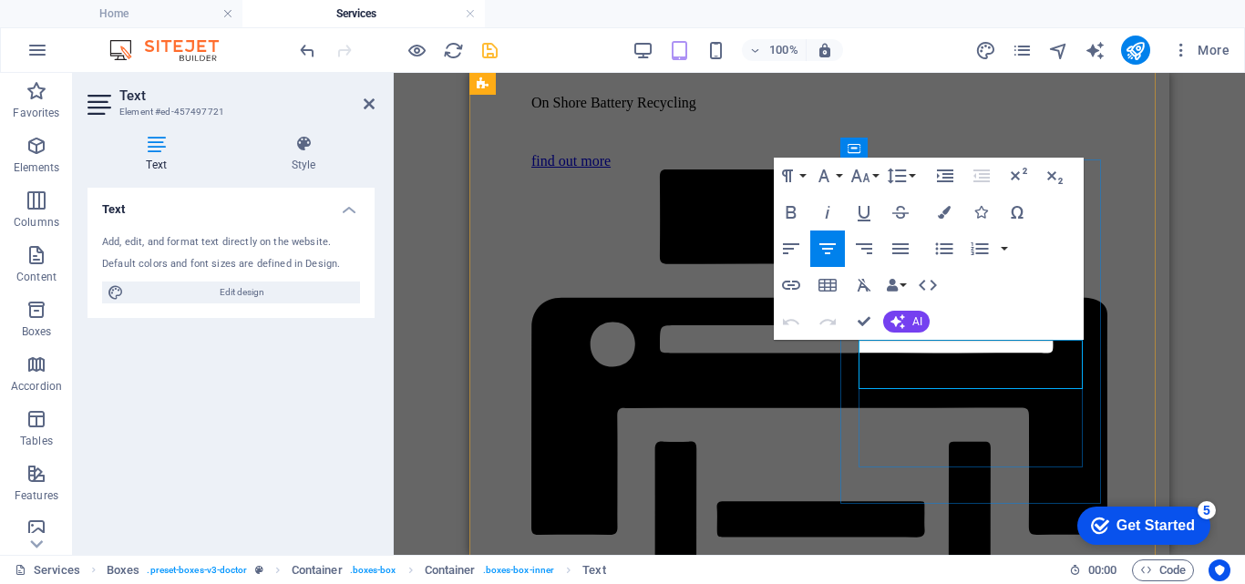
drag, startPoint x: 1069, startPoint y: 379, endPoint x: 864, endPoint y: 351, distance: 207.0
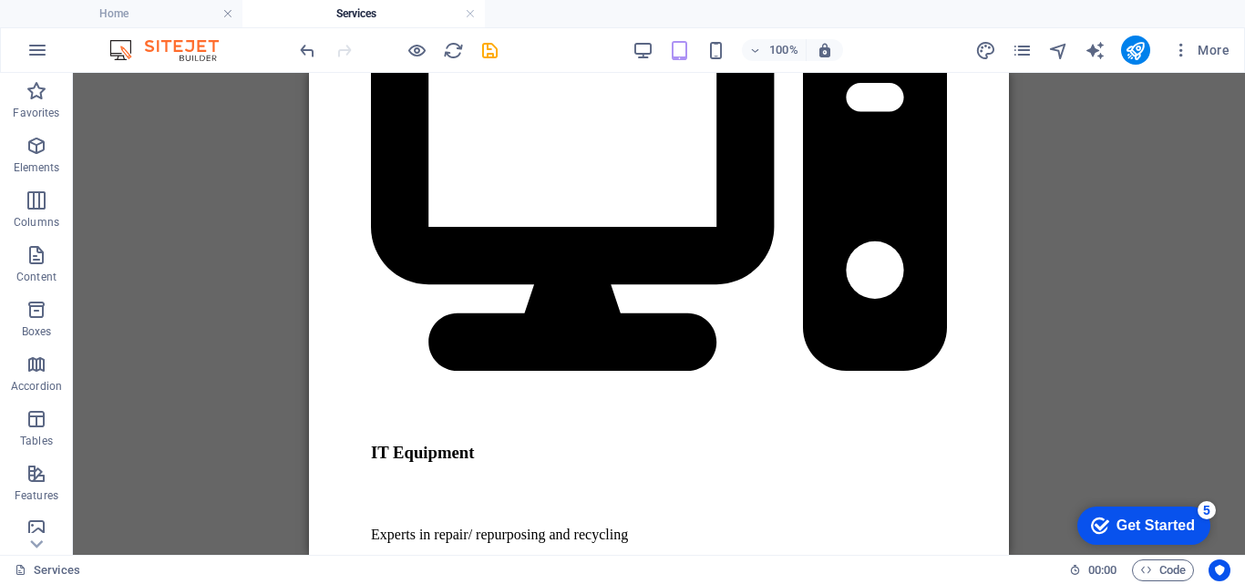
scroll to position [2508, 0]
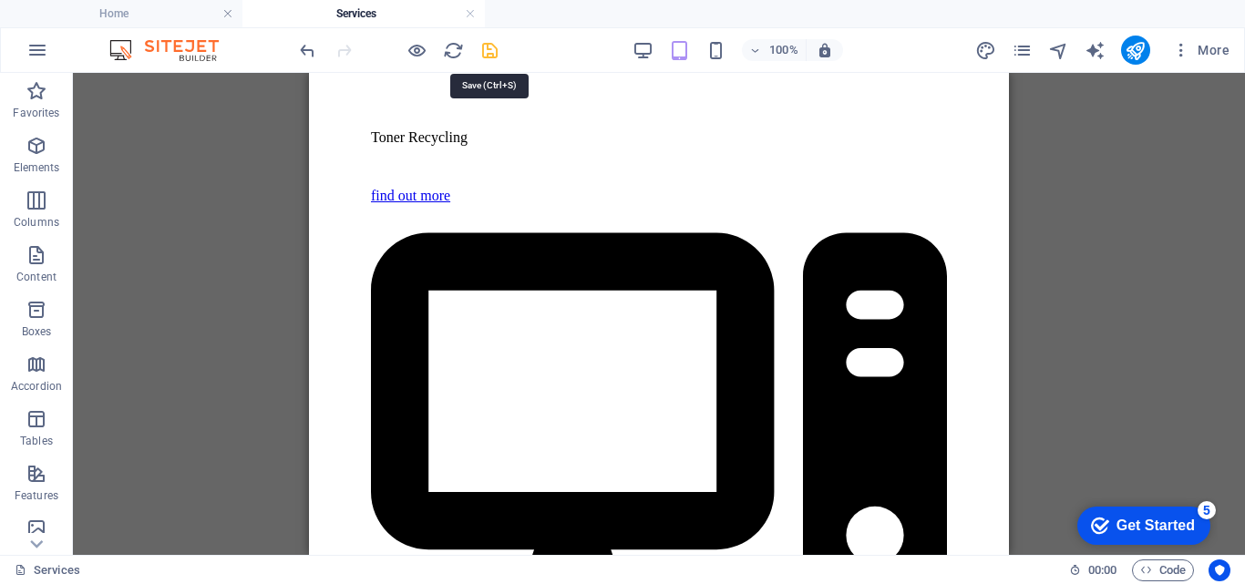
click at [489, 46] on icon "save" at bounding box center [489, 50] width 21 height 21
click at [36, 48] on icon "button" at bounding box center [37, 50] width 22 height 22
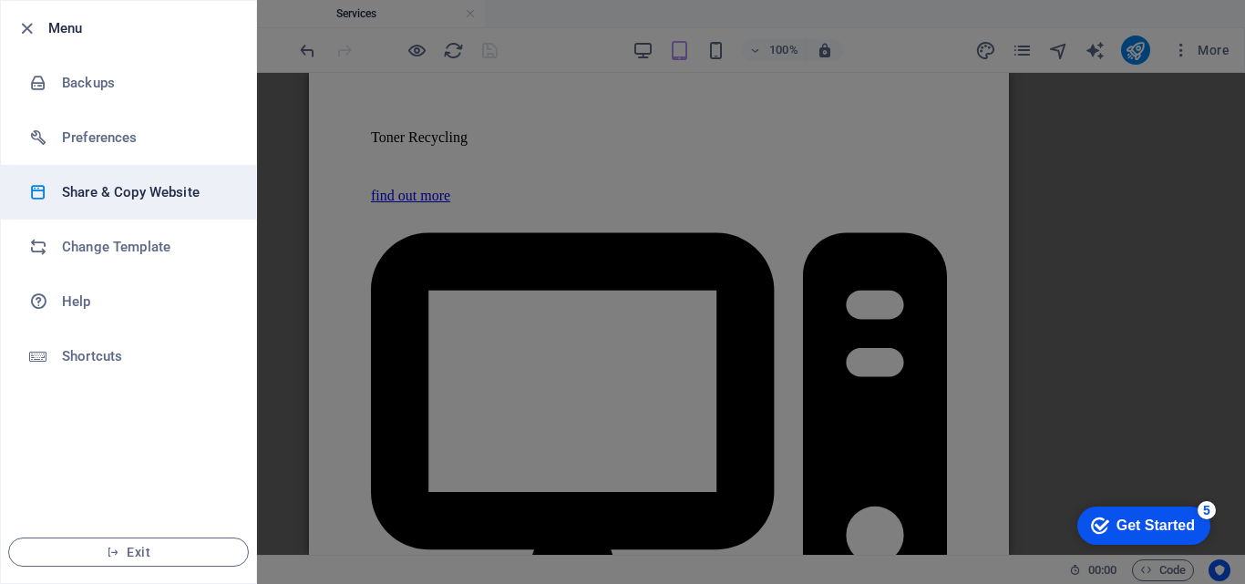
click at [128, 184] on h6 "Share & Copy Website" at bounding box center [146, 192] width 169 height 22
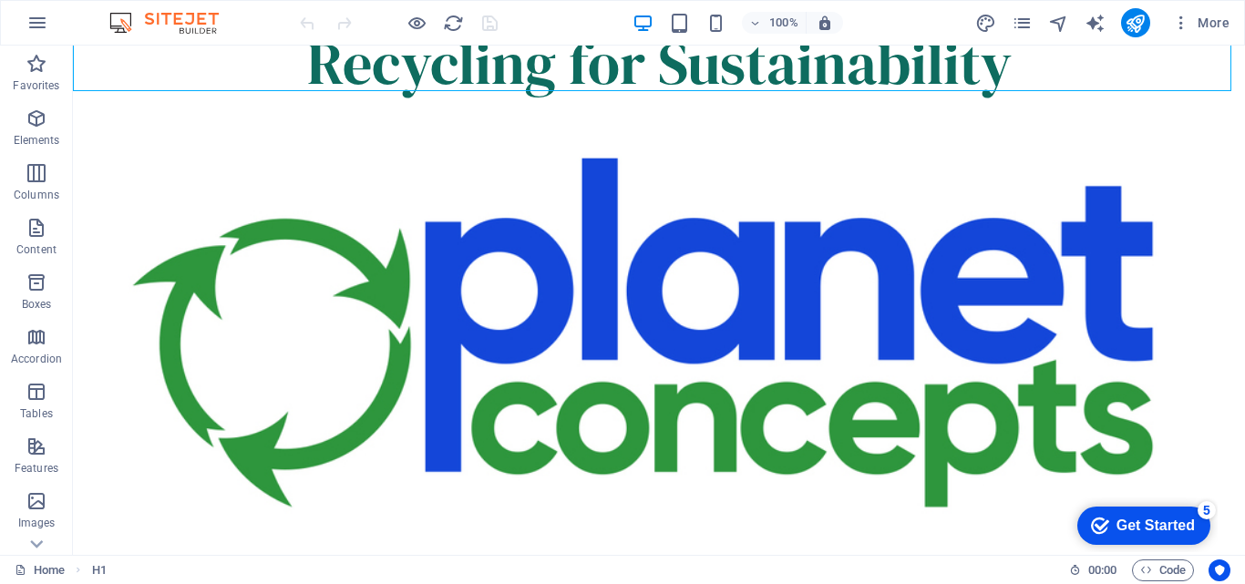
scroll to position [30, 0]
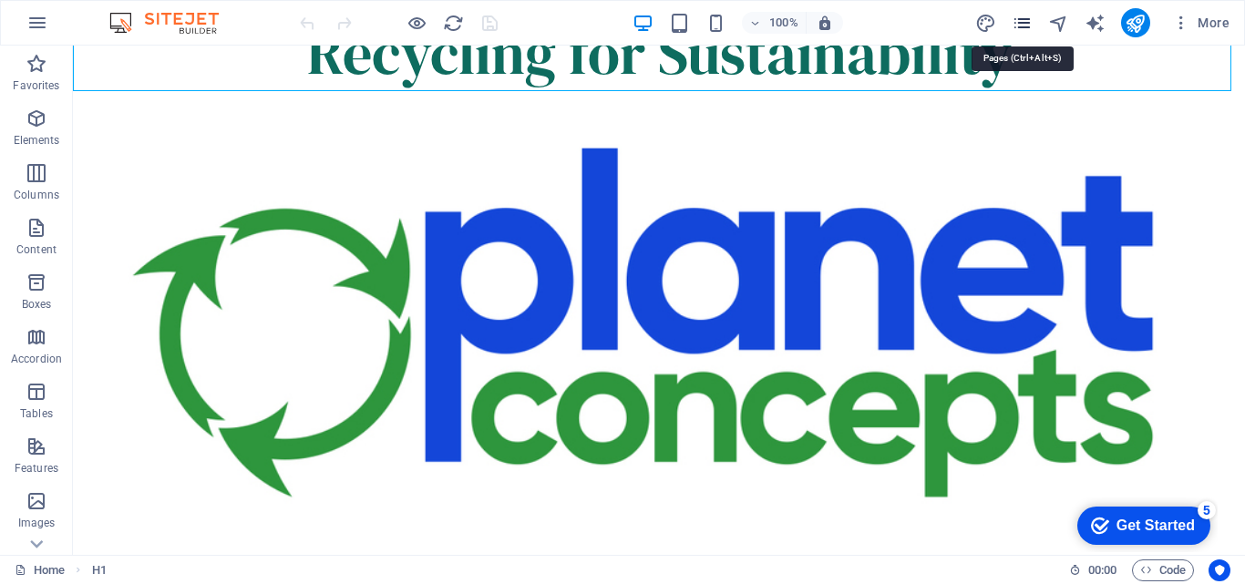
click at [0, 0] on icon "pages" at bounding box center [0, 0] width 0 height 0
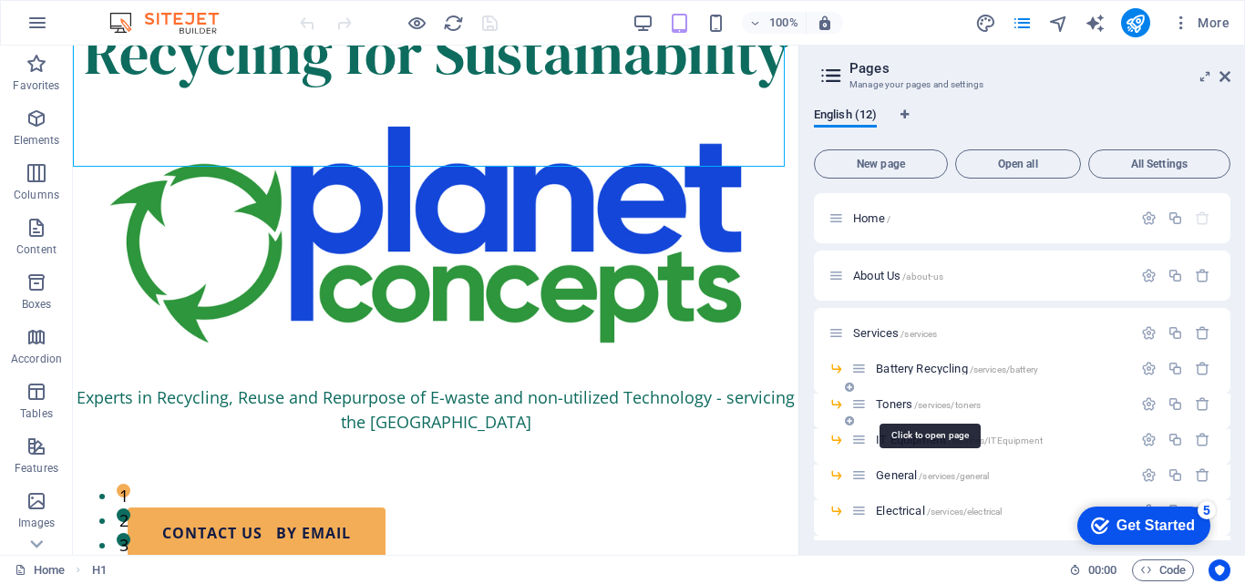
click at [899, 404] on span "Toners /services/toners" at bounding box center [928, 404] width 105 height 14
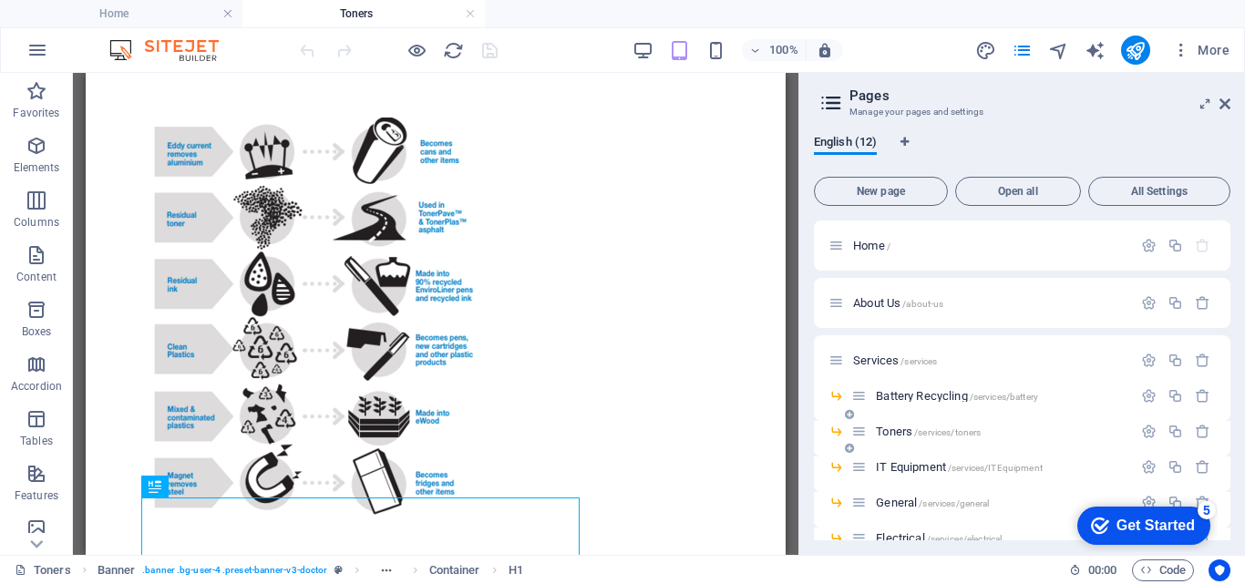
scroll to position [0, 0]
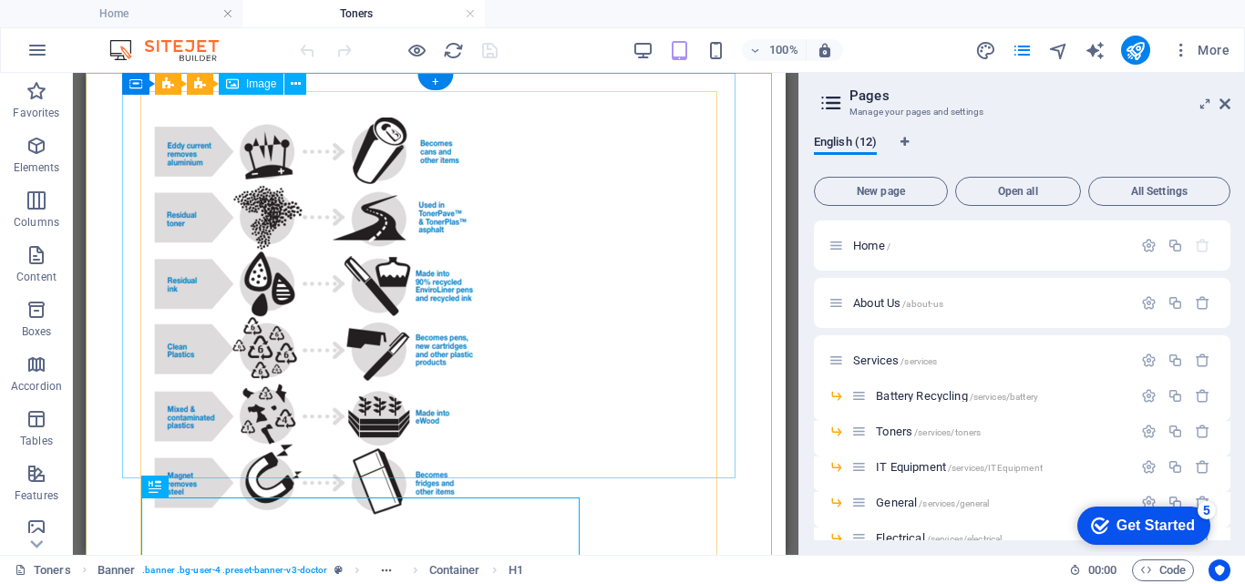
click at [652, 252] on figure at bounding box center [436, 324] width 576 height 413
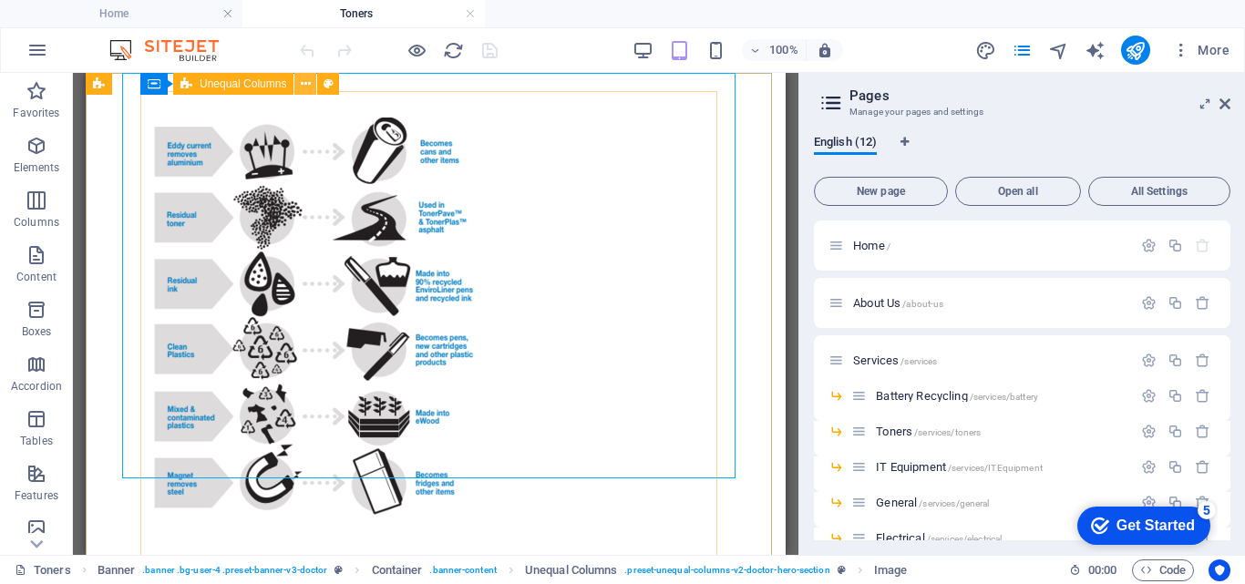
click at [0, 0] on icon at bounding box center [0, 0] width 0 height 0
drag, startPoint x: 355, startPoint y: 169, endPoint x: 412, endPoint y: 243, distance: 93.7
click at [412, 243] on figure at bounding box center [436, 324] width 576 height 413
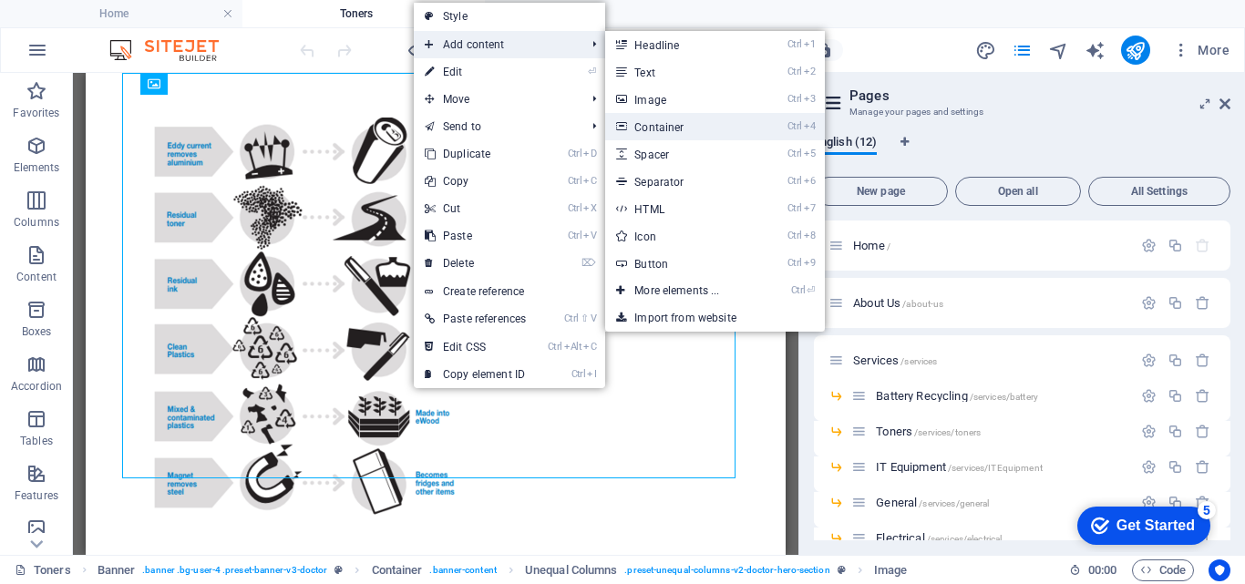
click at [637, 122] on link "Ctrl 4 Container" at bounding box center [680, 126] width 150 height 27
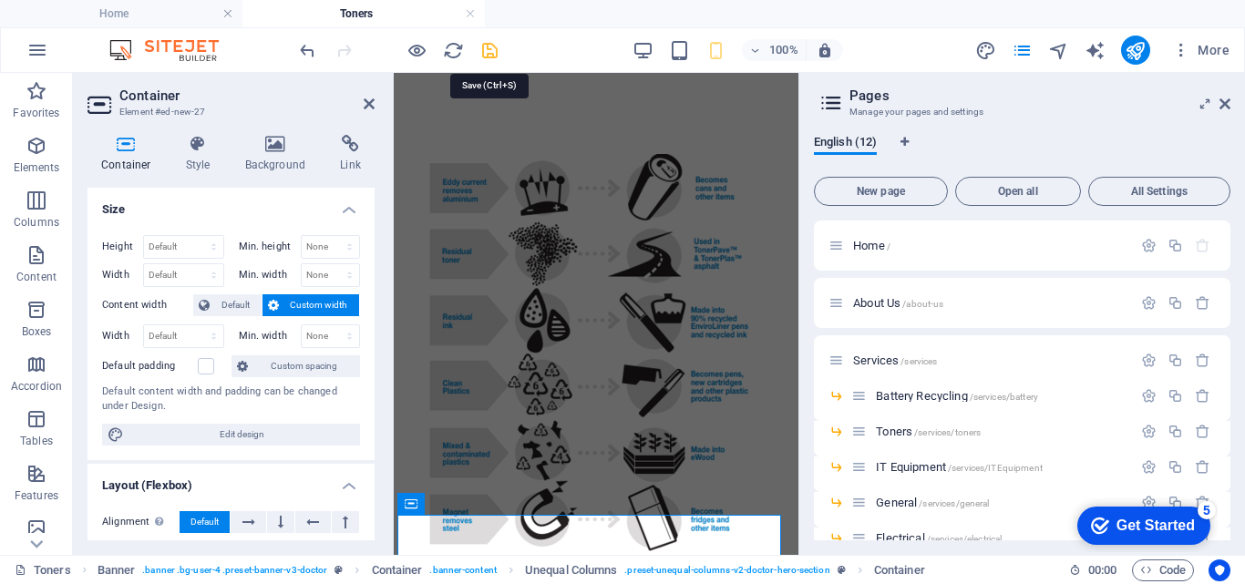
click at [0, 0] on icon "save" at bounding box center [0, 0] width 0 height 0
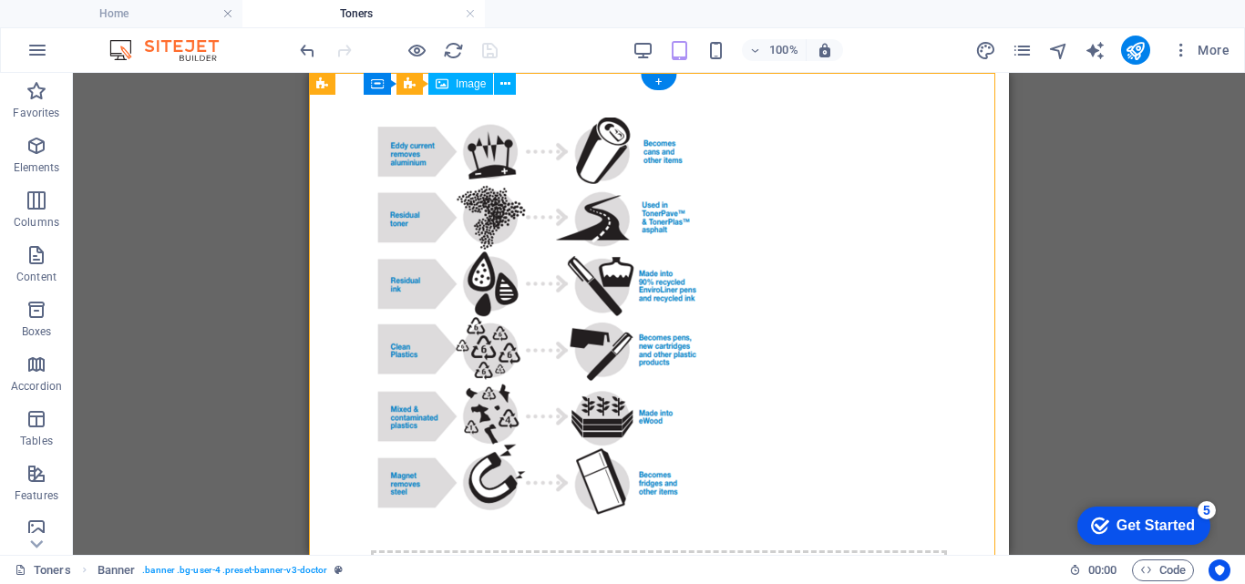
drag, startPoint x: 604, startPoint y: 292, endPoint x: 662, endPoint y: 288, distance: 57.5
click at [662, 288] on figure at bounding box center [659, 324] width 576 height 413
click at [587, 259] on figure at bounding box center [659, 324] width 576 height 413
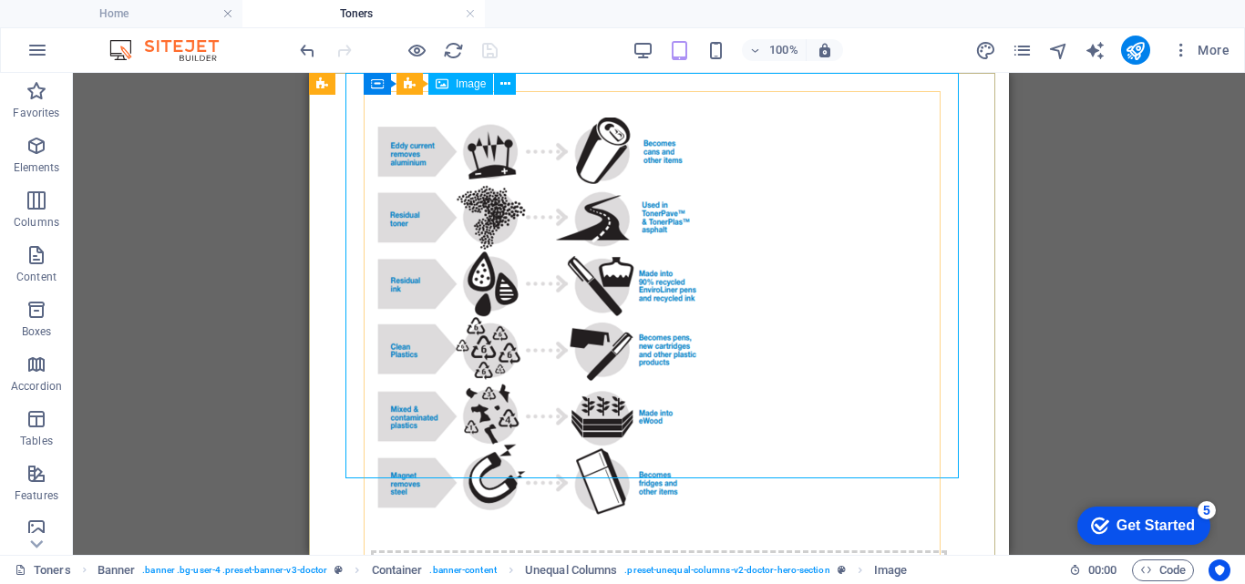
click at [470, 91] on div "Image" at bounding box center [460, 84] width 65 height 22
click at [470, 81] on span "Image" at bounding box center [471, 83] width 30 height 11
click at [501, 83] on icon at bounding box center [505, 84] width 10 height 19
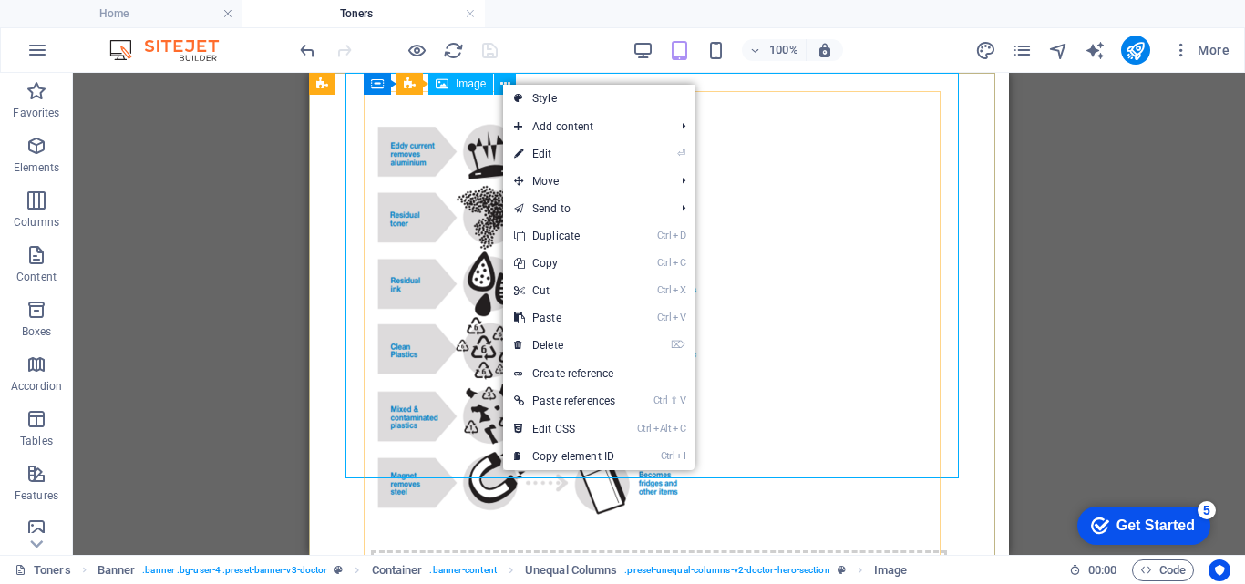
click at [456, 87] on span "Image" at bounding box center [471, 83] width 30 height 11
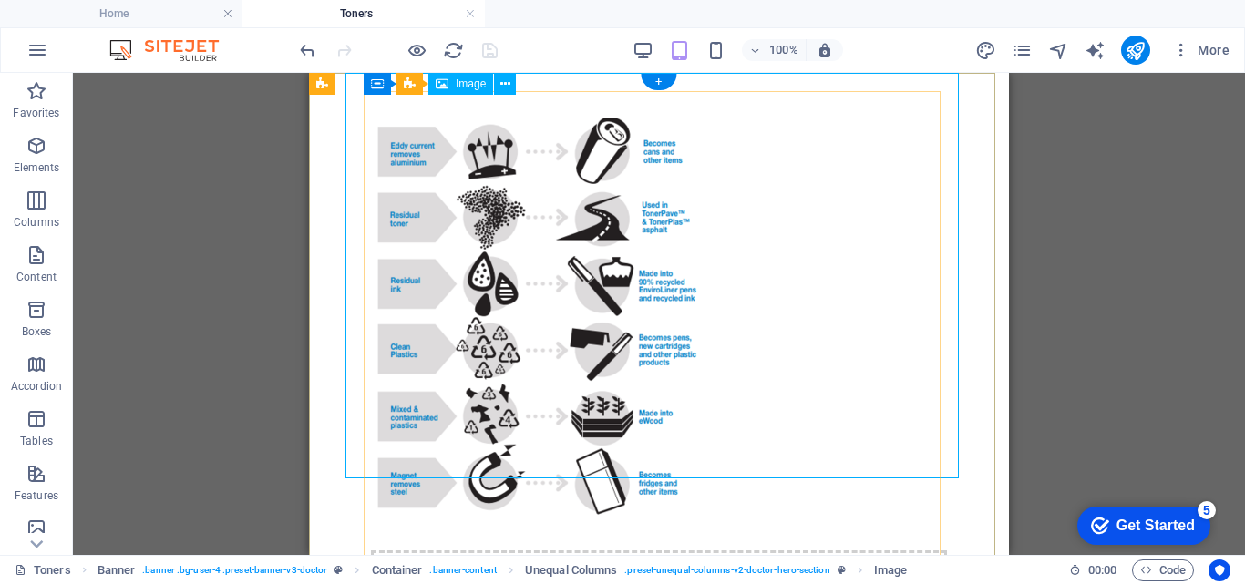
click at [437, 145] on figure at bounding box center [659, 324] width 576 height 413
select select "px"
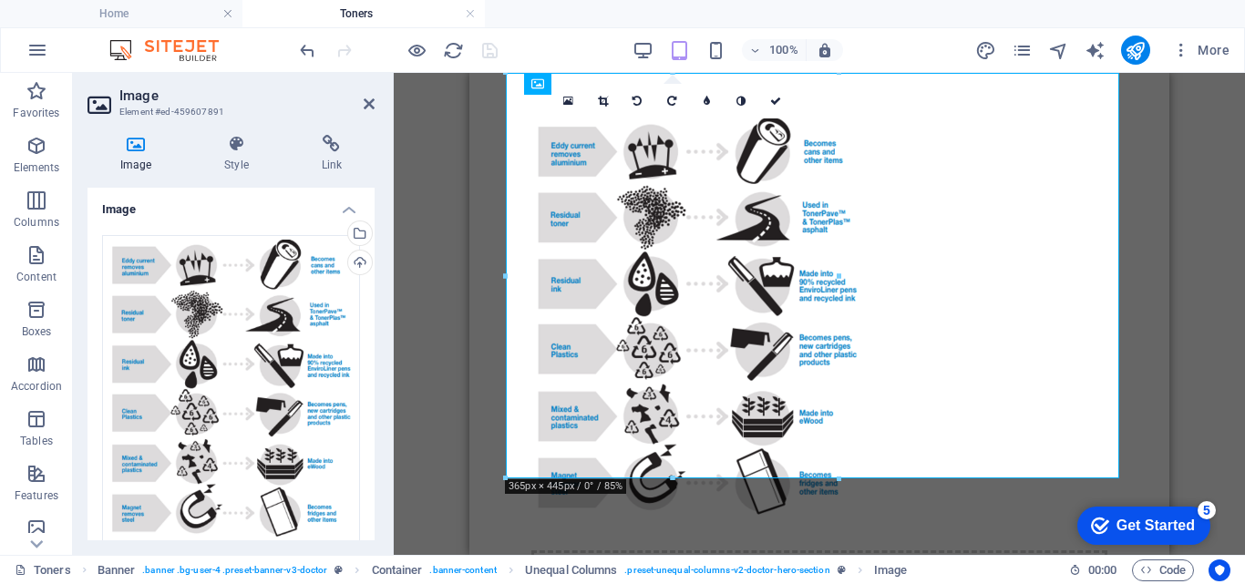
drag, startPoint x: 377, startPoint y: 221, endPoint x: 375, endPoint y: 250, distance: 29.3
click at [375, 250] on div "Image Style Link Image Drag files here, click to choose files or select files f…" at bounding box center [231, 337] width 316 height 435
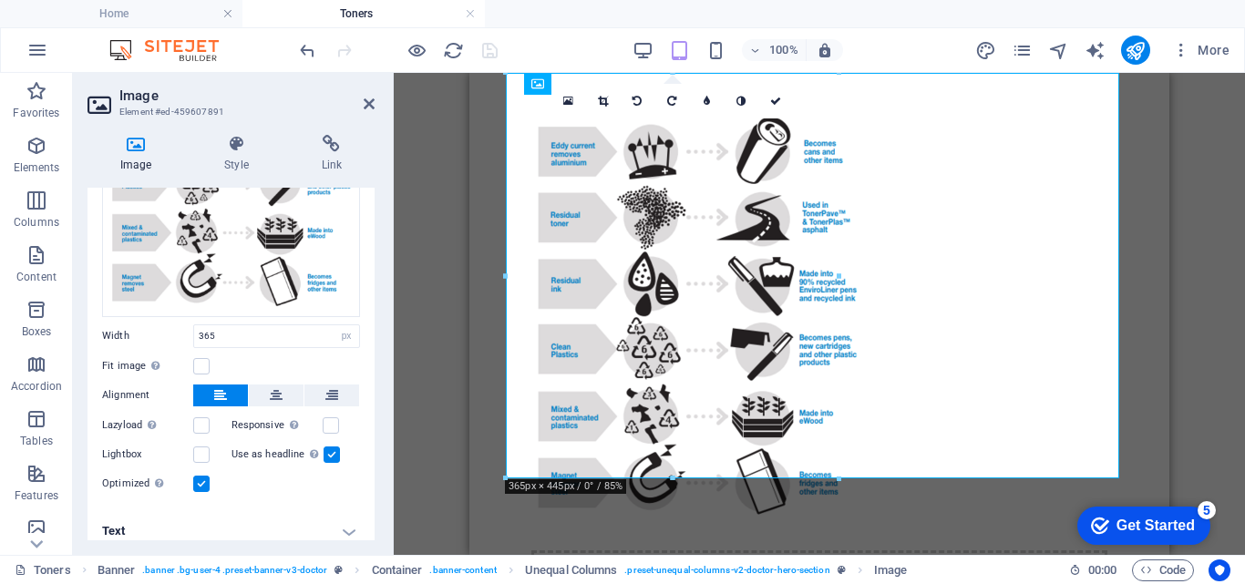
scroll to position [239, 0]
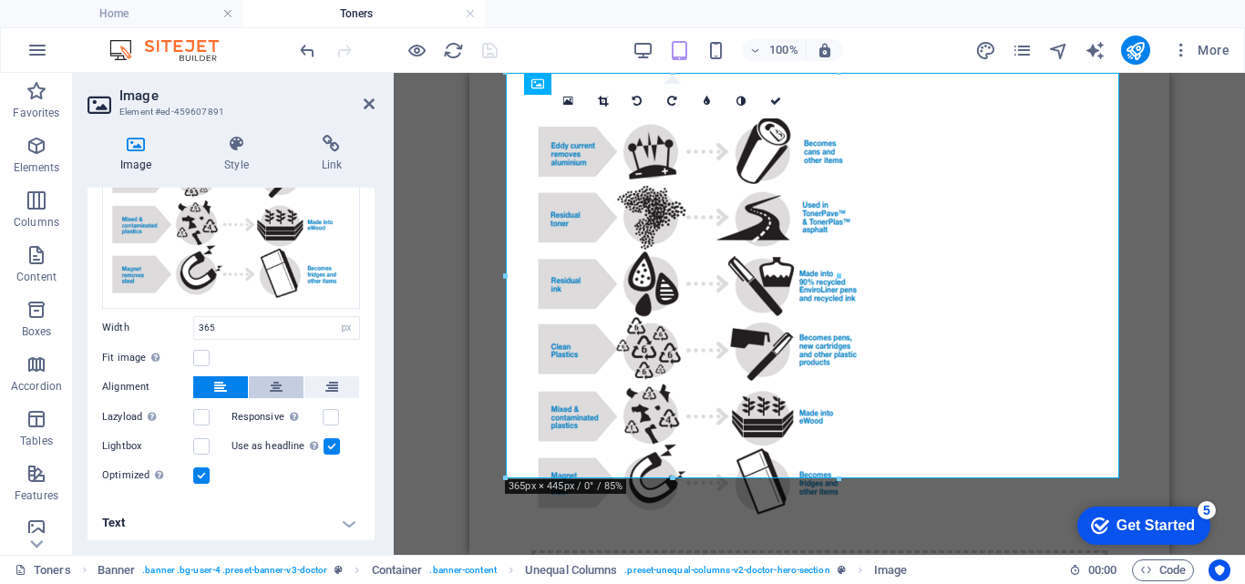
click at [272, 383] on icon at bounding box center [276, 387] width 13 height 22
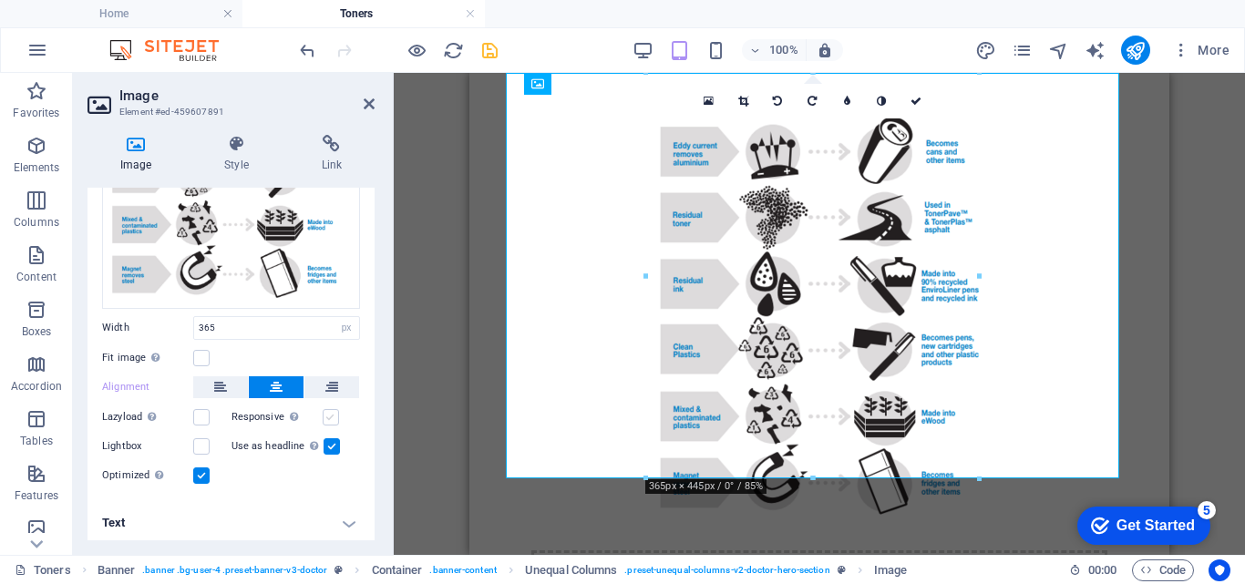
click at [331, 409] on label at bounding box center [331, 417] width 16 height 16
click at [0, 0] on input "Responsive Automatically load retina image and smartphone optimized sizes." at bounding box center [0, 0] width 0 height 0
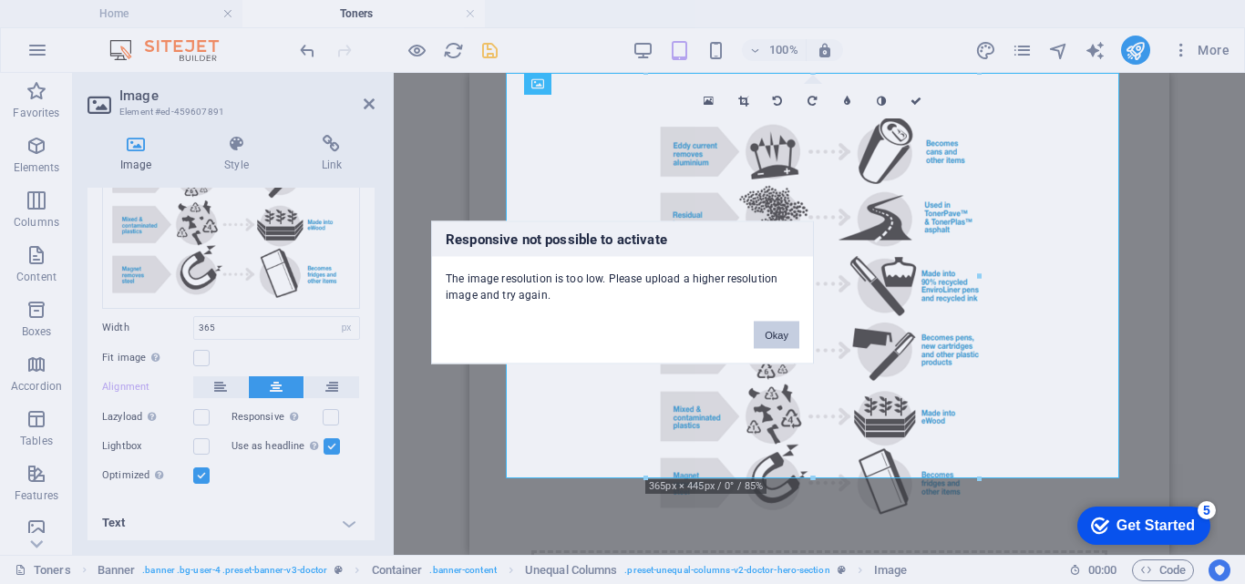
click at [772, 331] on button "Okay" at bounding box center [777, 334] width 46 height 27
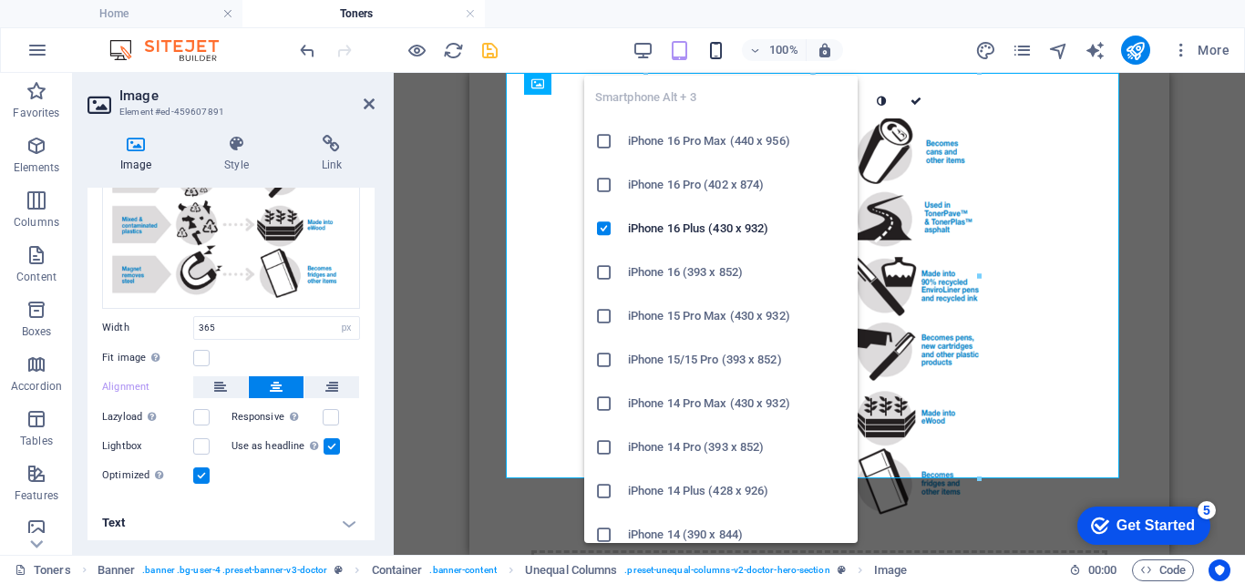
click at [716, 50] on icon "button" at bounding box center [715, 50] width 21 height 21
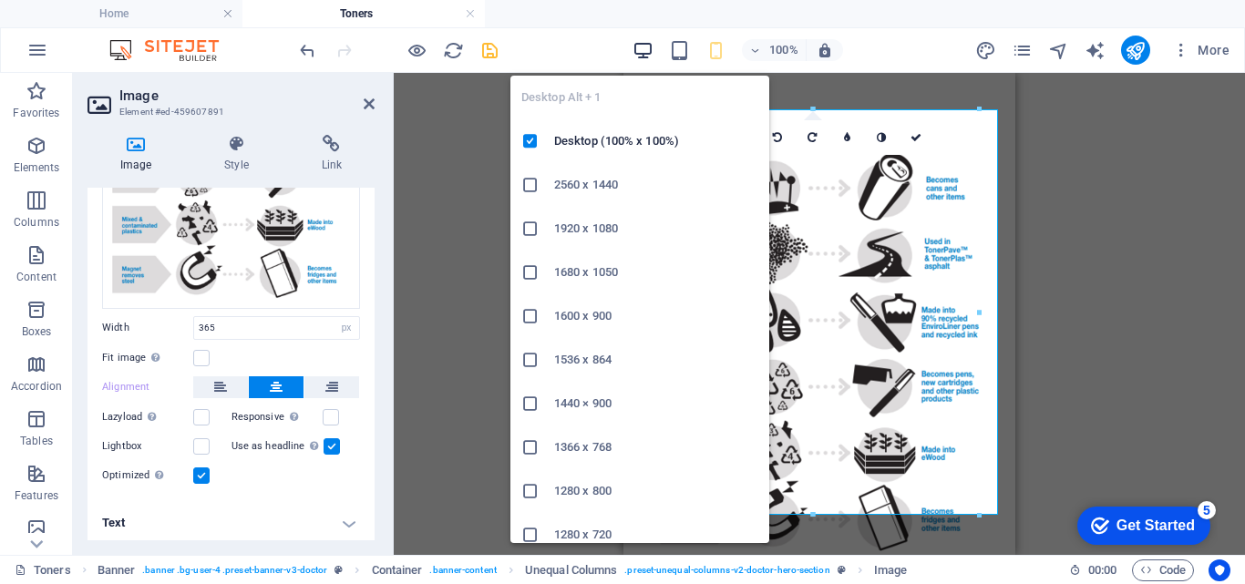
click at [0, 0] on icon "button" at bounding box center [0, 0] width 0 height 0
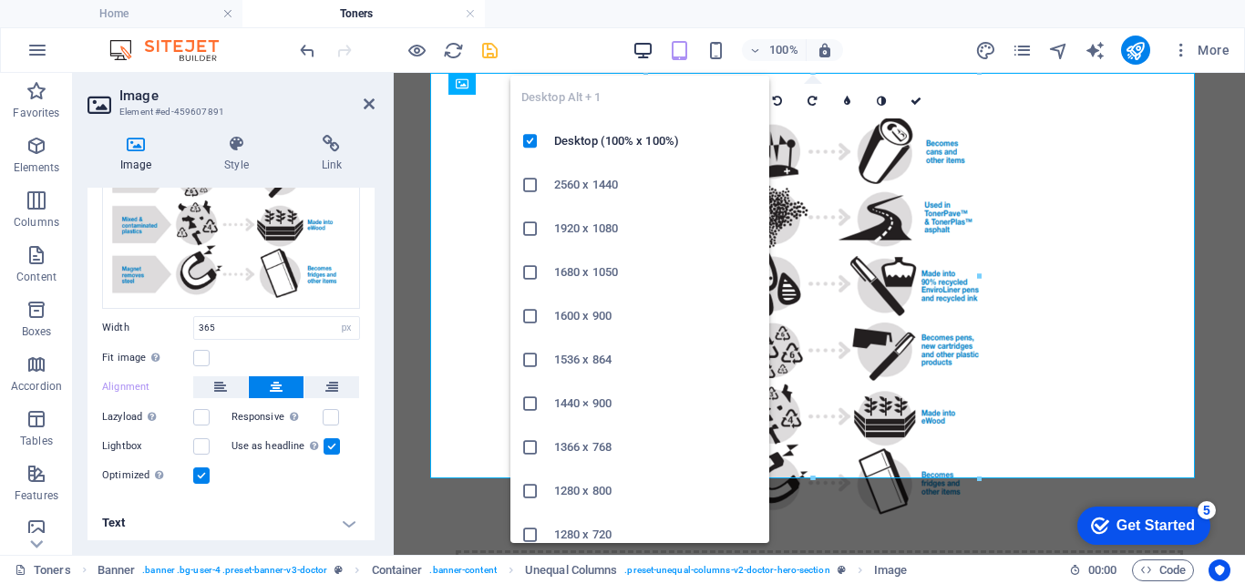
click at [0, 0] on icon "button" at bounding box center [0, 0] width 0 height 0
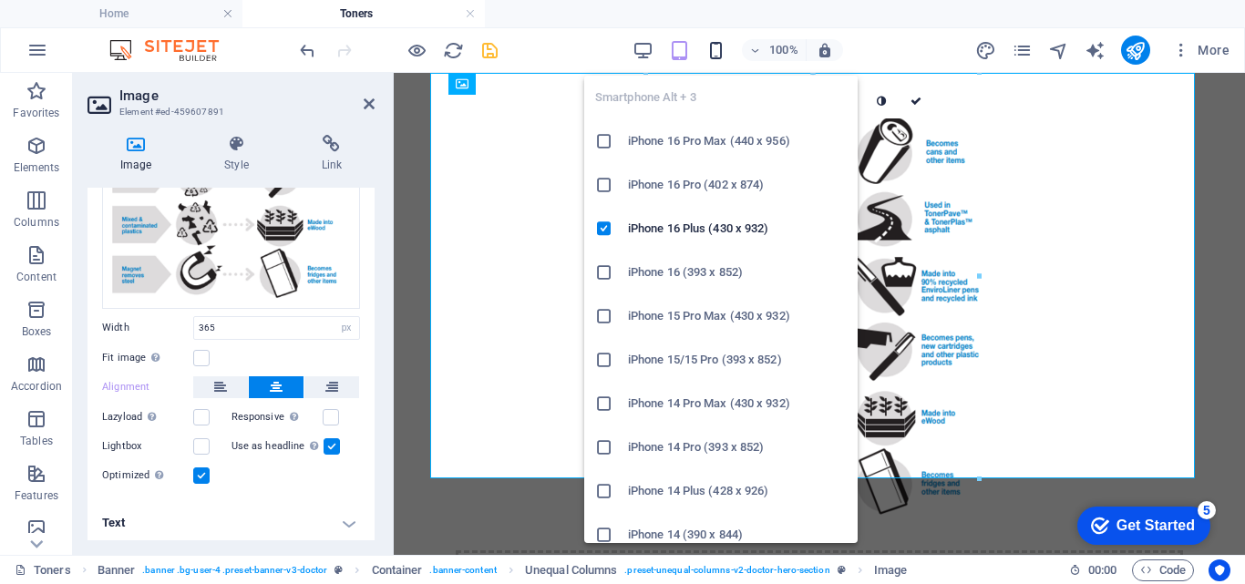
click at [715, 52] on icon "button" at bounding box center [715, 50] width 21 height 21
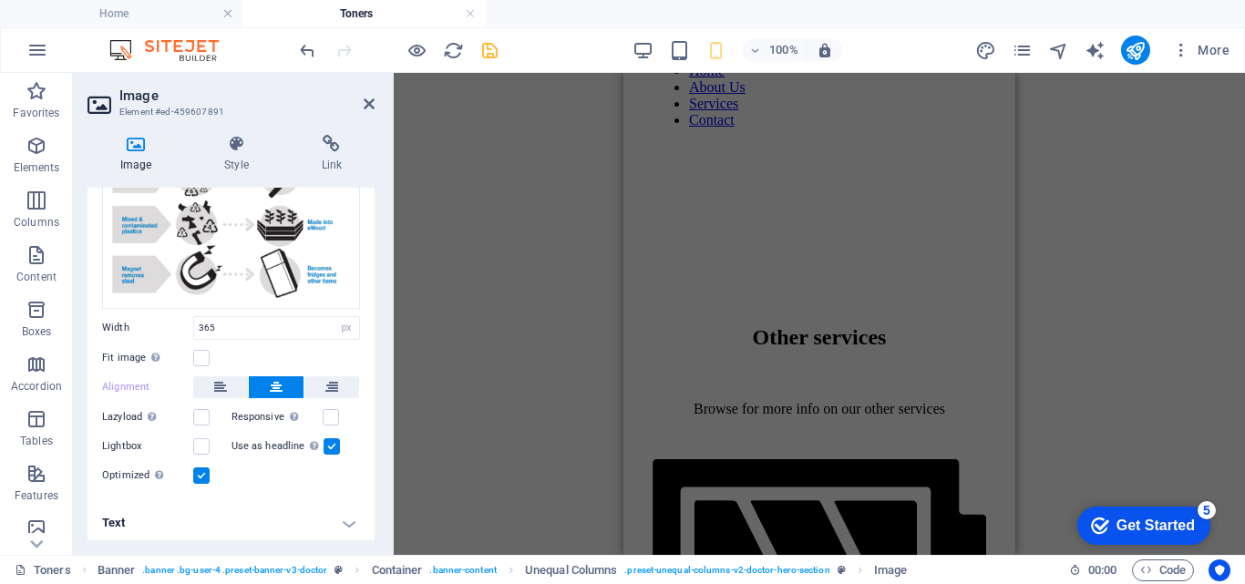
scroll to position [974, 0]
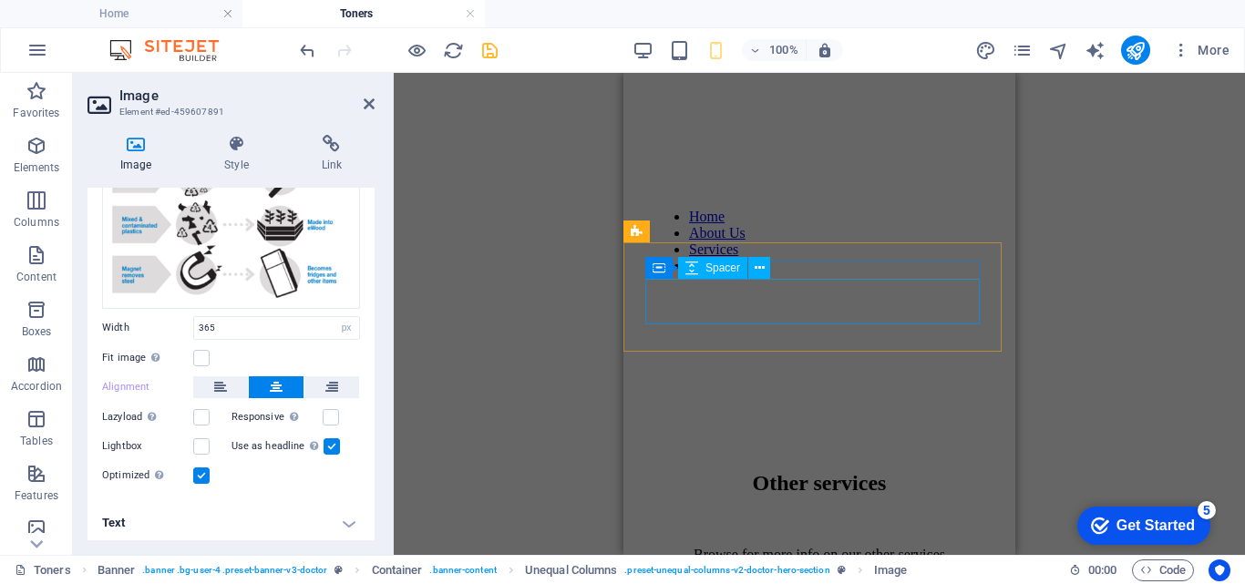
click at [899, 344] on div at bounding box center [819, 367] width 334 height 46
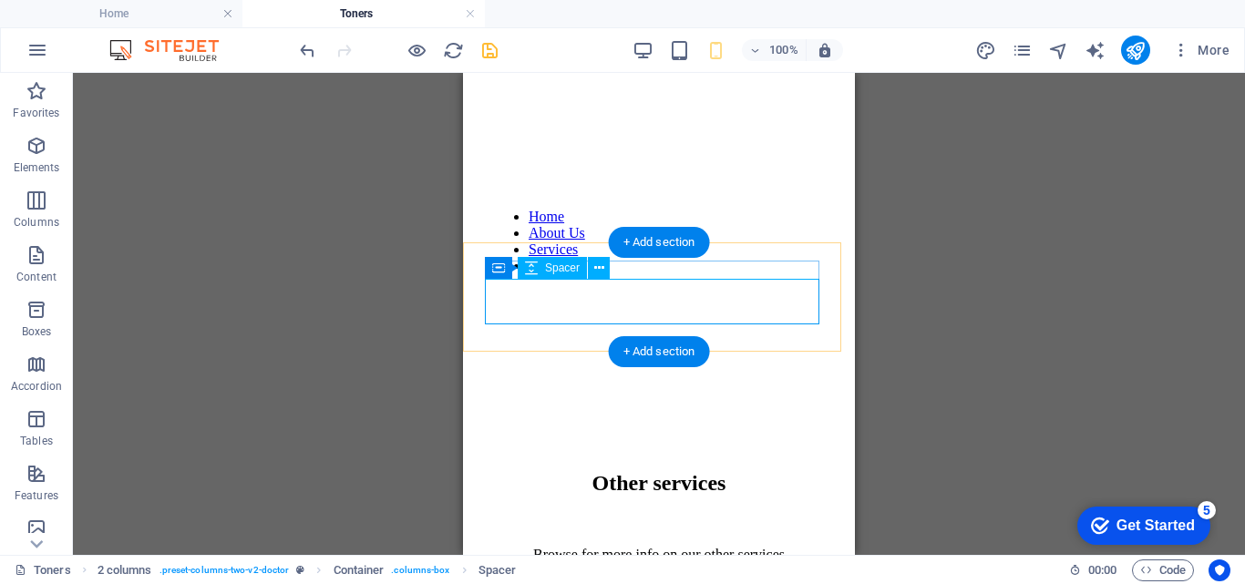
click at [525, 344] on div at bounding box center [659, 367] width 334 height 46
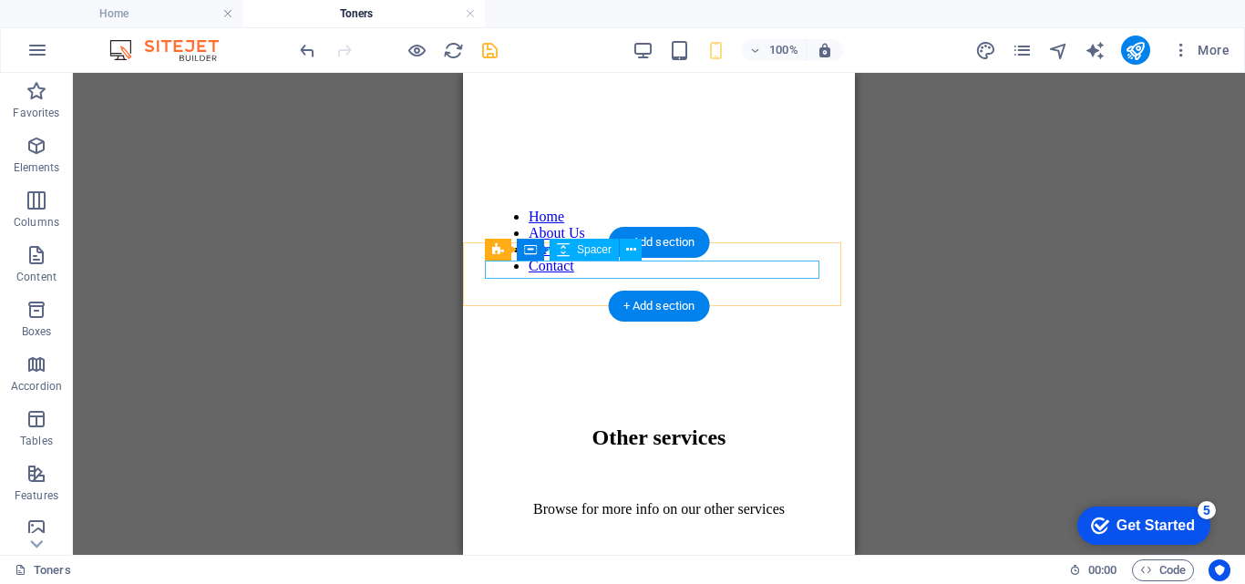
click at [622, 325] on div at bounding box center [659, 334] width 334 height 18
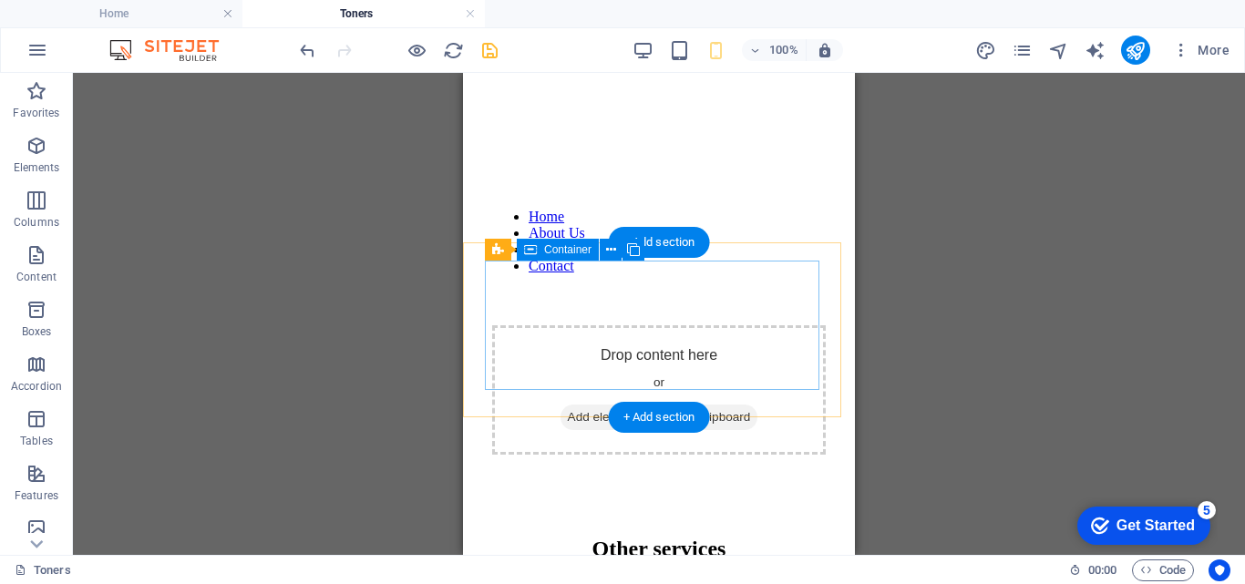
click at [624, 325] on div "Drop content here or Add elements Paste clipboard" at bounding box center [659, 389] width 334 height 129
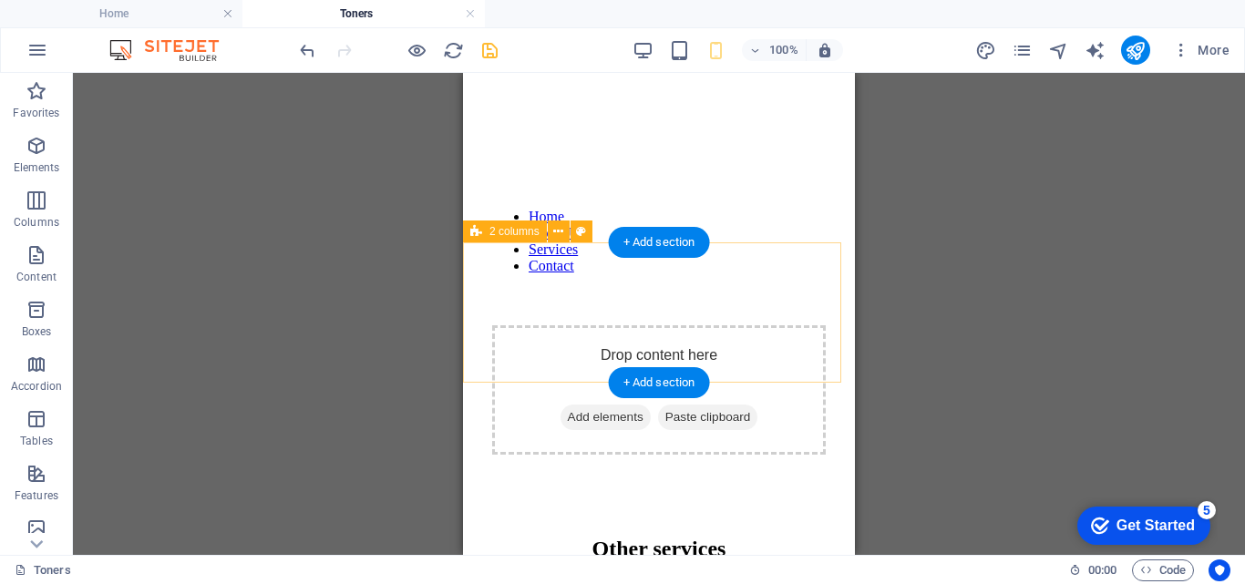
click at [624, 325] on div "Drop content here or Add elements Paste clipboard" at bounding box center [659, 389] width 334 height 129
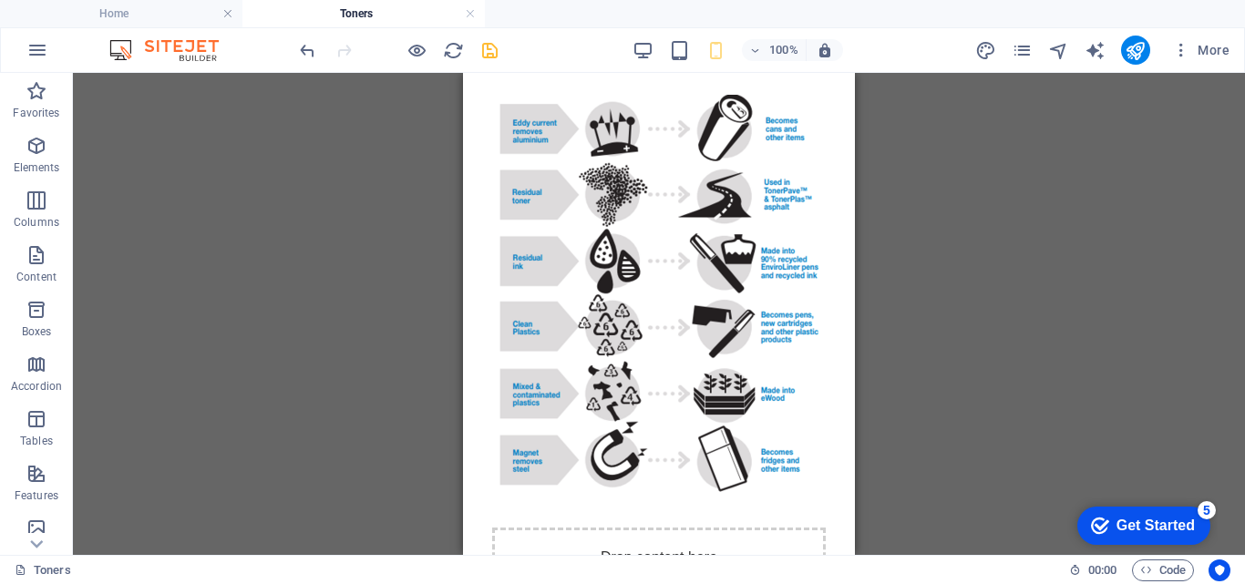
scroll to position [0, 0]
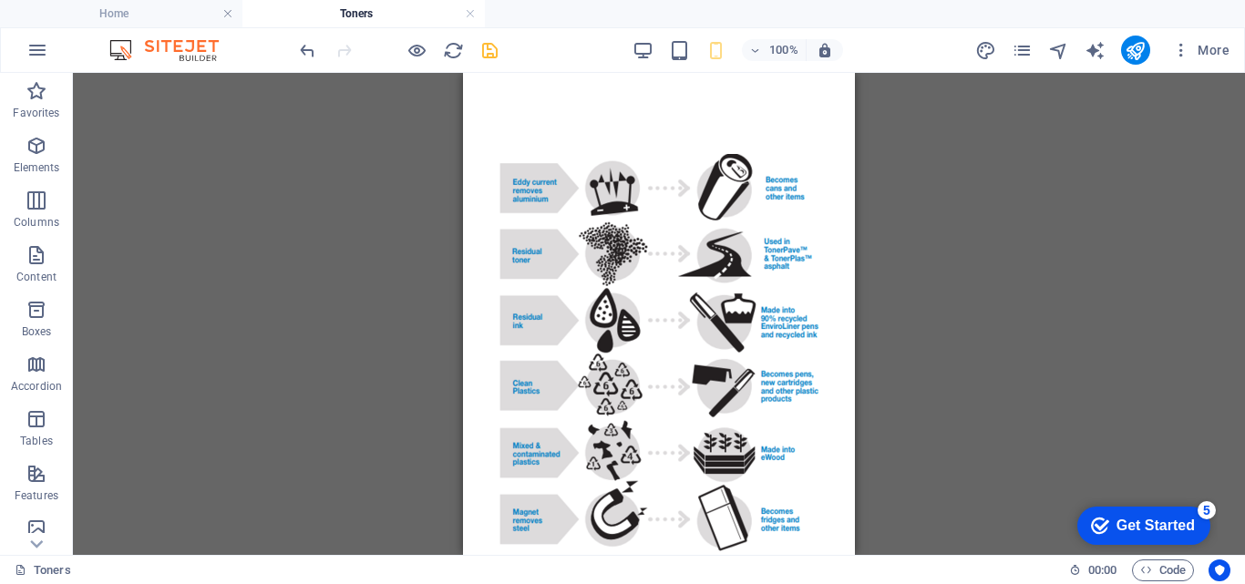
drag, startPoint x: 848, startPoint y: 251, endPoint x: 1301, endPoint y: 131, distance: 468.4
click at [491, 42] on icon "save" at bounding box center [489, 50] width 21 height 21
click at [1021, 49] on icon "pages" at bounding box center [1022, 50] width 21 height 21
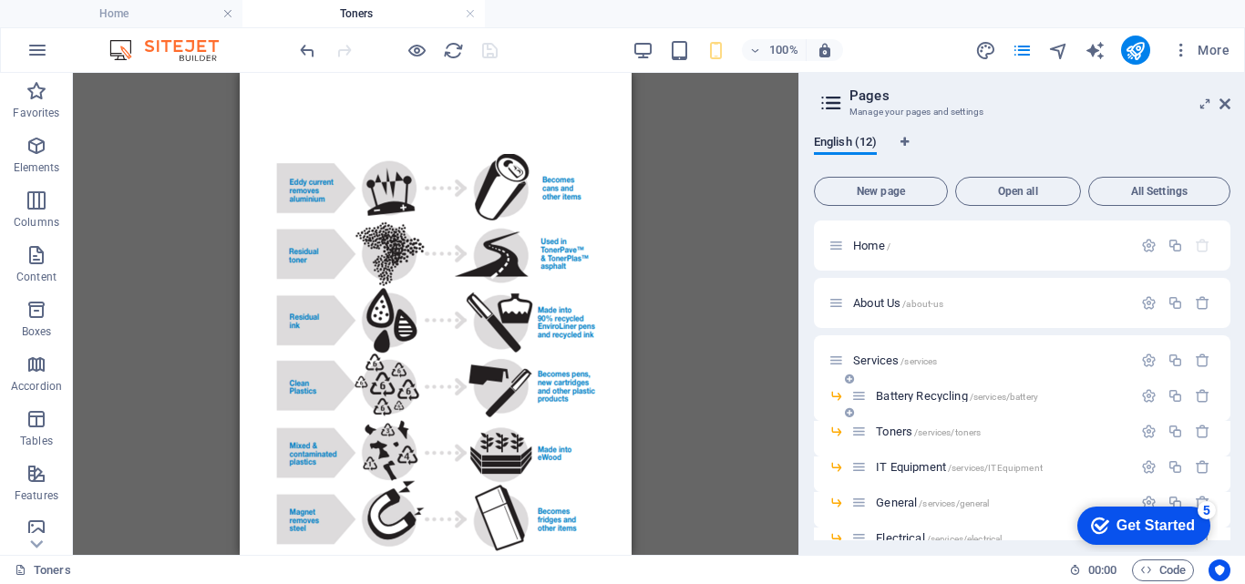
click at [908, 388] on div "Battery Recycling /services/battery" at bounding box center [991, 395] width 281 height 21
click at [907, 393] on span "Battery Recycling /services/battery" at bounding box center [957, 396] width 162 height 14
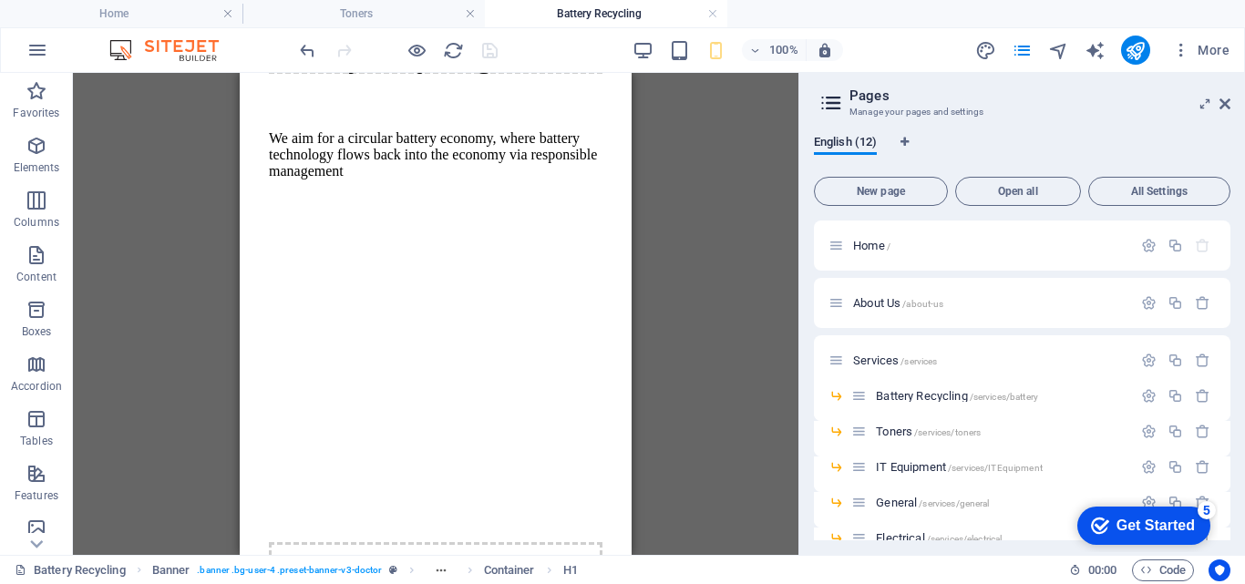
scroll to position [608, 0]
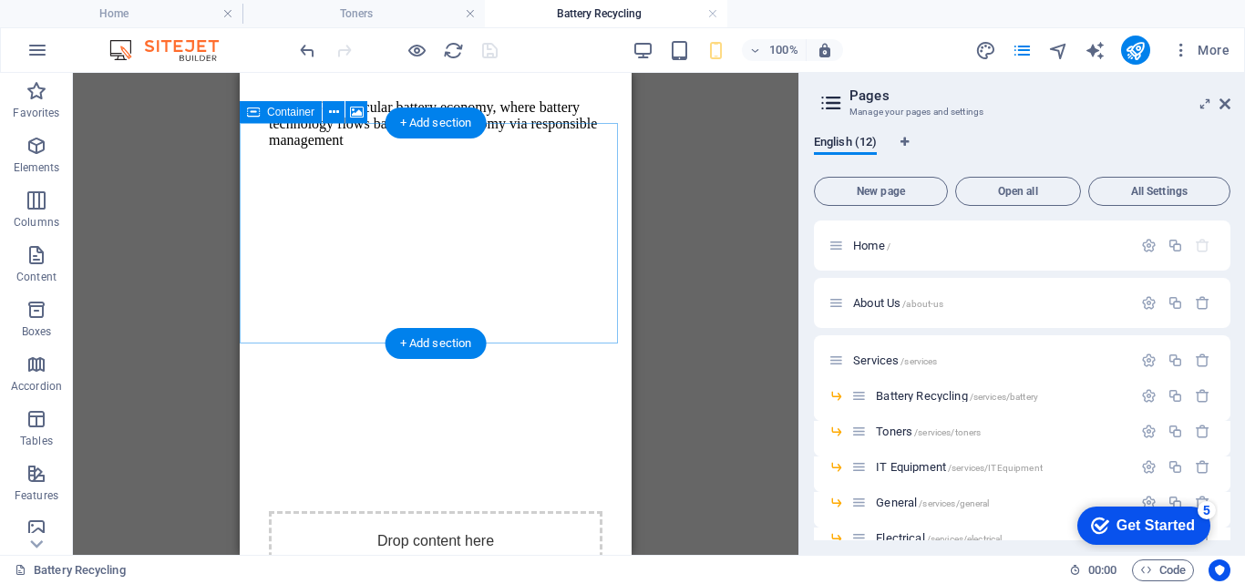
click at [473, 511] on div "Drop content here or Add elements Paste clipboard" at bounding box center [436, 575] width 334 height 129
click at [437, 218] on figure at bounding box center [435, 218] width 377 height 0
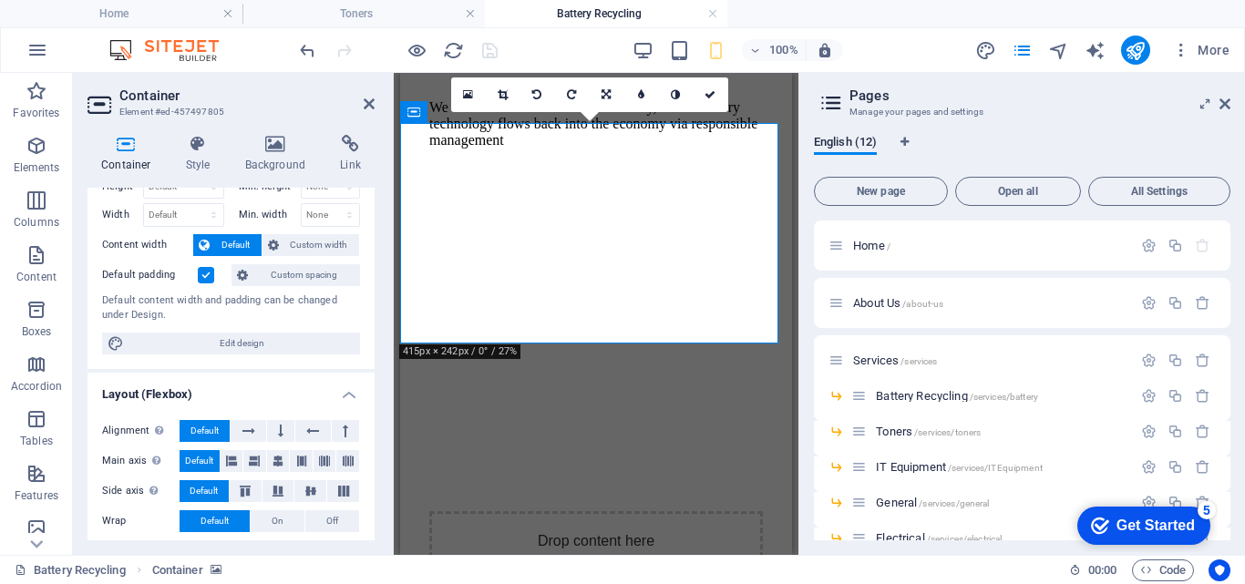
scroll to position [7, 0]
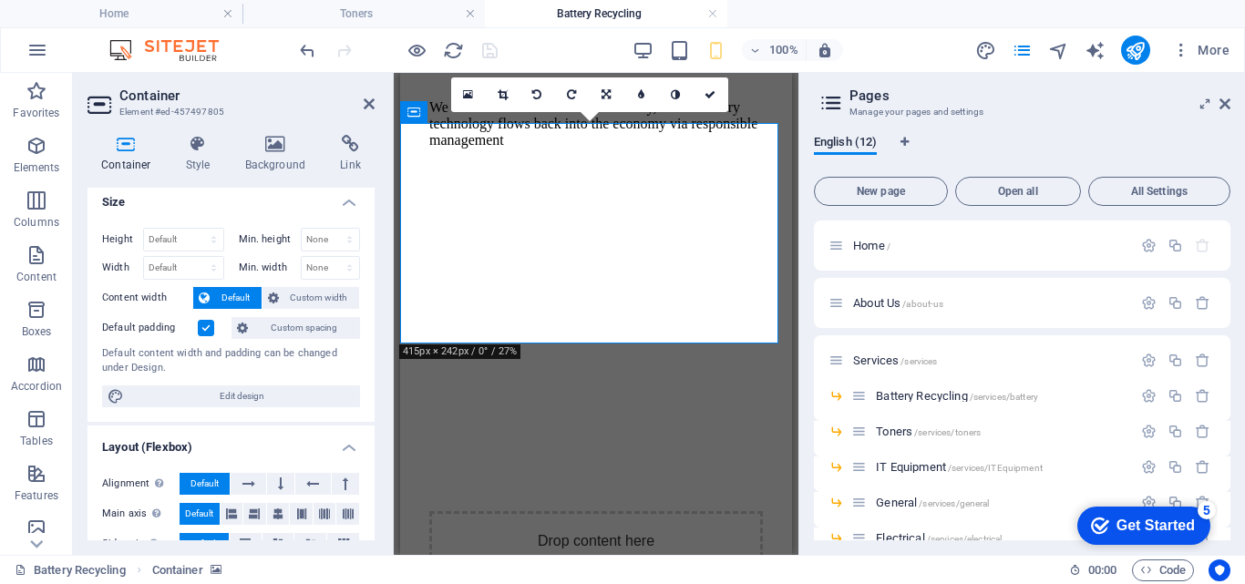
click at [757, 218] on figure at bounding box center [595, 218] width 377 height 0
click at [758, 218] on figure at bounding box center [595, 218] width 377 height 0
click at [736, 218] on figure at bounding box center [595, 218] width 377 height 0
click at [503, 96] on icon at bounding box center [503, 94] width 10 height 11
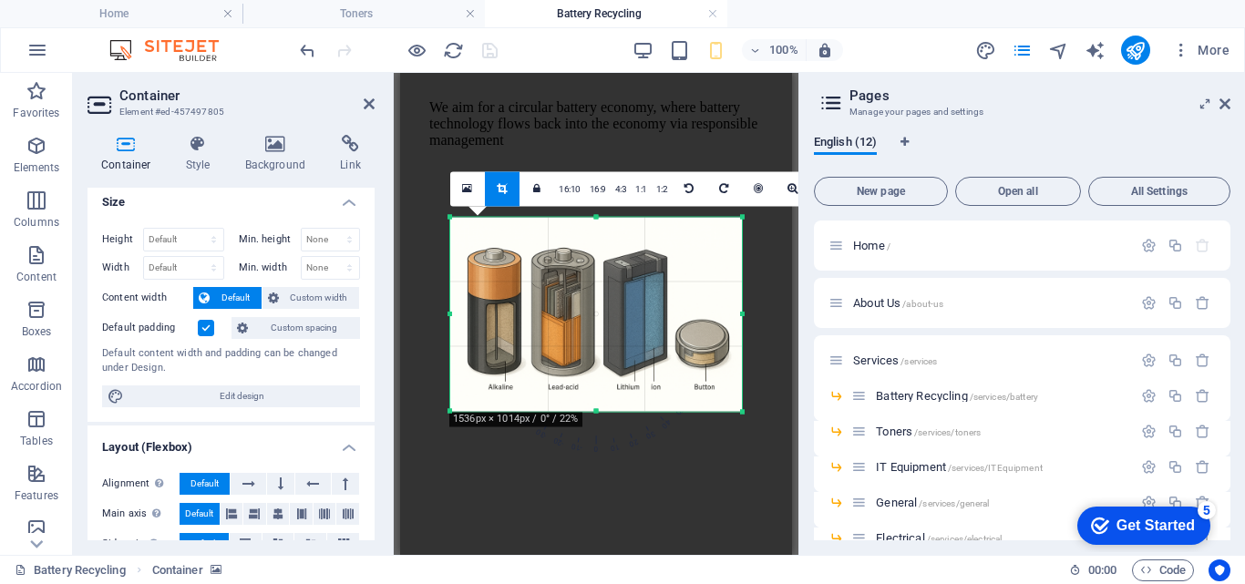
drag, startPoint x: 752, startPoint y: 313, endPoint x: 731, endPoint y: 306, distance: 22.2
click at [731, 306] on div "180 170 160 150 140 130 120 110 100 90 80 70 60 50 40 30 20 10 0 -10 -20 -30 -4…" at bounding box center [596, 314] width 292 height 194
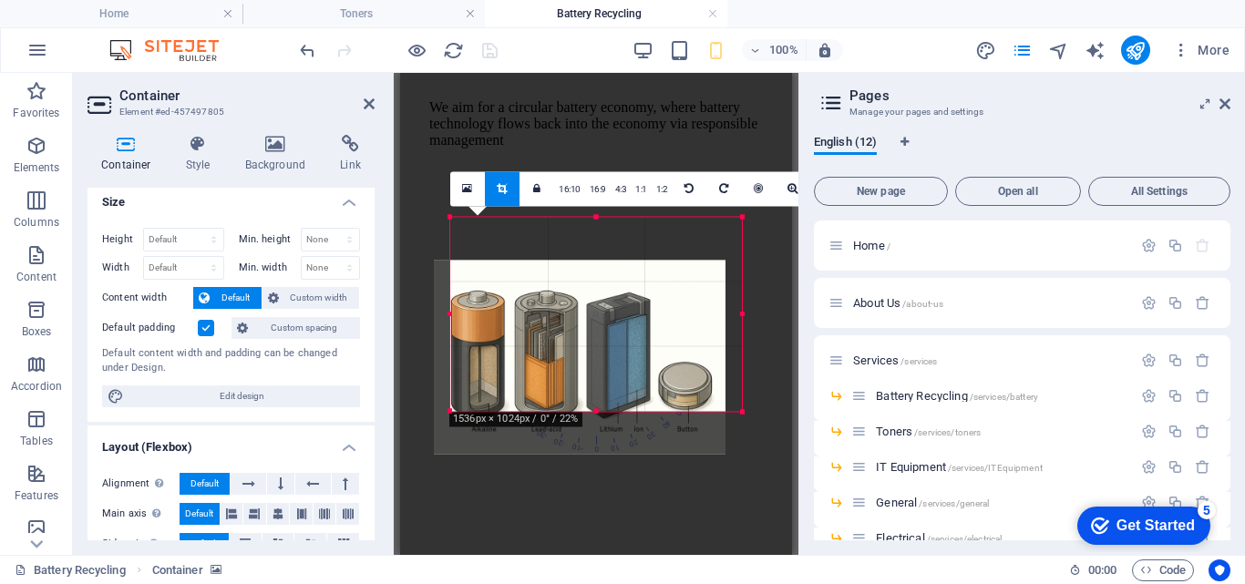
drag, startPoint x: 731, startPoint y: 306, endPoint x: 717, endPoint y: 331, distance: 28.1
click at [717, 331] on div at bounding box center [580, 357] width 292 height 194
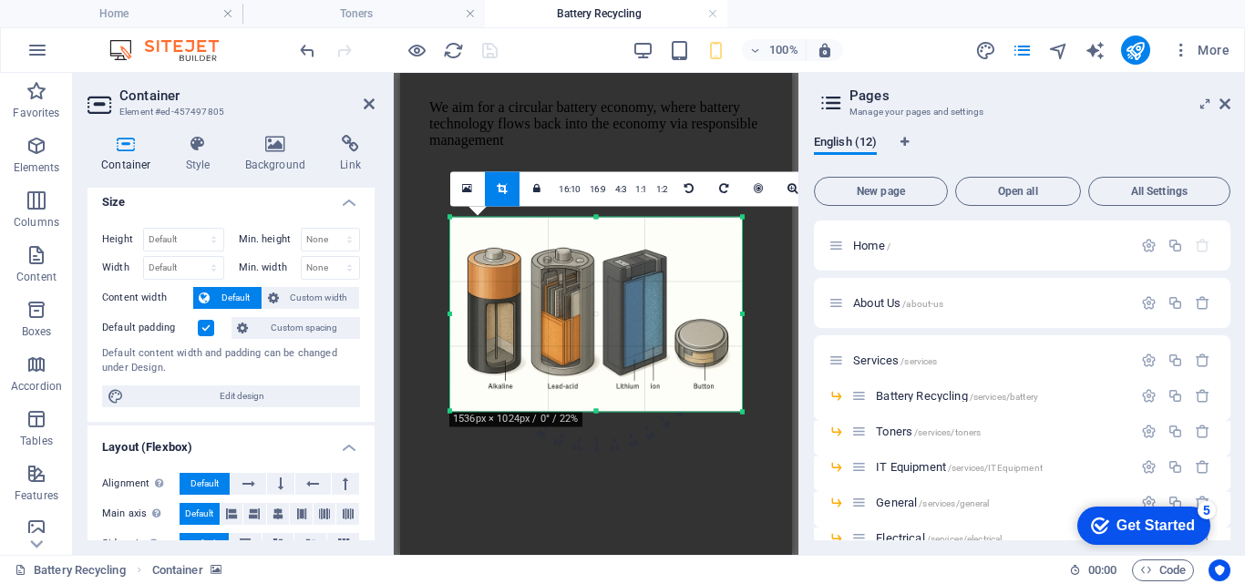
click at [721, 327] on div at bounding box center [596, 314] width 292 height 194
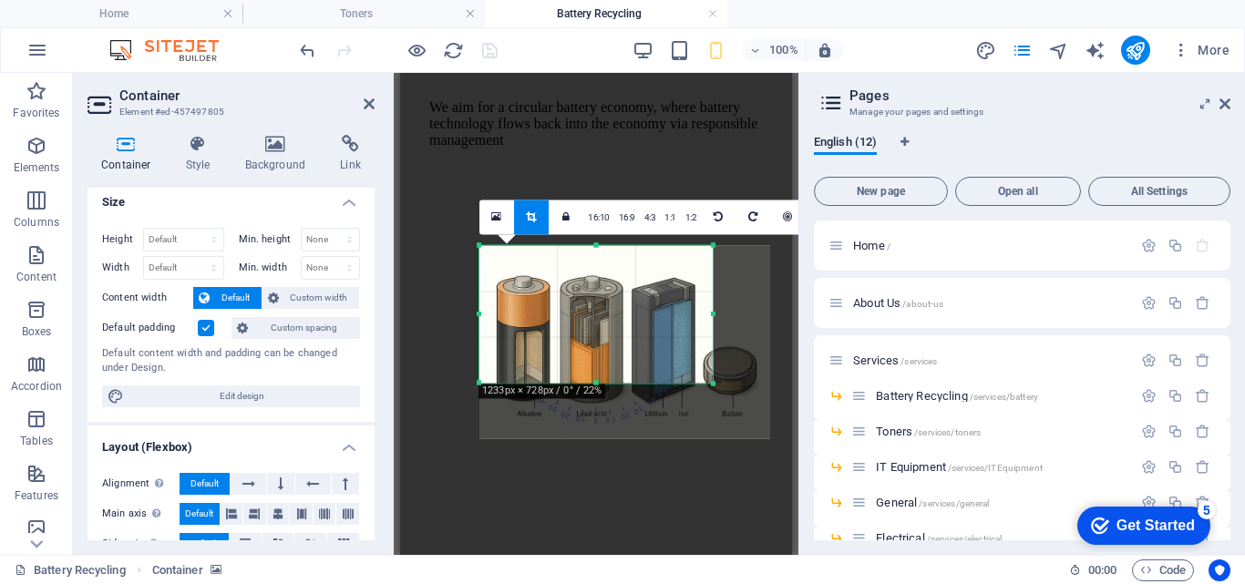
drag, startPoint x: 742, startPoint y: 411, endPoint x: 683, endPoint y: 354, distance: 81.2
click at [683, 354] on div "180 170 160 150 140 130 120 110 100 90 80 70 60 50 40 30 20 10 0 -10 -20 -30 -4…" at bounding box center [595, 314] width 233 height 138
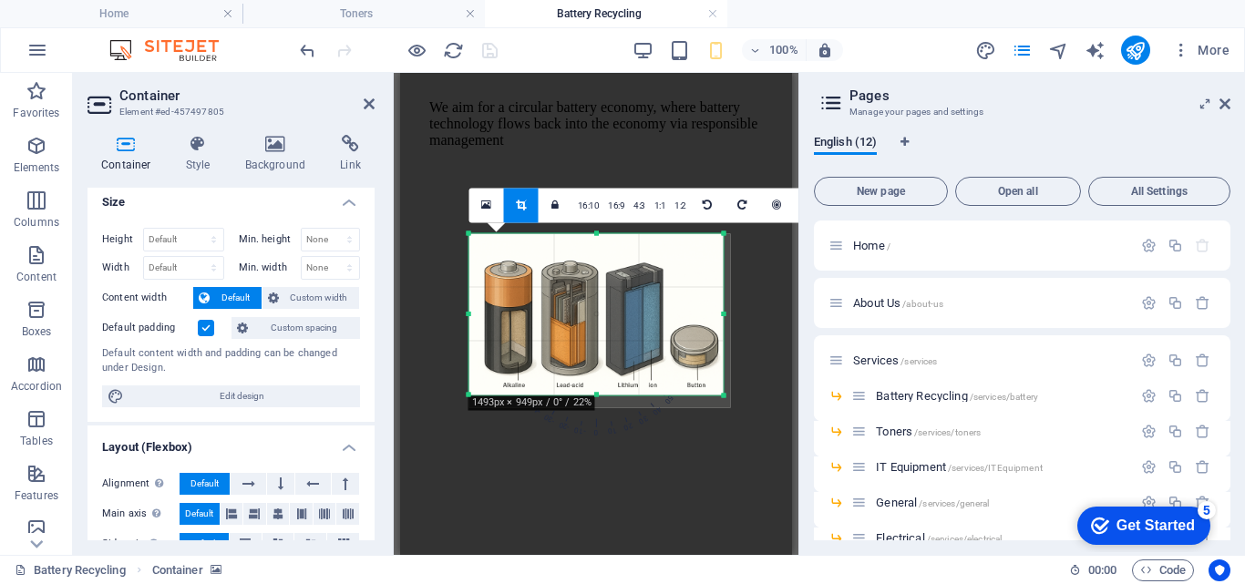
drag, startPoint x: 714, startPoint y: 384, endPoint x: 735, endPoint y: 406, distance: 31.0
click at [724, 395] on div "180 170 160 150 140 130 120 110 100 90 80 70 60 50 40 30 20 10 0 -10 -20 -30 -4…" at bounding box center [596, 313] width 254 height 161
click at [597, 237] on div at bounding box center [600, 320] width 262 height 174
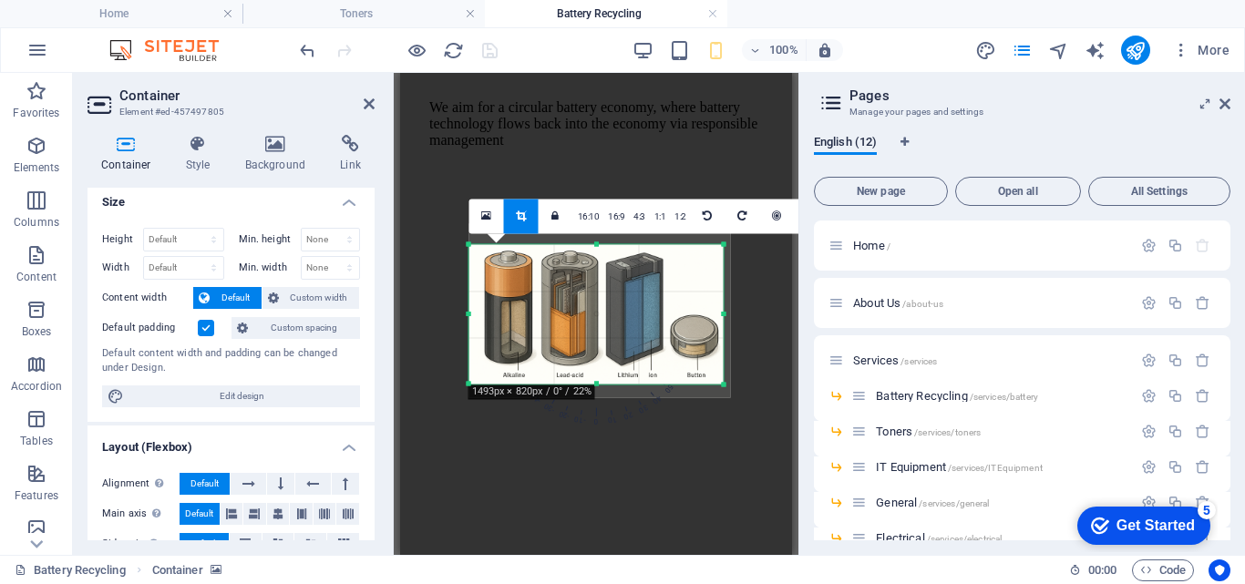
drag, startPoint x: 596, startPoint y: 232, endPoint x: 597, endPoint y: 253, distance: 21.0
click at [597, 253] on div "180 170 160 150 140 130 120 110 100 90 80 70 60 50 40 30 20 10 0 -10 -20 -30 -4…" at bounding box center [596, 313] width 254 height 139
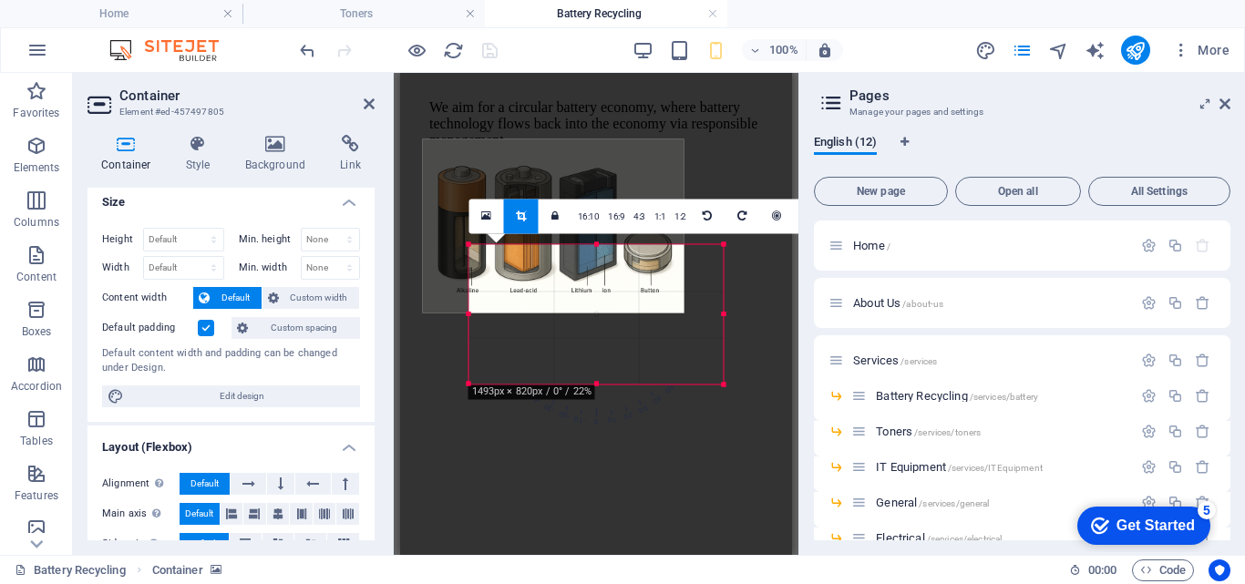
drag, startPoint x: 580, startPoint y: 297, endPoint x: 534, endPoint y: 212, distance: 96.7
click at [534, 244] on div "180 170 160 150 140 130 120 110 100 90 80 70 60 50 40 30 20 10 0 -10 -20 -30 -4…" at bounding box center [596, 313] width 254 height 139
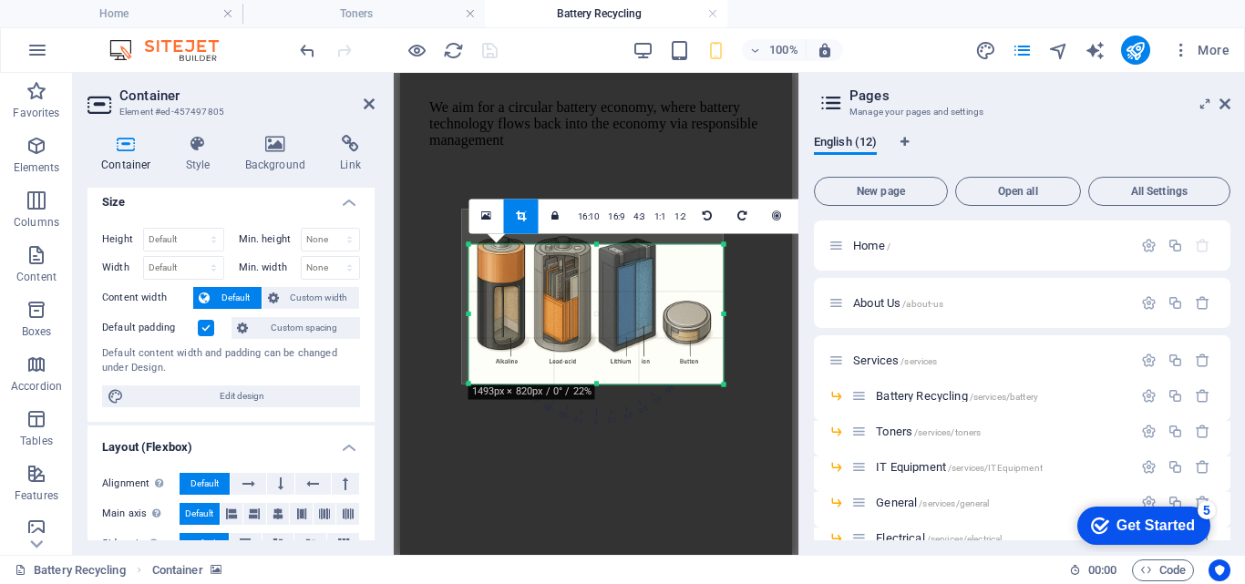
click at [761, 344] on div at bounding box center [596, 402] width 392 height 658
click at [813, 440] on div "English (12) New page Open all All Settings Home / About Us /about-us Services …" at bounding box center [1022, 337] width 446 height 435
click at [548, 221] on link at bounding box center [556, 216] width 35 height 35
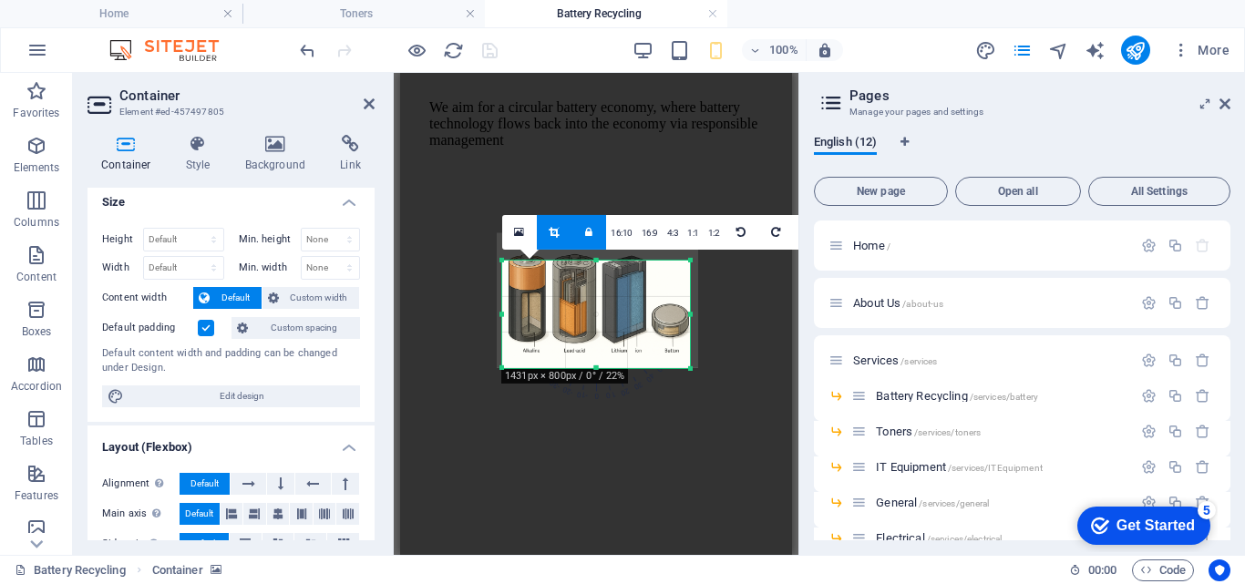
drag, startPoint x: 721, startPoint y: 384, endPoint x: 654, endPoint y: 349, distance: 75.0
click at [654, 349] on div "180 170 160 150 140 130 120 110 100 90 80 70 60 50 40 30 20 10 0 -10 -20 -30 -4…" at bounding box center [596, 314] width 188 height 108
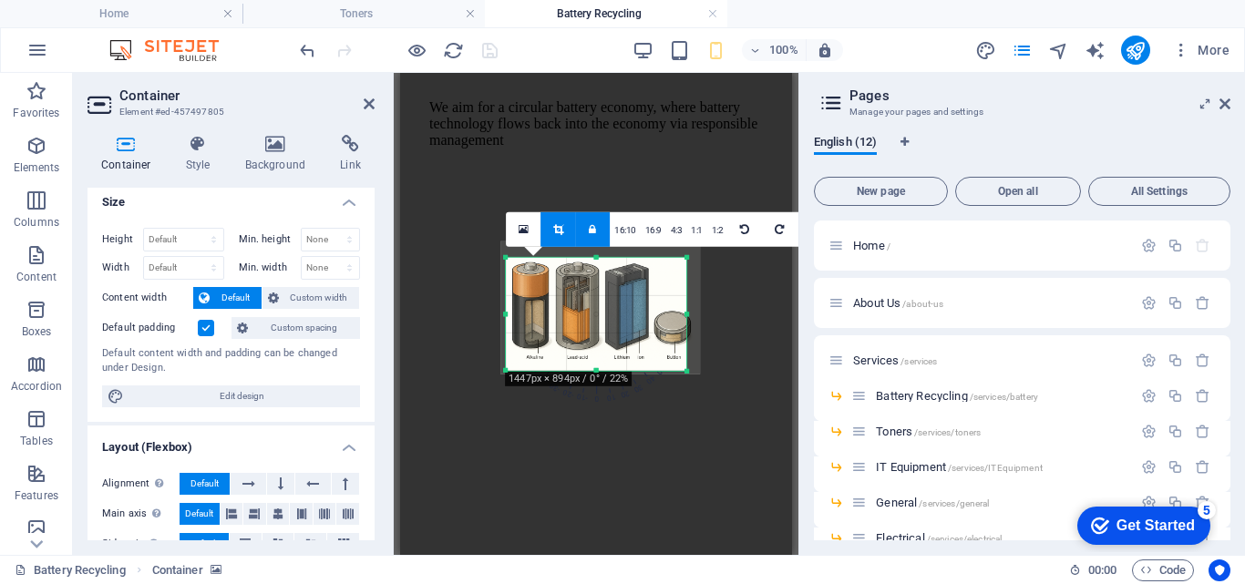
drag, startPoint x: 596, startPoint y: 263, endPoint x: 595, endPoint y: 252, distance: 11.0
click at [595, 257] on div "180 170 160 150 140 130 120 110 100 90 80 70 60 50 40 30 20 10 0 -10 -20 -30 -4…" at bounding box center [596, 313] width 180 height 113
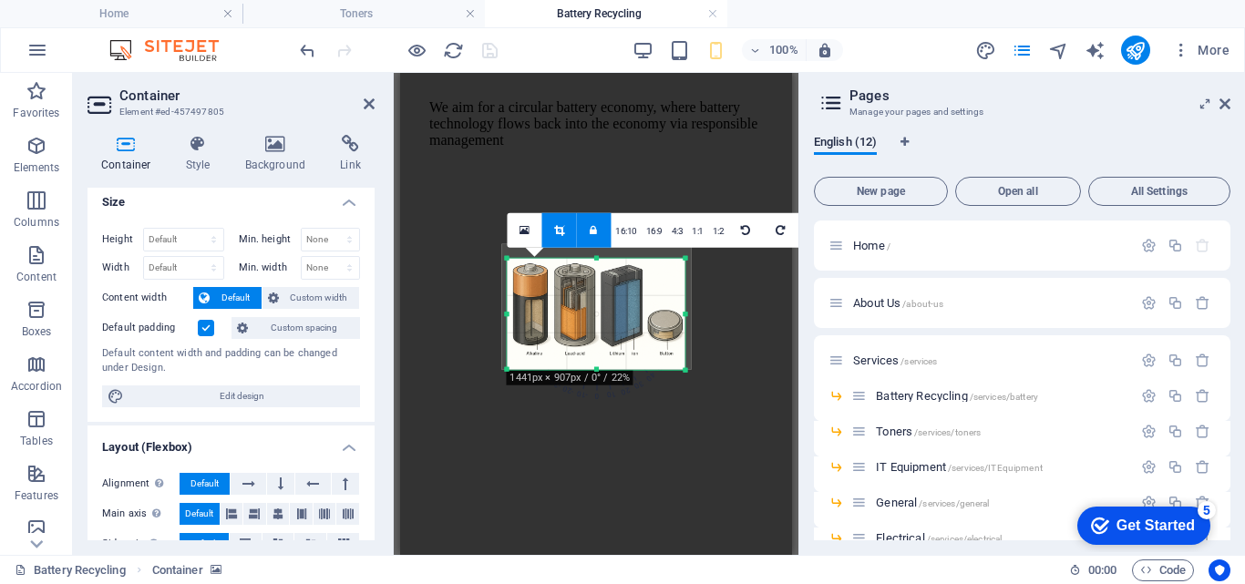
click at [724, 380] on div at bounding box center [596, 402] width 392 height 658
click at [525, 236] on icon at bounding box center [524, 229] width 10 height 13
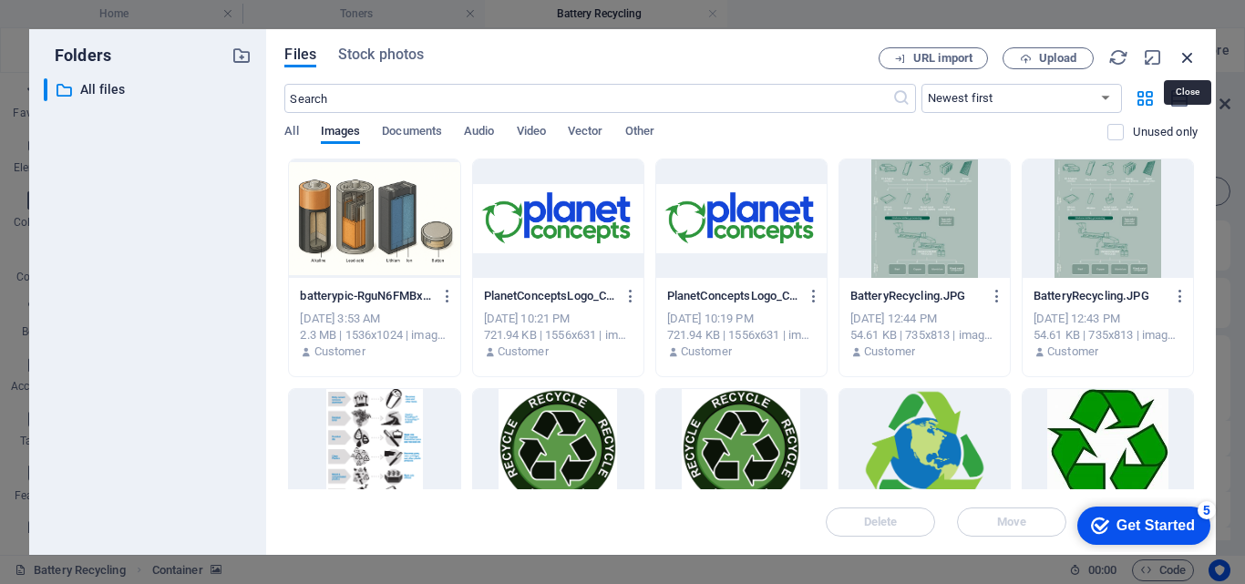
click at [1187, 63] on icon "button" at bounding box center [1187, 57] width 20 height 20
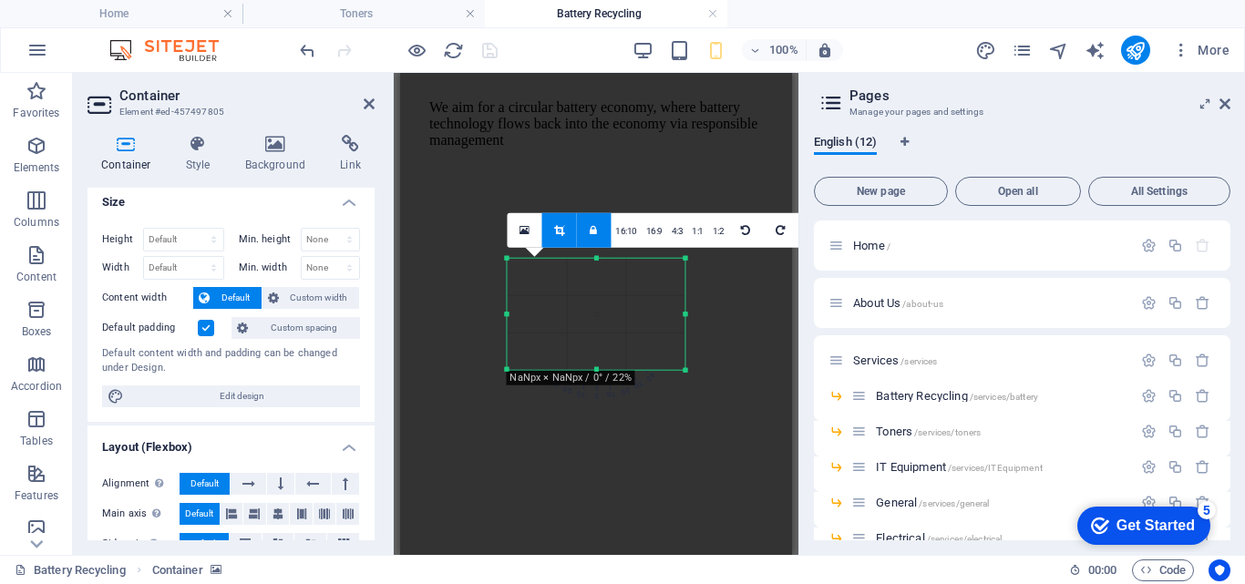
click at [474, 383] on div at bounding box center [596, 402] width 392 height 658
click at [560, 228] on icon at bounding box center [559, 229] width 10 height 11
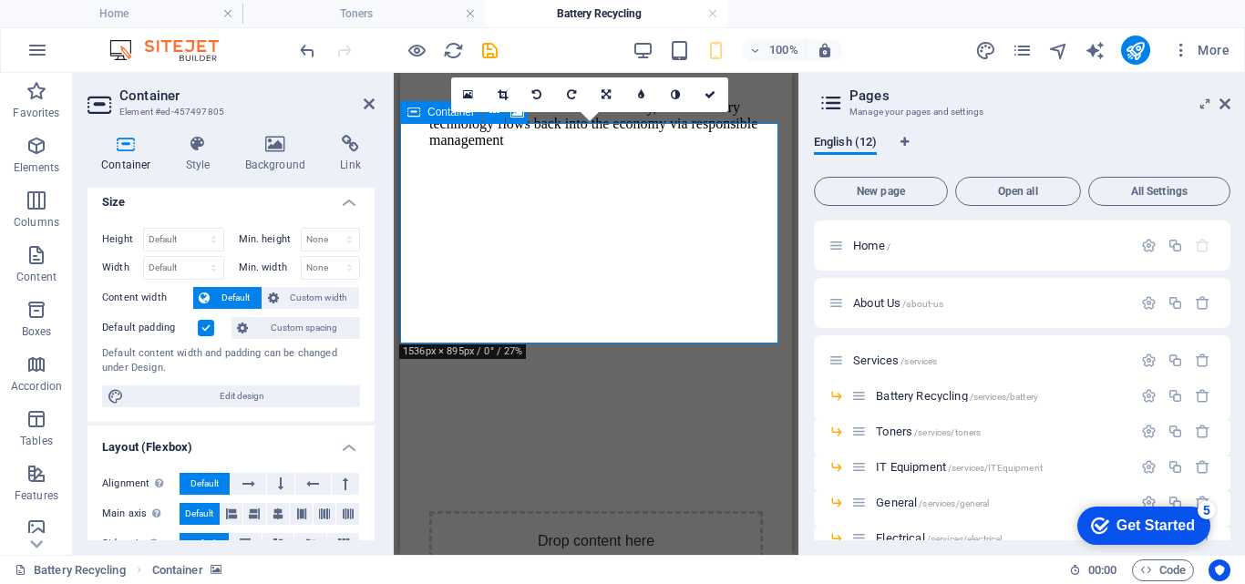
click at [705, 511] on div "Drop content here or Add elements Paste clipboard" at bounding box center [596, 575] width 334 height 129
click at [712, 511] on div "Drop content here or Add elements Paste clipboard" at bounding box center [596, 575] width 334 height 129
click at [776, 218] on figure at bounding box center [595, 218] width 377 height 0
click at [748, 511] on div "Drop content here or Add elements Paste clipboard" at bounding box center [596, 575] width 334 height 129
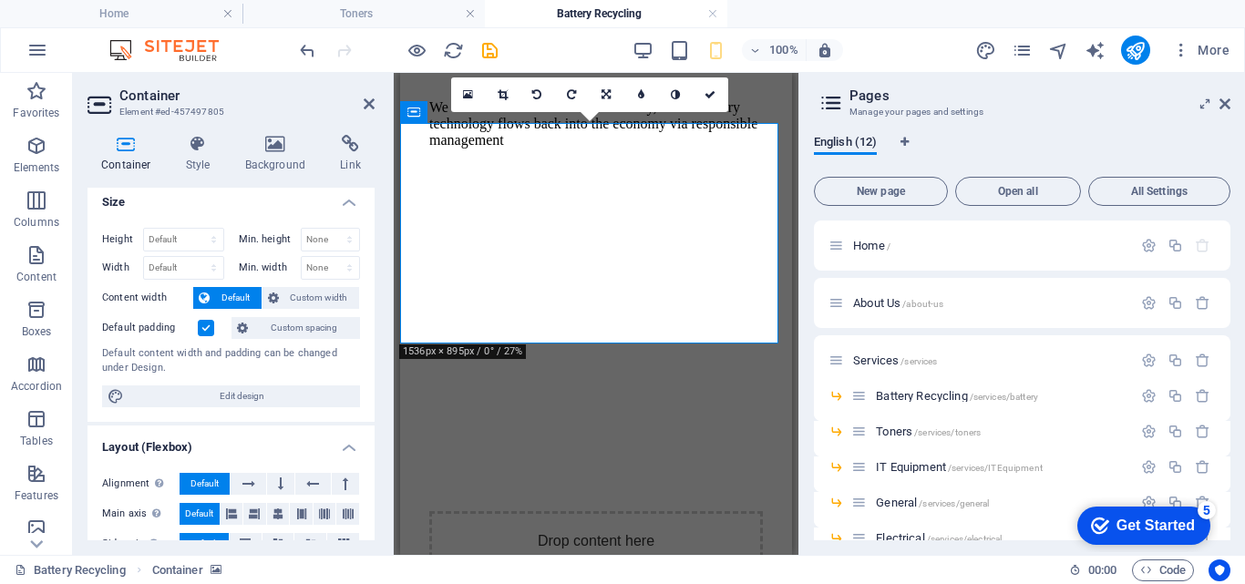
click at [702, 218] on figure at bounding box center [595, 218] width 377 height 0
click at [501, 102] on link at bounding box center [503, 94] width 35 height 35
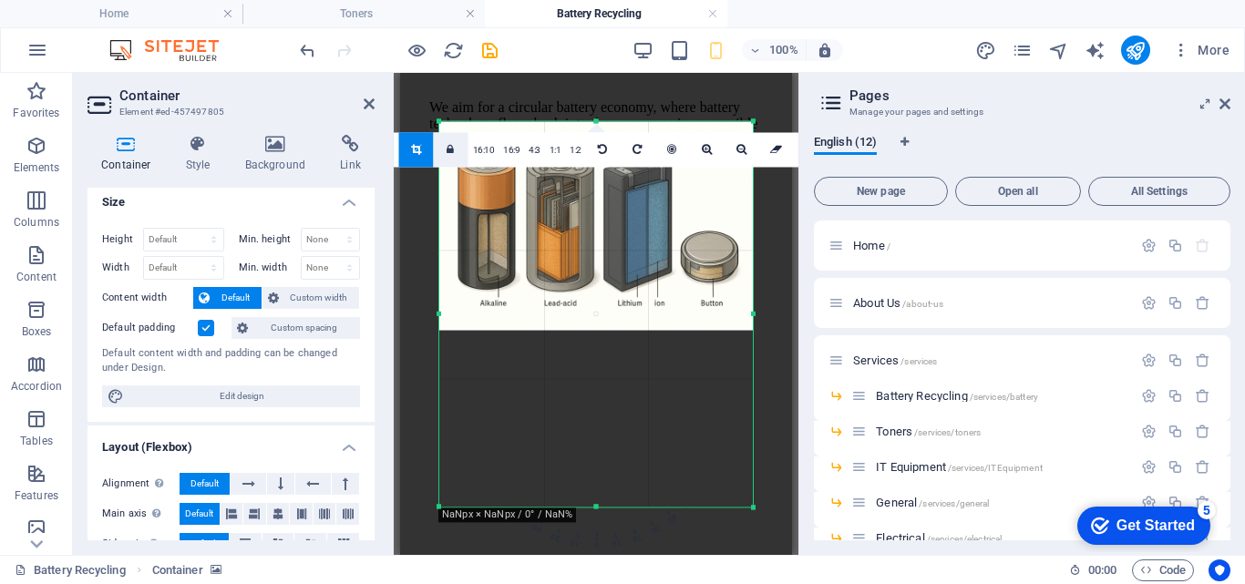
click at [452, 145] on icon at bounding box center [450, 149] width 7 height 11
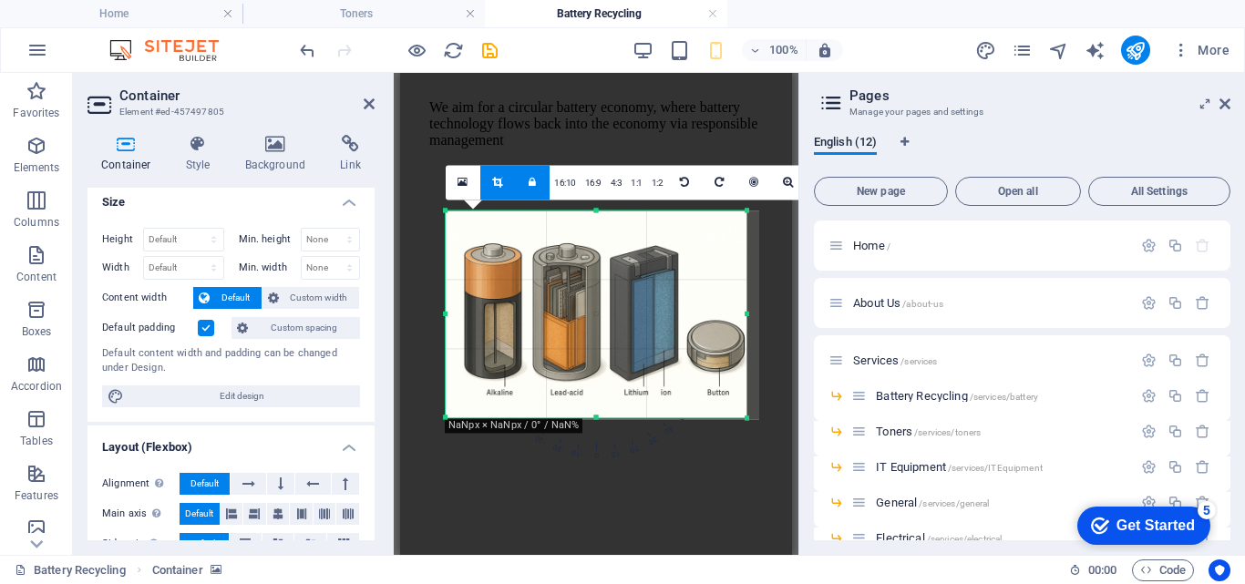
drag, startPoint x: 751, startPoint y: 508, endPoint x: 738, endPoint y: 328, distance: 180.0
click at [738, 328] on div "180 170 160 150 140 130 120 110 100 90 80 70 60 50 40 30 20 10 0 -10 -20 -30 -4…" at bounding box center [596, 314] width 301 height 207
click at [530, 192] on link at bounding box center [532, 182] width 35 height 35
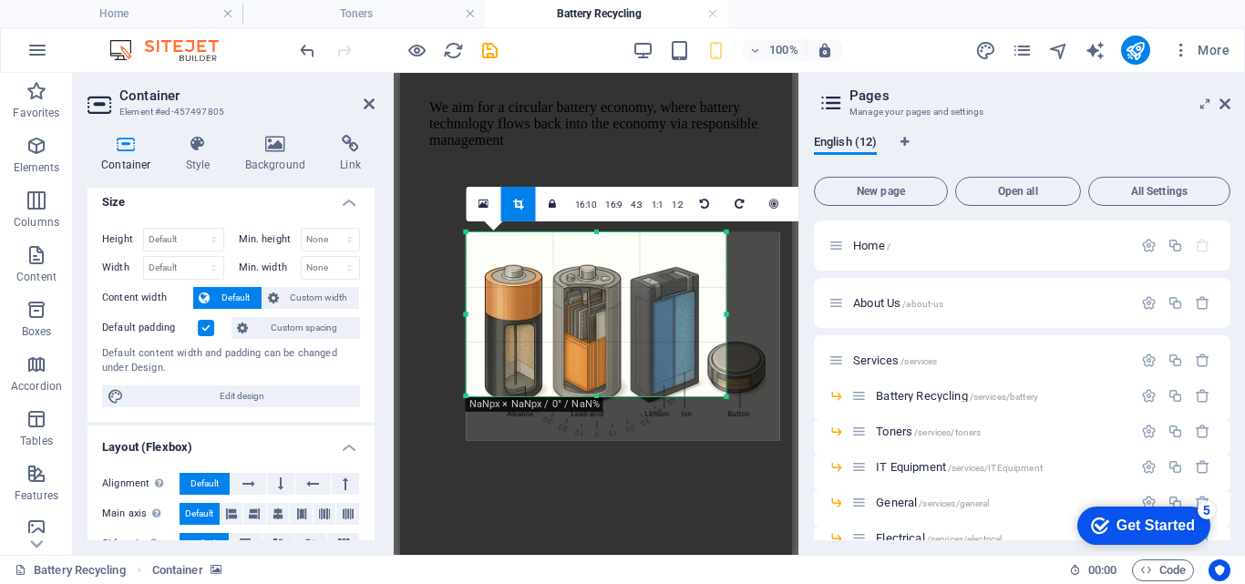
drag, startPoint x: 747, startPoint y: 415, endPoint x: 706, endPoint y: 372, distance: 59.3
click at [706, 372] on div "180 170 160 150 140 130 120 110 100 90 80 70 60 50 40 30 20 10 0 -10 -20 -30 -4…" at bounding box center [597, 313] width 260 height 164
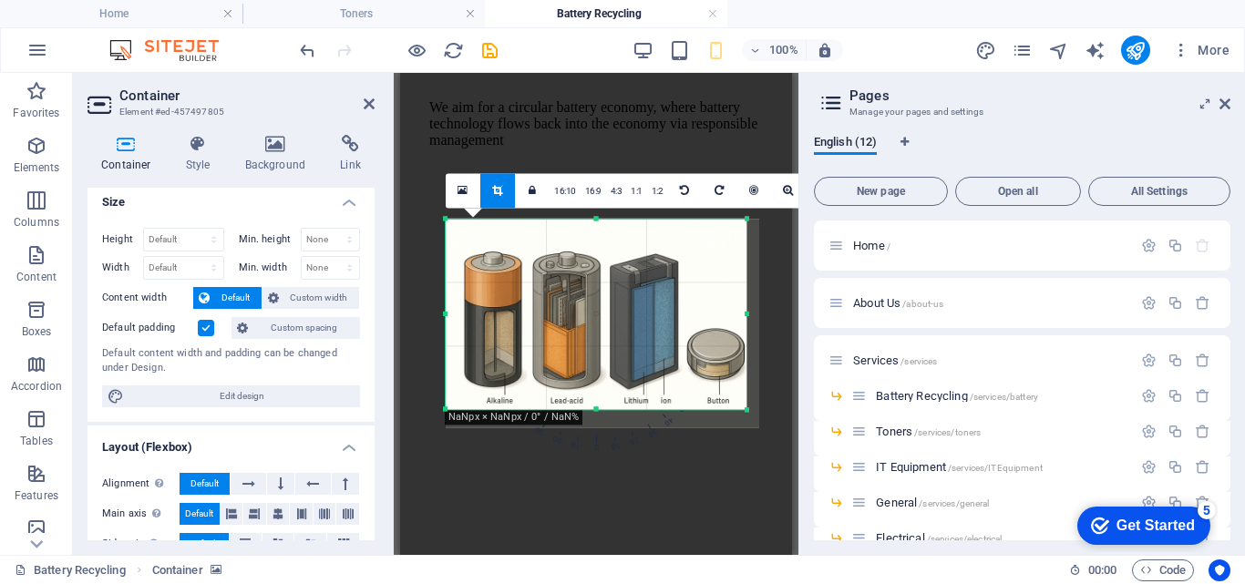
drag, startPoint x: 723, startPoint y: 394, endPoint x: 764, endPoint y: 420, distance: 48.8
click at [746, 409] on div "180 170 160 150 140 130 120 110 100 90 80 70 60 50 40 30 20 10 0 -10 -20 -30 -4…" at bounding box center [596, 314] width 301 height 190
click at [767, 335] on div at bounding box center [602, 323] width 350 height 246
click at [783, 396] on div at bounding box center [596, 402] width 392 height 658
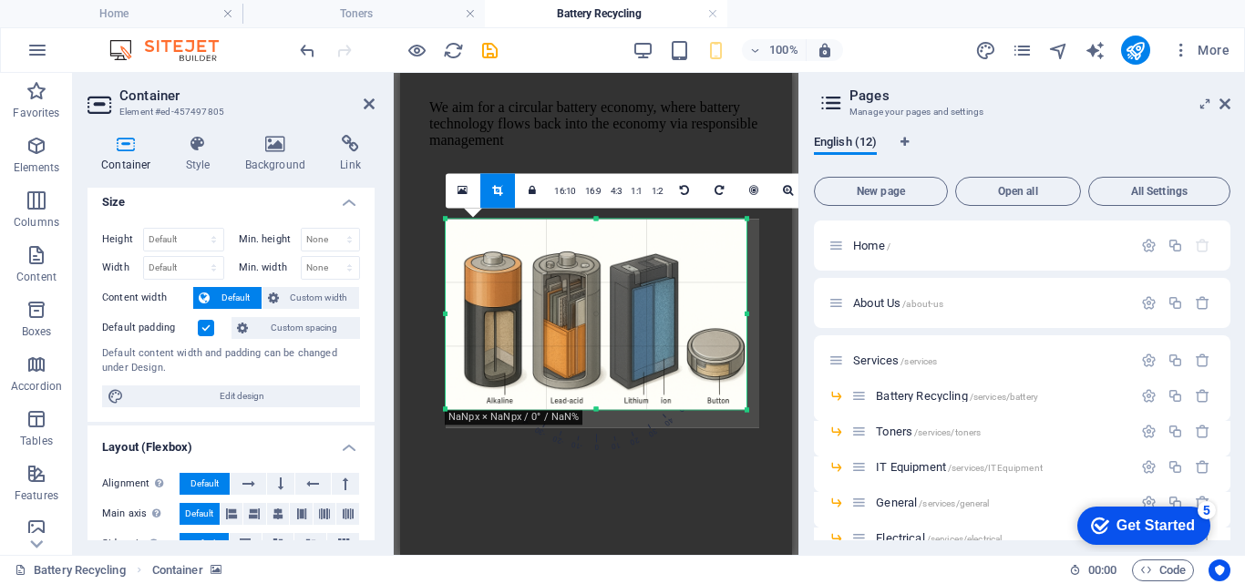
click at [783, 396] on div at bounding box center [596, 402] width 392 height 658
click at [737, 430] on div "180 170 160 150 140 130 120 110 100 90 80 70 60 50 40 30 20 10 0 -10 -20 -30 -4…" at bounding box center [596, 432] width 301 height 46
click at [637, 436] on span "20" at bounding box center [618, 391] width 61 height 120
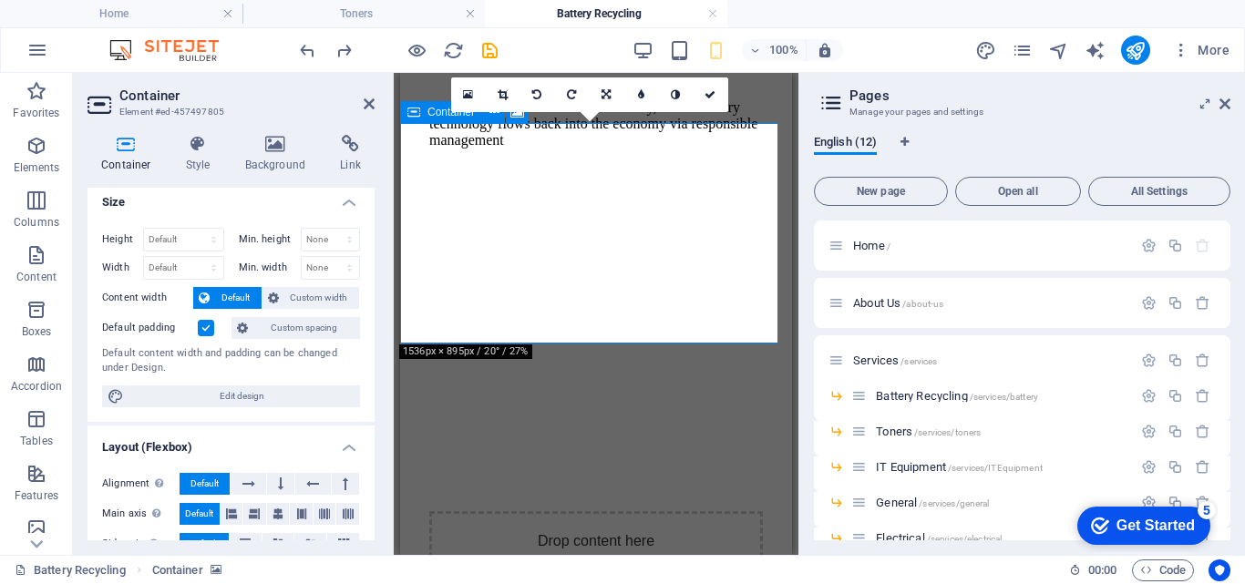
click at [745, 511] on div "Drop content here or Add elements Paste clipboard" at bounding box center [596, 575] width 334 height 129
click at [502, 92] on icon at bounding box center [503, 94] width 10 height 11
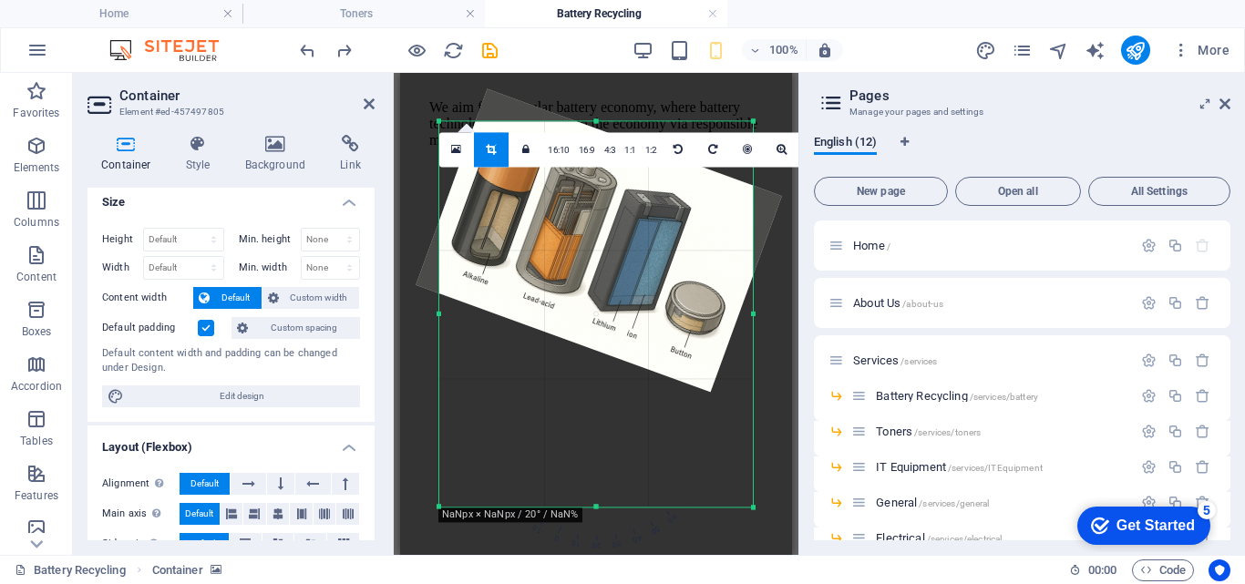
drag, startPoint x: 699, startPoint y: 357, endPoint x: 702, endPoint y: 372, distance: 14.8
click at [702, 372] on div at bounding box center [599, 239] width 366 height 303
click at [708, 160] on link at bounding box center [712, 149] width 35 height 35
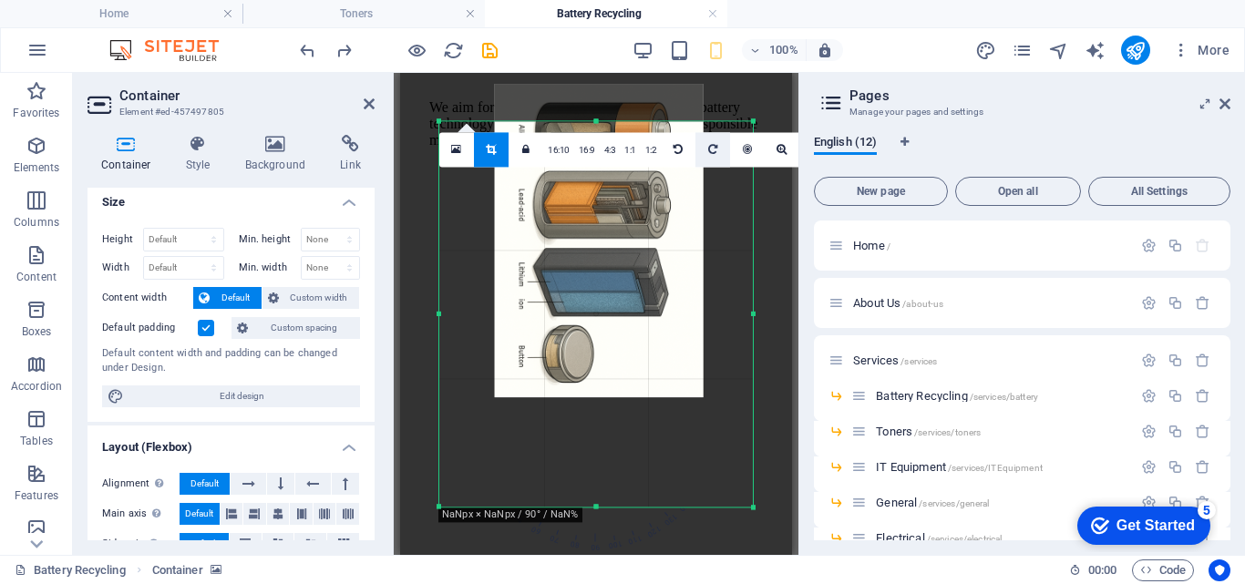
click at [708, 160] on link at bounding box center [712, 149] width 35 height 35
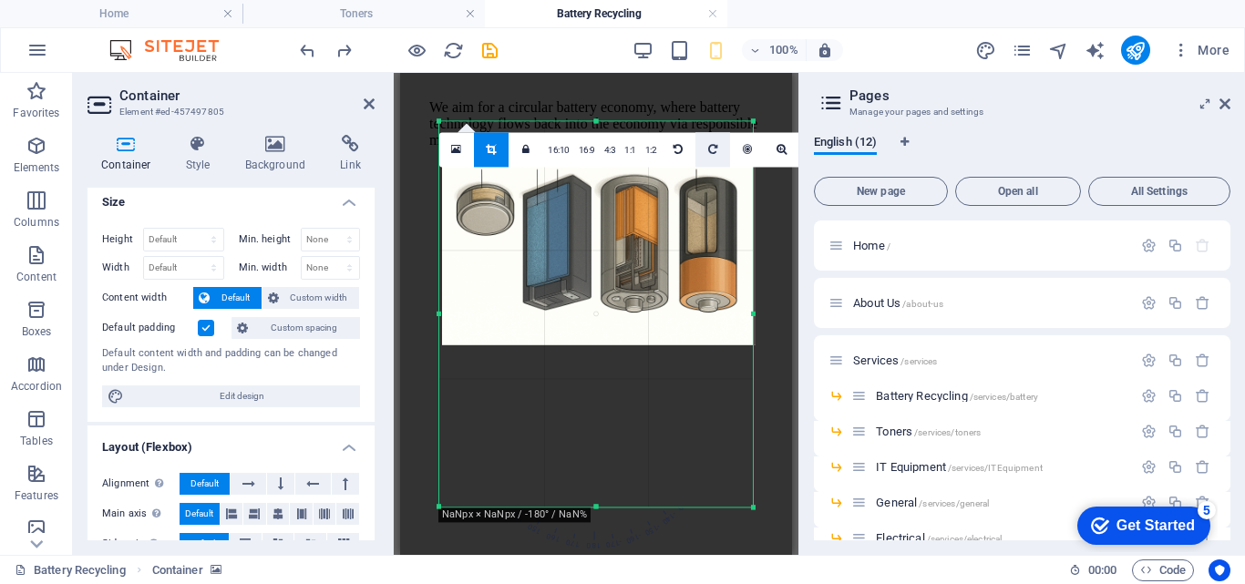
click at [708, 160] on link at bounding box center [712, 149] width 35 height 35
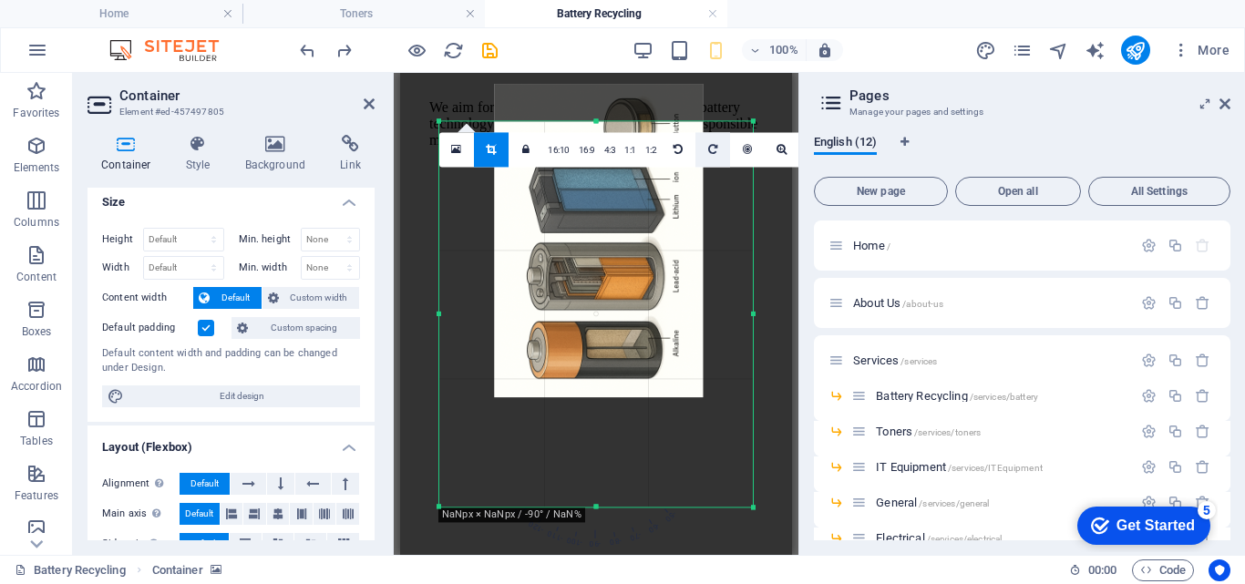
click at [708, 160] on link at bounding box center [712, 149] width 35 height 35
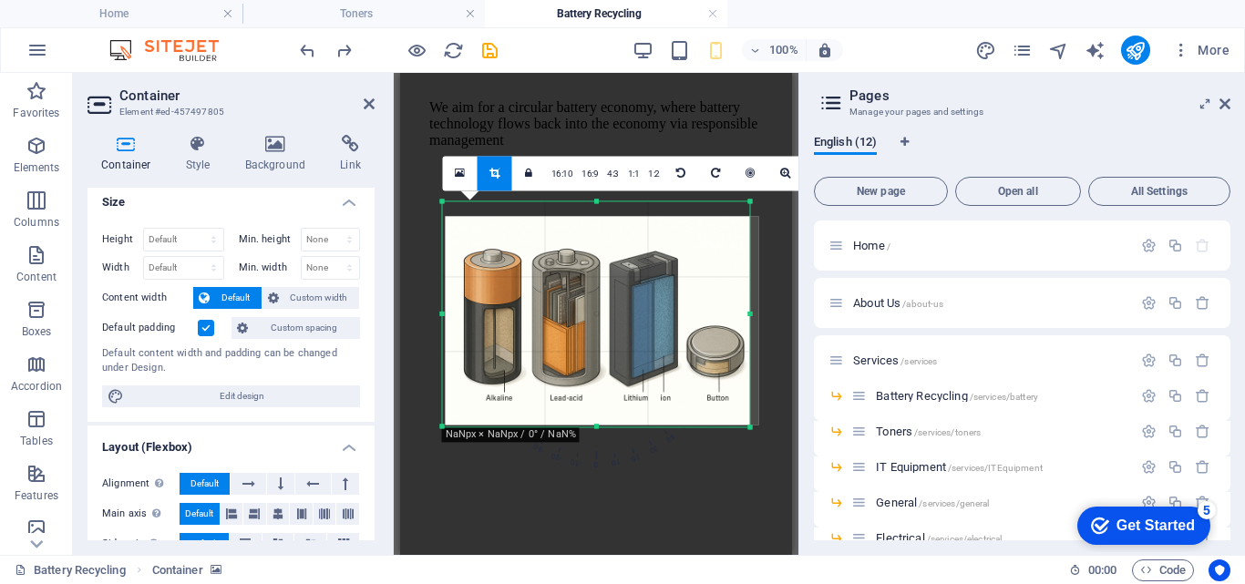
drag, startPoint x: 751, startPoint y: 505, endPoint x: 745, endPoint y: 344, distance: 160.5
click at [745, 344] on div "180 170 160 150 140 130 120 110 100 90 80 70 60 50 40 30 20 10 0 -10 -20 -30 -4…" at bounding box center [596, 313] width 307 height 225
click at [530, 168] on icon at bounding box center [528, 173] width 7 height 11
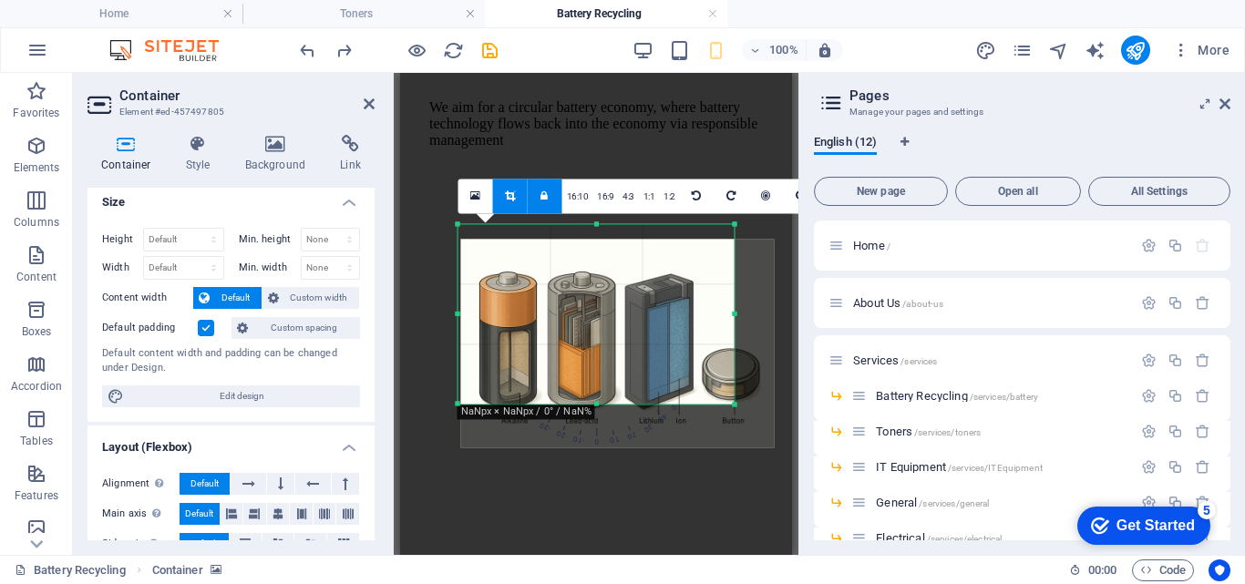
drag, startPoint x: 750, startPoint y: 430, endPoint x: 719, endPoint y: 383, distance: 56.6
click at [719, 383] on div "180 170 160 150 140 130 120 110 100 90 80 70 60 50 40 30 20 10 0 -10 -20 -30 -4…" at bounding box center [596, 314] width 276 height 180
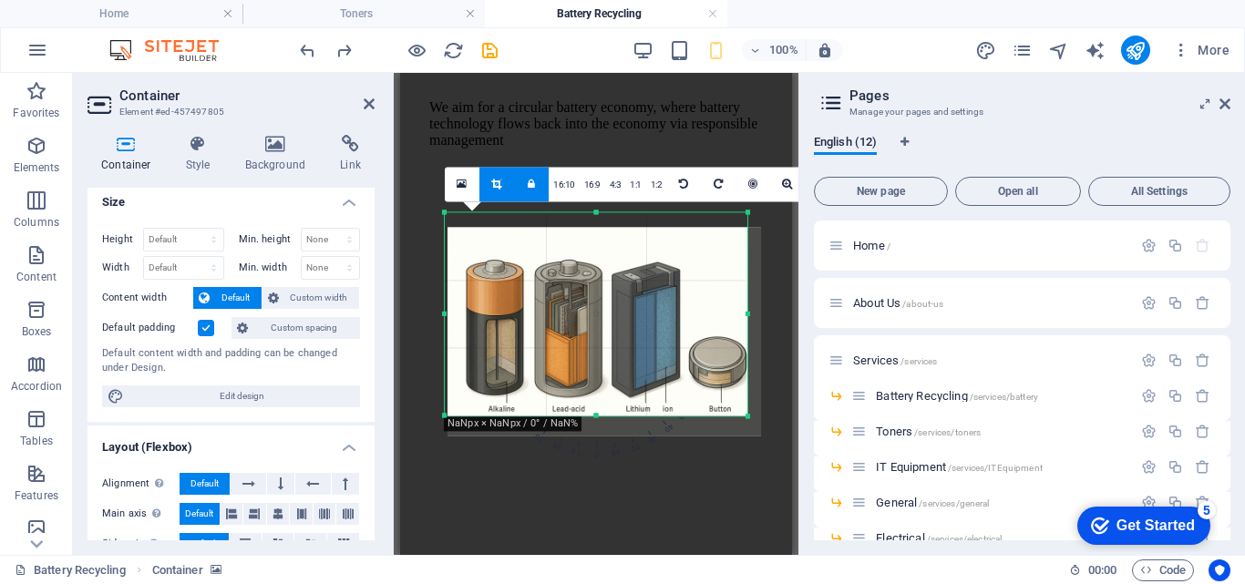
drag, startPoint x: 733, startPoint y: 406, endPoint x: 756, endPoint y: 428, distance: 32.2
click at [747, 416] on div "180 170 160 150 140 130 120 110 100 90 80 70 60 50 40 30 20 10 0 -10 -20 -30 -4…" at bounding box center [596, 313] width 303 height 203
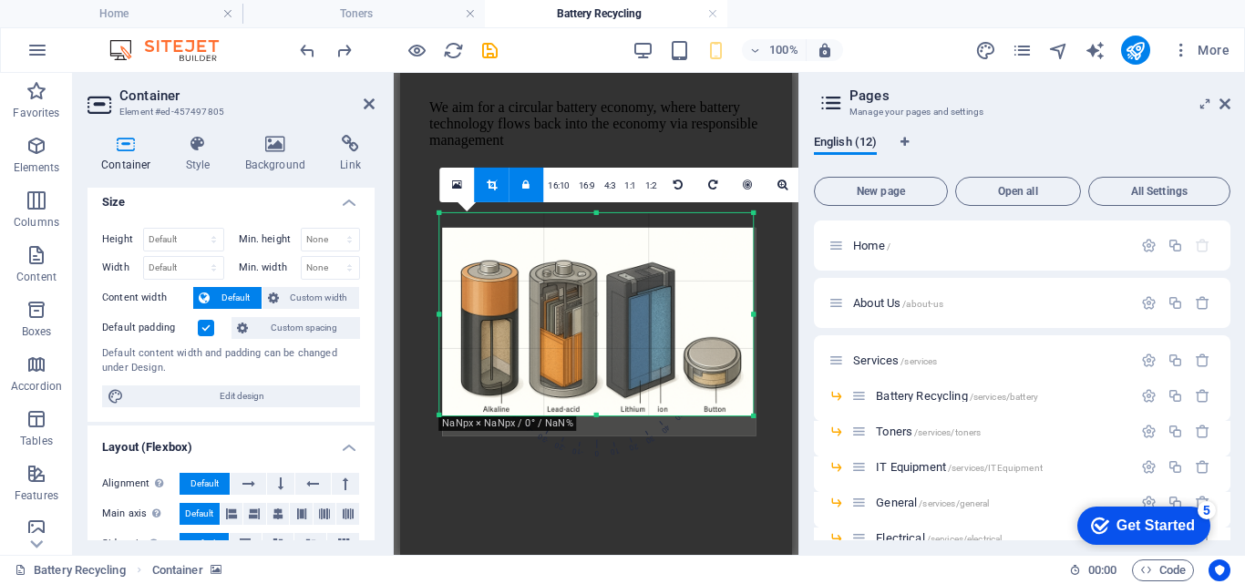
drag, startPoint x: 598, startPoint y: 209, endPoint x: 624, endPoint y: 209, distance: 26.4
click at [624, 209] on div at bounding box center [595, 212] width 313 height 6
click at [524, 180] on icon at bounding box center [525, 184] width 7 height 11
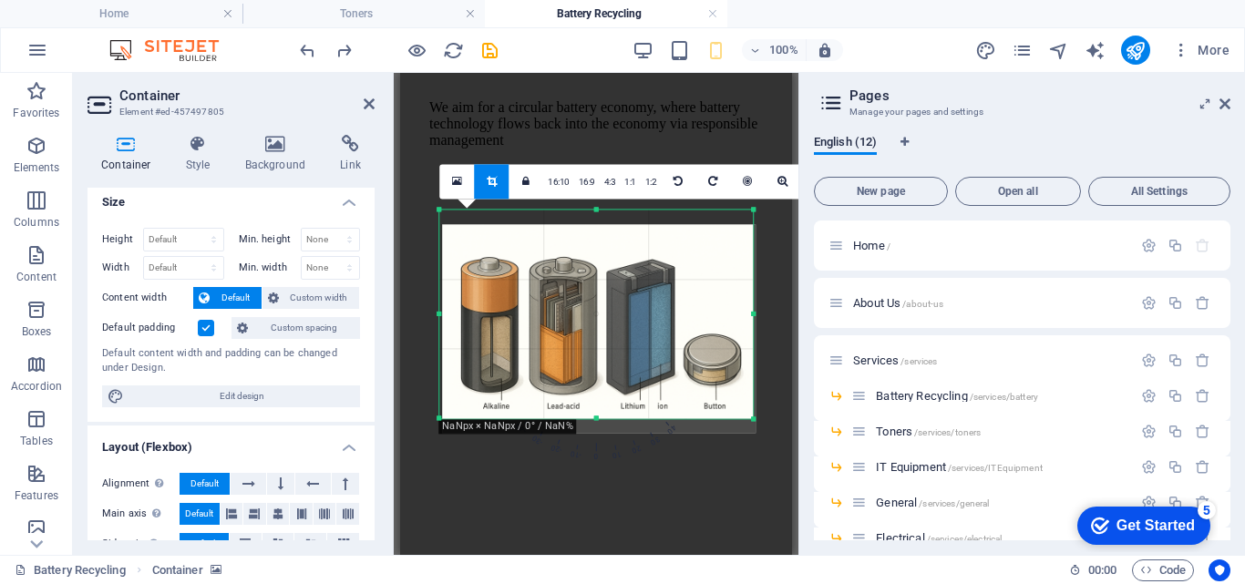
click at [592, 207] on div at bounding box center [595, 209] width 313 height 6
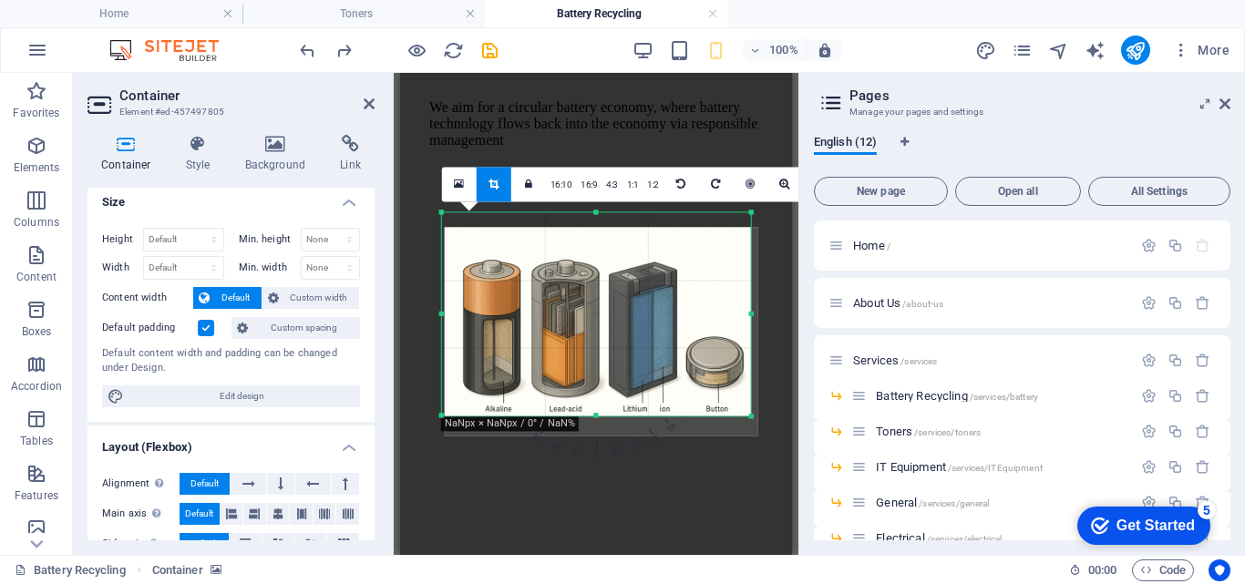
click at [748, 213] on div at bounding box center [749, 213] width 8 height 8
click at [777, 287] on div at bounding box center [596, 402] width 392 height 658
click at [492, 186] on icon at bounding box center [493, 184] width 10 height 11
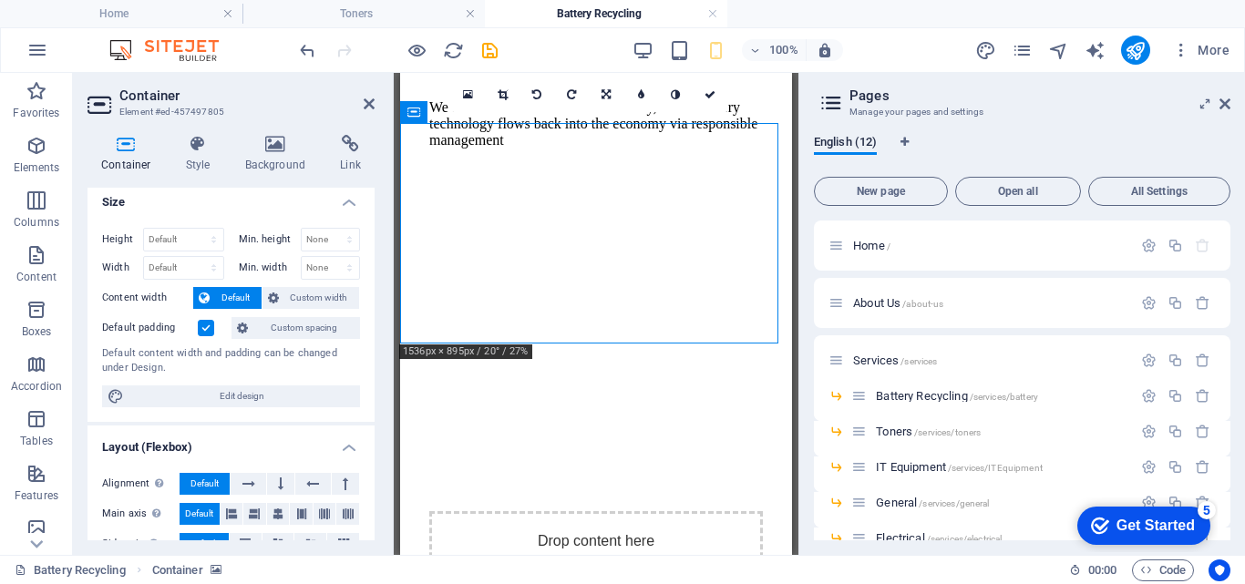
drag, startPoint x: 553, startPoint y: 228, endPoint x: 585, endPoint y: 327, distance: 104.3
click at [585, 327] on div "Drop content here or Add elements Paste clipboard" at bounding box center [595, 438] width 377 height 441
click at [487, 46] on icon "save" at bounding box center [489, 50] width 21 height 21
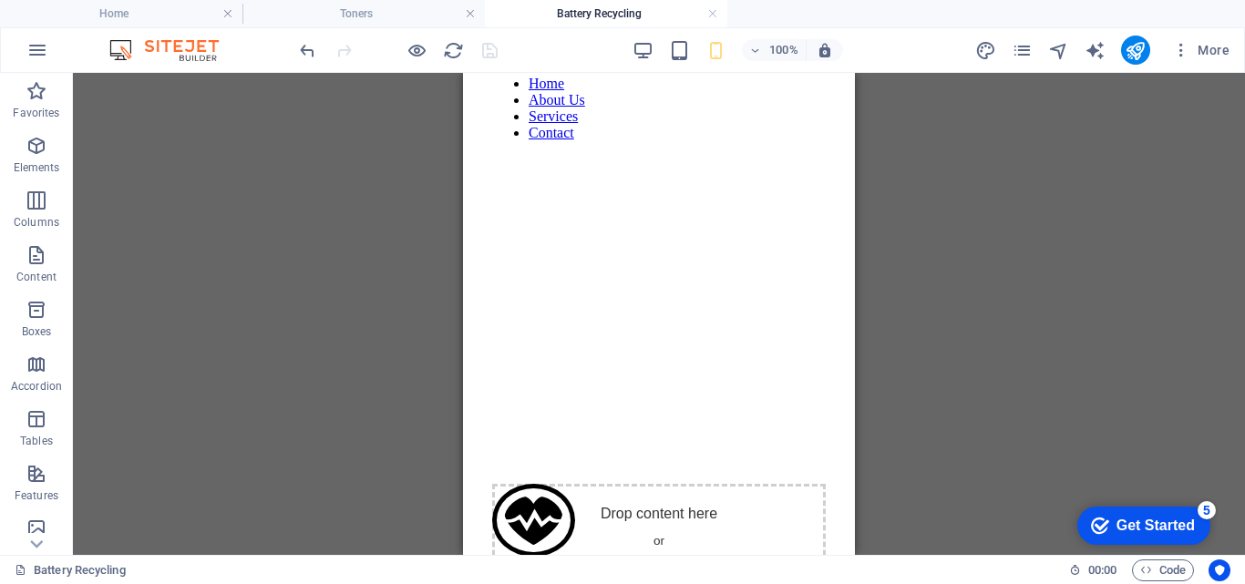
scroll to position [19, 0]
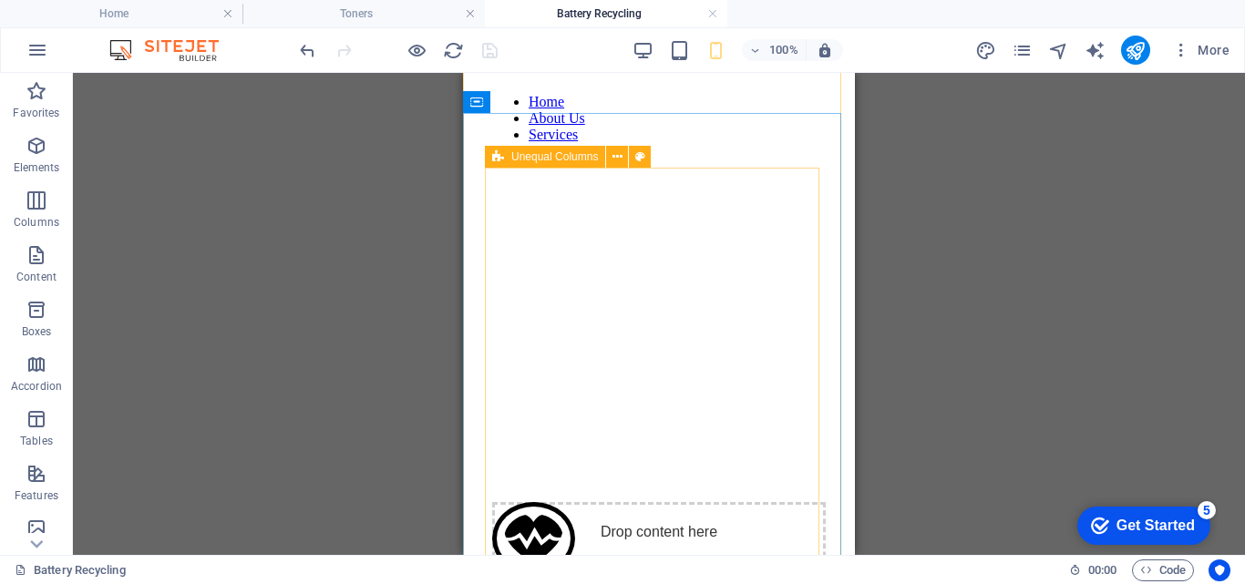
click at [600, 442] on div "Drop content here or Add elements Paste clipboard Battery Recycling We aim for …" at bounding box center [659, 499] width 334 height 505
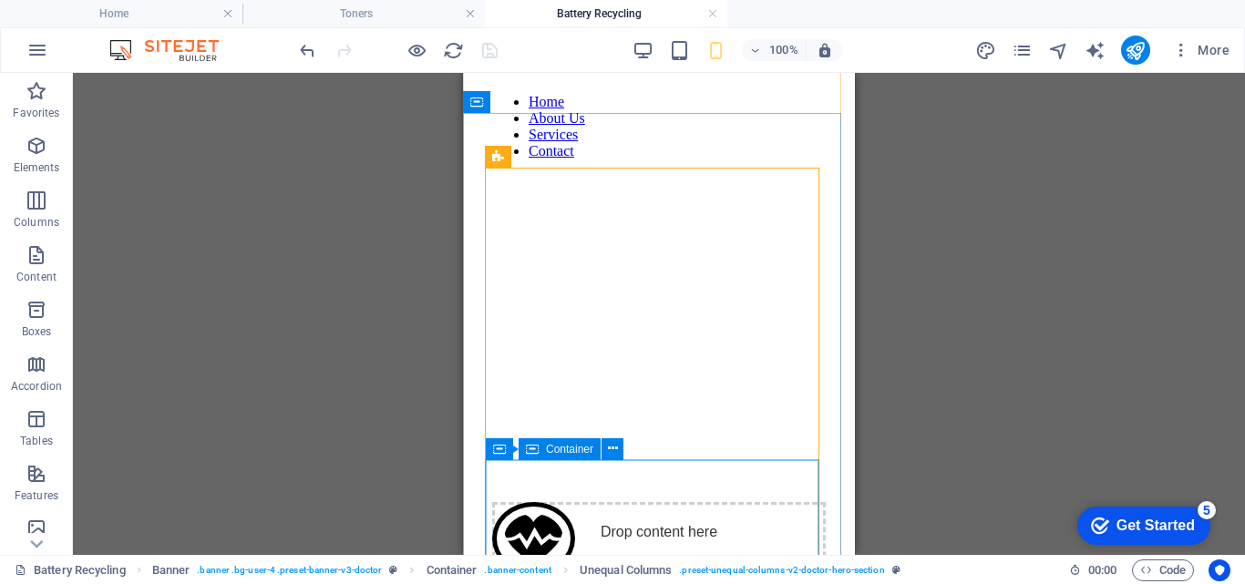
click at [676, 502] on div "Battery Recycling" at bounding box center [659, 567] width 334 height 130
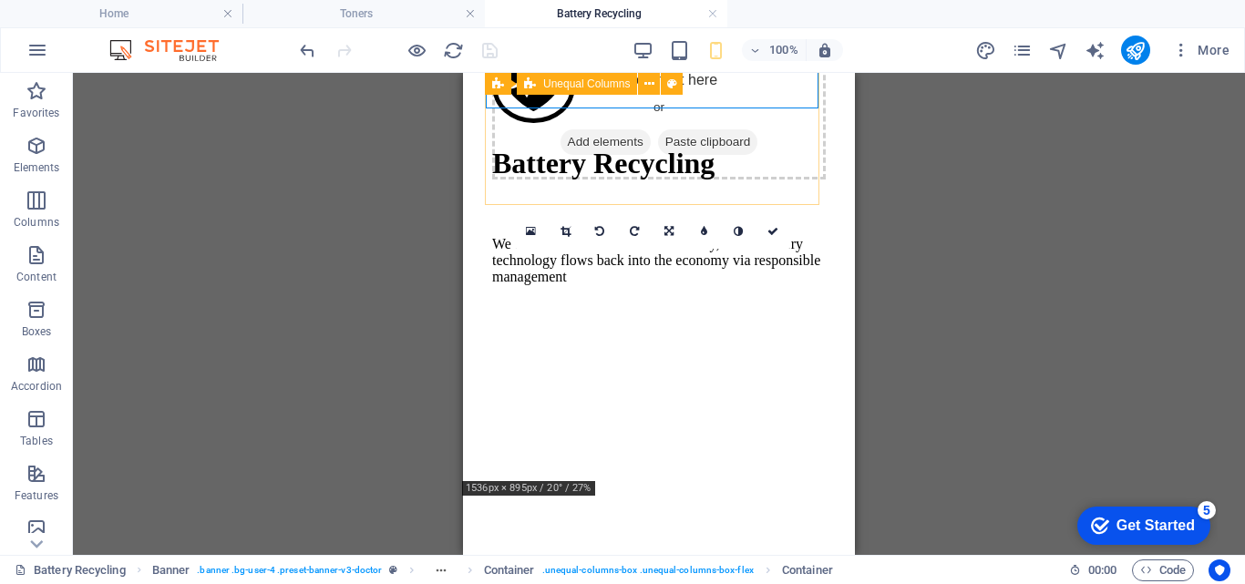
scroll to position [484, 0]
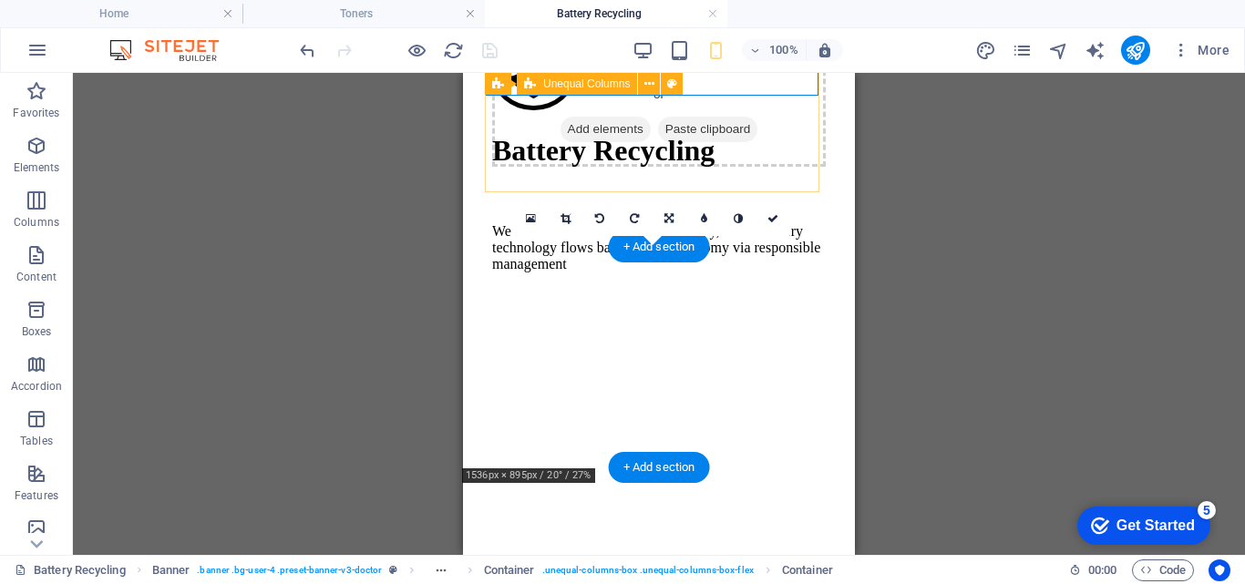
click at [713, 342] on figure at bounding box center [658, 342] width 377 height 0
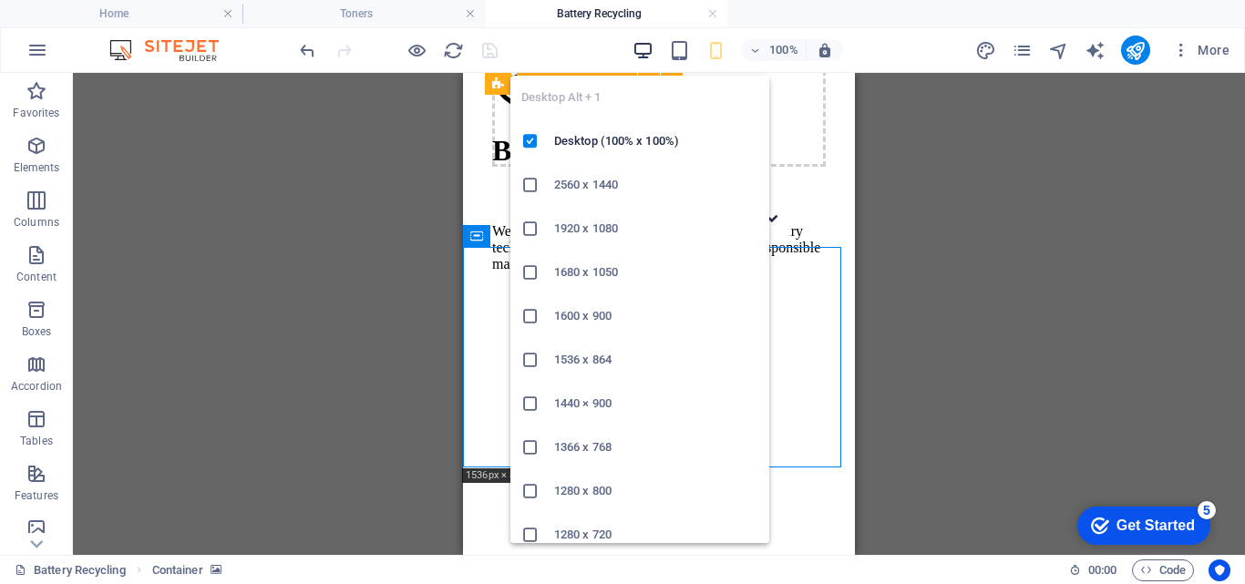
click at [641, 46] on icon "button" at bounding box center [642, 50] width 21 height 21
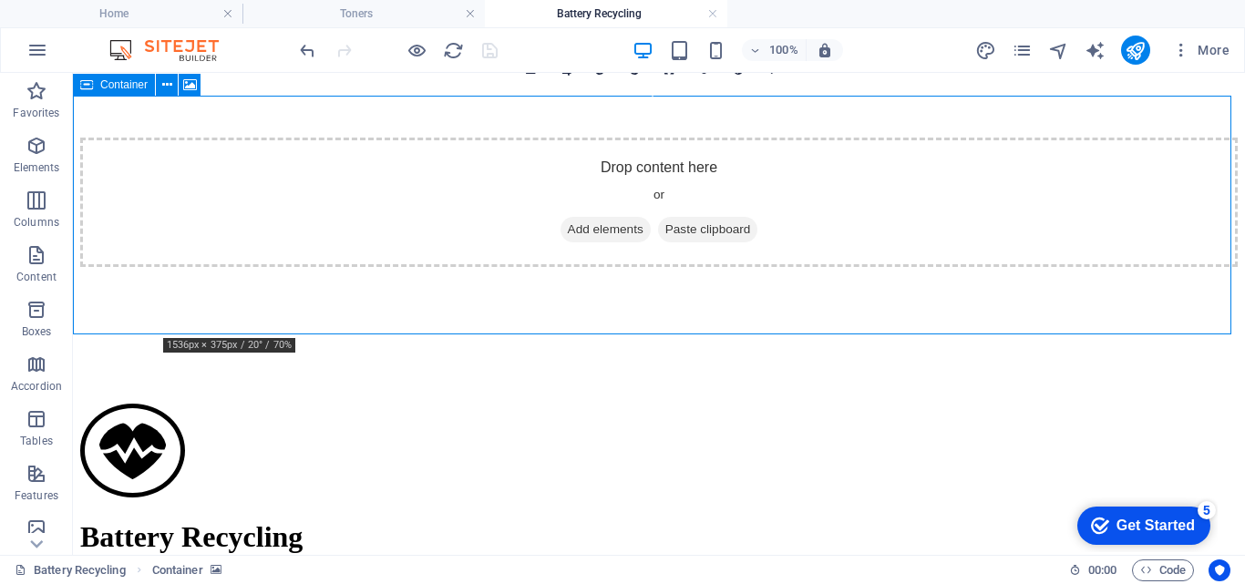
click at [84, 87] on icon at bounding box center [86, 85] width 13 height 22
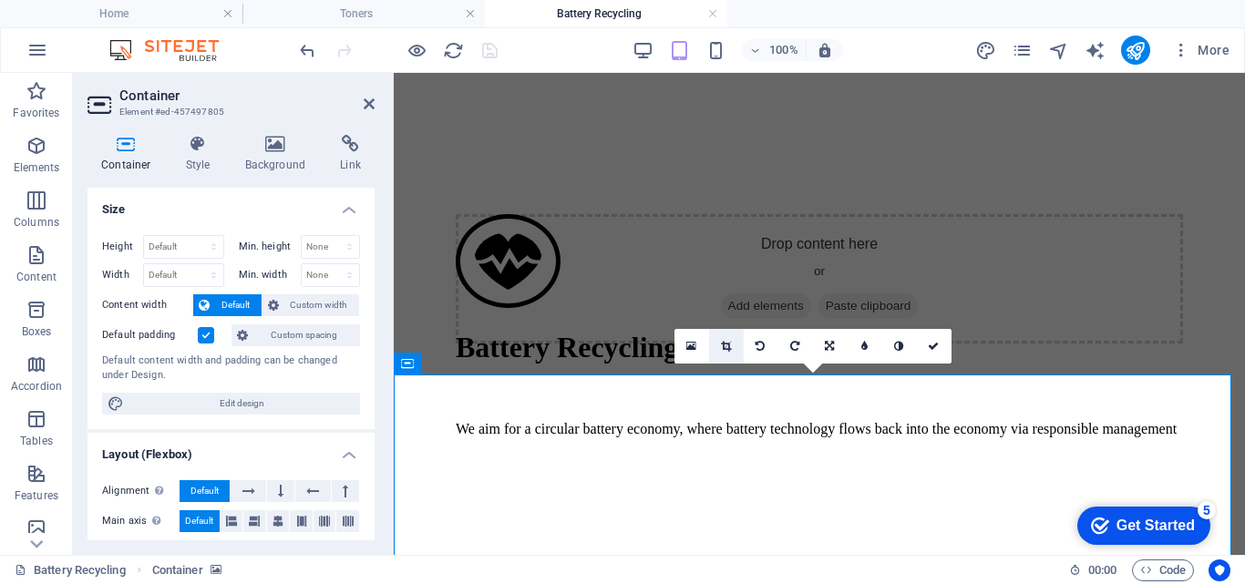
click at [725, 350] on icon at bounding box center [726, 346] width 10 height 11
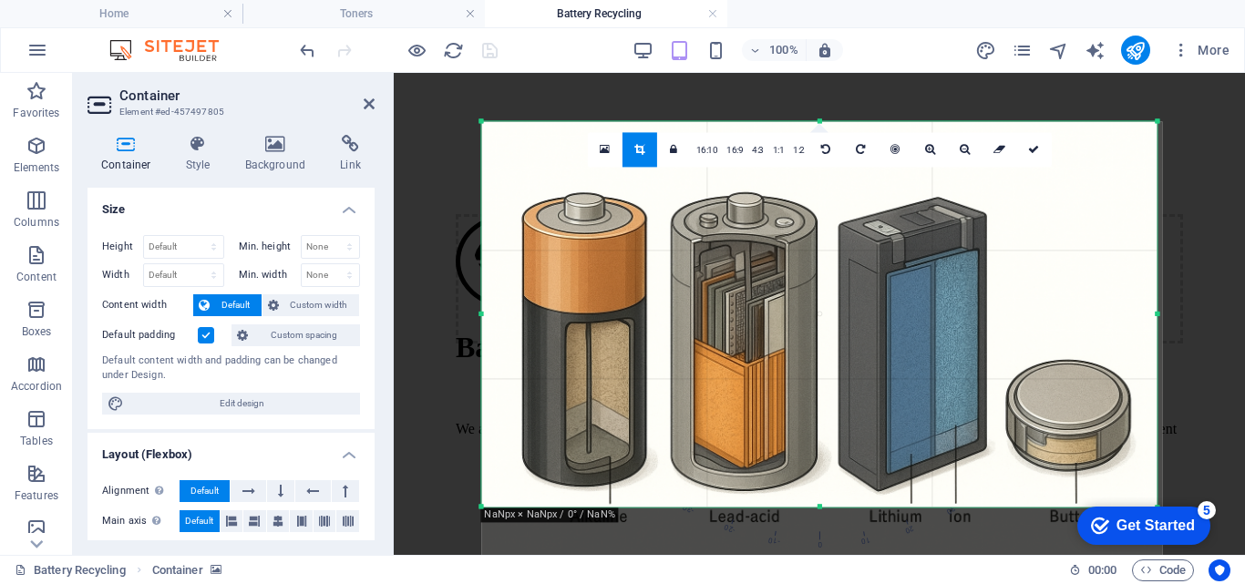
drag, startPoint x: 1159, startPoint y: 122, endPoint x: 1154, endPoint y: 98, distance: 24.3
click at [1154, 98] on div "Drag here to replace the existing content. Press “Ctrl” if you want to create a…" at bounding box center [819, 314] width 851 height 482
click at [677, 149] on icon at bounding box center [673, 149] width 7 height 11
click at [674, 141] on link at bounding box center [674, 149] width 35 height 35
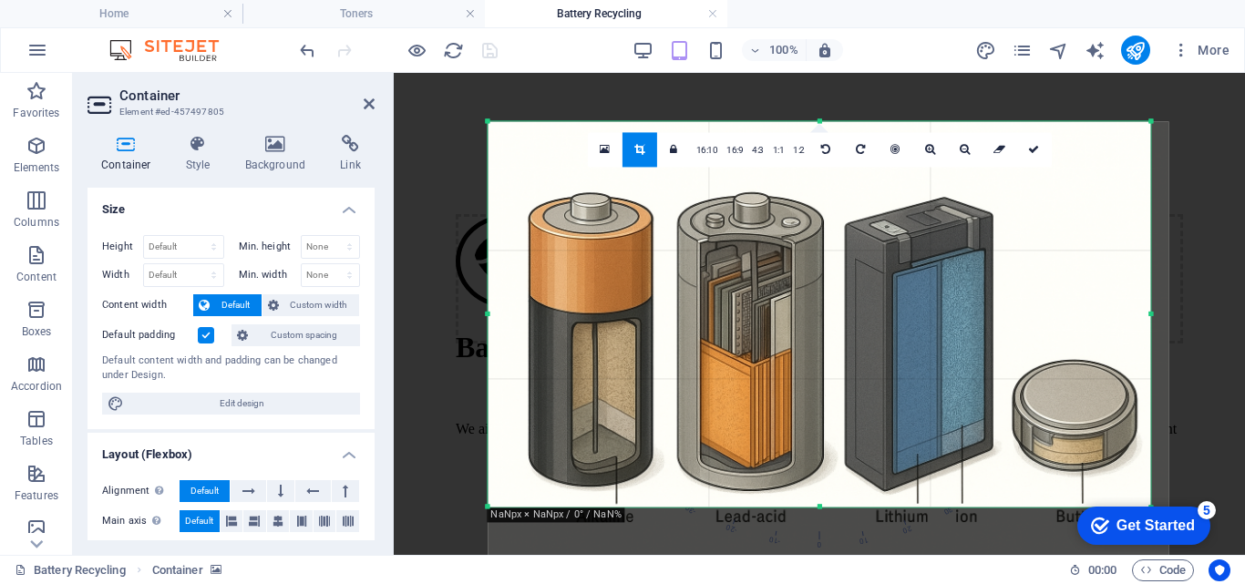
drag, startPoint x: 1158, startPoint y: 120, endPoint x: 1145, endPoint y: 93, distance: 30.2
click at [1145, 93] on div "Drag here to replace the existing content. Press “Ctrl” if you want to create a…" at bounding box center [819, 314] width 851 height 482
drag, startPoint x: 821, startPoint y: 505, endPoint x: 822, endPoint y: 545, distance: 40.1
click at [822, 507] on div "180 170 160 150 140 130 120 110 100 90 80 70 60 50 40 30 20 10 0 -10 -20 -30 -4…" at bounding box center [819, 313] width 663 height 385
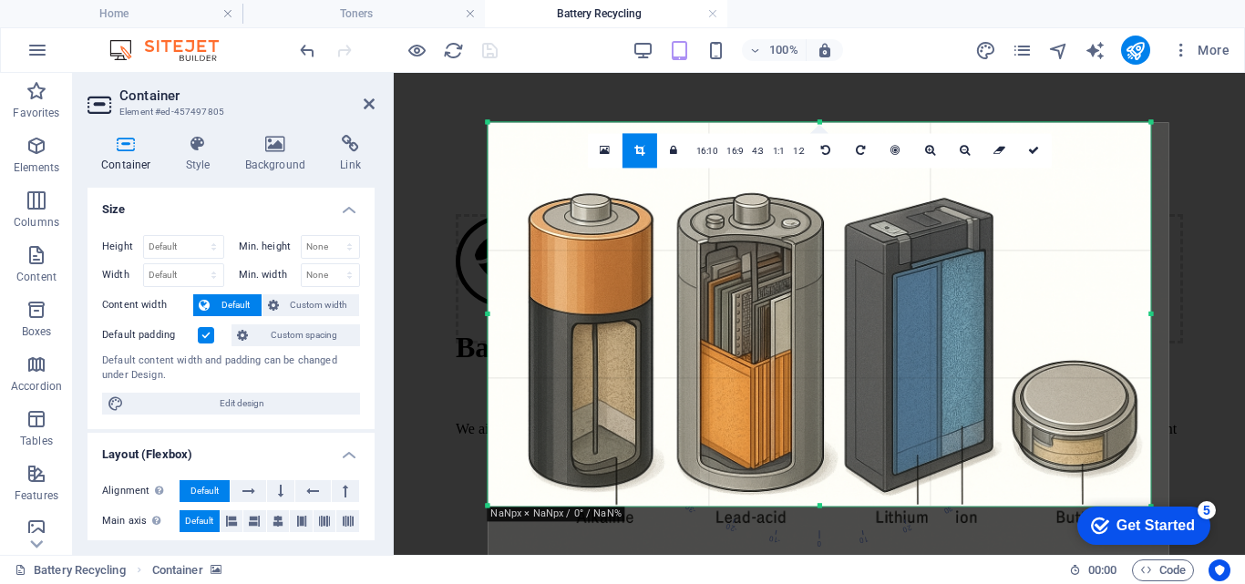
click at [821, 503] on div at bounding box center [819, 506] width 663 height 6
click at [670, 141] on link at bounding box center [674, 150] width 35 height 35
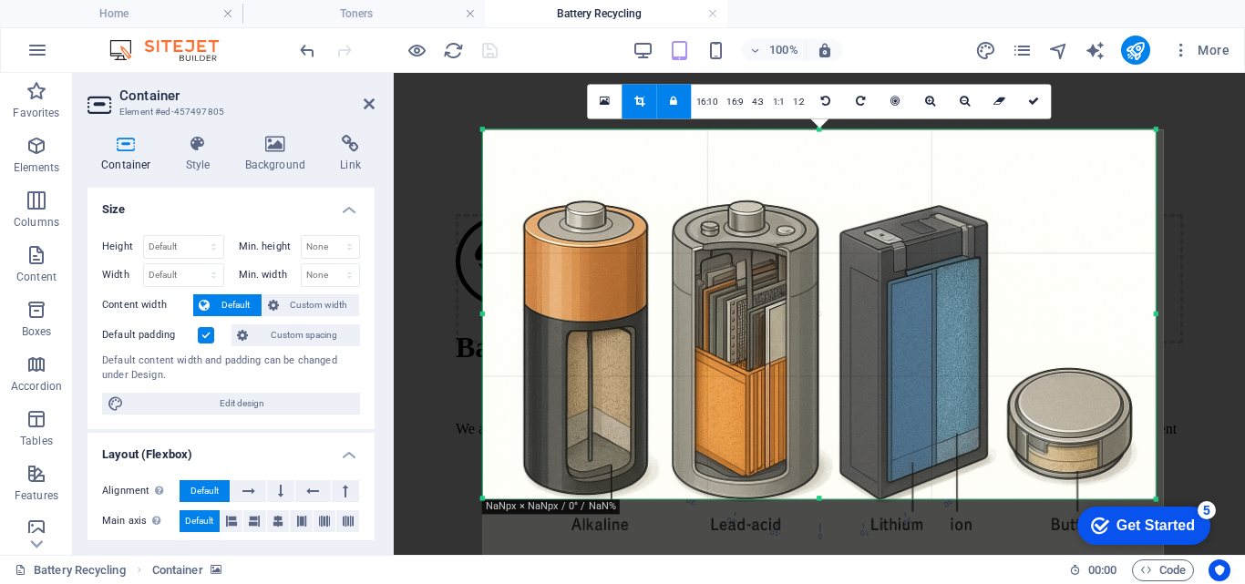
drag, startPoint x: 824, startPoint y: 507, endPoint x: 805, endPoint y: 492, distance: 24.1
click at [805, 492] on div "180 170 160 150 140 130 120 110 100 90 80 70 60 50 40 30 20 10 0 -10 -20 -30 -4…" at bounding box center [819, 313] width 673 height 369
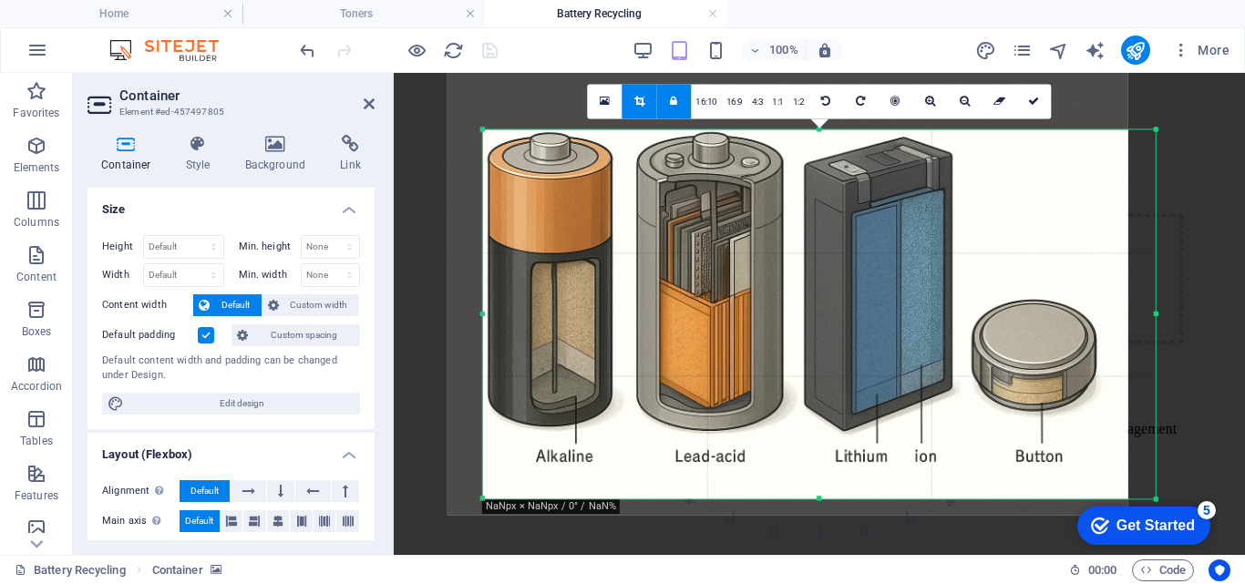
drag, startPoint x: 807, startPoint y: 382, endPoint x: 772, endPoint y: 313, distance: 77.0
click at [772, 313] on div at bounding box center [787, 288] width 681 height 454
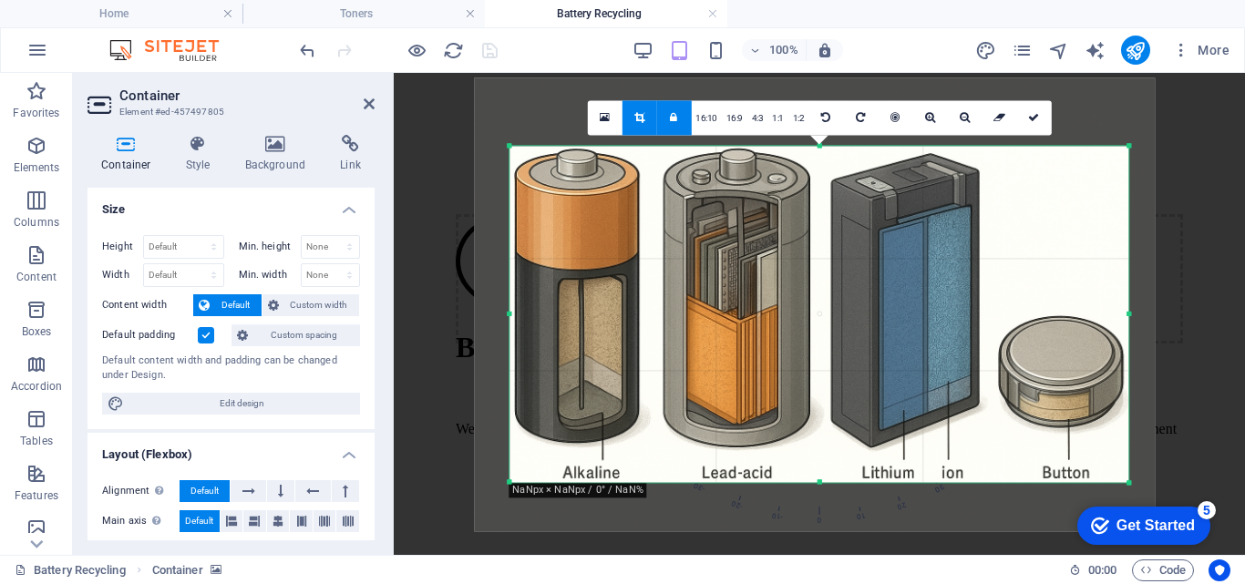
drag, startPoint x: 1156, startPoint y: 496, endPoint x: 1103, endPoint y: 463, distance: 63.0
click at [1103, 463] on div "180 170 160 150 140 130 120 110 100 90 80 70 60 50 40 30 20 10 0 -10 -20 -30 -4…" at bounding box center [818, 314] width 619 height 336
click at [1074, 130] on div at bounding box center [814, 304] width 681 height 454
click at [760, 116] on link "4:3" at bounding box center [757, 118] width 21 height 35
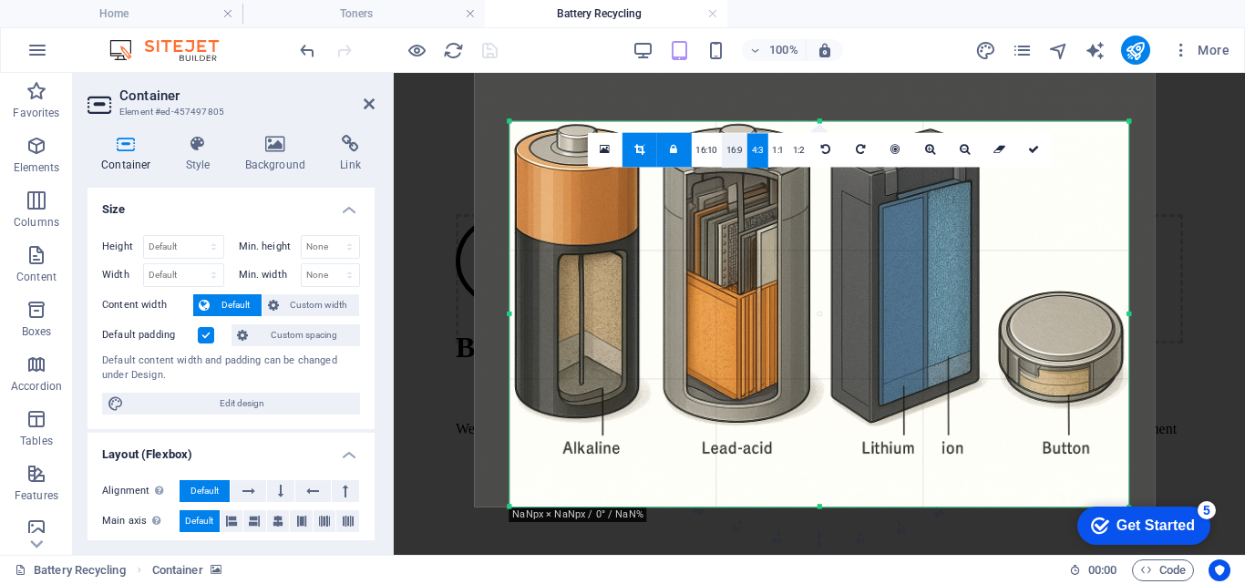
click at [735, 148] on link "16:9" at bounding box center [735, 150] width 26 height 35
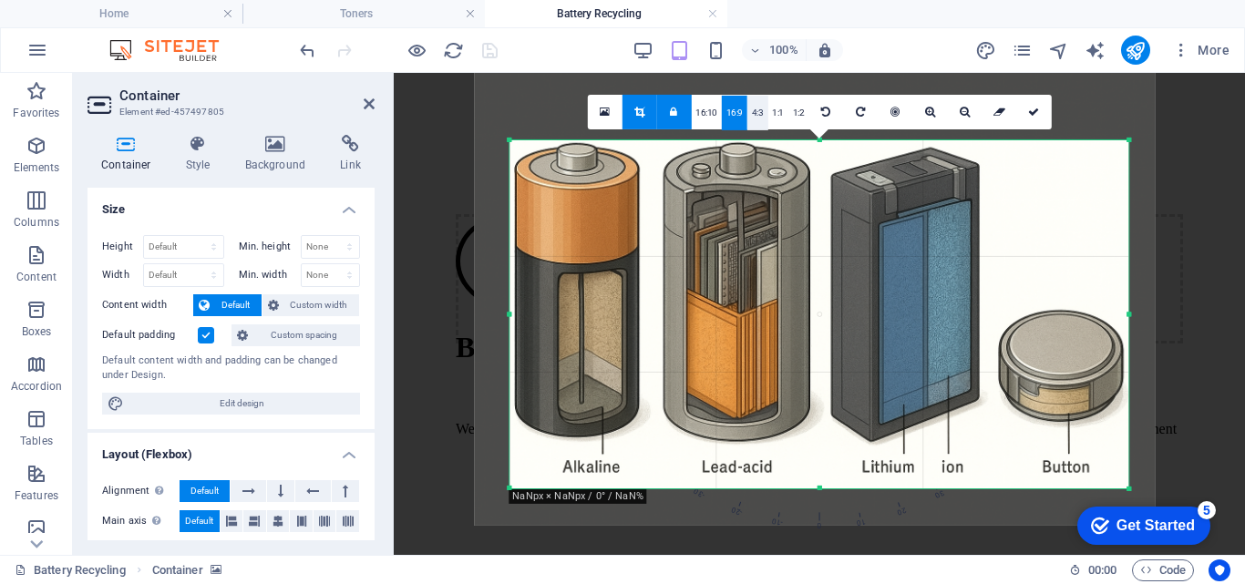
click at [759, 118] on link "4:3" at bounding box center [757, 112] width 21 height 35
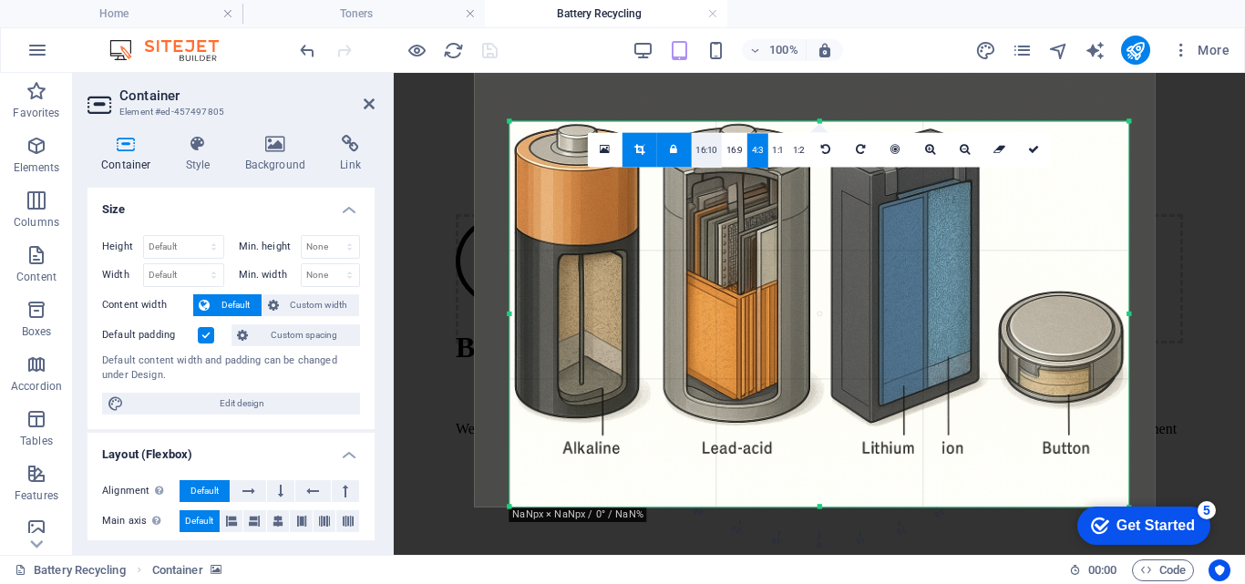
click at [709, 150] on link "16:10" at bounding box center [706, 150] width 31 height 35
click at [734, 149] on link "16:9" at bounding box center [735, 150] width 26 height 35
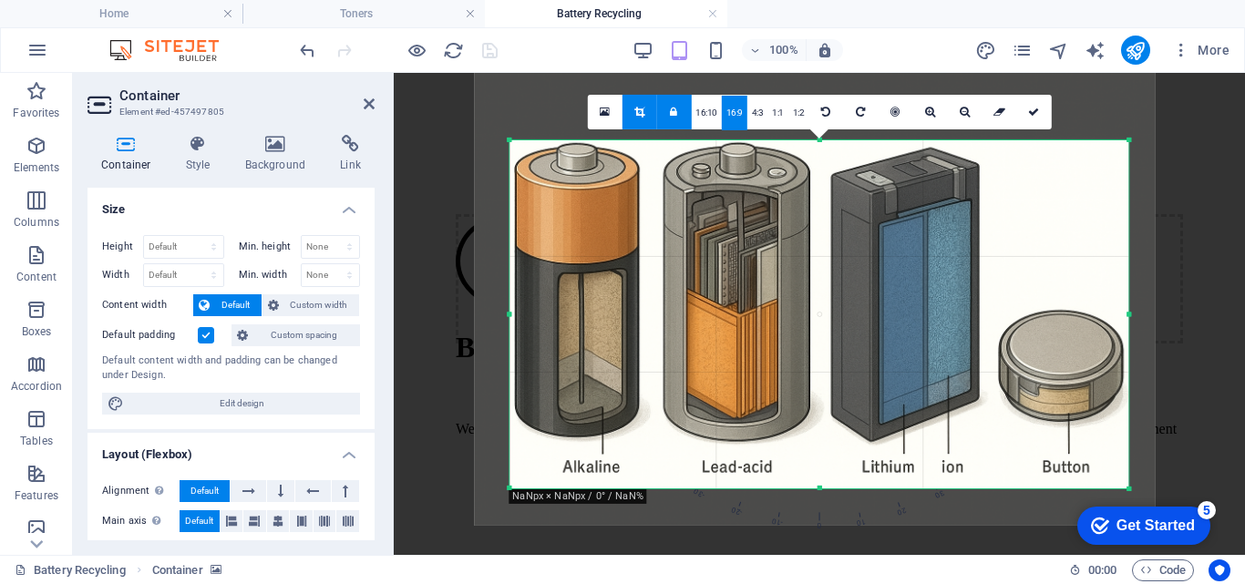
click at [642, 116] on icon at bounding box center [639, 111] width 10 height 11
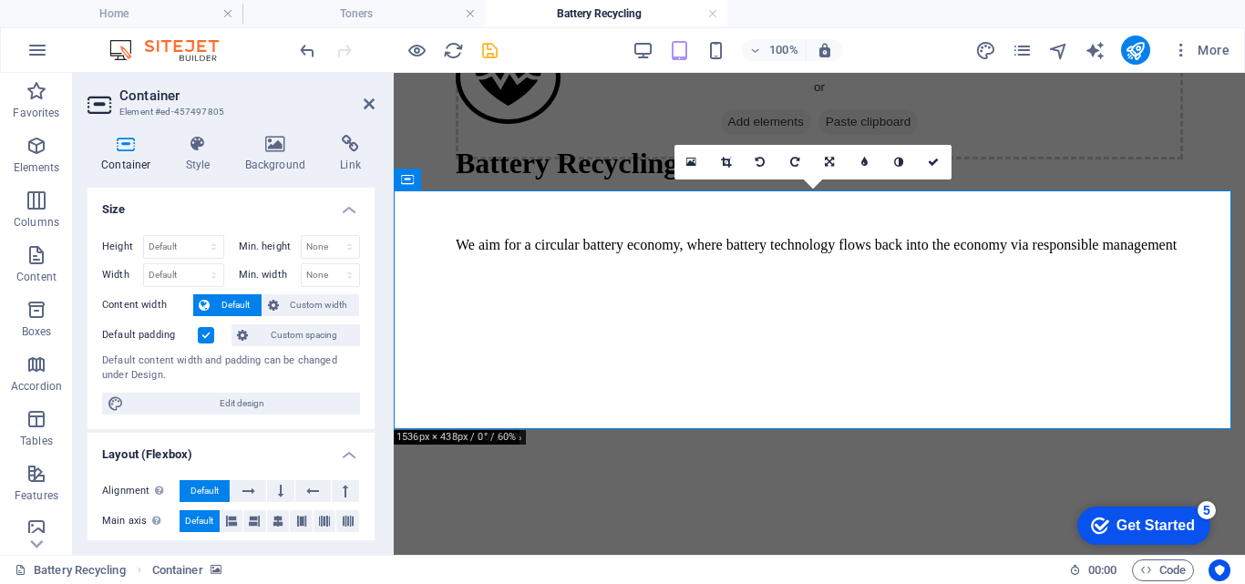
scroll to position [697, 0]
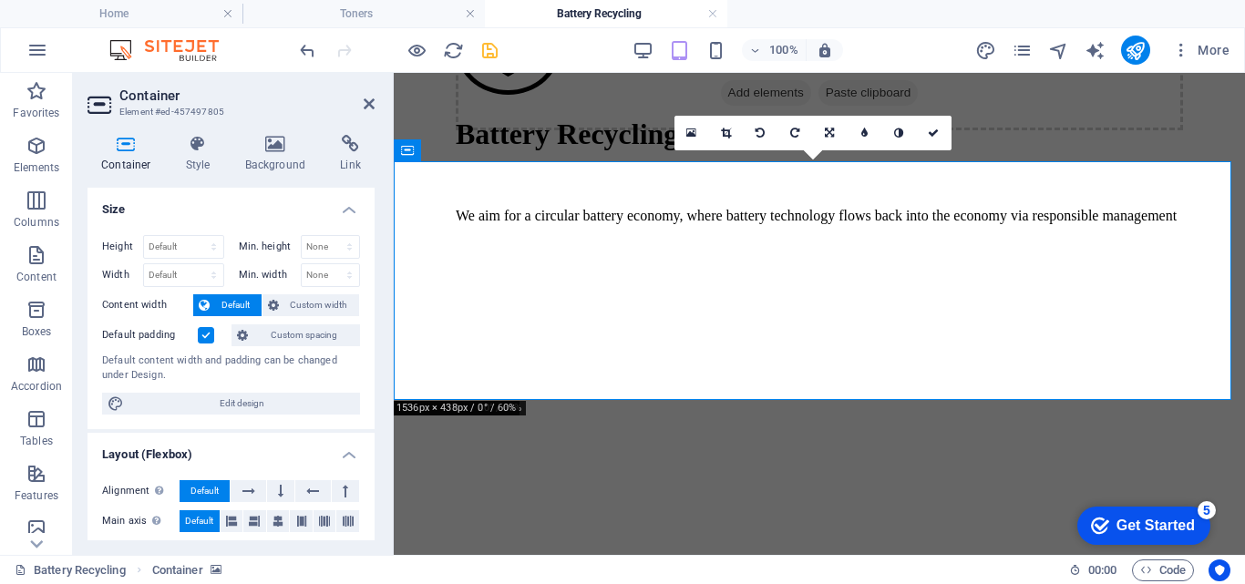
click at [1213, 293] on figure at bounding box center [819, 293] width 837 height 0
click at [1090, 293] on figure at bounding box center [819, 293] width 837 height 0
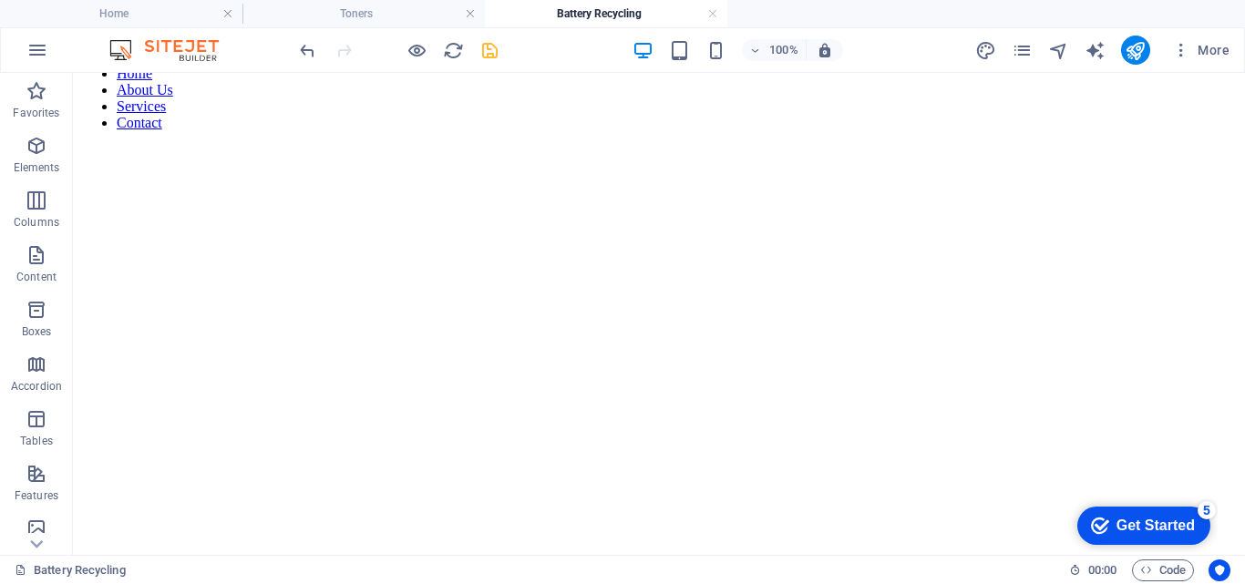
scroll to position [18, 0]
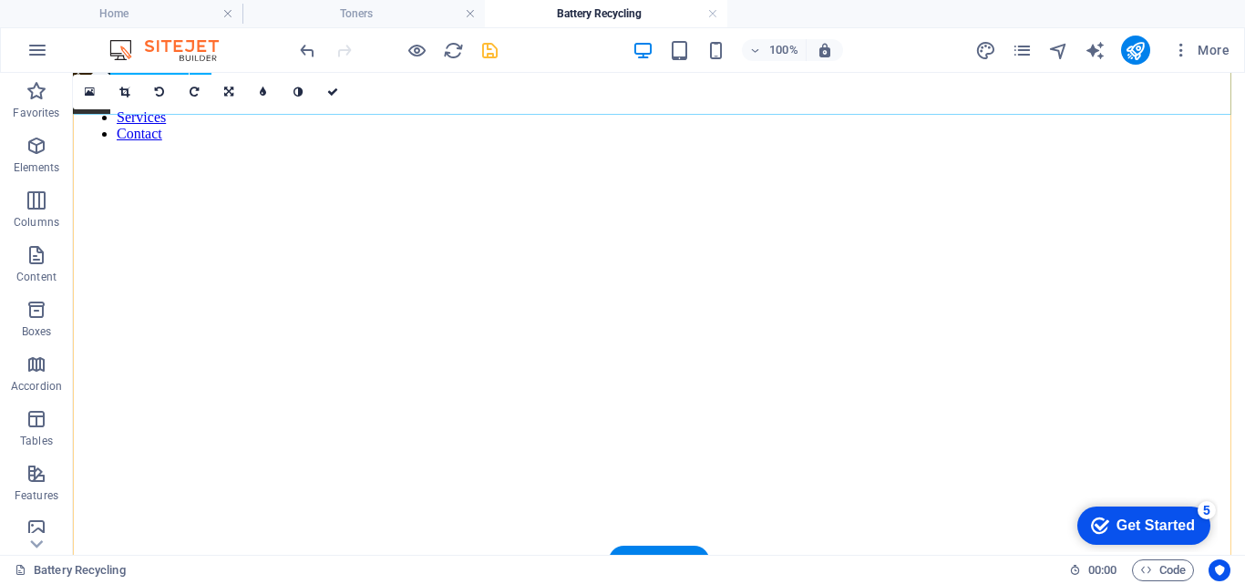
drag, startPoint x: 502, startPoint y: 327, endPoint x: 719, endPoint y: 98, distance: 315.2
click at [491, 157] on figure at bounding box center [658, 157] width 1157 height 0
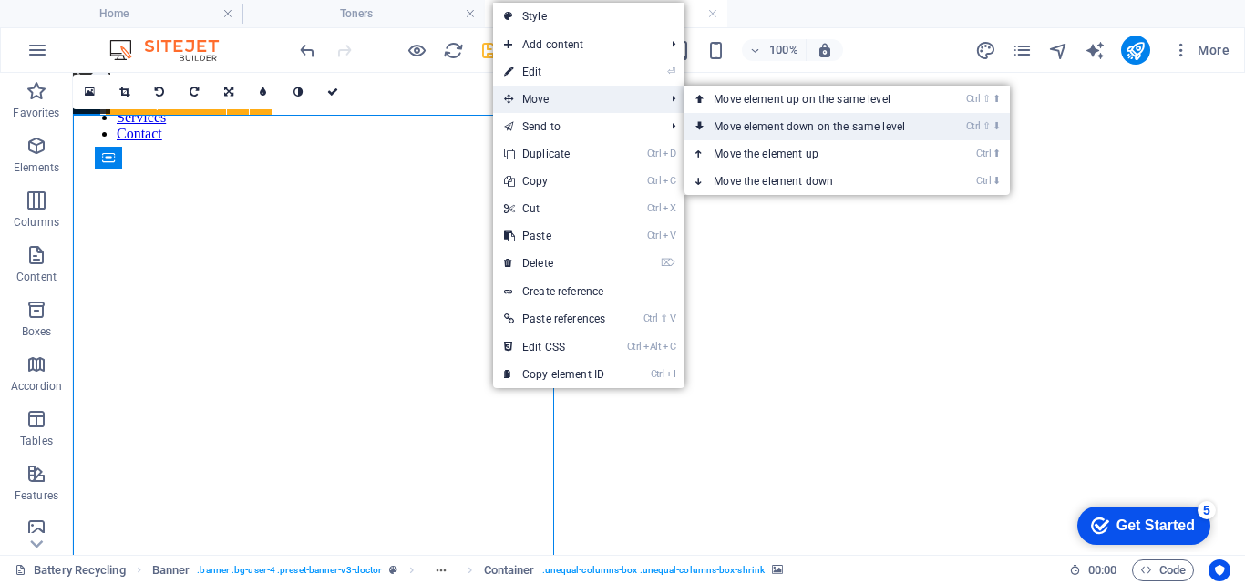
click at [735, 120] on link "Ctrl ⇧ ⬇ Move element down on the same level" at bounding box center [812, 126] width 257 height 27
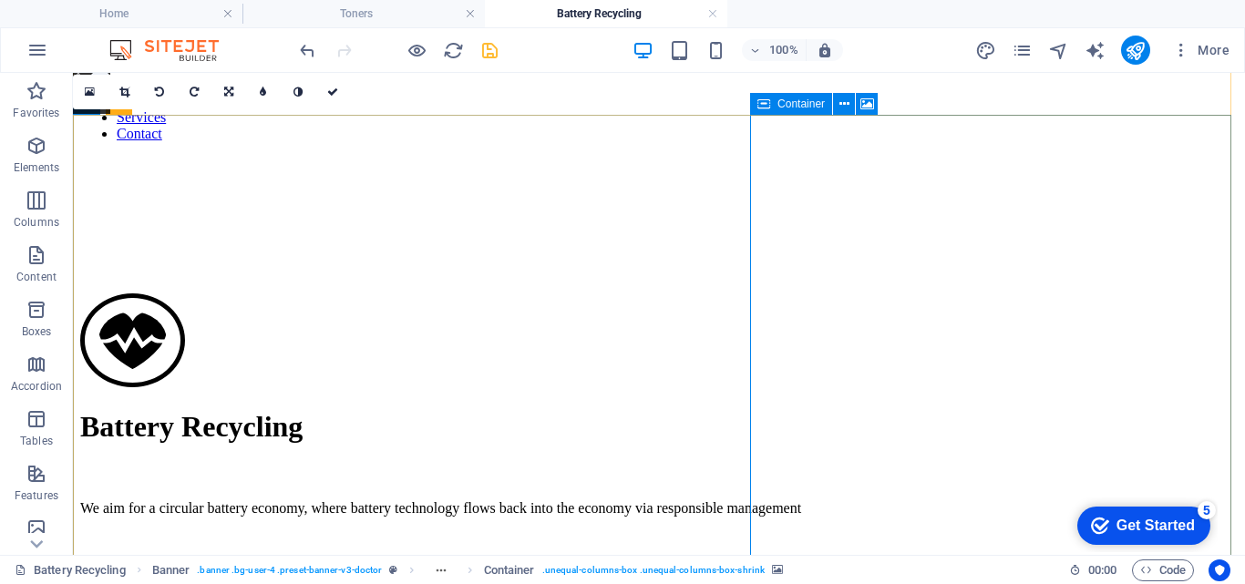
click at [786, 108] on span "Container" at bounding box center [800, 103] width 47 height 11
click at [846, 102] on icon at bounding box center [844, 104] width 10 height 19
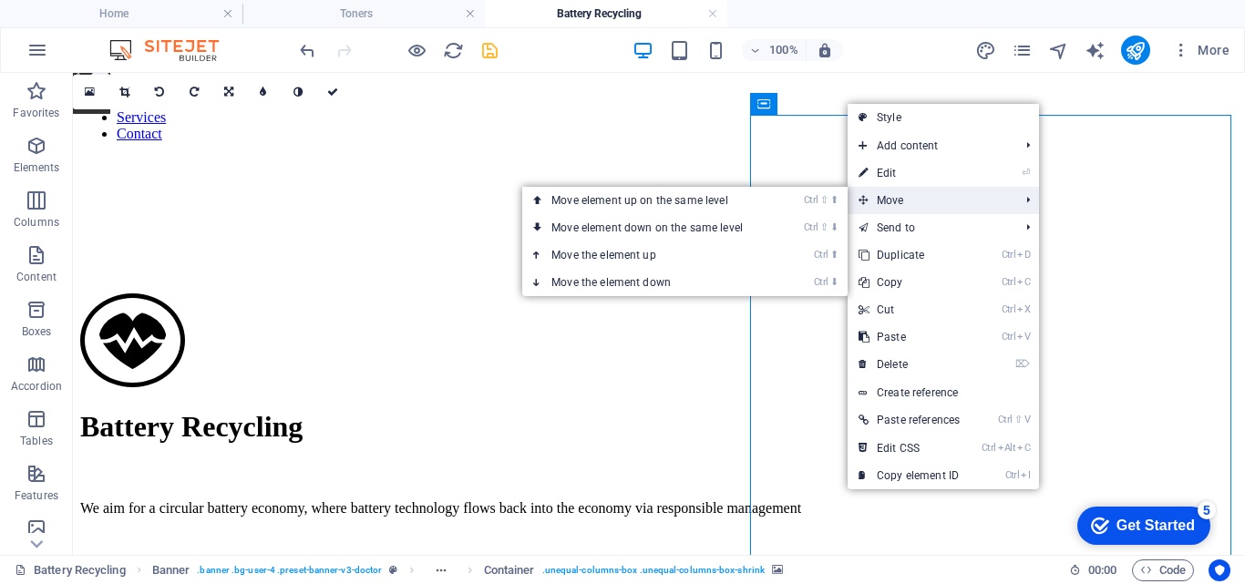
click at [878, 200] on span "Move" at bounding box center [930, 200] width 164 height 27
click at [665, 284] on link "Ctrl ⬇ Move the element down" at bounding box center [650, 282] width 257 height 27
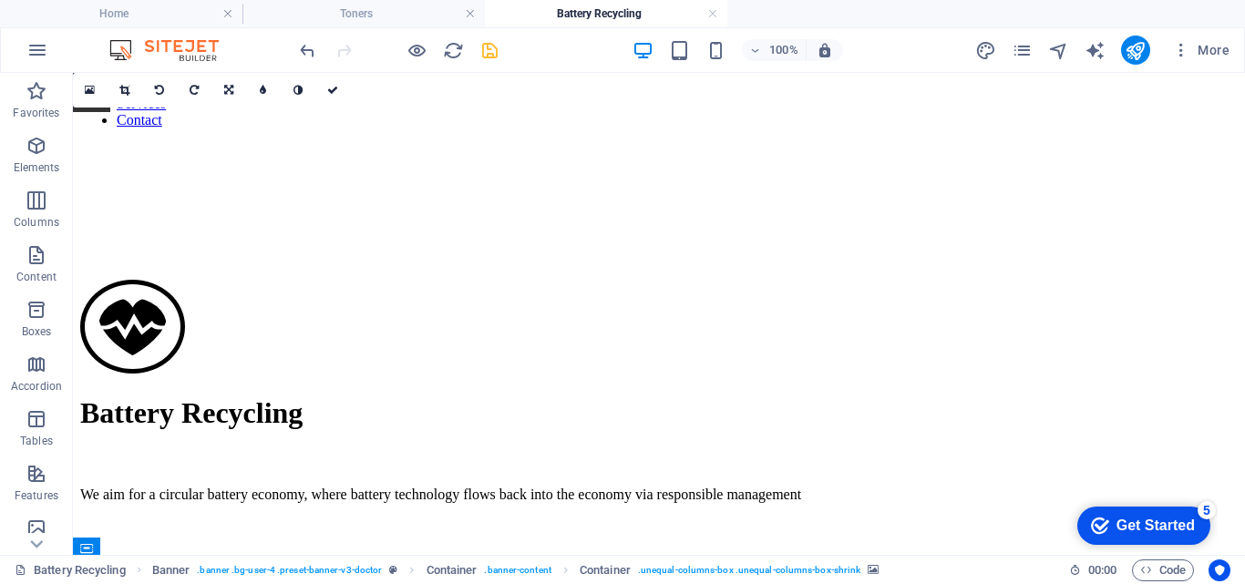
scroll to position [0, 0]
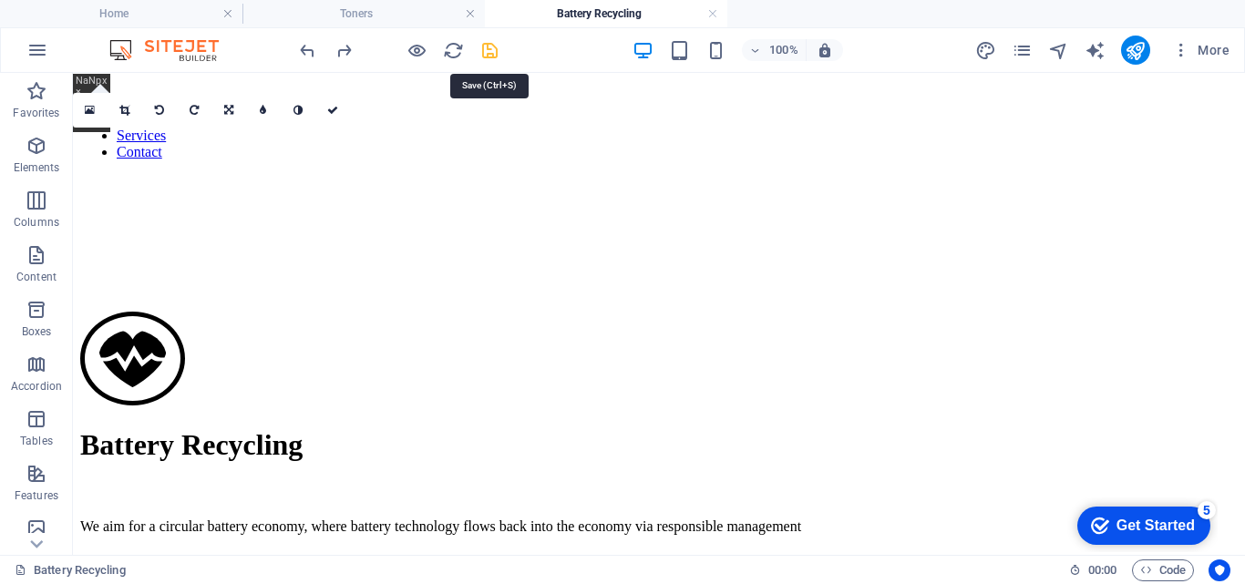
drag, startPoint x: 494, startPoint y: 39, endPoint x: 303, endPoint y: 11, distance: 192.5
click at [494, 40] on icon "save" at bounding box center [489, 50] width 21 height 21
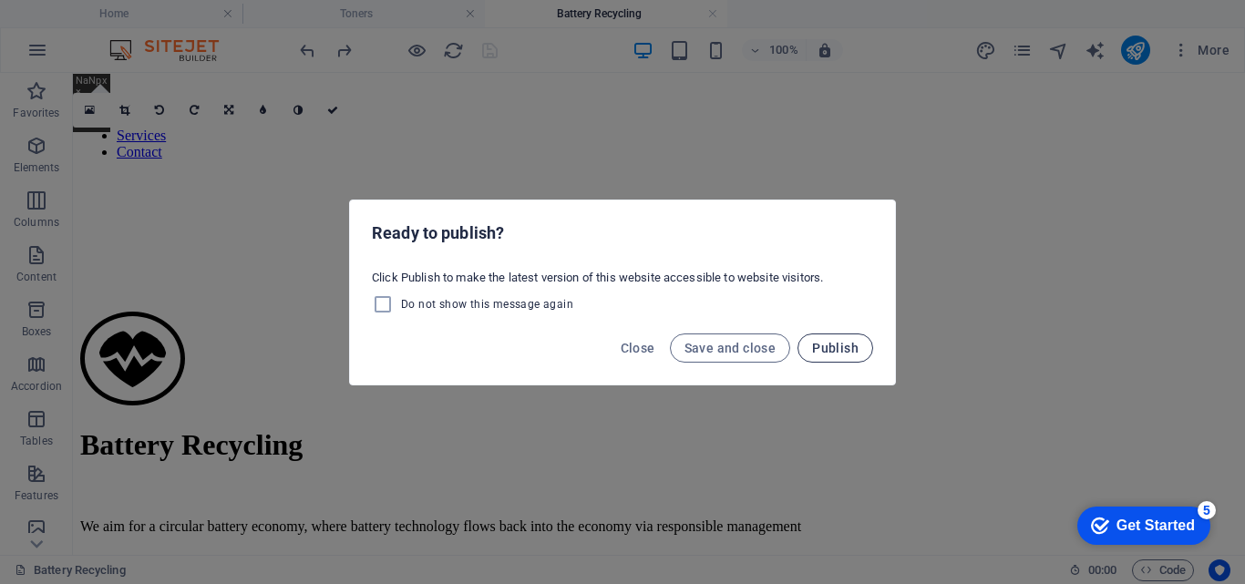
click at [832, 349] on span "Publish" at bounding box center [835, 348] width 46 height 15
